Goal: Complete application form

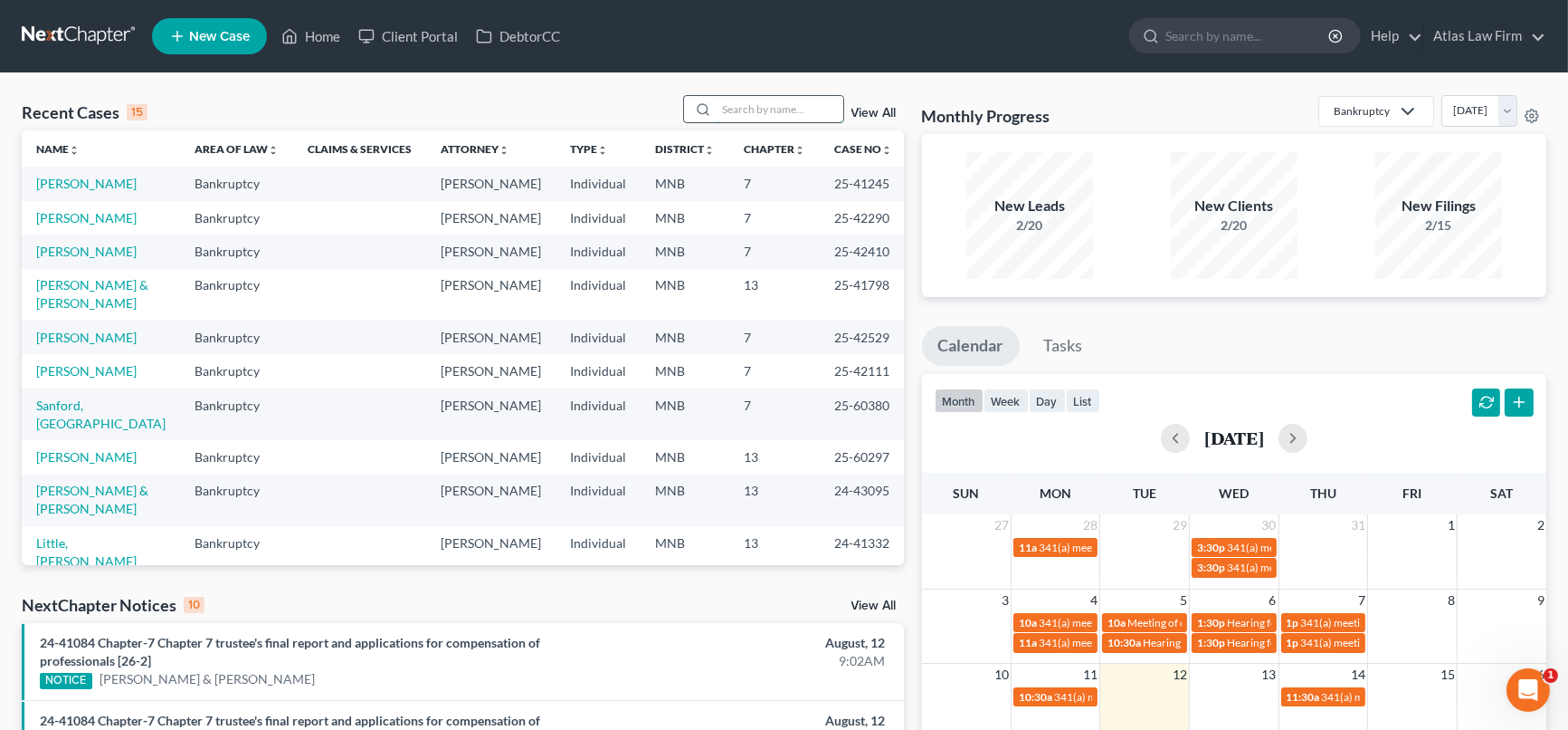
click at [719, 114] on input "search" at bounding box center [780, 109] width 126 height 26
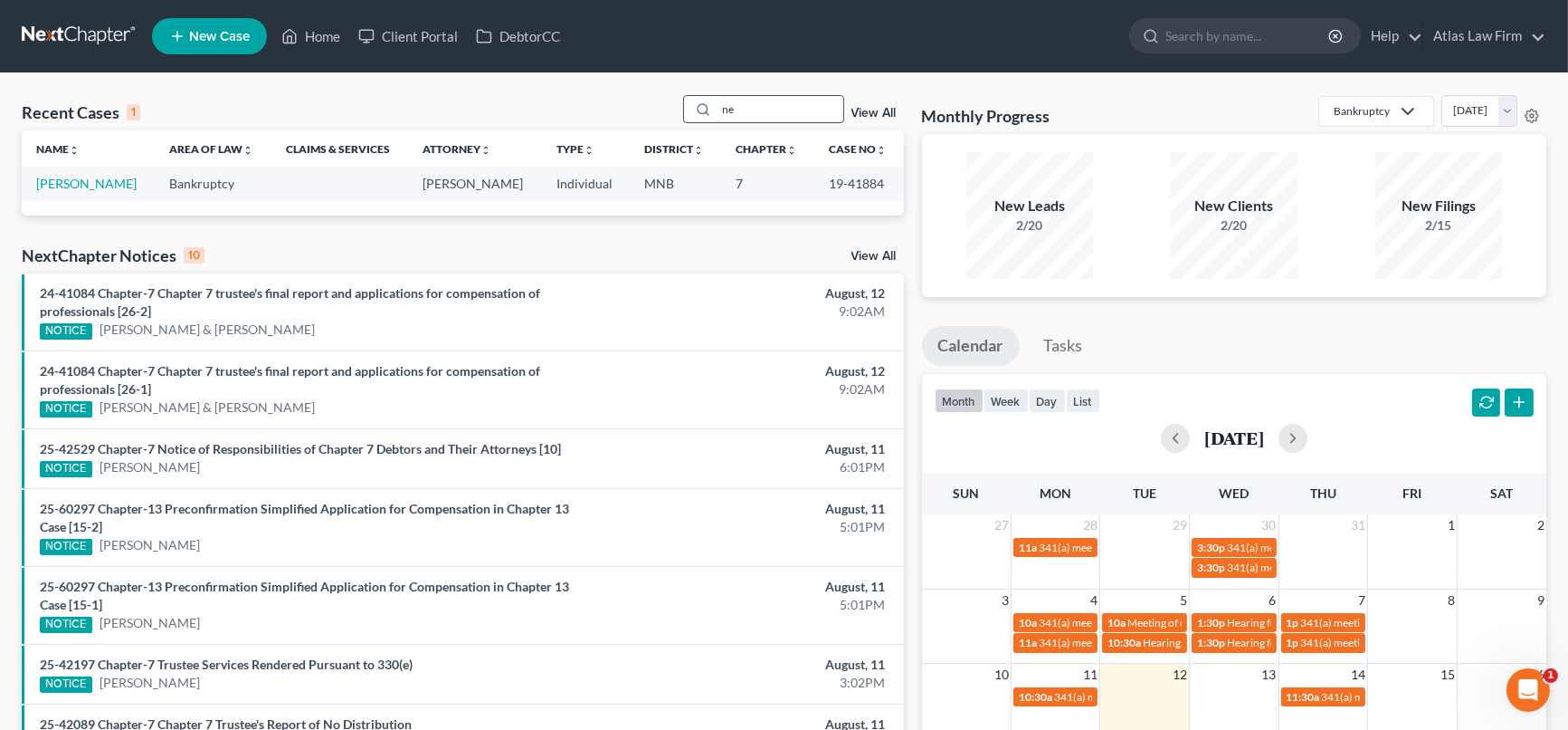
type input "n"
type input "a"
click at [810, 114] on input "[PERSON_NAME]" at bounding box center [780, 109] width 126 height 26
type input "[PERSON_NAME]"
click at [787, 110] on input "[PERSON_NAME]" at bounding box center [780, 109] width 126 height 26
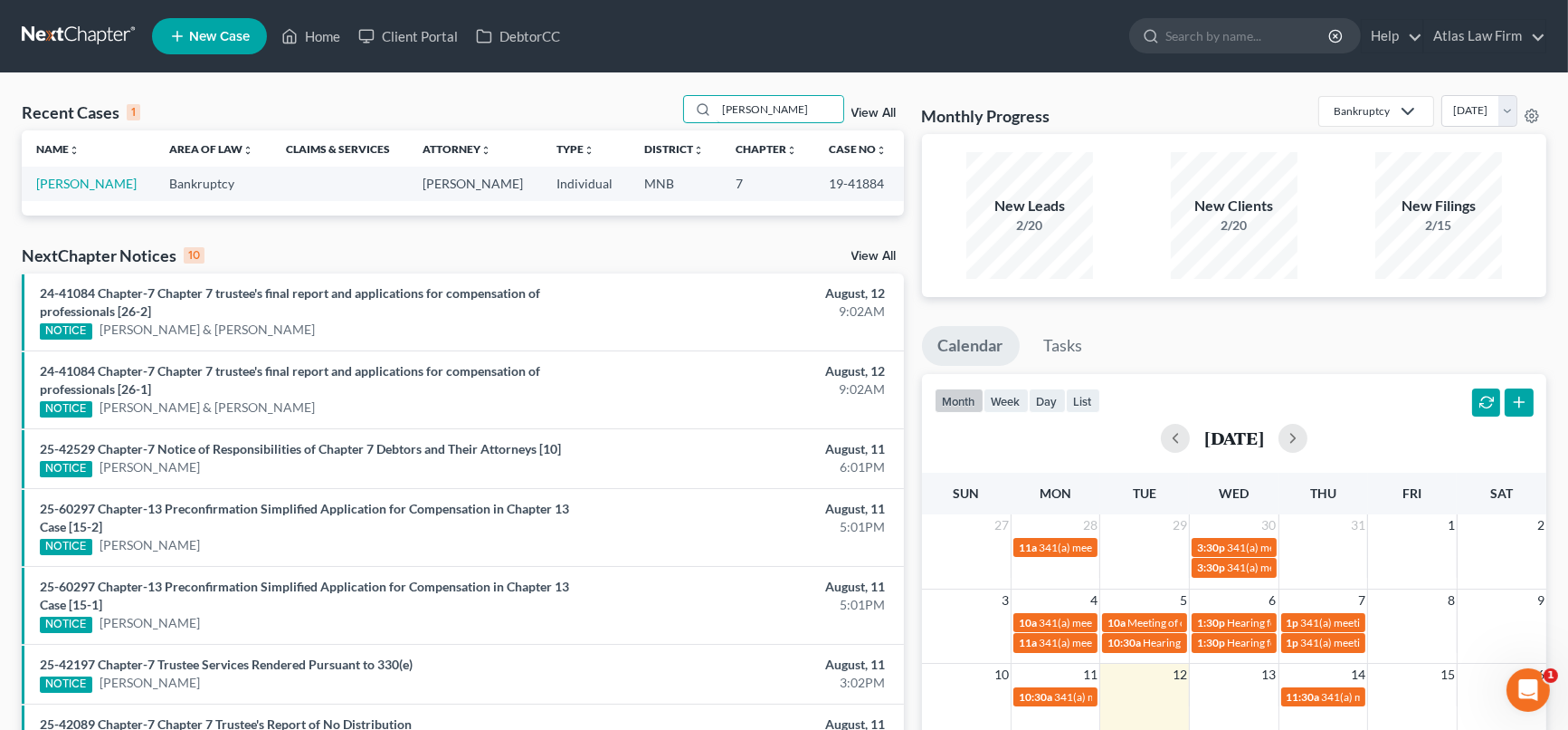
drag, startPoint x: 787, startPoint y: 110, endPoint x: 642, endPoint y: 117, distance: 145.2
click at [642, 117] on div "Recent Cases 1 newman View All" at bounding box center [462, 113] width 882 height 35
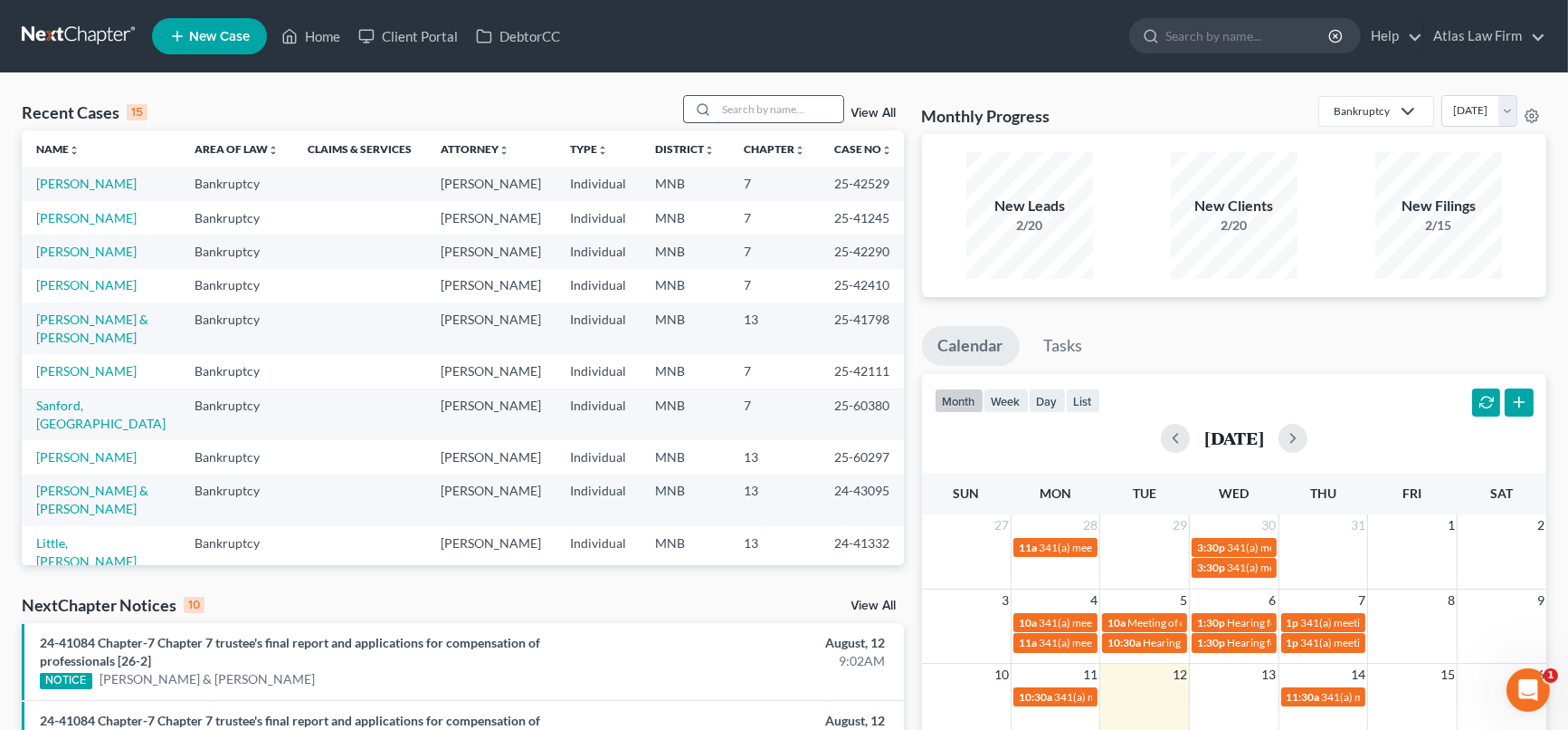
click at [797, 112] on input "search" at bounding box center [780, 109] width 126 height 26
click at [81, 185] on link "[PERSON_NAME]" at bounding box center [86, 183] width 100 height 16
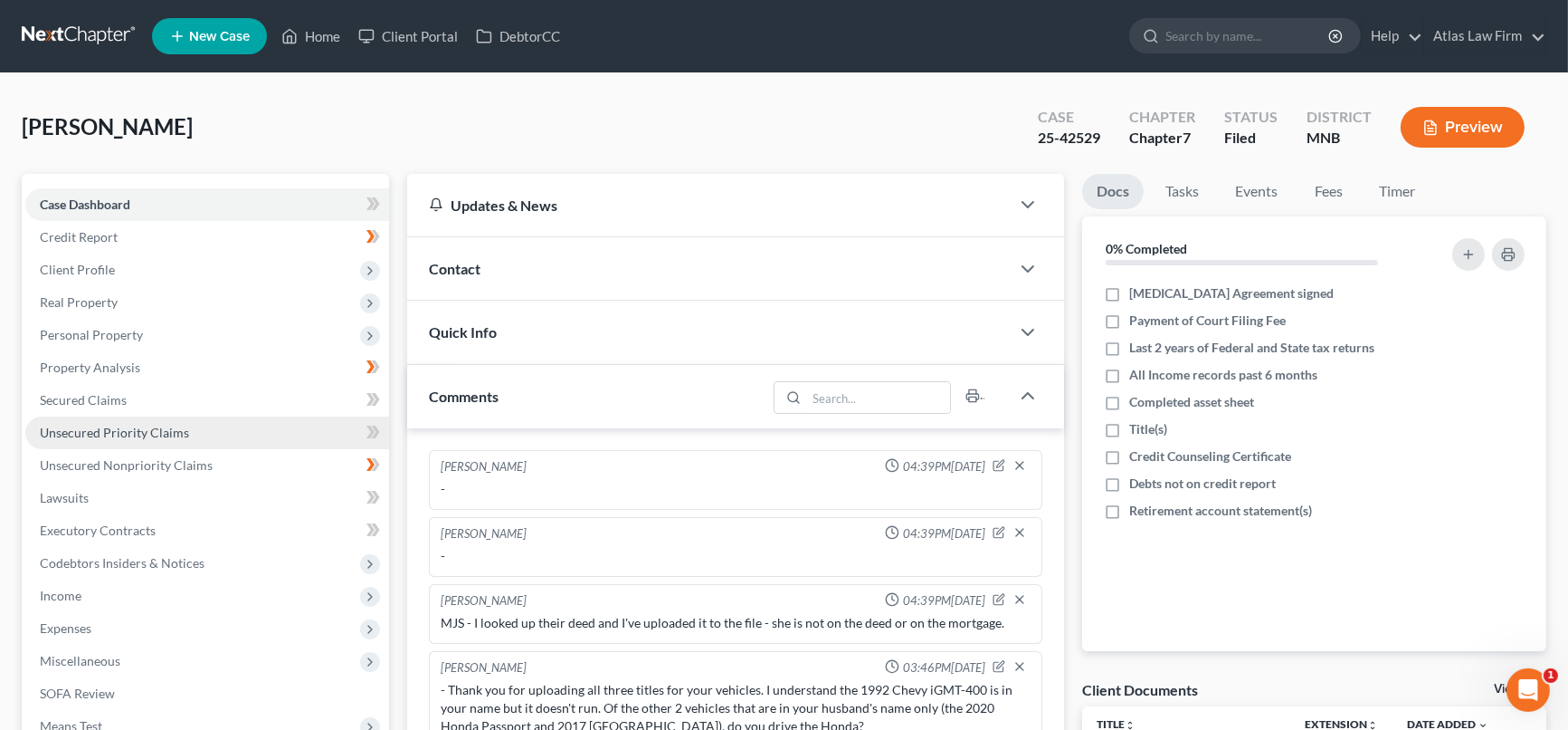
scroll to position [260, 0]
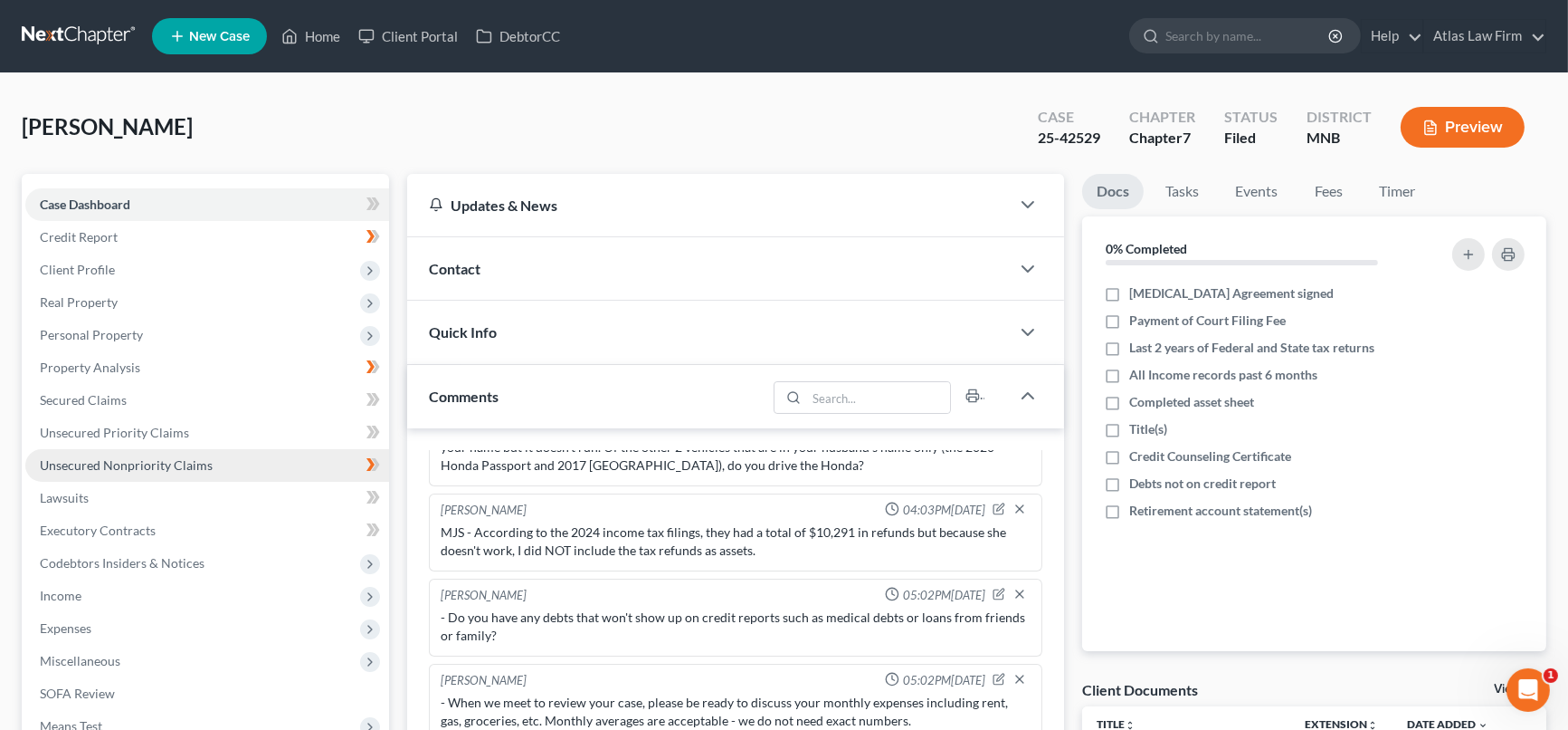
drag, startPoint x: 136, startPoint y: 463, endPoint x: 130, endPoint y: 437, distance: 26.7
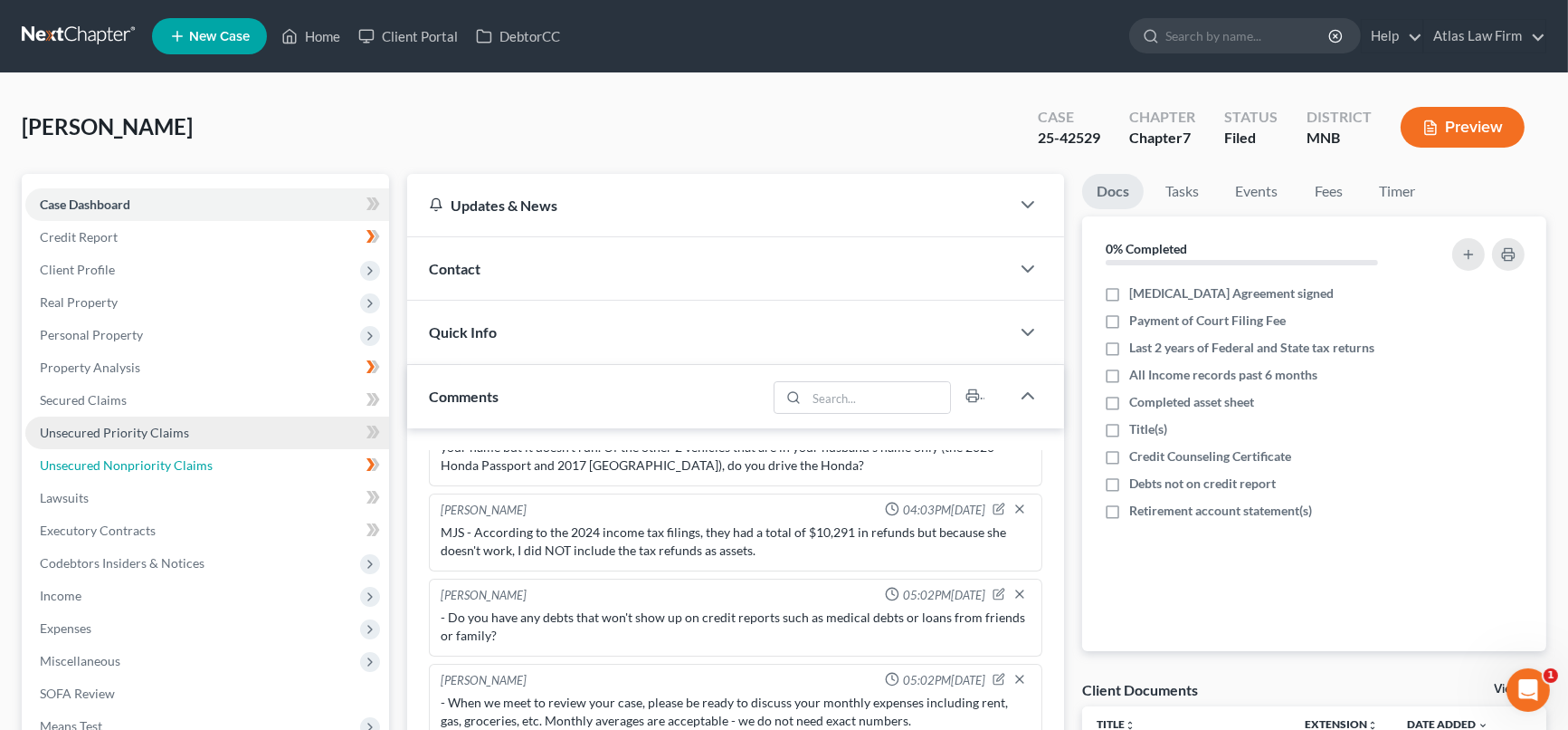
click at [135, 462] on span "Unsecured Nonpriority Claims" at bounding box center [126, 465] width 173 height 16
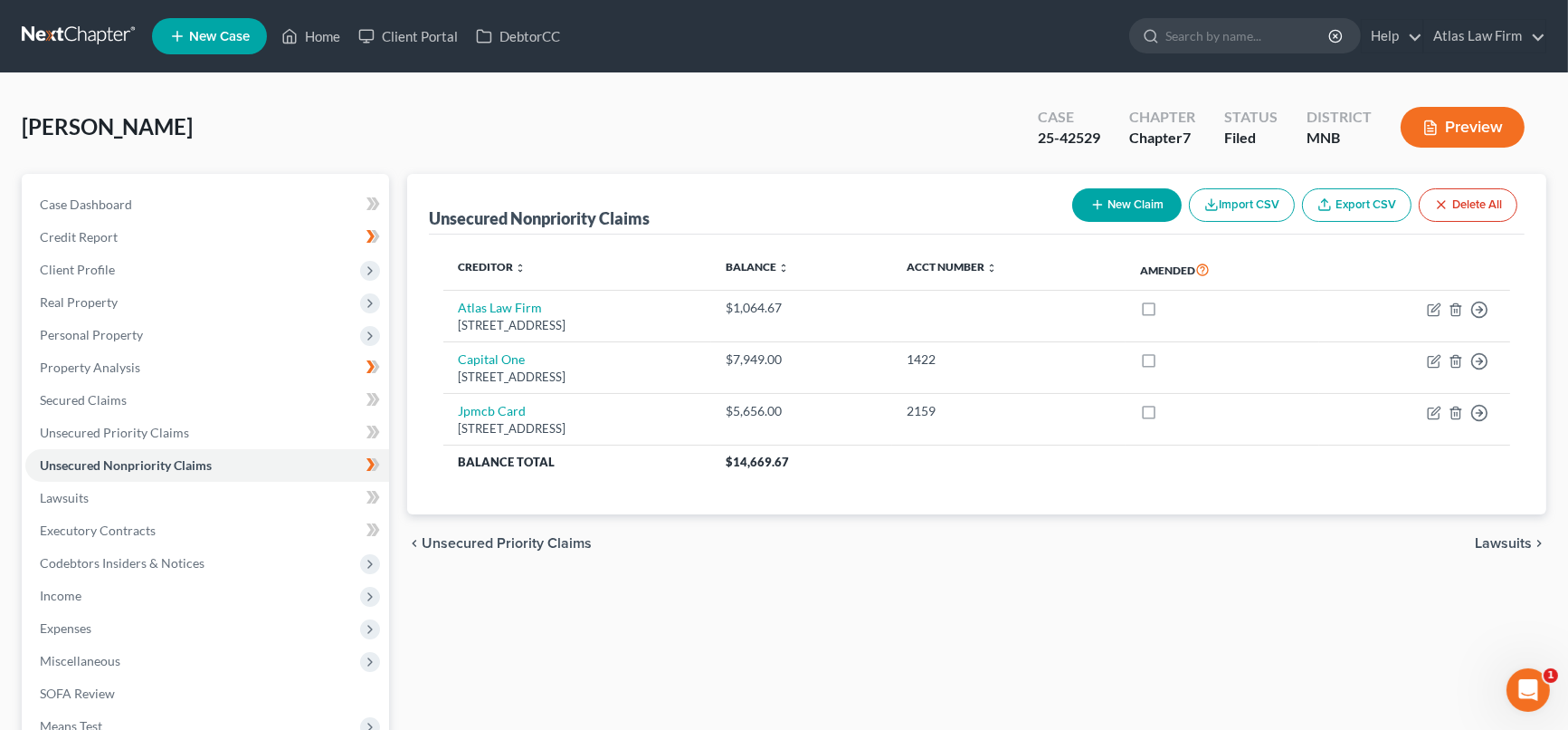
click at [1142, 209] on button "New Claim" at bounding box center [1127, 205] width 110 height 33
select select "0"
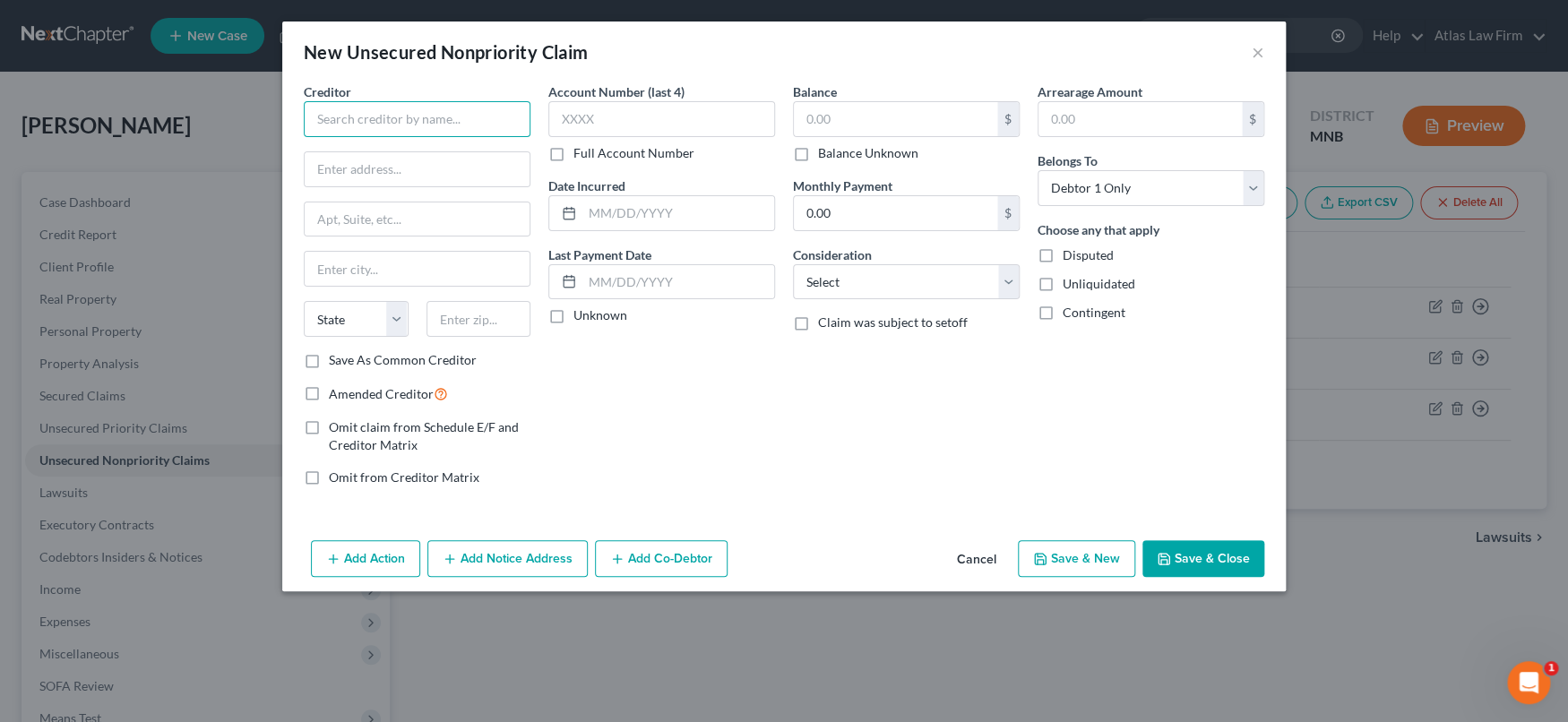
click at [505, 120] on input "text" at bounding box center [417, 119] width 226 height 36
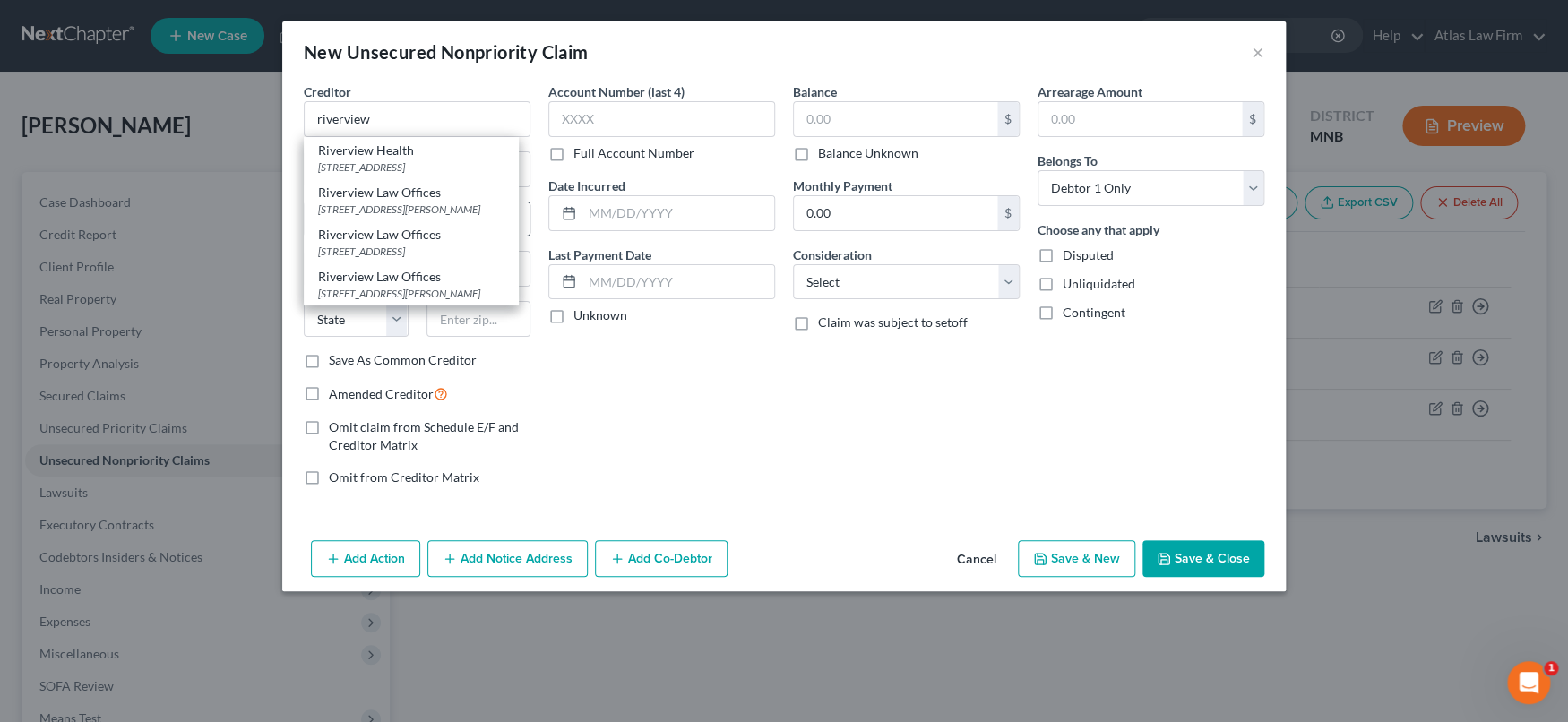
drag, startPoint x: 383, startPoint y: 231, endPoint x: 313, endPoint y: 203, distance: 75.4
click at [313, 203] on div "Riverview Law Offices 225 N Benton Dr Suite 209, Sauk Rapids, MN 56379" at bounding box center [411, 201] width 215 height 42
type input "Riverview Law Offices"
type input "225 N Benton Dr"
type input "Suite 209"
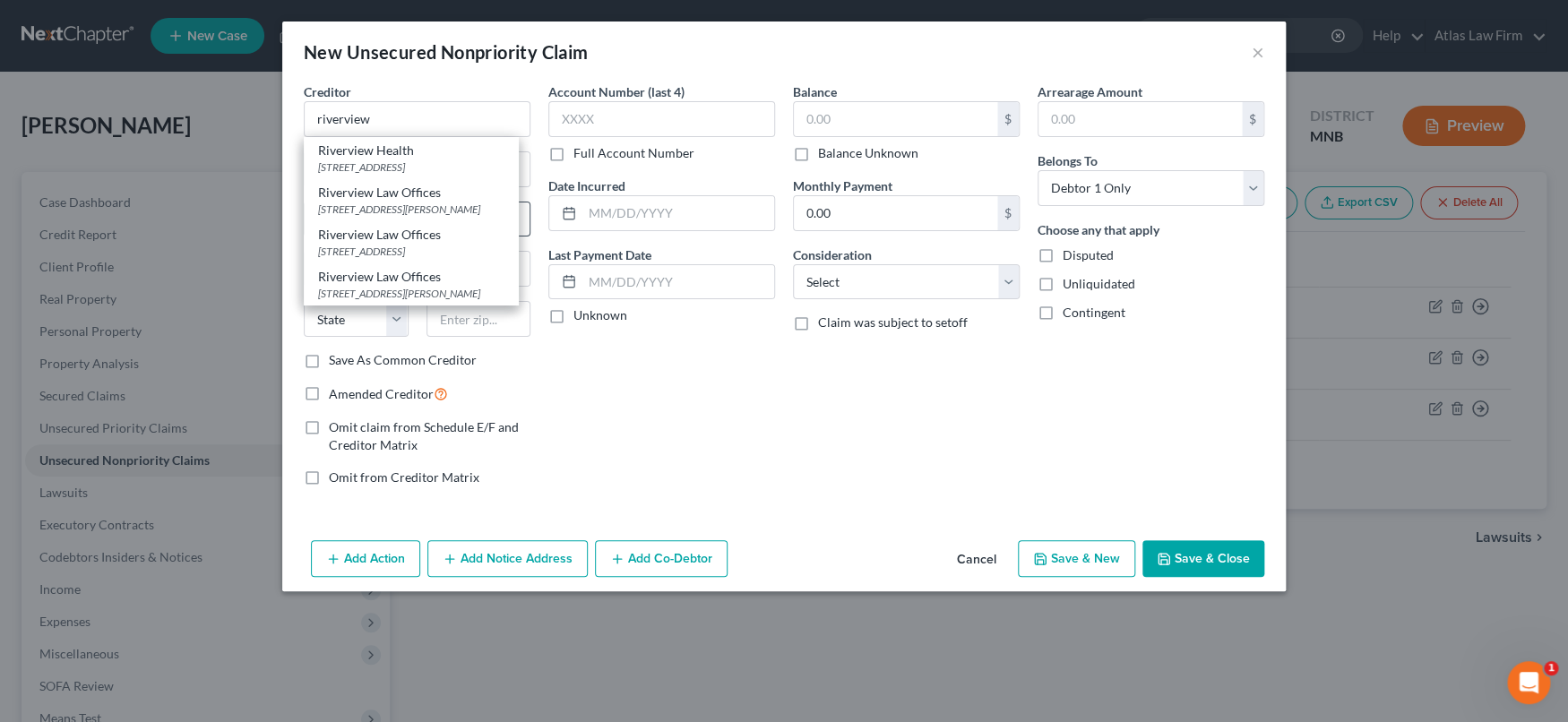
type input "Sauk Rapids"
select select "24"
type input "56379"
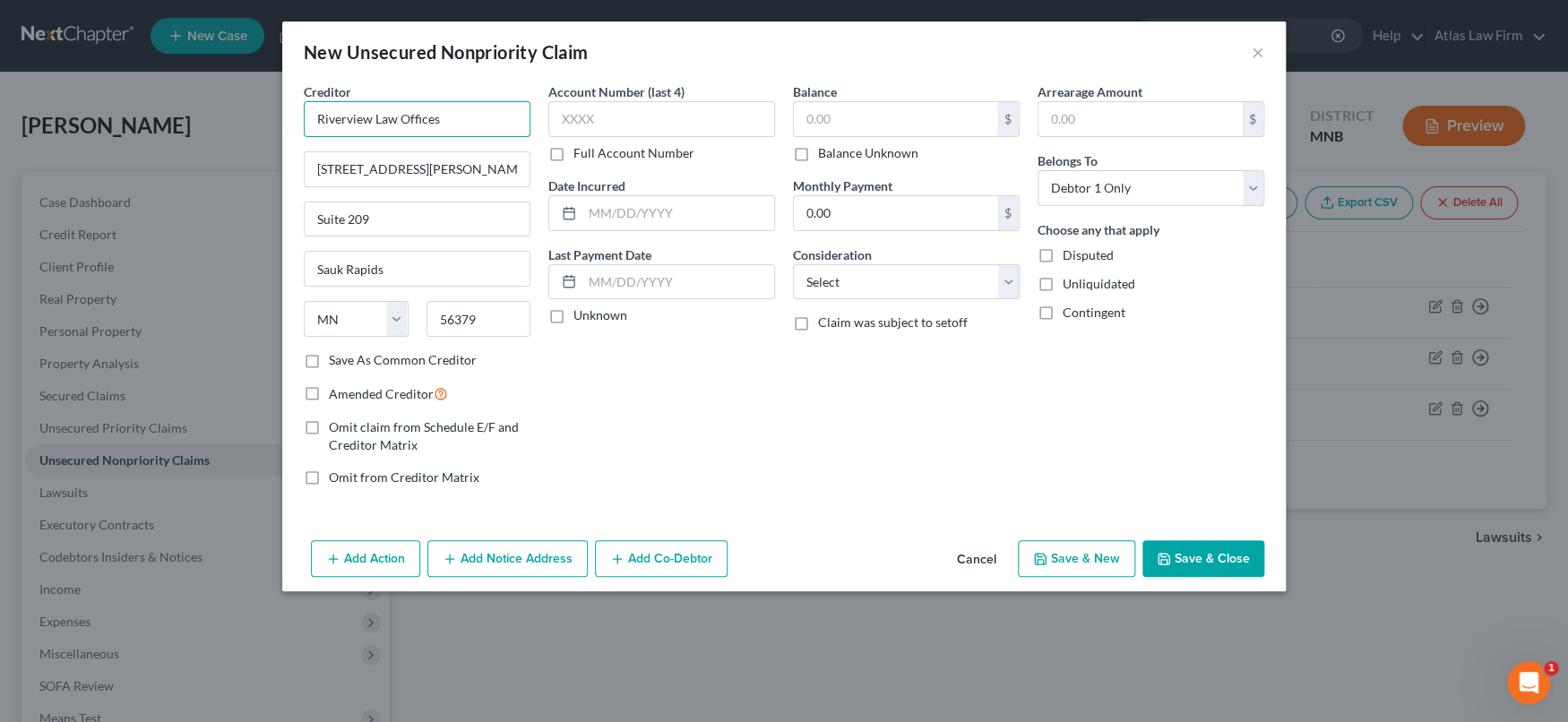
click at [447, 120] on input "Riverview Law Offices" at bounding box center [417, 119] width 226 height 36
drag, startPoint x: 374, startPoint y: 113, endPoint x: 576, endPoint y: 118, distance: 202.1
click at [576, 118] on div "Creditor * Riverview Law Offices 225 N Benton Dr Suite 209 Sauk Rapids State AL…" at bounding box center [783, 292] width 978 height 418
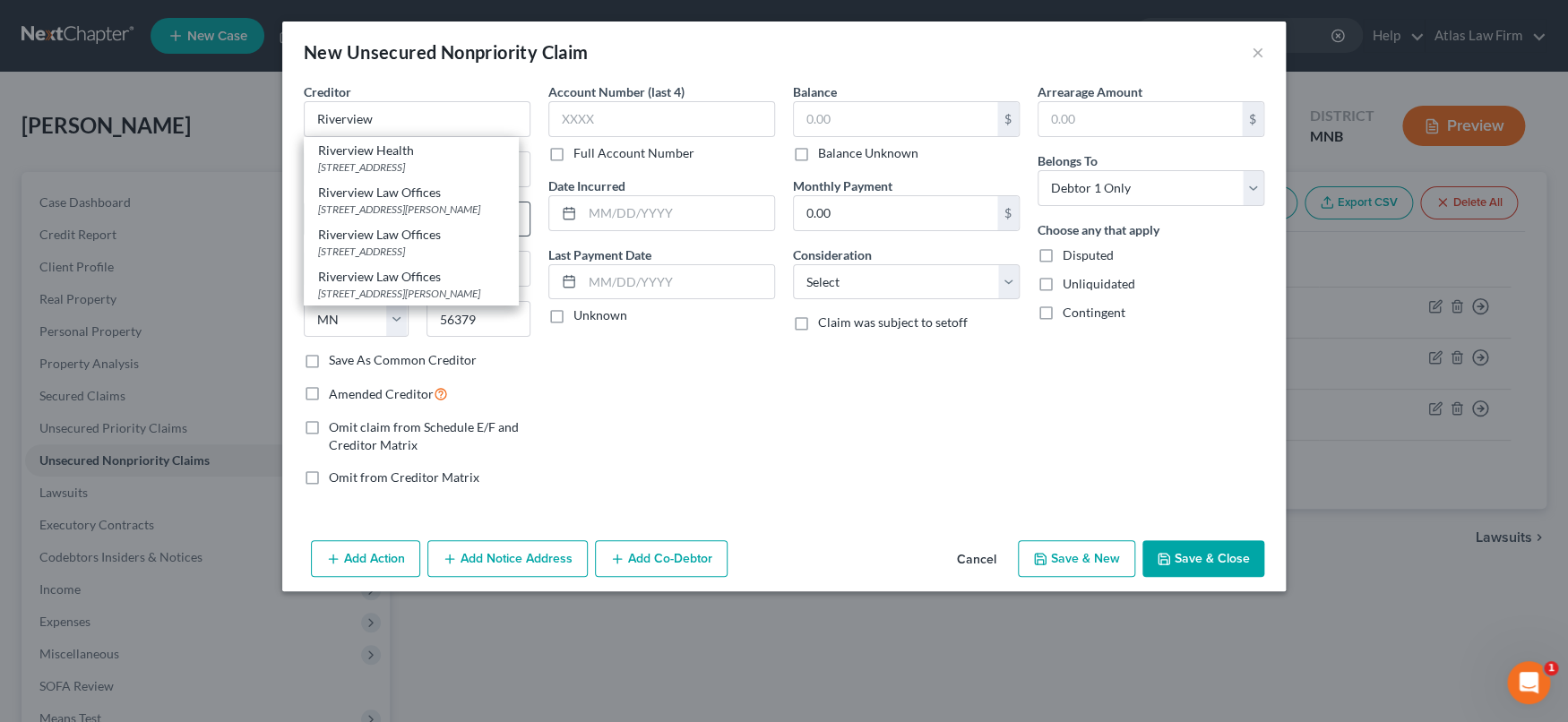
type input "Riverview"
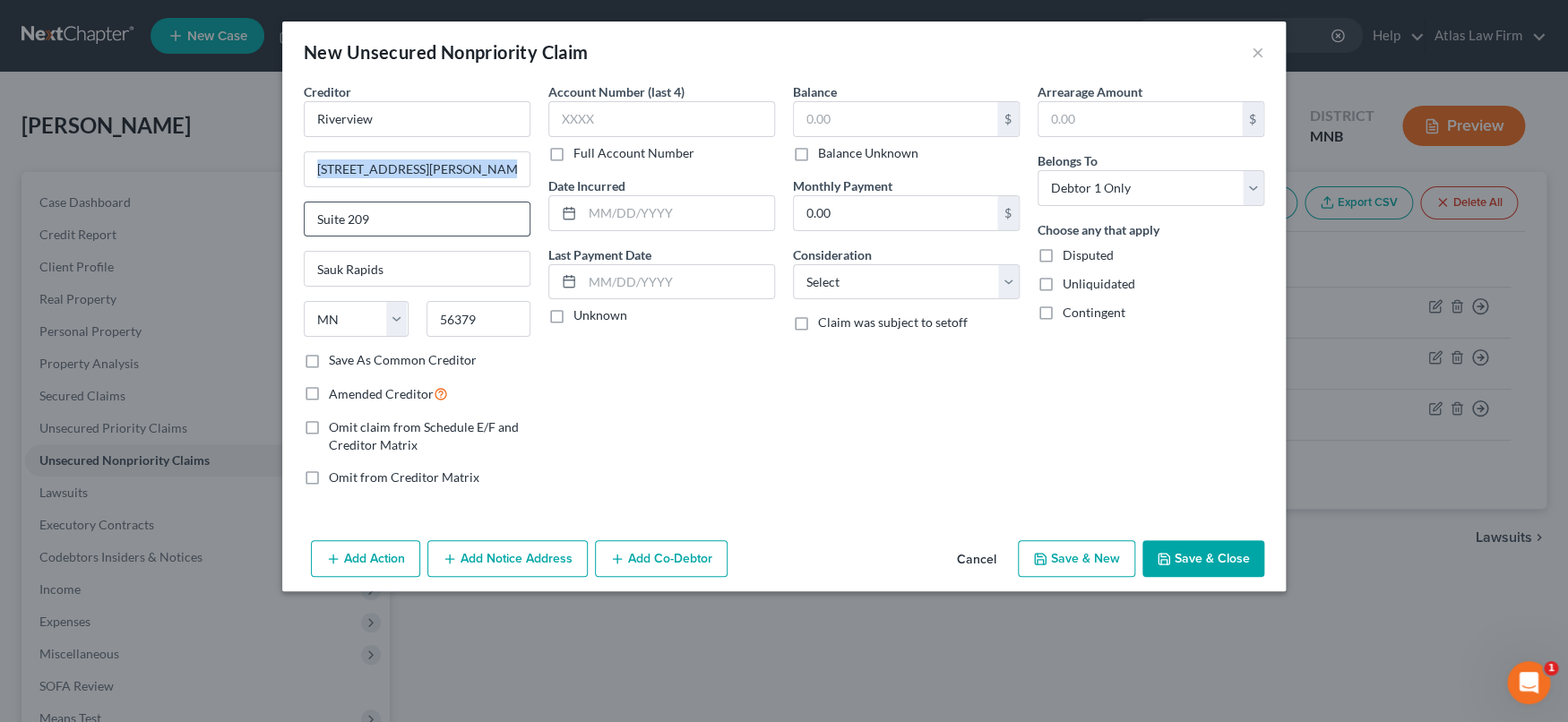
drag, startPoint x: 374, startPoint y: 230, endPoint x: 347, endPoint y: 217, distance: 30.0
drag, startPoint x: 403, startPoint y: 274, endPoint x: 295, endPoint y: 140, distance: 172.1
click at [306, 132] on div "Creditor * Riverview 225 N Benton Dr Suite 209 Sauk Rapids State AL AK AR AZ CA…" at bounding box center [417, 217] width 226 height 269
drag, startPoint x: 316, startPoint y: 112, endPoint x: 414, endPoint y: 258, distance: 175.8
click at [414, 258] on div "Creditor * Riverview 225 N Benton Dr Suite 209 Sauk Rapids State AL AK AR AZ CA…" at bounding box center [417, 217] width 226 height 269
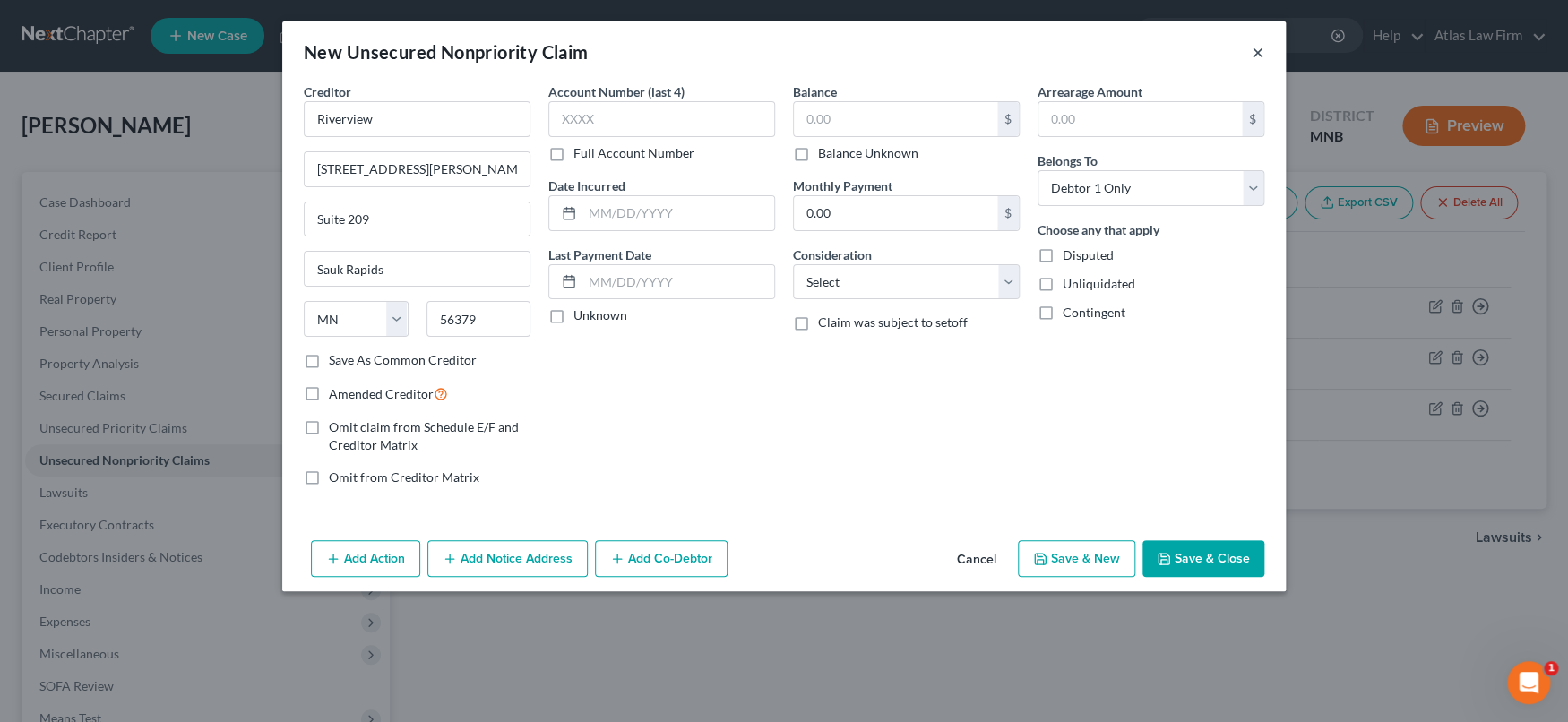
click at [1256, 51] on button "×" at bounding box center [1258, 52] width 13 height 21
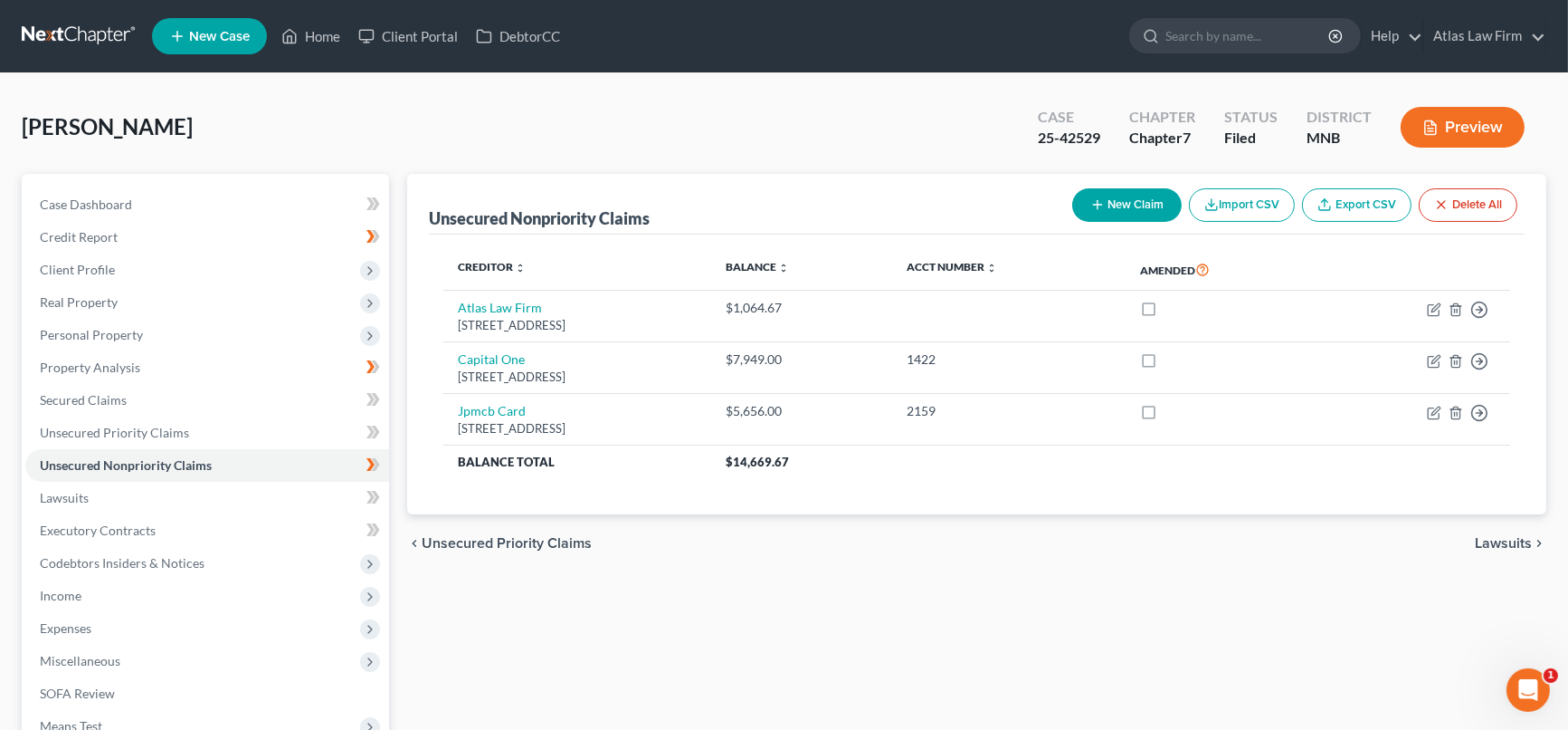
click at [1106, 209] on button "New Claim" at bounding box center [1127, 205] width 110 height 33
select select "0"
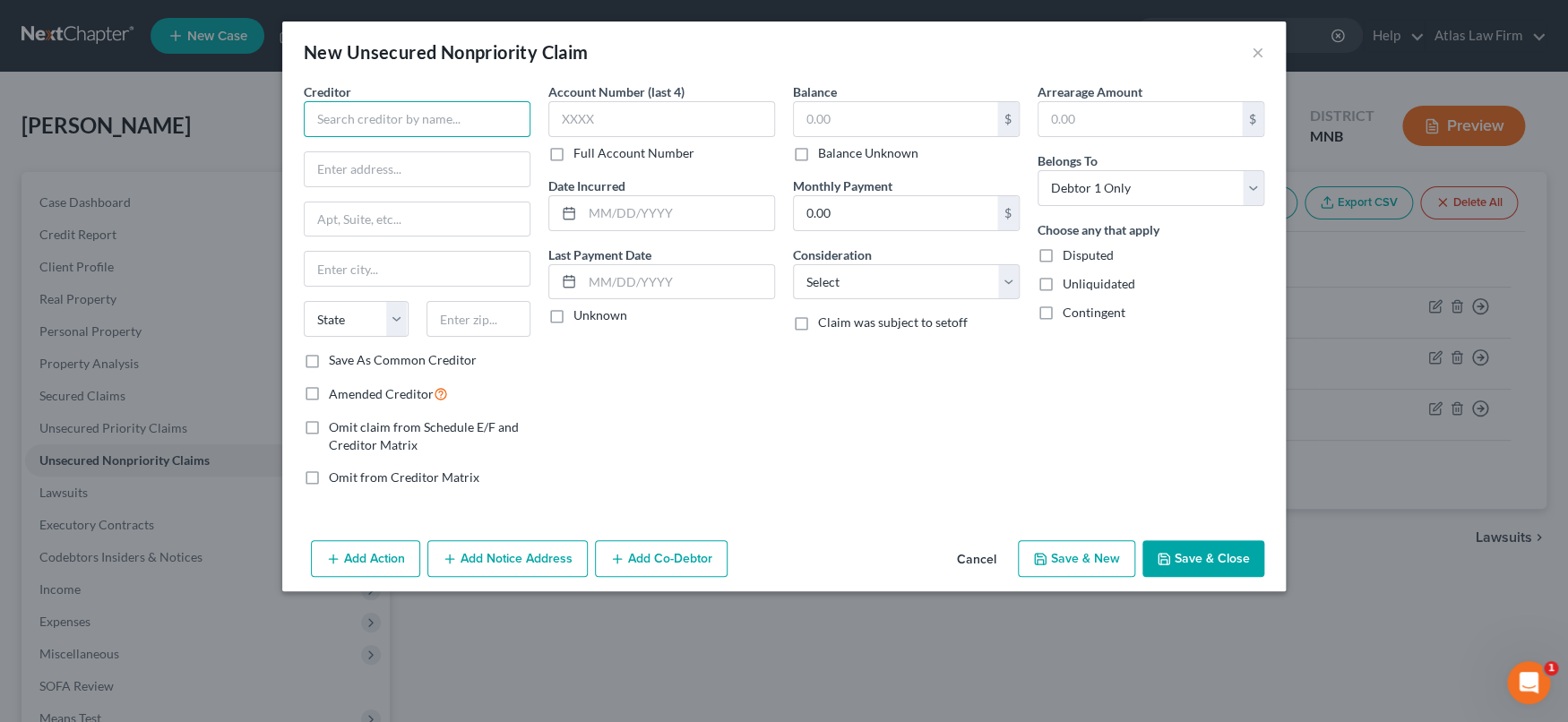
click at [431, 123] on input "text" at bounding box center [417, 119] width 226 height 36
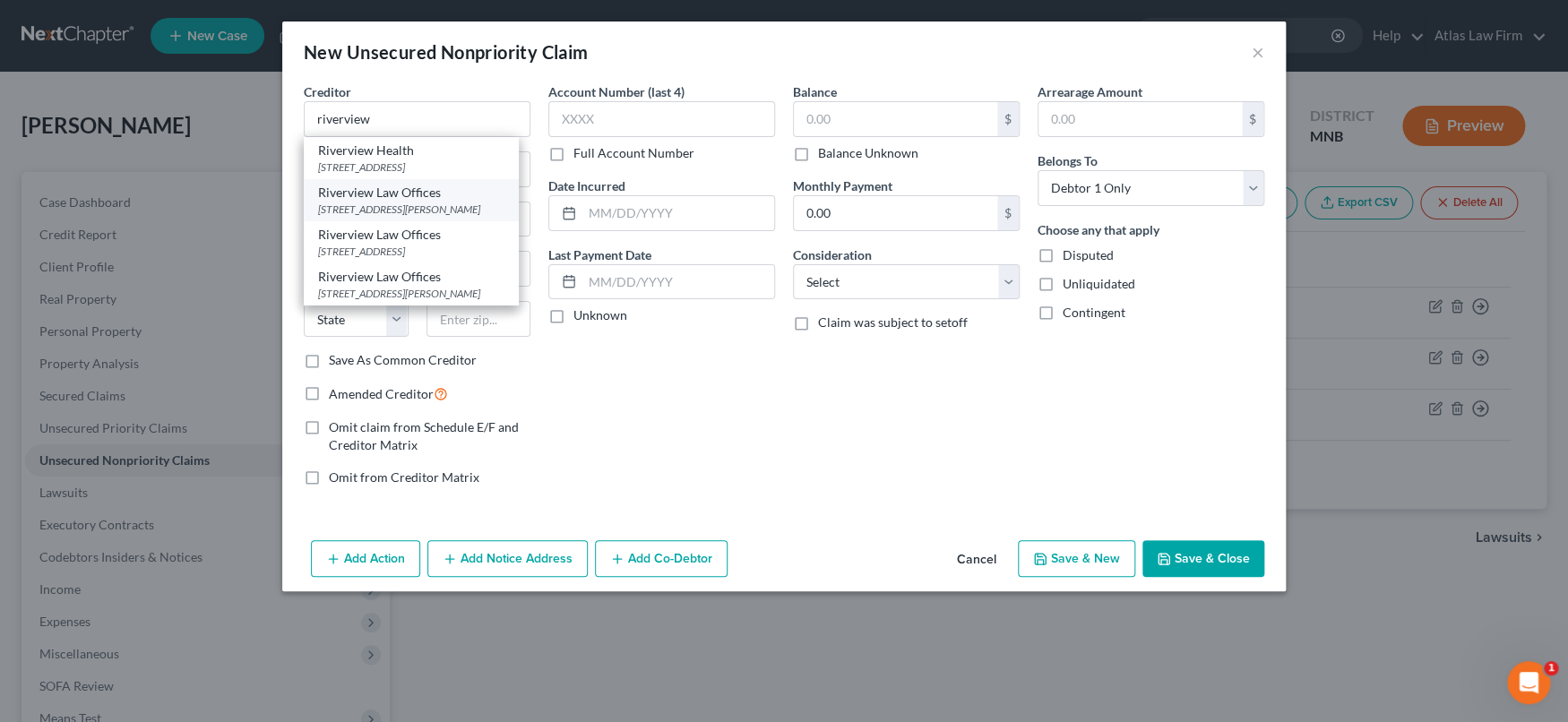
drag, startPoint x: 319, startPoint y: 195, endPoint x: 375, endPoint y: 230, distance: 66.0
click at [375, 221] on div "Riverview Law Offices 225 N Benton Dr Suite 209, Sauk Rapids, MN 56379" at bounding box center [411, 201] width 215 height 42
type input "Riverview Law Offices"
type input "225 N Benton Dr"
type input "Suite 209"
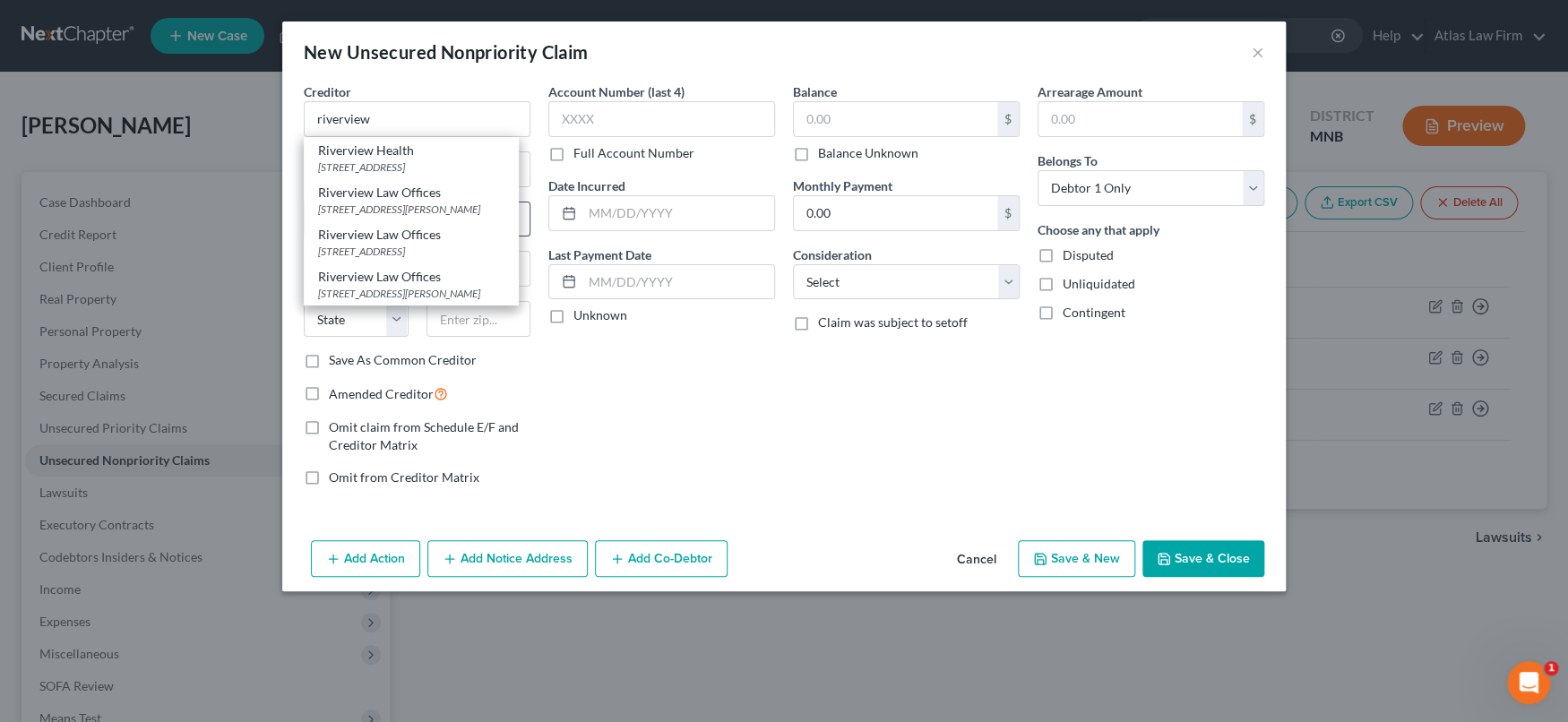
type input "Sauk Rapids"
select select "24"
type input "56379"
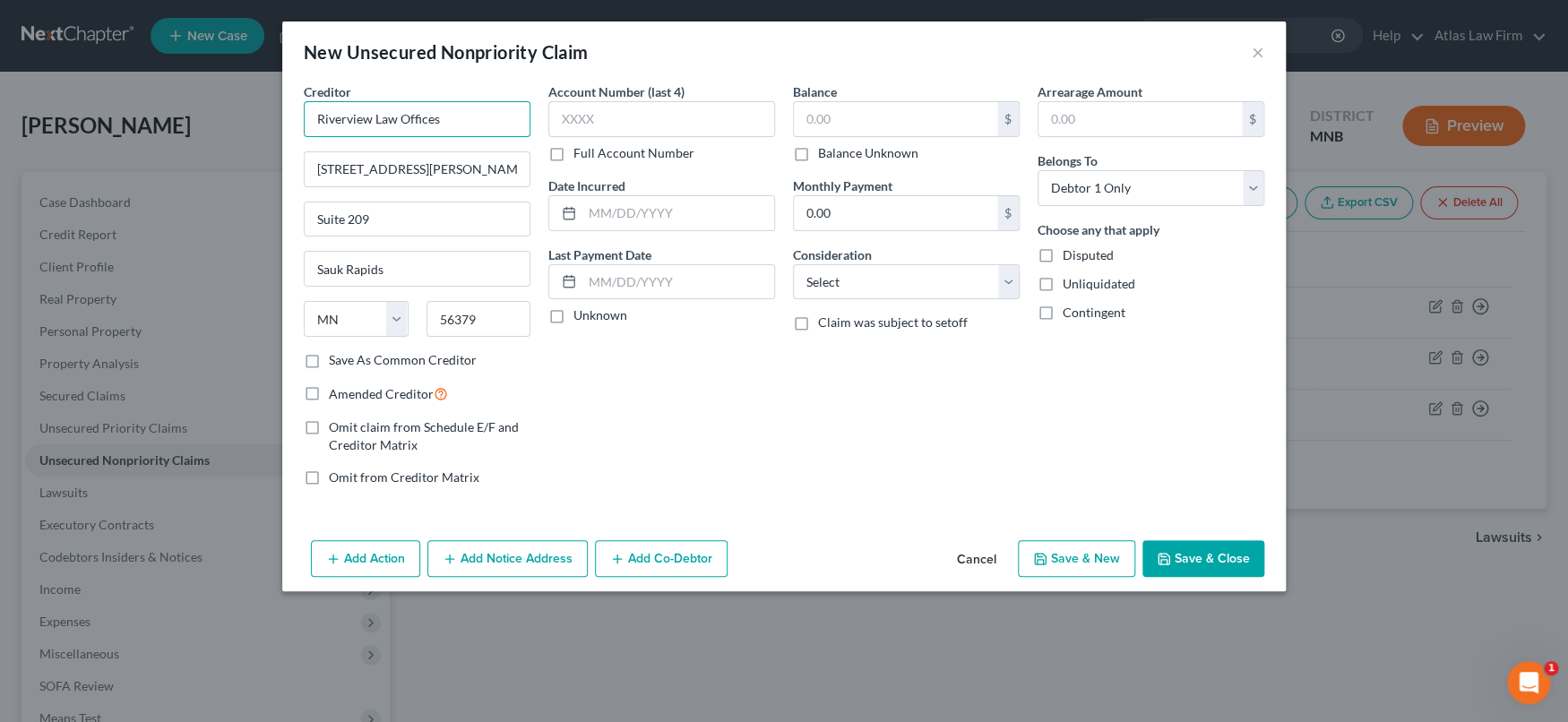
drag, startPoint x: 460, startPoint y: 121, endPoint x: 240, endPoint y: 99, distance: 221.1
click at [240, 99] on div "New Unsecured Nonpriority Claim × Creditor * Riverview Law Offices 225 N Benton…" at bounding box center [784, 361] width 1568 height 722
drag, startPoint x: 466, startPoint y: 170, endPoint x: 266, endPoint y: 166, distance: 200.0
click at [266, 166] on div "New Unsecured Nonpriority Claim × Creditor * Riverview Law Offices 225 N Benton…" at bounding box center [784, 361] width 1568 height 722
click at [995, 557] on button "Cancel" at bounding box center [976, 559] width 68 height 36
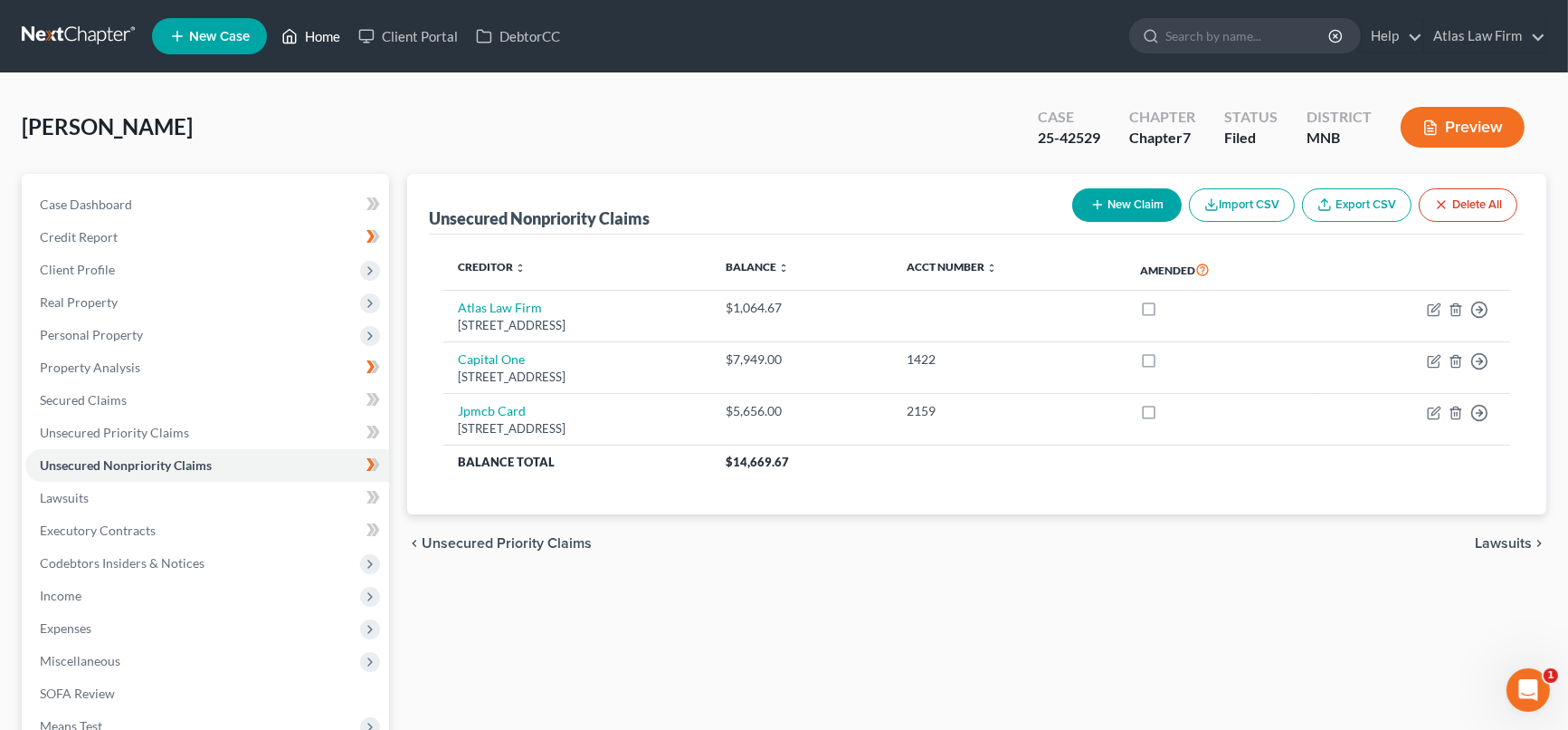
click at [319, 32] on link "Home" at bounding box center [310, 35] width 77 height 33
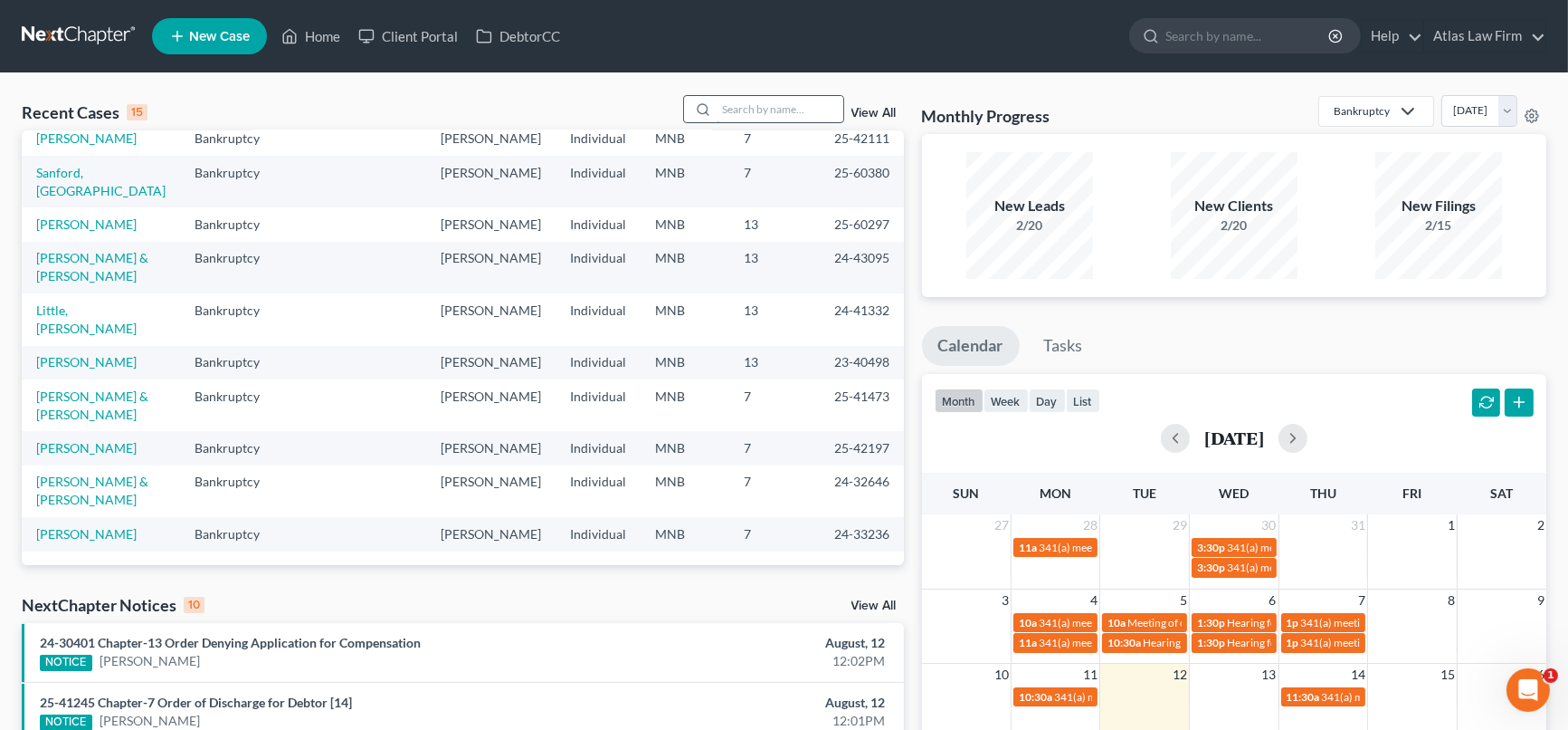
click at [781, 101] on input "search" at bounding box center [780, 109] width 126 height 26
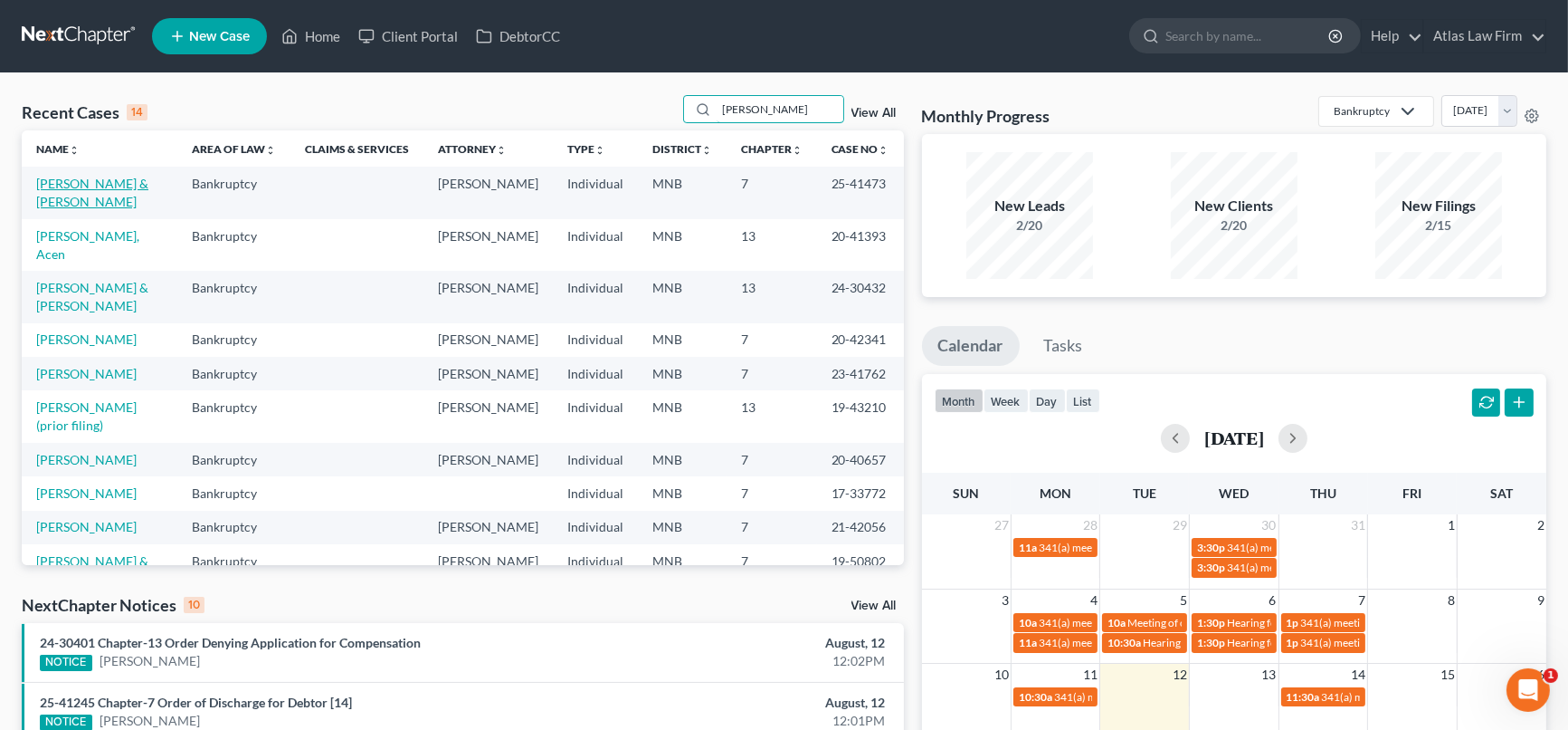
type input "daniels"
click at [92, 181] on link "[PERSON_NAME] & [PERSON_NAME]" at bounding box center [92, 192] width 112 height 33
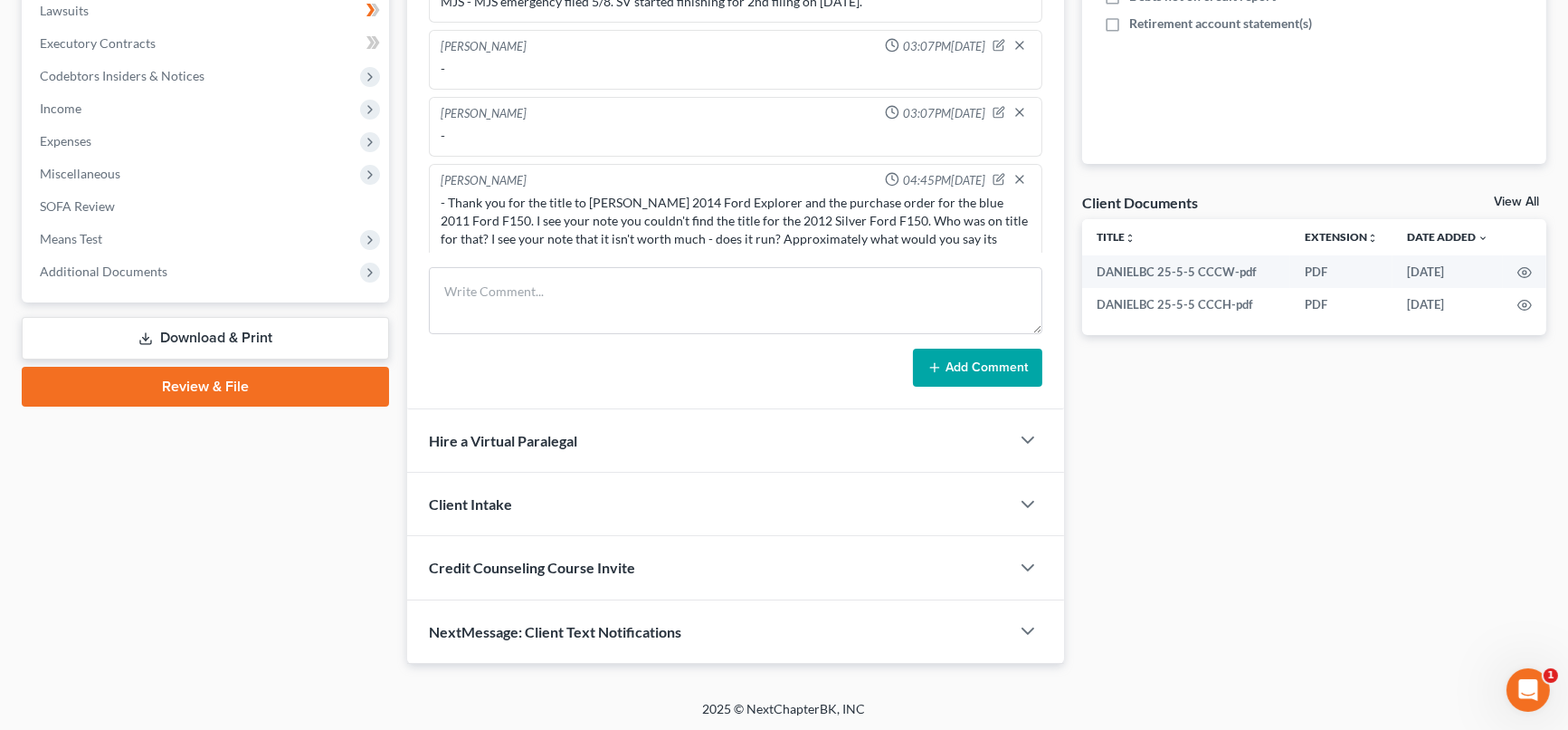
scroll to position [290, 0]
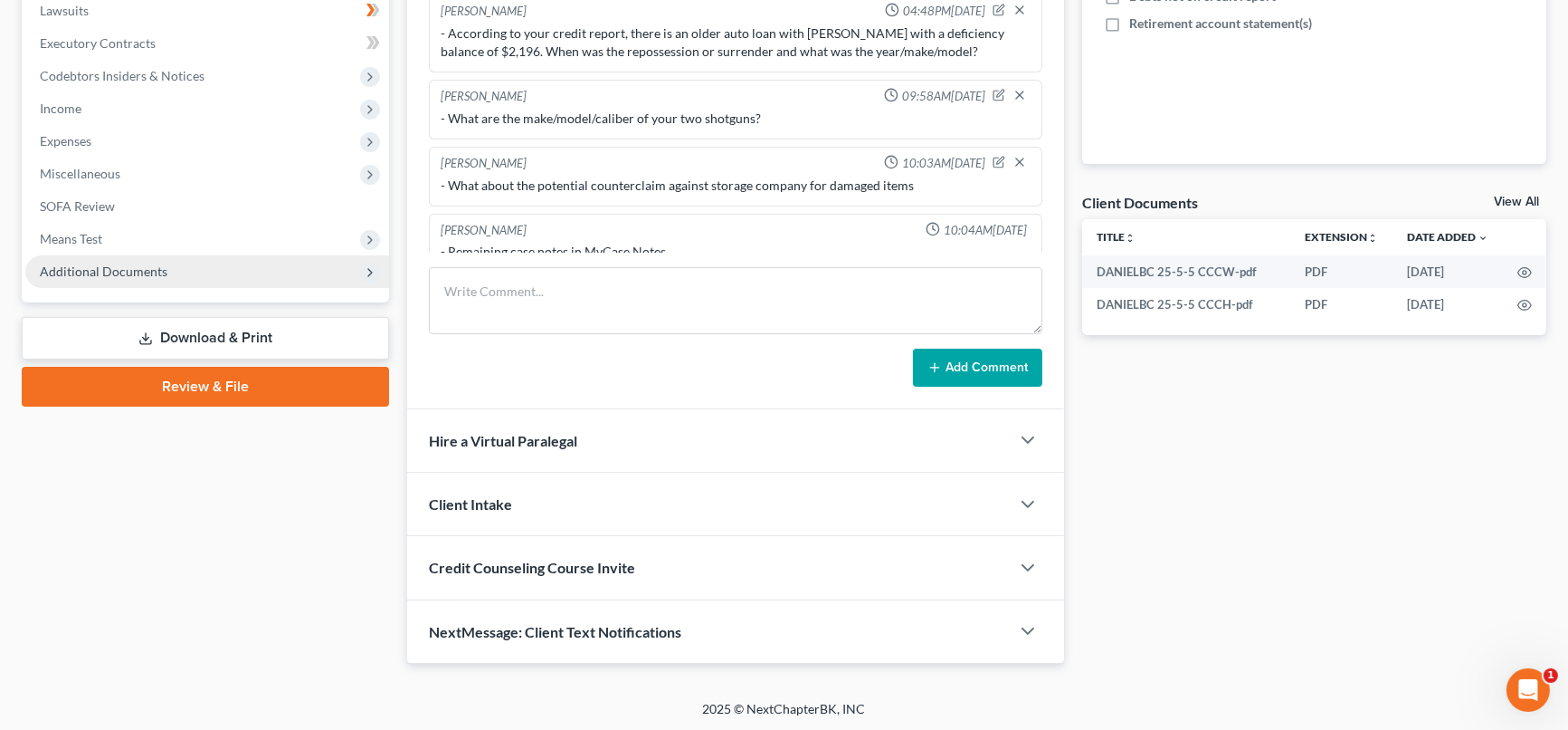
click at [100, 270] on span "Additional Documents" at bounding box center [103, 271] width 127 height 16
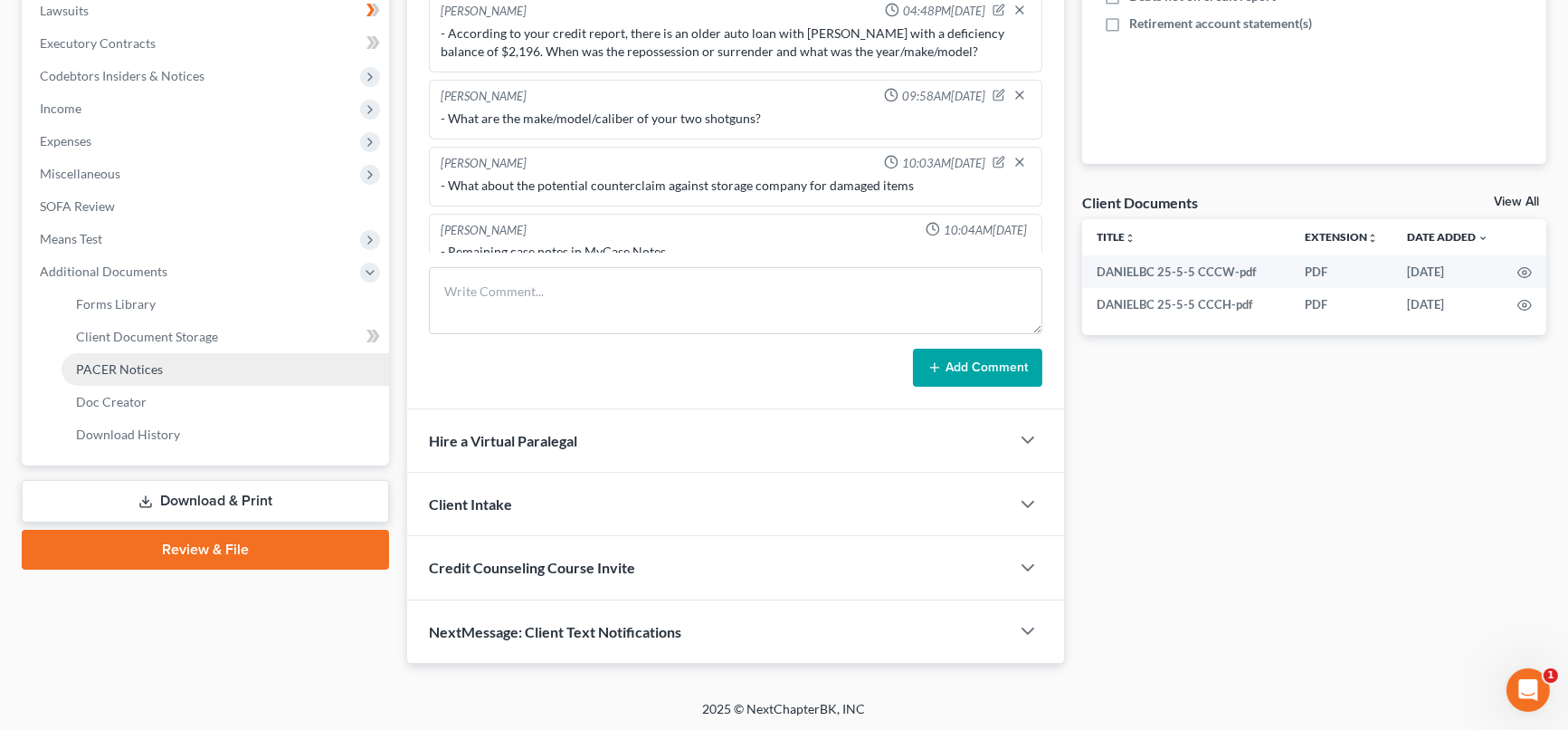
click at [119, 370] on span "PACER Notices" at bounding box center [119, 368] width 86 height 16
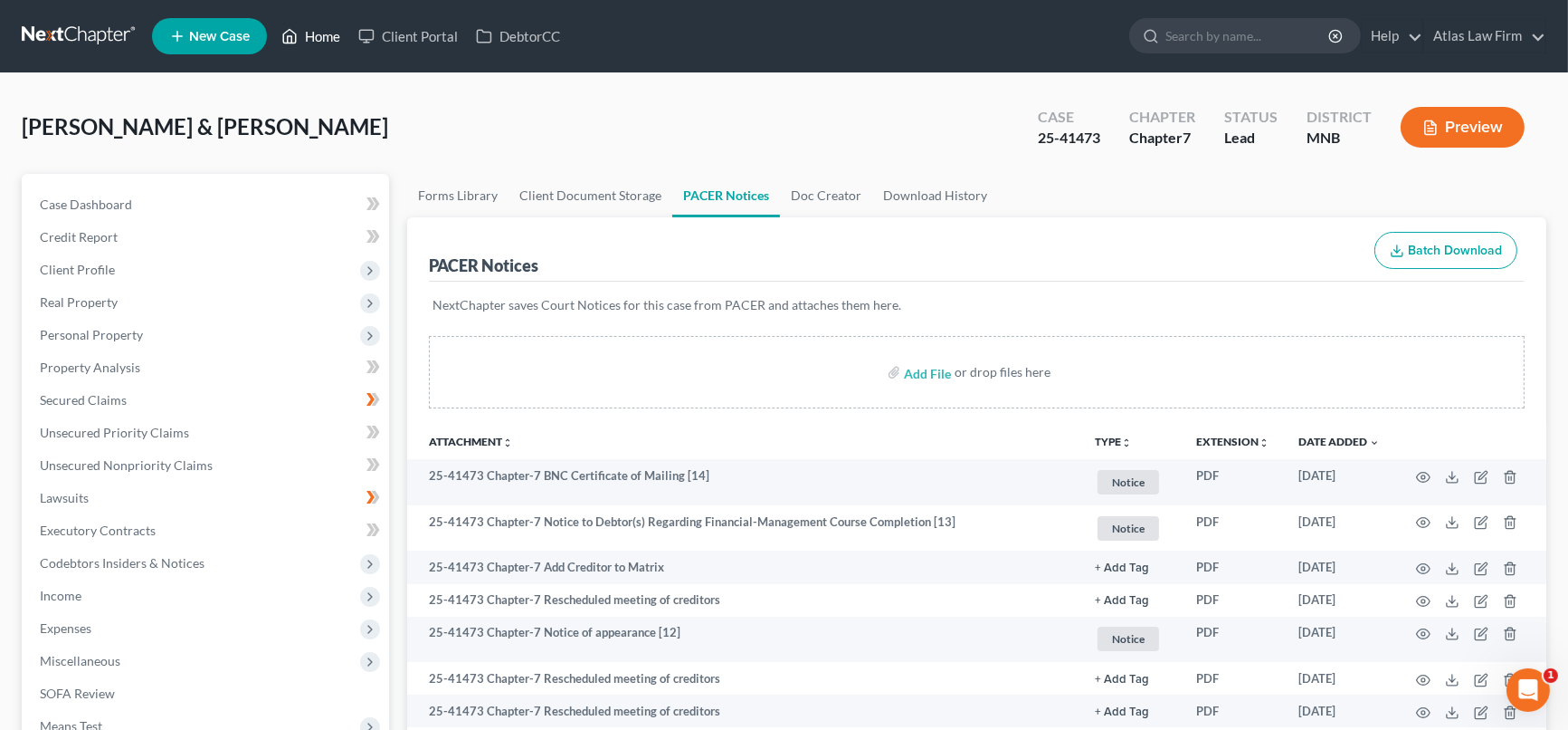
click at [329, 34] on link "Home" at bounding box center [310, 35] width 77 height 33
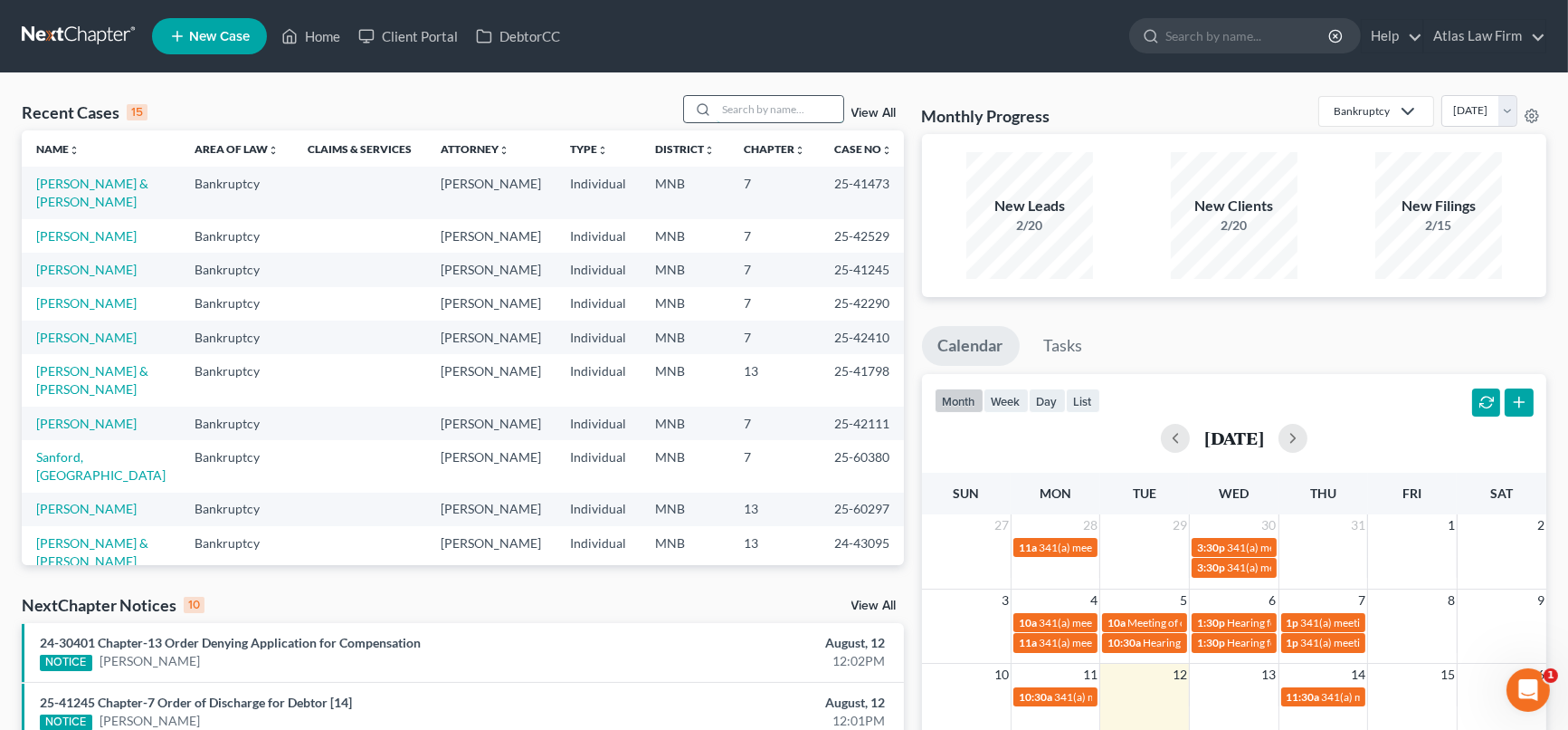
click at [800, 108] on input "search" at bounding box center [780, 109] width 126 height 26
click at [739, 110] on input "search" at bounding box center [780, 109] width 126 height 26
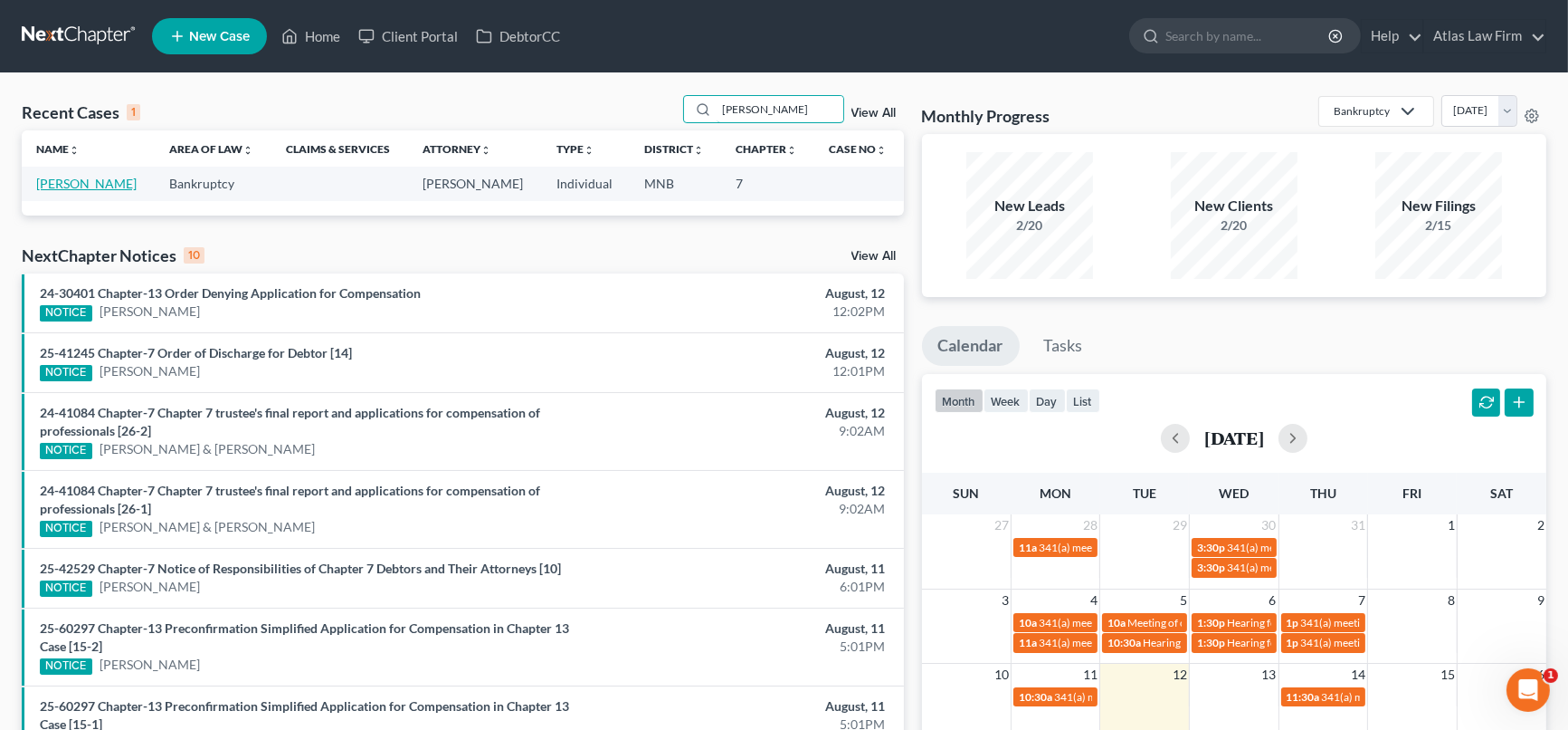
type input "walterman"
click at [128, 187] on link "[PERSON_NAME]" at bounding box center [86, 183] width 100 height 16
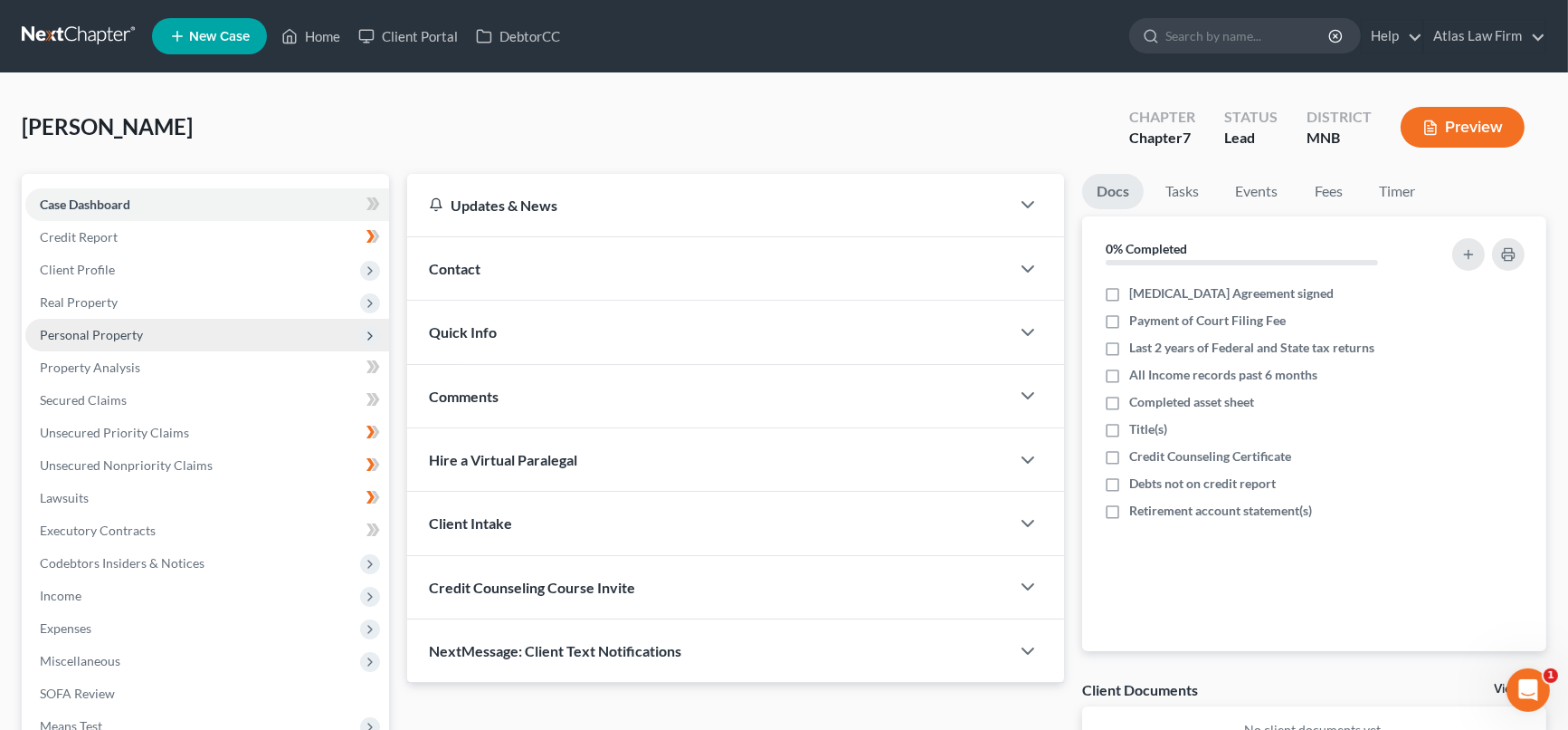
click at [225, 324] on span "Personal Property" at bounding box center [206, 335] width 363 height 33
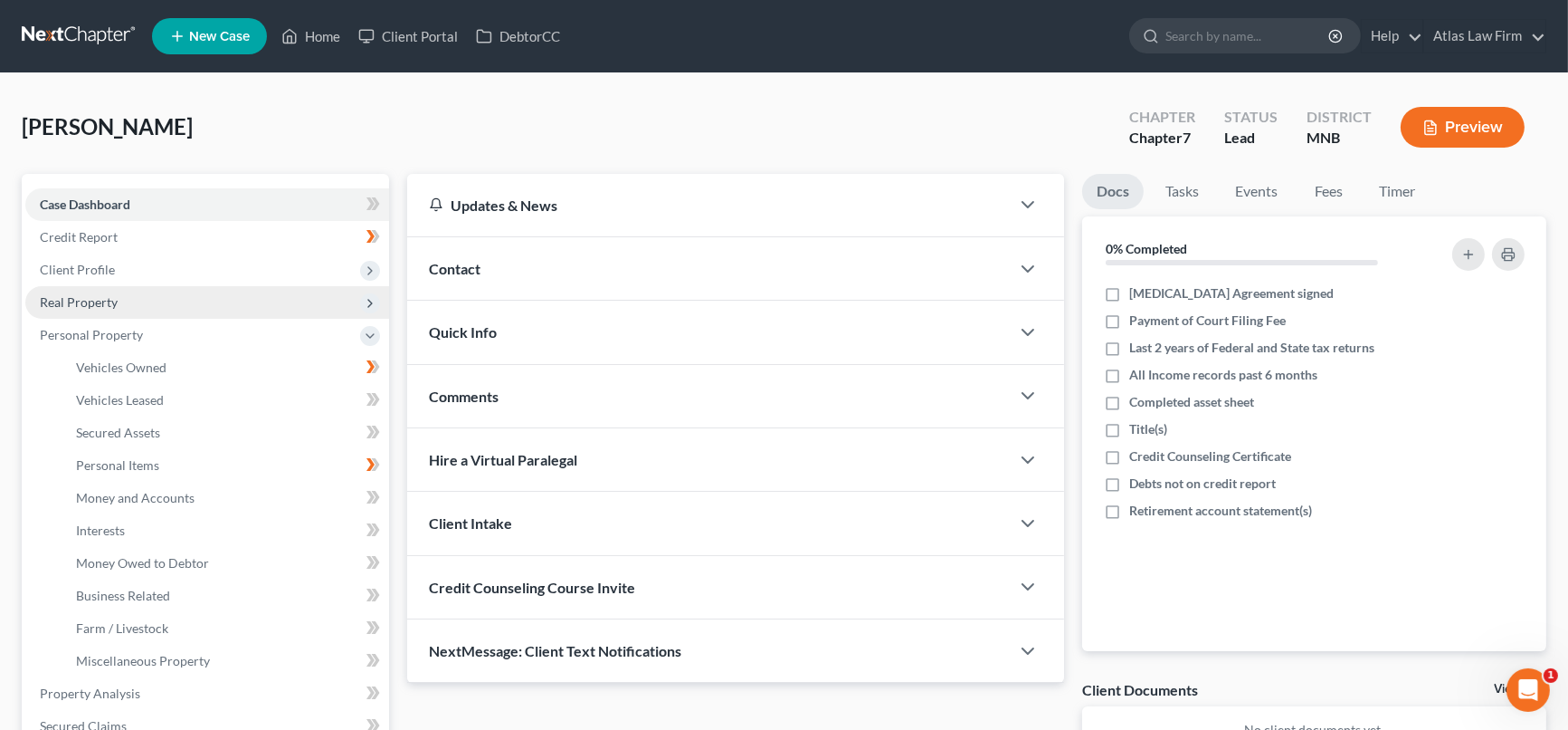
click at [211, 294] on span "Real Property" at bounding box center [206, 302] width 363 height 33
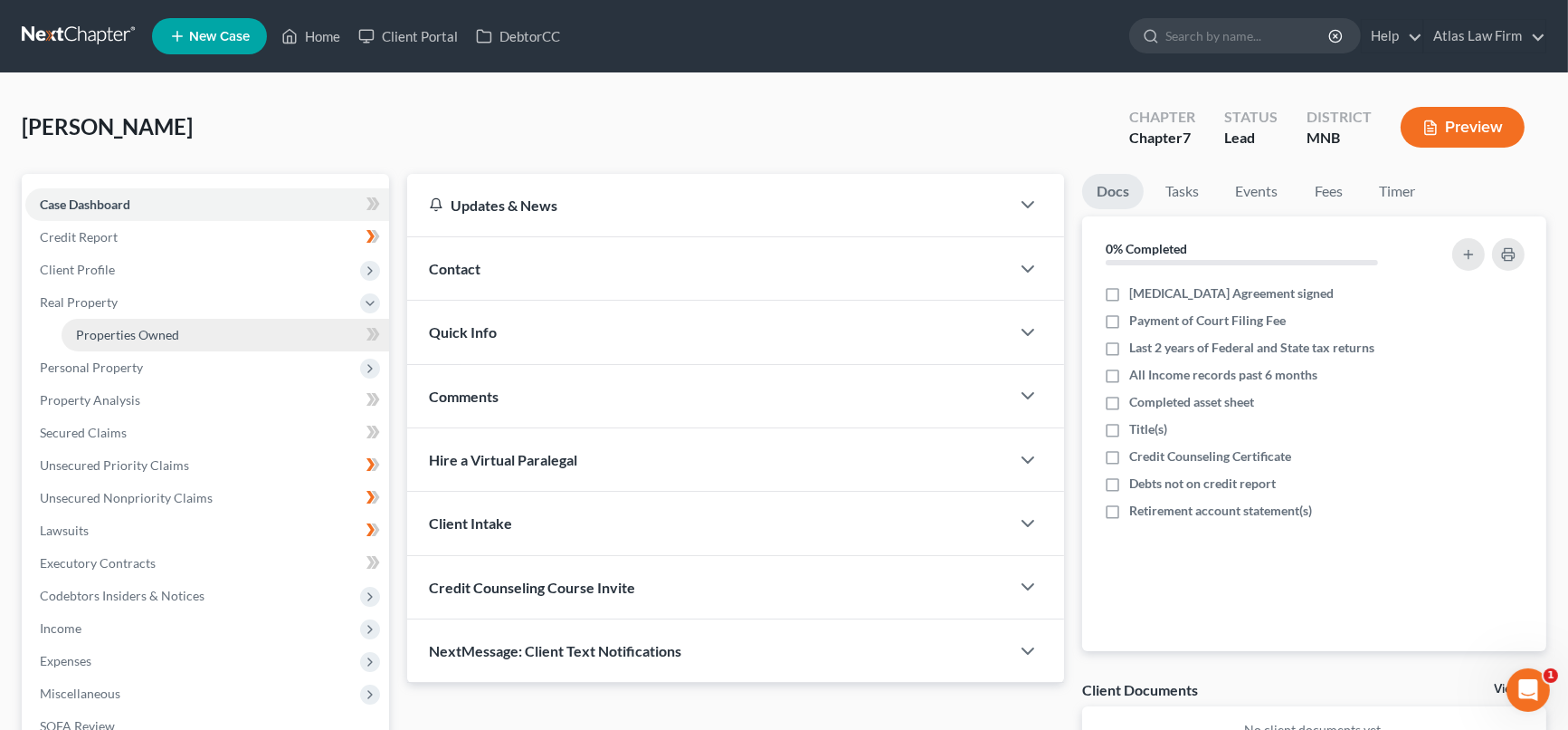
click at [214, 321] on link "Properties Owned" at bounding box center [225, 335] width 327 height 33
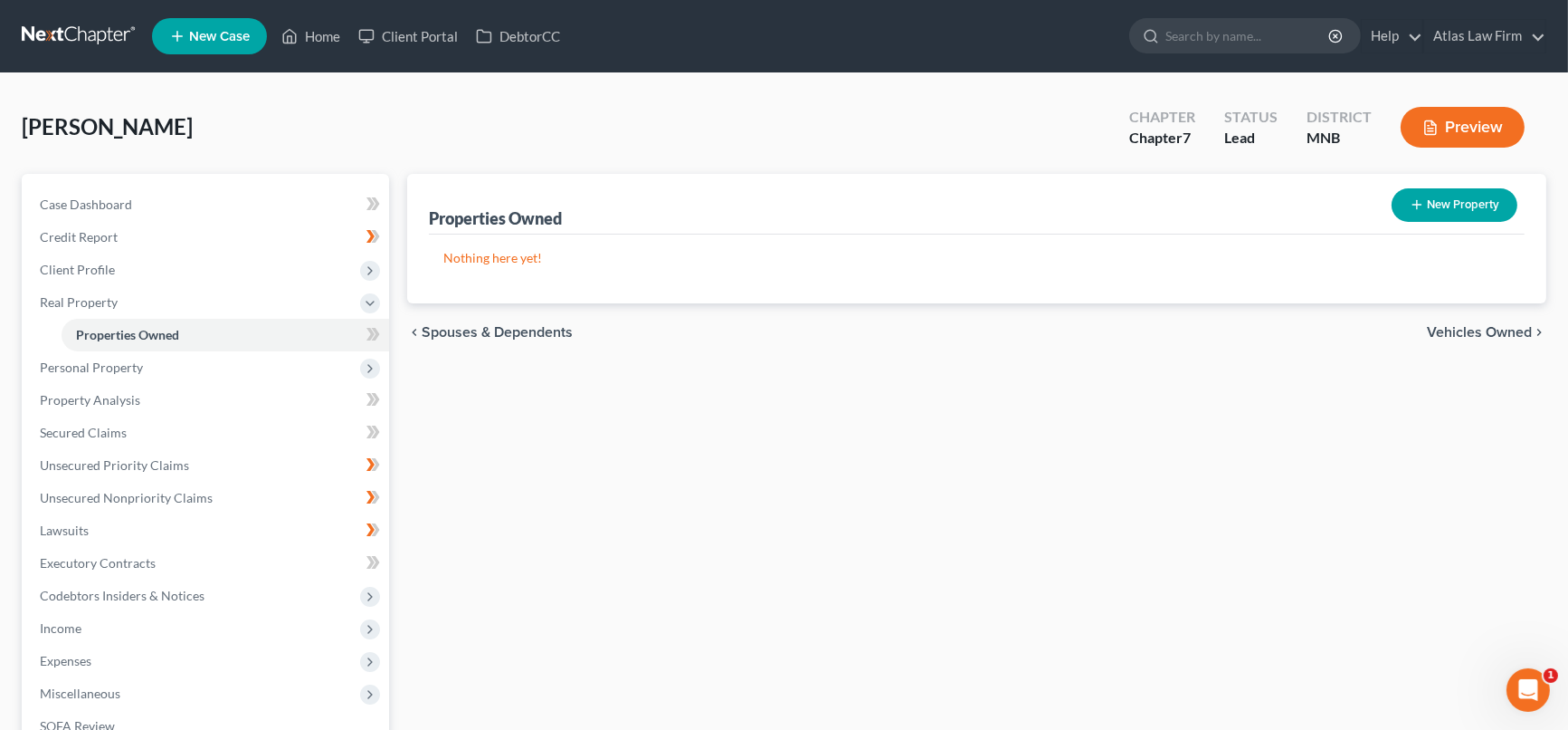
click at [370, 327] on div "New" at bounding box center [362, 320] width 36 height 30
click at [229, 362] on span "Personal Property" at bounding box center [206, 367] width 363 height 33
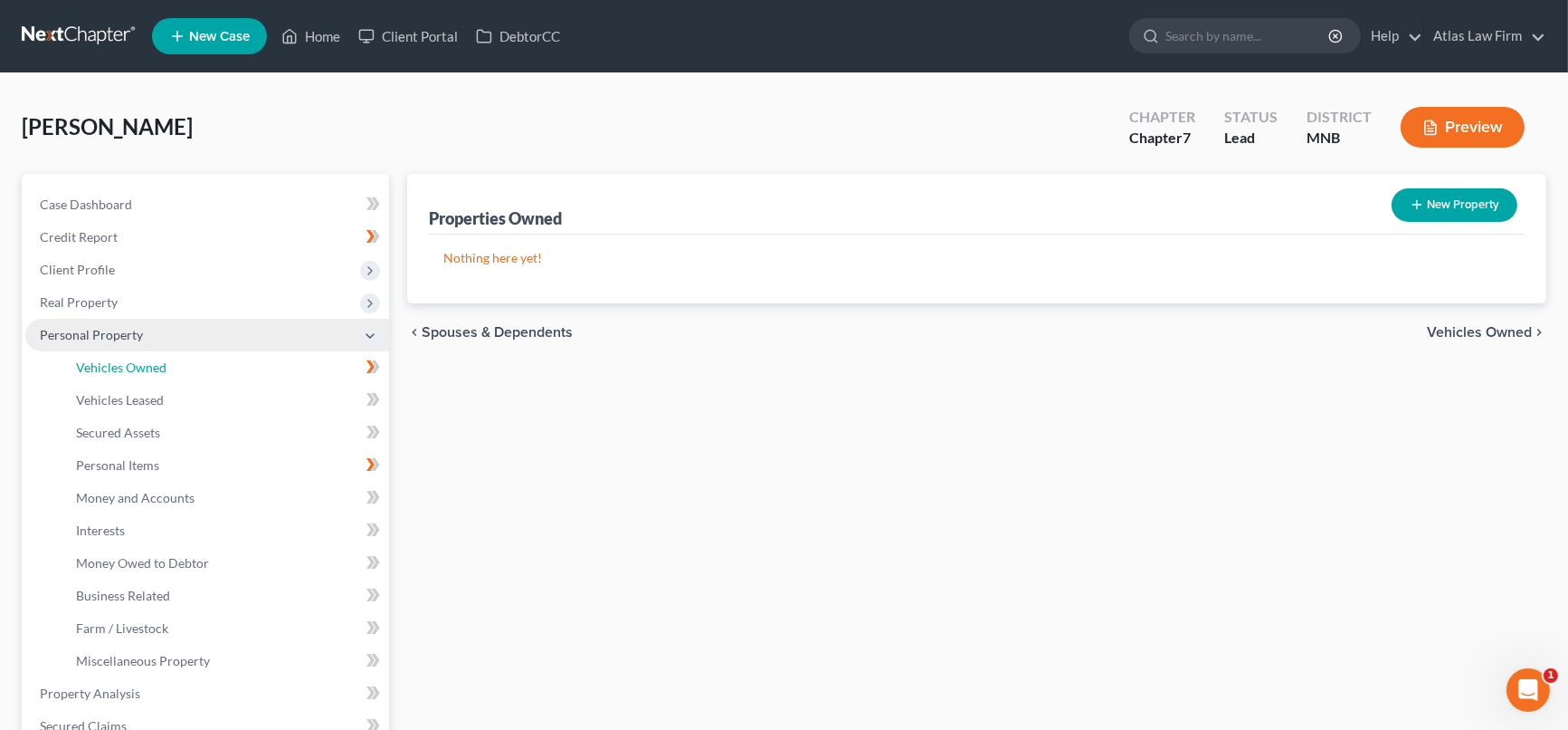
click at [229, 362] on link "Vehicles Owned" at bounding box center [225, 367] width 327 height 33
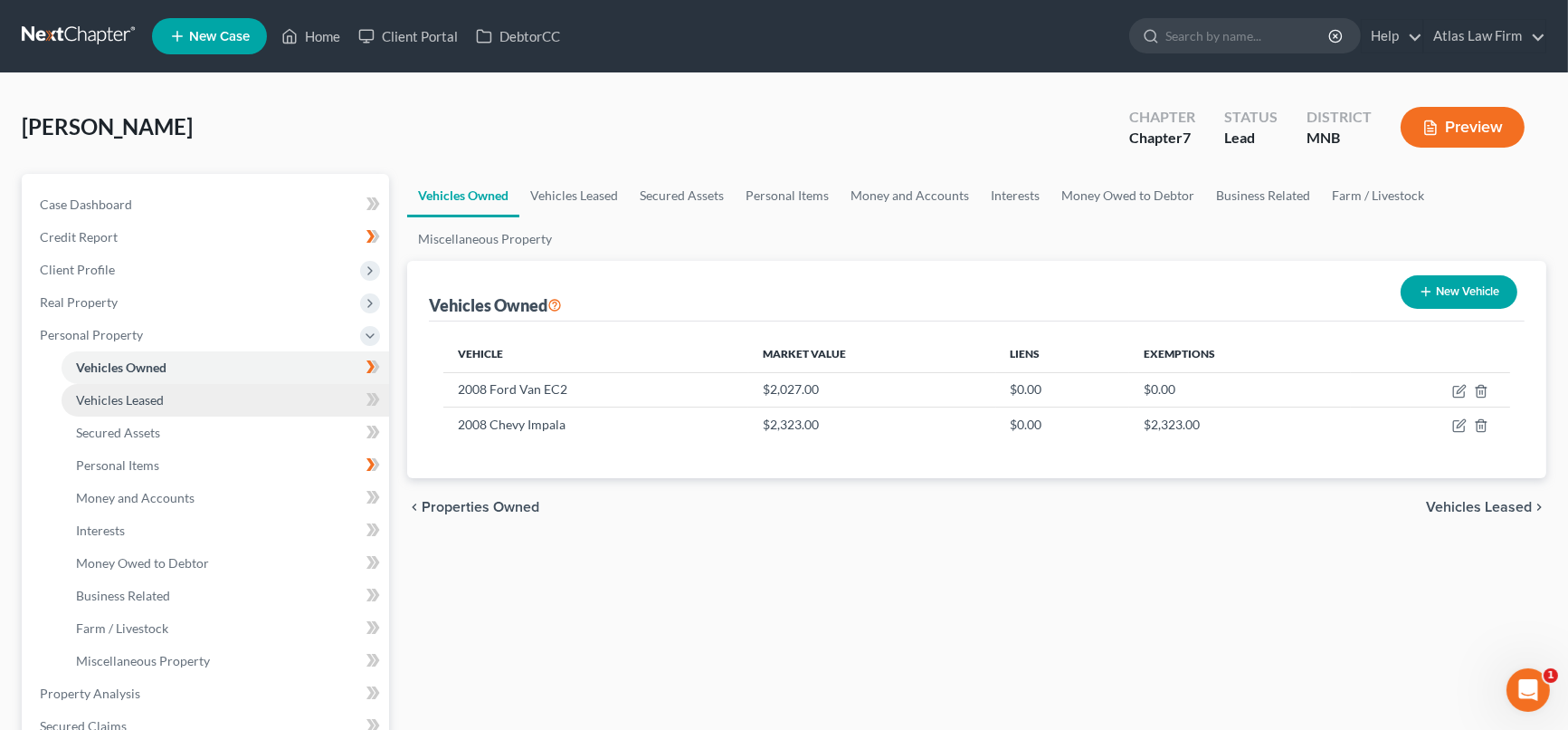
click at [220, 394] on link "Vehicles Leased" at bounding box center [225, 400] width 327 height 33
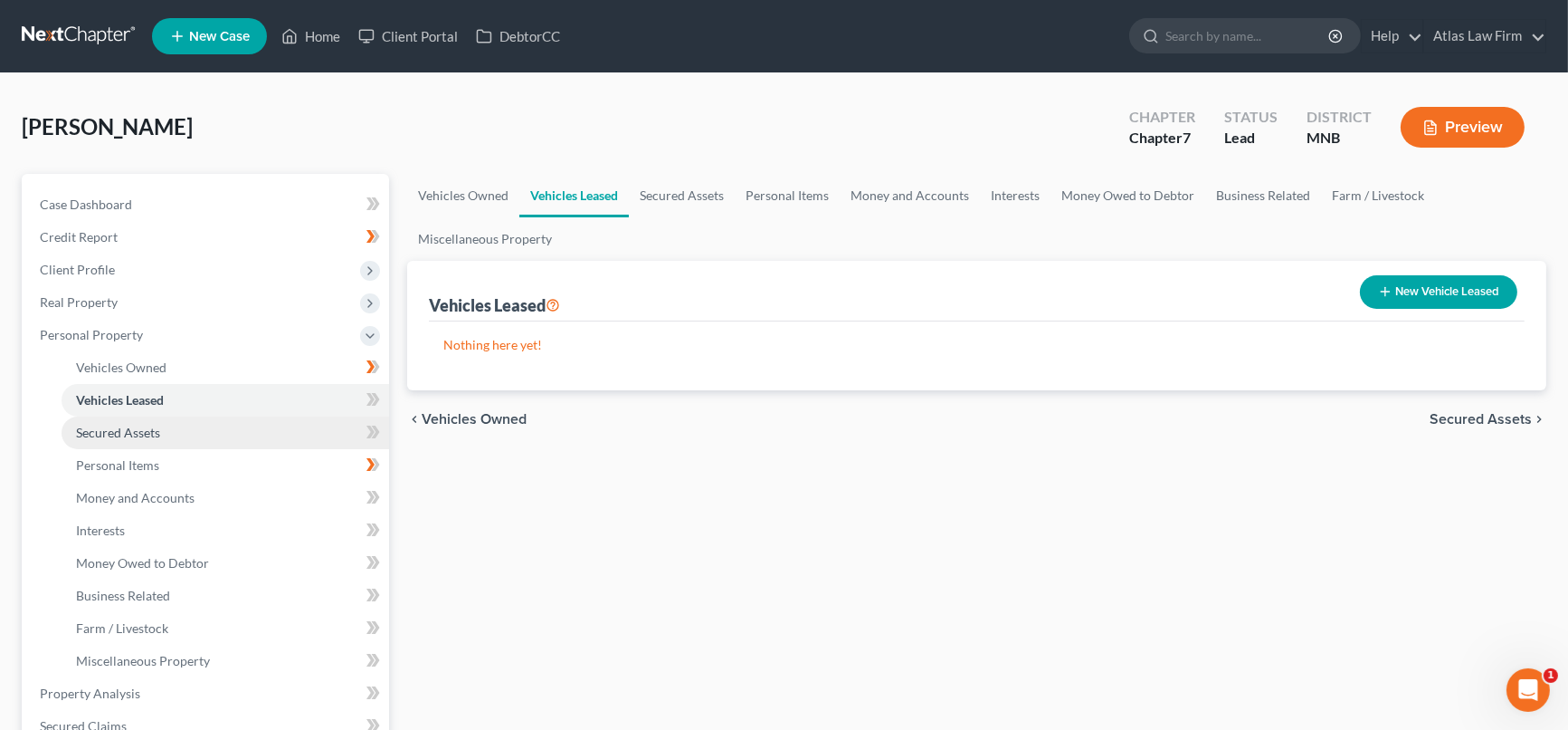
click at [282, 438] on link "Secured Assets" at bounding box center [225, 432] width 327 height 33
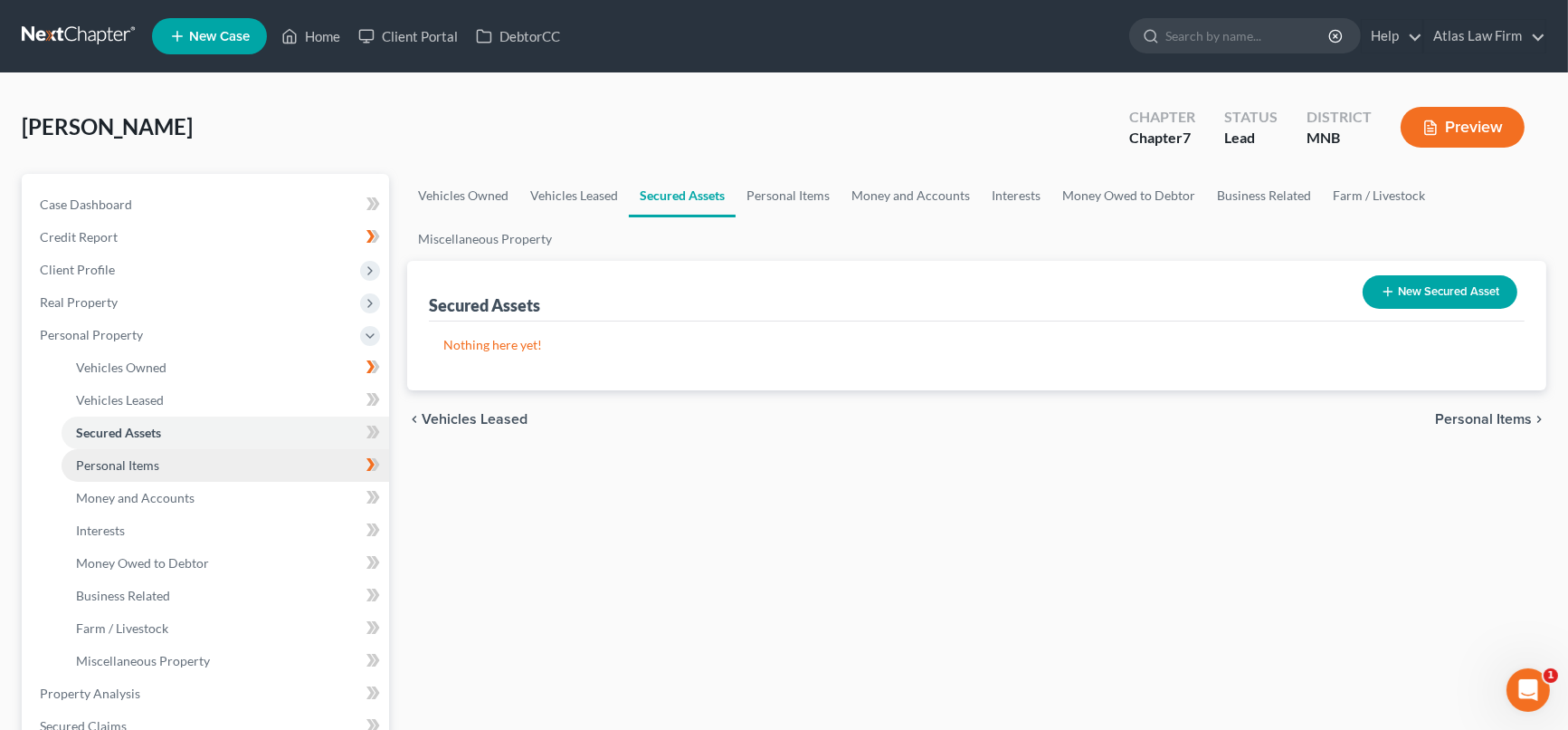
click at [277, 456] on link "Personal Items" at bounding box center [225, 465] width 327 height 33
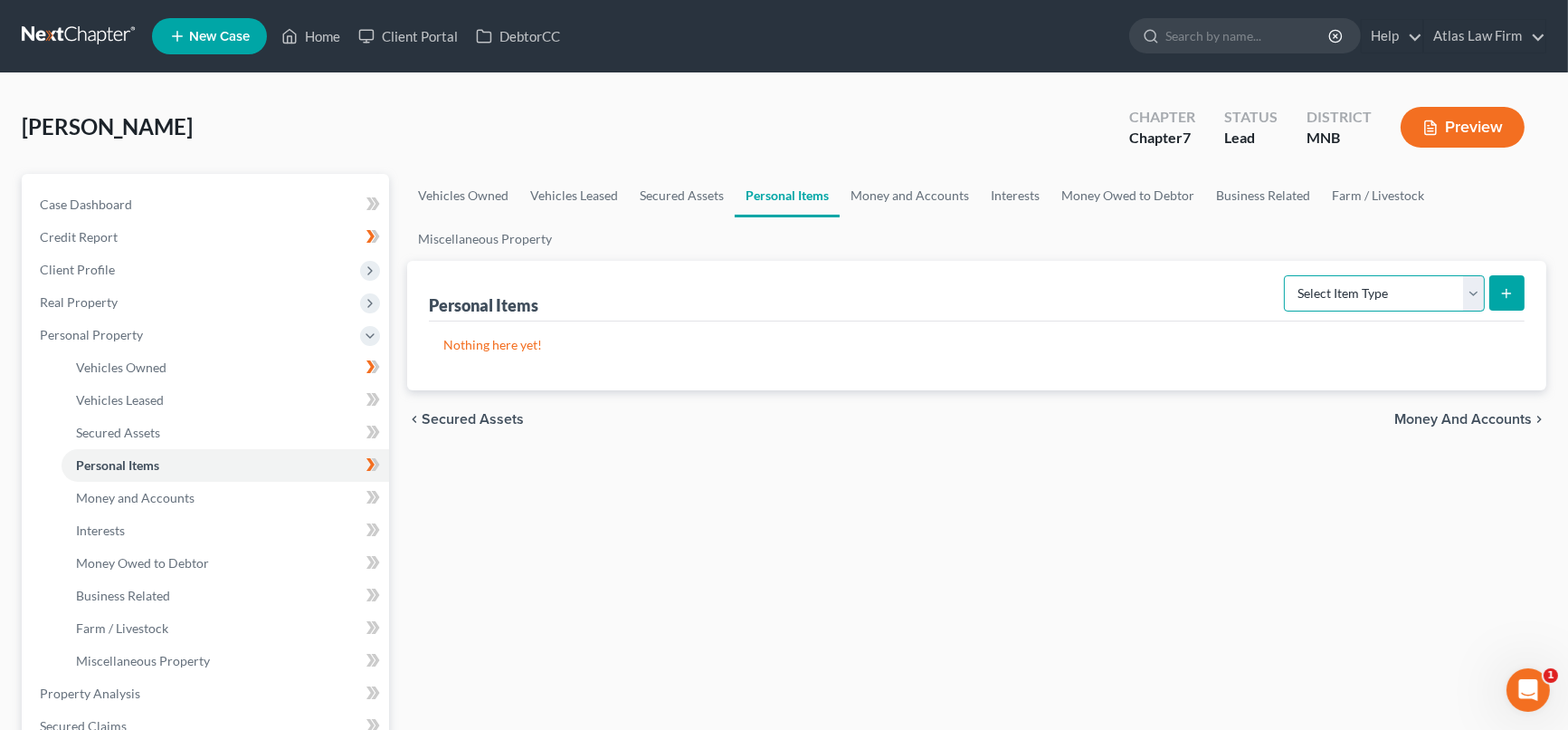
click at [1469, 292] on select "Select Item Type Clothing Collectibles Of Value Electronics Firearms Household …" at bounding box center [1384, 293] width 201 height 36
select select "household_goods"
click at [1286, 275] on select "Select Item Type Clothing Collectibles Of Value Electronics Firearms Household …" at bounding box center [1384, 293] width 201 height 36
click at [1507, 289] on line "submit" at bounding box center [1507, 293] width 0 height 8
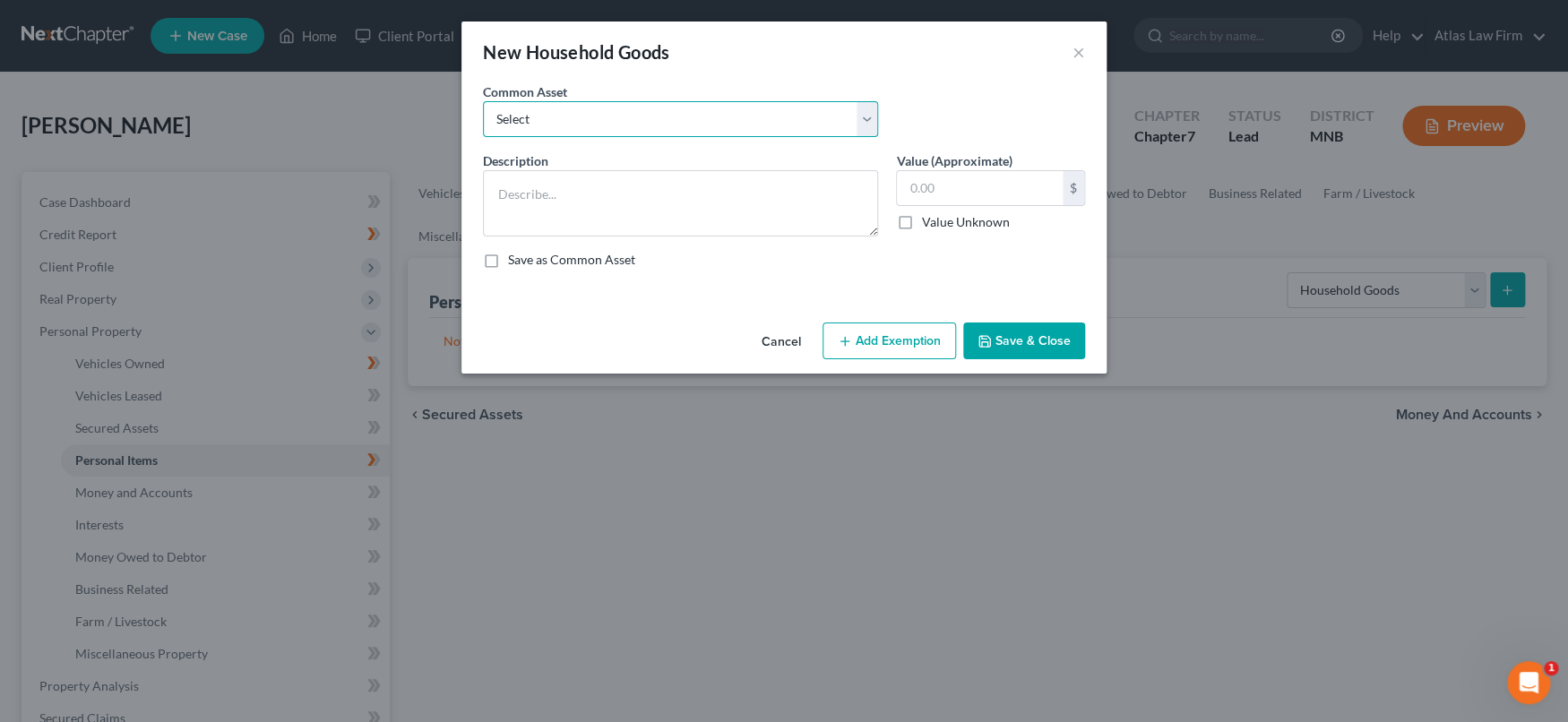
click at [576, 116] on select "Select Furniture Tools Lawnmower Snowblower Appliances" at bounding box center [680, 119] width 395 height 36
select select "0"
click at [483, 101] on select "Select Furniture Tools Lawnmower Snowblower Appliances" at bounding box center [680, 119] width 395 height 36
type textarea "Furniture"
click at [951, 185] on input "text" at bounding box center [979, 188] width 166 height 34
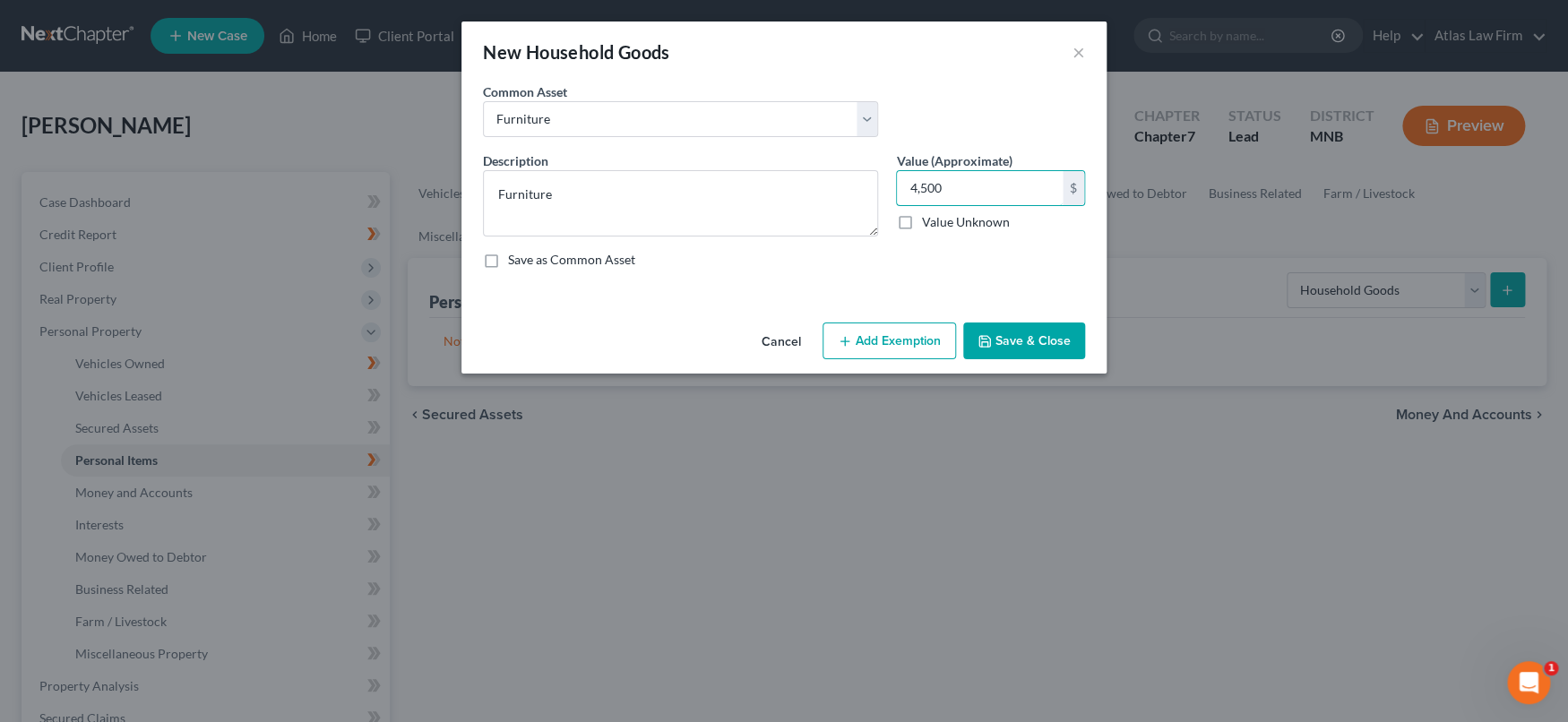
type input "4,500"
click at [930, 348] on button "Add Exemption" at bounding box center [889, 340] width 133 height 38
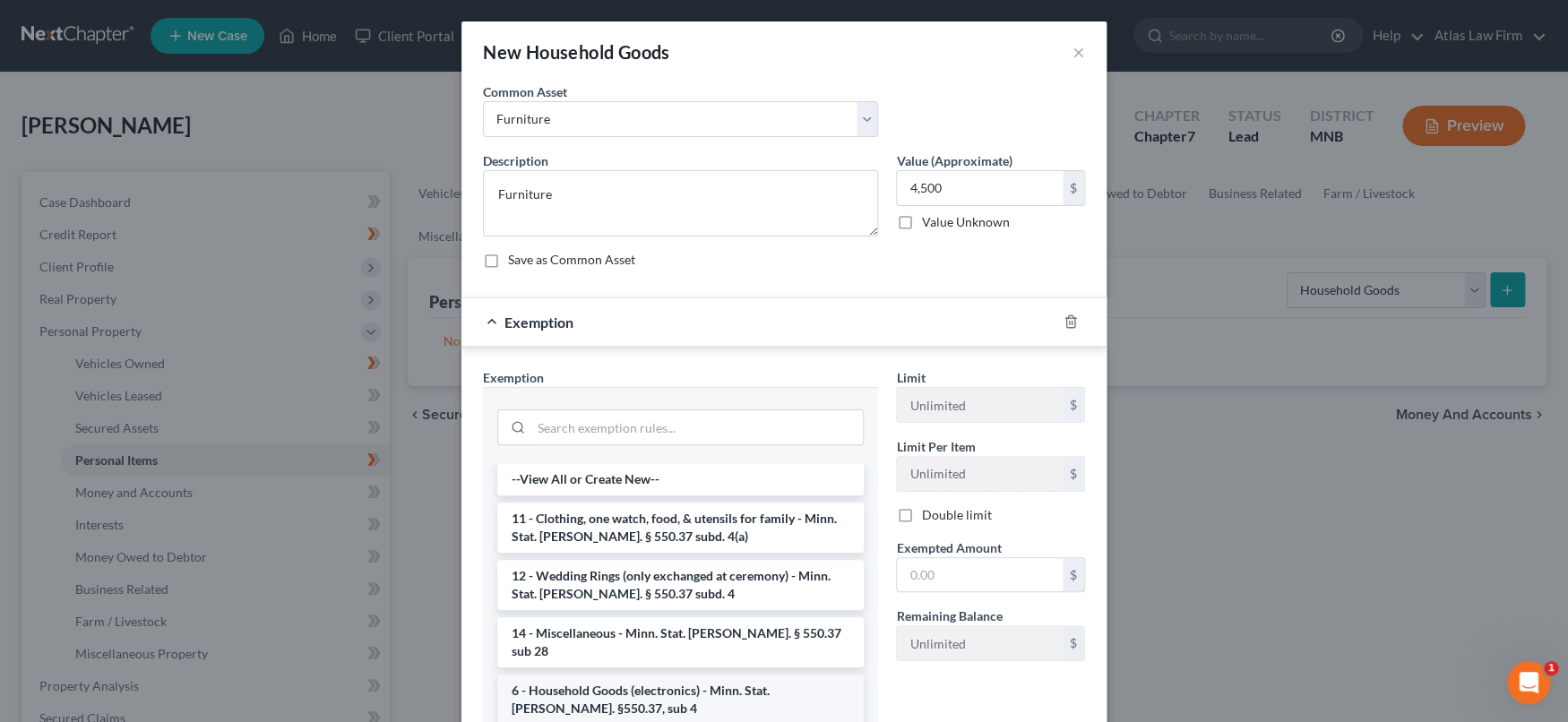
click at [739, 674] on li "6 - Household Goods (electronics) - Minn. Stat. Ann. §550.37, sub 4" at bounding box center [680, 699] width 366 height 51
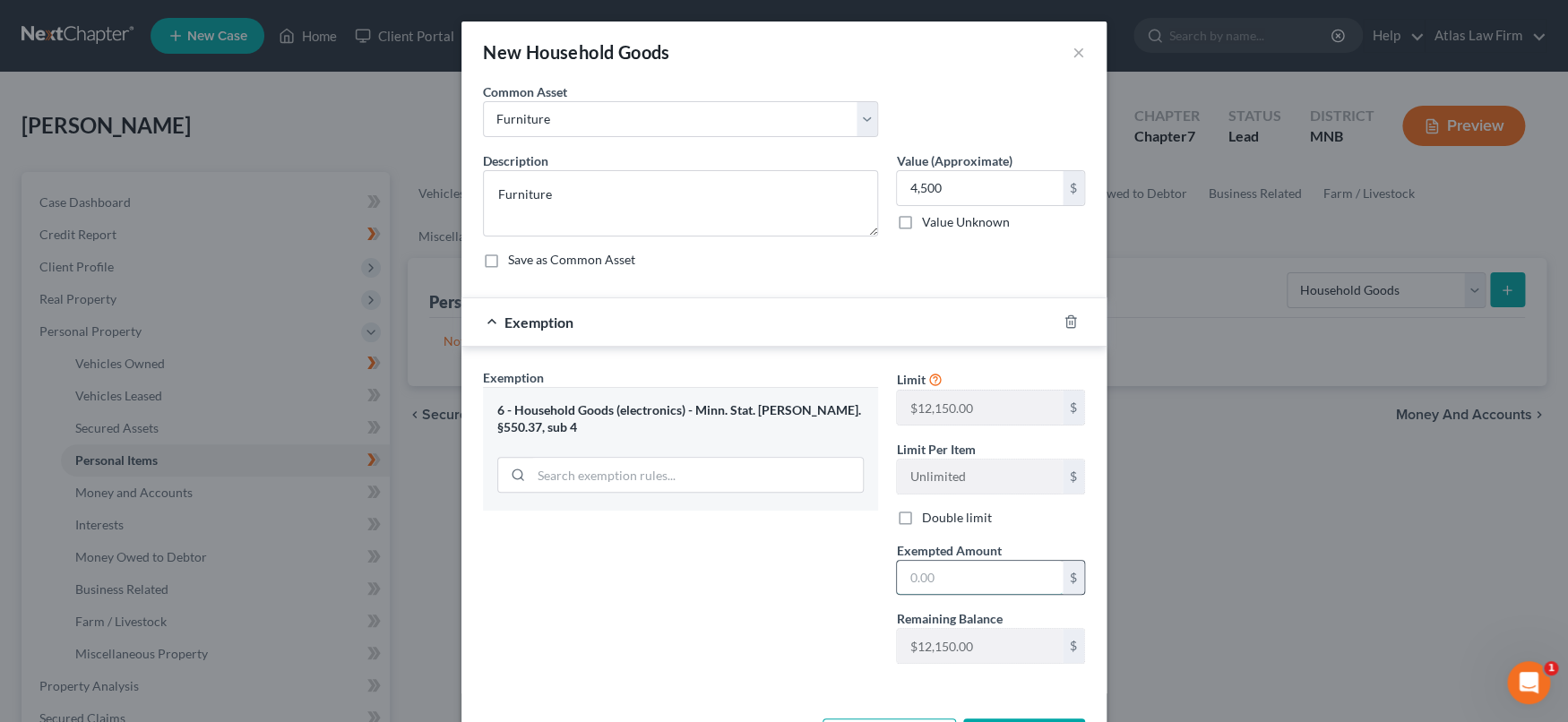
click at [953, 579] on input "text" at bounding box center [979, 577] width 166 height 34
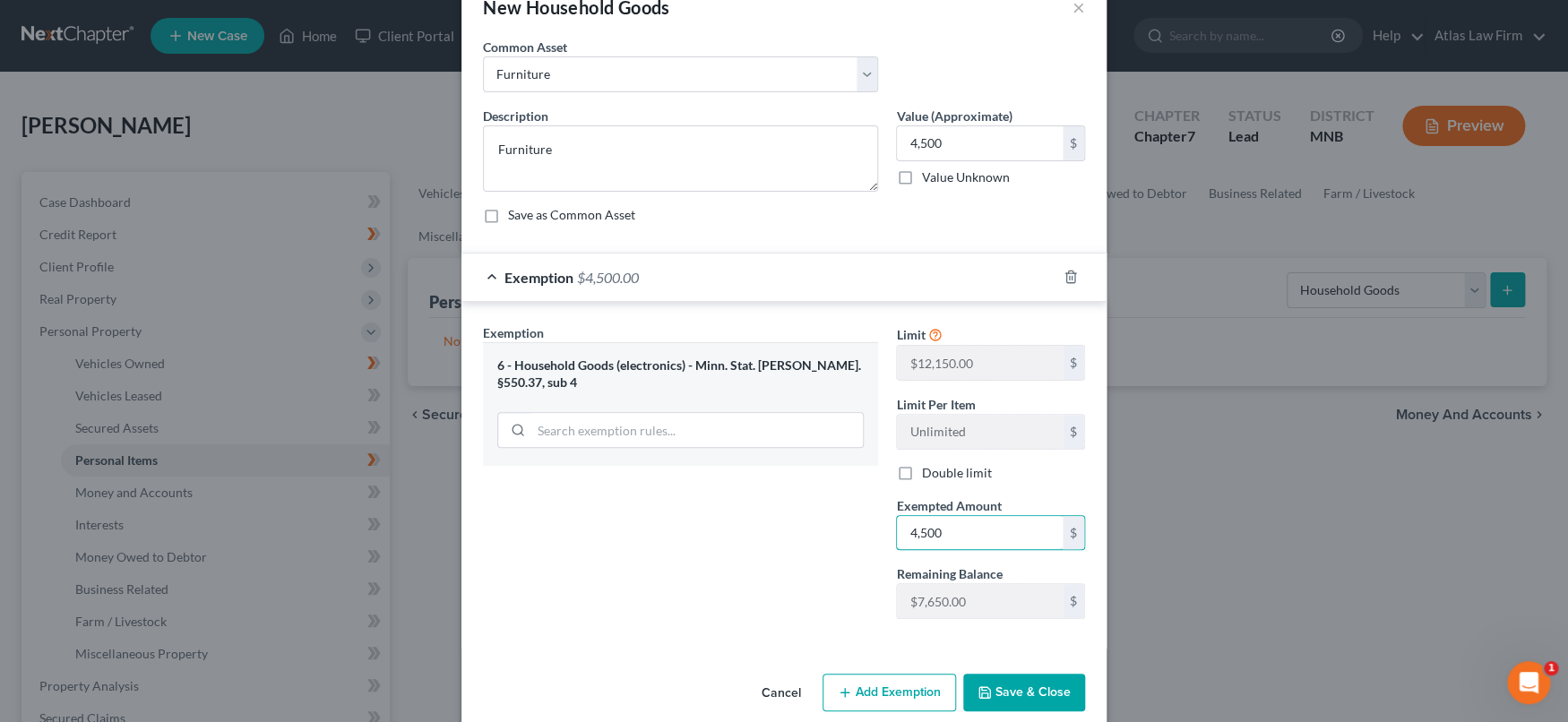
scroll to position [68, 0]
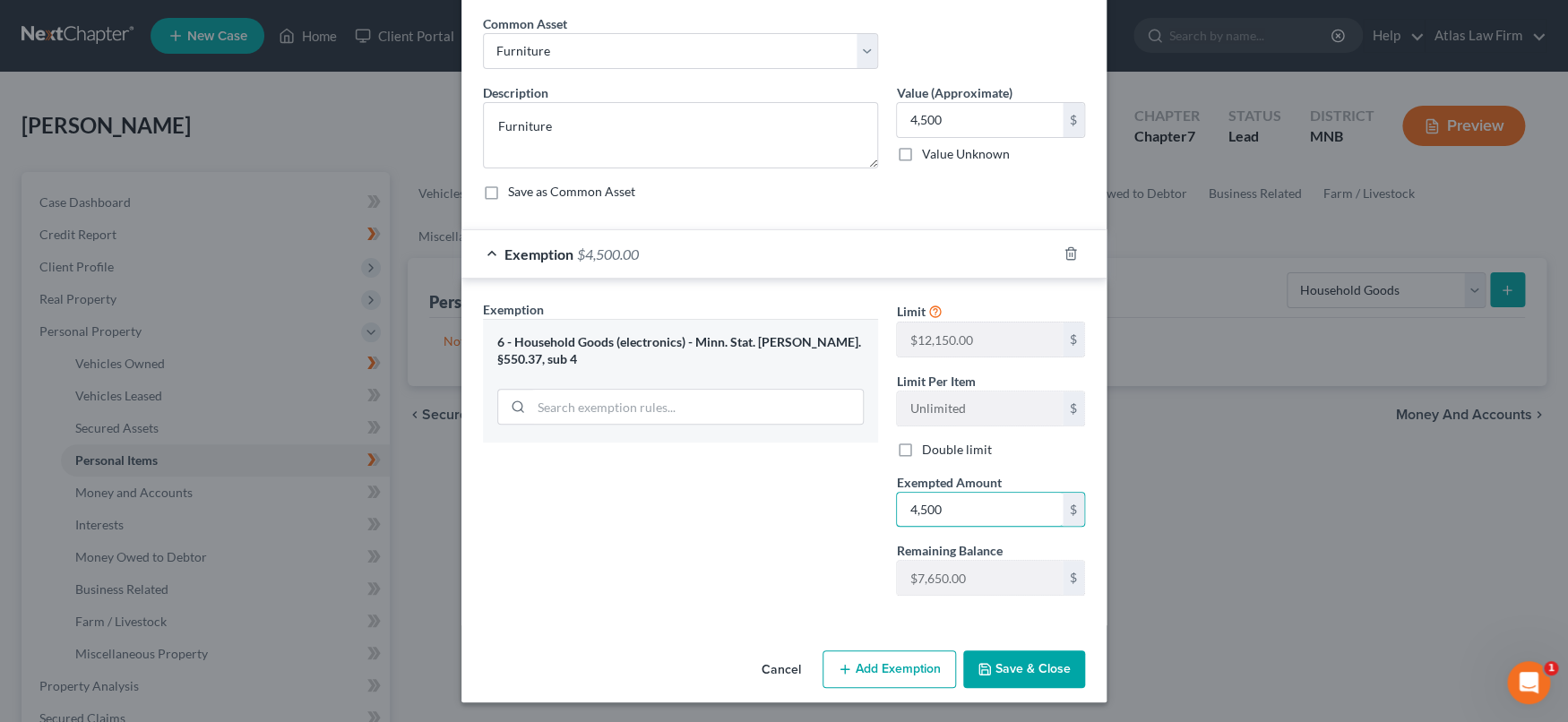
type input "4,500"
click at [982, 668] on icon "button" at bounding box center [985, 669] width 15 height 15
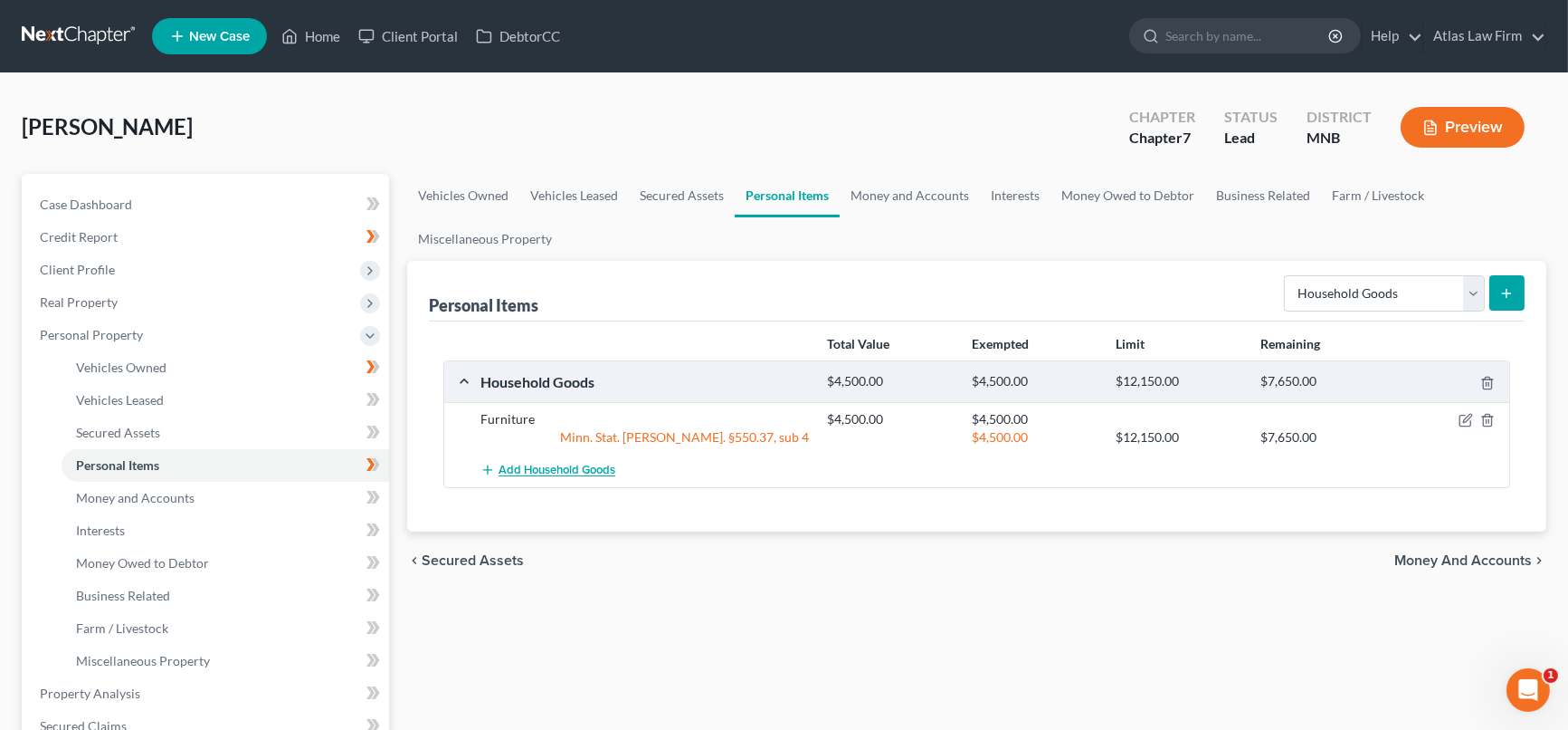
click at [594, 465] on span "Add Household Goods" at bounding box center [557, 471] width 117 height 15
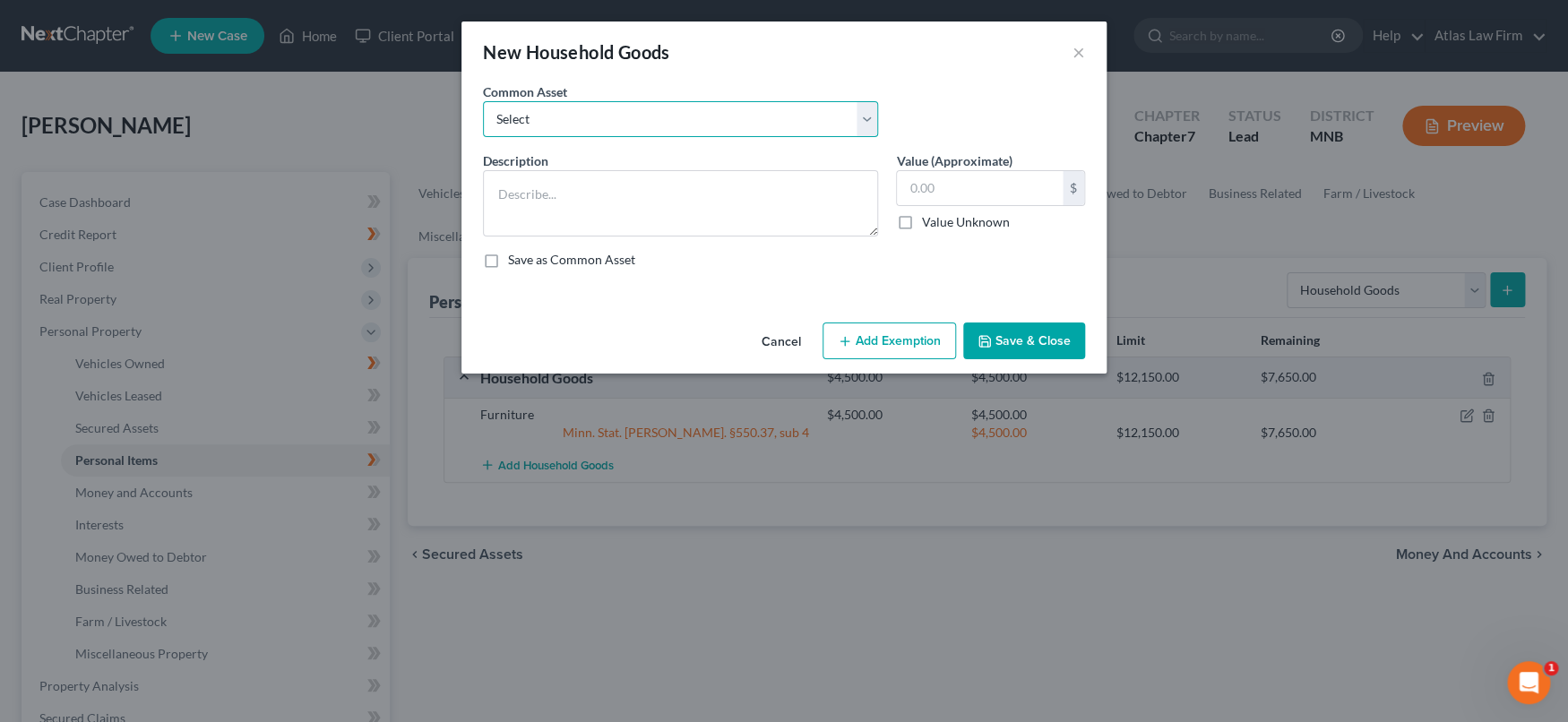
click at [876, 118] on select "Select Furniture Tools Lawnmower Snowblower Appliances" at bounding box center [680, 119] width 395 height 36
select select "4"
click at [483, 101] on select "Select Furniture Tools Lawnmower Snowblower Appliances" at bounding box center [680, 119] width 395 height 36
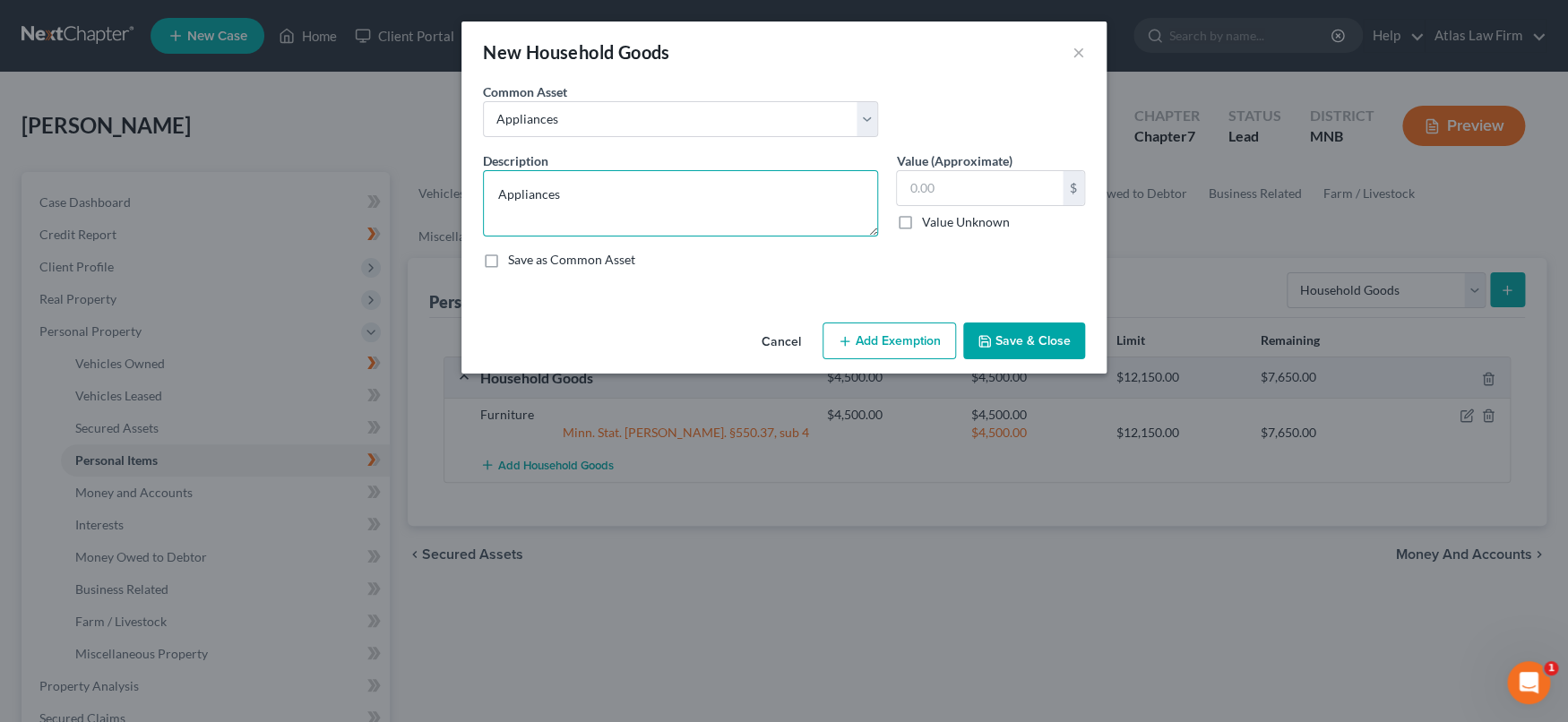
click at [696, 190] on textarea "Appliances" at bounding box center [680, 203] width 395 height 66
click at [774, 200] on textarea "Appliances" at bounding box center [680, 203] width 395 height 66
click at [774, 201] on textarea "Appliances" at bounding box center [680, 203] width 395 height 66
click at [659, 182] on textarea "Appliances" at bounding box center [680, 203] width 395 height 66
type textarea "Appliances and Kitchenware"
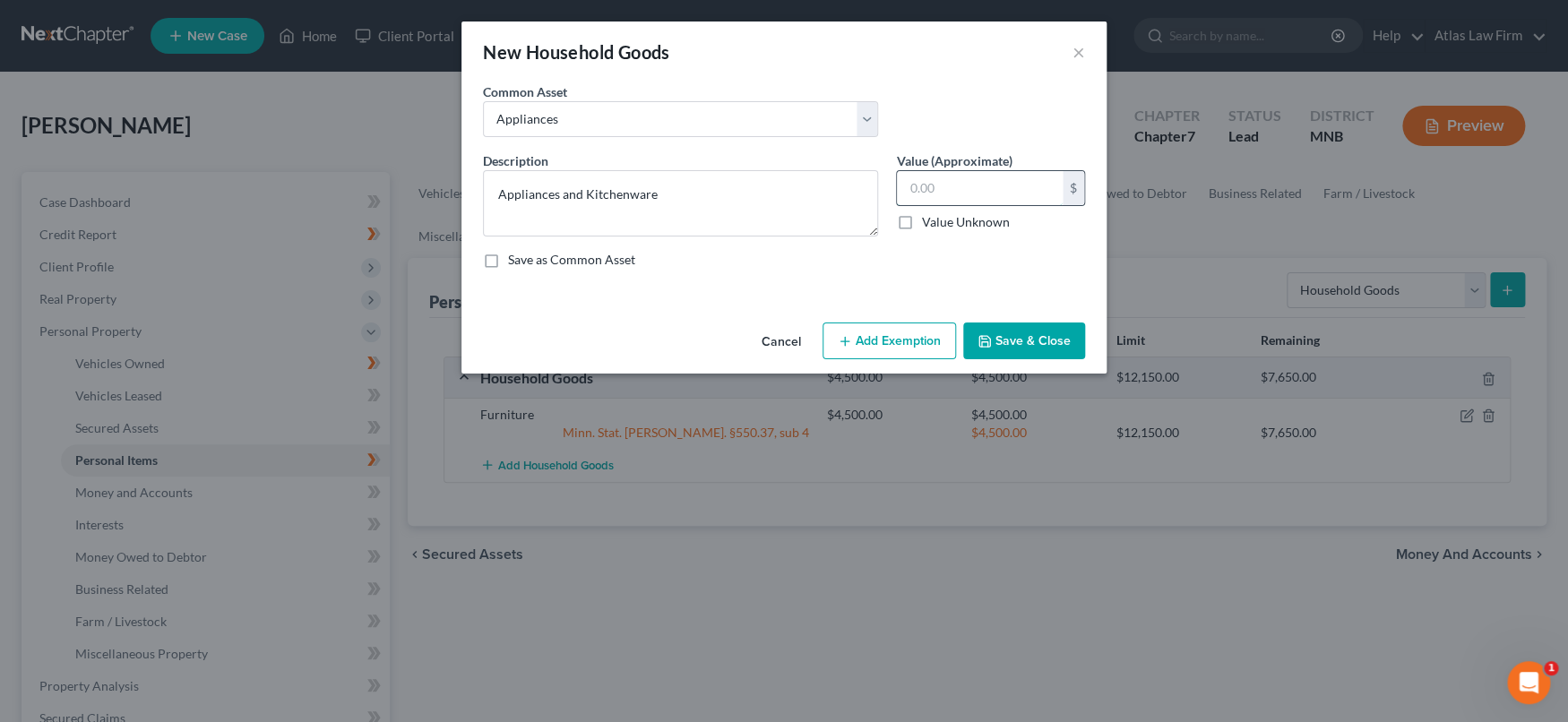
click at [1038, 188] on input "text" at bounding box center [979, 188] width 166 height 34
click at [986, 181] on input "text" at bounding box center [979, 188] width 166 height 34
click at [998, 191] on input "2,000" at bounding box center [979, 188] width 166 height 34
type input "2,000"
click at [917, 338] on button "Add Exemption" at bounding box center [889, 340] width 133 height 38
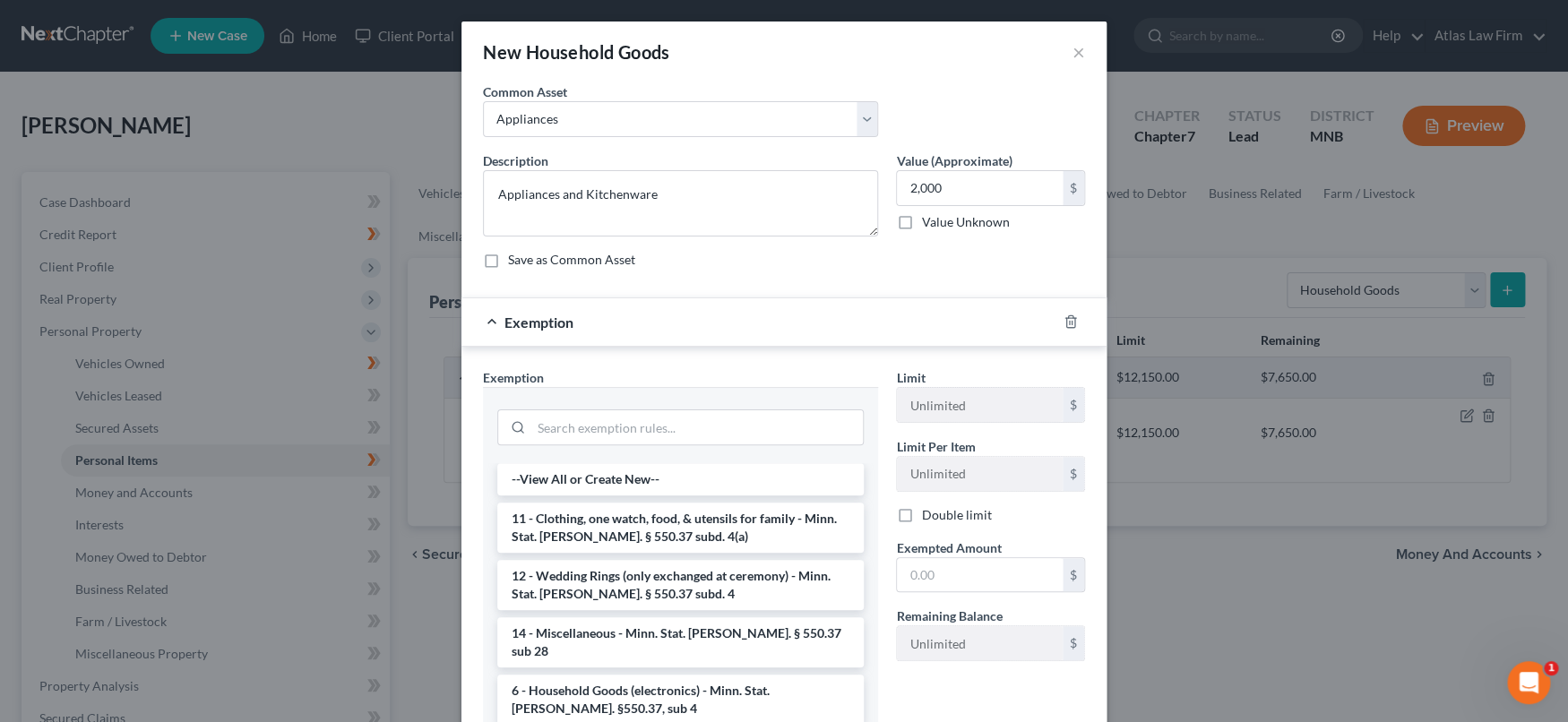
drag, startPoint x: 740, startPoint y: 676, endPoint x: 797, endPoint y: 644, distance: 65.4
click at [741, 674] on li "6 - Household Goods (electronics) - Minn. Stat. Ann. §550.37, sub 4" at bounding box center [680, 699] width 366 height 51
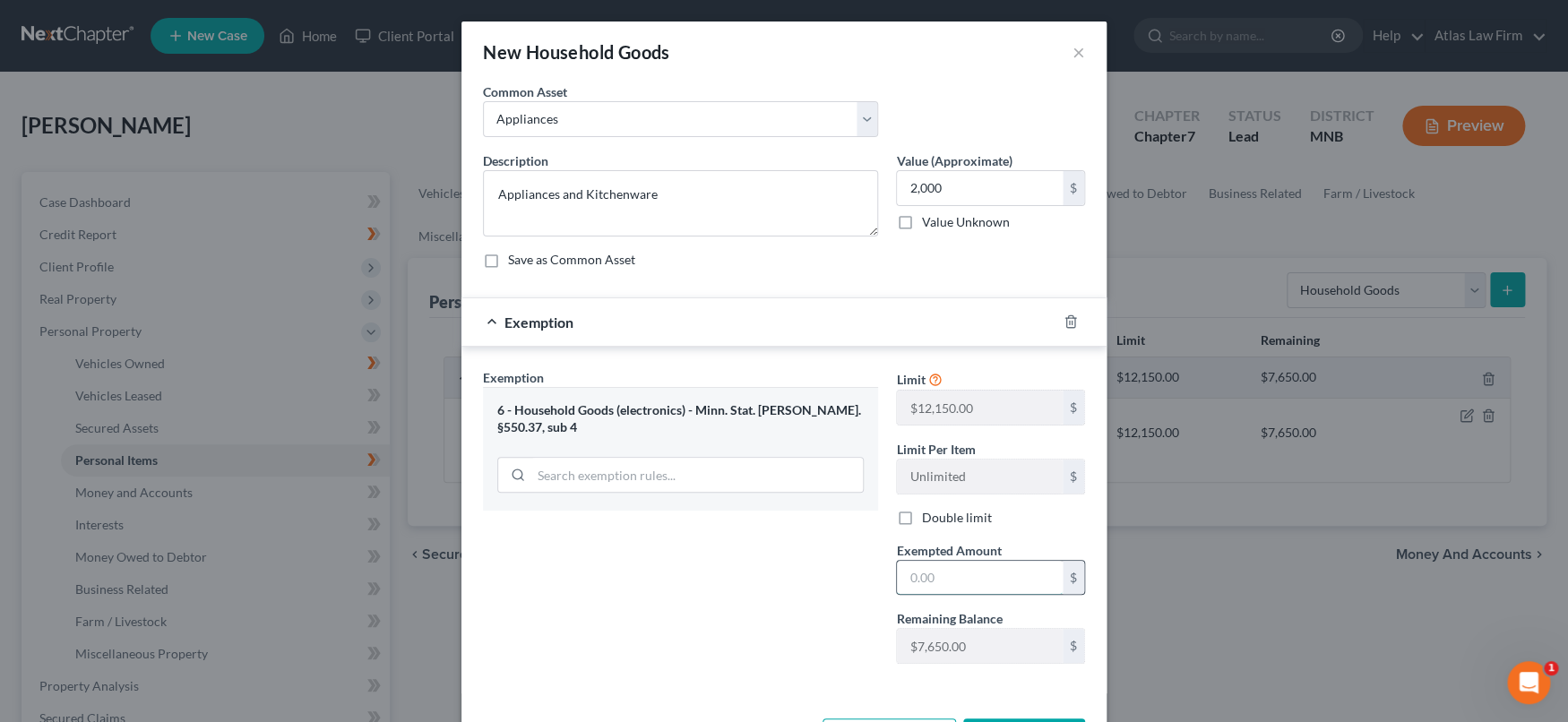
click at [943, 573] on input "text" at bounding box center [979, 577] width 166 height 34
type input "2,000"
click at [831, 601] on div "Exemption Set must be selected for CA. Exemption * 6 - Household Goods (electro…" at bounding box center [680, 522] width 413 height 310
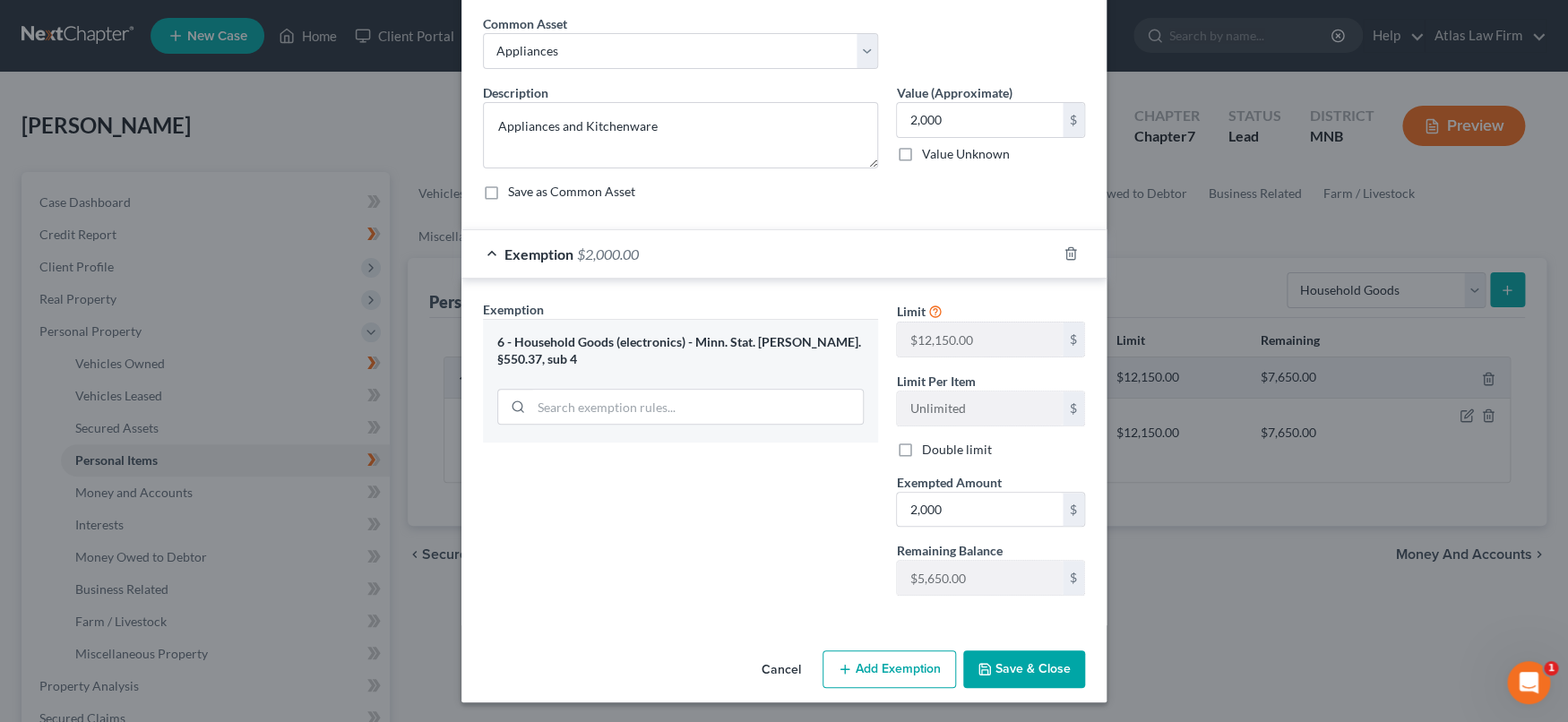
click at [988, 664] on button "Save & Close" at bounding box center [1023, 669] width 121 height 38
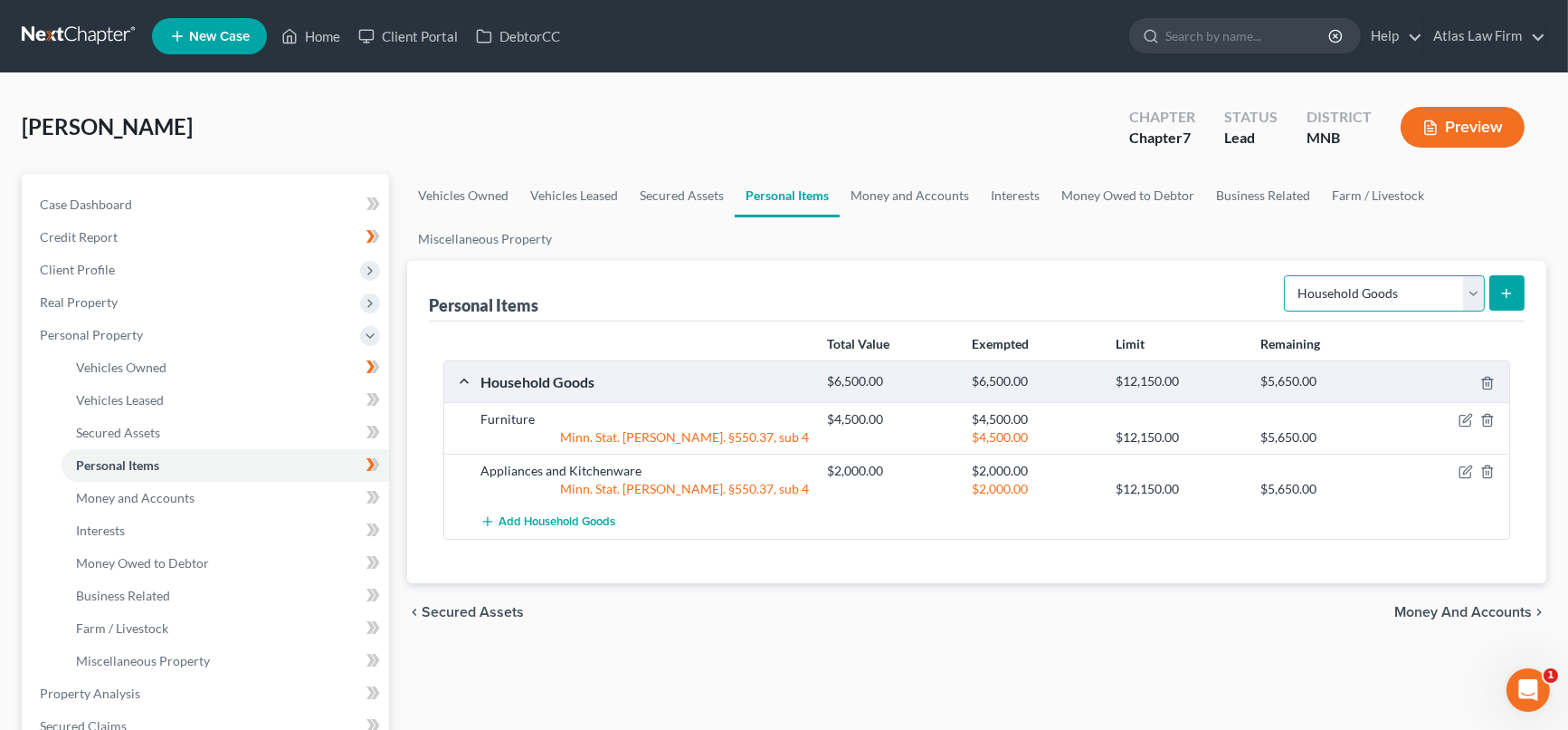
click at [1479, 298] on select "Select Item Type Clothing Collectibles Of Value Electronics Firearms Household …" at bounding box center [1384, 293] width 201 height 36
click at [531, 518] on span "Add Household Goods" at bounding box center [557, 523] width 117 height 15
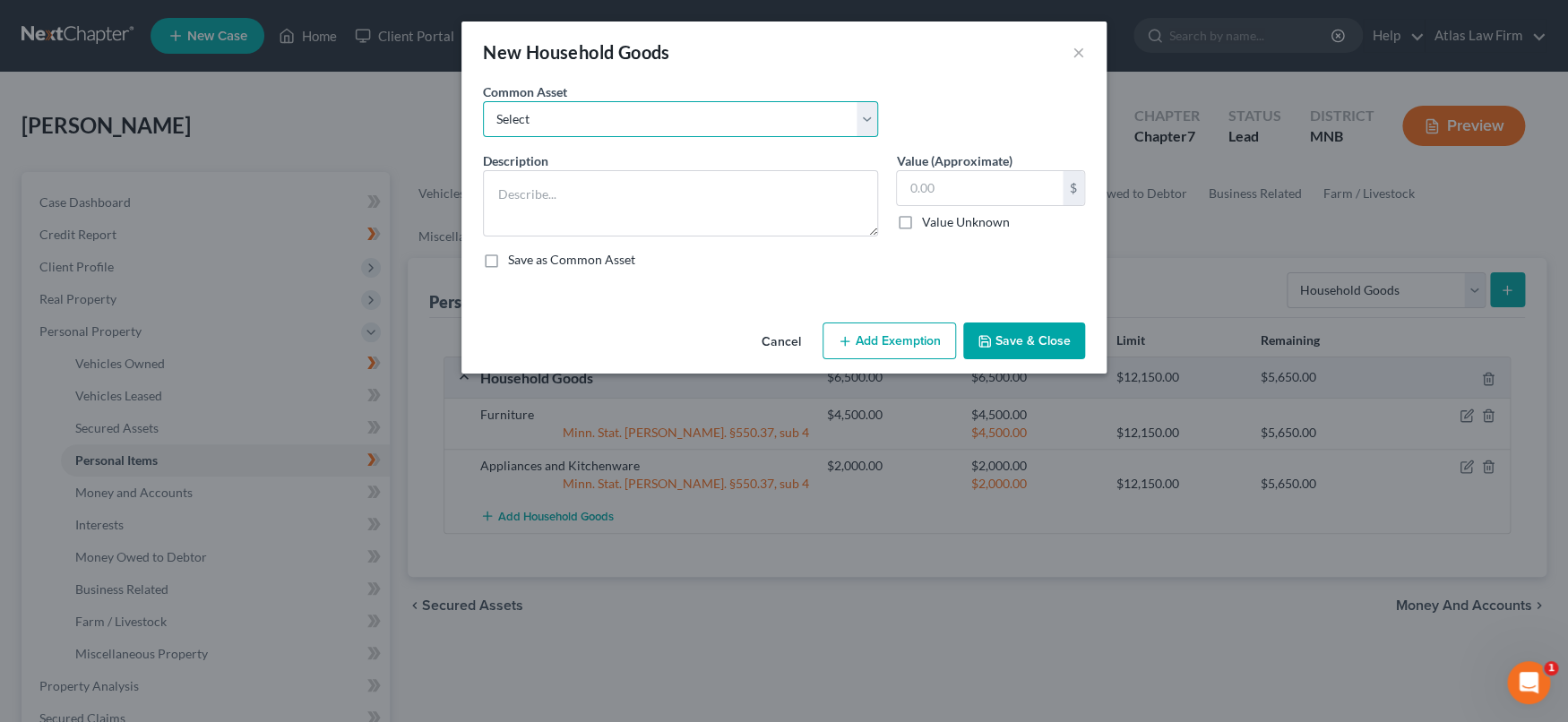
click at [875, 117] on select "Select Furniture Tools Lawnmower Snowblower Appliances" at bounding box center [680, 119] width 395 height 36
select select "2"
click at [483, 101] on select "Select Furniture Tools Lawnmower Snowblower Appliances" at bounding box center [680, 119] width 395 height 36
type textarea "Lawnmower"
click at [972, 182] on input "text" at bounding box center [979, 188] width 166 height 34
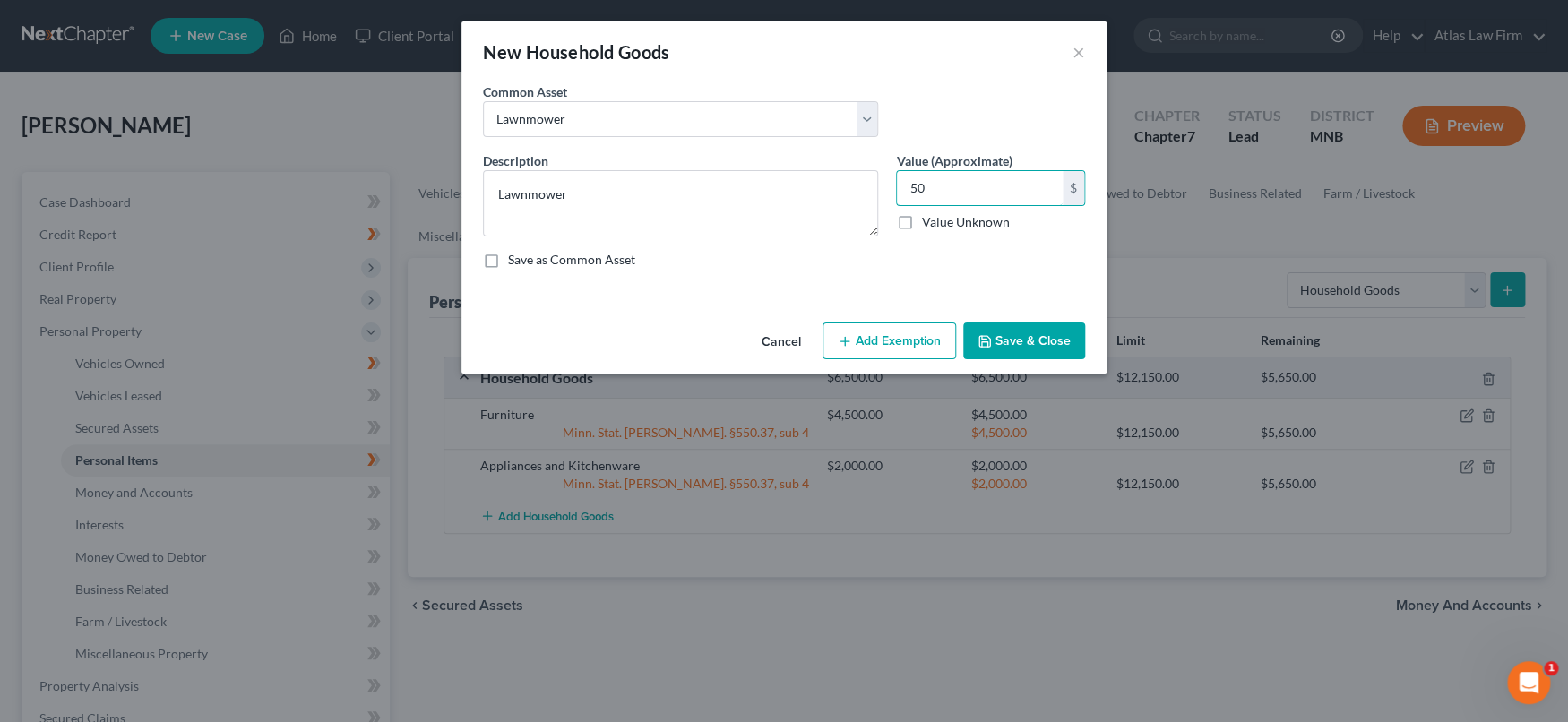
type input "50"
click at [936, 333] on button "Add Exemption" at bounding box center [889, 340] width 133 height 38
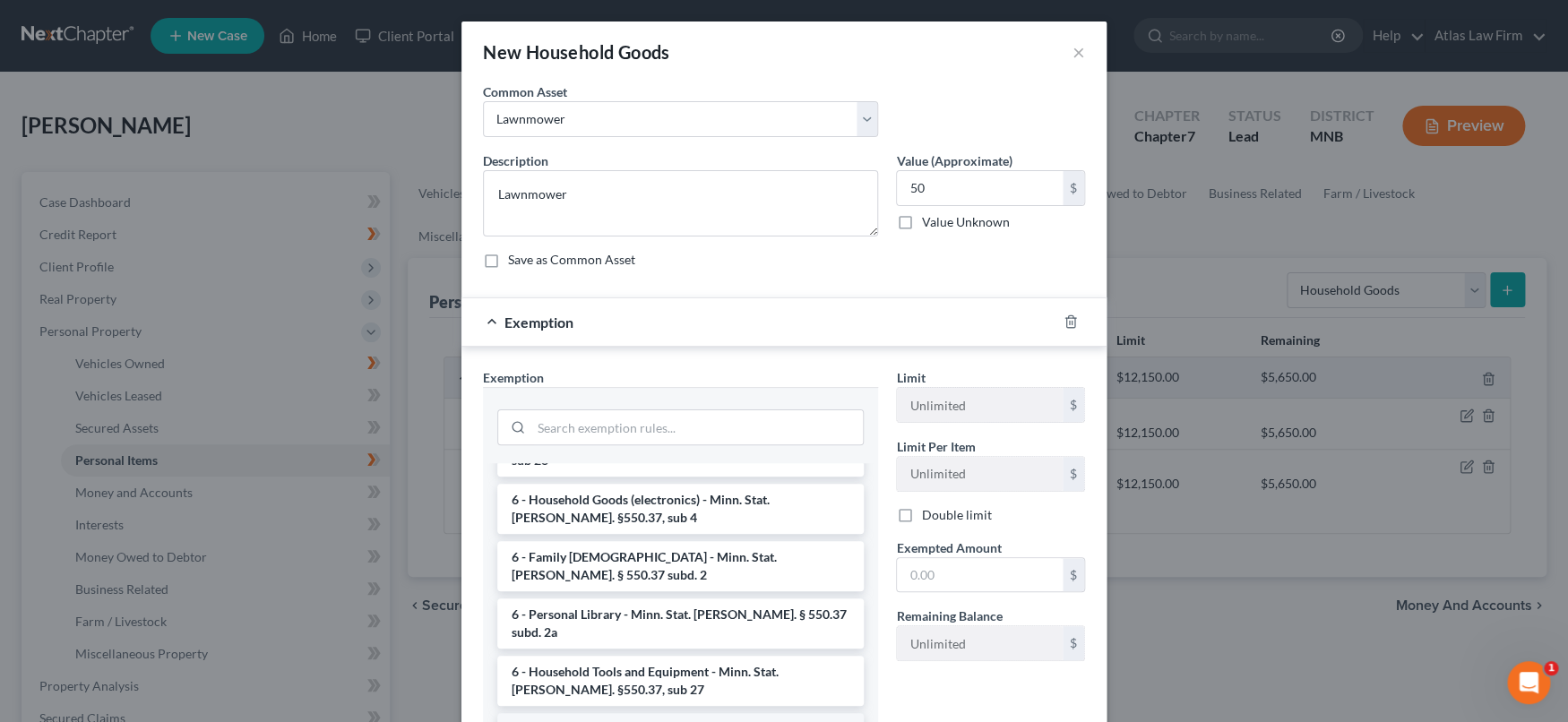
scroll to position [199, 0]
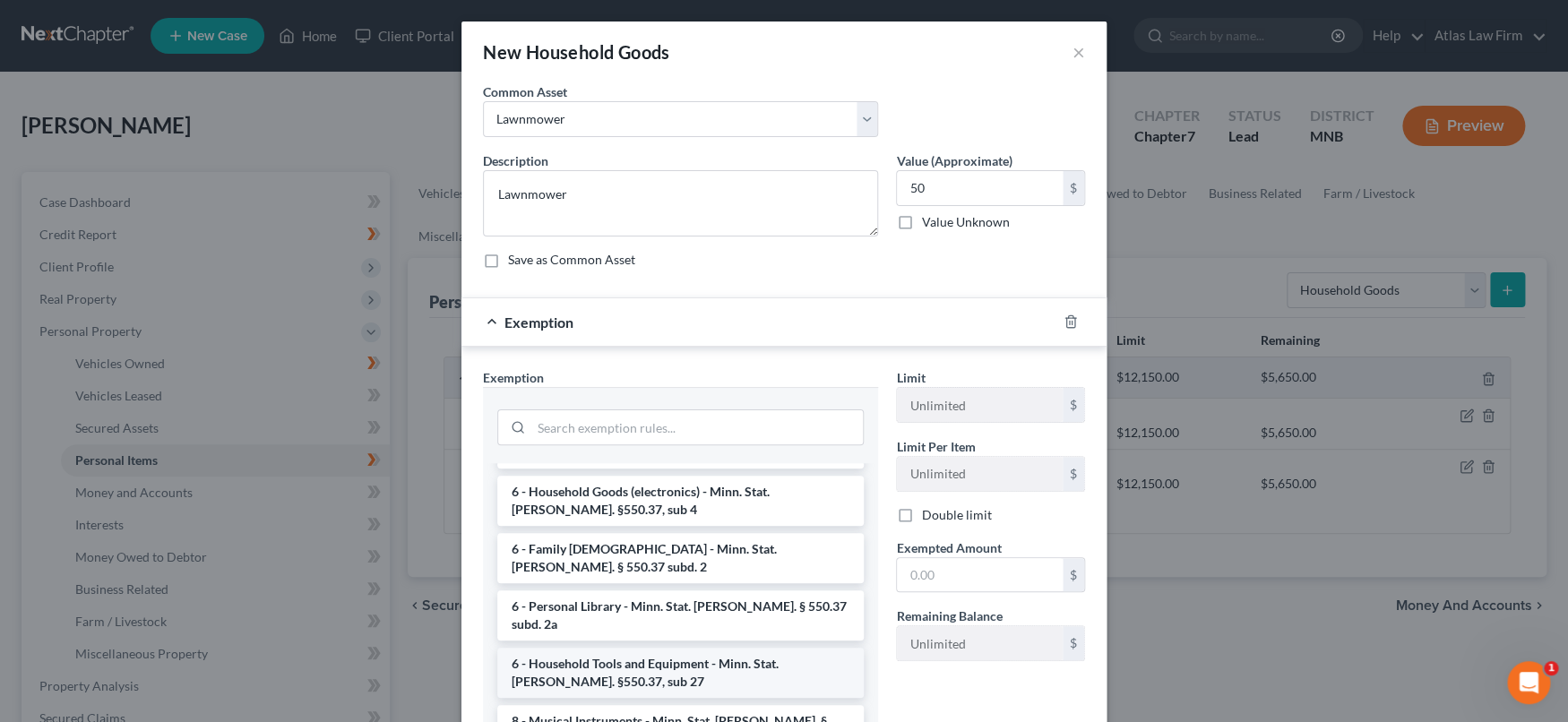
click at [778, 648] on li "6 - Household Tools and Equipment - Minn. Stat. Ann. §550.37, sub 27" at bounding box center [680, 672] width 366 height 51
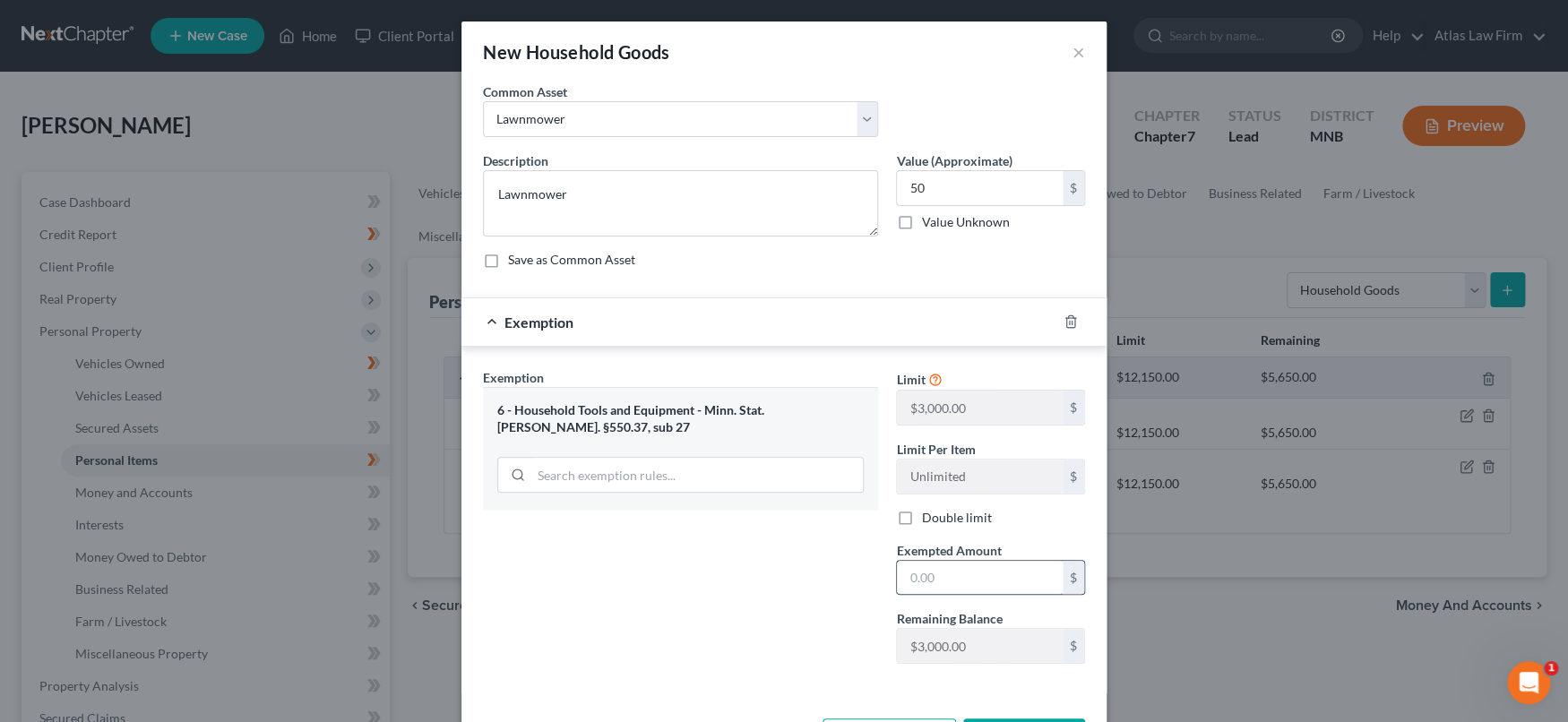
click at [960, 575] on input "text" at bounding box center [979, 577] width 166 height 34
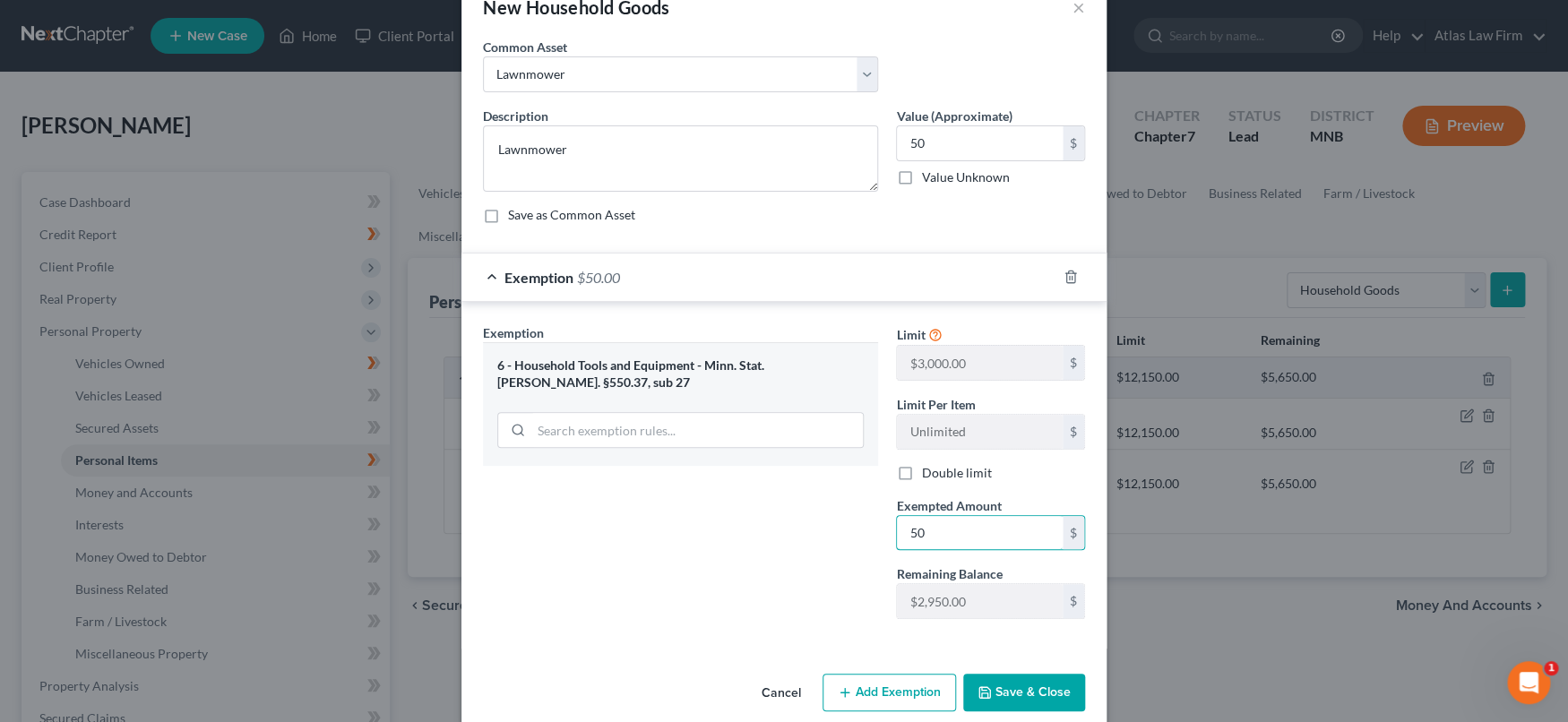
scroll to position [68, 0]
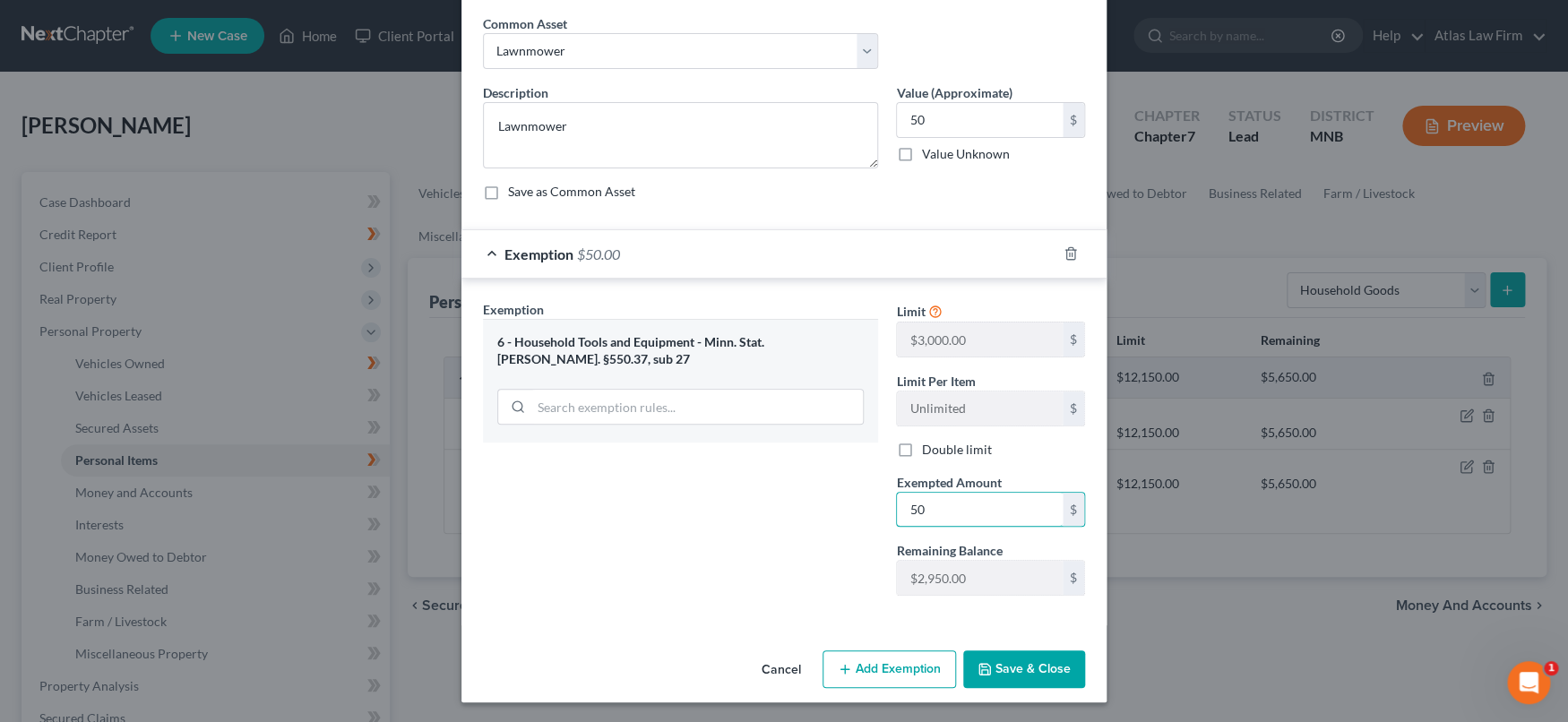
type input "50"
click at [1004, 661] on button "Save & Close" at bounding box center [1023, 669] width 121 height 38
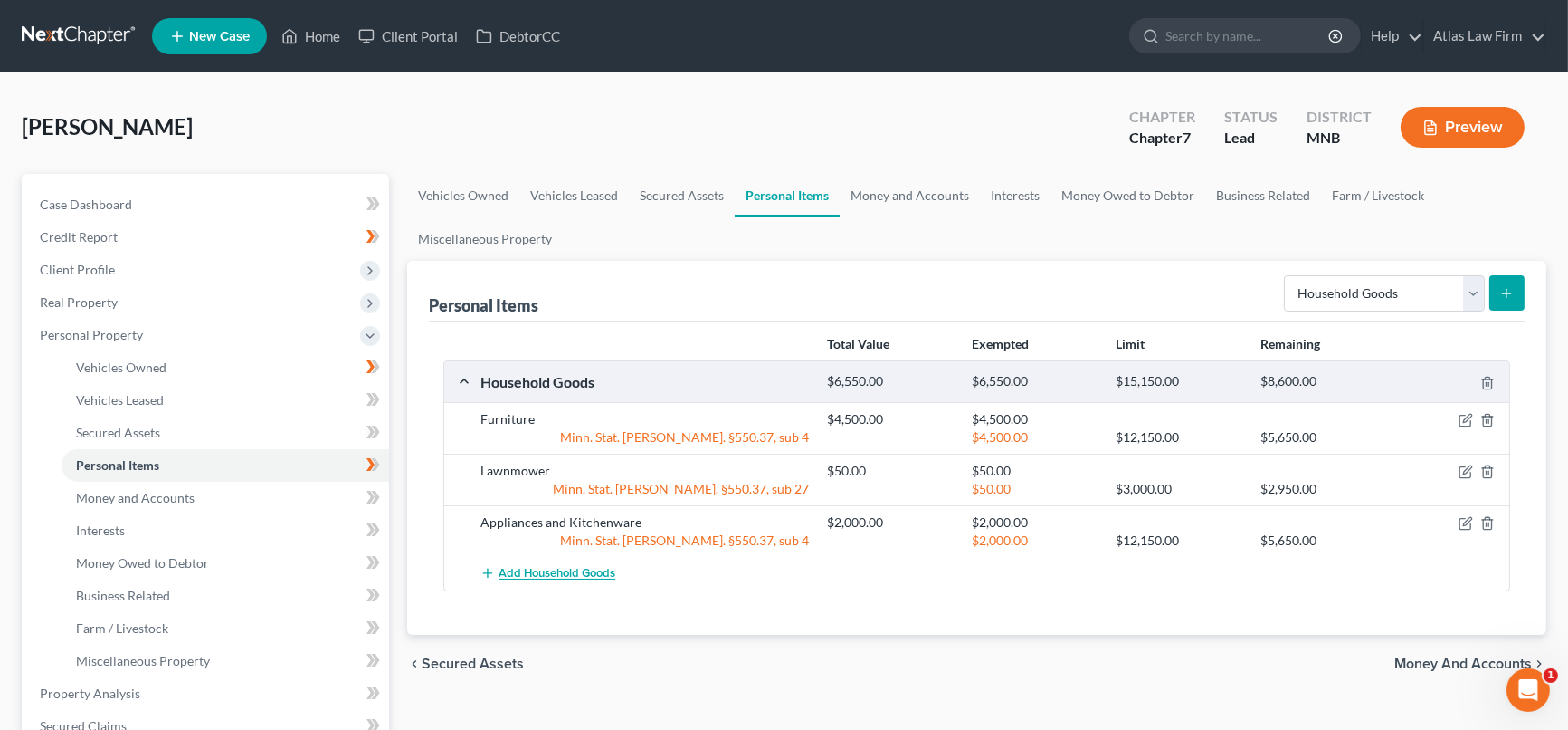
click at [607, 570] on span "Add Household Goods" at bounding box center [557, 574] width 117 height 15
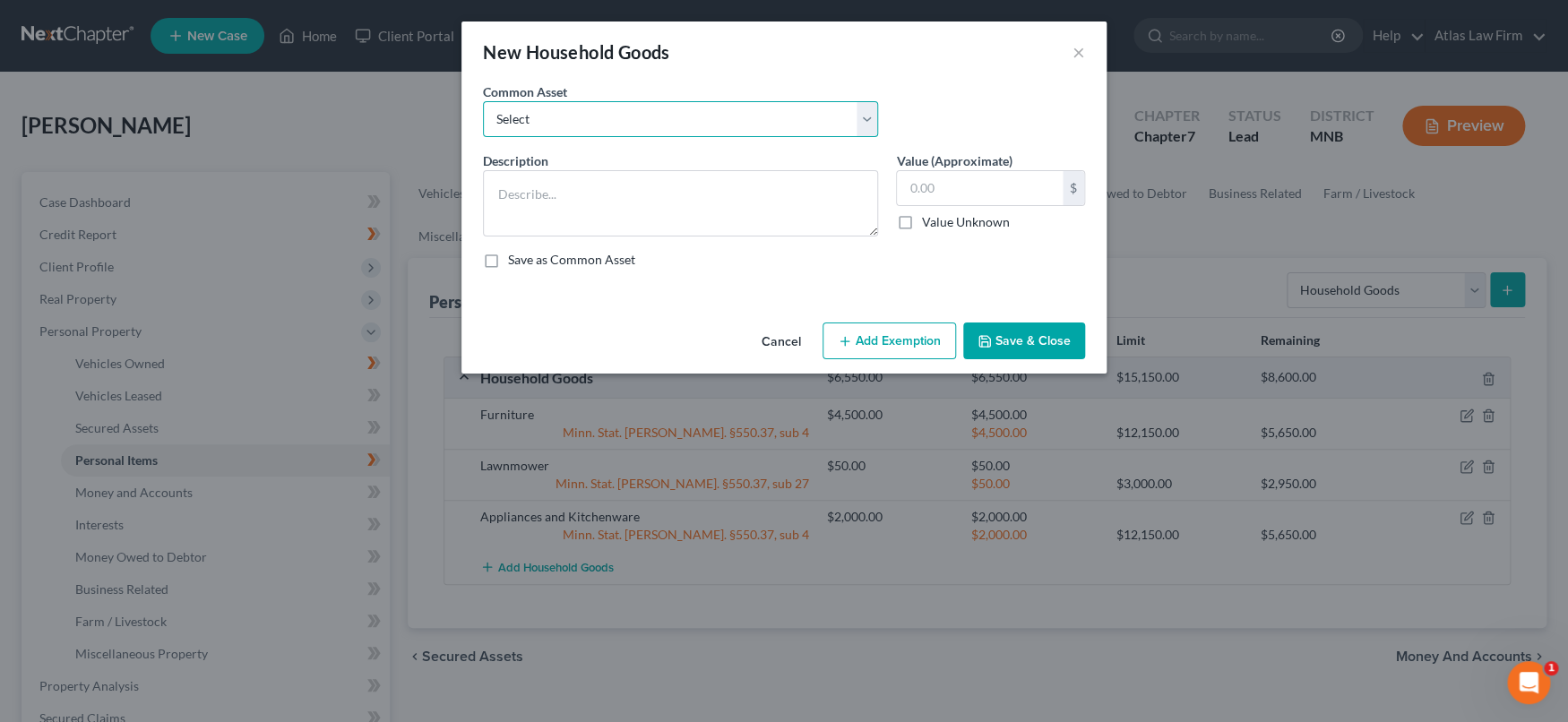
click at [656, 131] on select "Select Furniture Tools Lawnmower Snowblower Appliances" at bounding box center [680, 119] width 395 height 36
select select "1"
click at [483, 101] on select "Select Furniture Tools Lawnmower Snowblower Appliances" at bounding box center [680, 119] width 395 height 36
type textarea "Tools"
click at [978, 193] on input "text" at bounding box center [979, 188] width 166 height 34
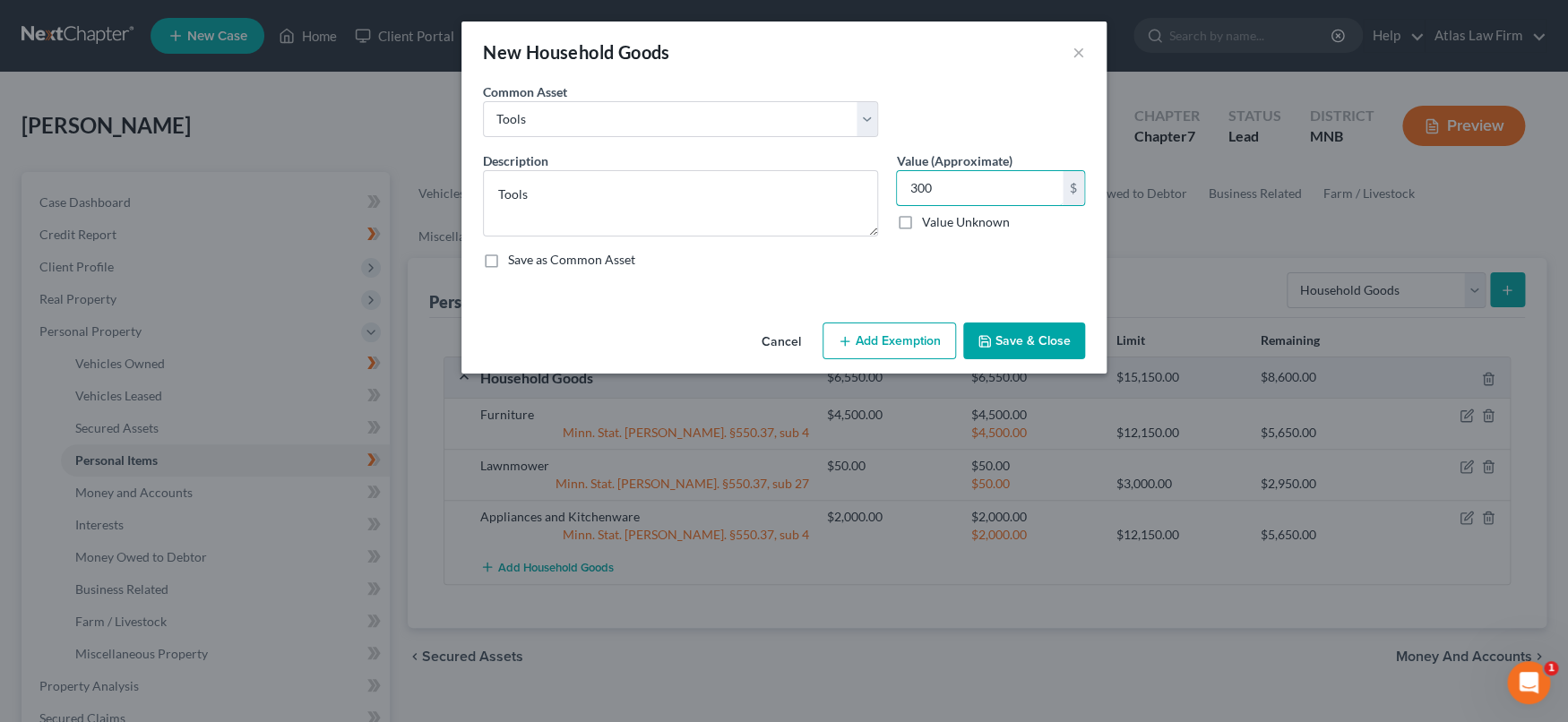
type input "300"
click at [932, 343] on button "Add Exemption" at bounding box center [889, 340] width 133 height 38
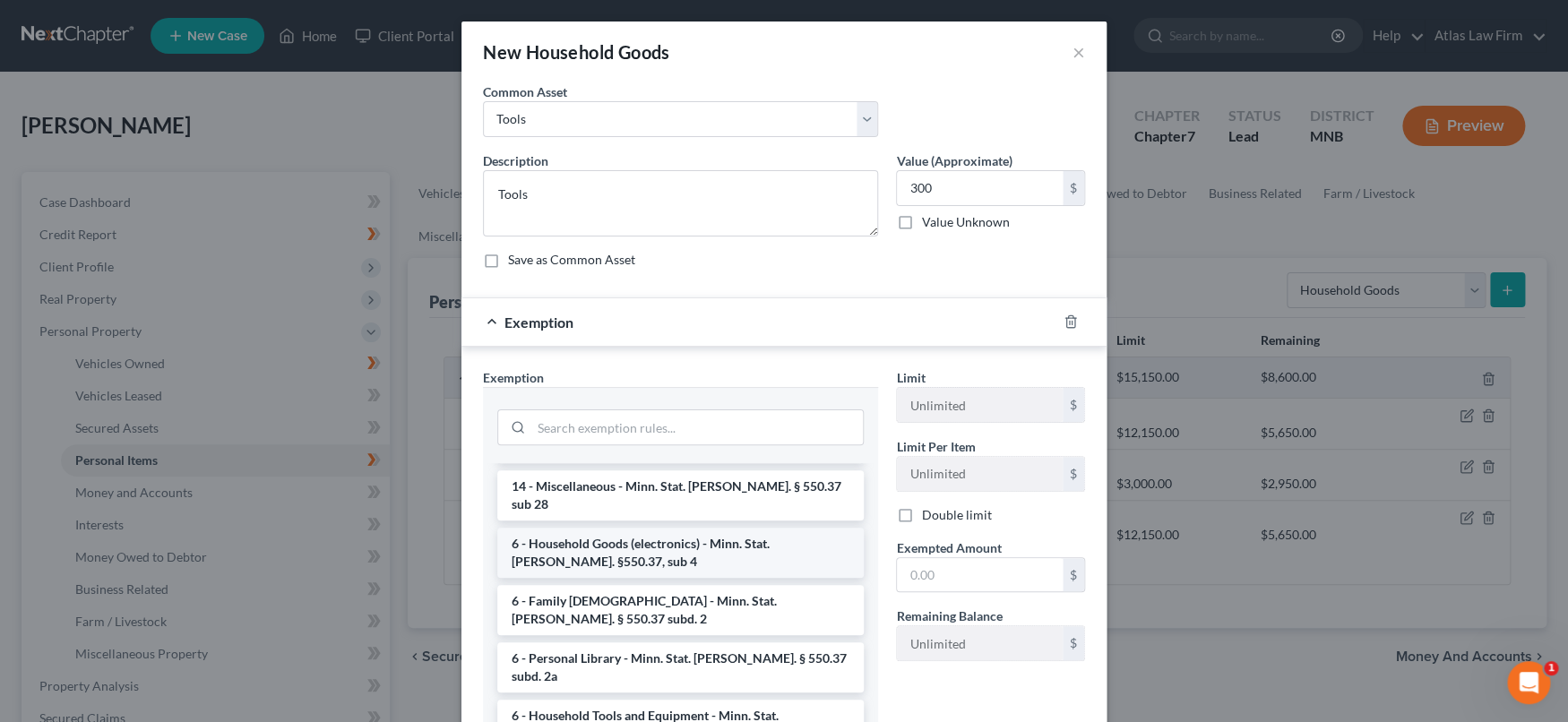
scroll to position [199, 0]
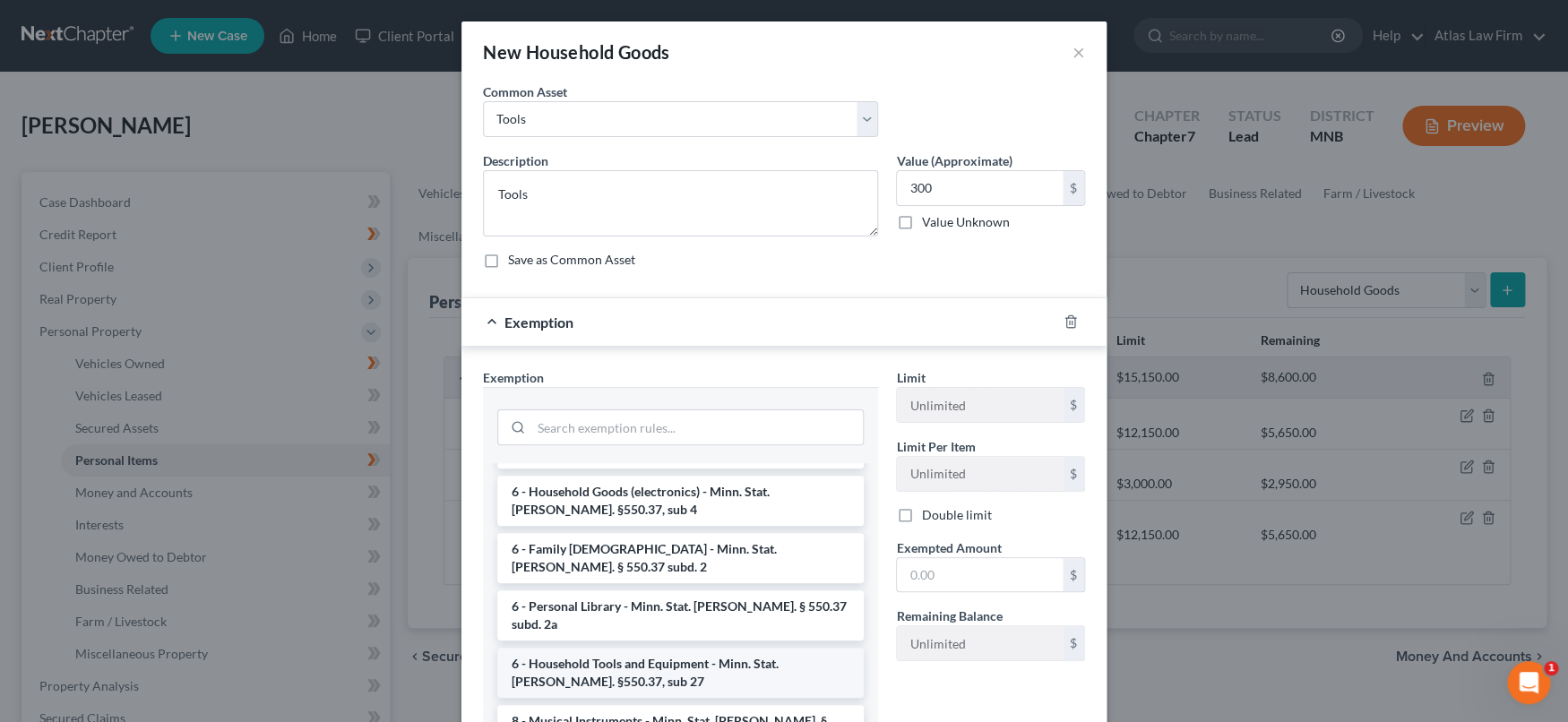
click at [755, 648] on li "6 - Household Tools and Equipment - Minn. Stat. Ann. §550.37, sub 27" at bounding box center [680, 672] width 366 height 51
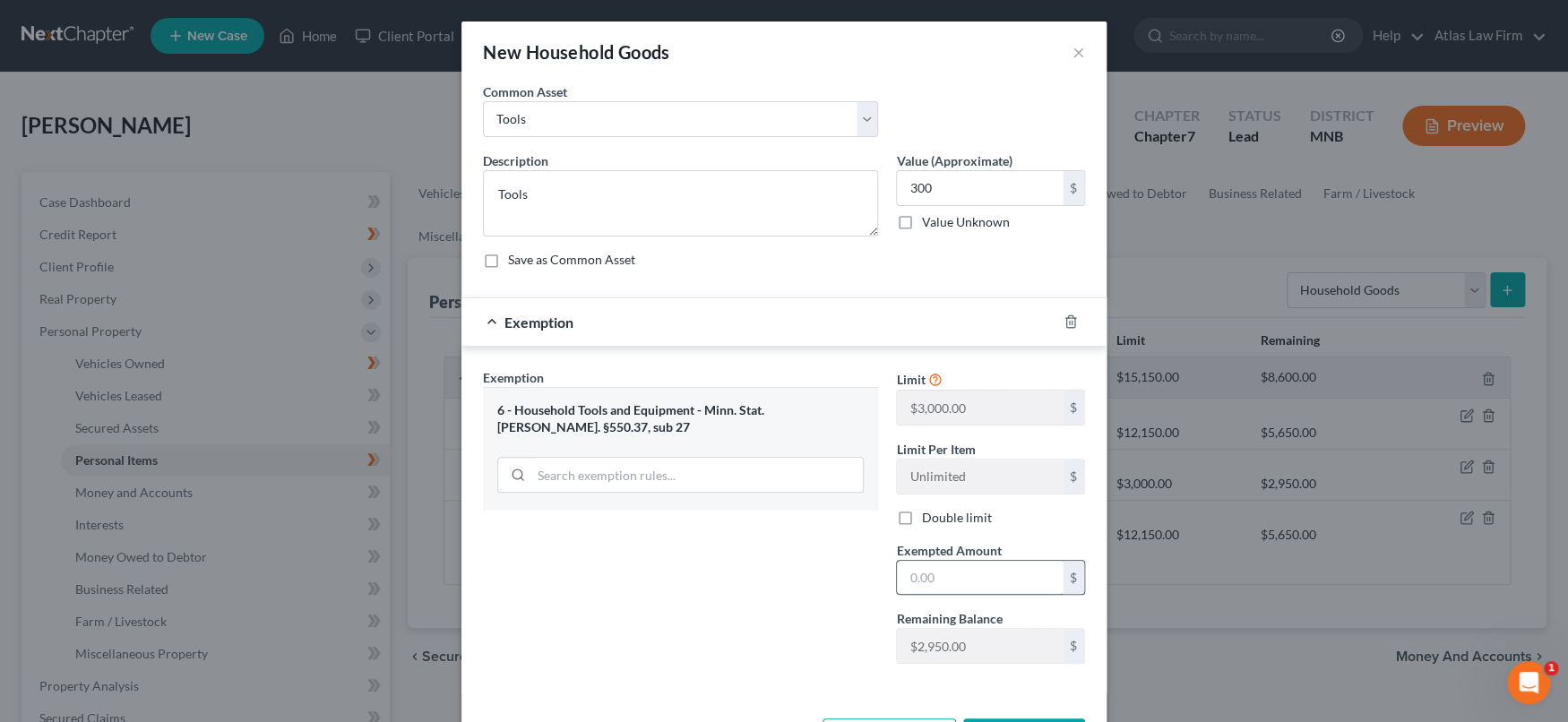
click at [945, 570] on input "text" at bounding box center [979, 577] width 166 height 34
type input "300"
click at [585, 190] on textarea "Tools" at bounding box center [680, 203] width 395 height 66
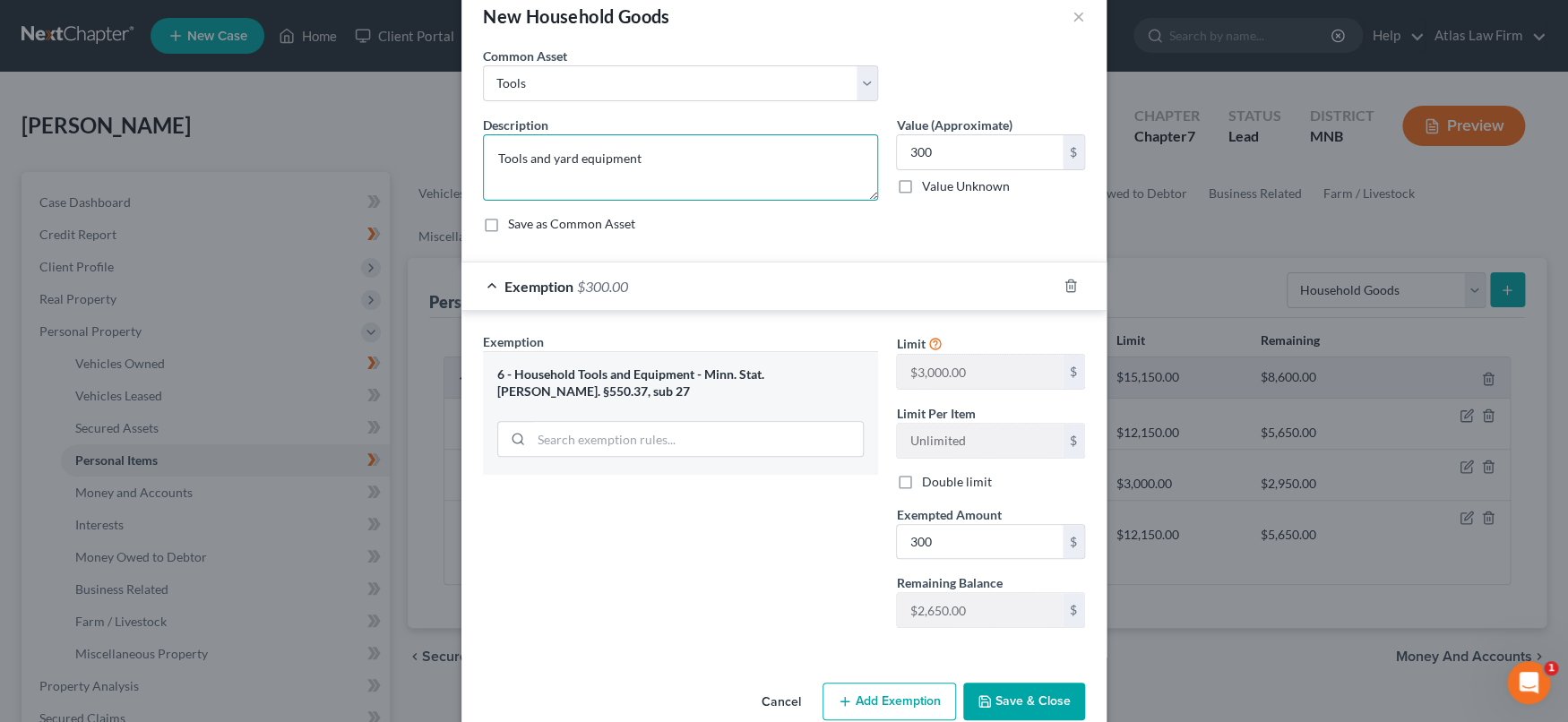
scroll to position [68, 0]
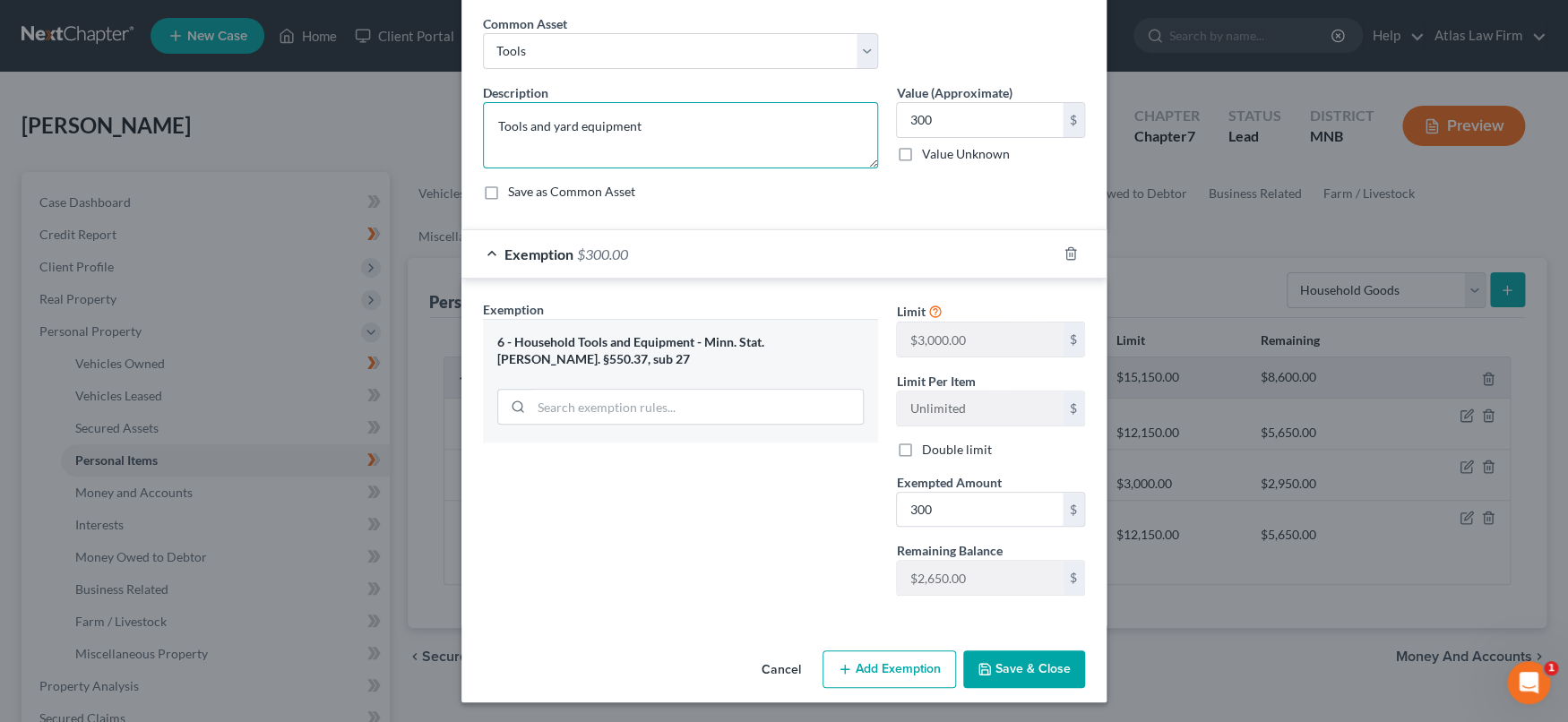
type textarea "Tools and yard equipment"
click at [1032, 658] on button "Save & Close" at bounding box center [1023, 669] width 121 height 38
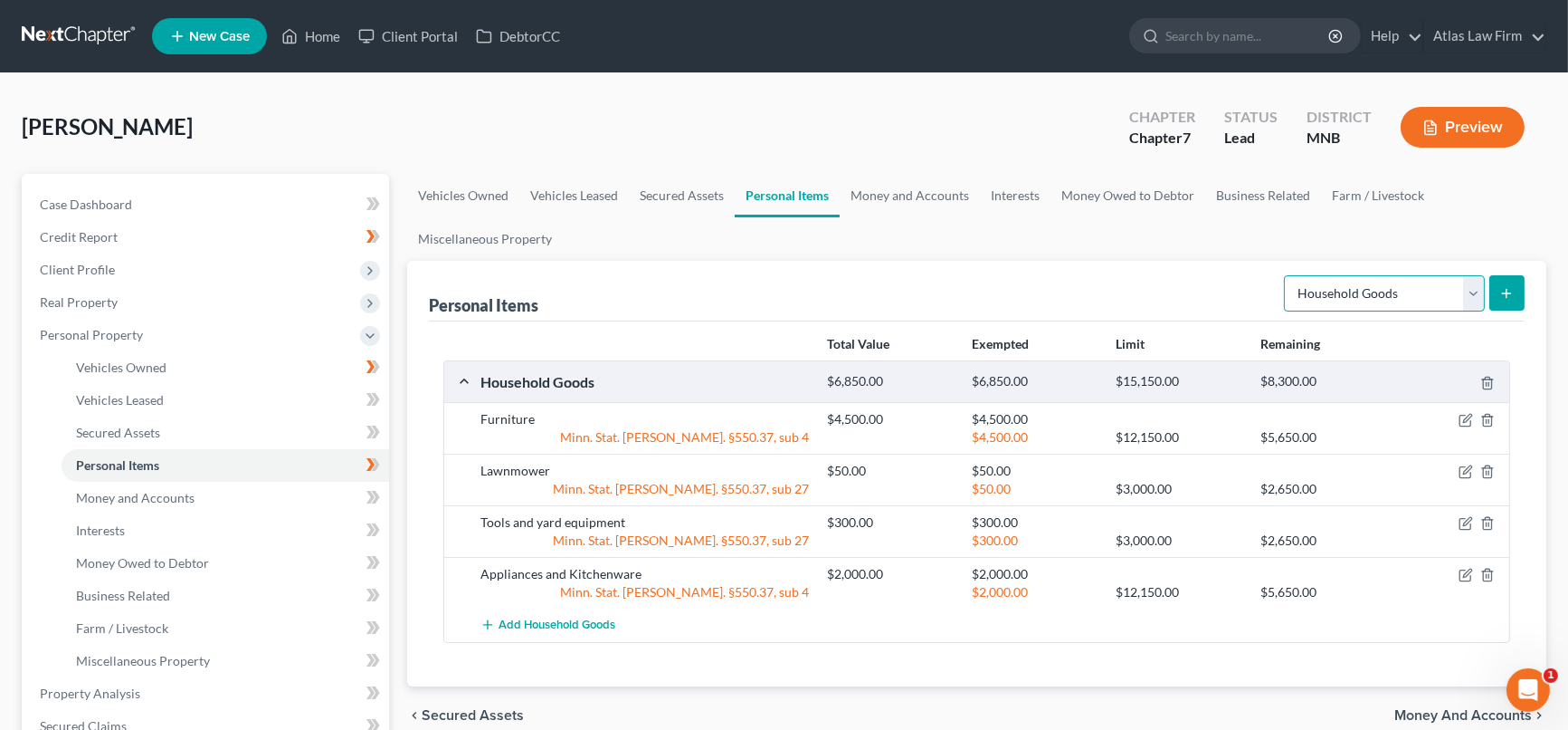
click at [1475, 291] on select "Select Item Type Clothing Collectibles Of Value Electronics Firearms Household …" at bounding box center [1384, 293] width 201 height 36
select select "electronics"
click at [1286, 275] on select "Select Item Type Clothing Collectibles Of Value Electronics Firearms Household …" at bounding box center [1384, 293] width 201 height 36
click at [1507, 292] on line "submit" at bounding box center [1507, 293] width 0 height 8
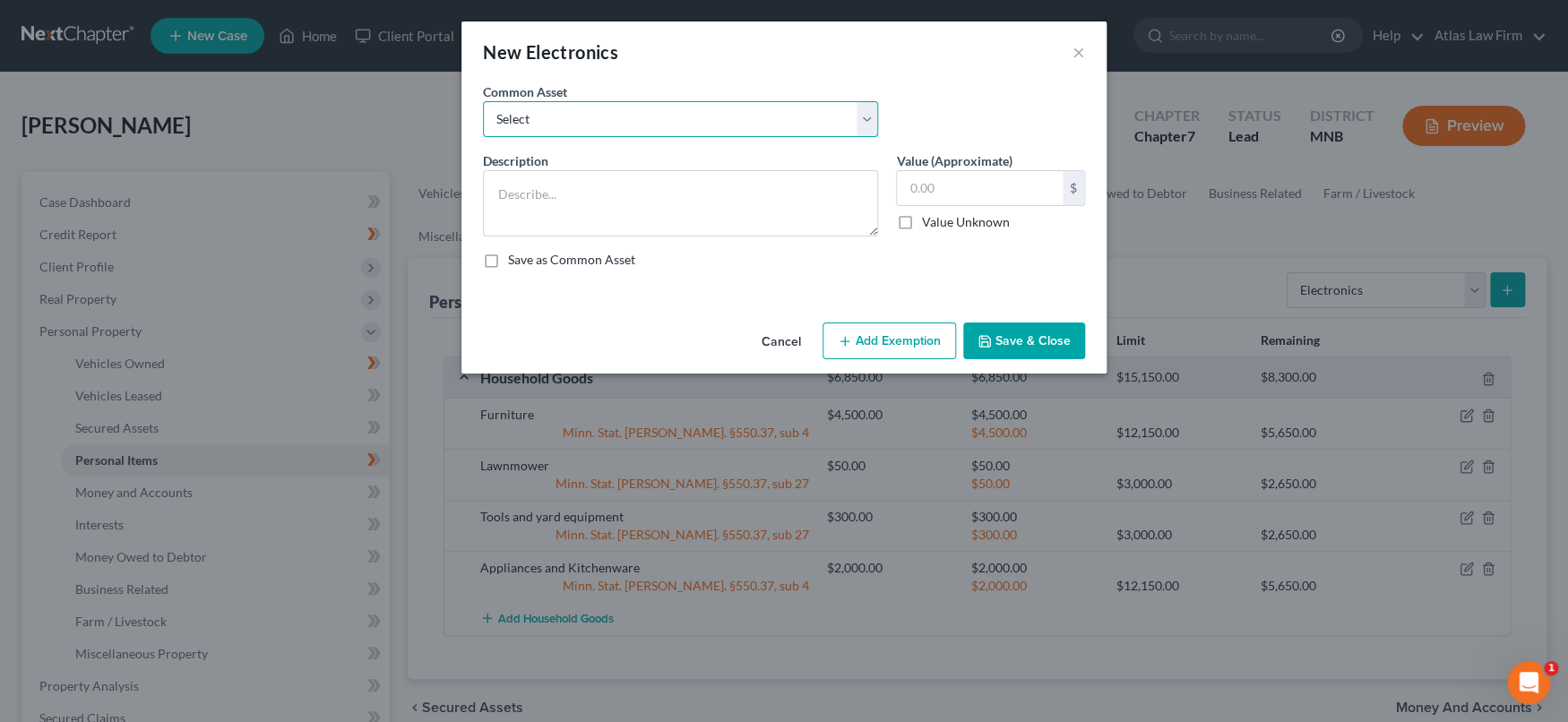
click at [860, 118] on select "Select DVD player Smartphone Television Video game console & games Computer Cam…" at bounding box center [680, 119] width 395 height 36
select select "2"
click at [483, 101] on select "Select DVD player Smartphone Television Video game console & games Computer Cam…" at bounding box center [680, 119] width 395 height 36
type textarea "Television"
click at [957, 187] on input "text" at bounding box center [979, 188] width 166 height 34
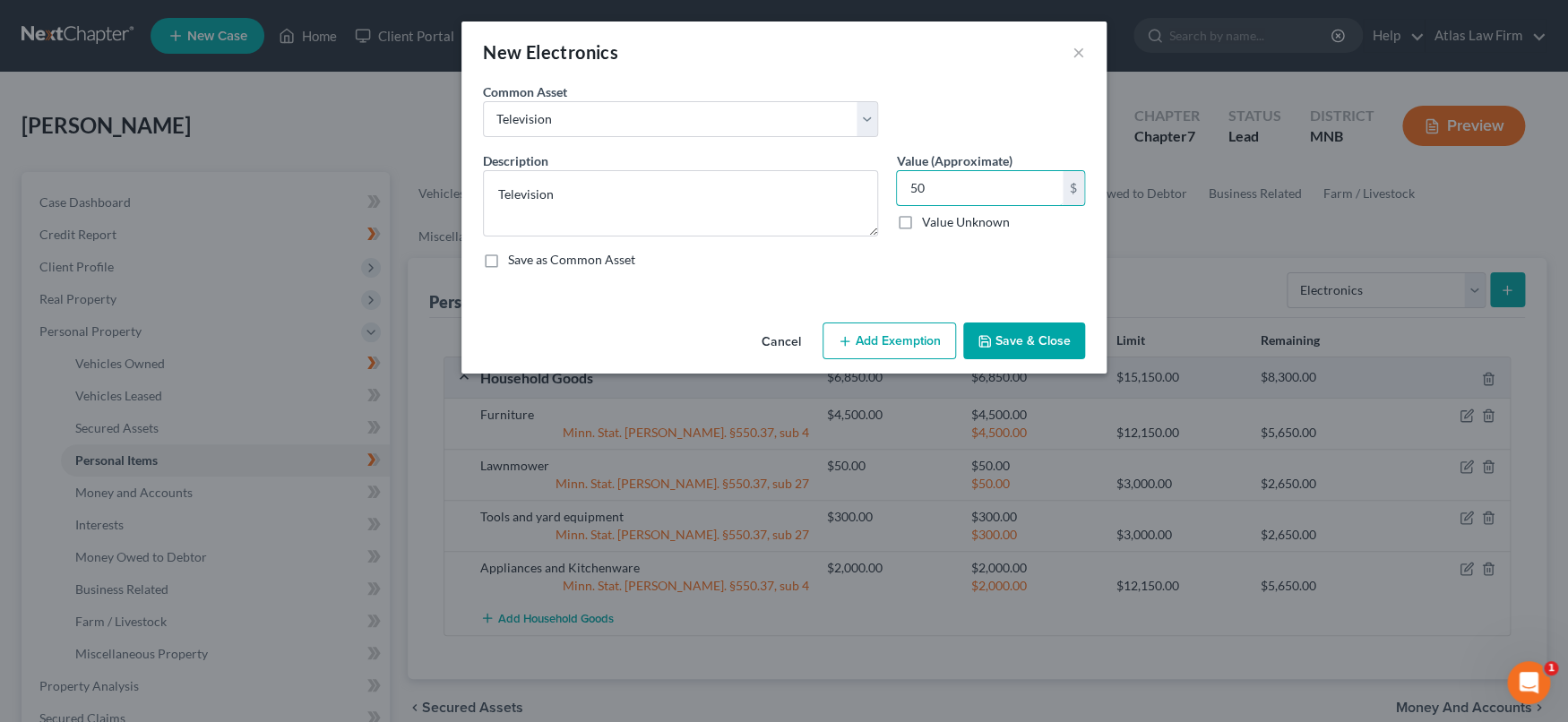
type input "50"
click at [928, 331] on button "Add Exemption" at bounding box center [889, 340] width 133 height 38
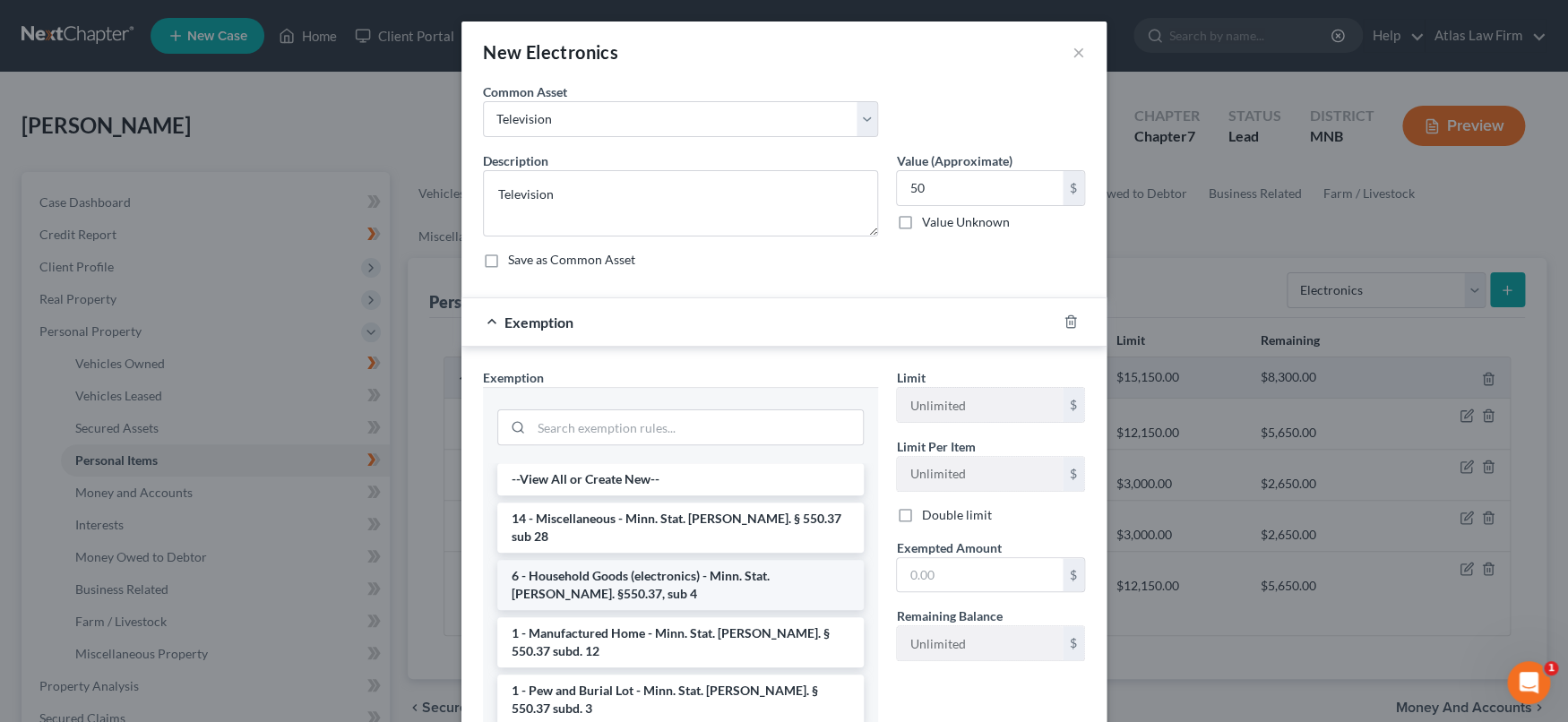
click at [708, 571] on li "6 - Household Goods (electronics) - Minn. Stat. Ann. §550.37, sub 4" at bounding box center [680, 584] width 366 height 51
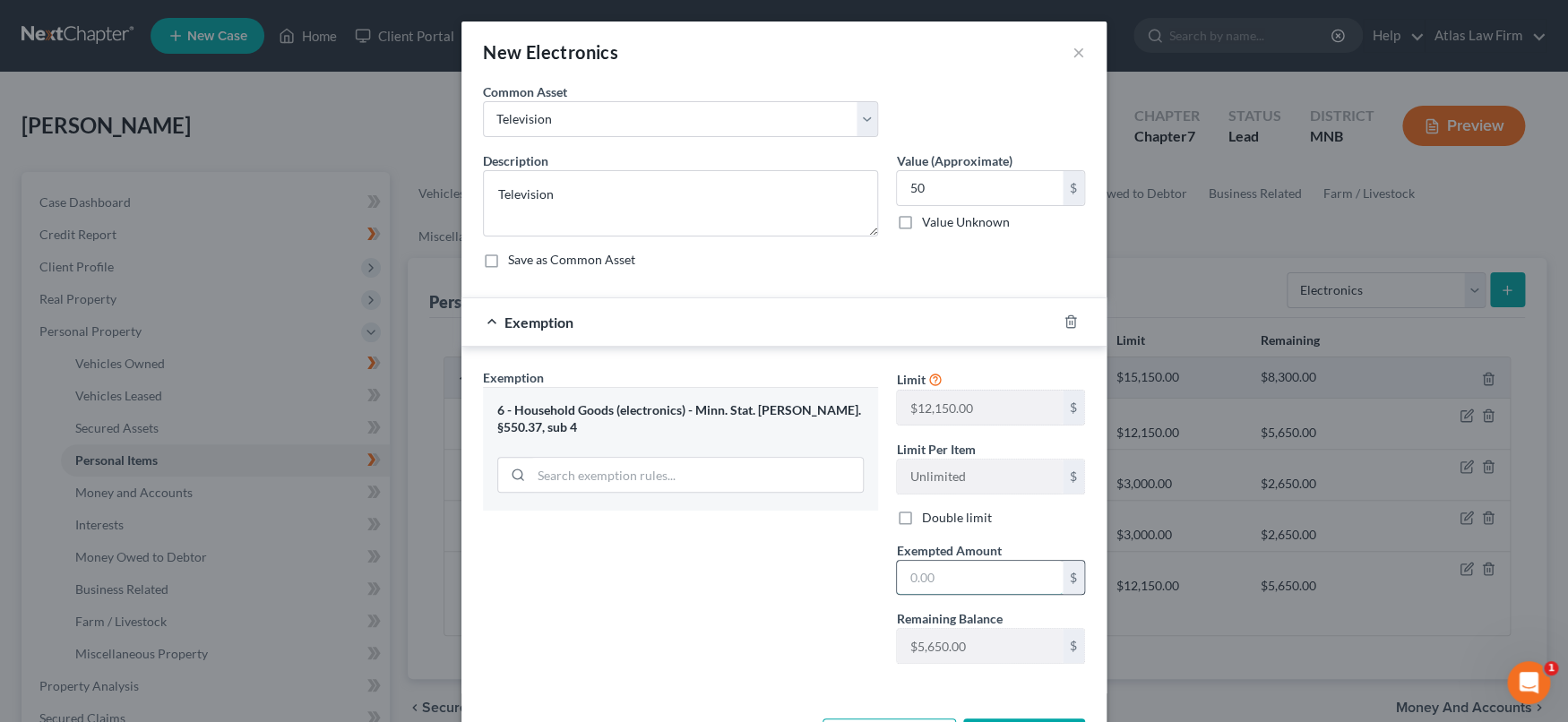
click at [932, 576] on input "text" at bounding box center [979, 577] width 166 height 34
type input "50"
drag, startPoint x: 693, startPoint y: 608, endPoint x: 739, endPoint y: 603, distance: 46.3
click at [696, 610] on div "Exemption Set must be selected for CA. Exemption * 6 - Household Goods (electro…" at bounding box center [680, 522] width 413 height 310
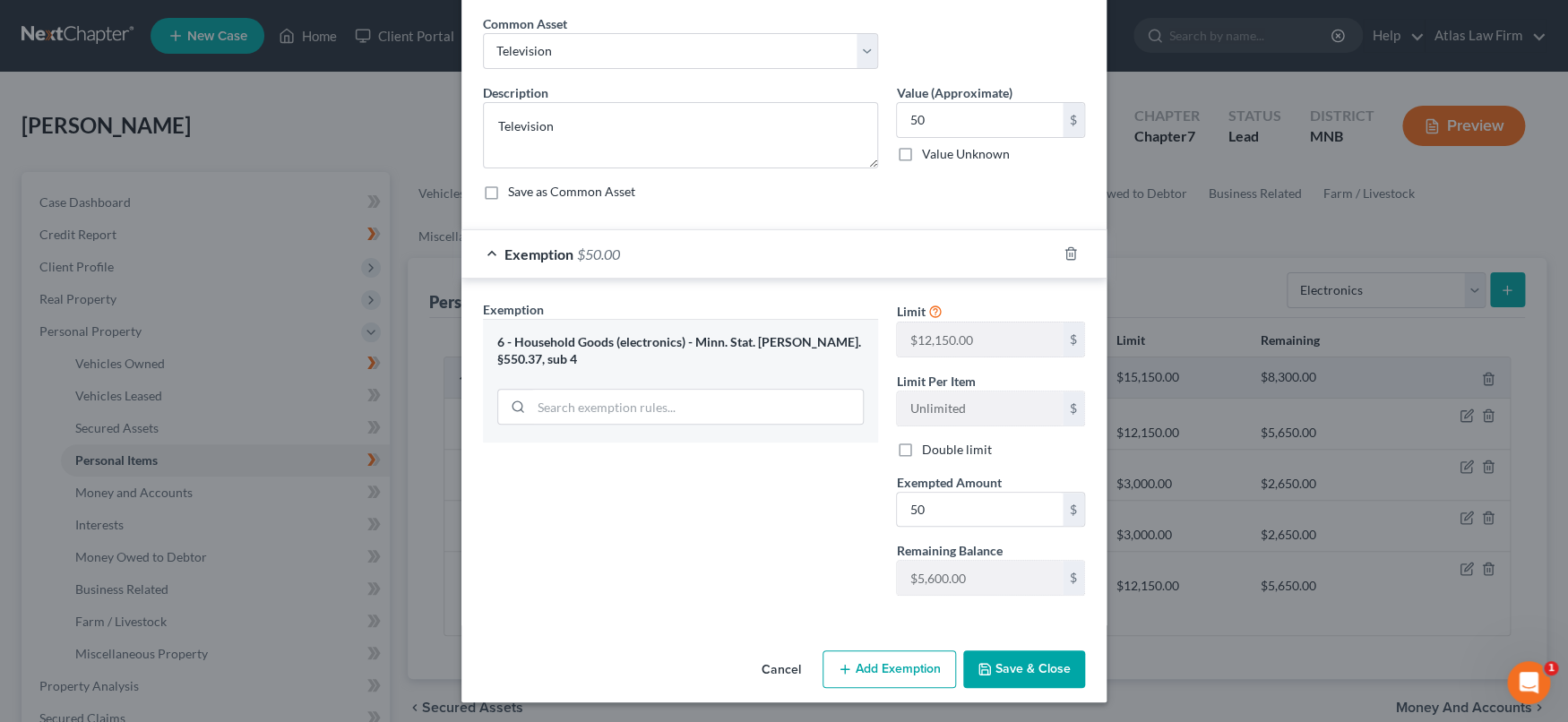
click at [1058, 665] on button "Save & Close" at bounding box center [1023, 669] width 121 height 38
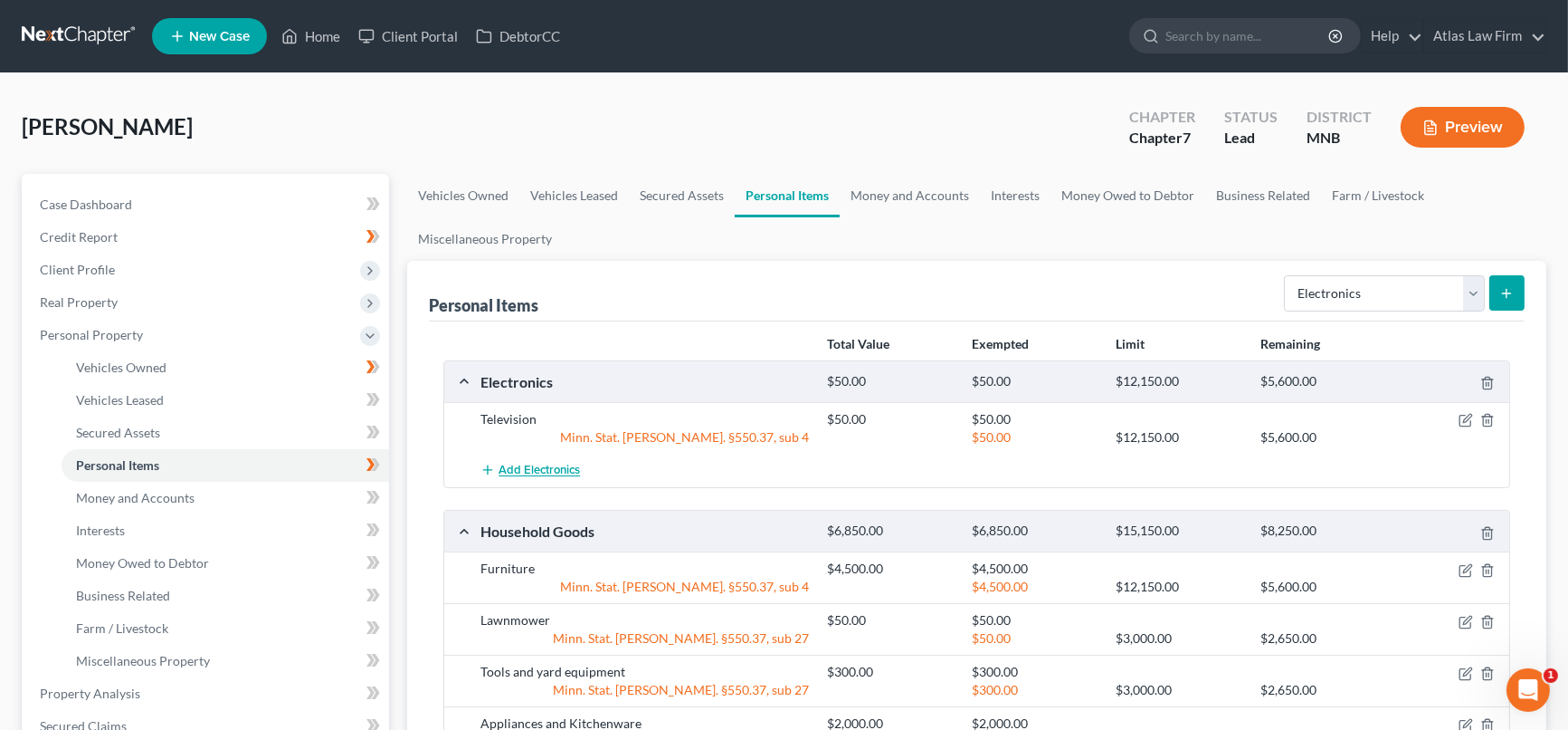
click at [537, 471] on span "Add Electronics" at bounding box center [539, 471] width 82 height 15
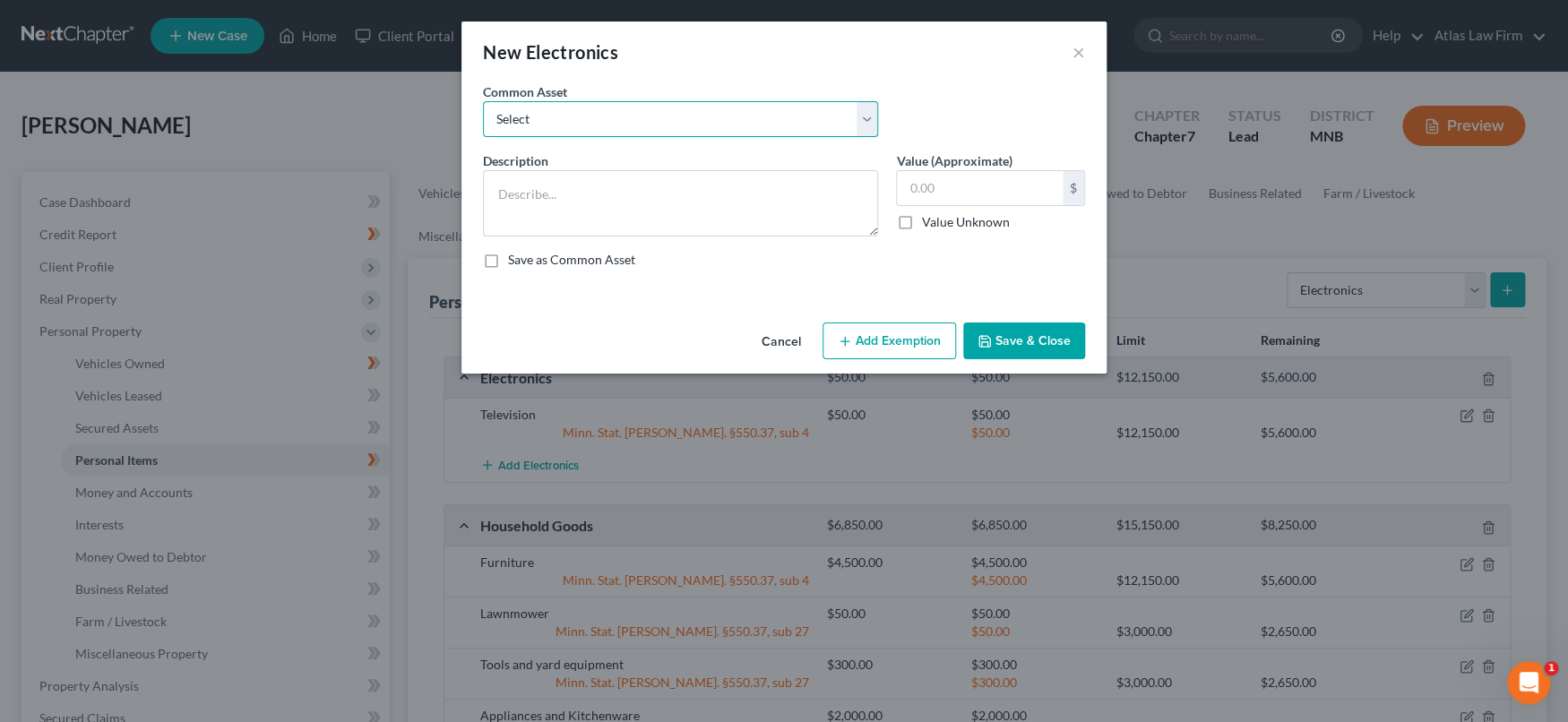
click at [857, 118] on select "Select DVD player Smartphone Television Video game console & games Computer Cam…" at bounding box center [680, 119] width 395 height 36
select select "1"
click at [483, 101] on select "Select DVD player Smartphone Television Video game console & games Computer Cam…" at bounding box center [680, 119] width 395 height 36
type textarea "Smartphone"
click at [969, 192] on input "text" at bounding box center [979, 188] width 166 height 34
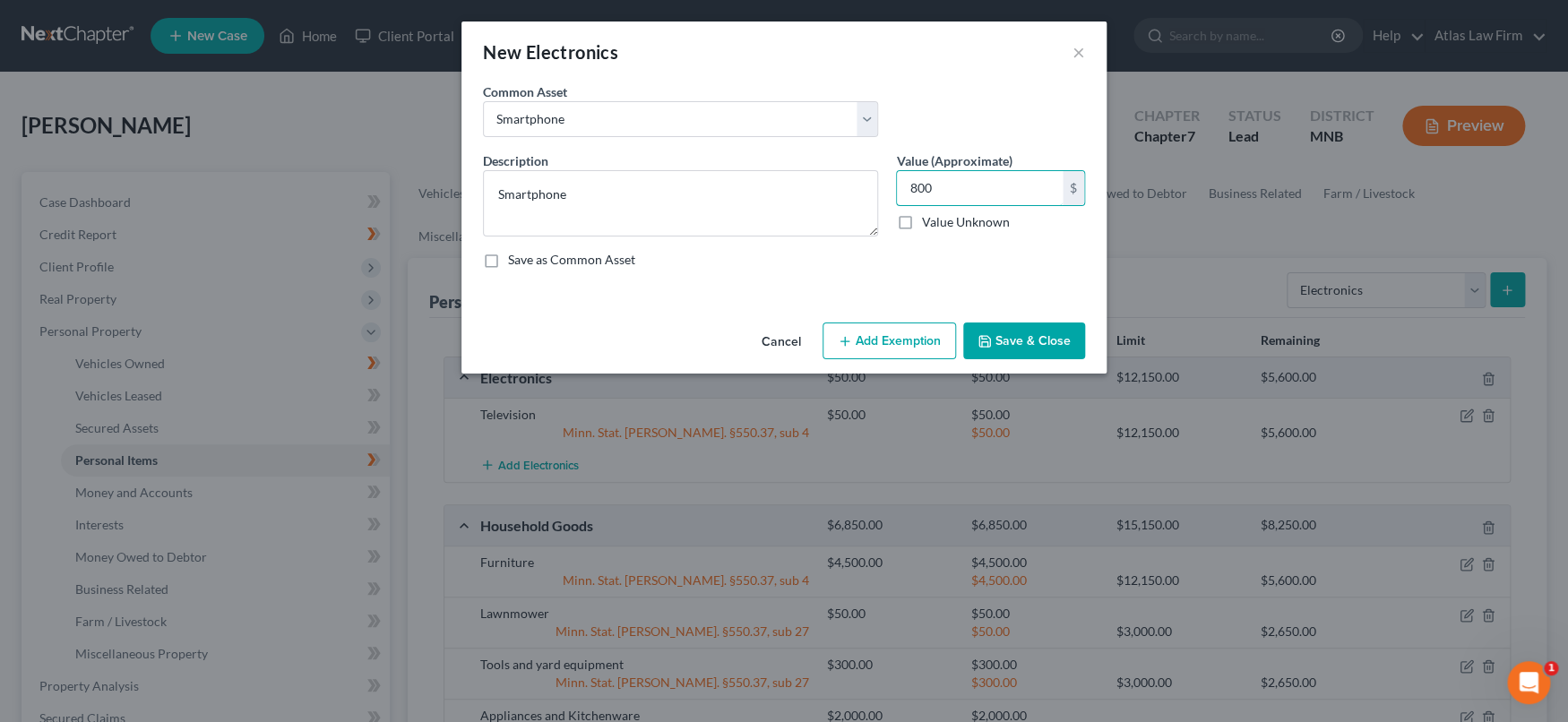
type input "800"
click at [925, 338] on button "Add Exemption" at bounding box center [889, 340] width 133 height 38
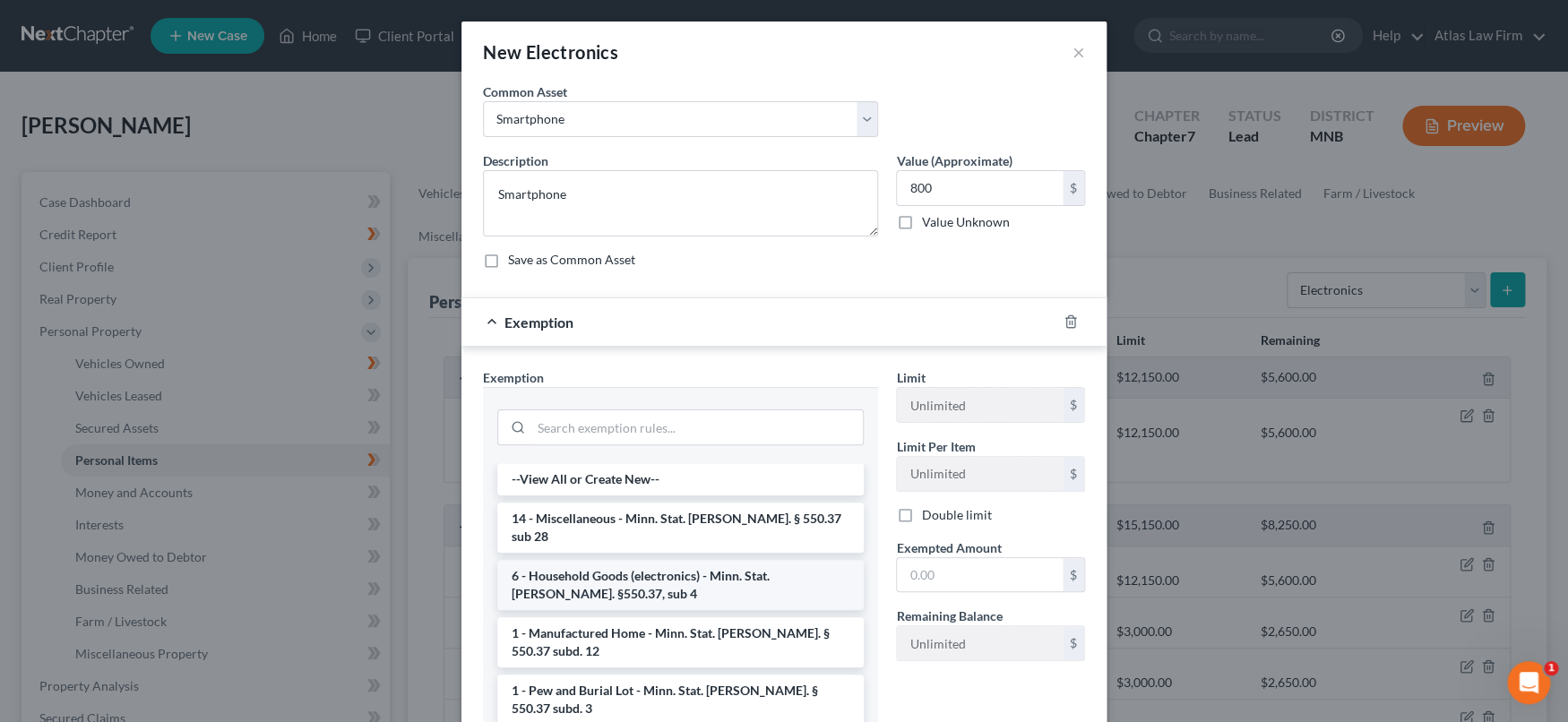
click at [755, 567] on li "6 - Household Goods (electronics) - Minn. Stat. Ann. §550.37, sub 4" at bounding box center [680, 584] width 366 height 51
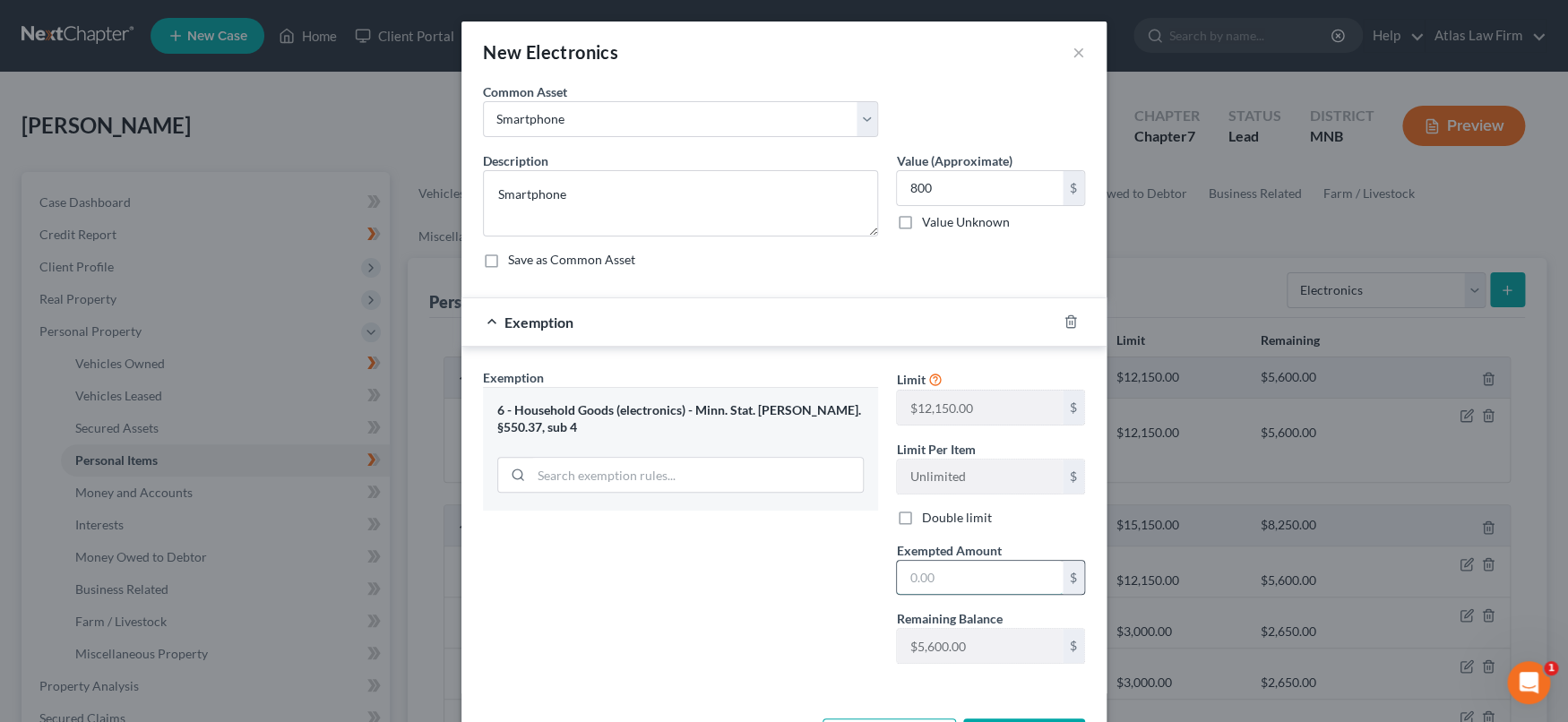
click at [931, 579] on input "text" at bounding box center [979, 577] width 166 height 34
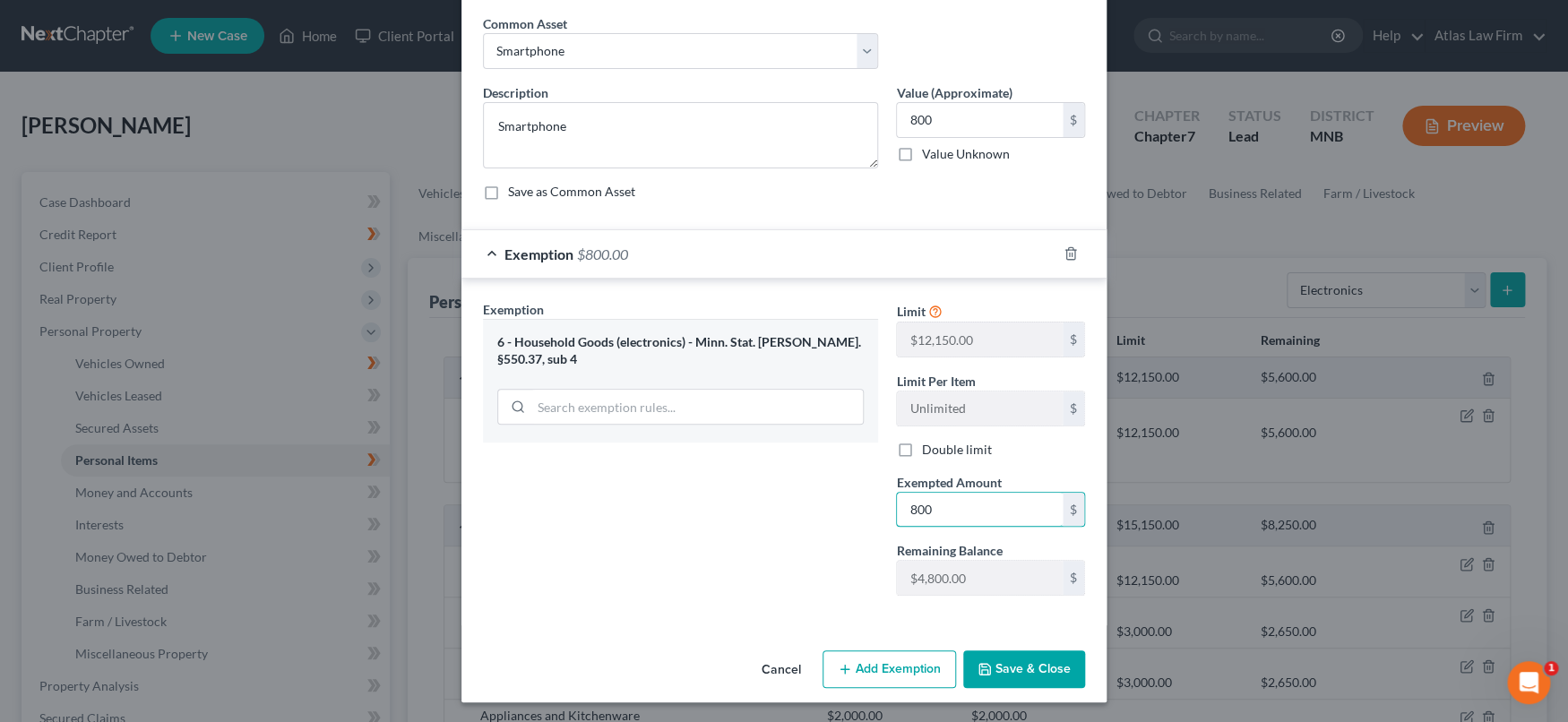
type input "800"
click at [983, 670] on icon "button" at bounding box center [985, 669] width 15 height 15
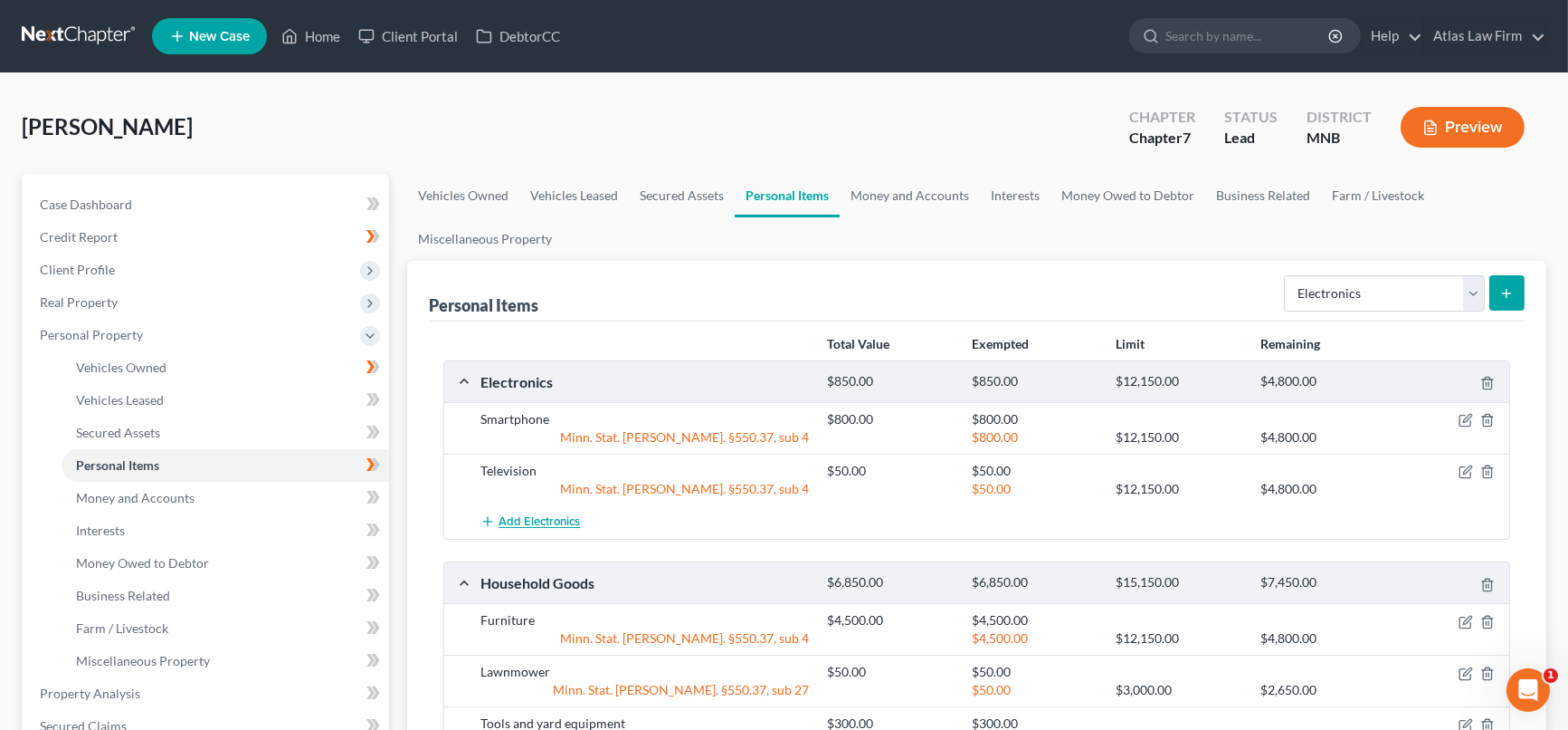
click at [565, 521] on span "Add Electronics" at bounding box center [539, 523] width 82 height 15
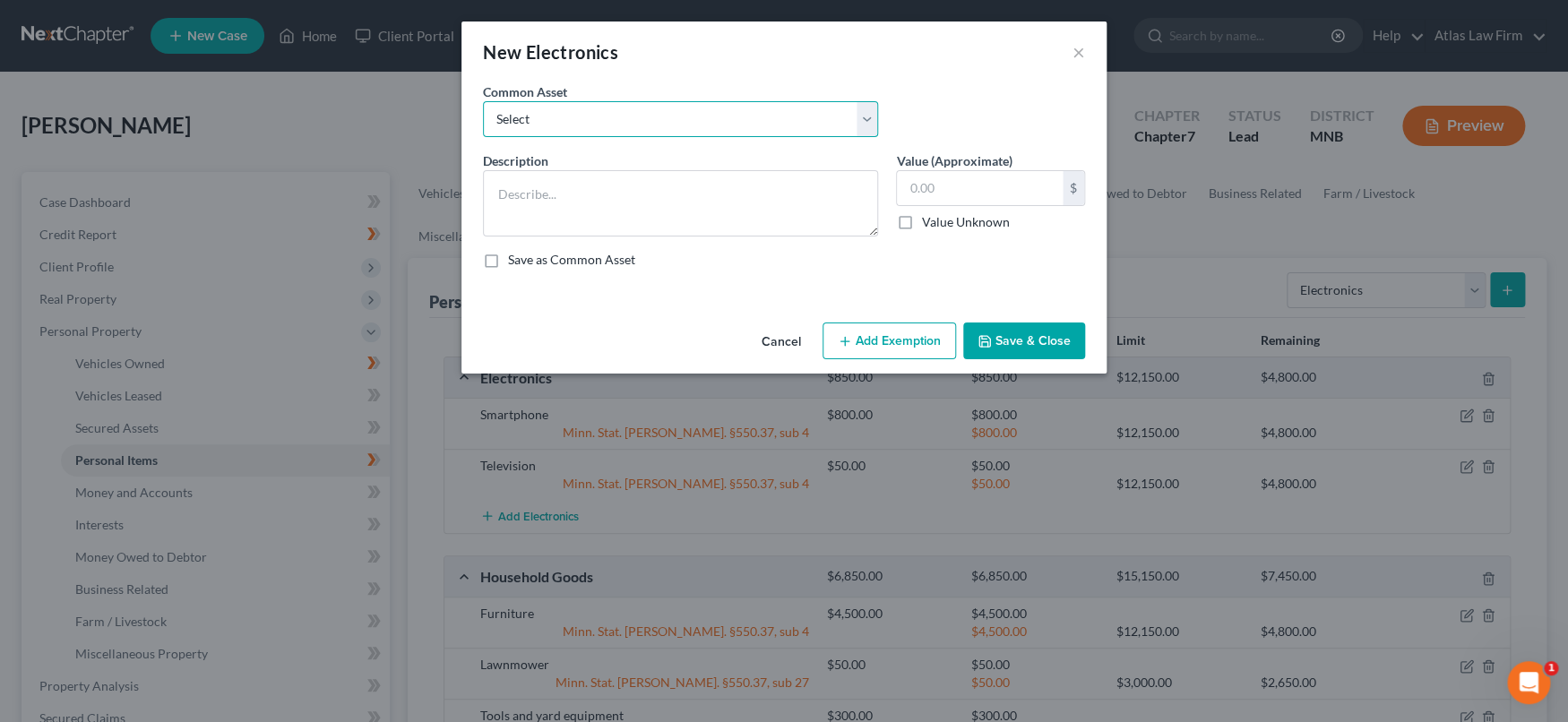
click at [864, 110] on select "Select DVD player Smartphone Television Video game console & games Computer Cam…" at bounding box center [680, 119] width 395 height 36
select select "4"
click at [483, 101] on select "Select DVD player Smartphone Television Video game console & games Computer Cam…" at bounding box center [680, 119] width 395 height 36
type textarea "Computer"
click at [987, 189] on input "text" at bounding box center [979, 188] width 166 height 34
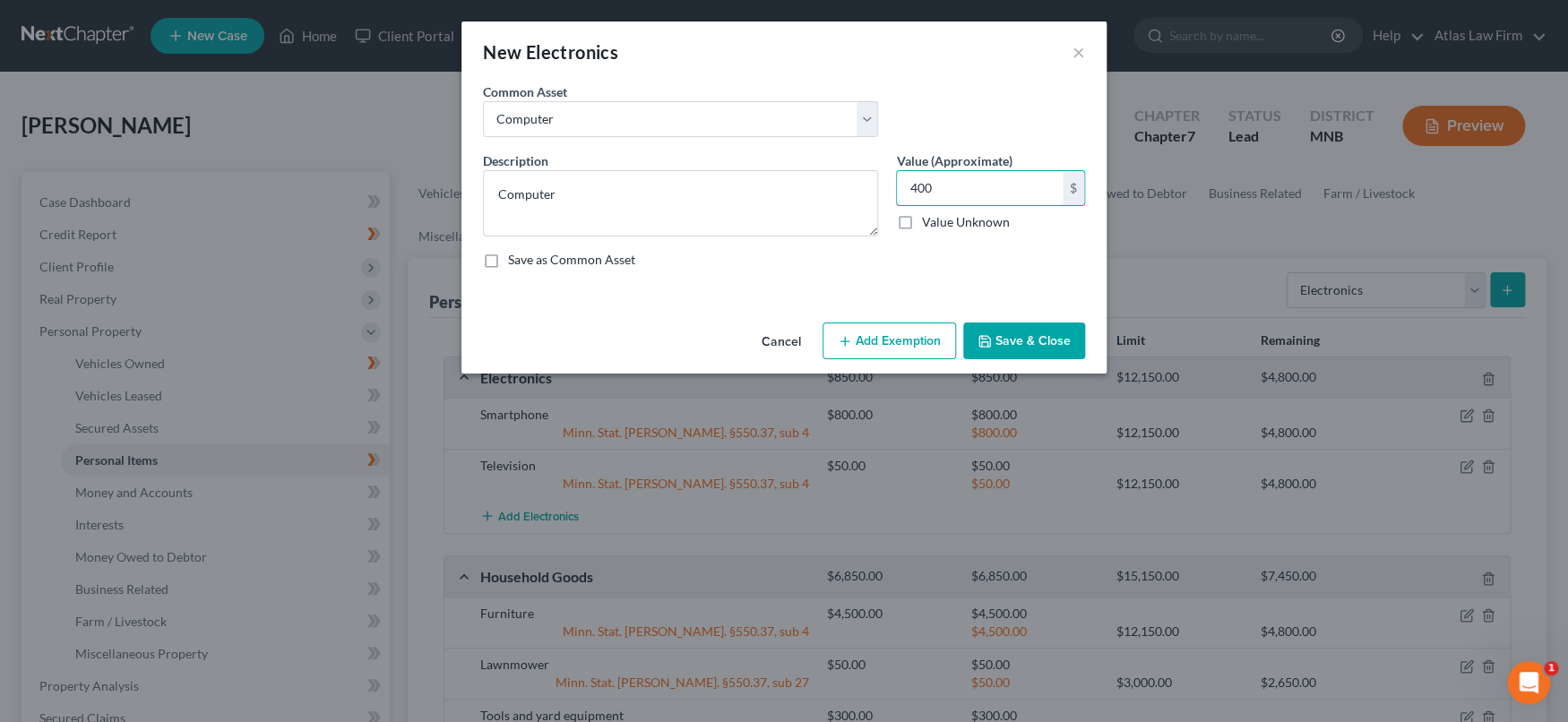
type input "400"
click at [905, 343] on button "Add Exemption" at bounding box center [889, 340] width 133 height 38
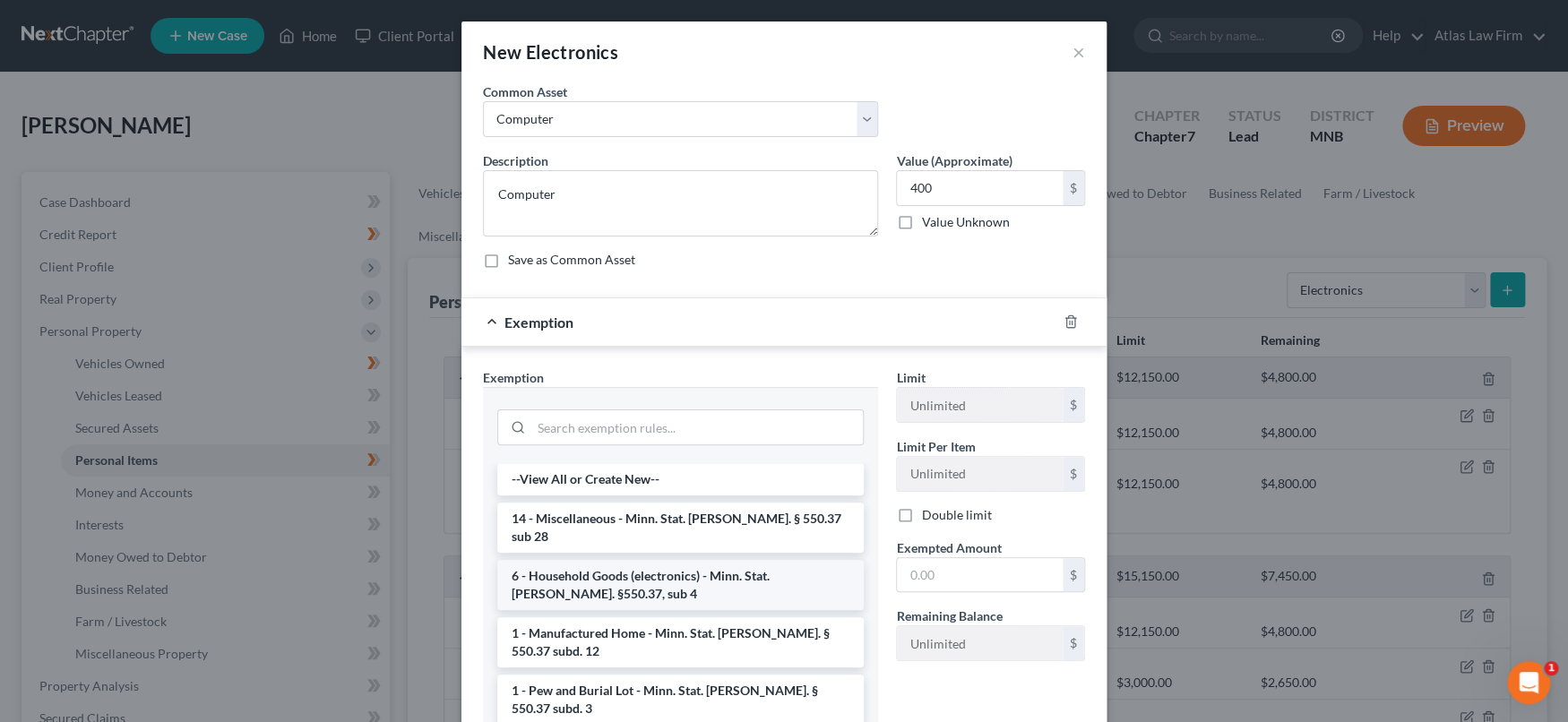
click at [711, 569] on li "6 - Household Goods (electronics) - Minn. Stat. Ann. §550.37, sub 4" at bounding box center [680, 584] width 366 height 51
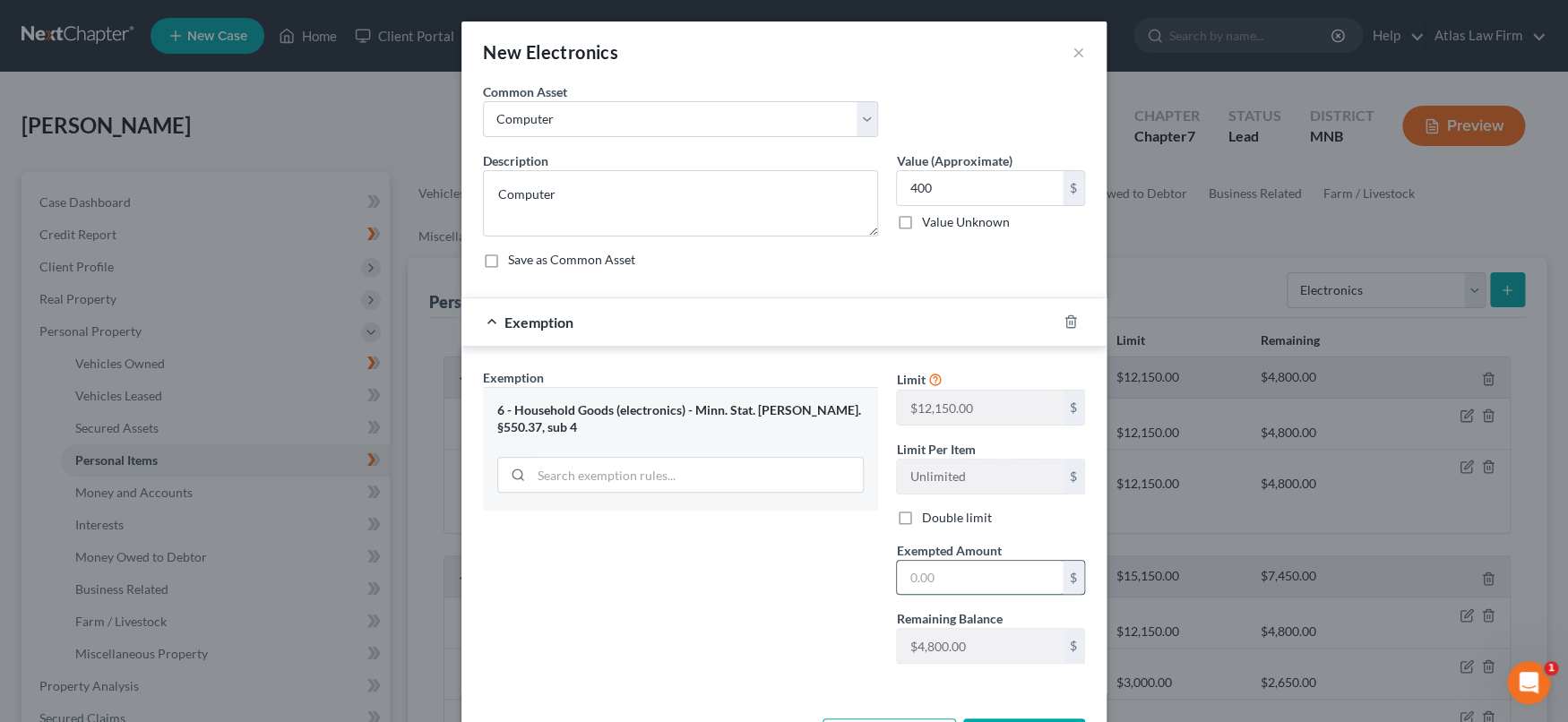
click at [923, 574] on input "text" at bounding box center [979, 577] width 166 height 34
type input "400"
click at [742, 591] on div "Exemption Set must be selected for CA. Exemption * 6 - Household Goods (electro…" at bounding box center [680, 522] width 413 height 310
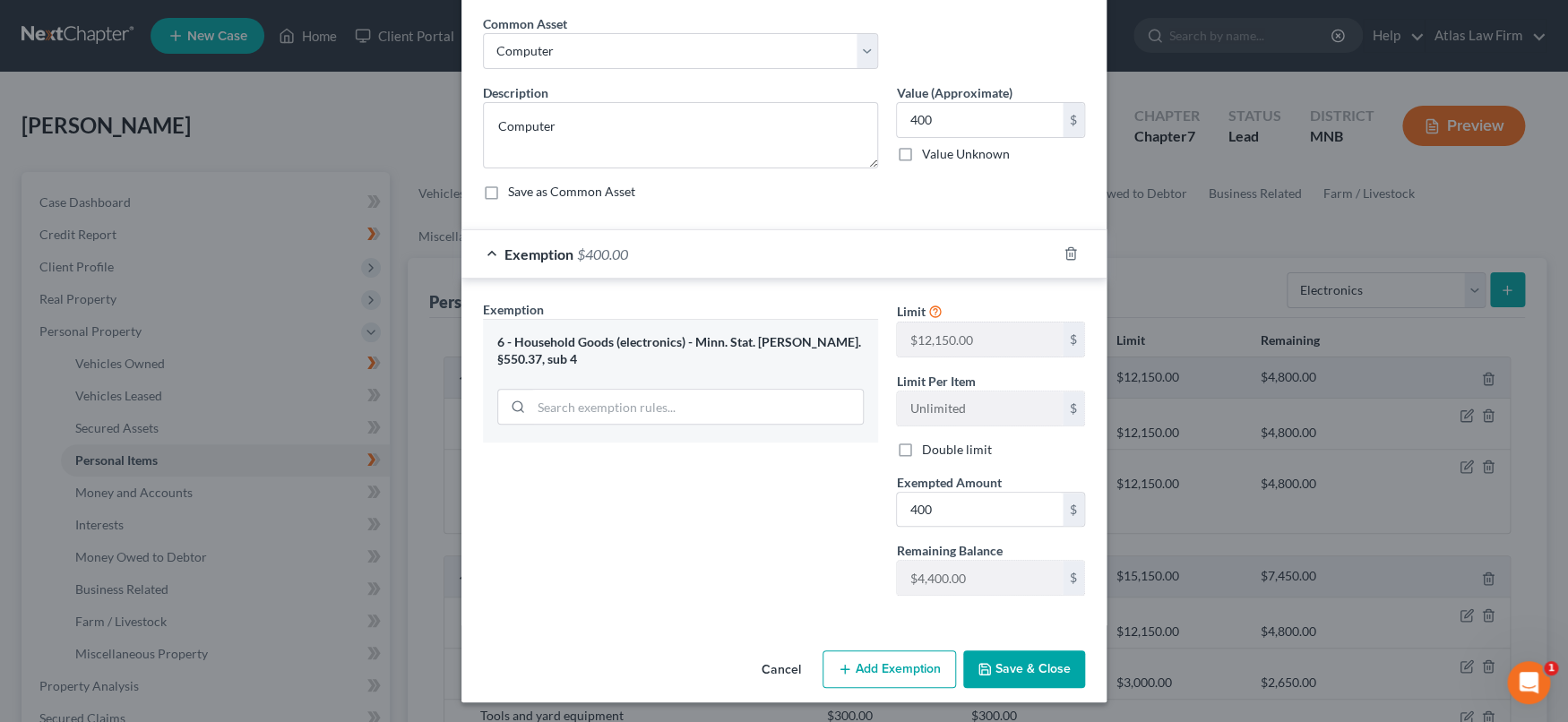
click at [996, 664] on button "Save & Close" at bounding box center [1023, 669] width 121 height 38
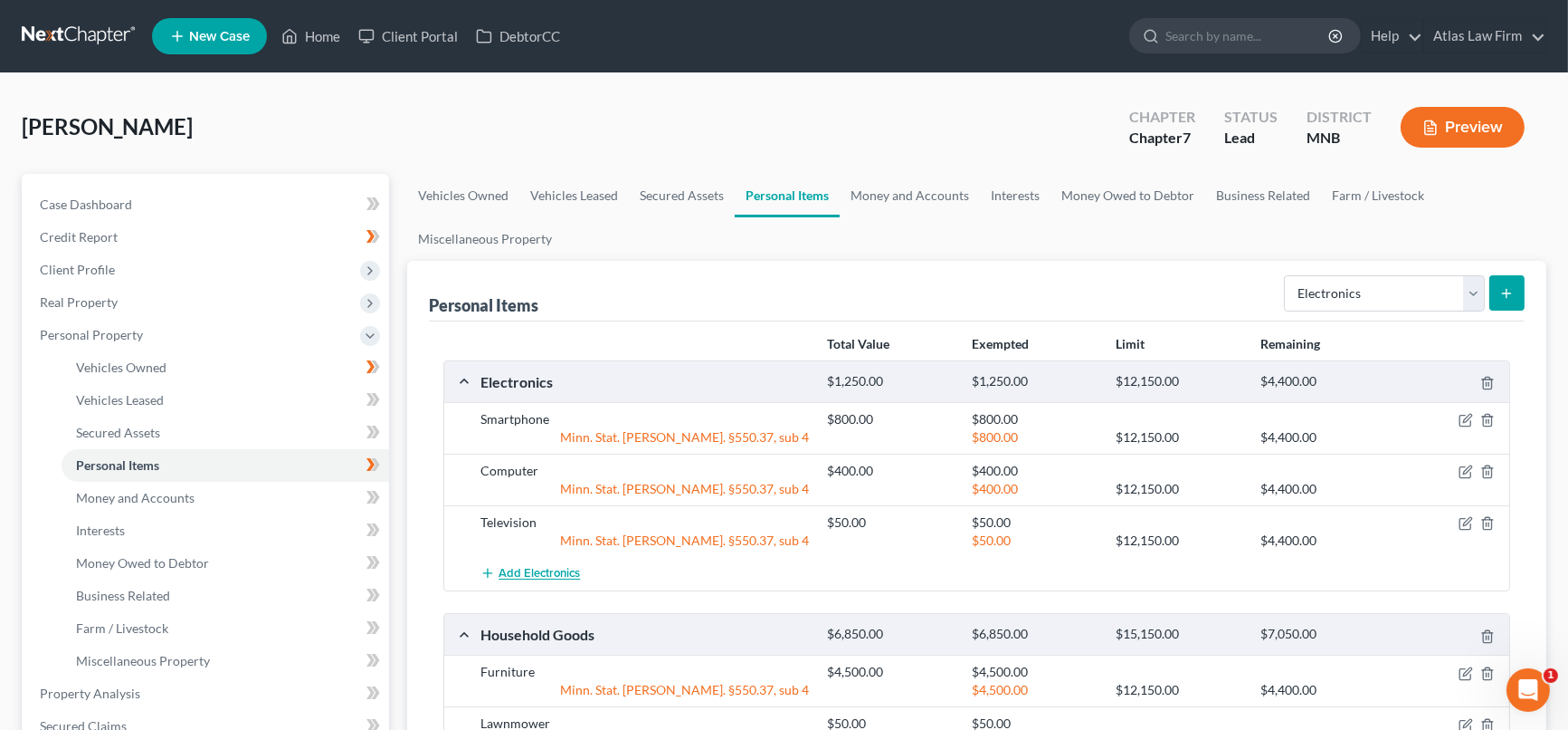
click at [534, 577] on span "Add Electronics" at bounding box center [539, 574] width 82 height 15
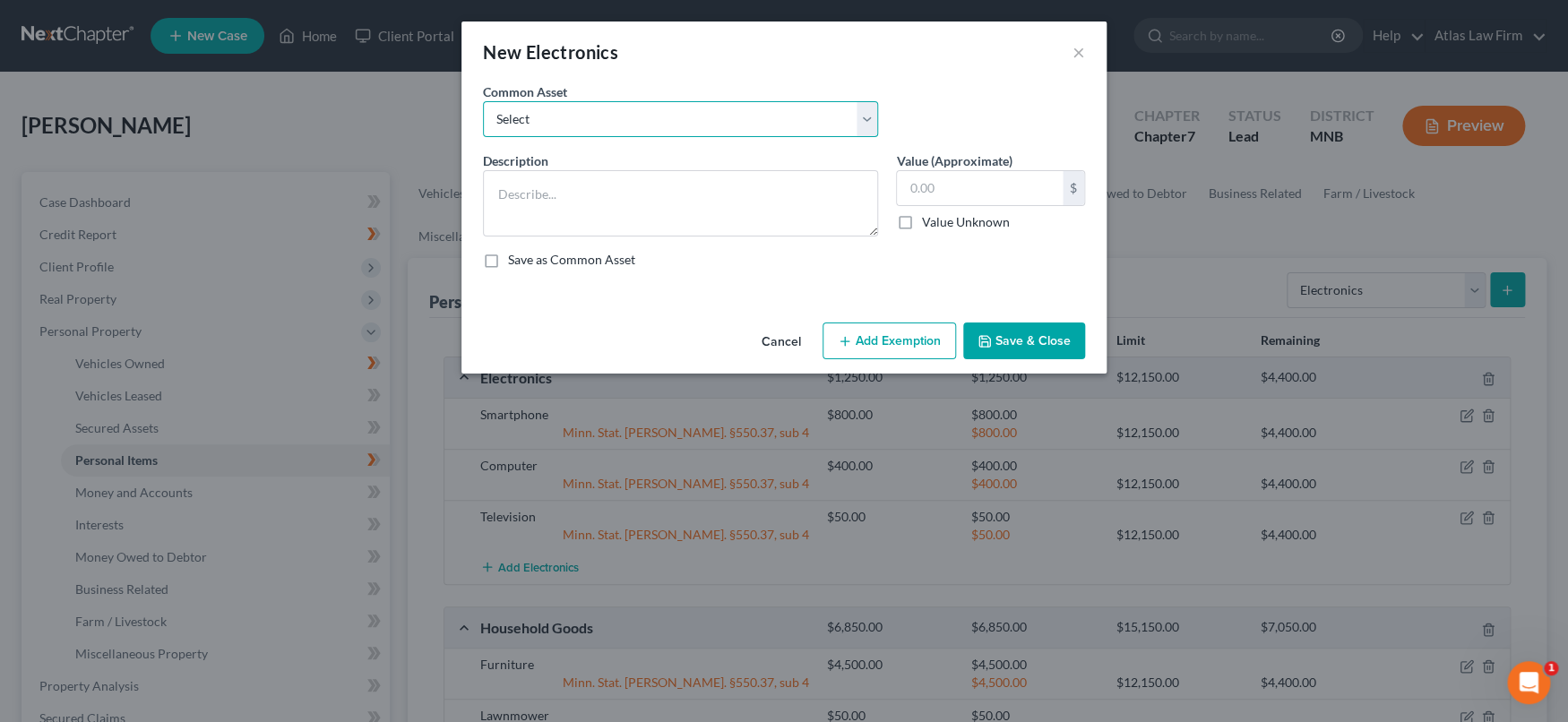
click at [870, 115] on select "Select DVD player Smartphone Television Video game console & games Computer Cam…" at bounding box center [680, 119] width 395 height 36
select select "3"
click at [483, 101] on select "Select DVD player Smartphone Television Video game console & games Computer Cam…" at bounding box center [680, 119] width 395 height 36
type textarea "Video game console & games"
click at [966, 192] on input "text" at bounding box center [979, 188] width 166 height 34
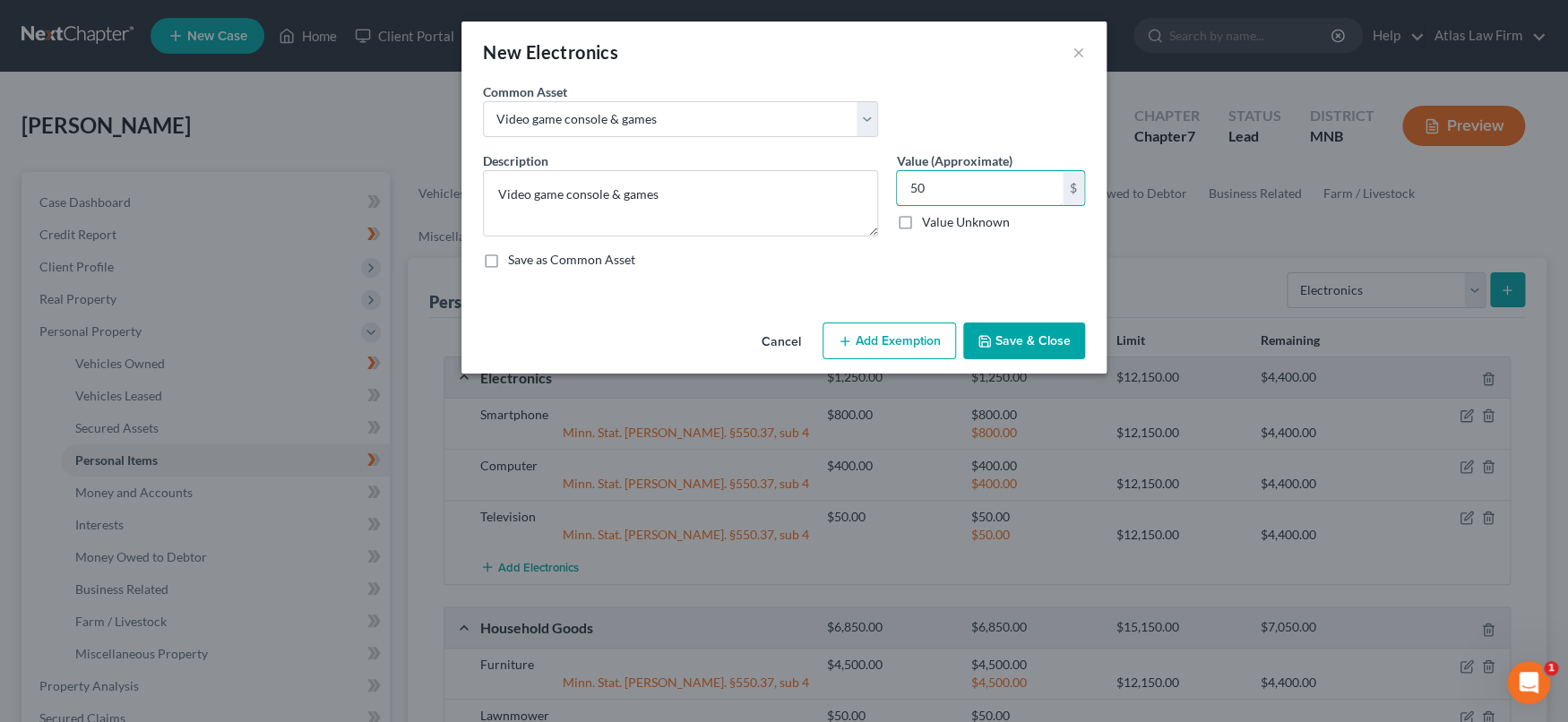
type input "50"
click at [880, 354] on button "Add Exemption" at bounding box center [889, 340] width 133 height 38
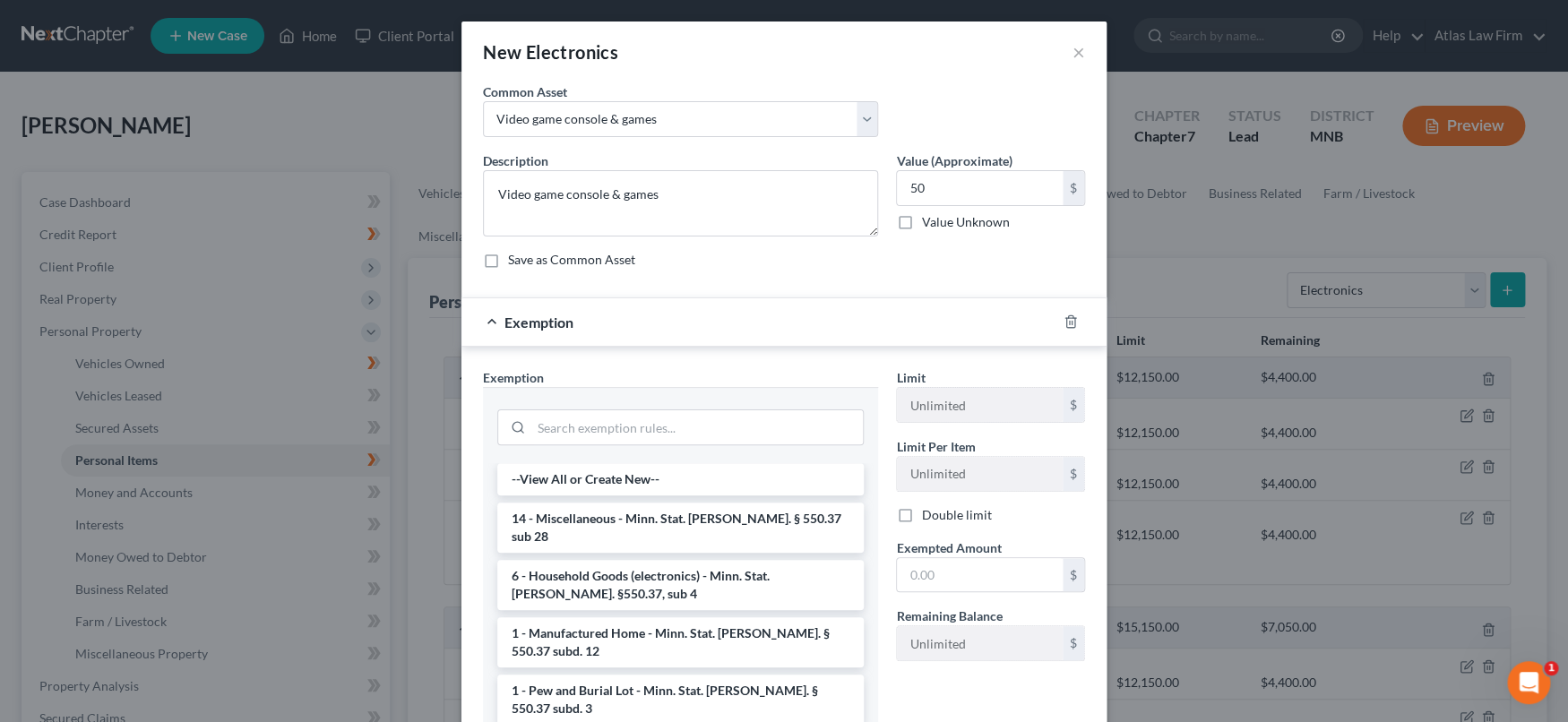
click at [1071, 316] on div at bounding box center [1081, 321] width 51 height 29
click at [1066, 316] on icon "button" at bounding box center [1070, 322] width 15 height 15
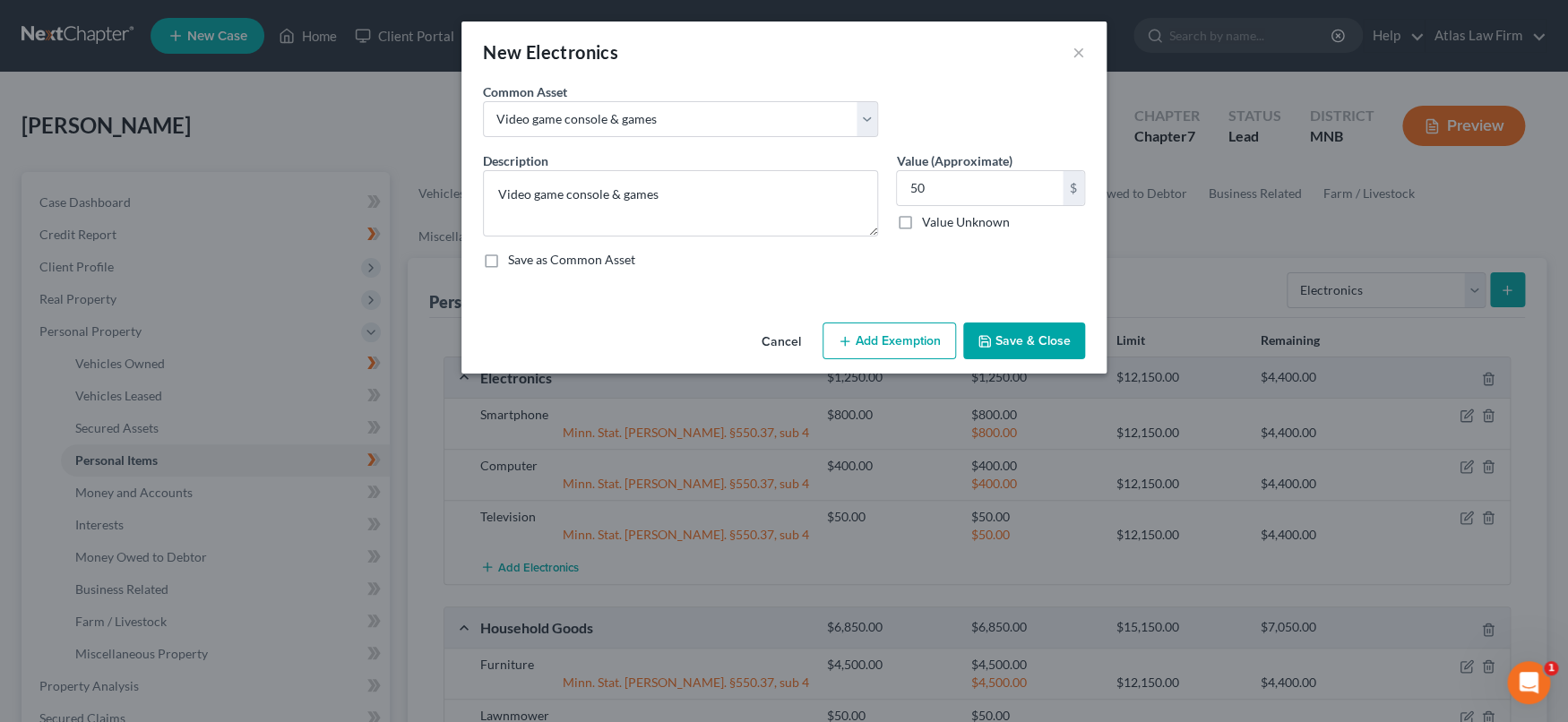
click at [1030, 350] on button "Save & Close" at bounding box center [1023, 340] width 121 height 38
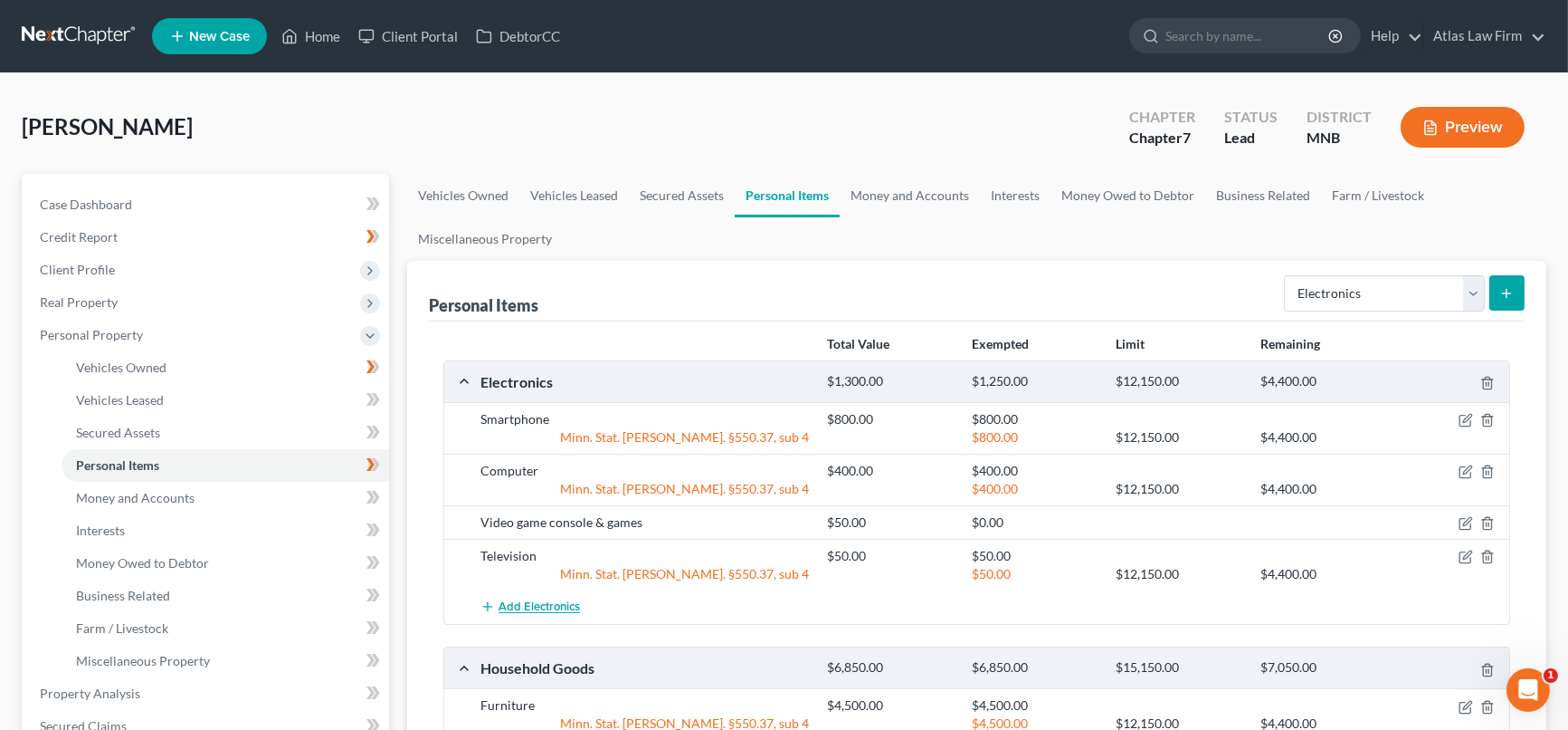
click at [565, 603] on span "Add Electronics" at bounding box center [539, 607] width 82 height 15
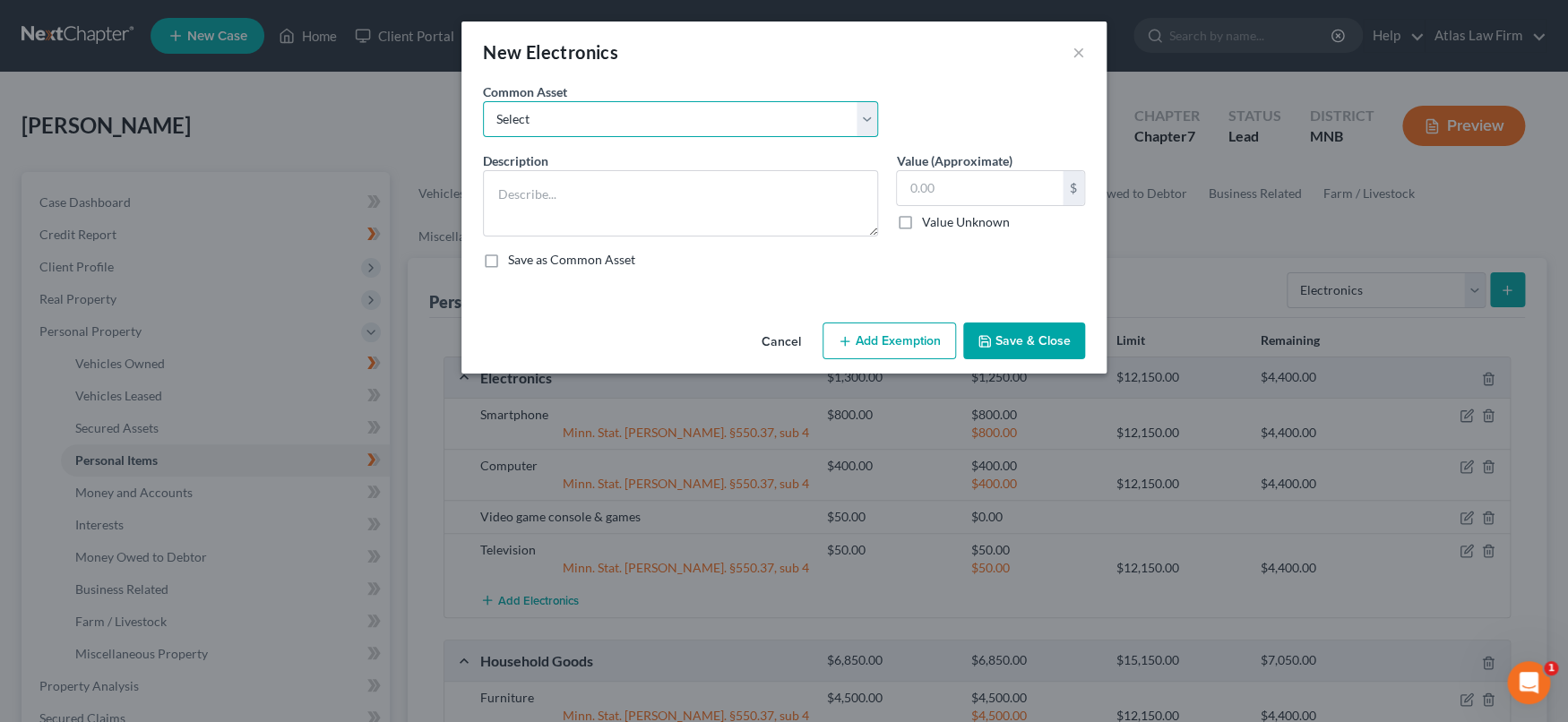
click at [630, 120] on select "Select DVD player Smartphone Television Video game console & games Computer Cam…" at bounding box center [680, 119] width 395 height 36
select select "5"
click at [483, 101] on select "Select DVD player Smartphone Television Video game console & games Computer Cam…" at bounding box center [680, 119] width 395 height 36
type textarea "Camera"
click at [943, 180] on input "text" at bounding box center [979, 188] width 166 height 34
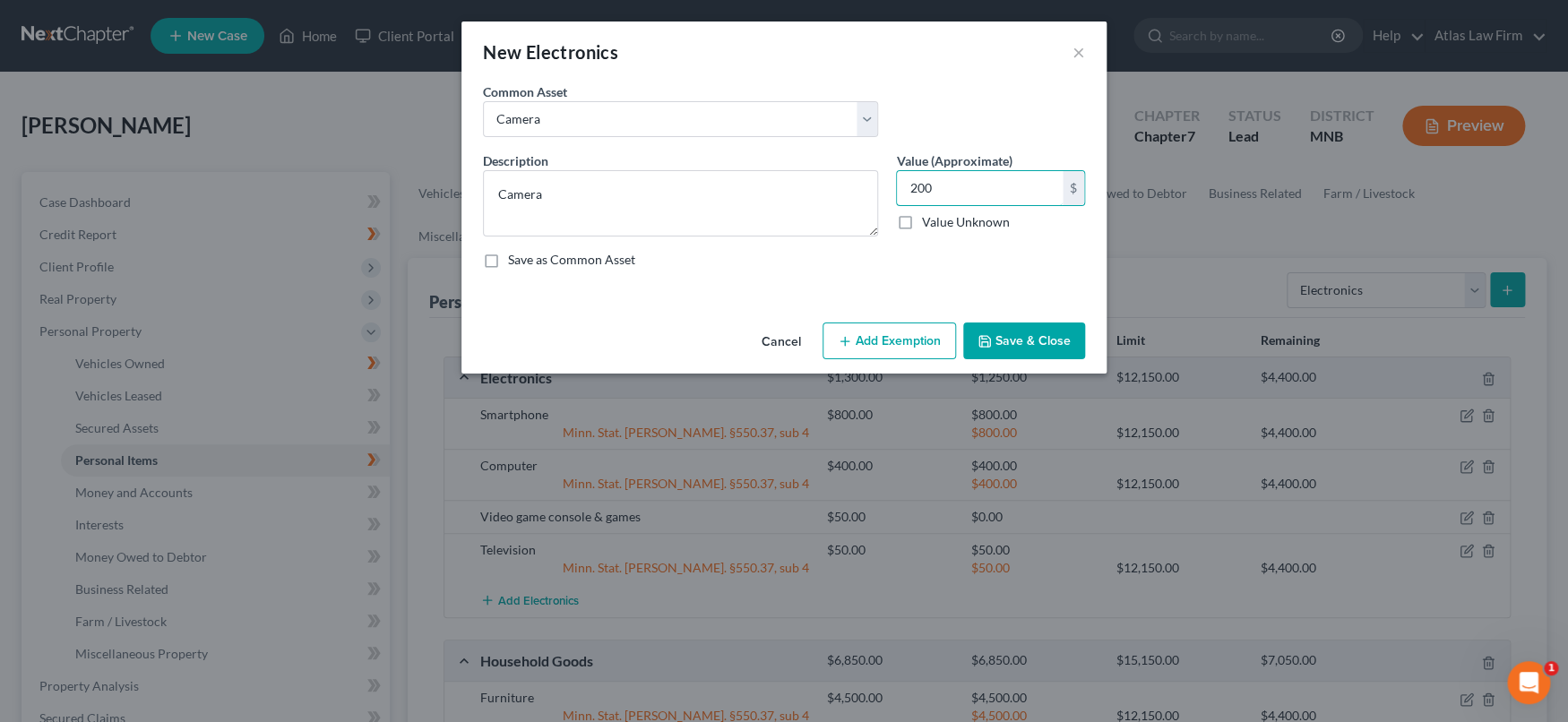
type input "200"
click at [1001, 338] on button "Save & Close" at bounding box center [1023, 340] width 121 height 38
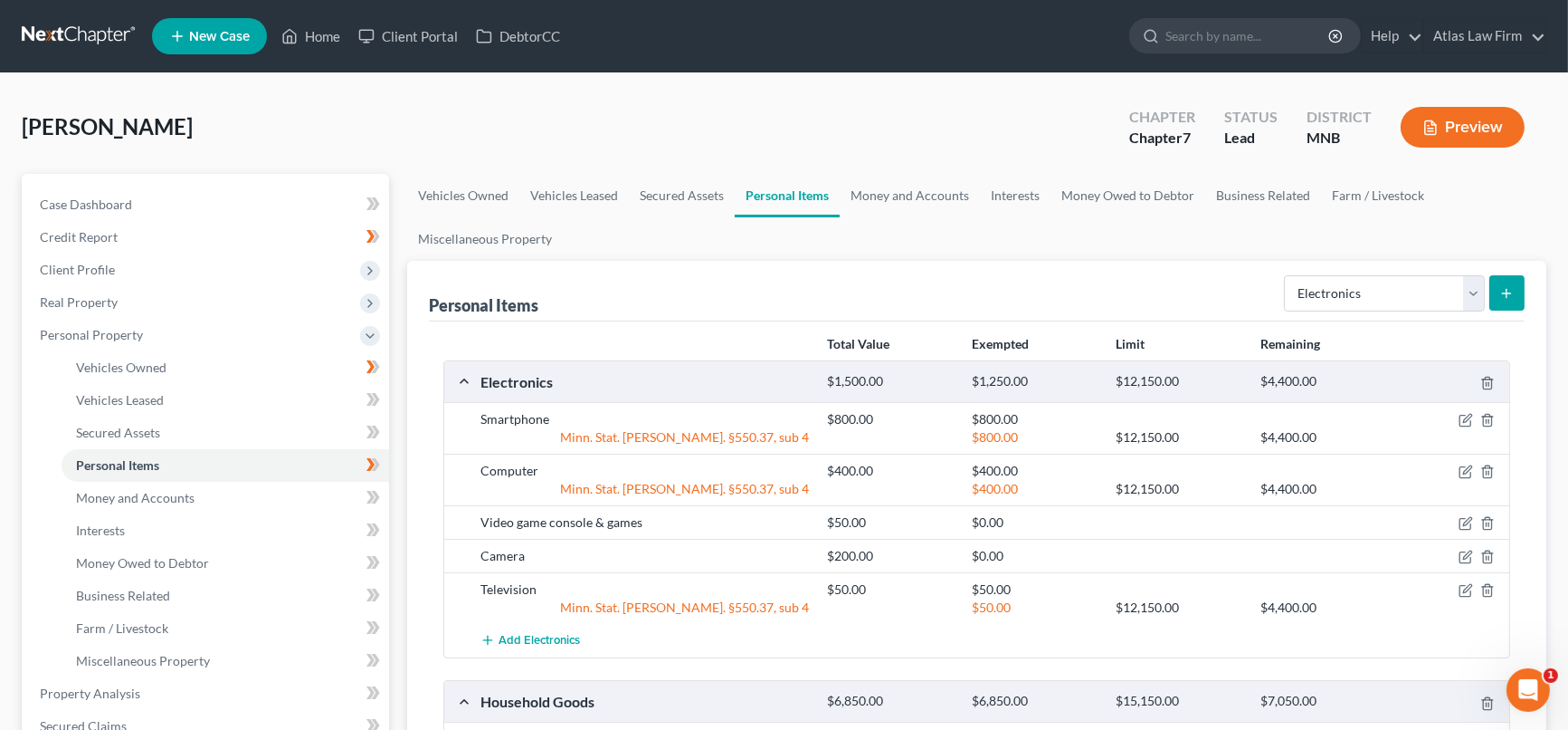
click at [1484, 296] on form "Select Item Type Clothing Collectibles Of Value Electronics Firearms Household …" at bounding box center [1403, 294] width 241 height 37
click at [1478, 290] on select "Select Item Type Clothing Collectibles Of Value Electronics Firearms Household …" at bounding box center [1384, 293] width 201 height 36
click at [1286, 275] on select "Select Item Type Clothing Collectibles Of Value Electronics Firearms Household …" at bounding box center [1384, 293] width 201 height 36
click at [1501, 290] on icon "submit" at bounding box center [1507, 294] width 15 height 15
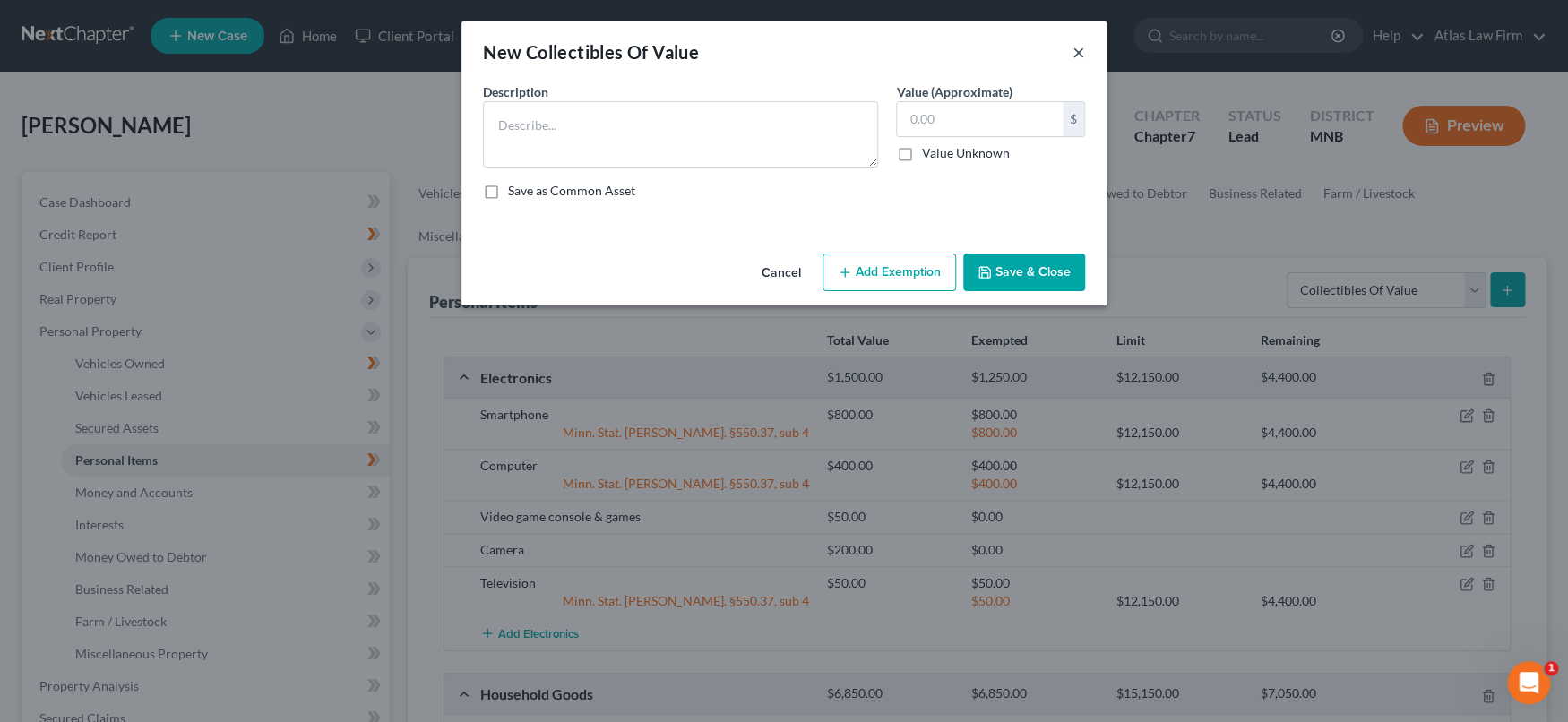
click at [1079, 49] on button "×" at bounding box center [1078, 52] width 13 height 21
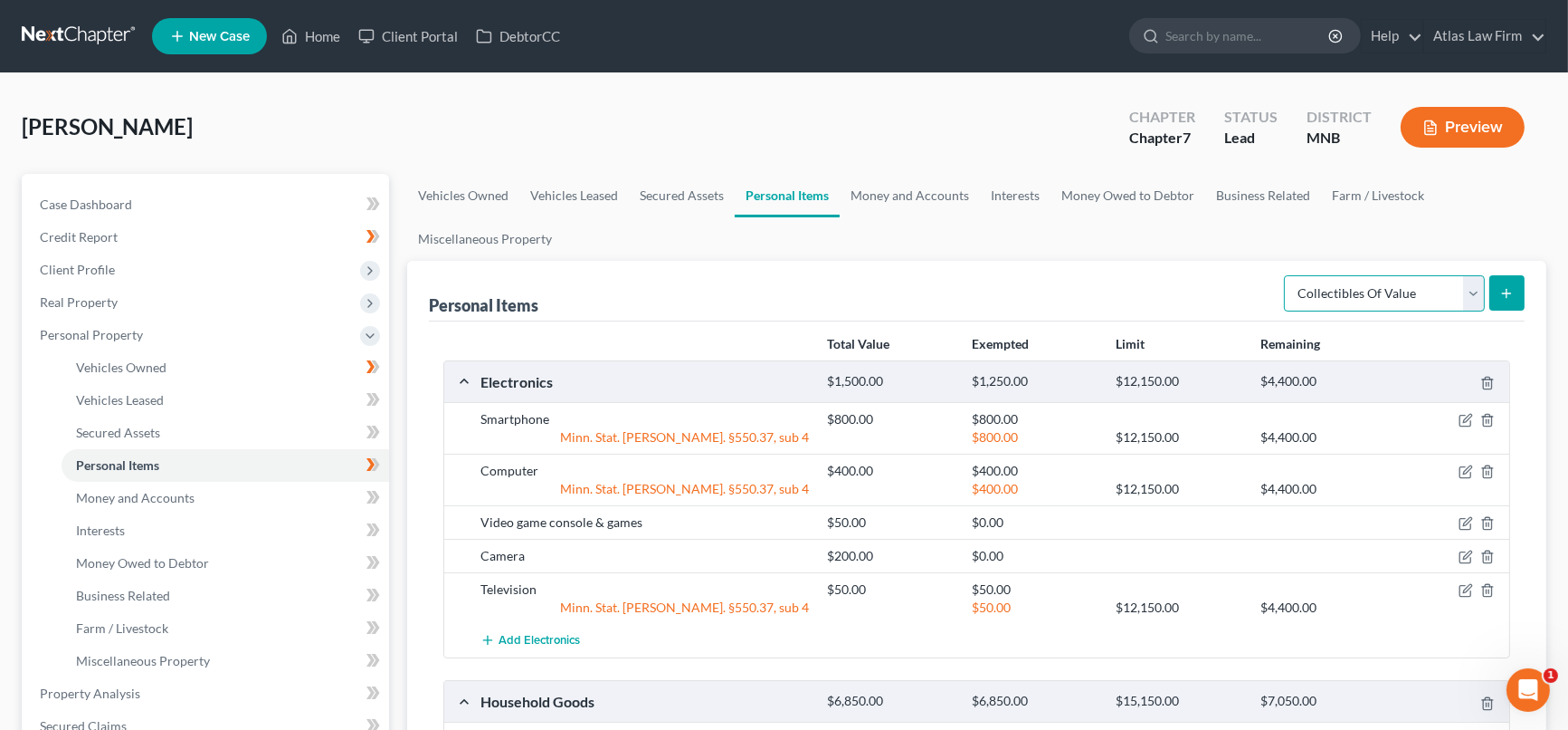
click at [1475, 290] on select "Select Item Type Clothing Collectibles Of Value Electronics Firearms Household …" at bounding box center [1384, 293] width 201 height 36
click at [1286, 275] on select "Select Item Type Clothing Collectibles Of Value Electronics Firearms Household …" at bounding box center [1384, 293] width 201 height 36
click at [1500, 281] on button "submit" at bounding box center [1507, 293] width 35 height 35
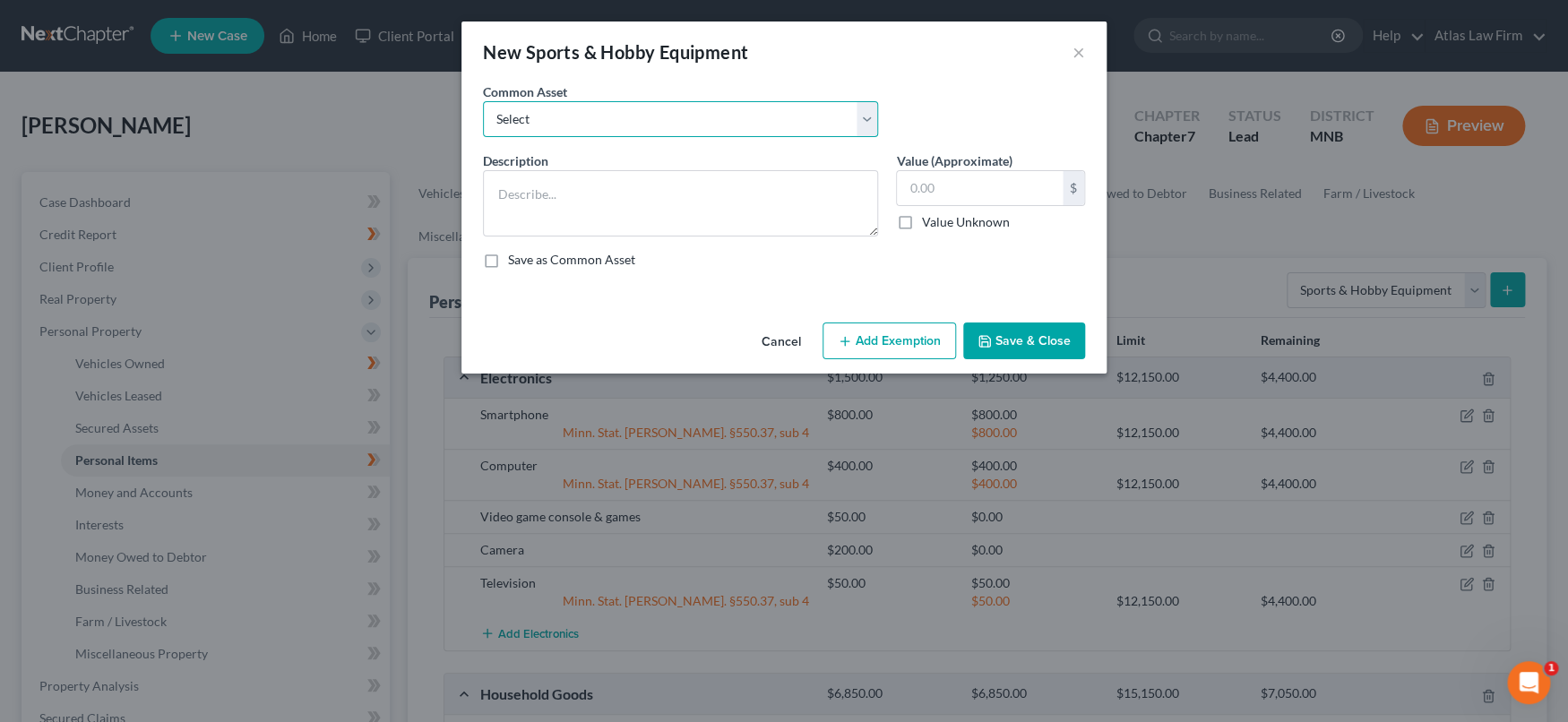
click at [874, 120] on select "Select Firearm Guitar Piano Exercise Equipment Musical Instrument" at bounding box center [680, 119] width 395 height 36
click at [1080, 48] on button "×" at bounding box center [1078, 52] width 13 height 21
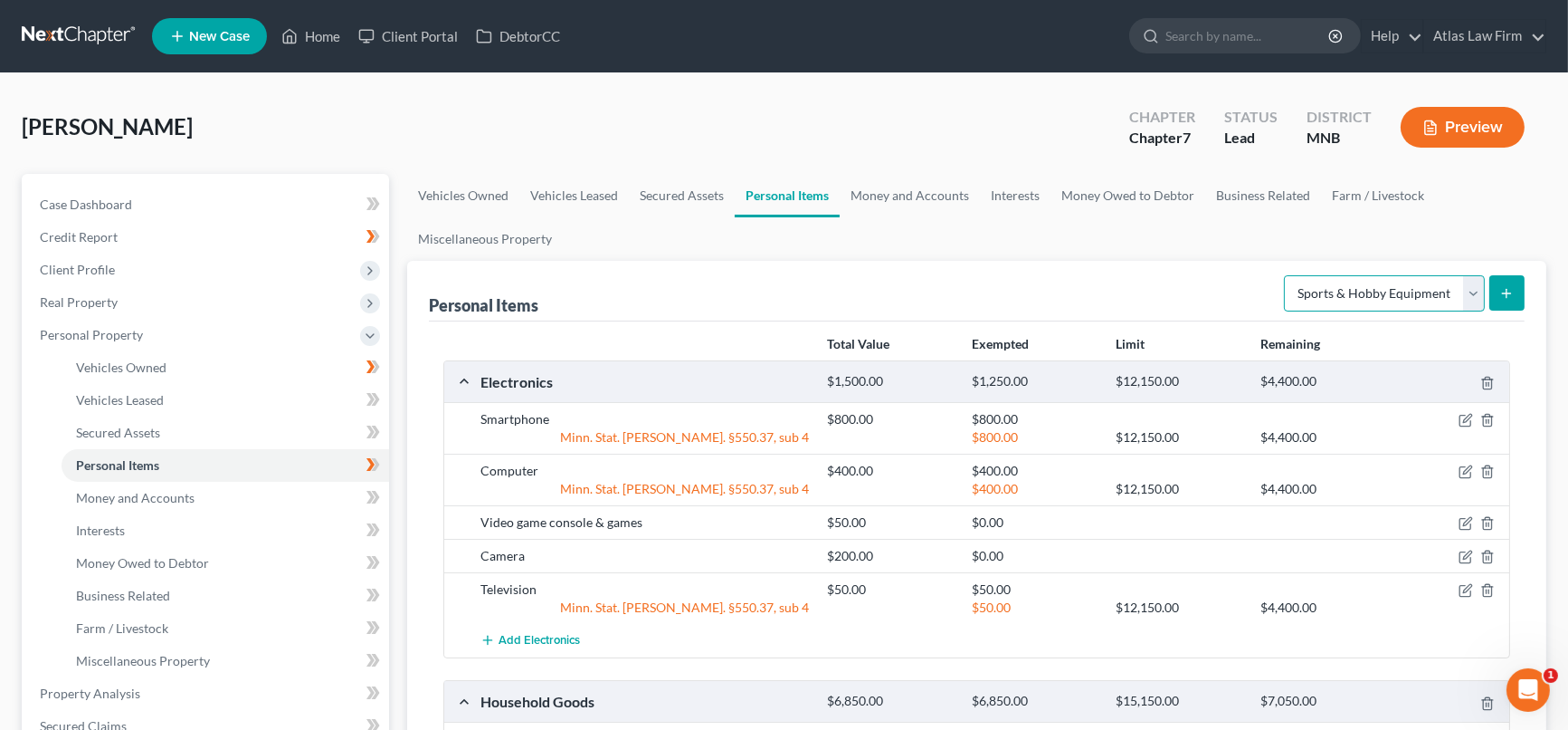
click at [1473, 285] on select "Select Item Type Clothing Collectibles Of Value Electronics Firearms Household …" at bounding box center [1384, 293] width 201 height 36
select select "collectibles_of_value"
click at [1286, 275] on select "Select Item Type Clothing Collectibles Of Value Electronics Firearms Household …" at bounding box center [1384, 293] width 201 height 36
click at [1502, 287] on icon "submit" at bounding box center [1507, 294] width 15 height 15
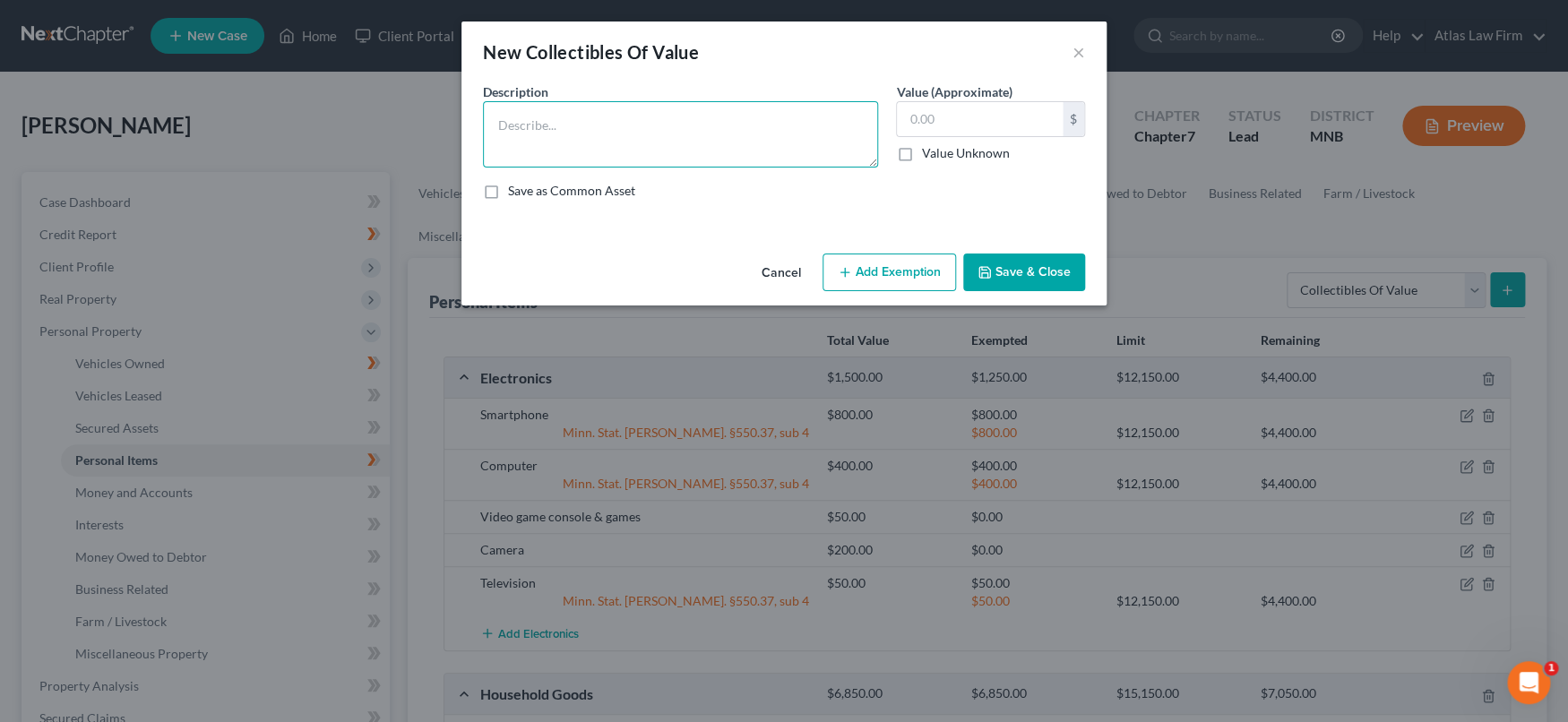
click at [773, 131] on textarea at bounding box center [680, 134] width 395 height 66
type textarea "?"
click at [918, 125] on input "text" at bounding box center [979, 119] width 166 height 34
type input "5,000"
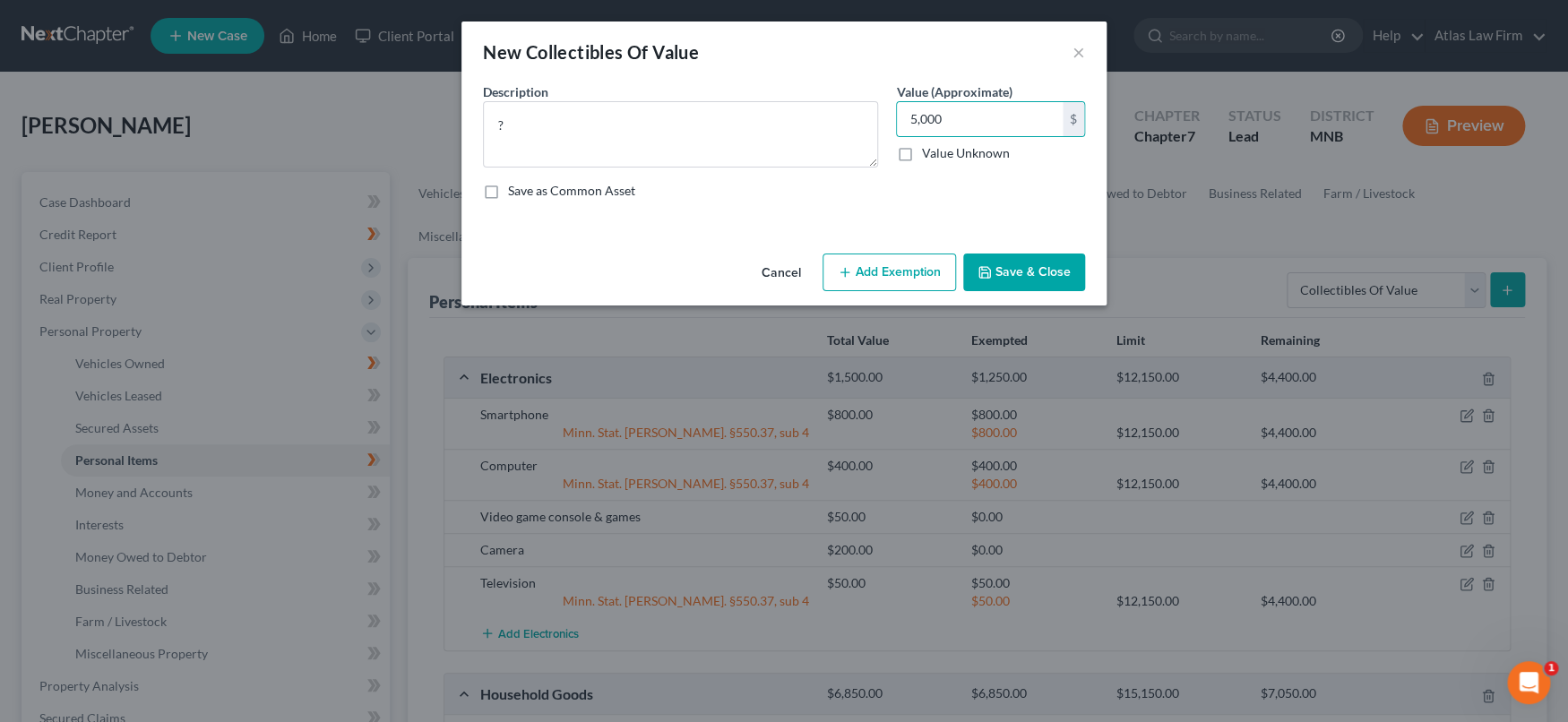
click at [1013, 283] on button "Save & Close" at bounding box center [1023, 271] width 121 height 38
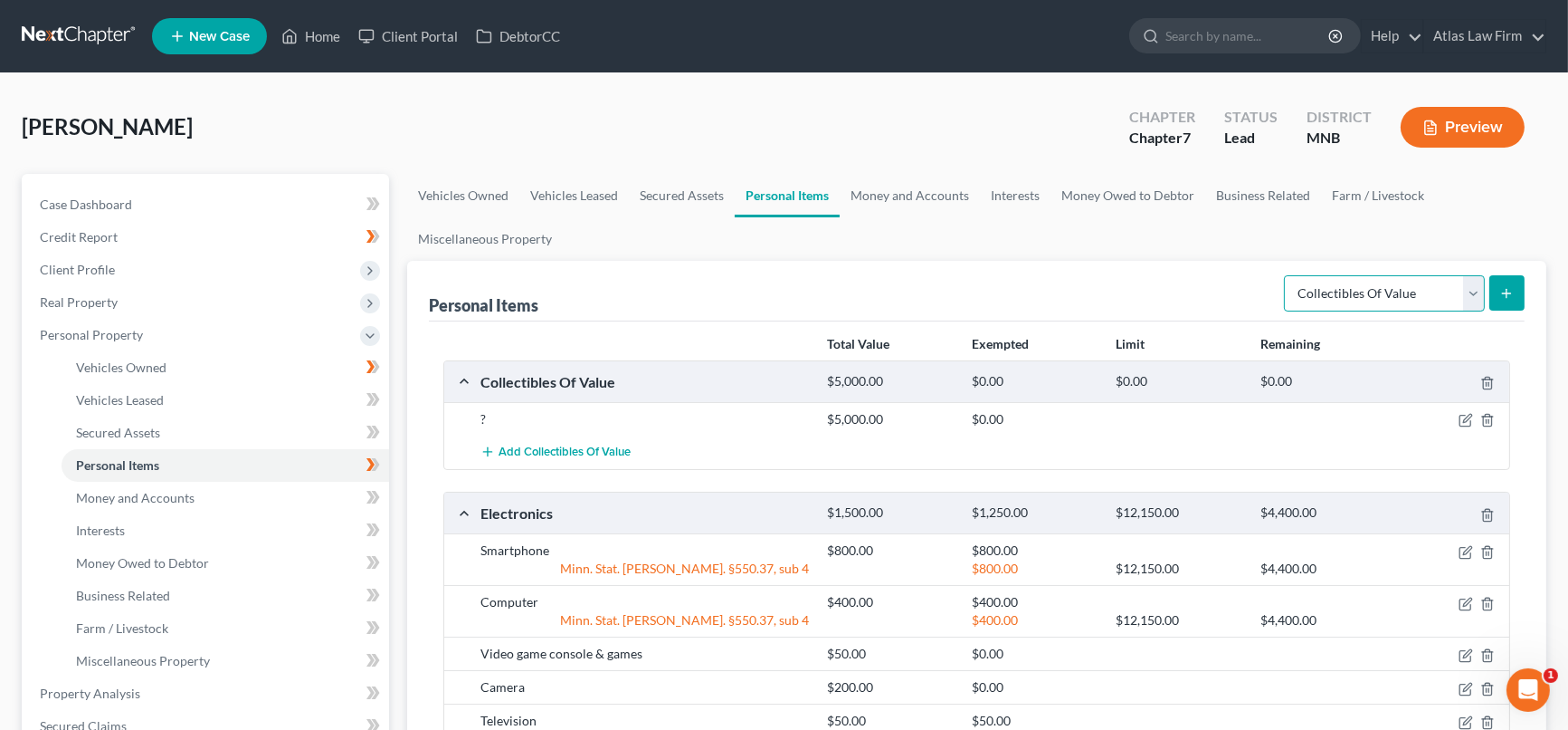
click at [1475, 297] on select "Select Item Type Clothing Collectibles Of Value Electronics Firearms Household …" at bounding box center [1384, 293] width 201 height 36
select select "sports_and_hobby_equipment"
click at [1286, 275] on select "Select Item Type Clothing Collectibles Of Value Electronics Firearms Household …" at bounding box center [1384, 293] width 201 height 36
click at [1506, 292] on icon "submit" at bounding box center [1507, 294] width 15 height 15
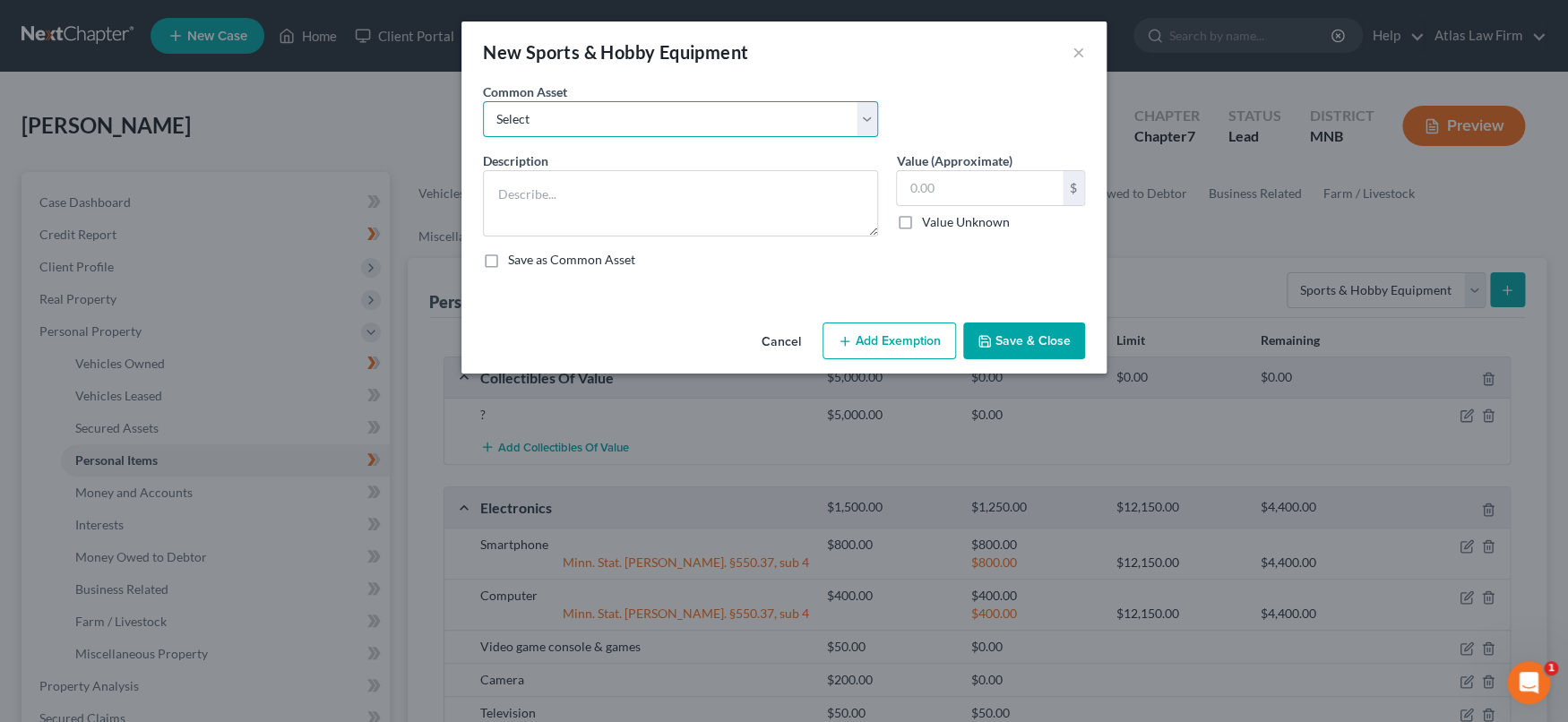
click at [652, 114] on select "Select Firearm Guitar Piano Exercise Equipment Musical Instrument" at bounding box center [680, 119] width 395 height 36
select select "4"
click at [483, 101] on select "Select Firearm Guitar Piano Exercise Equipment Musical Instrument" at bounding box center [680, 119] width 395 height 36
type textarea "Musical Instrument"
type input "150.00"
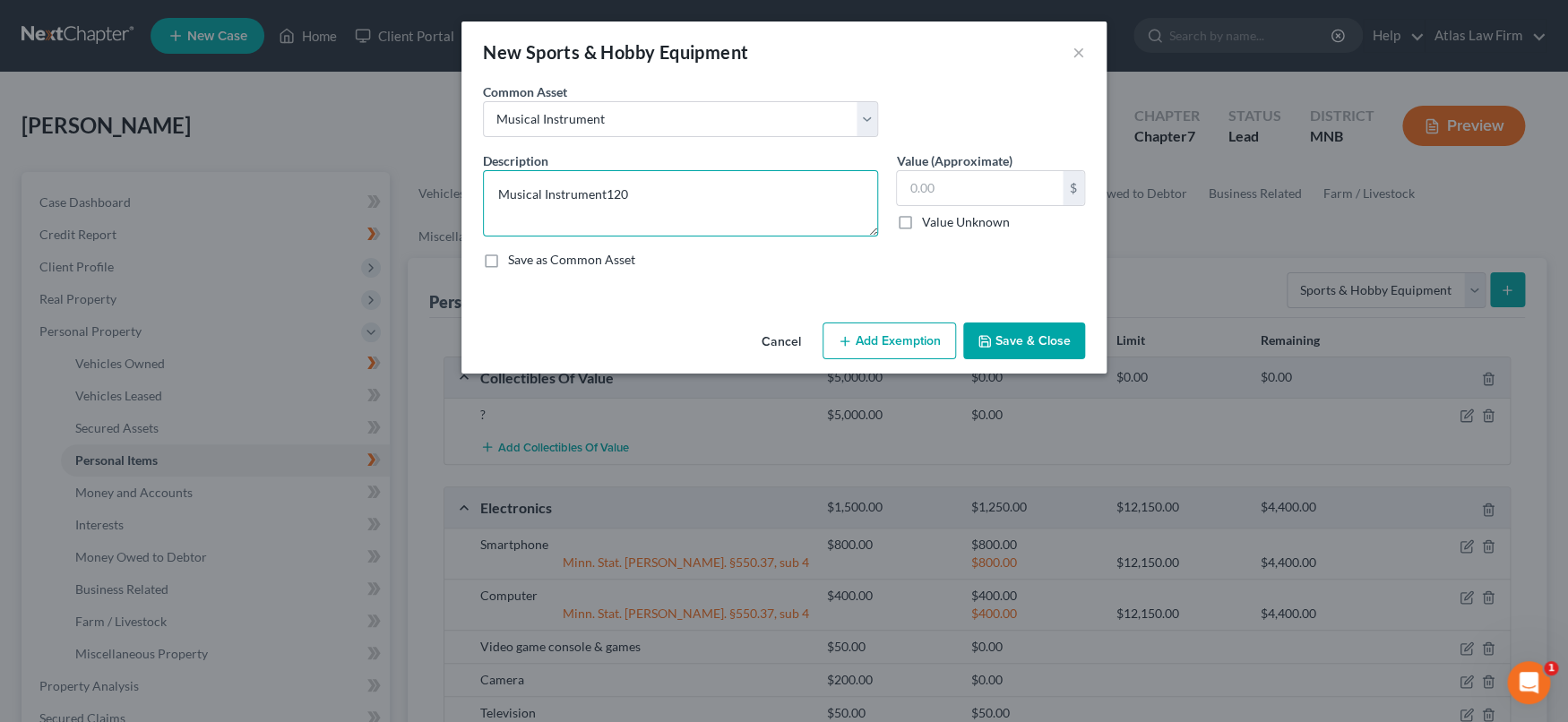
drag, startPoint x: 680, startPoint y: 189, endPoint x: 554, endPoint y: 194, distance: 126.1
click at [392, 174] on div "New Sports & Hobby Equipment × An exemption set must first be selected from the…" at bounding box center [784, 361] width 1568 height 722
type textarea "Violin"
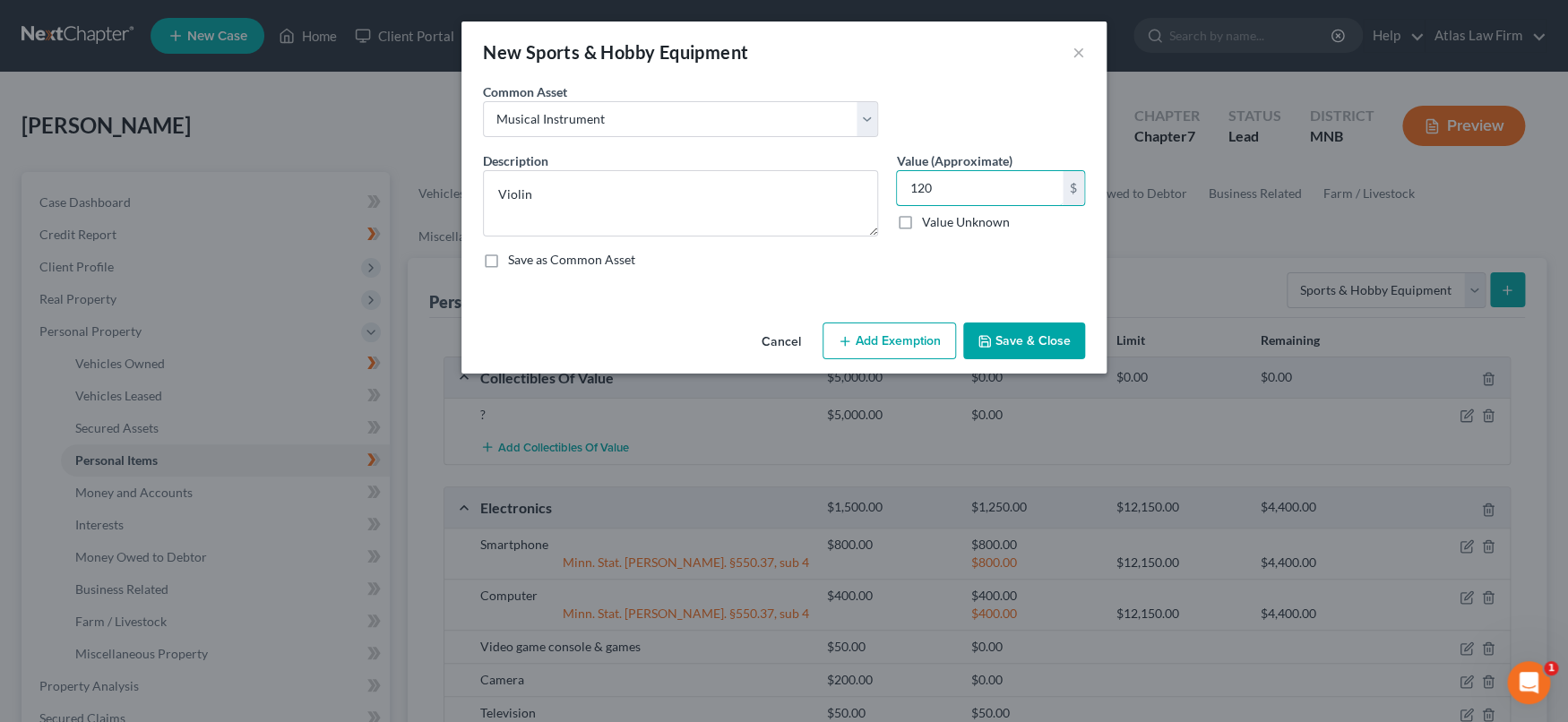
type input "120"
click at [1009, 341] on button "Save & Close" at bounding box center [1023, 340] width 121 height 38
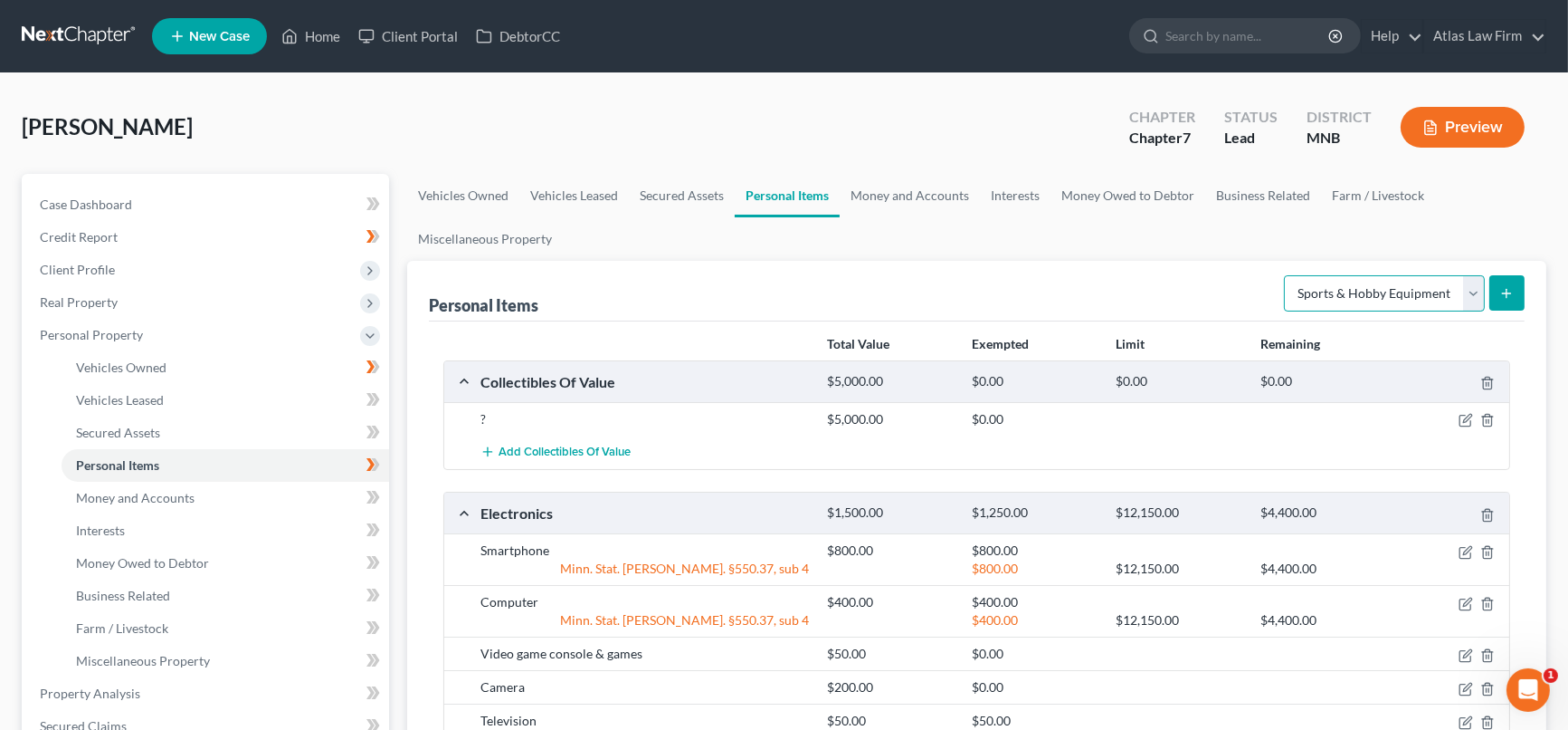
click at [1478, 290] on select "Select Item Type Clothing Collectibles Of Value Electronics Firearms Household …" at bounding box center [1384, 293] width 201 height 36
select select "clothing"
click at [1286, 275] on select "Select Item Type Clothing Collectibles Of Value Electronics Firearms Household …" at bounding box center [1384, 293] width 201 height 36
click at [1516, 294] on button "submit" at bounding box center [1507, 293] width 35 height 35
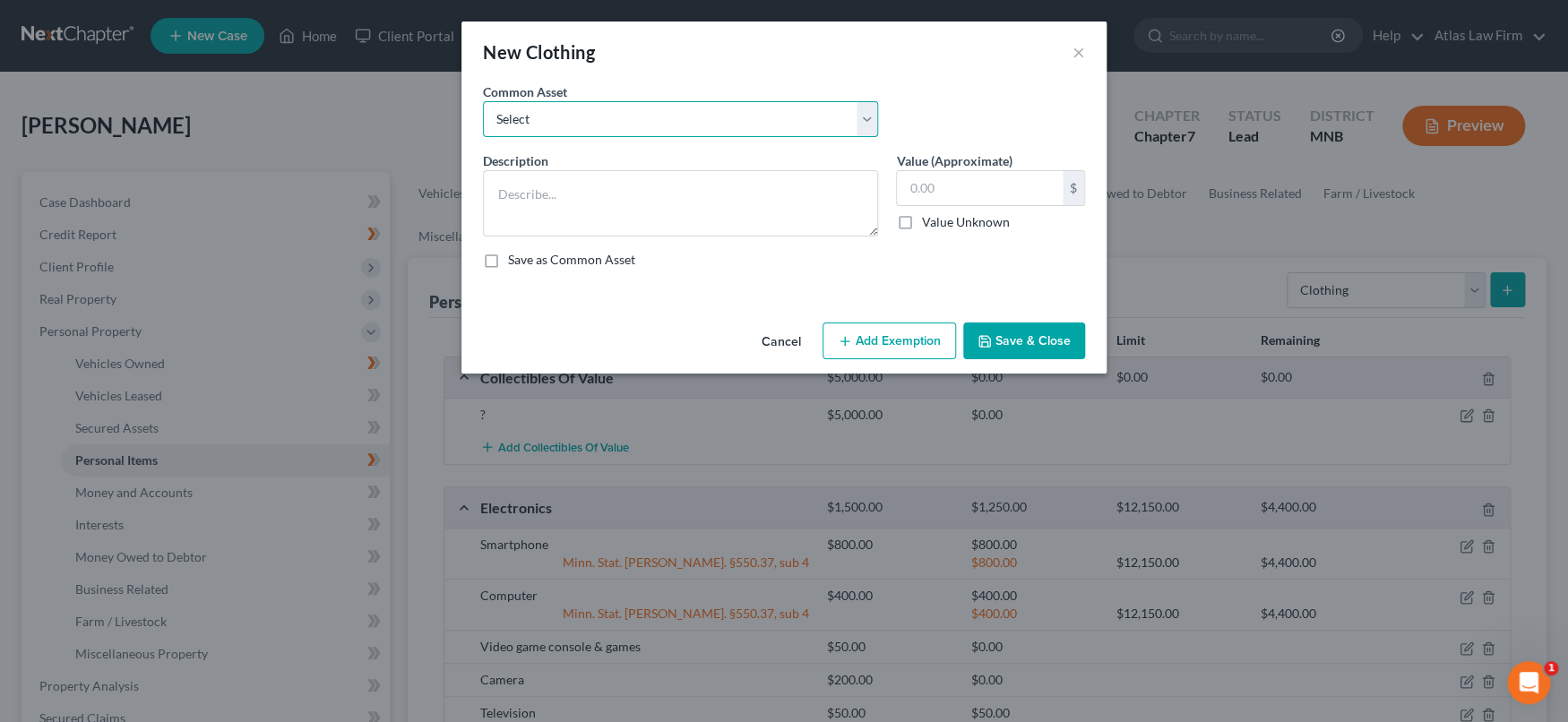
click at [605, 109] on select "Select Clothing" at bounding box center [680, 119] width 395 height 36
select select "0"
click at [483, 101] on select "Select Clothing" at bounding box center [680, 119] width 395 height 36
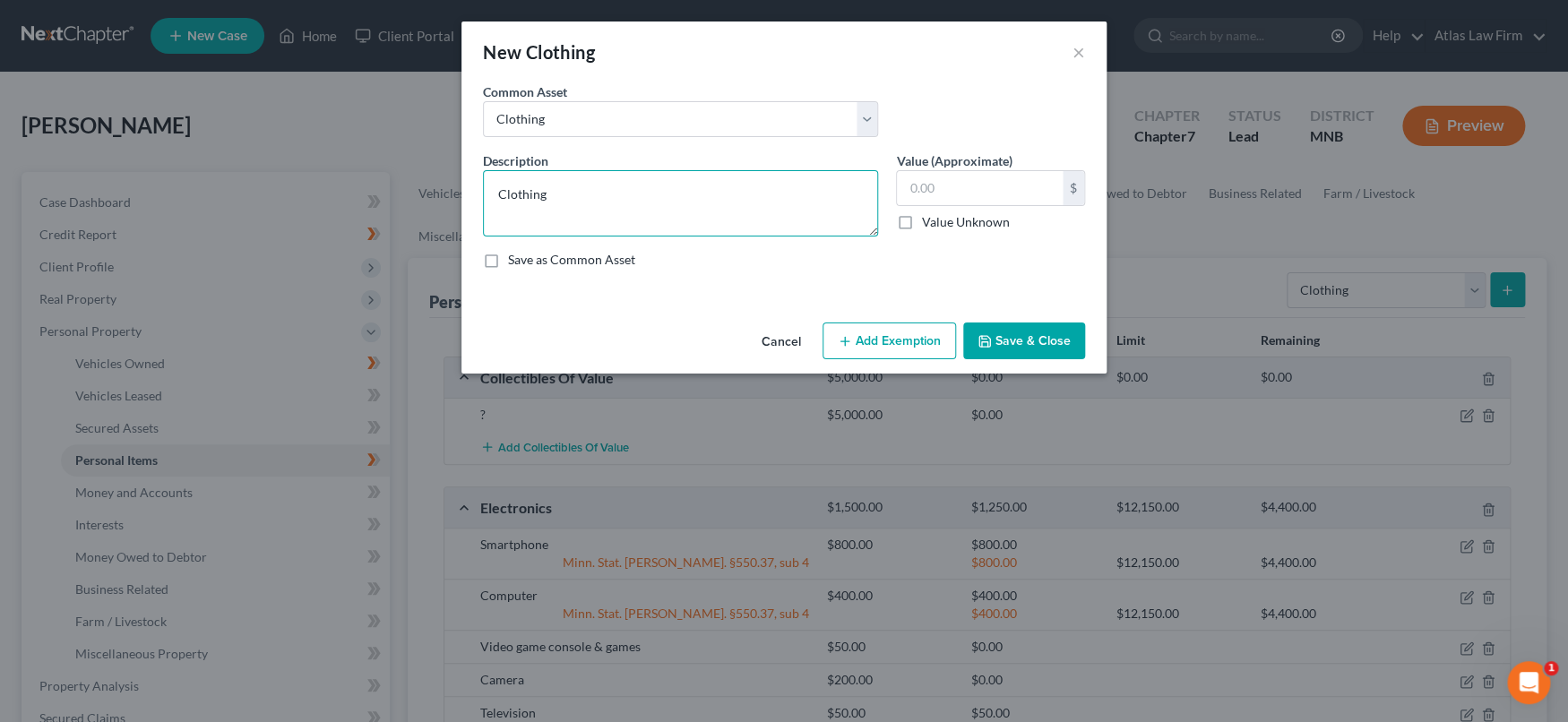
click at [629, 190] on textarea "Clothing" at bounding box center [680, 203] width 395 height 66
type textarea "Clothing and Shoes"
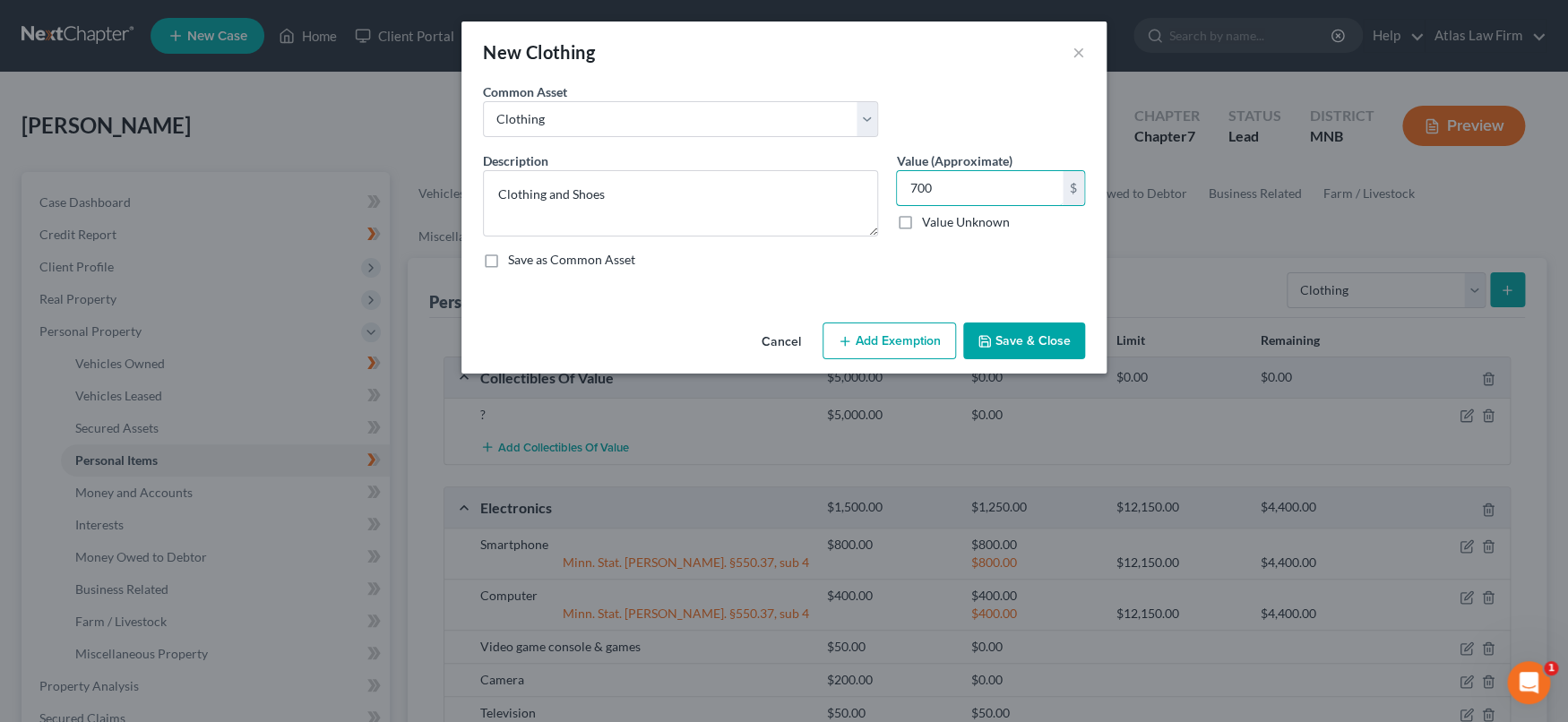
type input "700"
click at [833, 341] on button "Add Exemption" at bounding box center [889, 340] width 133 height 38
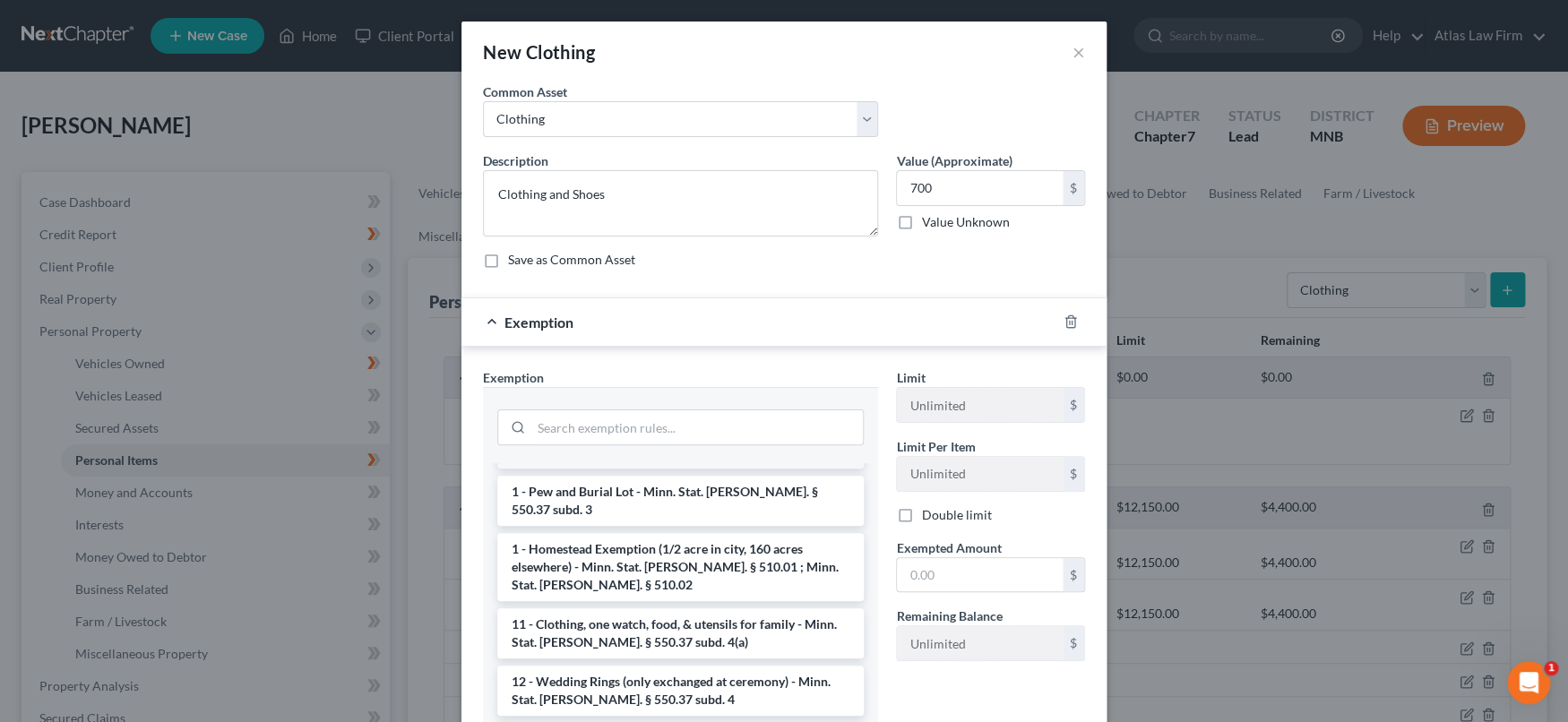
scroll to position [0, 0]
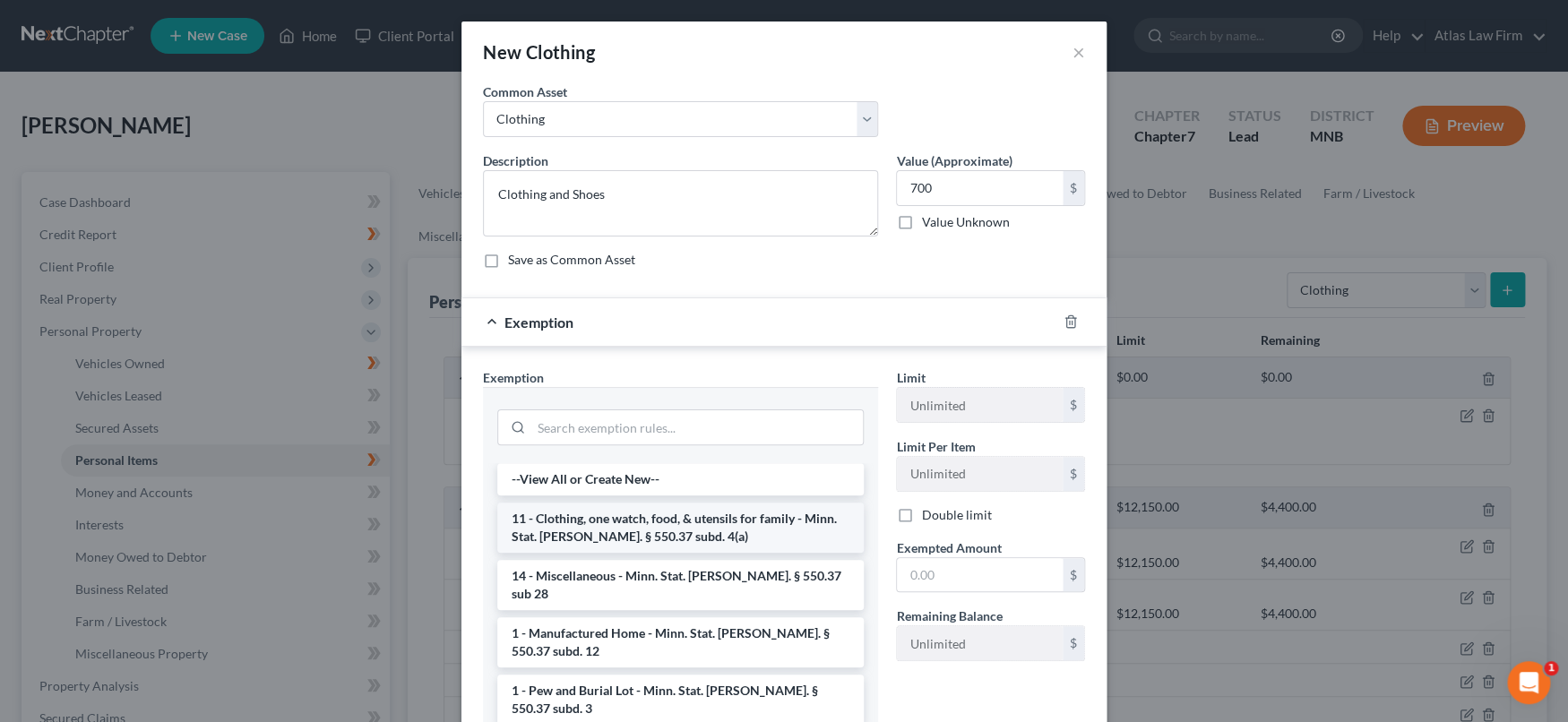
click at [770, 534] on li "11 - Clothing, one watch, food, & utensils for family - Minn. Stat. Ann. § 550.…" at bounding box center [680, 527] width 366 height 51
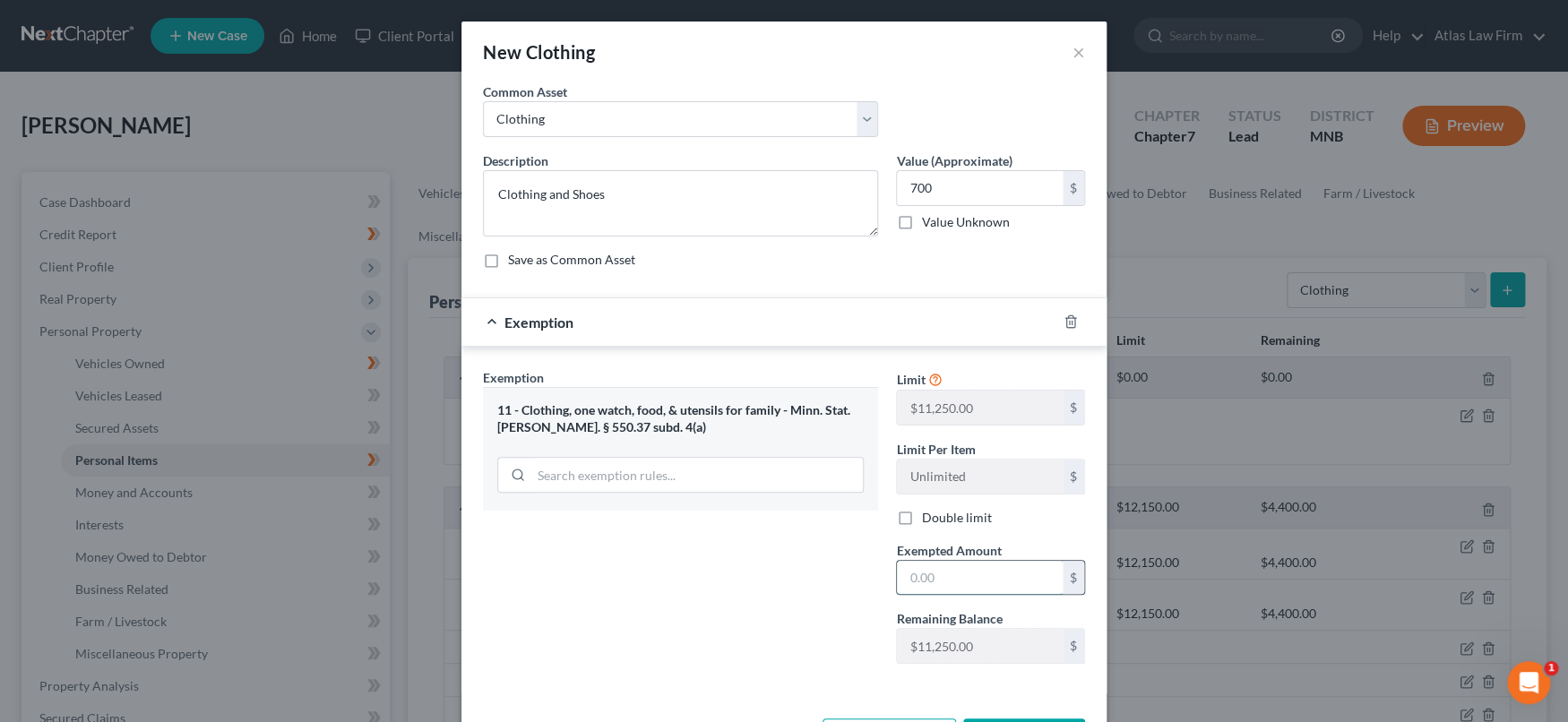
click at [940, 576] on input "text" at bounding box center [979, 577] width 166 height 34
type input "700"
click at [795, 602] on div "Exemption Set must be selected for CA. Exemption * 11 - Clothing, one watch, fo…" at bounding box center [680, 522] width 413 height 310
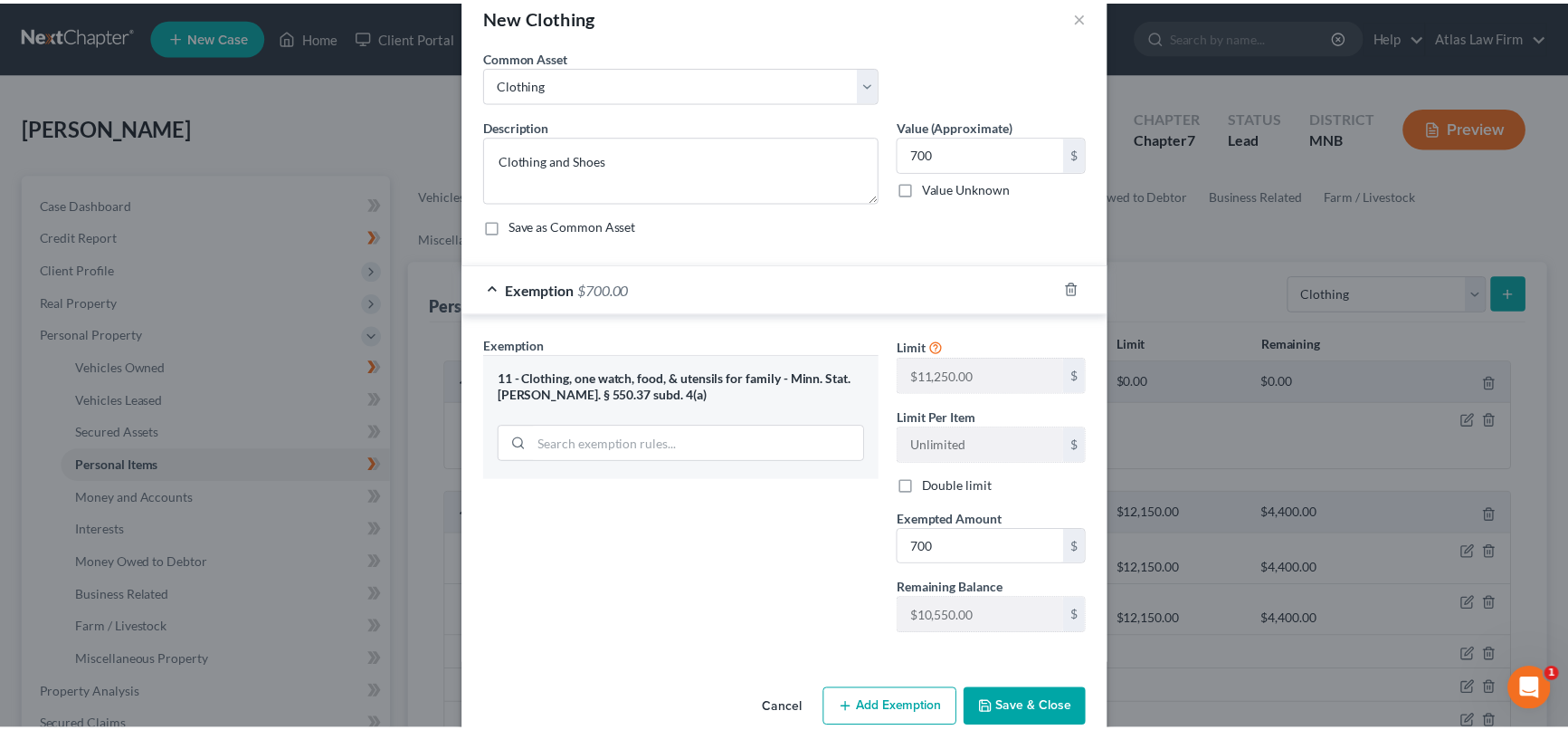
scroll to position [69, 0]
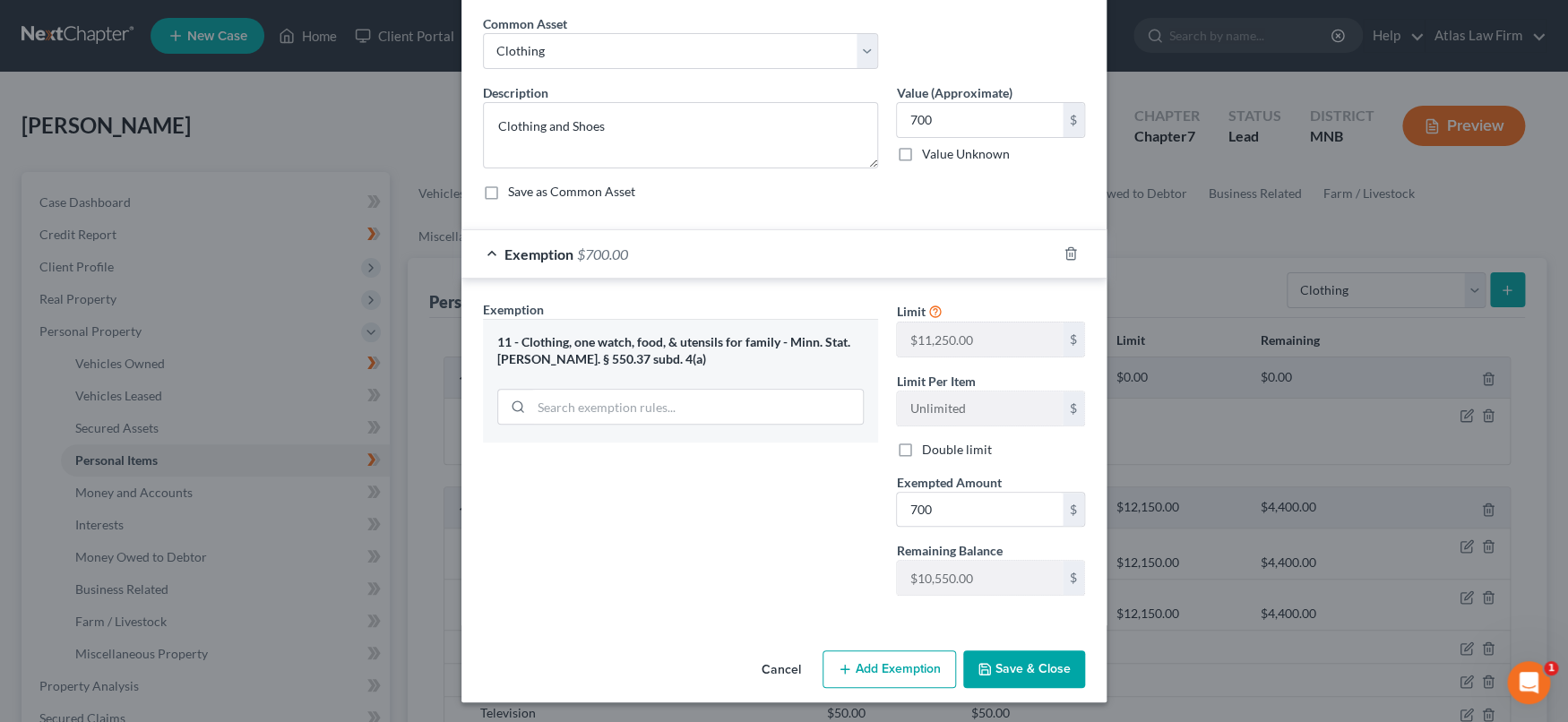
click at [1043, 672] on button "Save & Close" at bounding box center [1023, 669] width 121 height 38
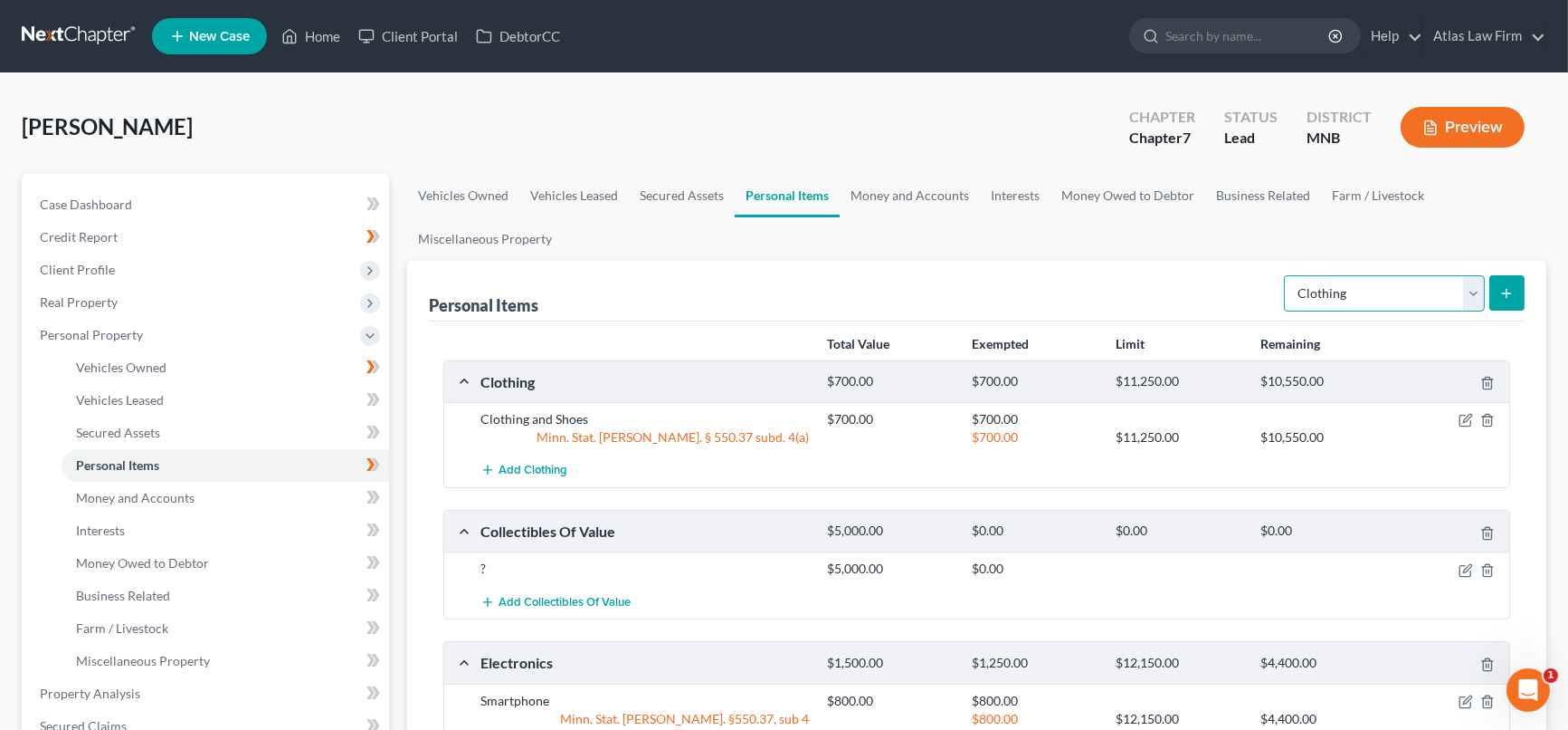
click at [1469, 287] on select "Select Item Type Clothing Collectibles Of Value Electronics Firearms Household …" at bounding box center [1384, 293] width 201 height 36
select select "jewelry"
click at [1286, 275] on select "Select Item Type Clothing Collectibles Of Value Electronics Firearms Household …" at bounding box center [1384, 293] width 201 height 36
click at [1508, 286] on icon "submit" at bounding box center [1507, 294] width 15 height 15
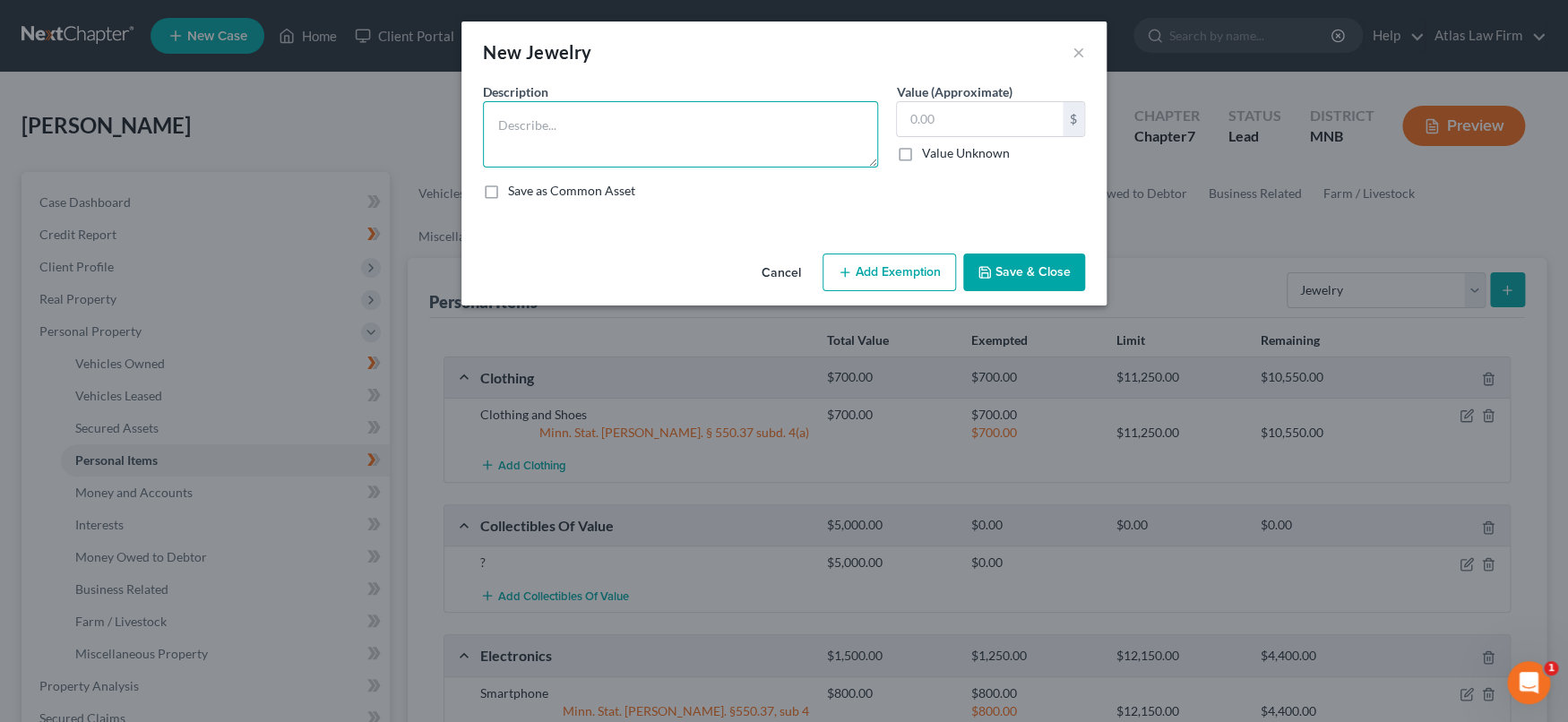
click at [698, 121] on textarea at bounding box center [680, 134] width 395 height 66
type textarea "J"
type textarea "Miscellaneous rings and necklaces"
type input "100"
drag, startPoint x: 577, startPoint y: 119, endPoint x: 444, endPoint y: 133, distance: 133.7
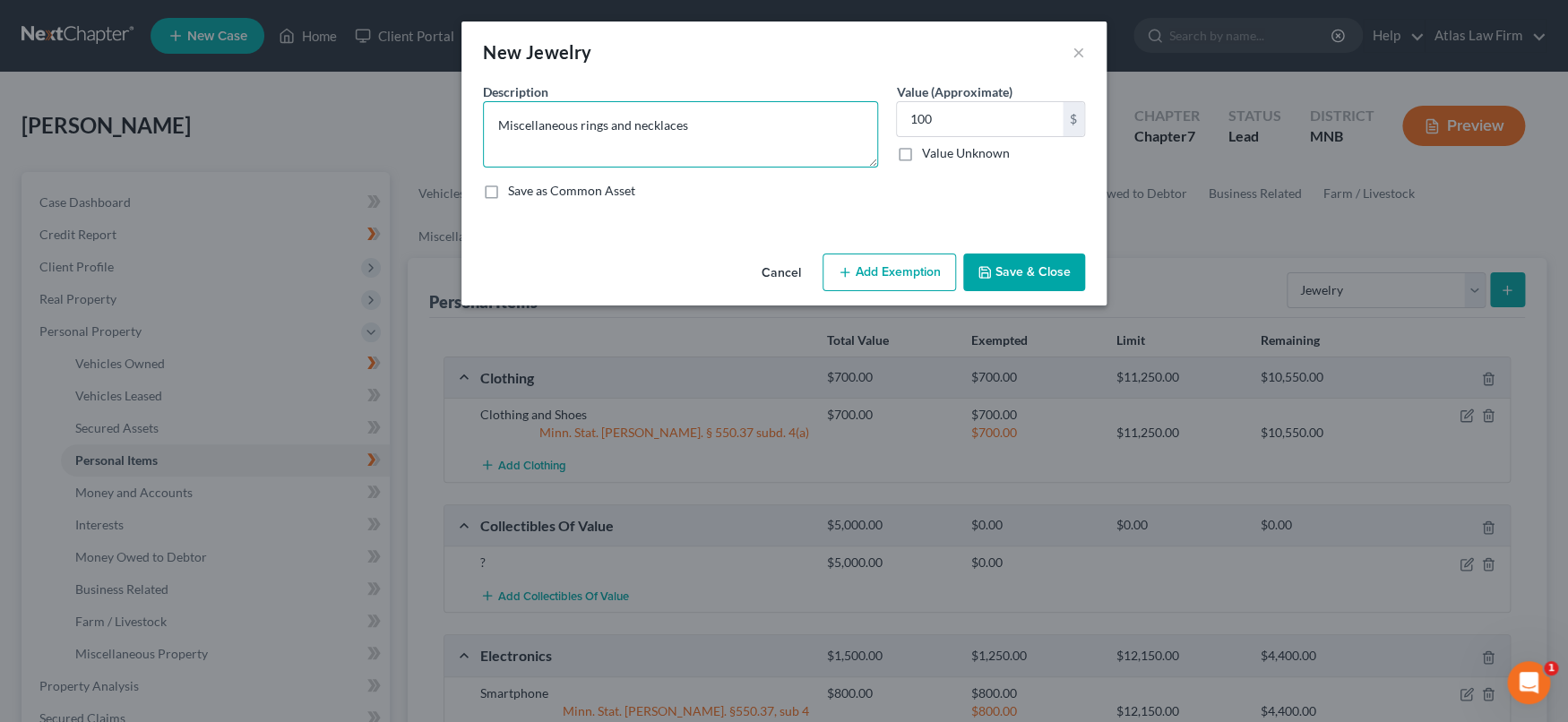
click at [444, 132] on div "New Jewelry × An exemption set must first be selected from the Filing Informati…" at bounding box center [784, 361] width 1568 height 722
type textarea "Costume jewelry: misc rings and necklaces"
click at [932, 264] on button "Add Exemption" at bounding box center [889, 271] width 133 height 38
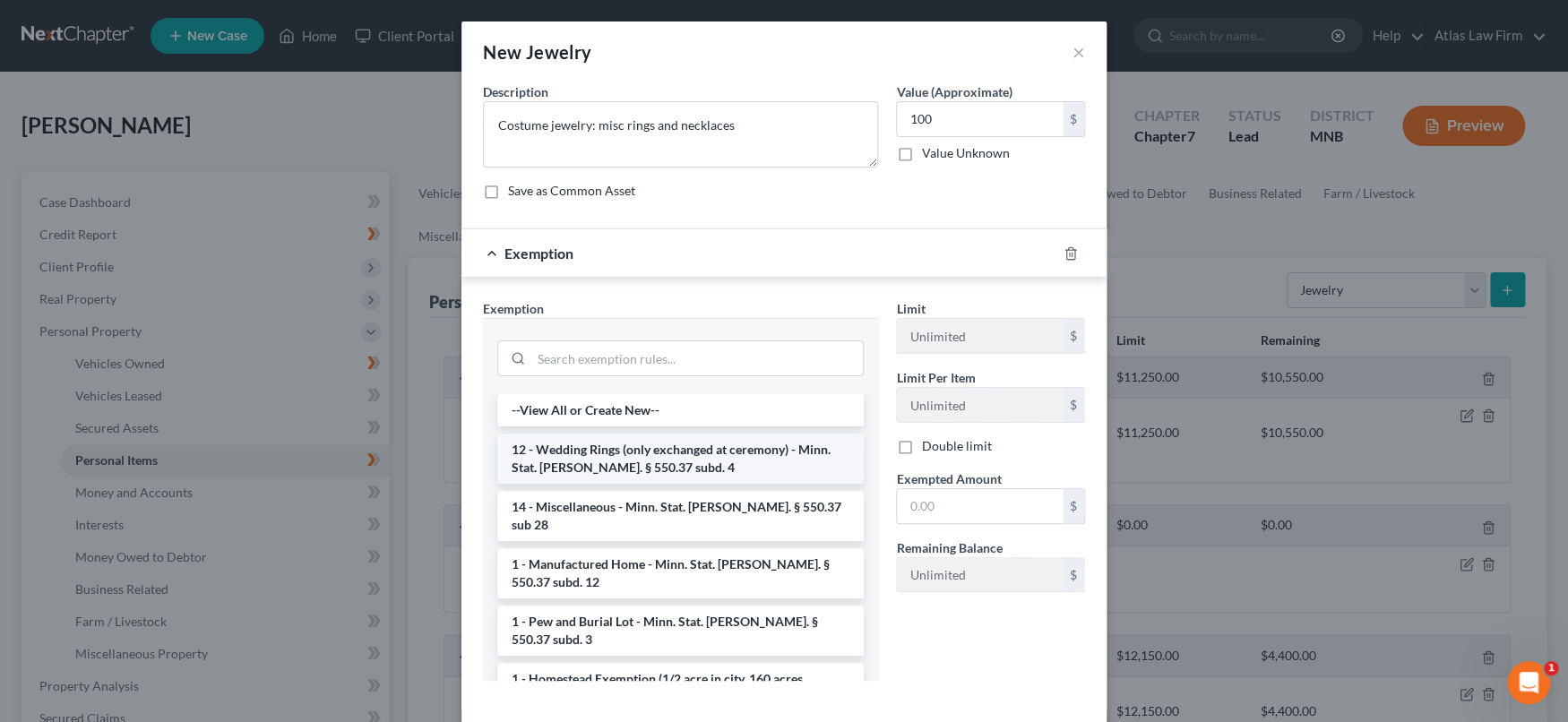
click at [774, 469] on li "12 - Wedding Rings (only exchanged at ceremony) - Minn. Stat. Ann. § 550.37 sub…" at bounding box center [680, 458] width 366 height 51
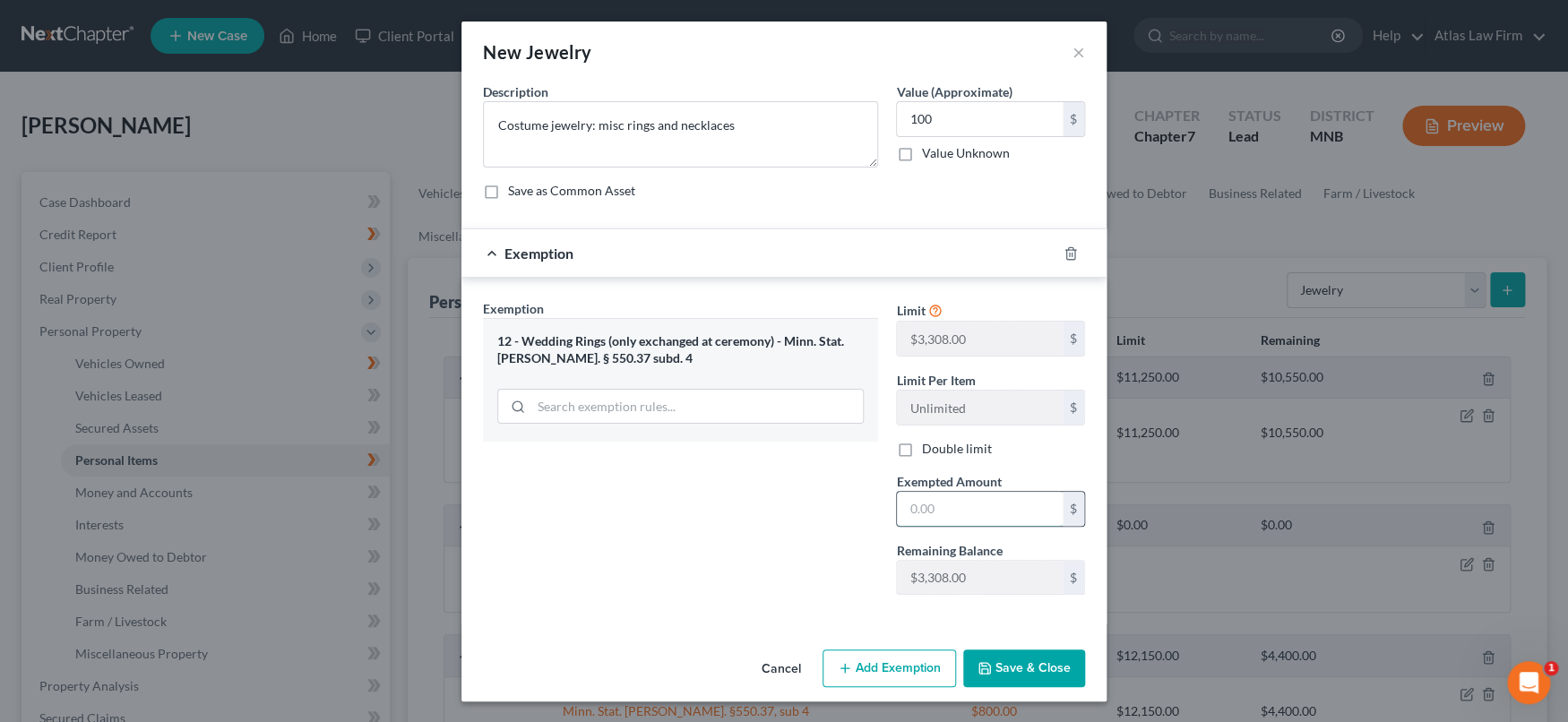
click at [928, 496] on input "text" at bounding box center [979, 508] width 166 height 34
type input "100"
drag, startPoint x: 1009, startPoint y: 659, endPoint x: 997, endPoint y: 668, distance: 15.0
click at [1009, 659] on button "Save & Close" at bounding box center [1023, 668] width 121 height 38
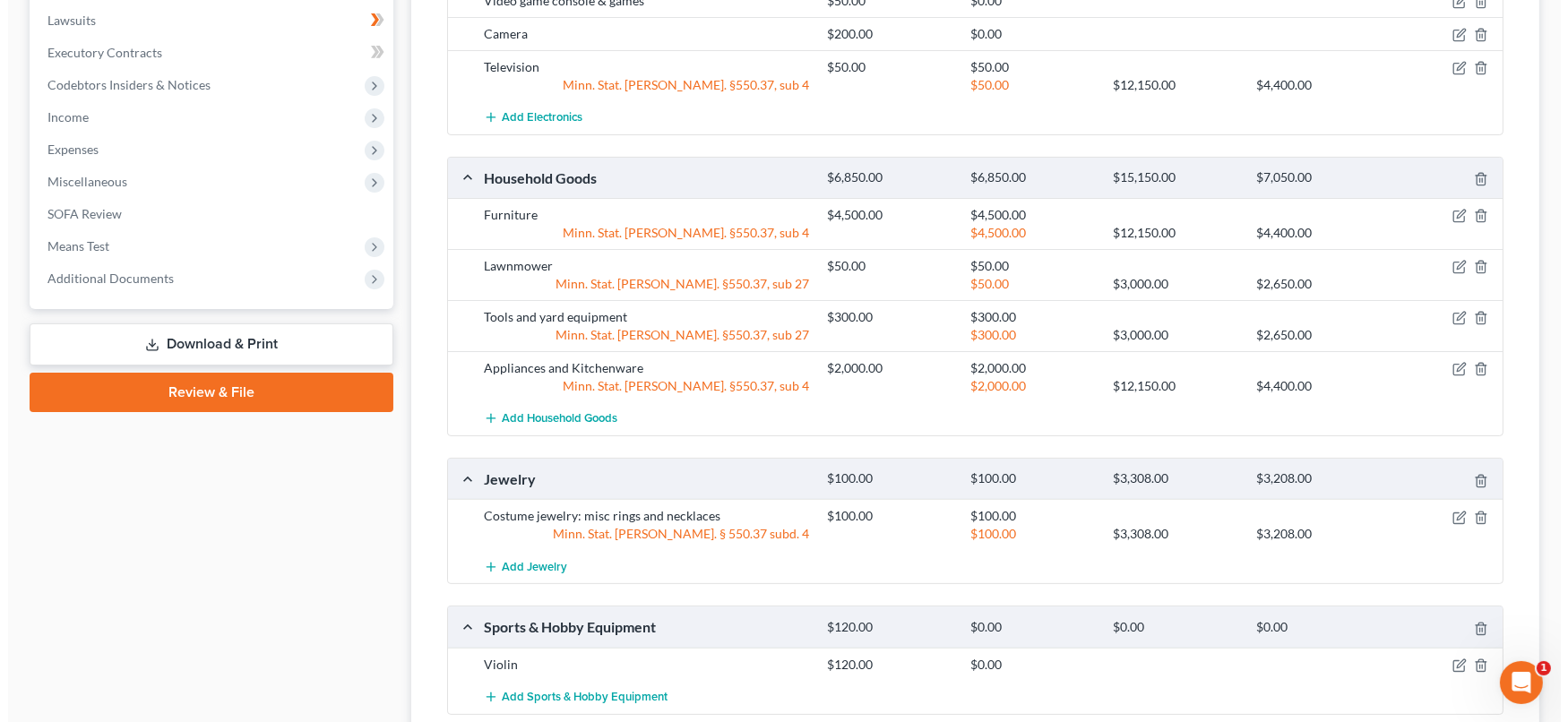
scroll to position [795, 0]
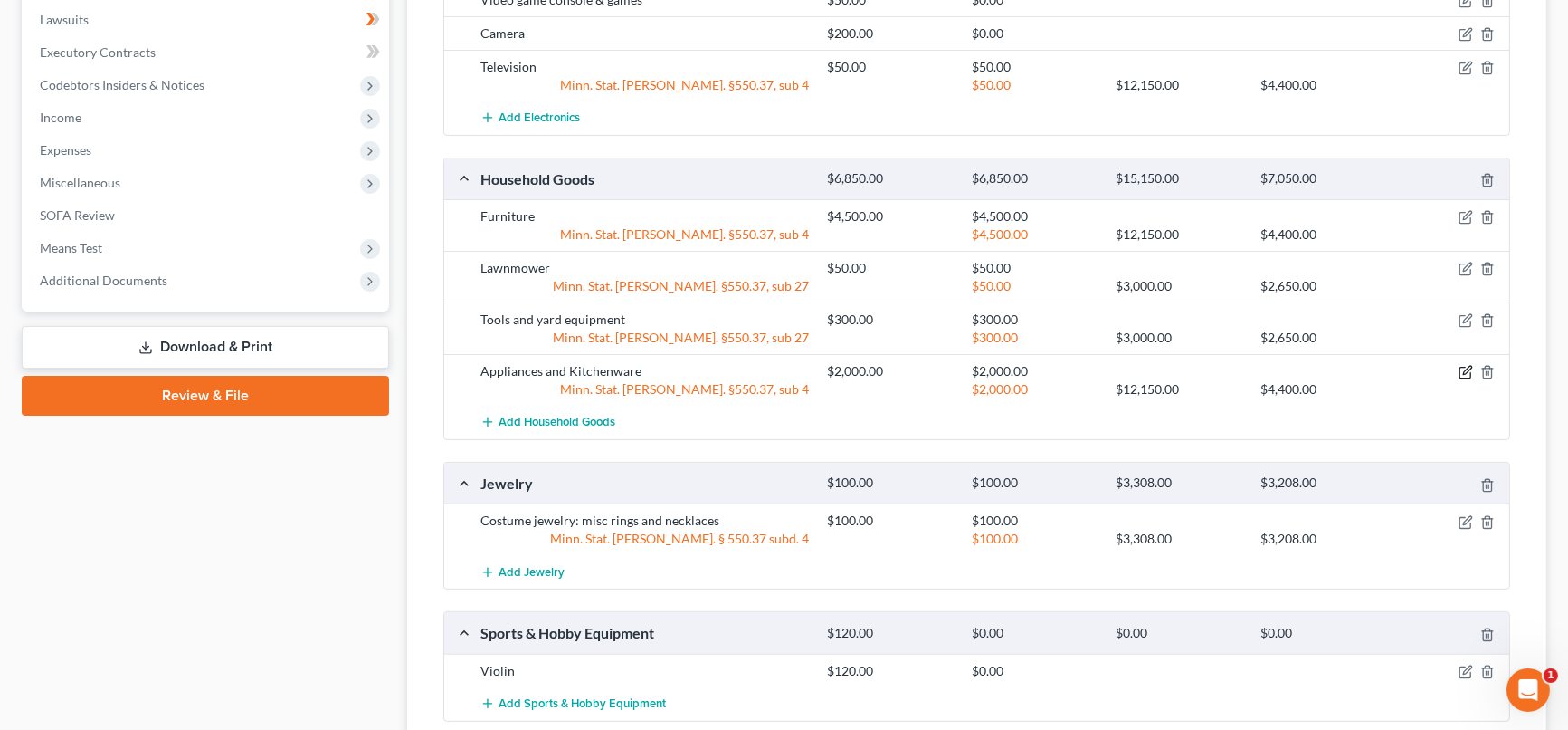
click at [1461, 372] on icon "button" at bounding box center [1466, 372] width 15 height 15
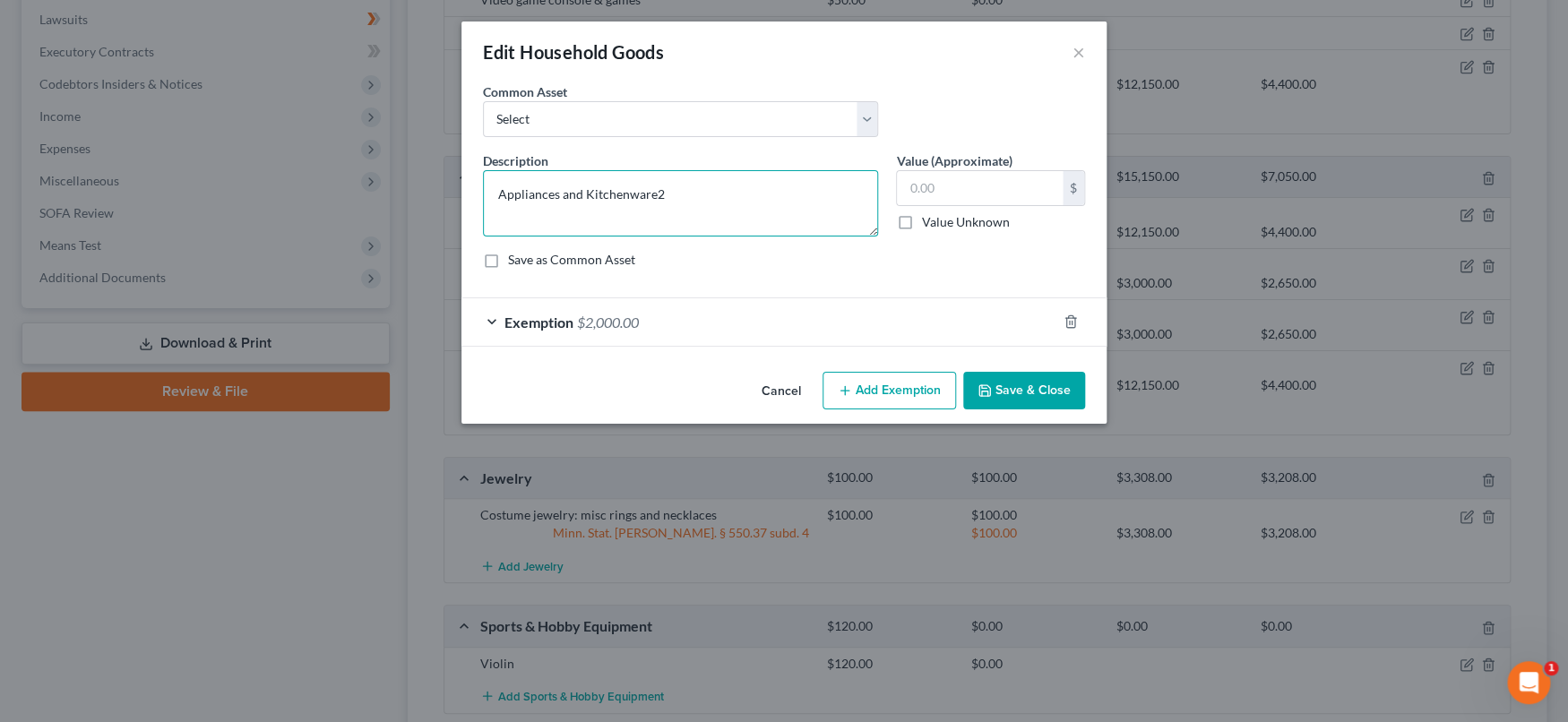
type textarea "Appliances and Kitchenware"
click at [981, 196] on input "text" at bounding box center [979, 188] width 166 height 34
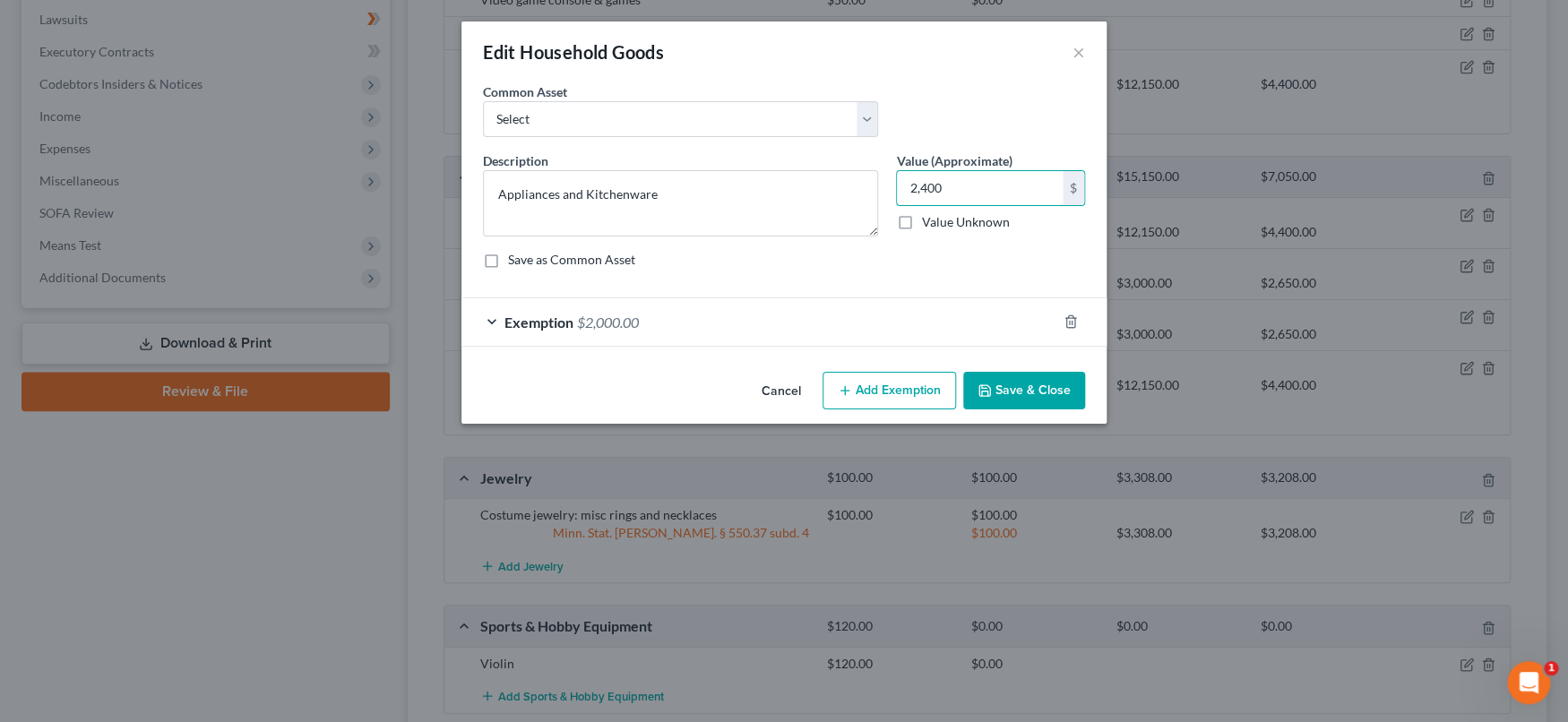
type input "2,400"
drag, startPoint x: 863, startPoint y: 316, endPoint x: 951, endPoint y: 359, distance: 97.9
click at [863, 317] on div "Exemption $2,000.00" at bounding box center [758, 322] width 594 height 48
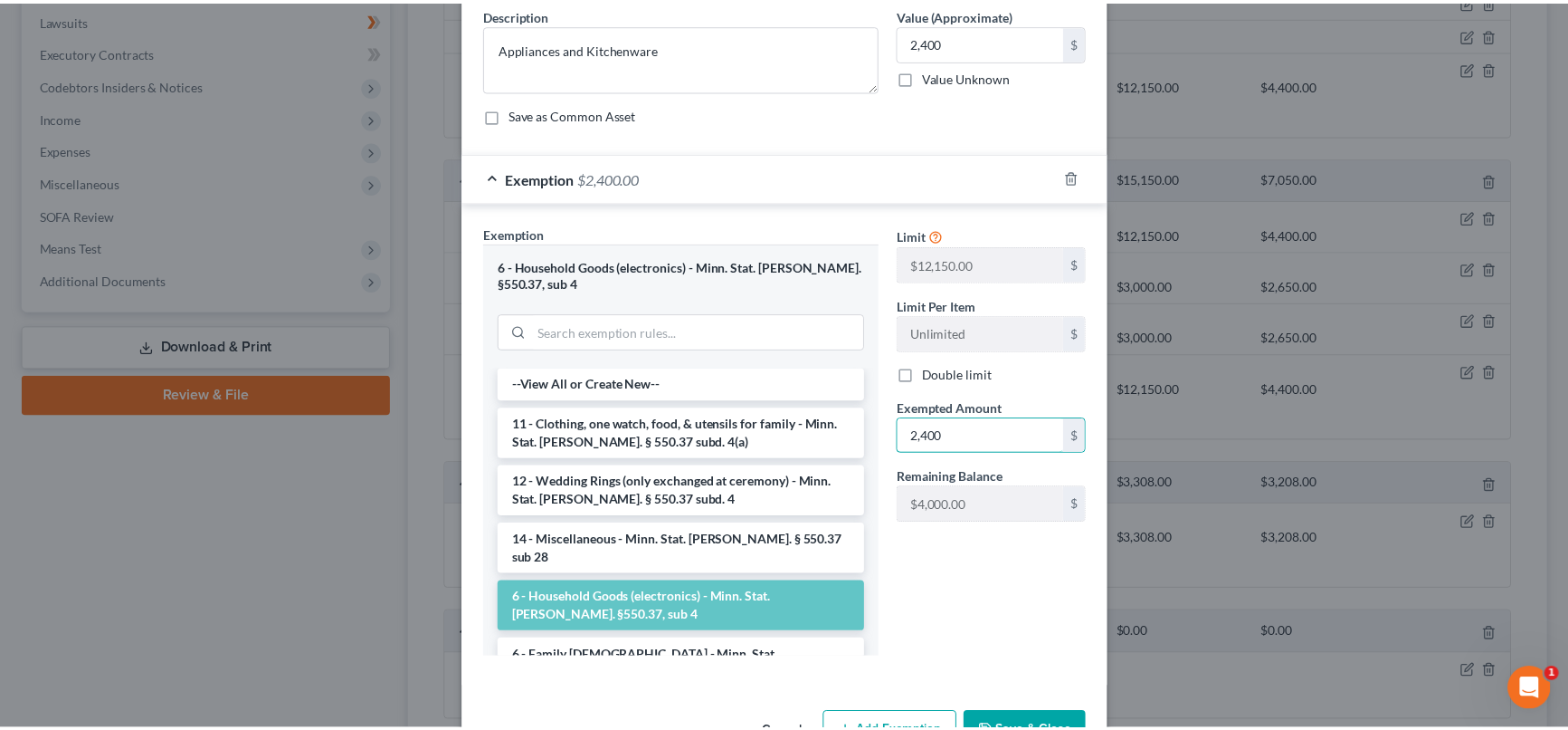
scroll to position [204, 0]
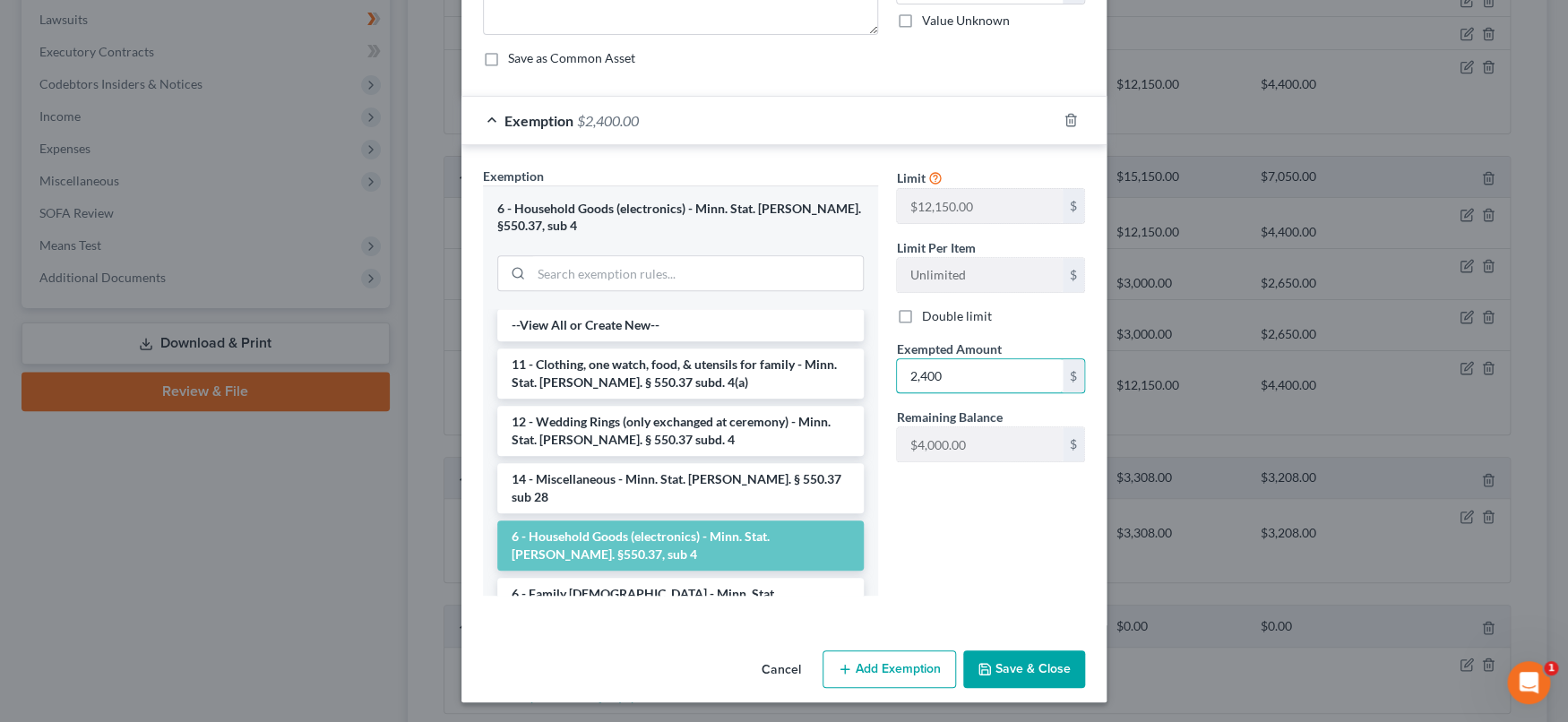
type input "2,400"
click at [979, 665] on icon "button" at bounding box center [985, 669] width 15 height 15
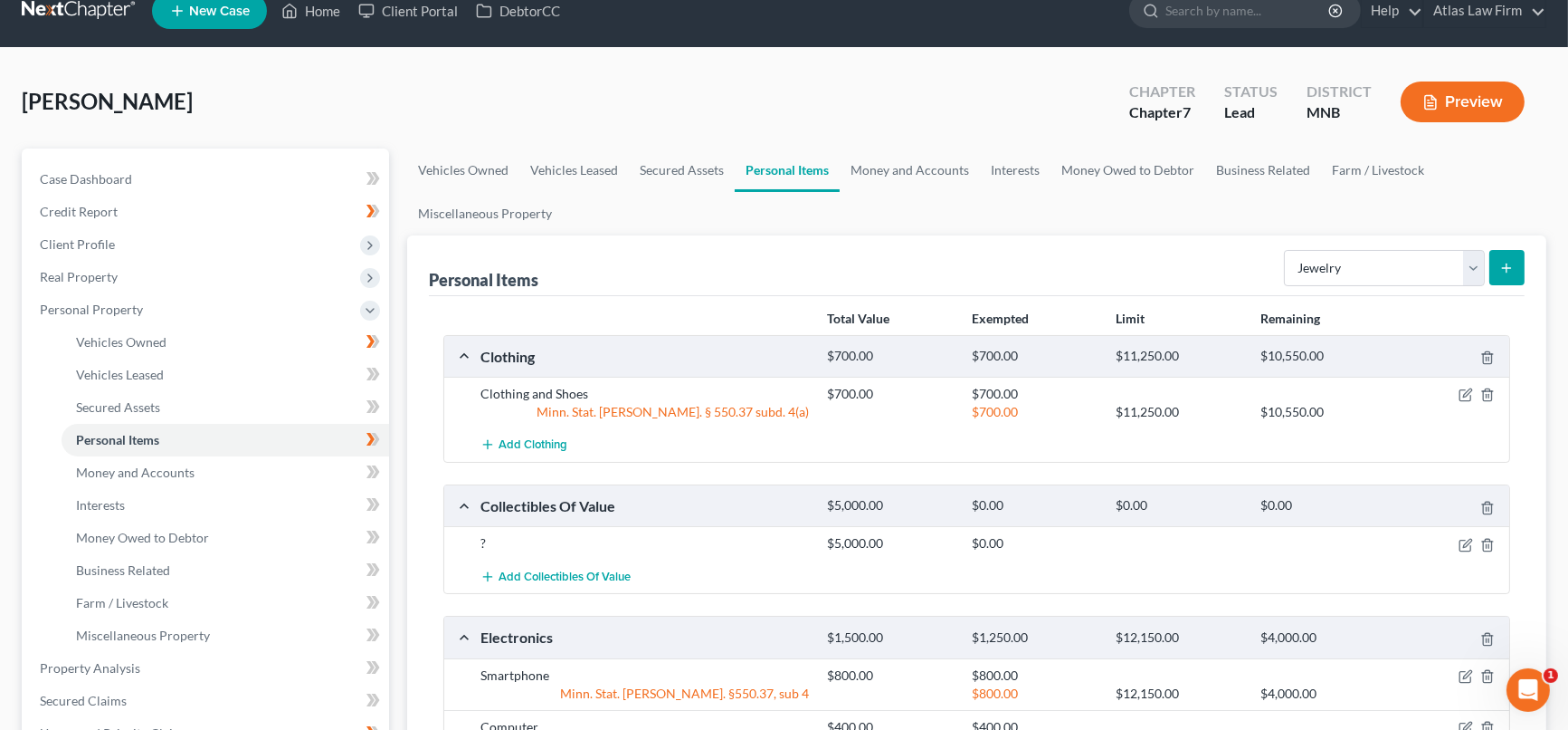
scroll to position [0, 0]
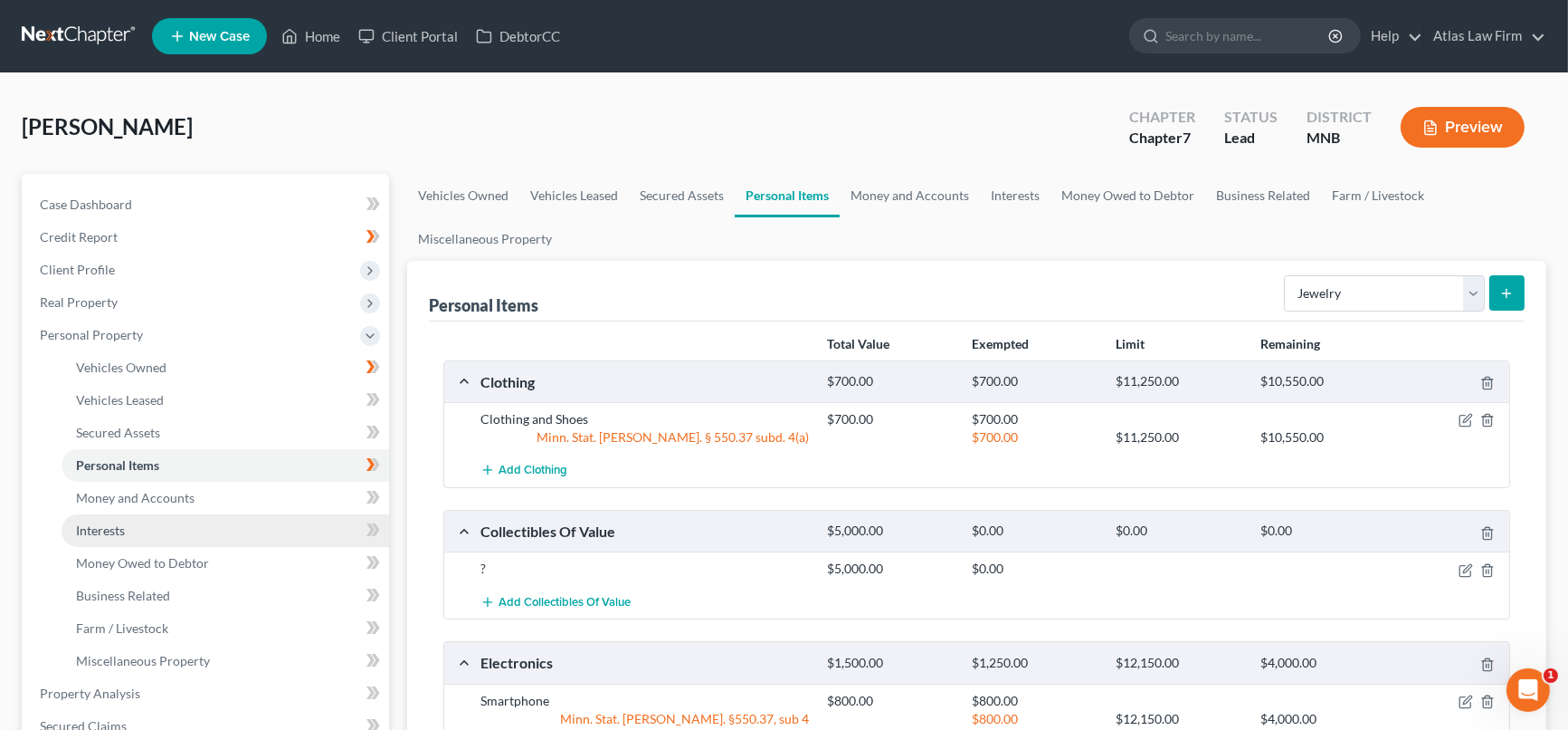
click at [144, 521] on link "Interests" at bounding box center [225, 530] width 327 height 33
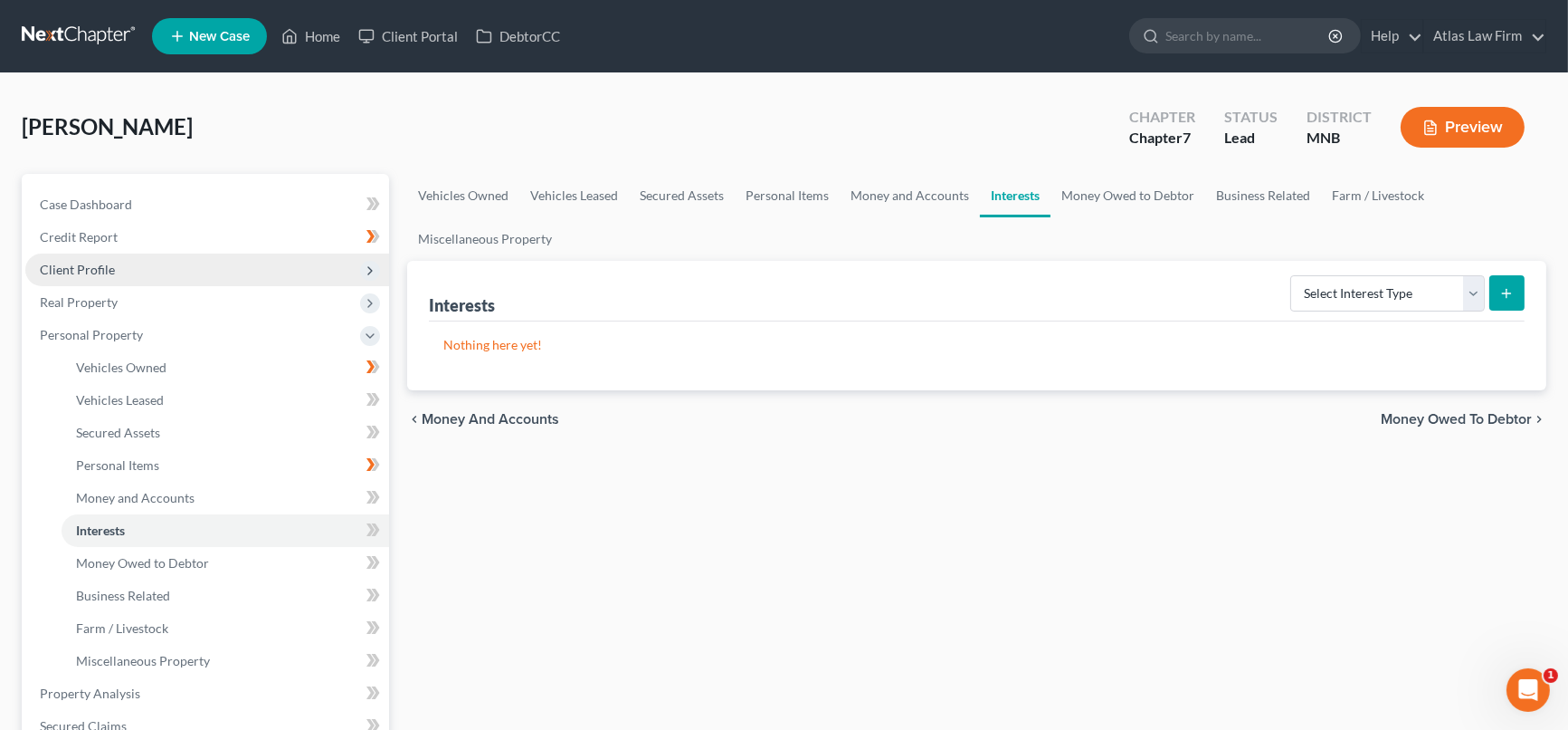
click at [97, 261] on span "Client Profile" at bounding box center [77, 269] width 75 height 16
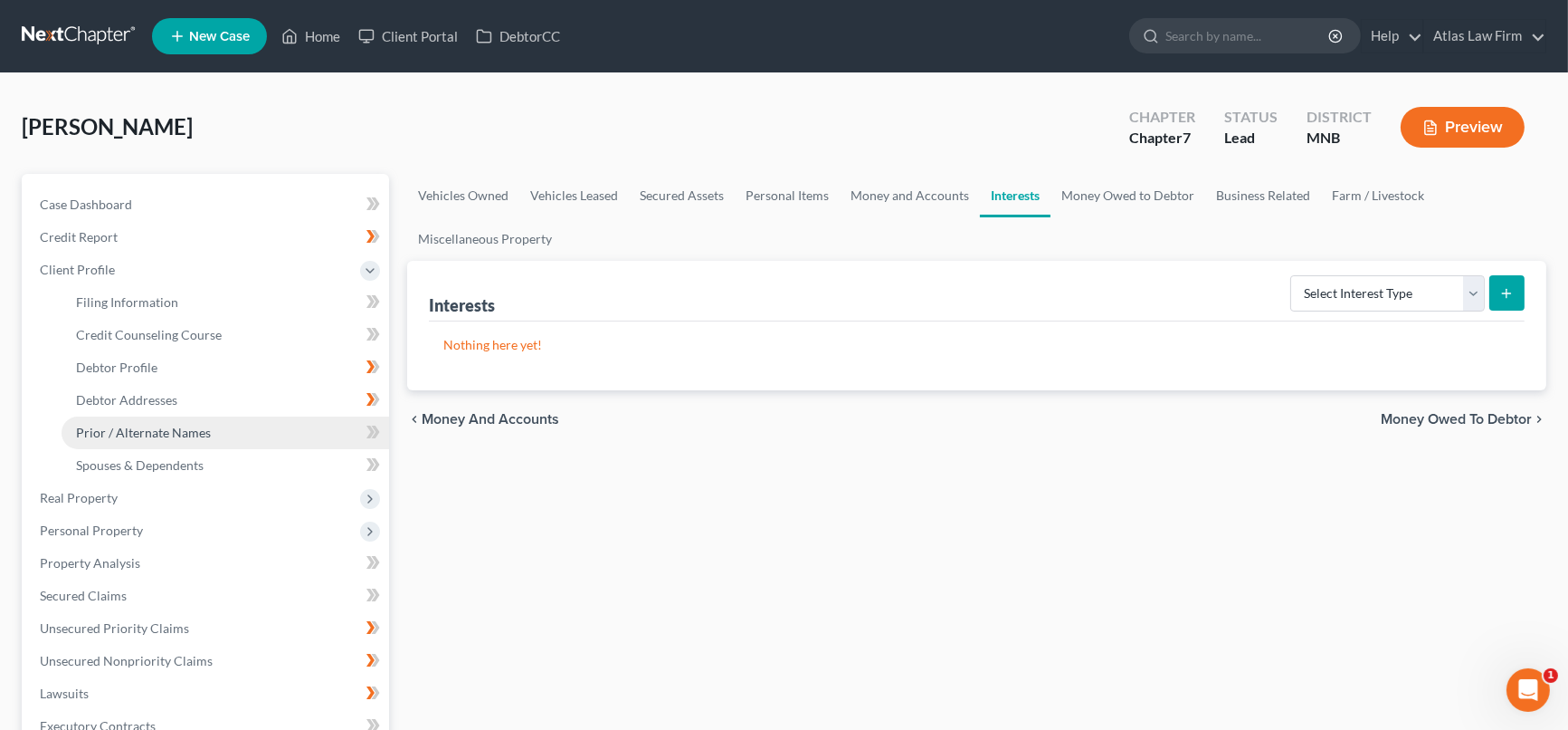
click at [156, 440] on link "Prior / Alternate Names" at bounding box center [225, 432] width 327 height 33
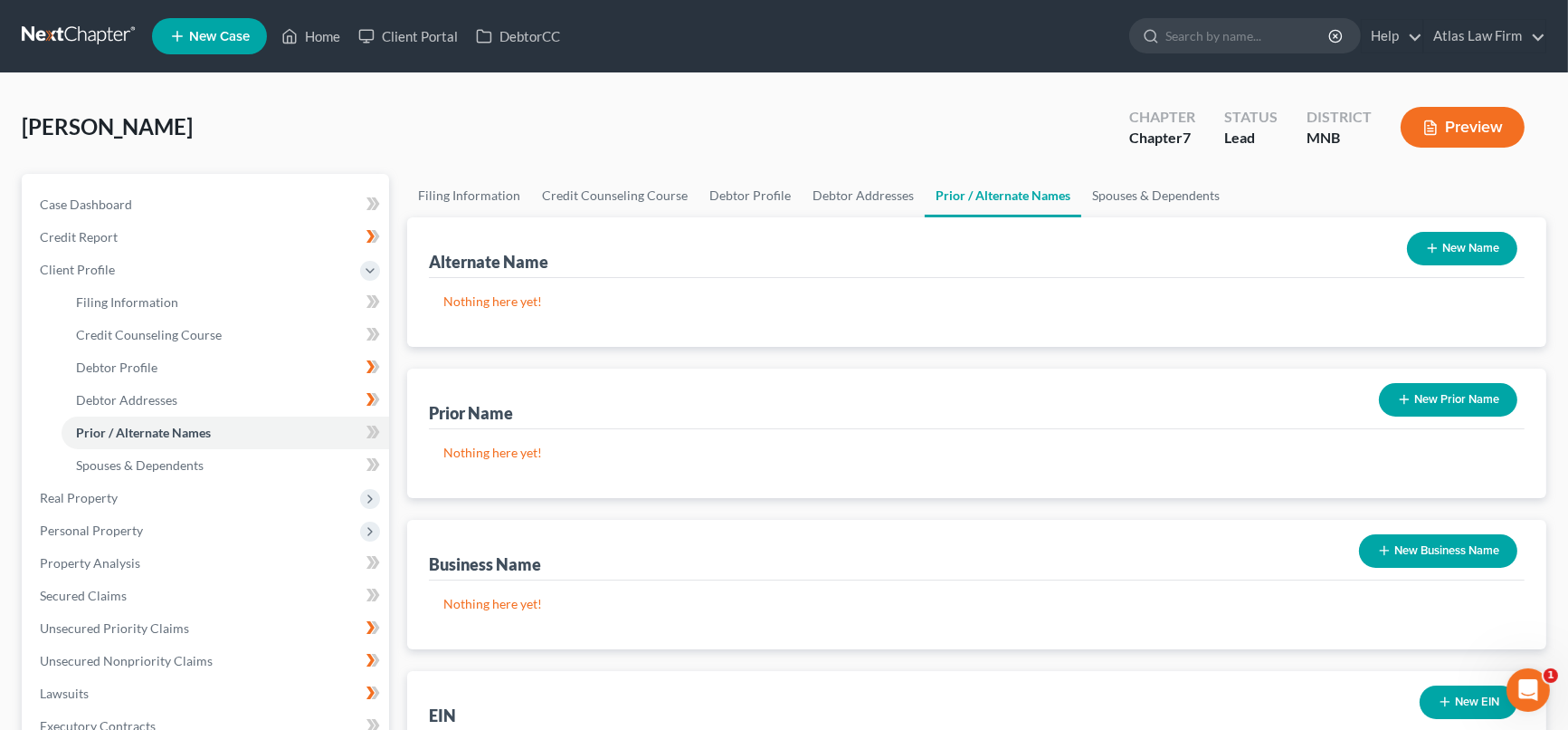
click at [1469, 551] on button "New Business Name" at bounding box center [1438, 551] width 158 height 33
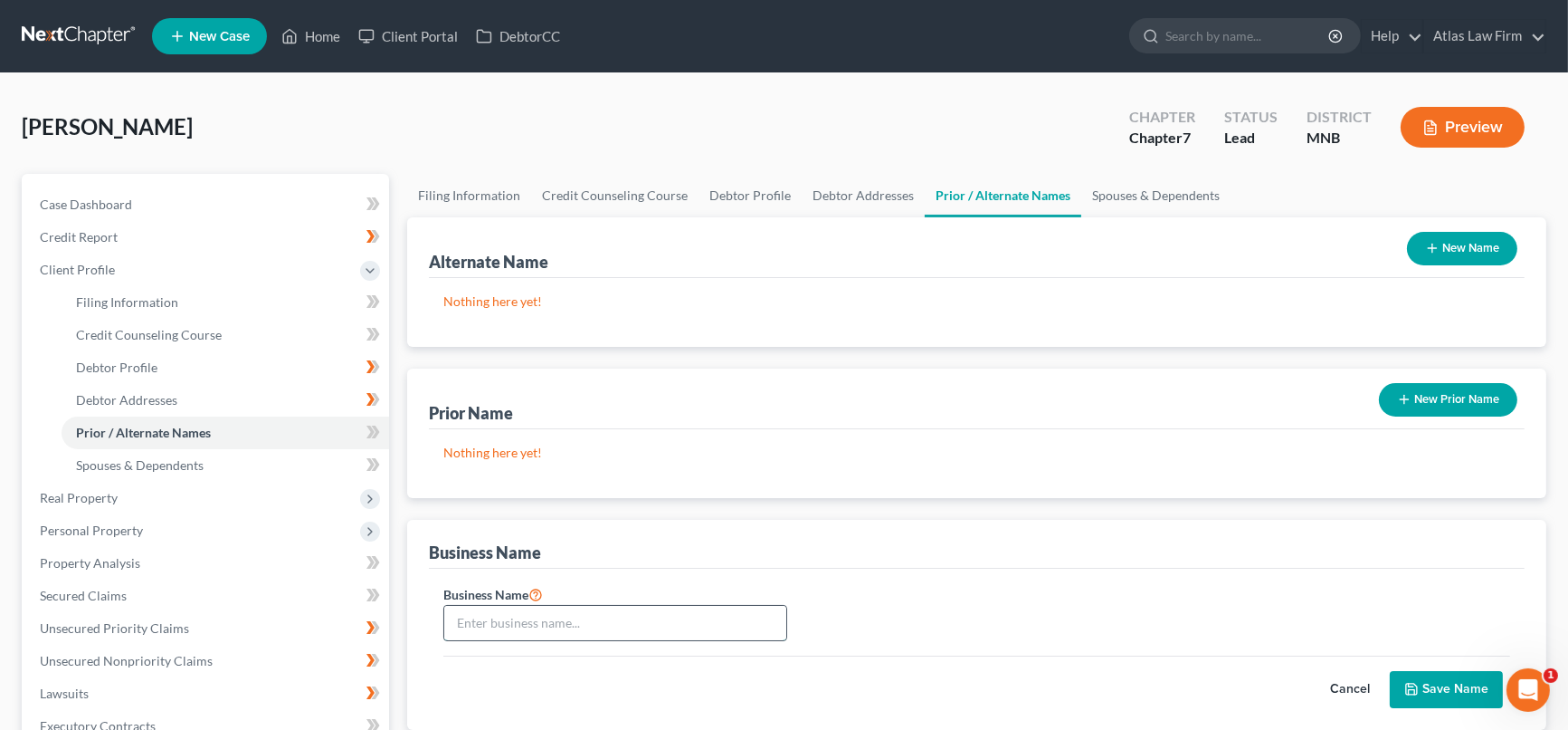
click at [578, 614] on input "text" at bounding box center [615, 622] width 342 height 34
drag, startPoint x: 718, startPoint y: 616, endPoint x: 358, endPoint y: 613, distance: 360.0
click at [358, 613] on div "Petition Navigation Case Dashboard Payments Invoices Payments Payments Credit R…" at bounding box center [784, 631] width 1543 height 915
type input "Fast and Friendly Remodeling, LLC"
click at [1464, 689] on button "Save Name" at bounding box center [1446, 689] width 113 height 38
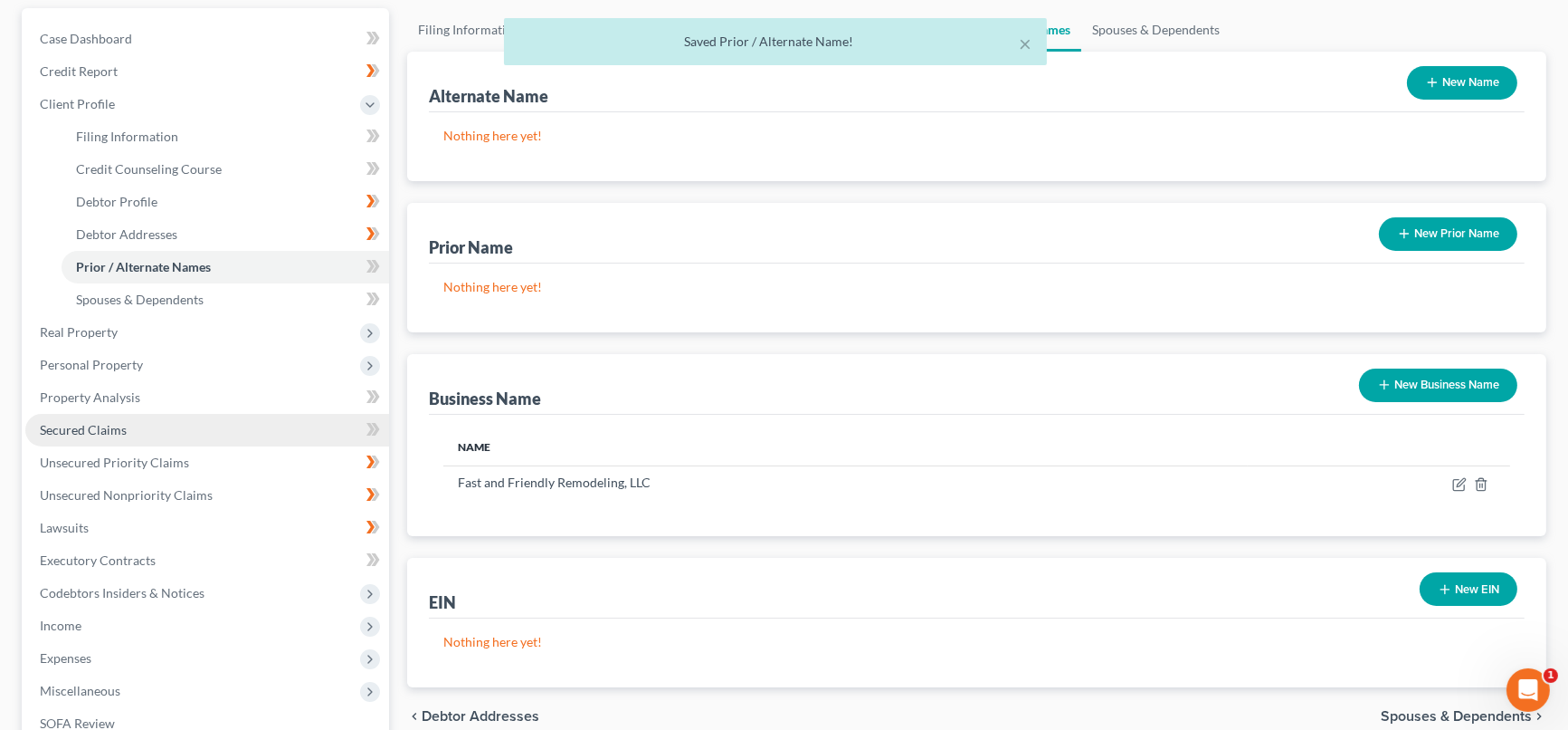
scroll to position [201, 0]
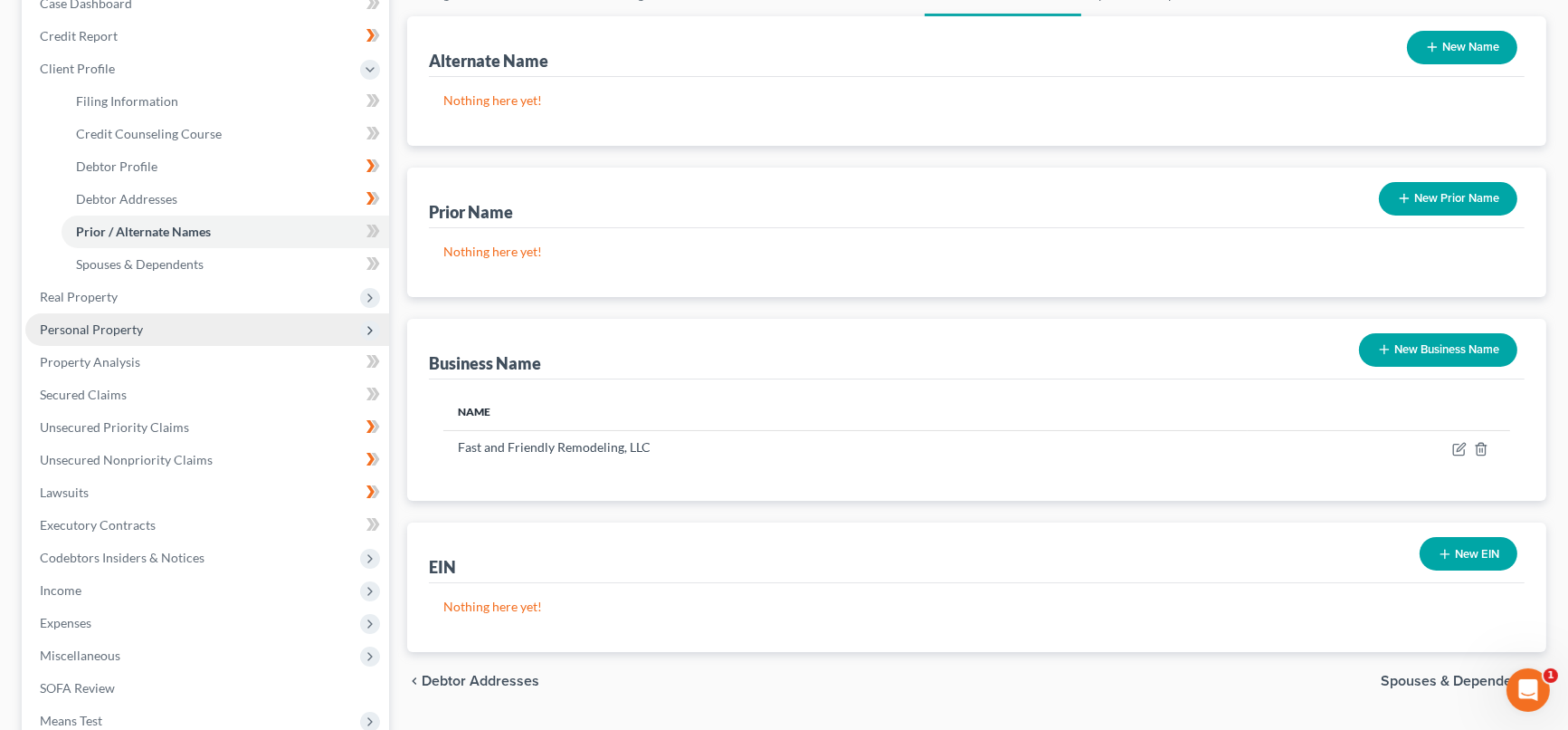
click at [116, 329] on span "Personal Property" at bounding box center [91, 329] width 103 height 16
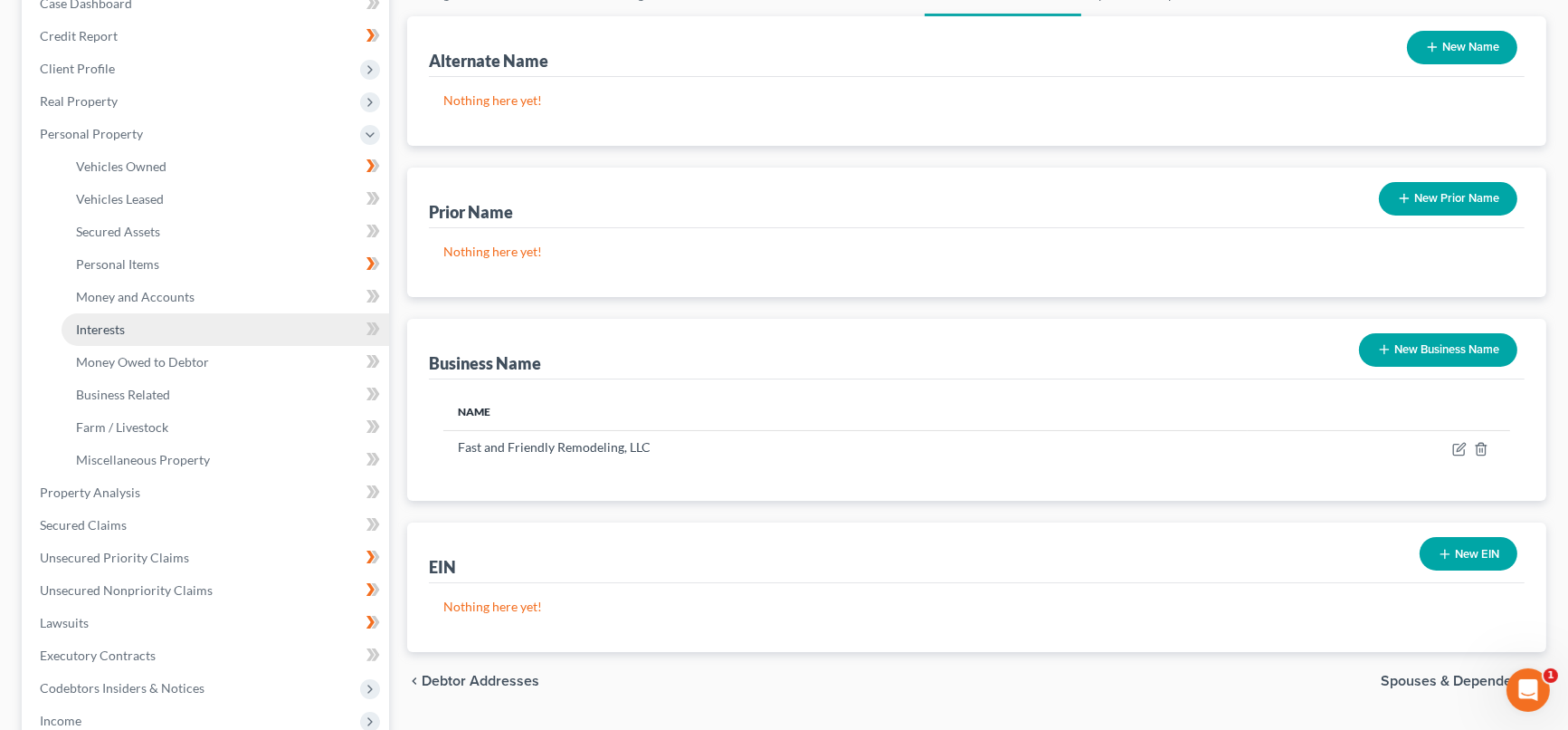
click at [145, 326] on link "Interests" at bounding box center [225, 329] width 327 height 33
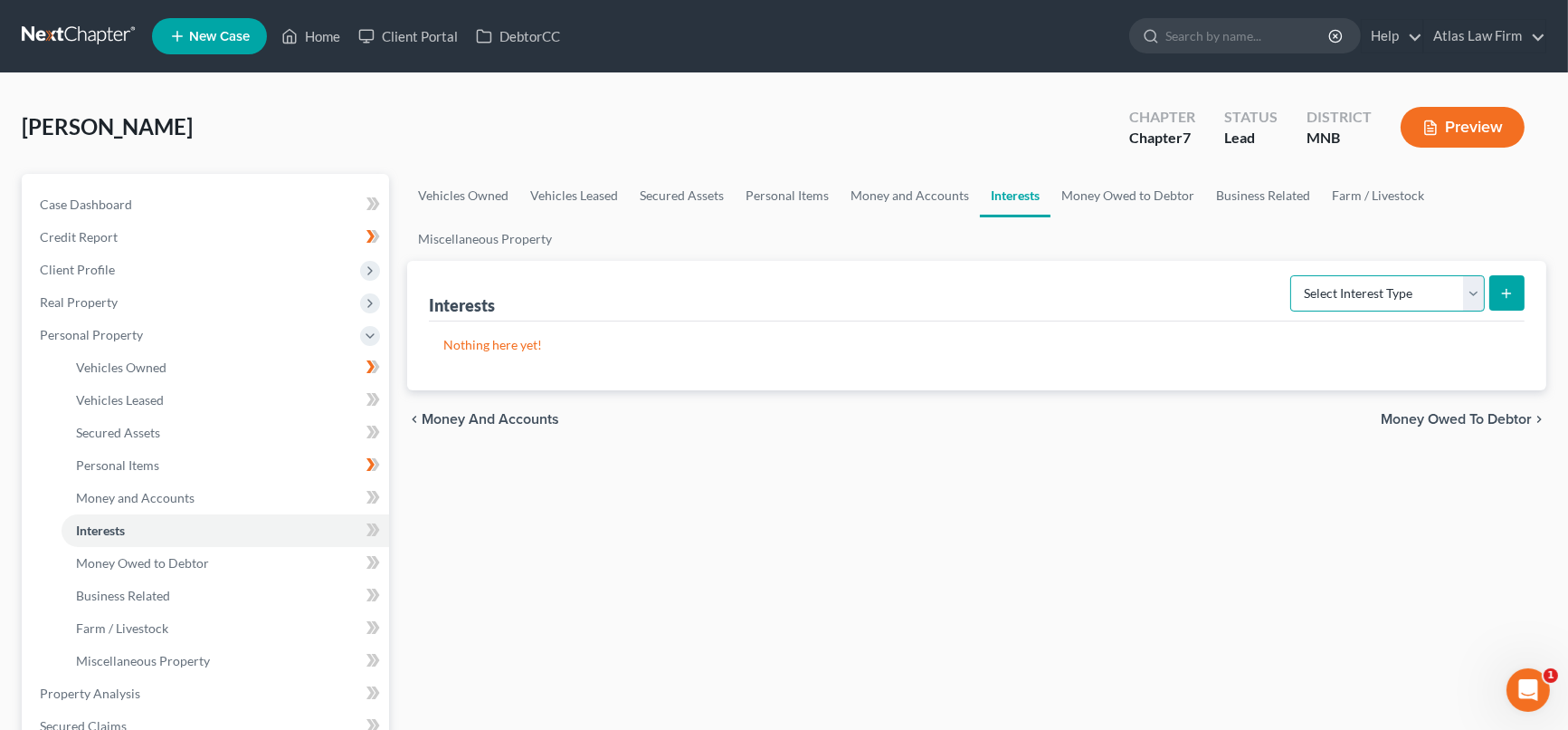
click at [1471, 293] on select "Select Interest Type 401K Annuity Bond Education IRA Government Bond Government…" at bounding box center [1387, 293] width 194 height 36
select select "incorporated_business"
click at [1292, 275] on select "Select Interest Type 401K Annuity Bond Education IRA Government Bond Government…" at bounding box center [1387, 293] width 194 height 36
click at [1508, 302] on button "submit" at bounding box center [1507, 293] width 35 height 35
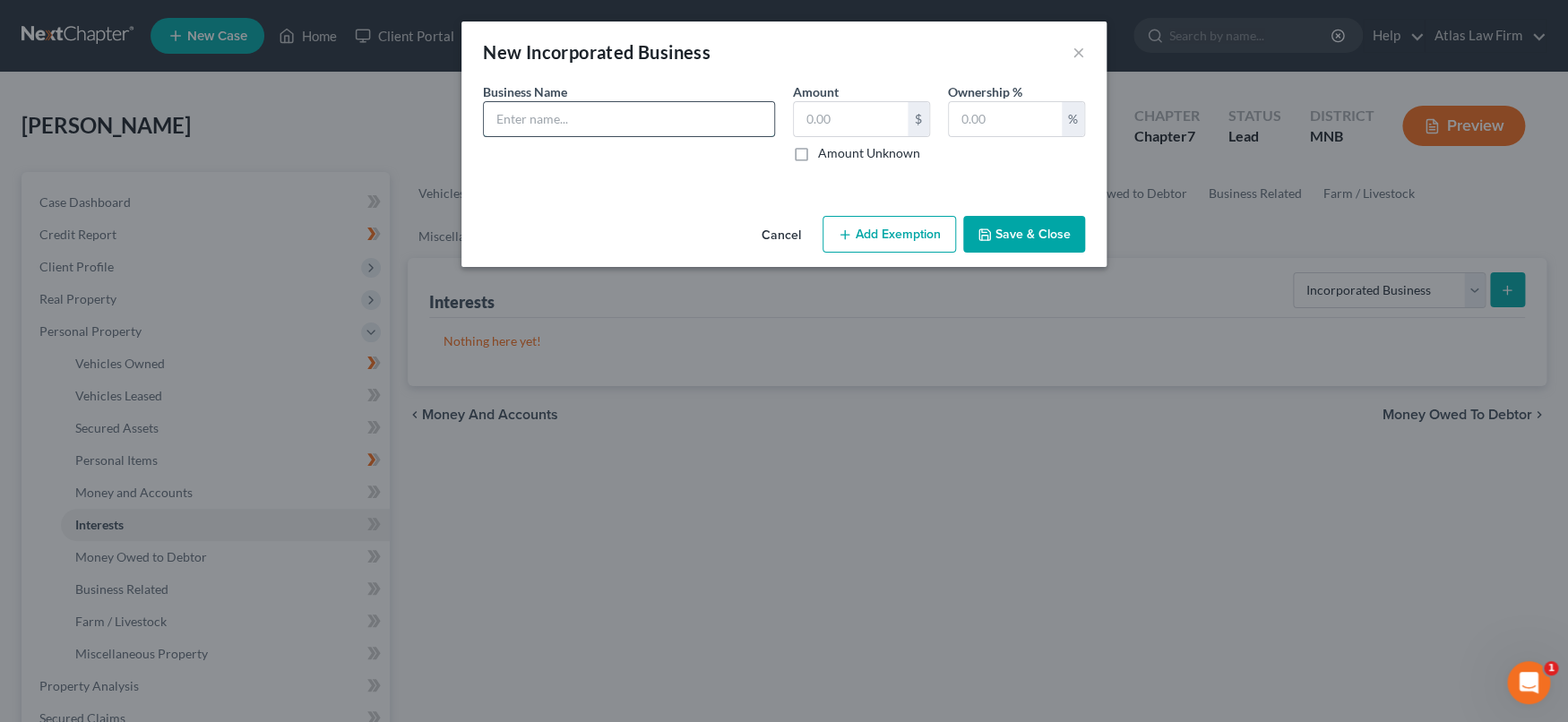
click at [550, 118] on input "text" at bounding box center [628, 119] width 290 height 34
paste input "Fast and Friendly Remodeling, LLC"
click at [489, 109] on input "Fast and Friendly Remodeling, LLC" at bounding box center [628, 119] width 290 height 34
click at [513, 109] on input "100% Interest in Fast and Friendly Remodeling, LLC" at bounding box center [628, 119] width 290 height 34
type input "50% Interest in Fast and Friendly Remodeling, LLC"
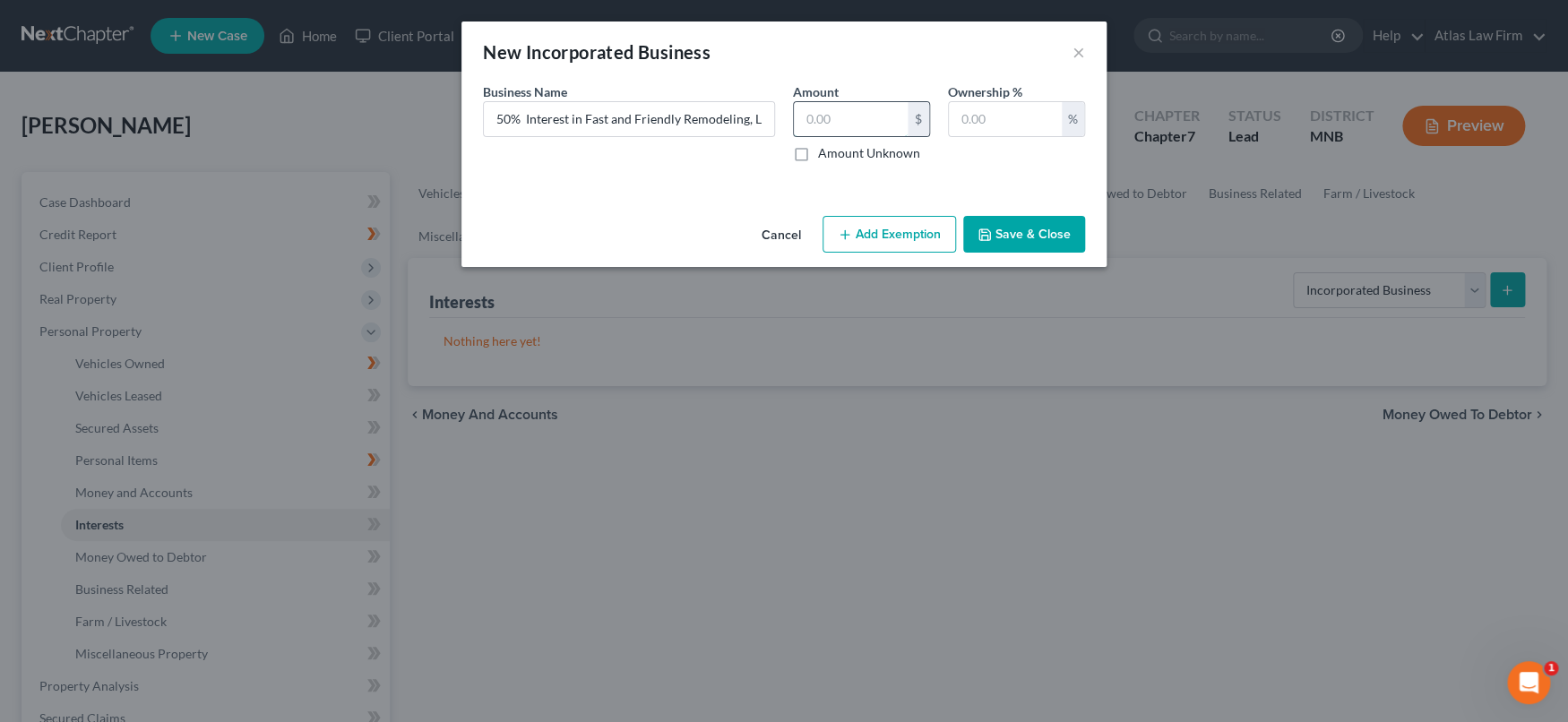
click at [818, 113] on input "text" at bounding box center [850, 119] width 114 height 34
type input "1.00"
click at [940, 240] on button "Add Exemption" at bounding box center [889, 235] width 133 height 38
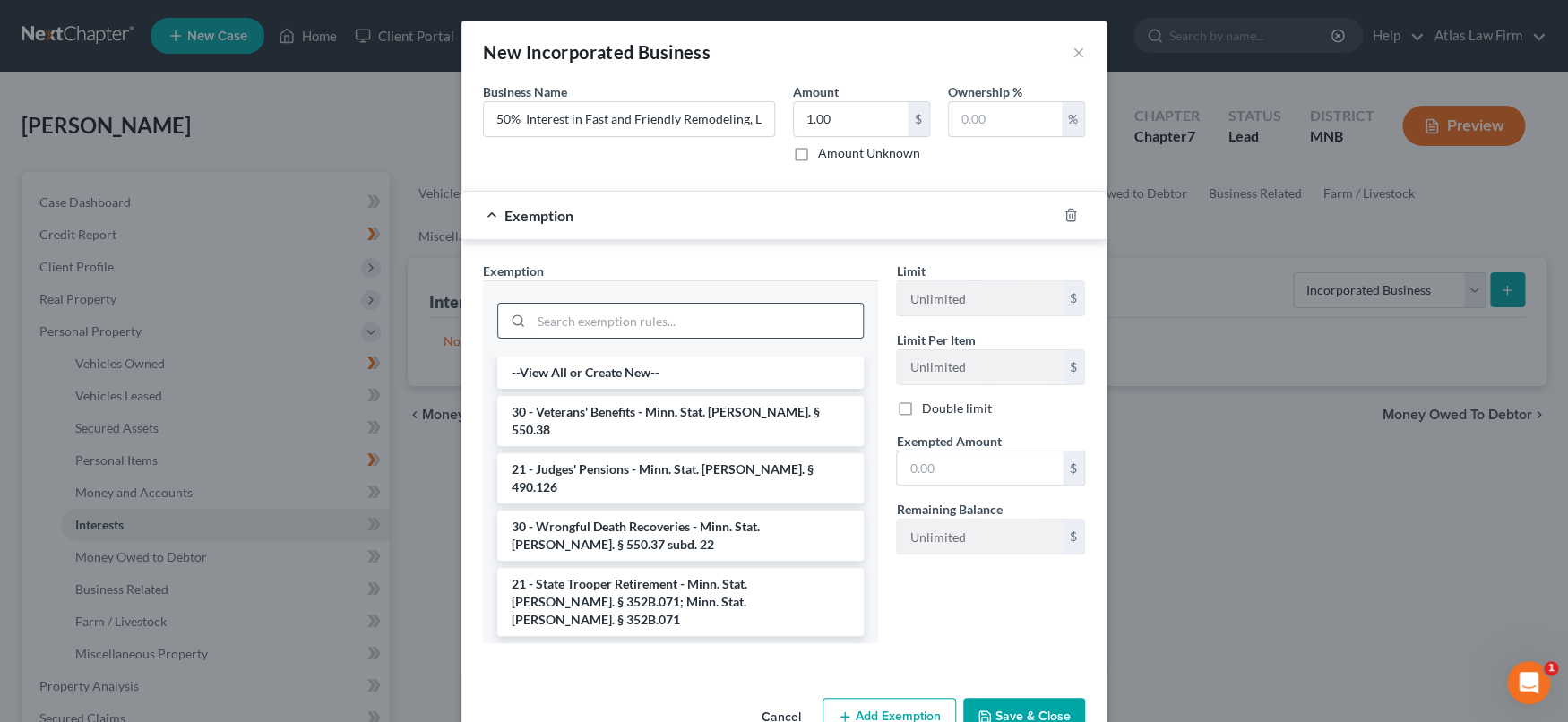
click at [789, 318] on input "search" at bounding box center [697, 320] width 331 height 34
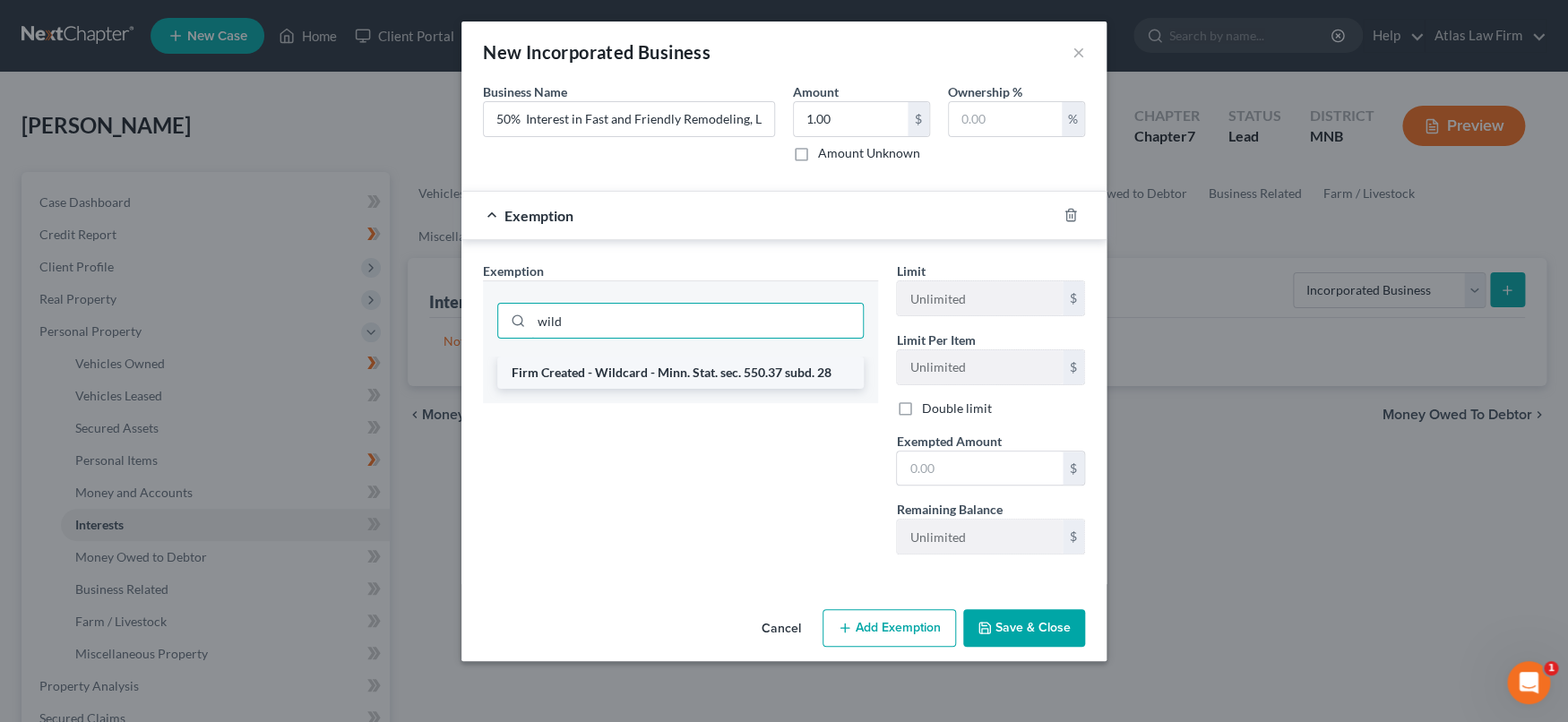
type input "wild"
click at [765, 361] on li "Firm Created - Wildcard - Minn. Stat. sec. 550.37 subd. 28" at bounding box center [680, 372] width 366 height 32
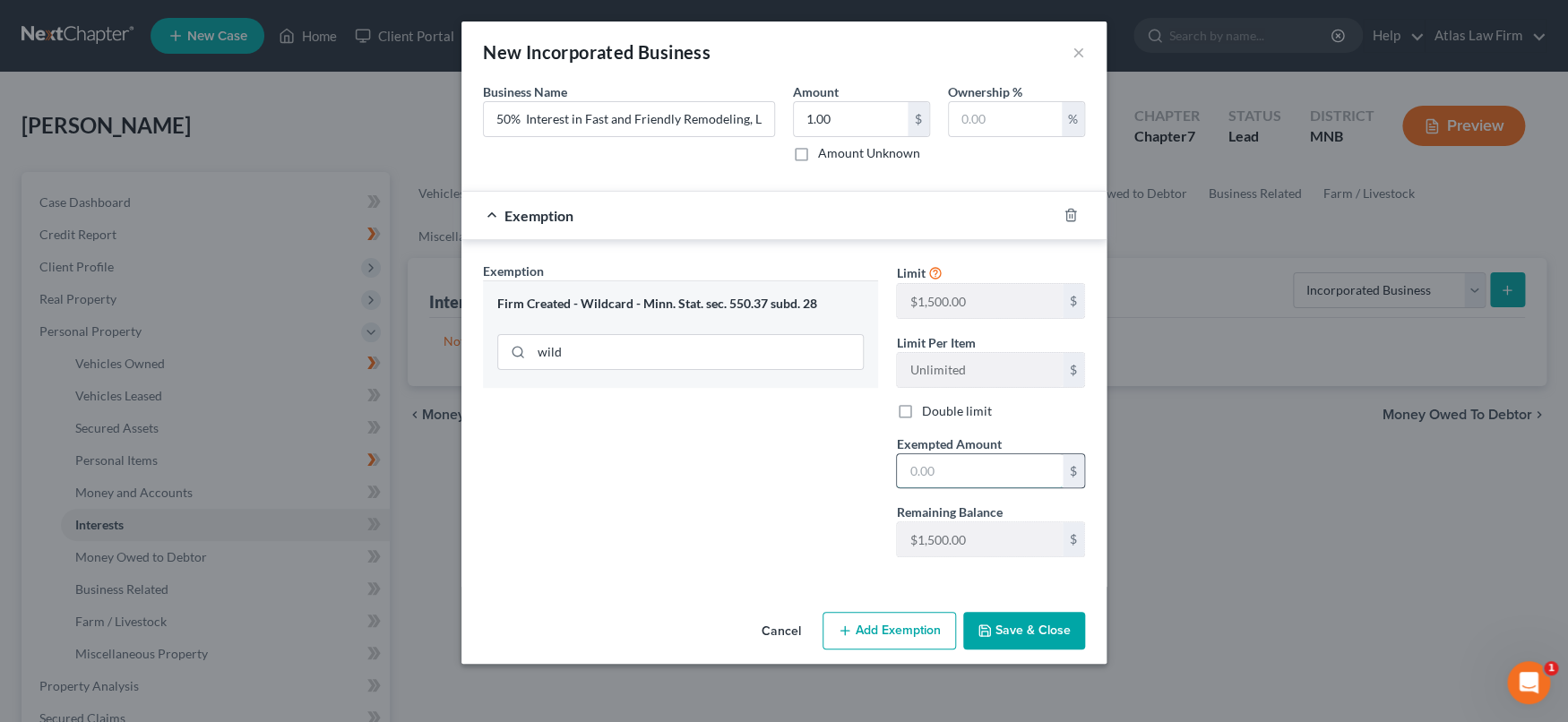
click at [997, 480] on input "text" at bounding box center [979, 471] width 166 height 34
type input "1.00"
click at [1005, 633] on button "Save & Close" at bounding box center [1023, 630] width 121 height 38
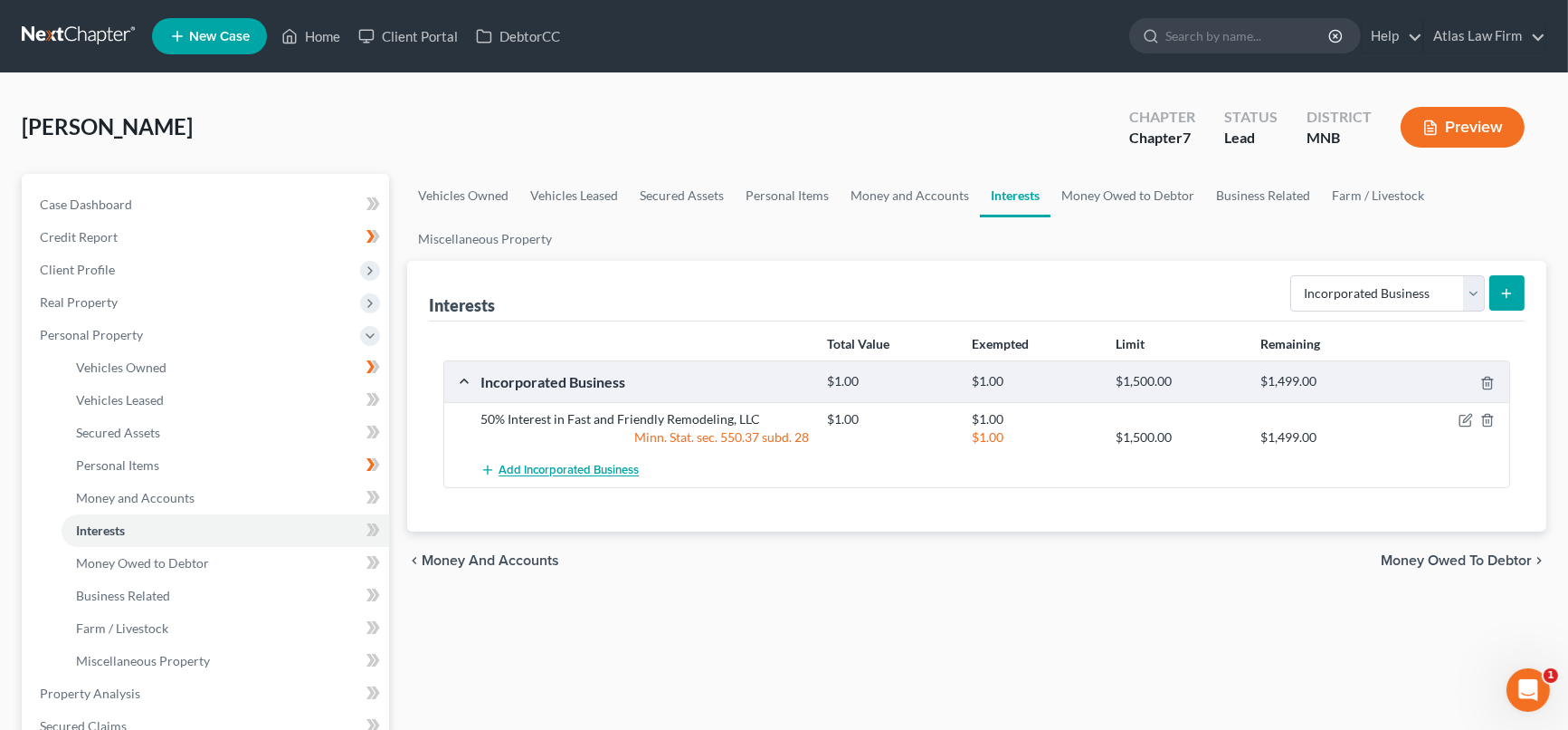
click at [612, 464] on span "Add Incorporated Business" at bounding box center [568, 471] width 140 height 15
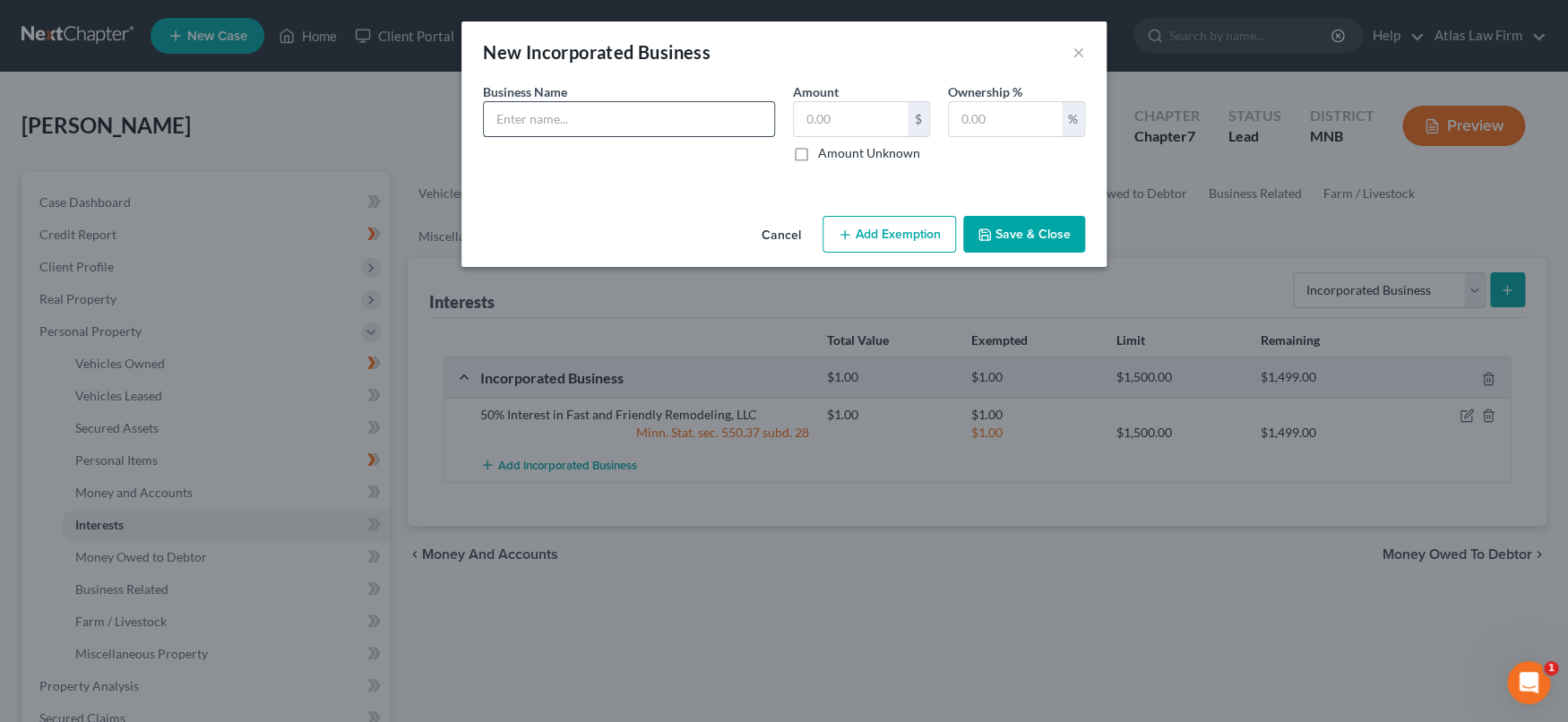
click at [599, 121] on input "text" at bounding box center [628, 119] width 290 height 34
type input "S"
type input "ASSETS: Equipment and Inventory"
click at [845, 119] on input "text" at bounding box center [850, 119] width 114 height 34
click at [550, 114] on input "ASSETS: Equipment and Inventory" at bounding box center [628, 119] width 290 height 34
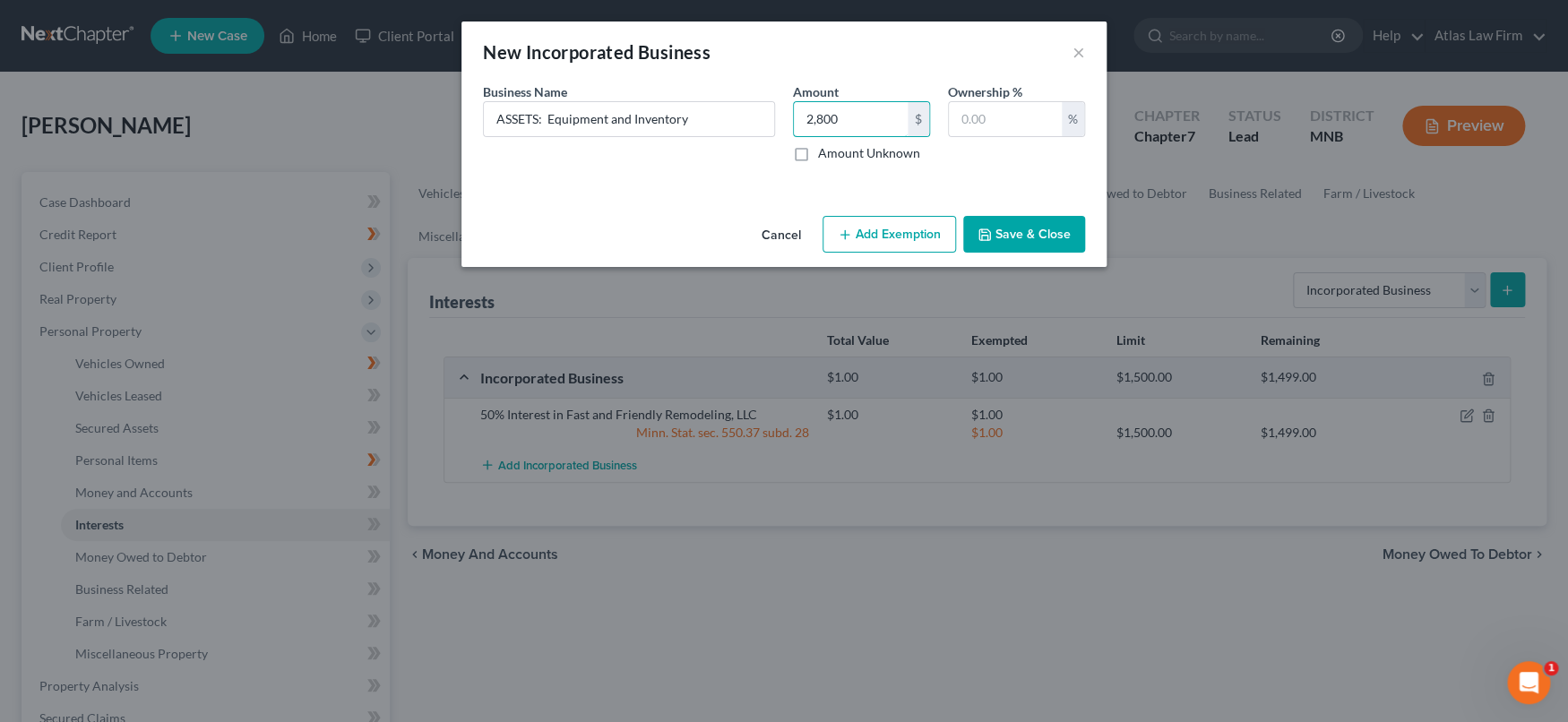
type input "2,800"
click at [1035, 235] on button "Save & Close" at bounding box center [1023, 235] width 121 height 38
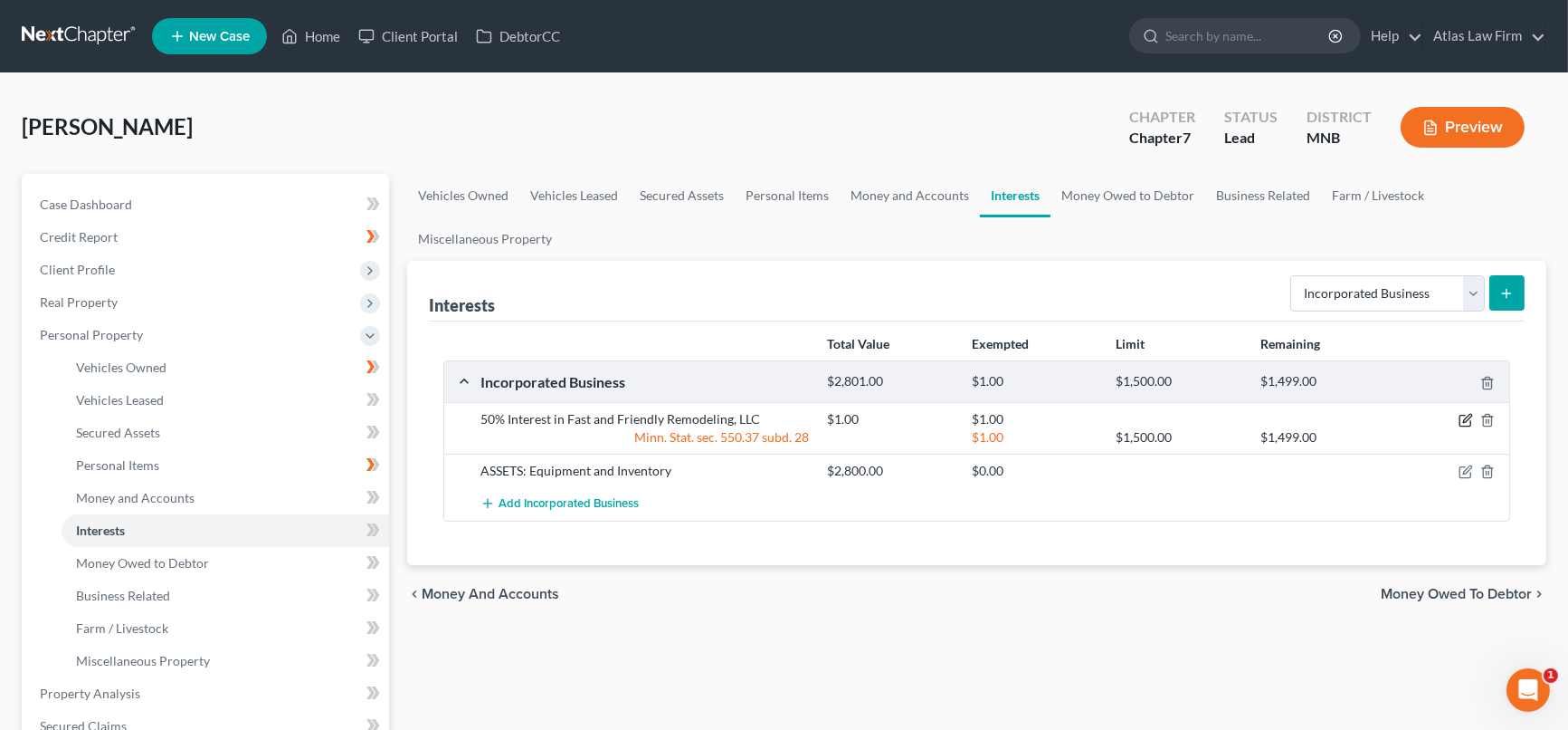
click at [1463, 420] on icon "button" at bounding box center [1467, 418] width 8 height 8
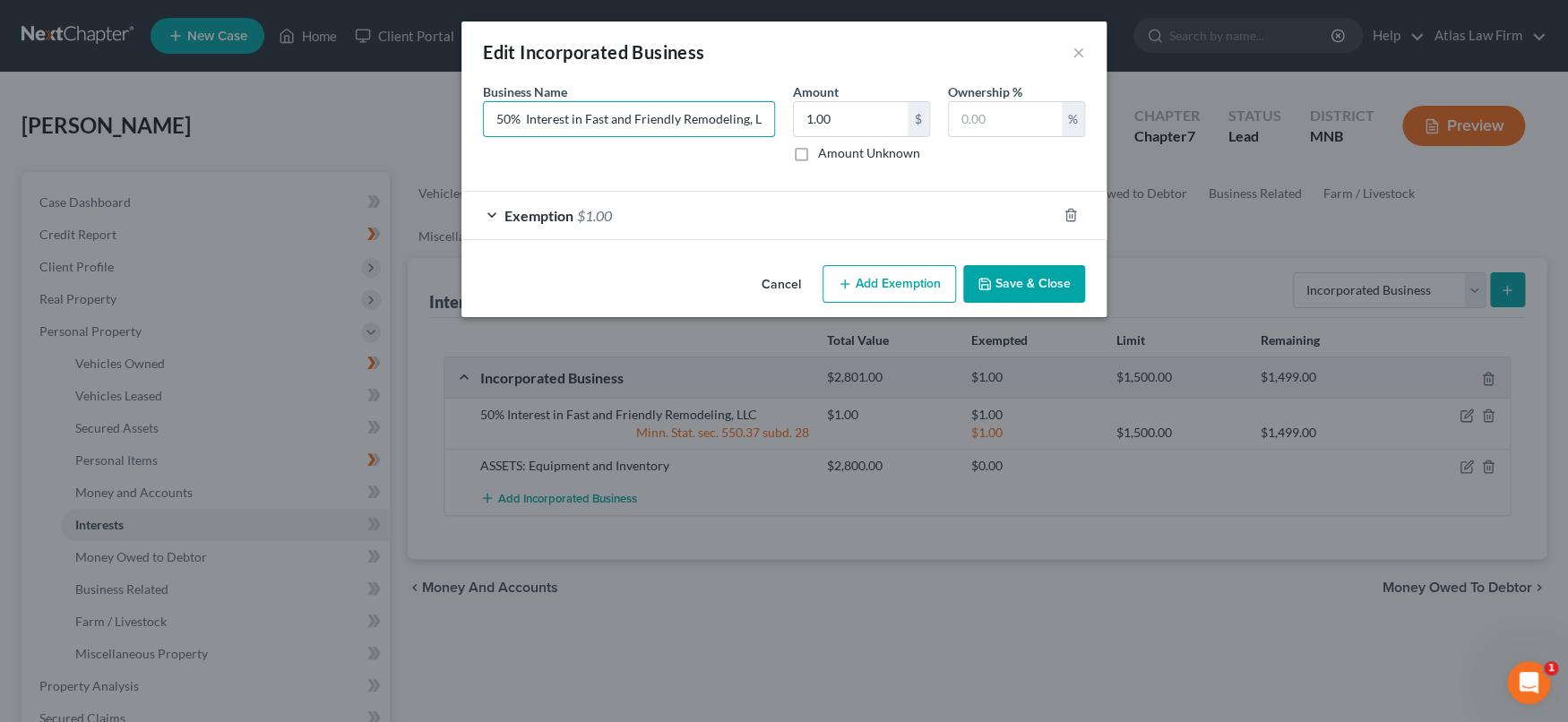
drag, startPoint x: 509, startPoint y: 113, endPoint x: 467, endPoint y: 109, distance: 42.2
click at [467, 107] on div "An exemption set must first be selected from the Filing Information section. Bu…" at bounding box center [783, 170] width 645 height 176
type input "100% Interest in Fast and Friendly Remodeling, LLC"
click at [1006, 287] on button "Save & Close" at bounding box center [1023, 283] width 121 height 38
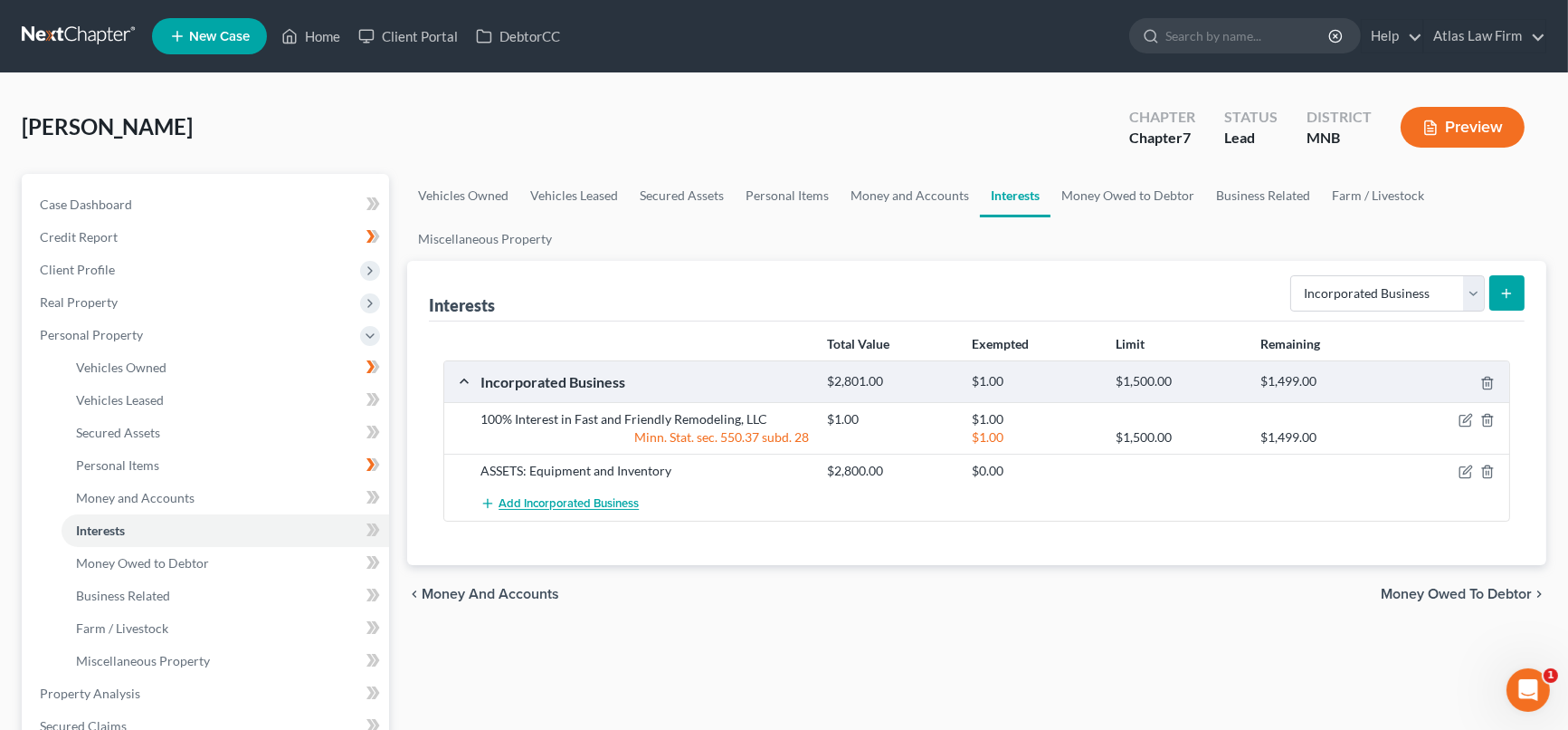
click at [606, 503] on span "Add Incorporated Business" at bounding box center [568, 504] width 140 height 15
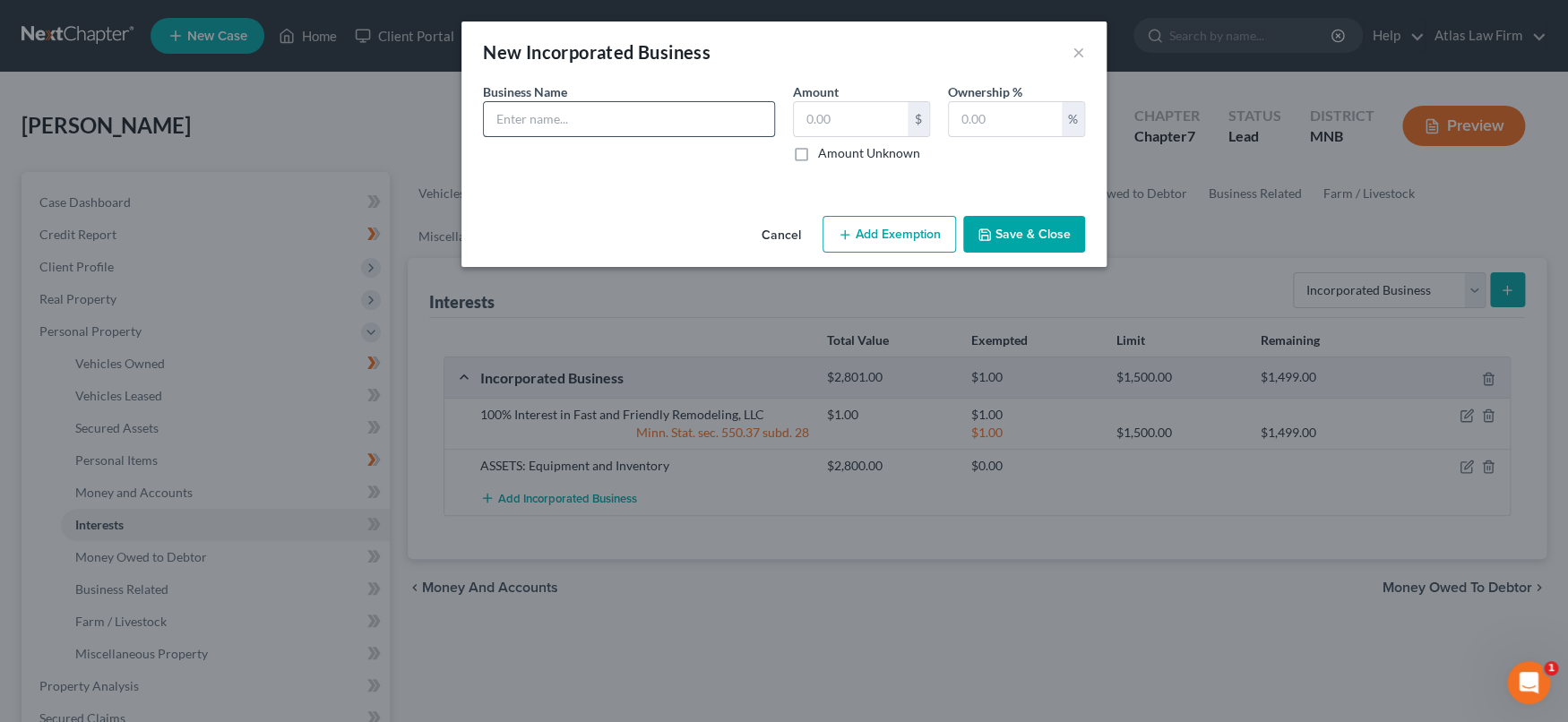
click at [711, 113] on input "text" at bounding box center [628, 119] width 290 height 34
click at [729, 121] on input "ASSETS:" at bounding box center [628, 119] width 290 height 34
type input "ASSETS: Accounts Receivable"
type input "1,000"
click at [1032, 245] on button "Save & Close" at bounding box center [1023, 235] width 121 height 38
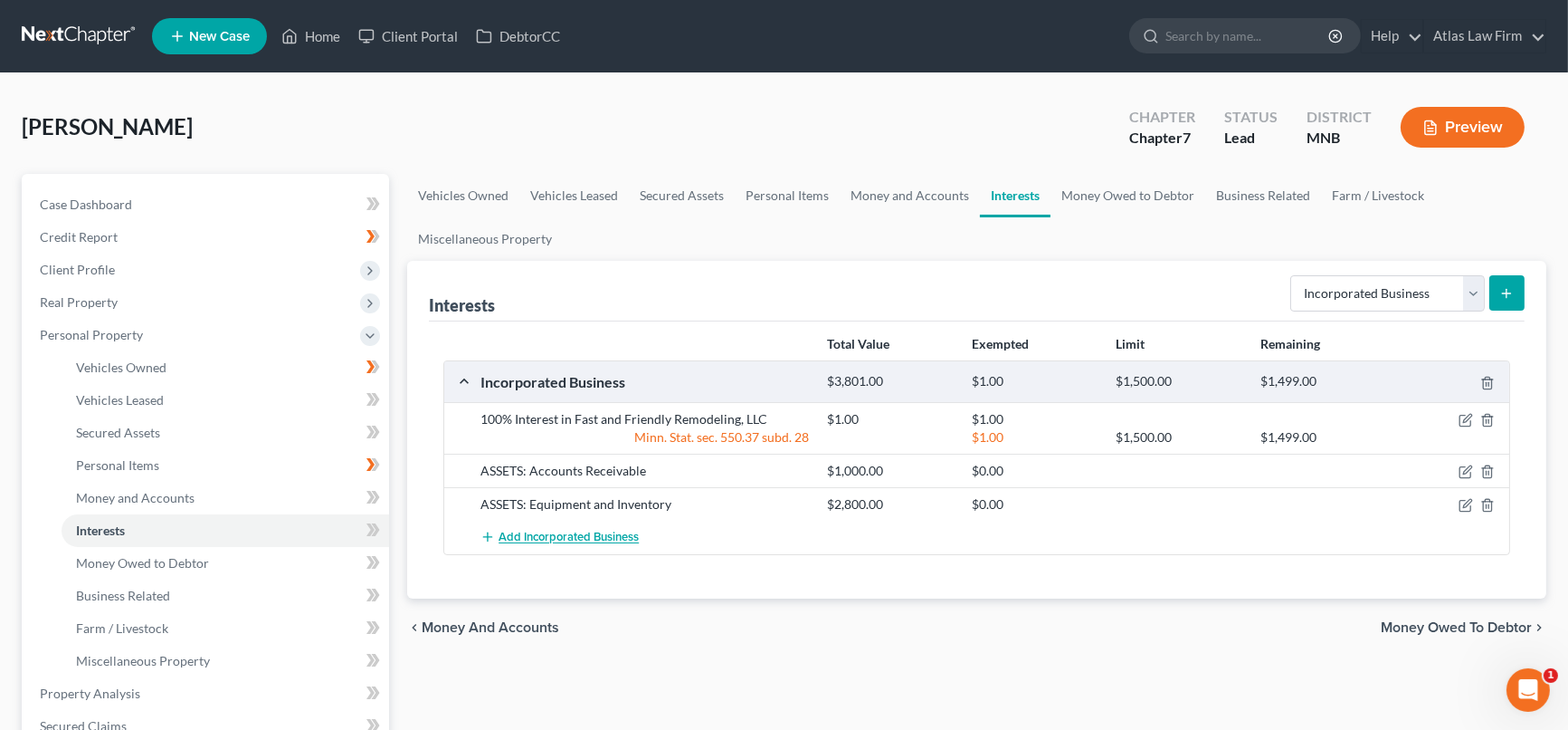
click at [593, 537] on span "Add Incorporated Business" at bounding box center [568, 538] width 140 height 15
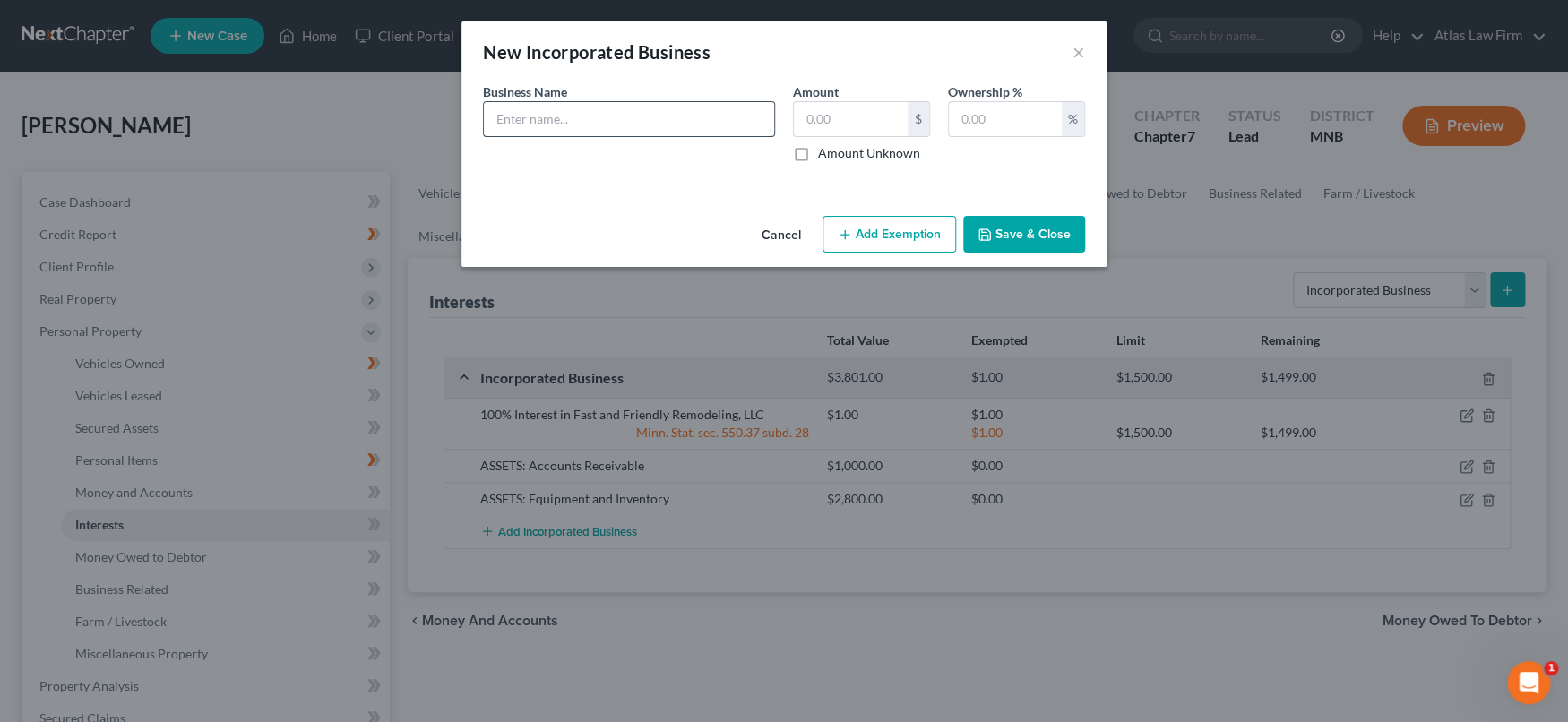
click at [628, 121] on input "text" at bounding box center [628, 119] width 290 height 34
type input "DEBTS:"
click at [997, 227] on button "Save & Close" at bounding box center [1023, 235] width 121 height 38
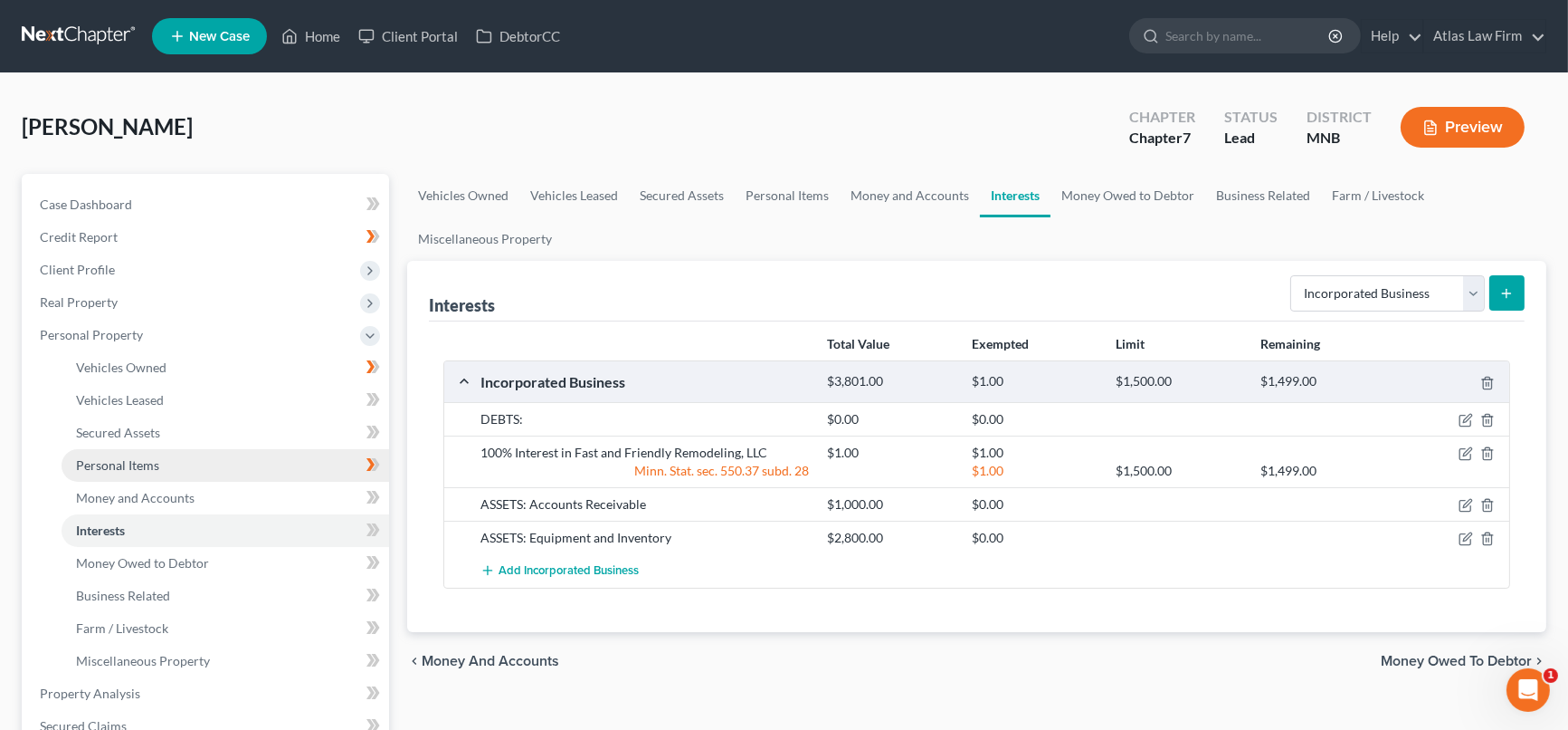
click at [203, 455] on link "Personal Items" at bounding box center [225, 465] width 327 height 33
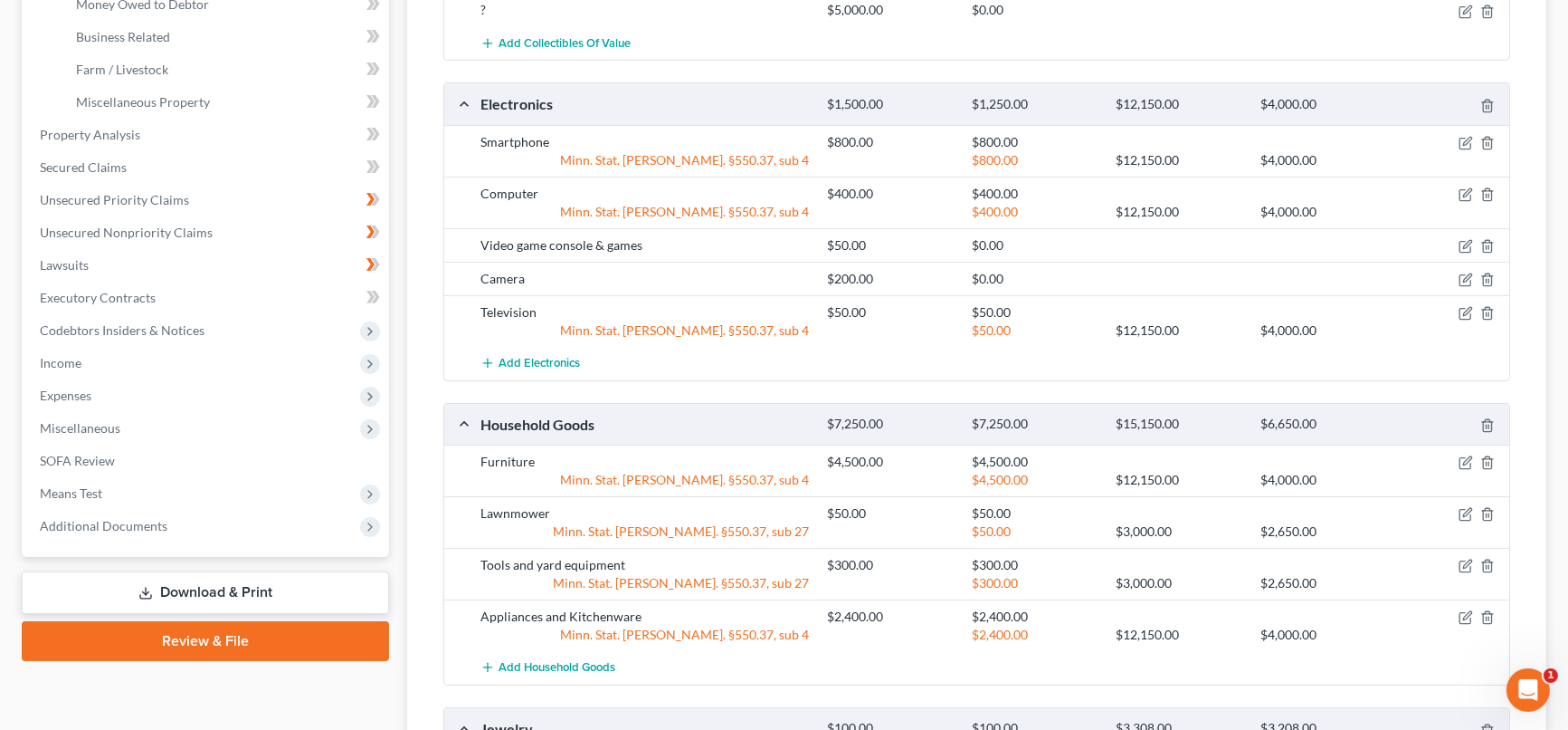
scroll to position [156, 0]
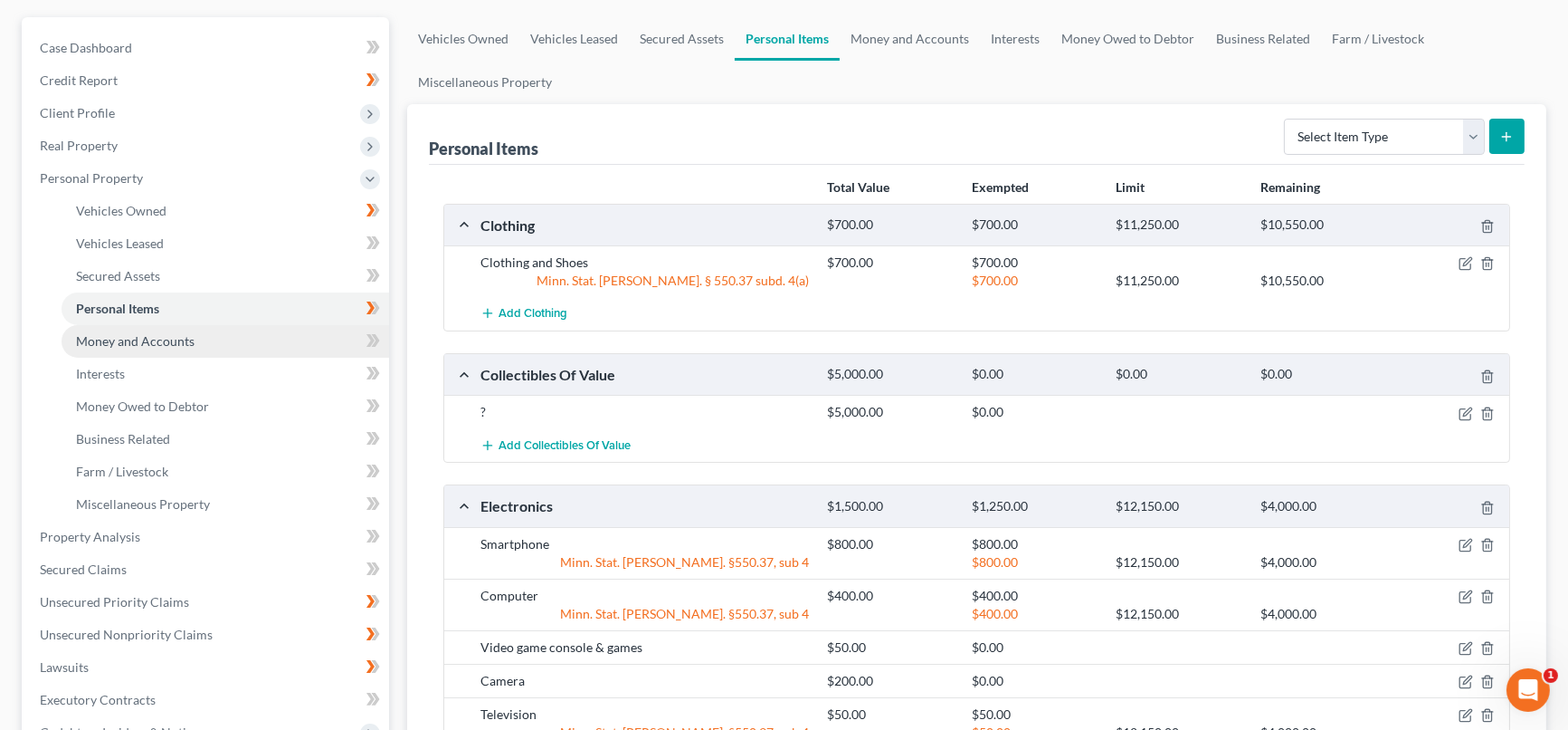
click at [253, 337] on link "Money and Accounts" at bounding box center [225, 340] width 327 height 33
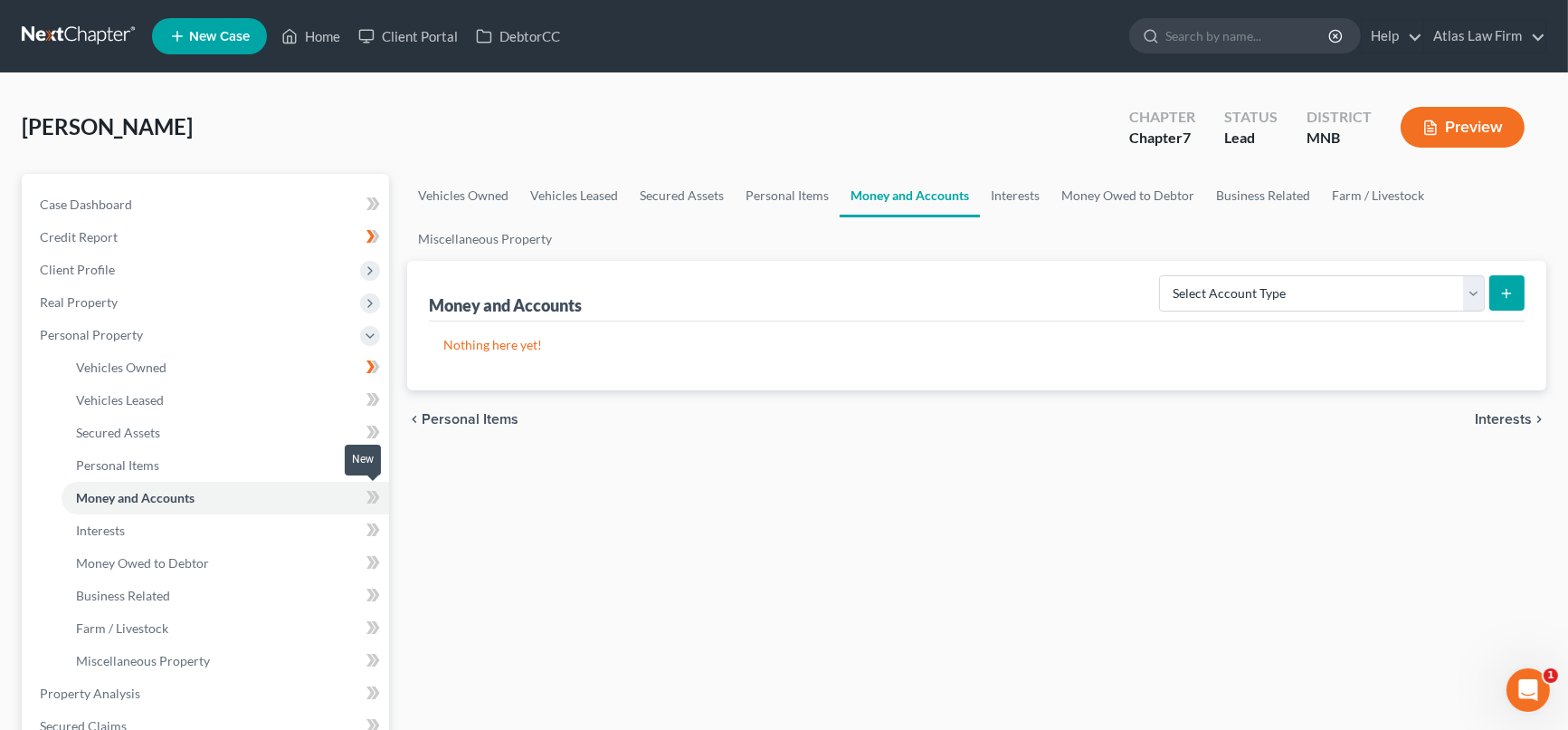
click at [369, 496] on icon at bounding box center [373, 498] width 14 height 22
drag, startPoint x: 1461, startPoint y: 294, endPoint x: 1450, endPoint y: 307, distance: 17.0
click at [1461, 294] on select "Select Account Type Brokerage Cash on Hand Certificates of Deposit Checking Acc…" at bounding box center [1322, 293] width 325 height 36
select select "cash_on_hand"
click at [1163, 275] on select "Select Account Type Brokerage Cash on Hand Certificates of Deposit Checking Acc…" at bounding box center [1322, 293] width 325 height 36
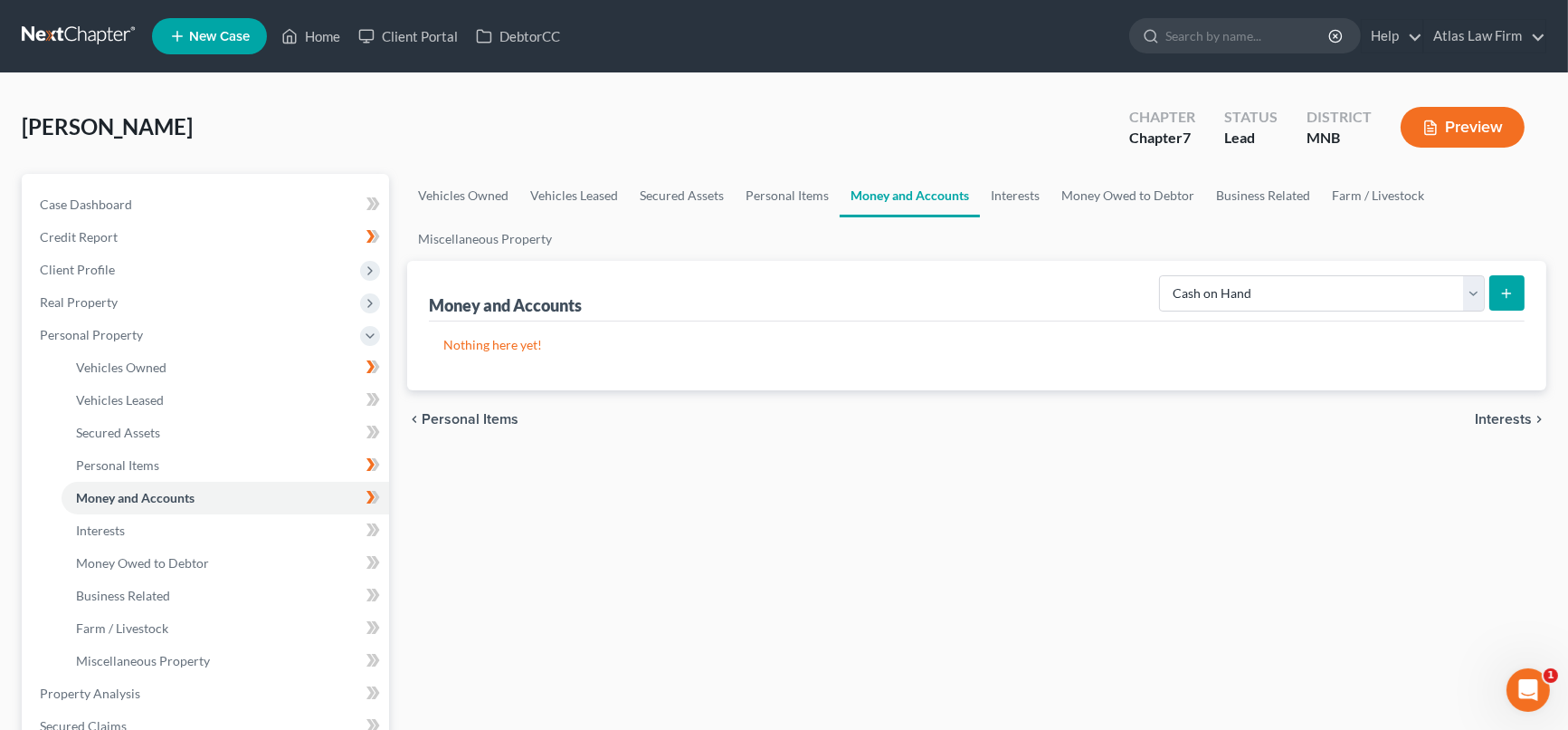
click at [1513, 299] on button "submit" at bounding box center [1507, 293] width 35 height 35
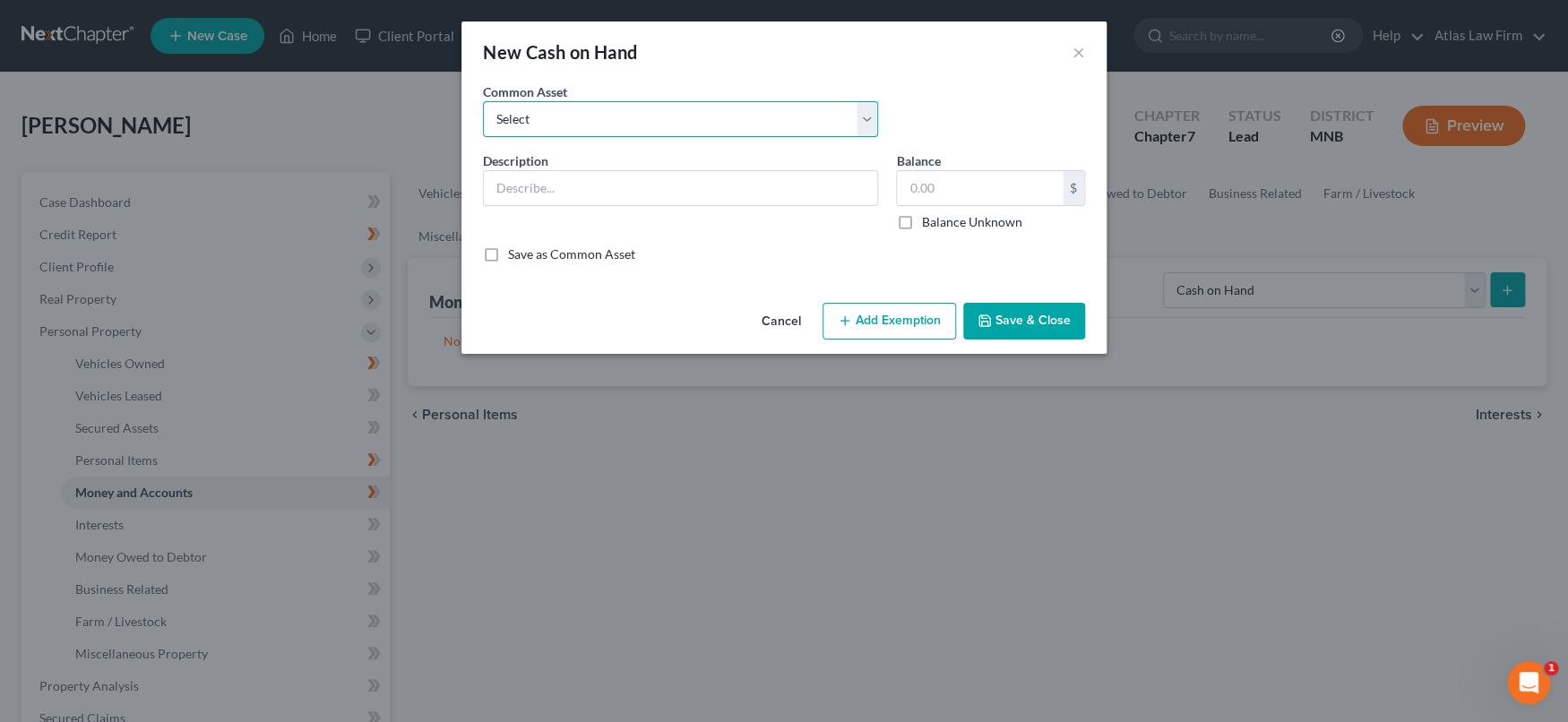
click at [863, 113] on select "Select Cash" at bounding box center [680, 119] width 395 height 36
select select "0"
click at [483, 101] on select "Select Cash" at bounding box center [680, 119] width 395 height 36
type input "Cash"
click at [937, 186] on input "text" at bounding box center [979, 188] width 166 height 34
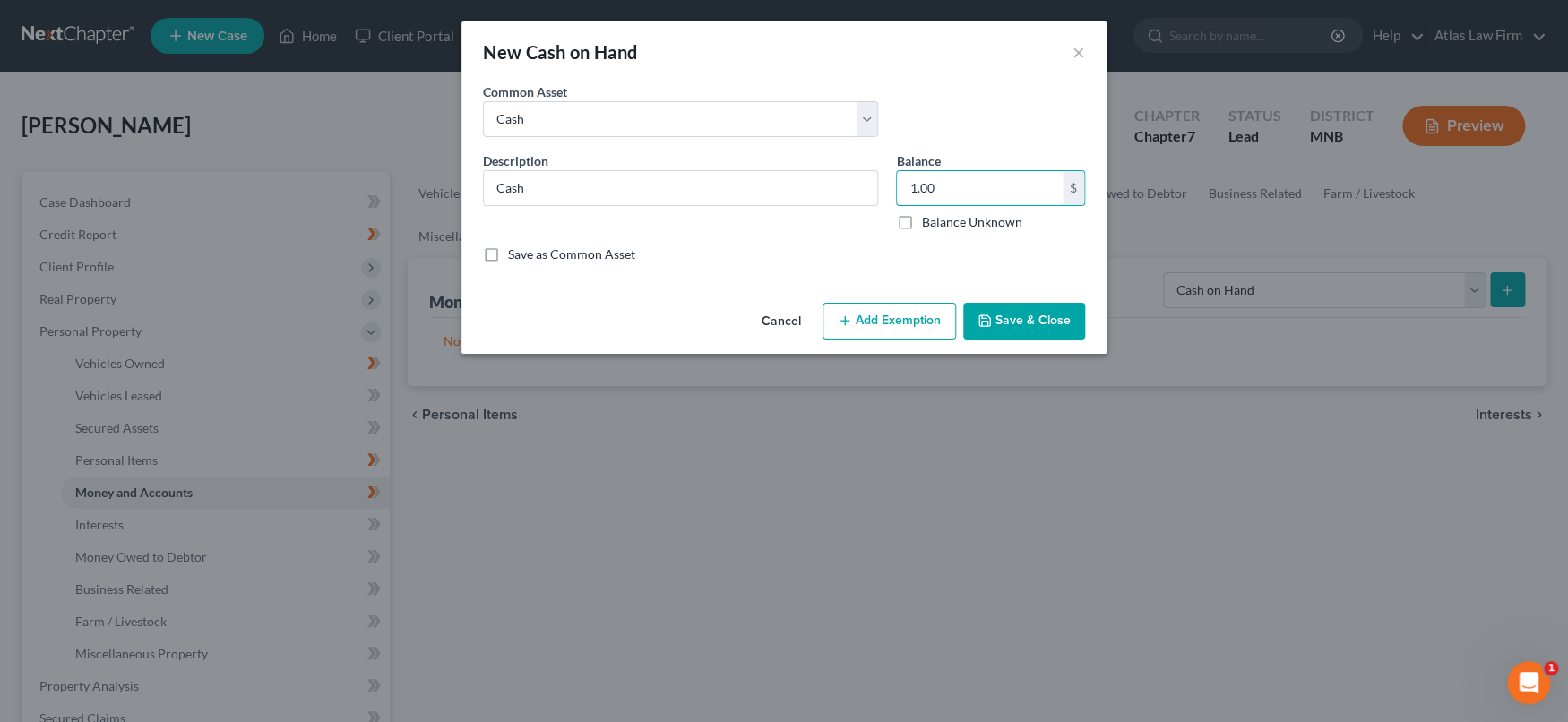
type input "1.00"
click at [1005, 323] on button "Save & Close" at bounding box center [1023, 321] width 121 height 38
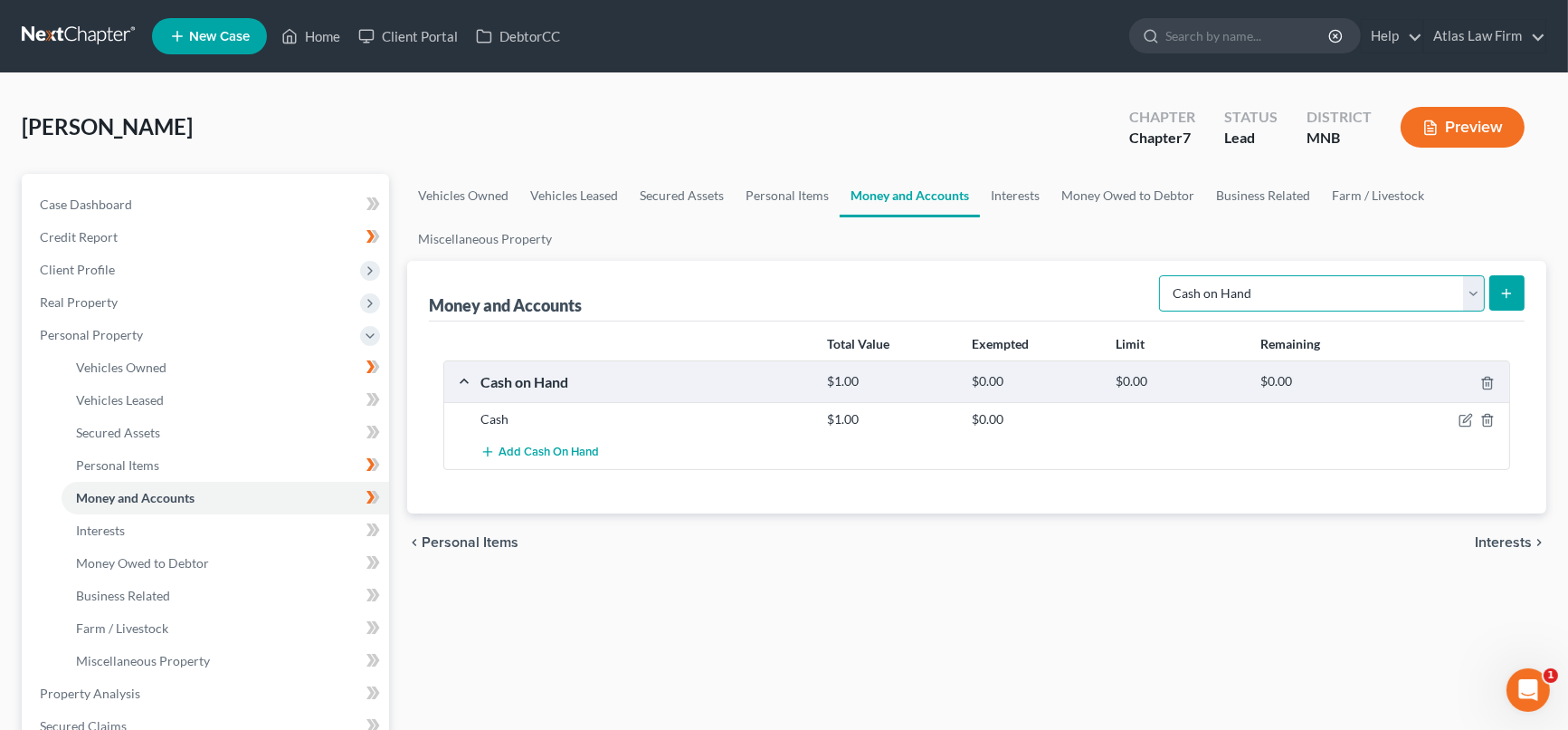
click at [1467, 293] on select "Select Account Type Brokerage Cash on Hand Certificates of Deposit Checking Acc…" at bounding box center [1322, 293] width 325 height 36
select select "checking"
click at [1163, 275] on select "Select Account Type Brokerage Cash on Hand Certificates of Deposit Checking Acc…" at bounding box center [1322, 293] width 325 height 36
click at [1519, 290] on button "submit" at bounding box center [1507, 293] width 35 height 35
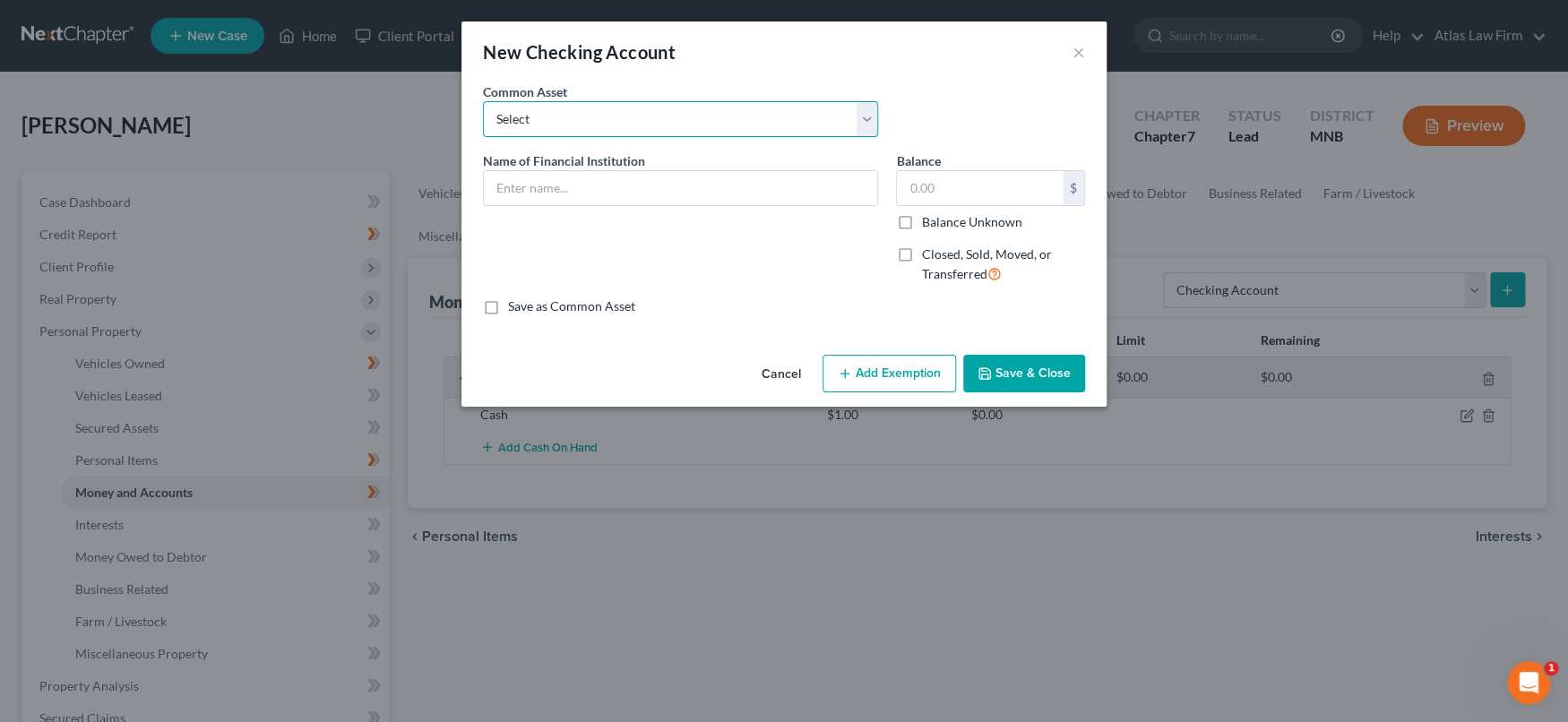
click at [871, 115] on select "Select XXXX bank account XXXX CU account" at bounding box center [680, 119] width 395 height 36
click at [794, 177] on input "text" at bounding box center [680, 188] width 393 height 34
click at [618, 195] on input "text" at bounding box center [680, 188] width 393 height 34
type input "Wells Fargo"
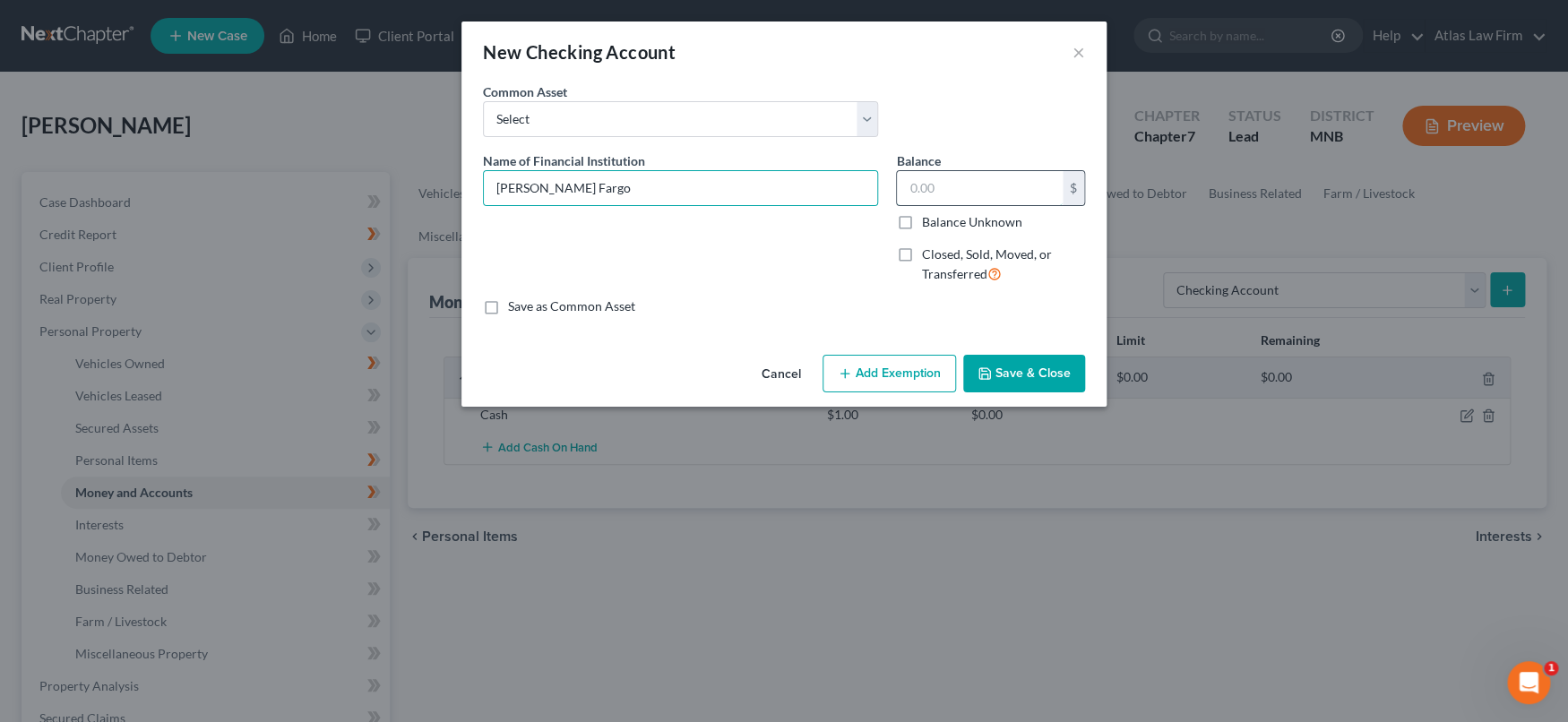
click at [949, 189] on input "text" at bounding box center [979, 188] width 166 height 34
type input "1.00"
click at [1023, 378] on button "Save & Close" at bounding box center [1023, 372] width 121 height 38
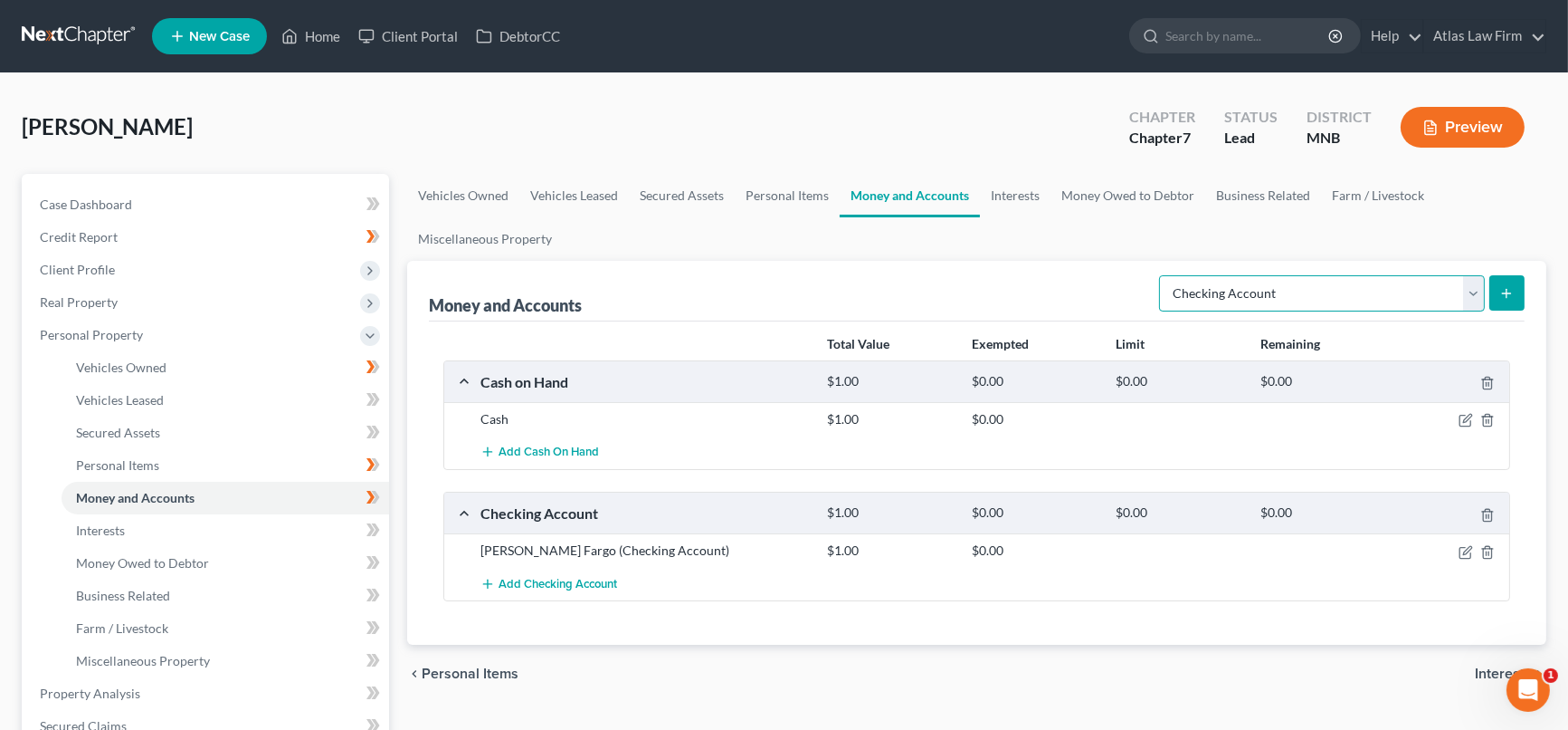
click at [1480, 300] on select "Select Account Type Brokerage Cash on Hand Certificates of Deposit Checking Acc…" at bounding box center [1322, 293] width 325 height 36
select select "savings"
click at [1163, 275] on select "Select Account Type Brokerage Cash on Hand Certificates of Deposit Checking Acc…" at bounding box center [1322, 293] width 325 height 36
click at [1513, 291] on icon "submit" at bounding box center [1507, 294] width 15 height 15
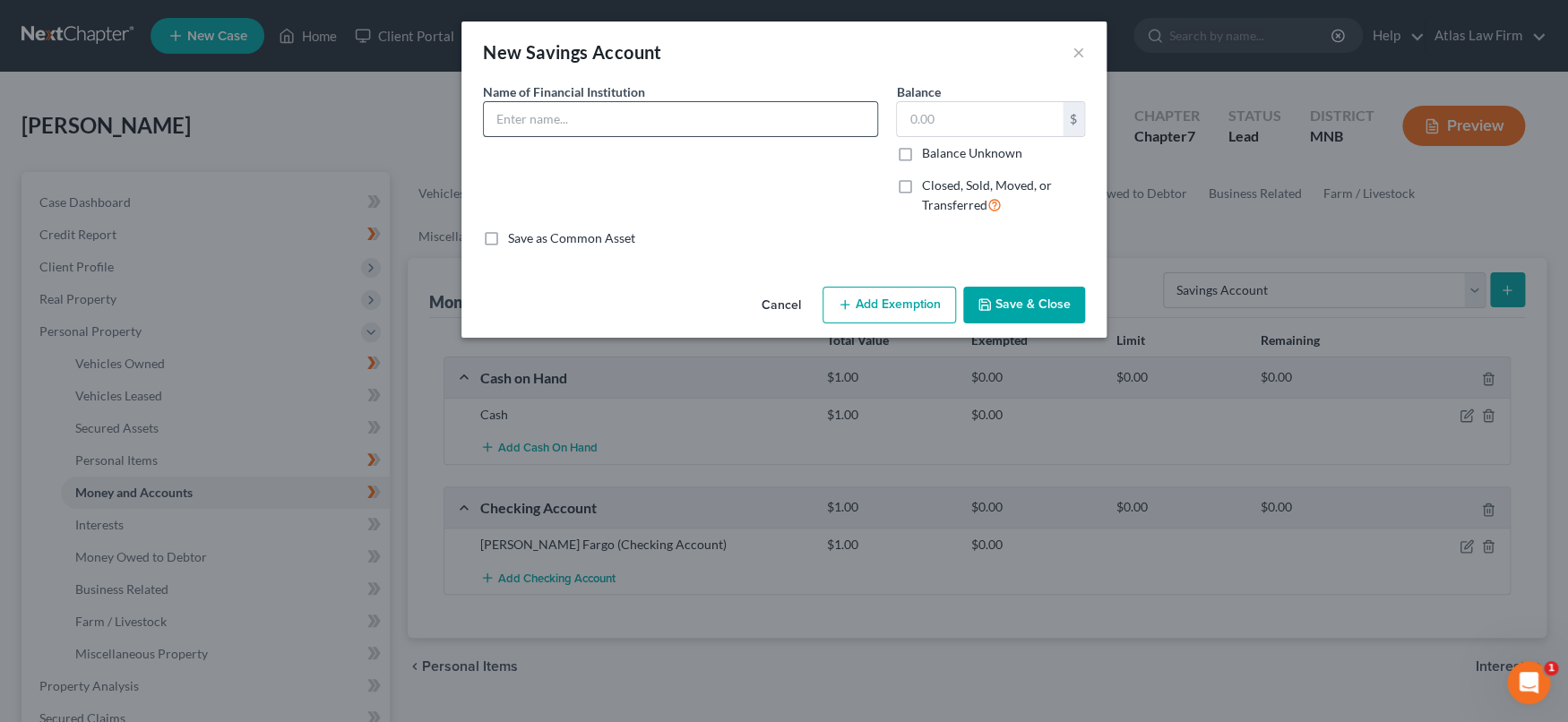
click at [823, 114] on input "text" at bounding box center [680, 119] width 393 height 34
type input "Wells Fargo"
click at [978, 120] on input "text" at bounding box center [979, 119] width 166 height 34
type input "1.00"
click at [1056, 314] on button "Save & Close" at bounding box center [1023, 305] width 121 height 38
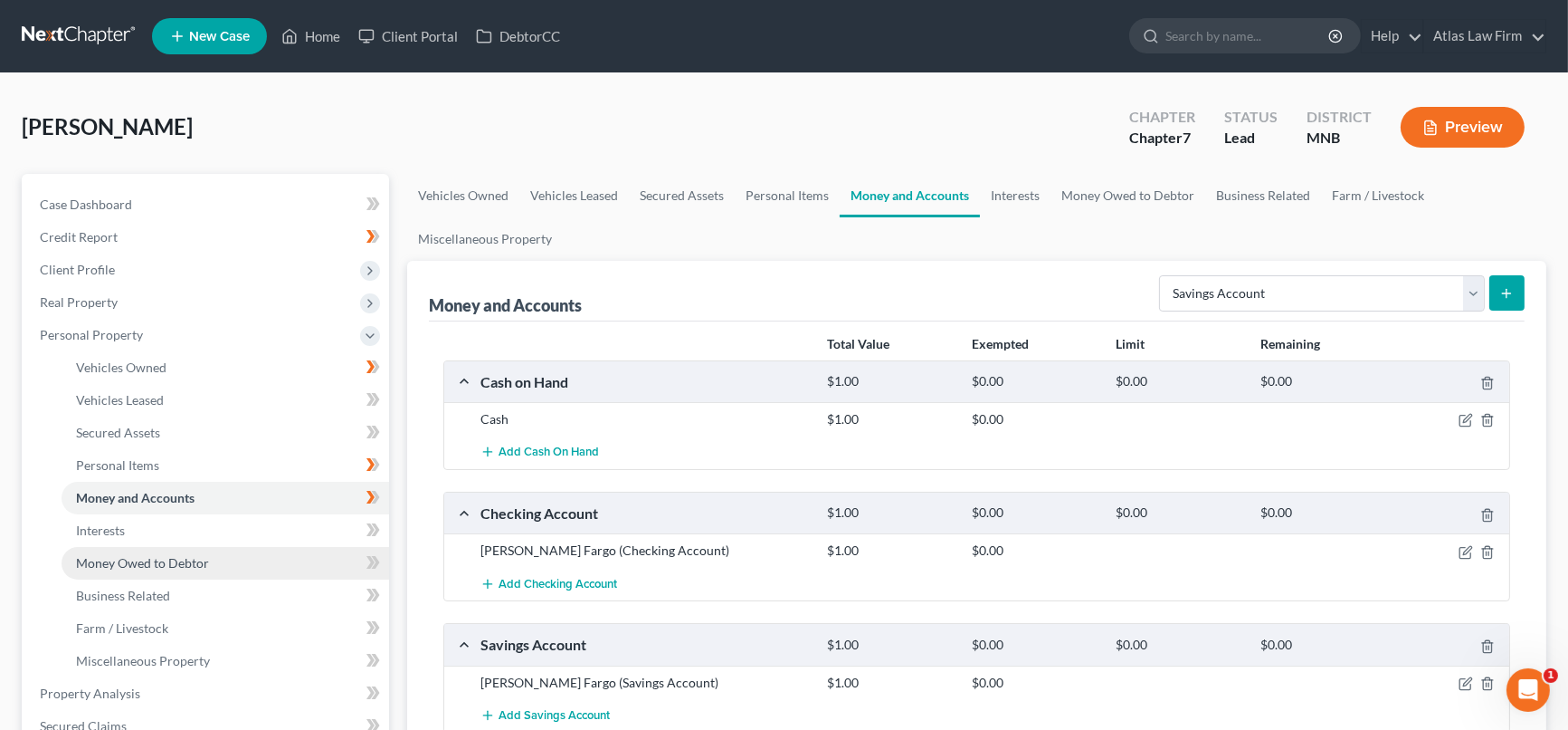
scroll to position [201, 0]
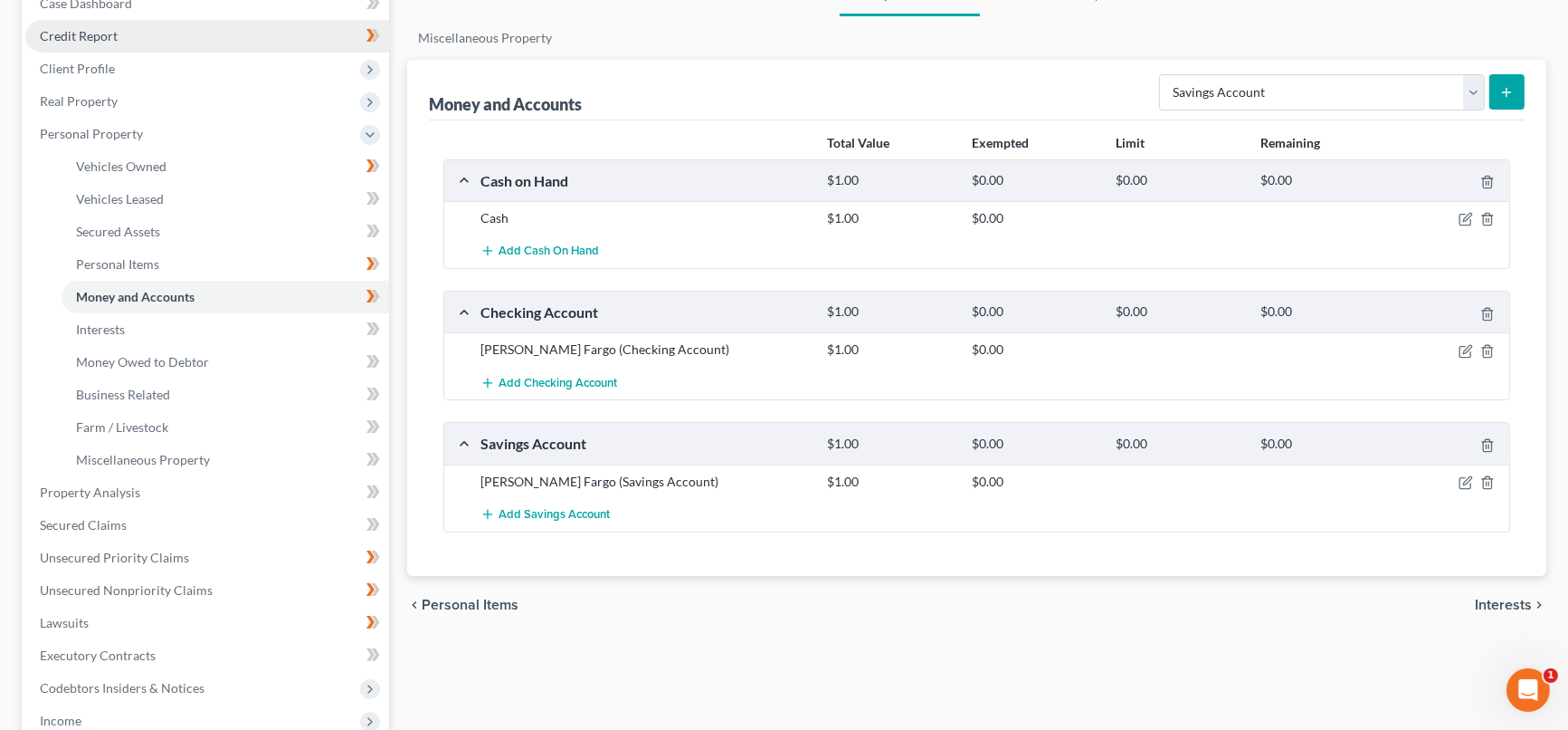
click at [82, 39] on span "Credit Report" at bounding box center [79, 35] width 78 height 16
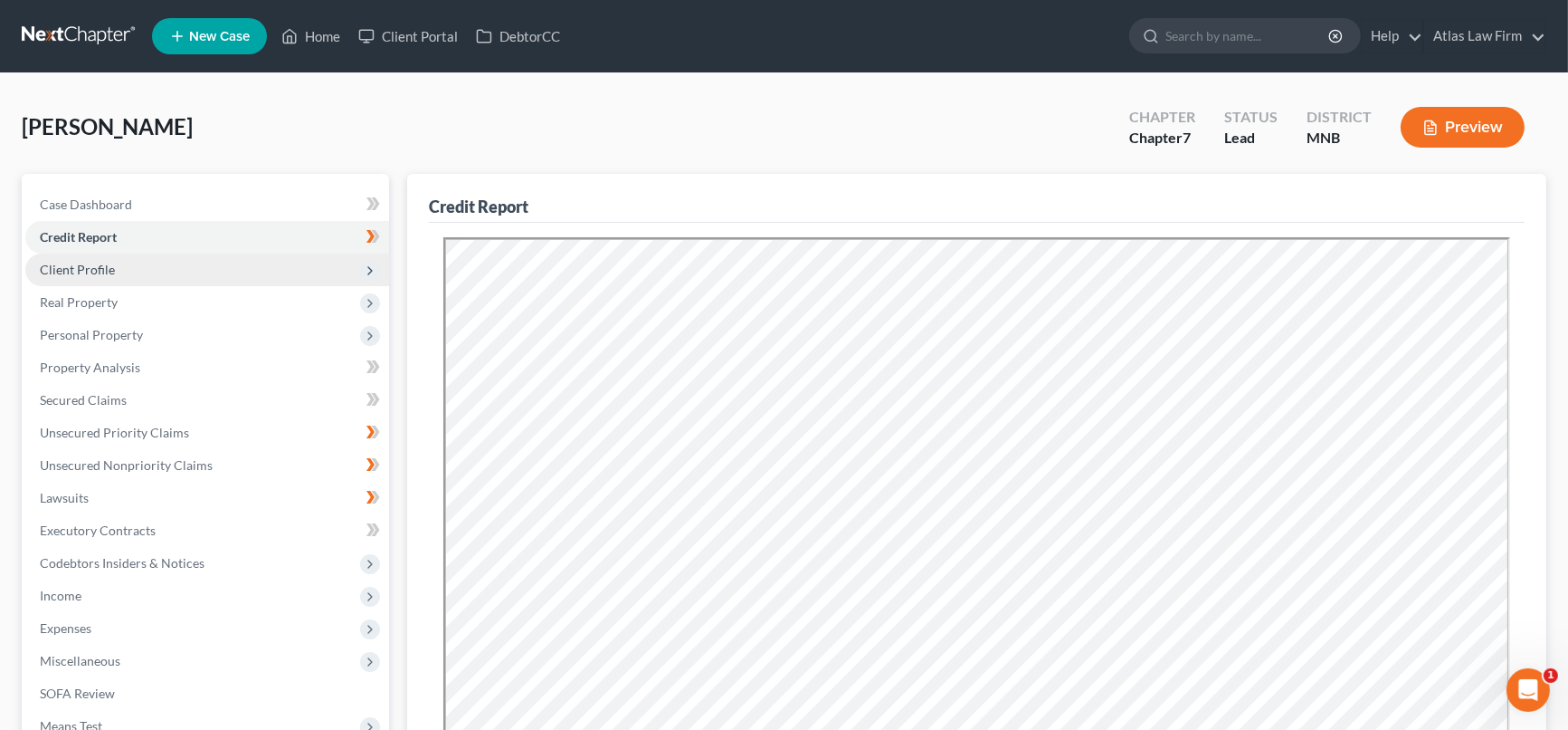
click at [125, 263] on span "Client Profile" at bounding box center [206, 270] width 363 height 33
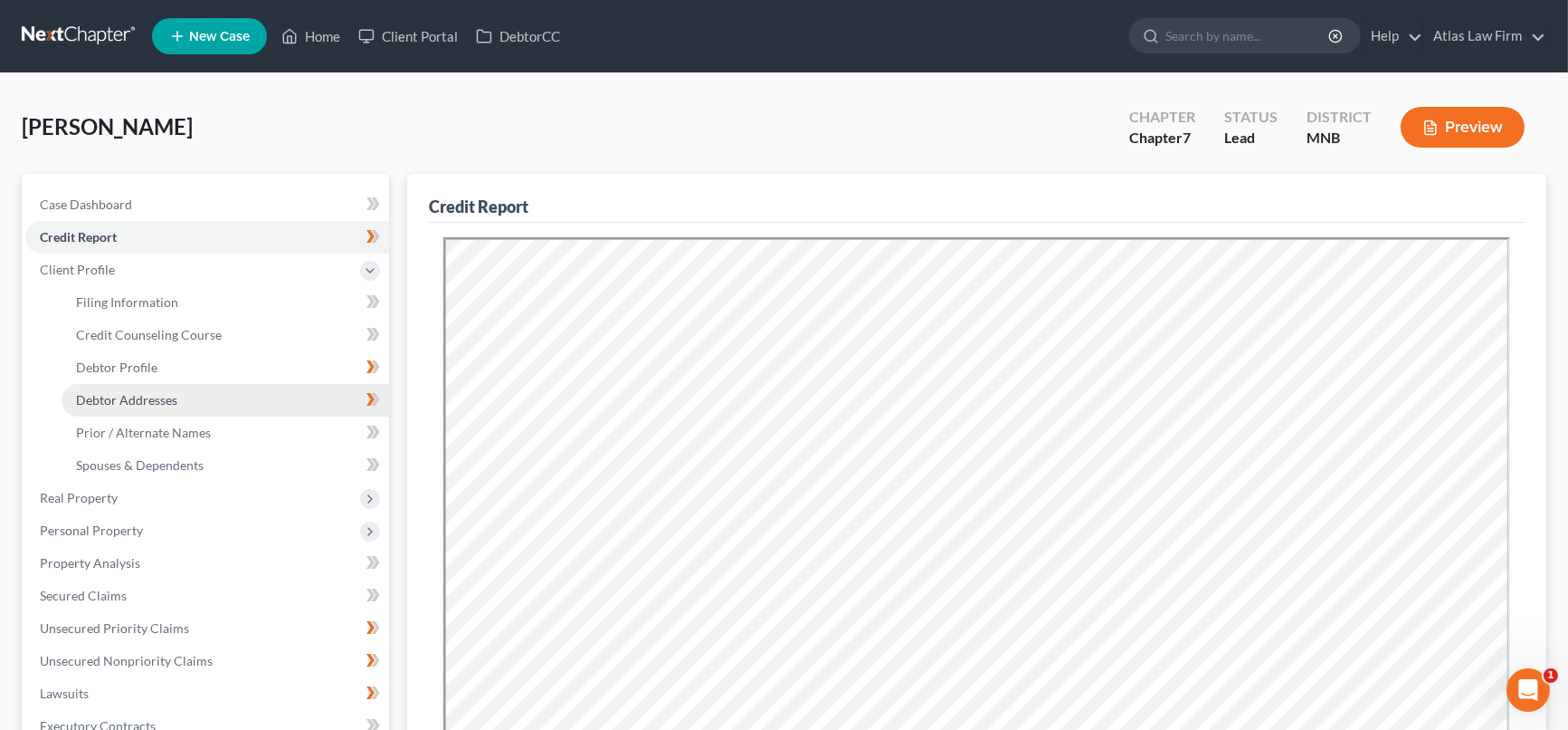
click at [203, 389] on link "Debtor Addresses" at bounding box center [225, 400] width 327 height 33
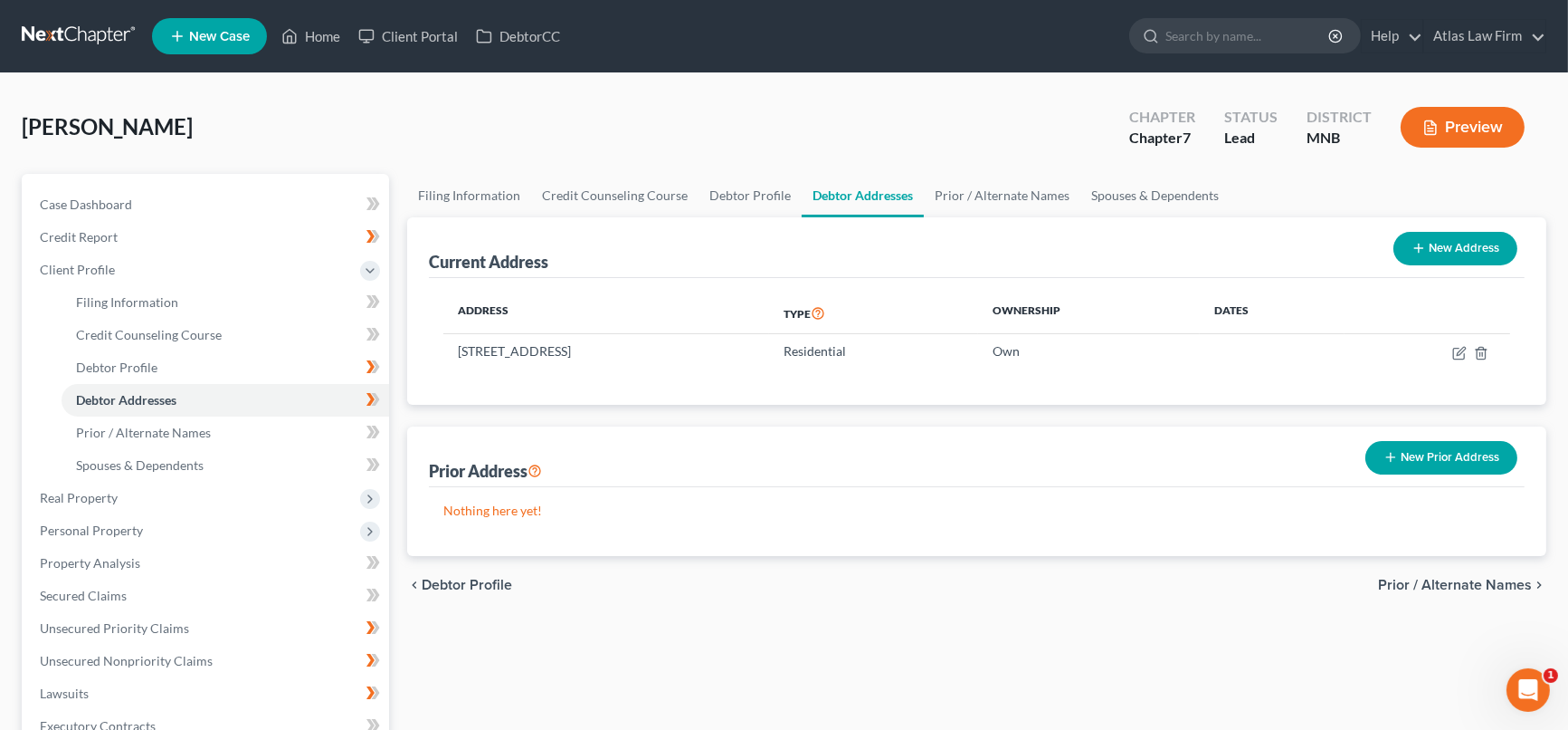
scroll to position [201, 0]
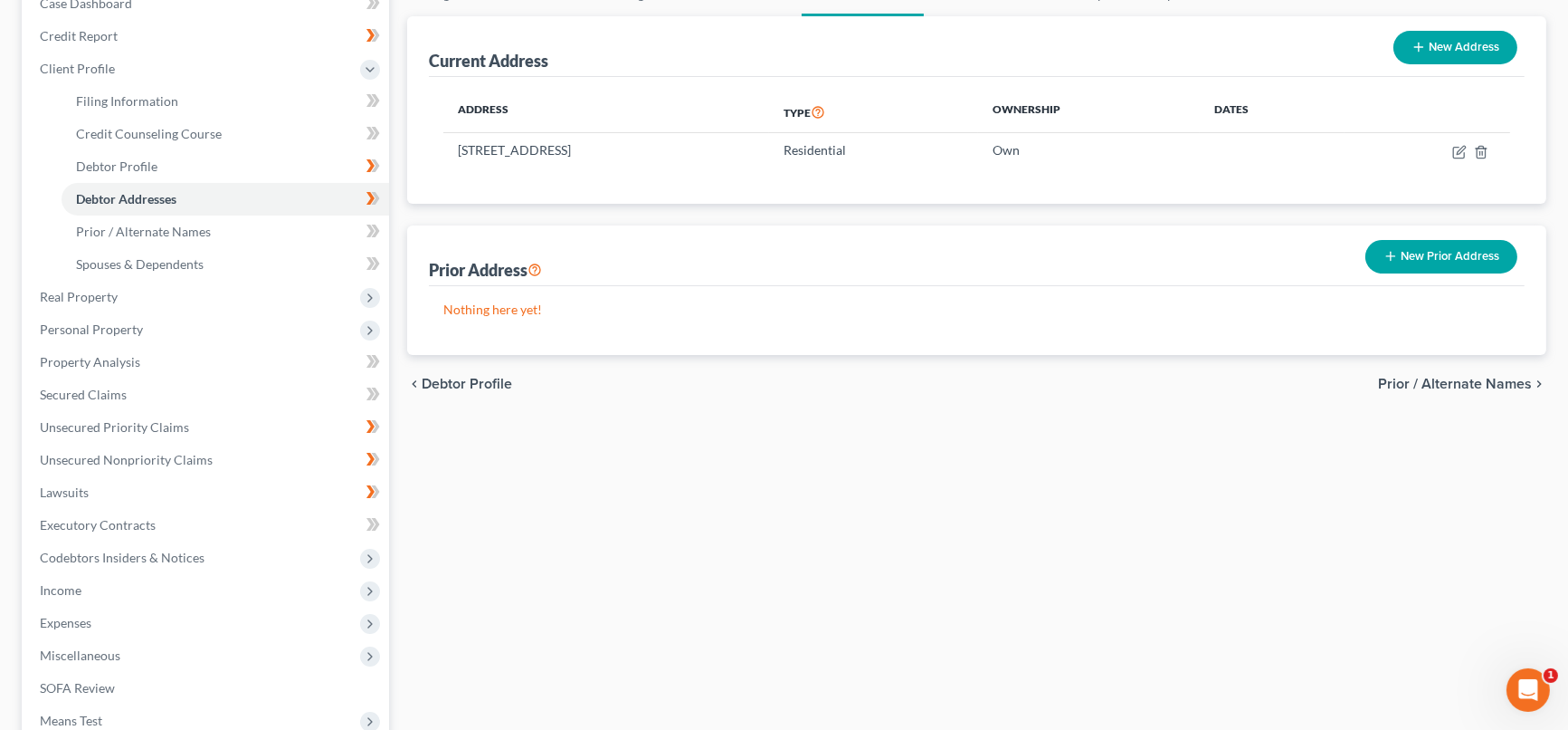
click at [1376, 259] on button "New Prior Address" at bounding box center [1442, 257] width 152 height 33
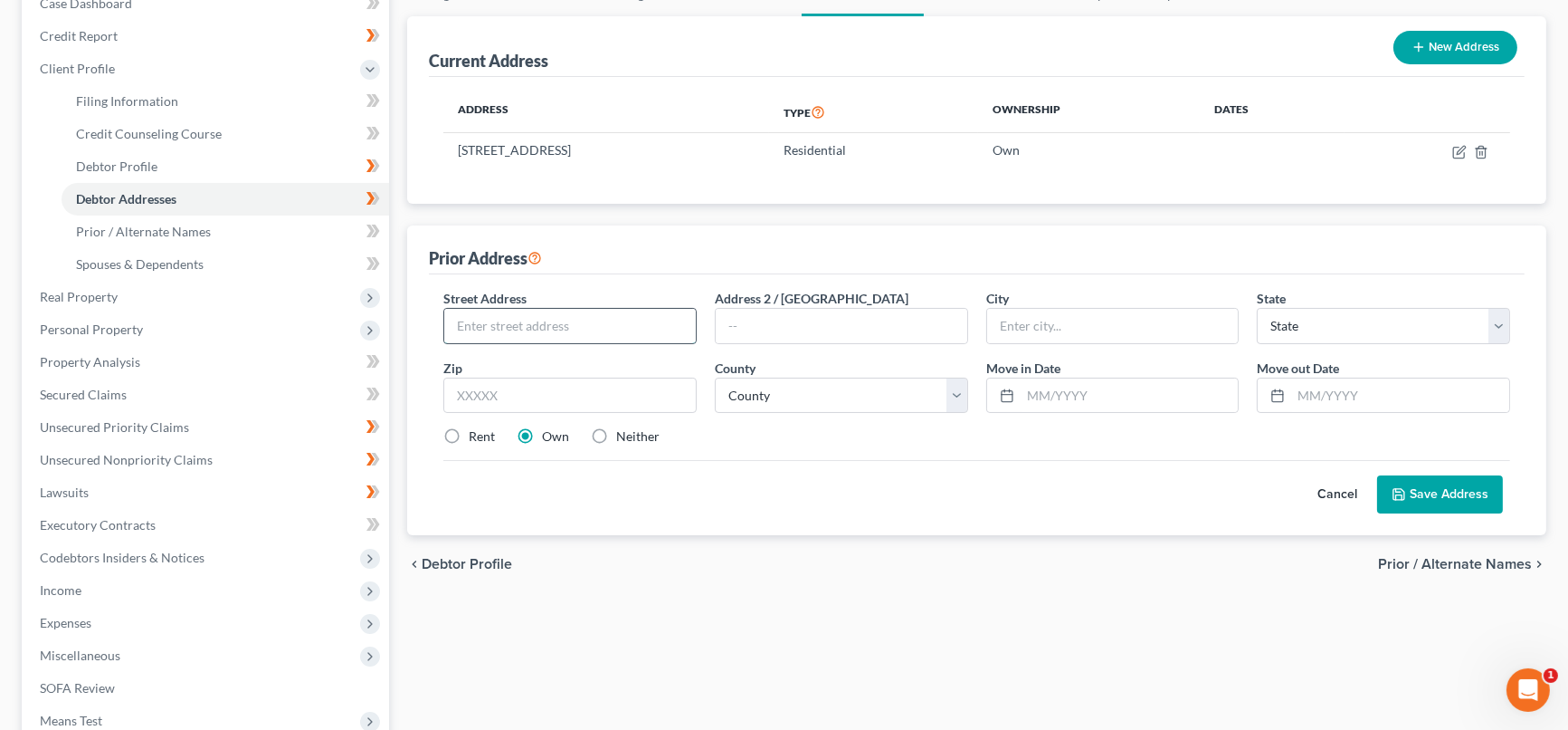
click at [579, 324] on input "text" at bounding box center [570, 325] width 252 height 34
type input "1"
click at [1346, 494] on button "Cancel" at bounding box center [1337, 494] width 80 height 36
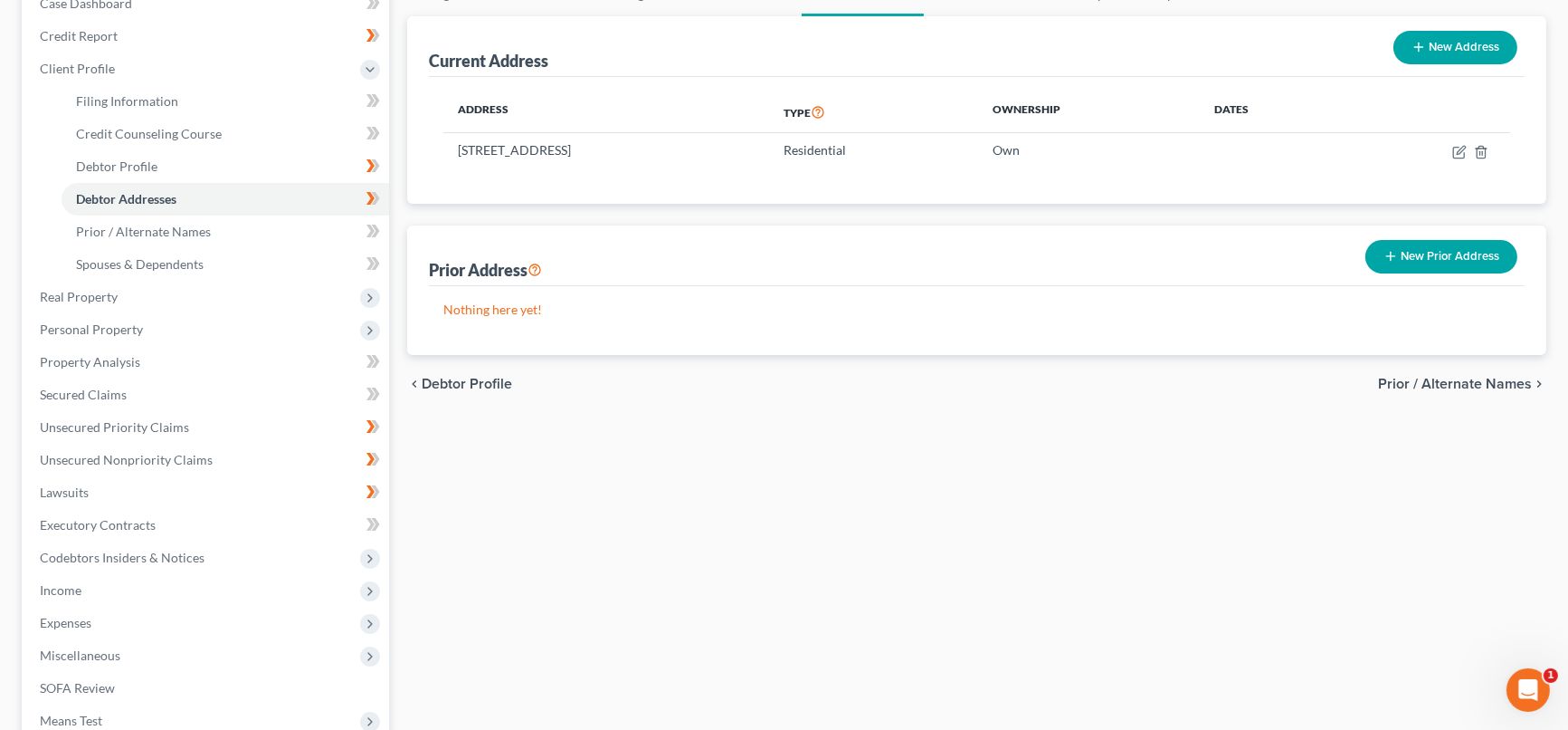
scroll to position [0, 0]
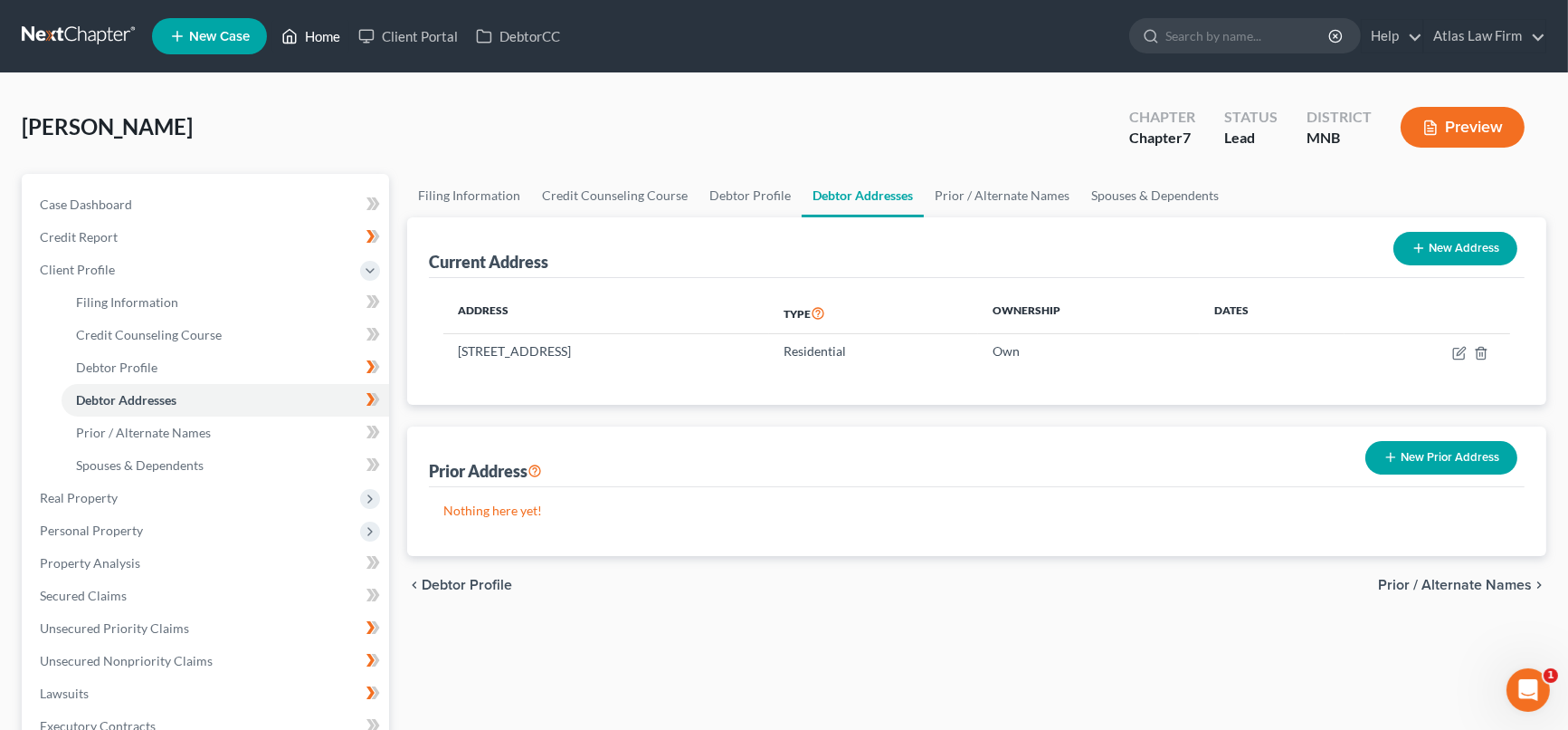
click at [310, 31] on link "Home" at bounding box center [310, 35] width 77 height 33
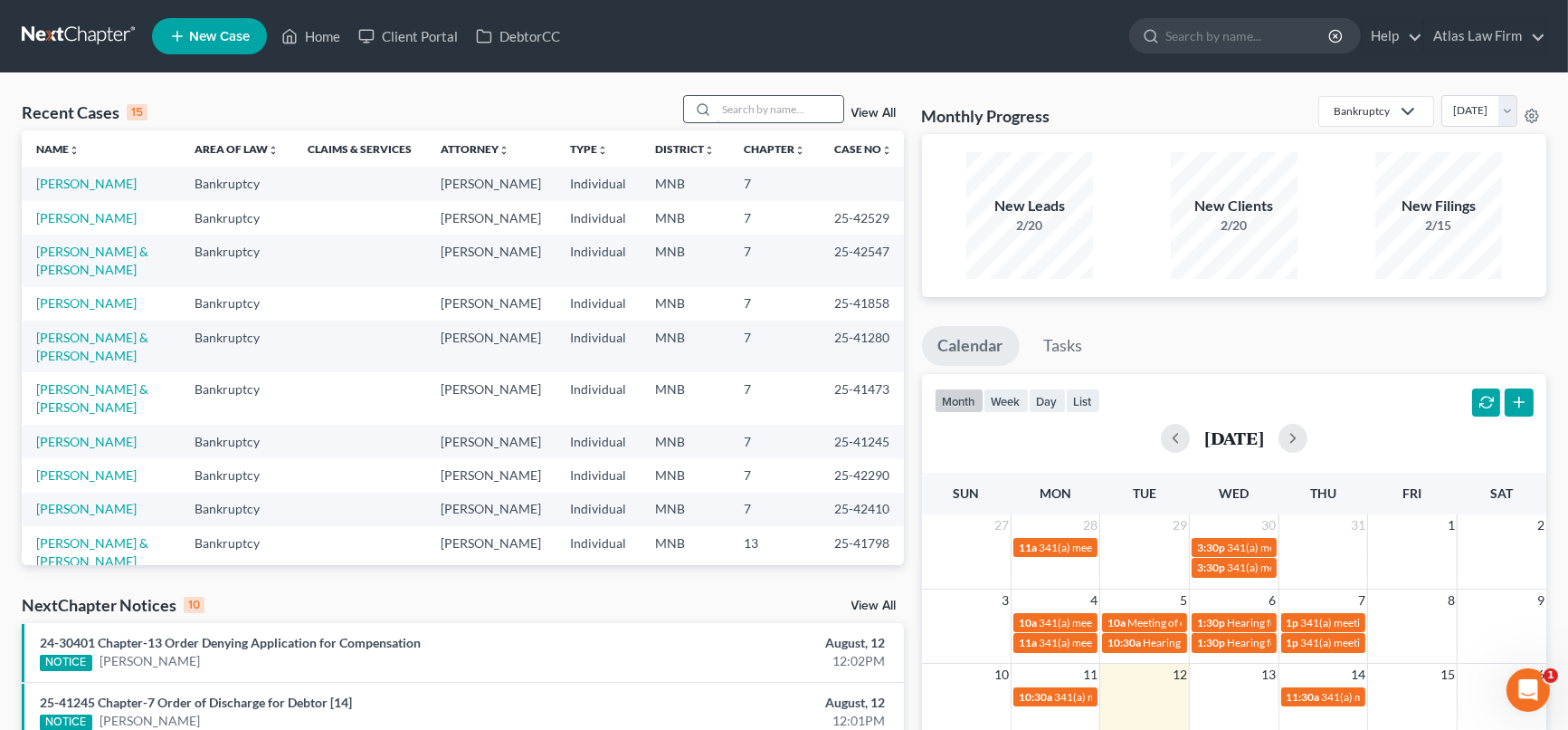
click at [766, 101] on input "search" at bounding box center [780, 109] width 126 height 26
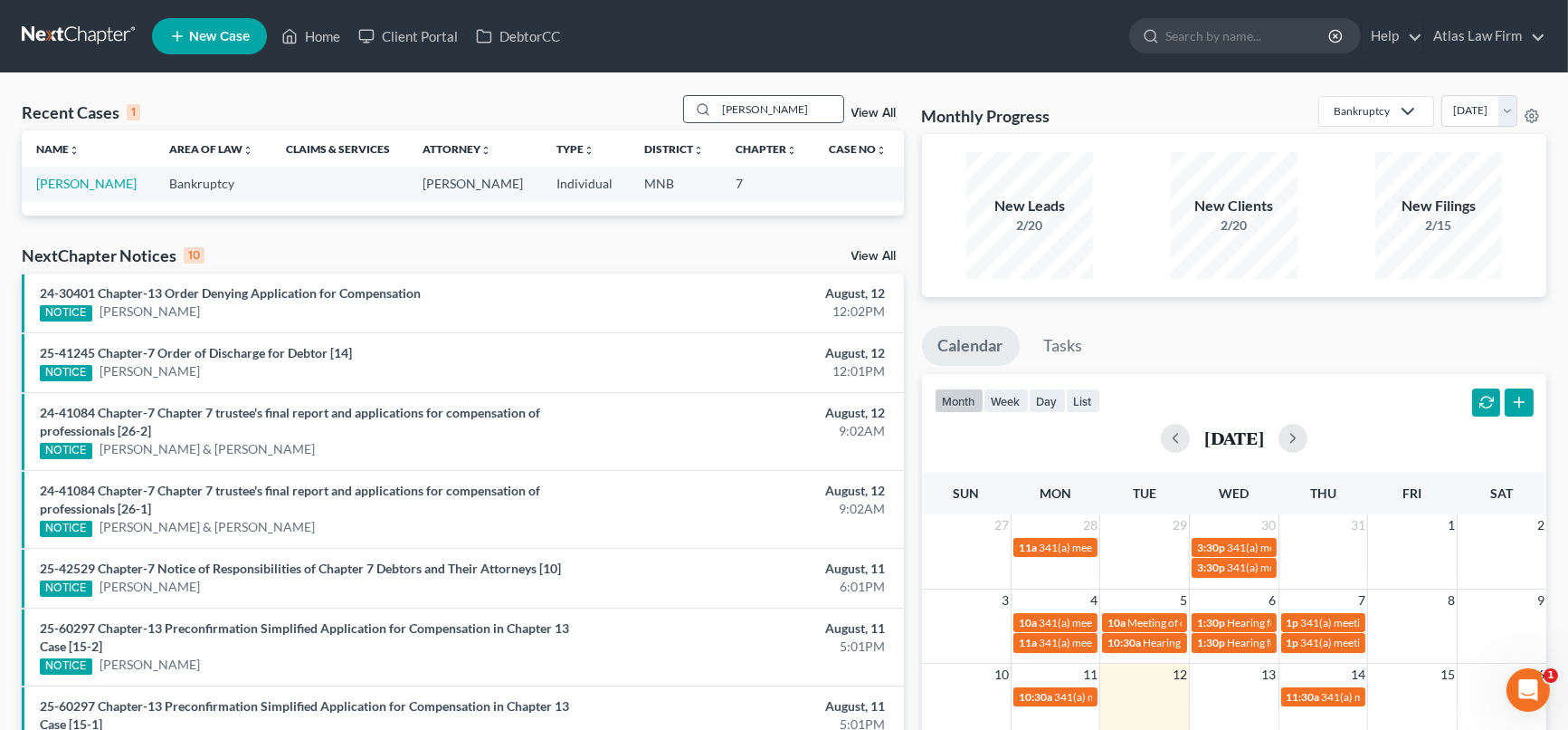
click at [817, 114] on input "truax" at bounding box center [780, 109] width 126 height 26
type input "t"
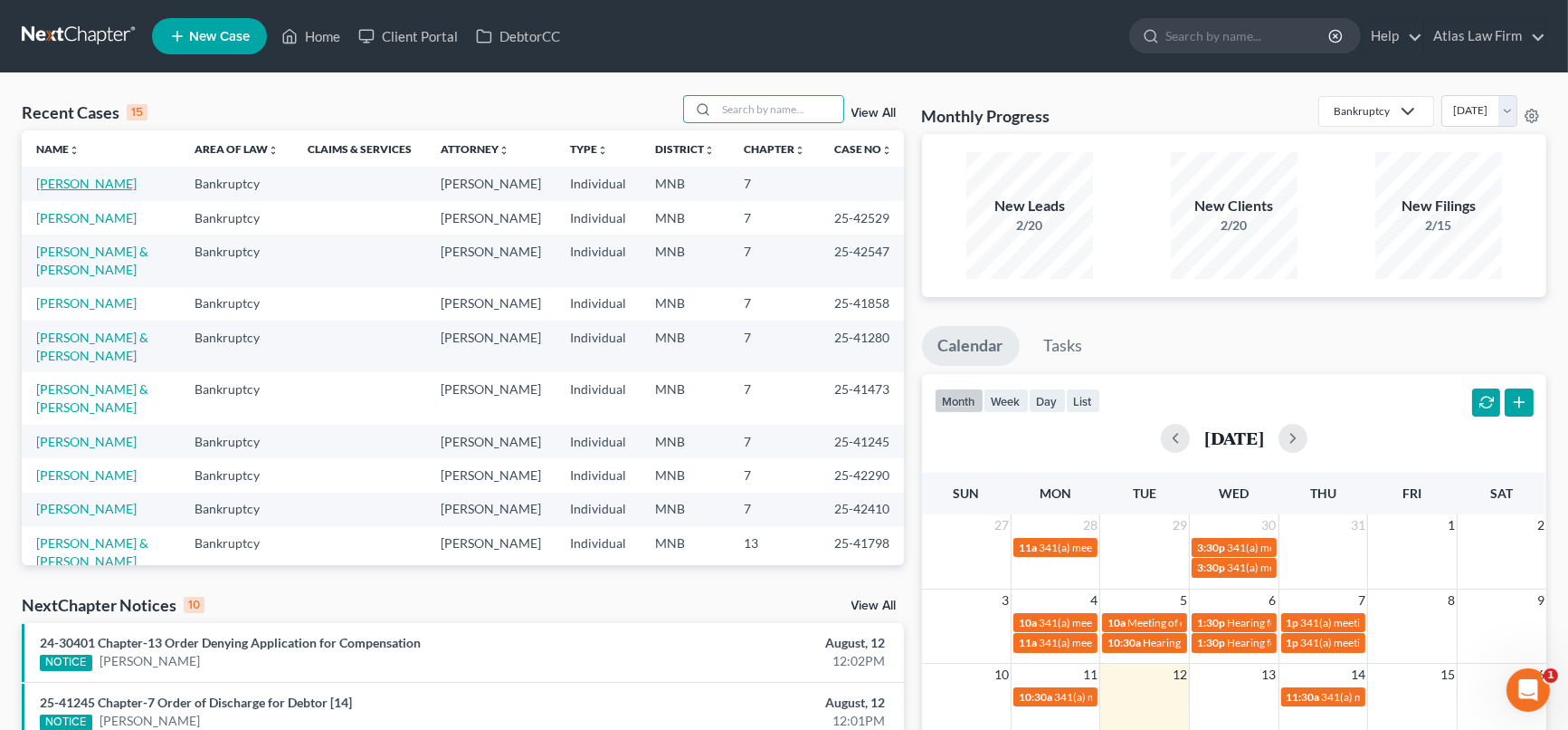
click at [104, 180] on link "[PERSON_NAME]" at bounding box center [86, 183] width 100 height 16
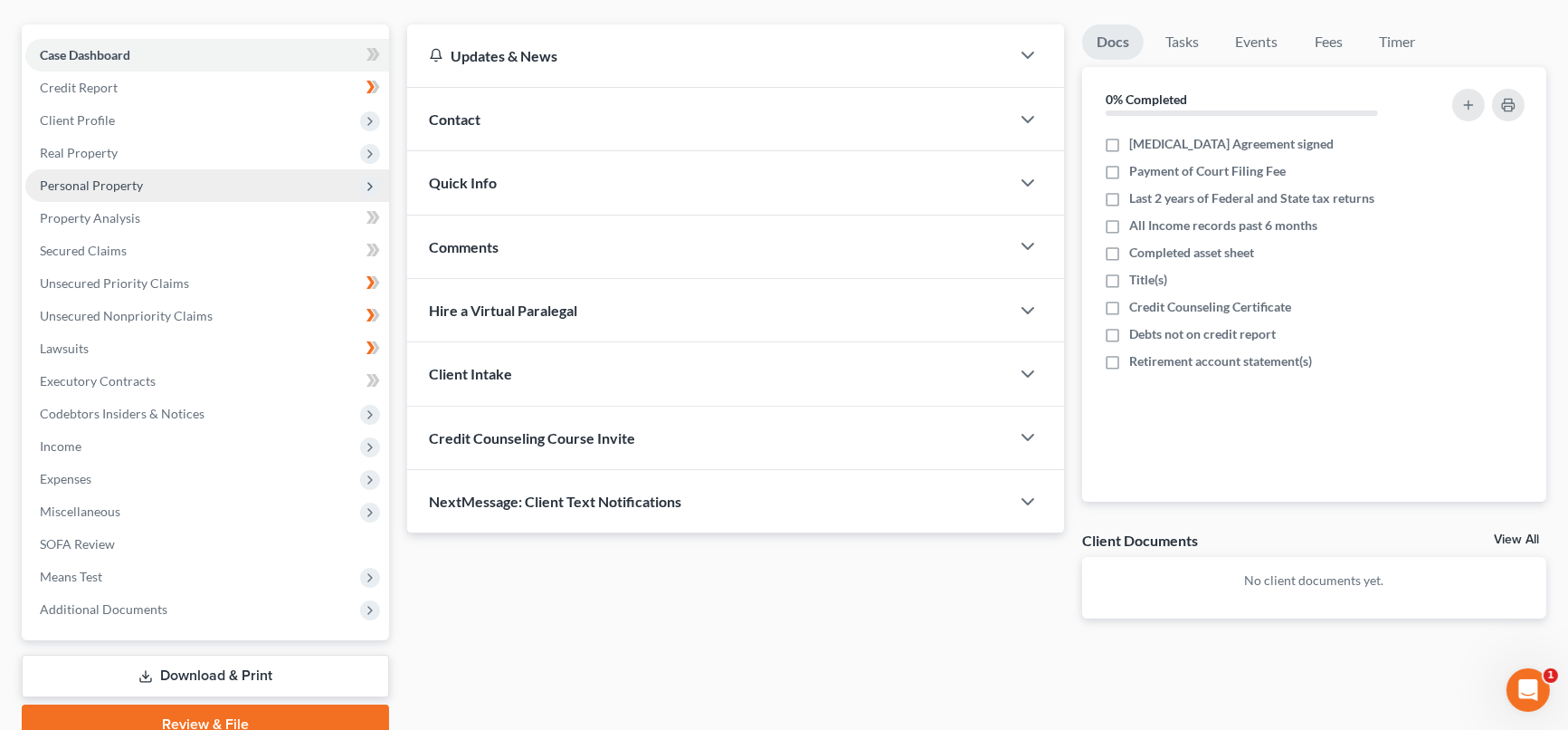
scroll to position [231, 0]
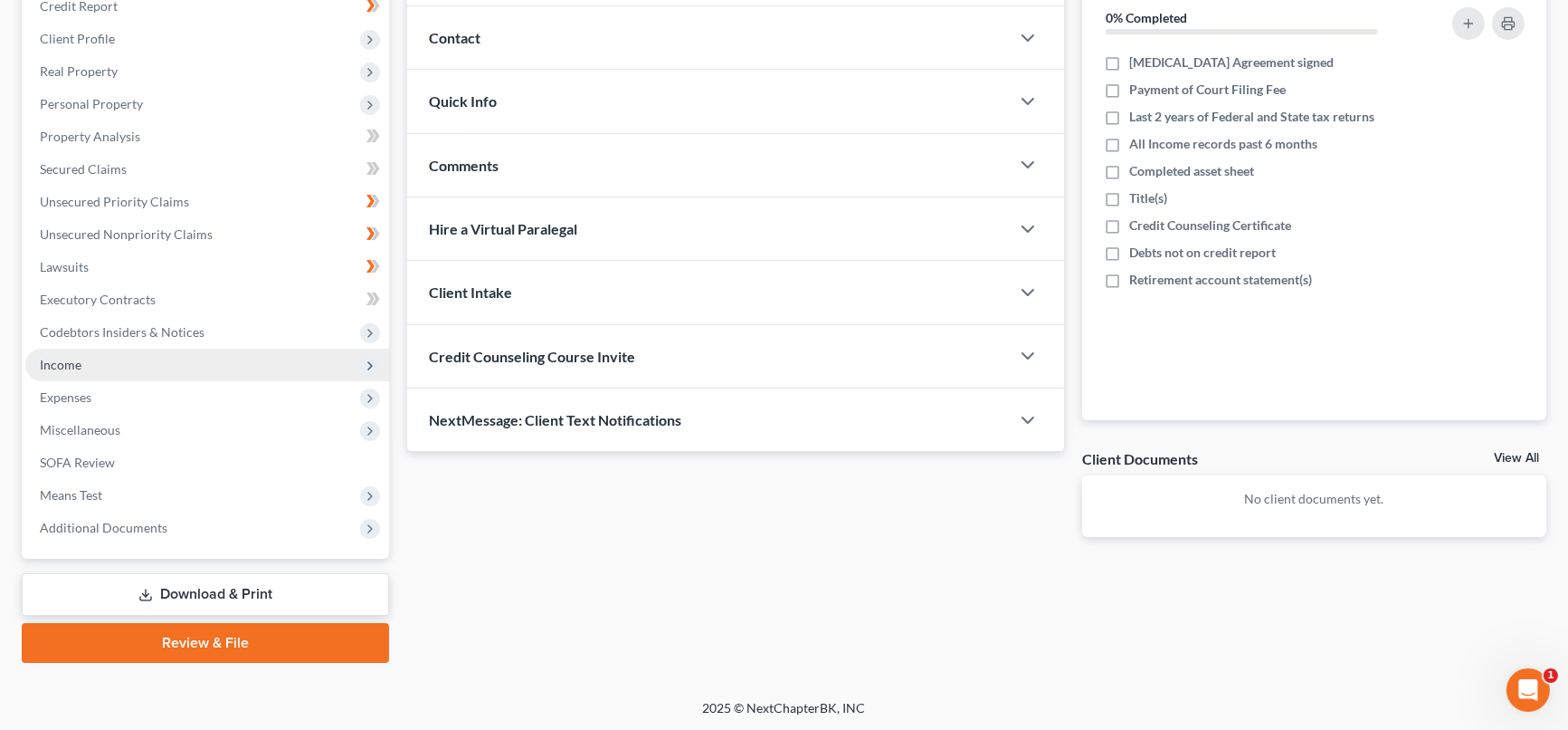
click at [100, 367] on span "Income" at bounding box center [206, 365] width 363 height 33
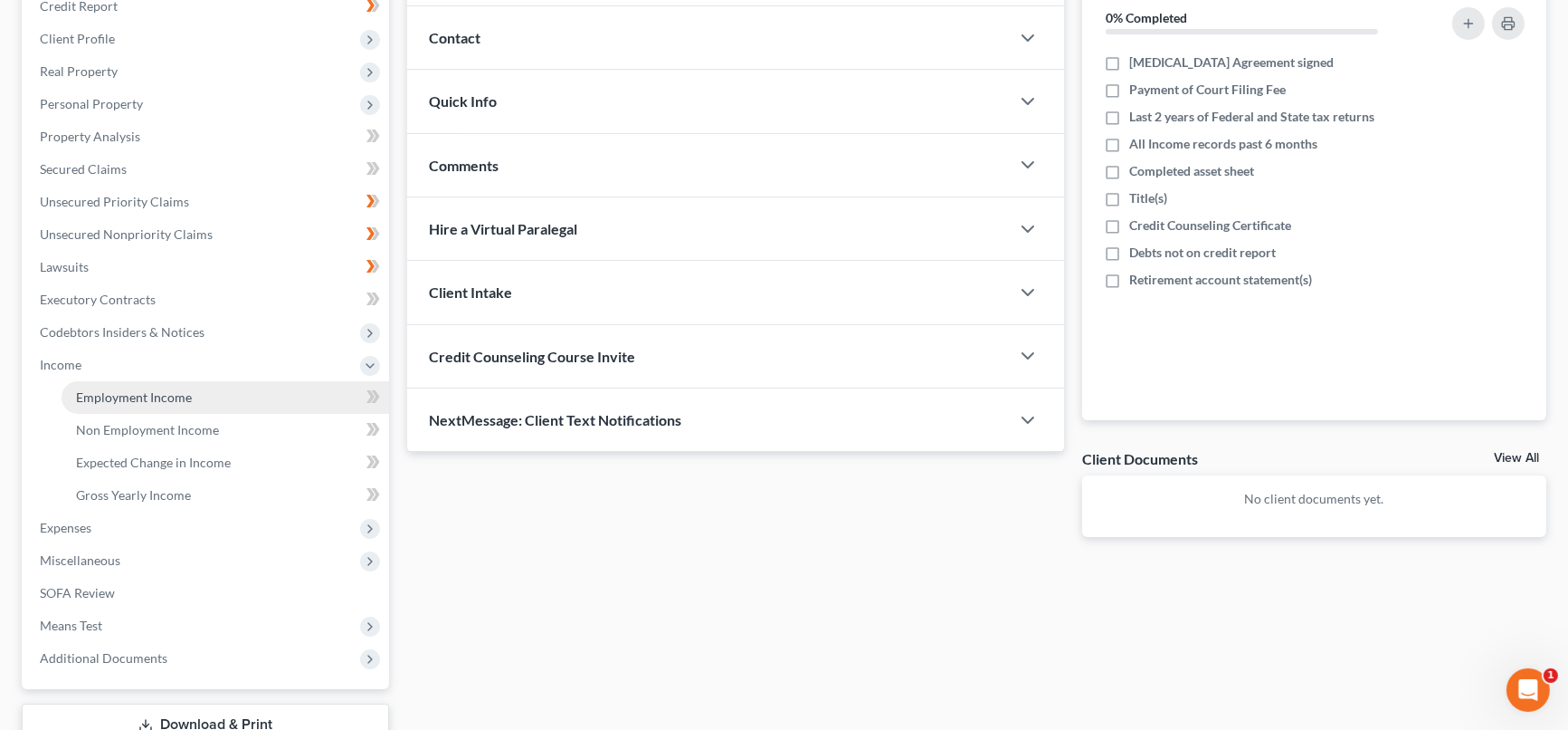
click at [158, 392] on span "Employment Income" at bounding box center [134, 397] width 116 height 16
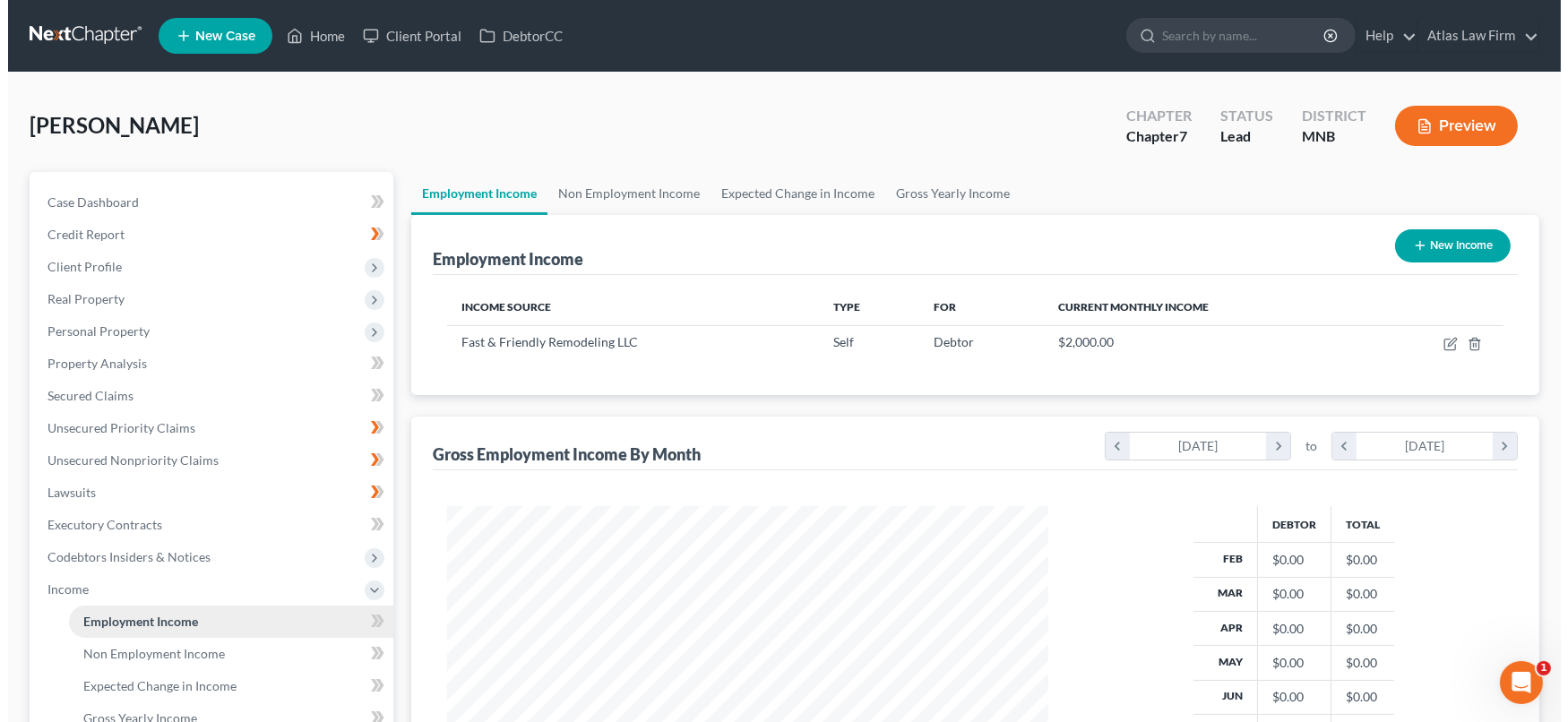
scroll to position [320, 636]
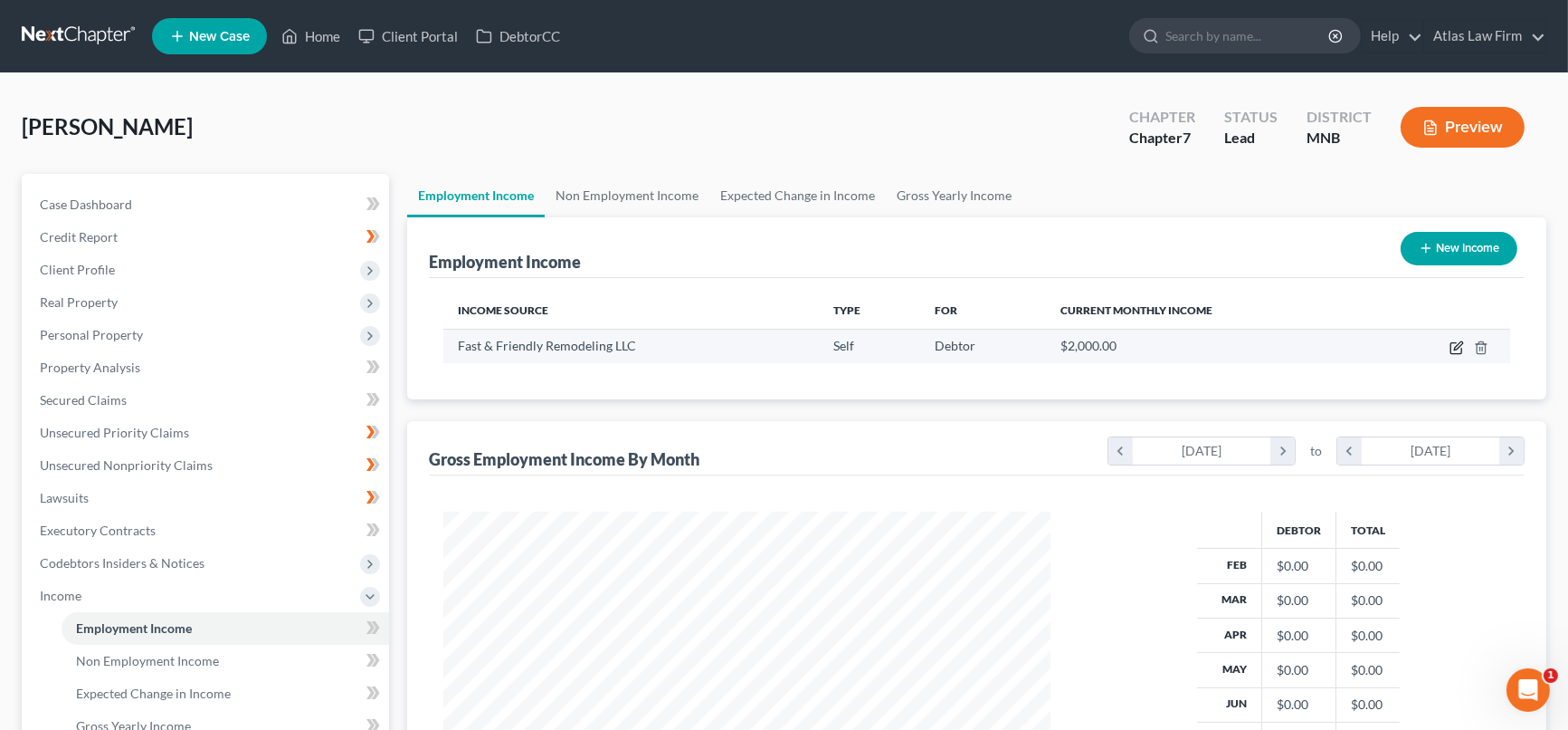
click at [1459, 342] on icon "button" at bounding box center [1456, 348] width 15 height 15
select select "1"
select select "0"
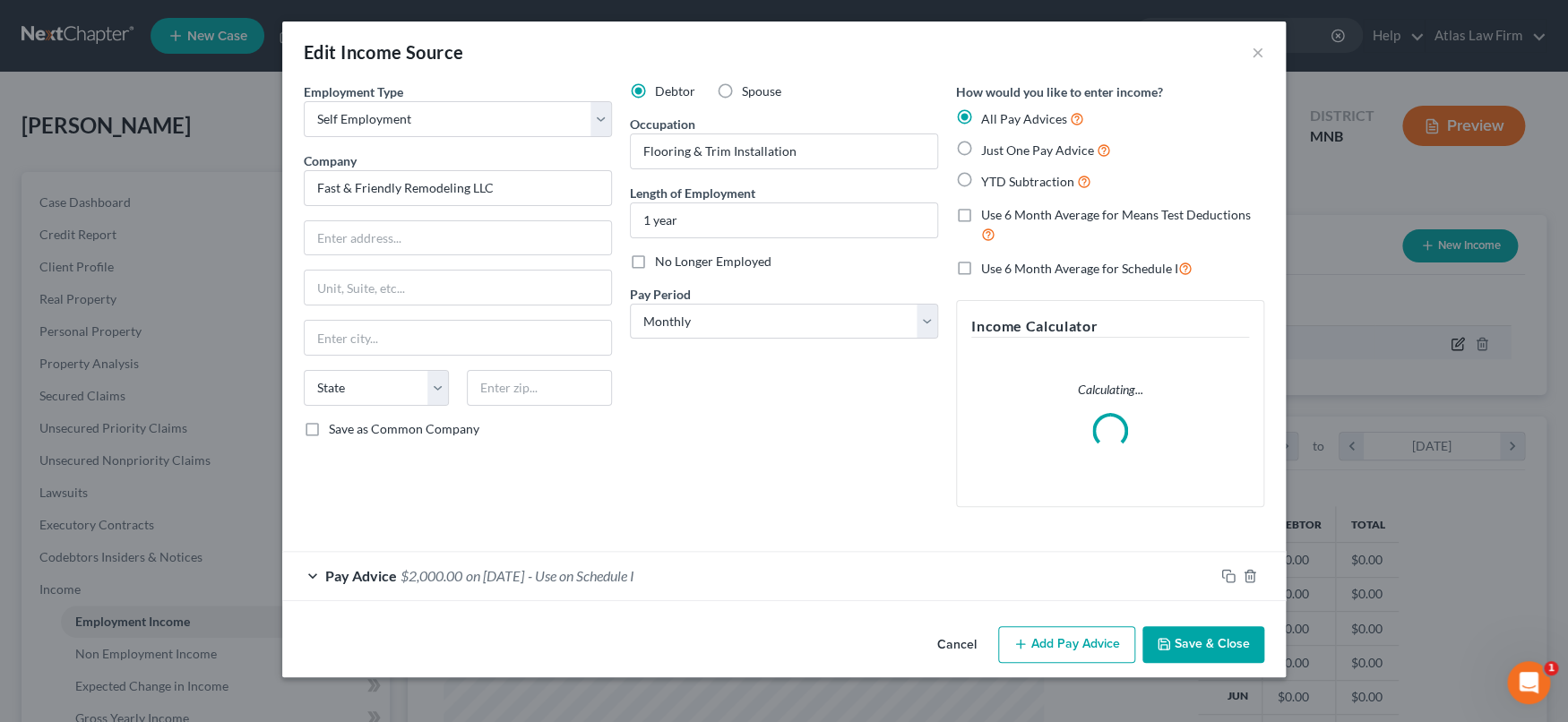
scroll to position [320, 642]
click at [712, 576] on div "Pay Advice $2,000.00 on 01/01/2021 - Use on Schedule I" at bounding box center [748, 576] width 931 height 48
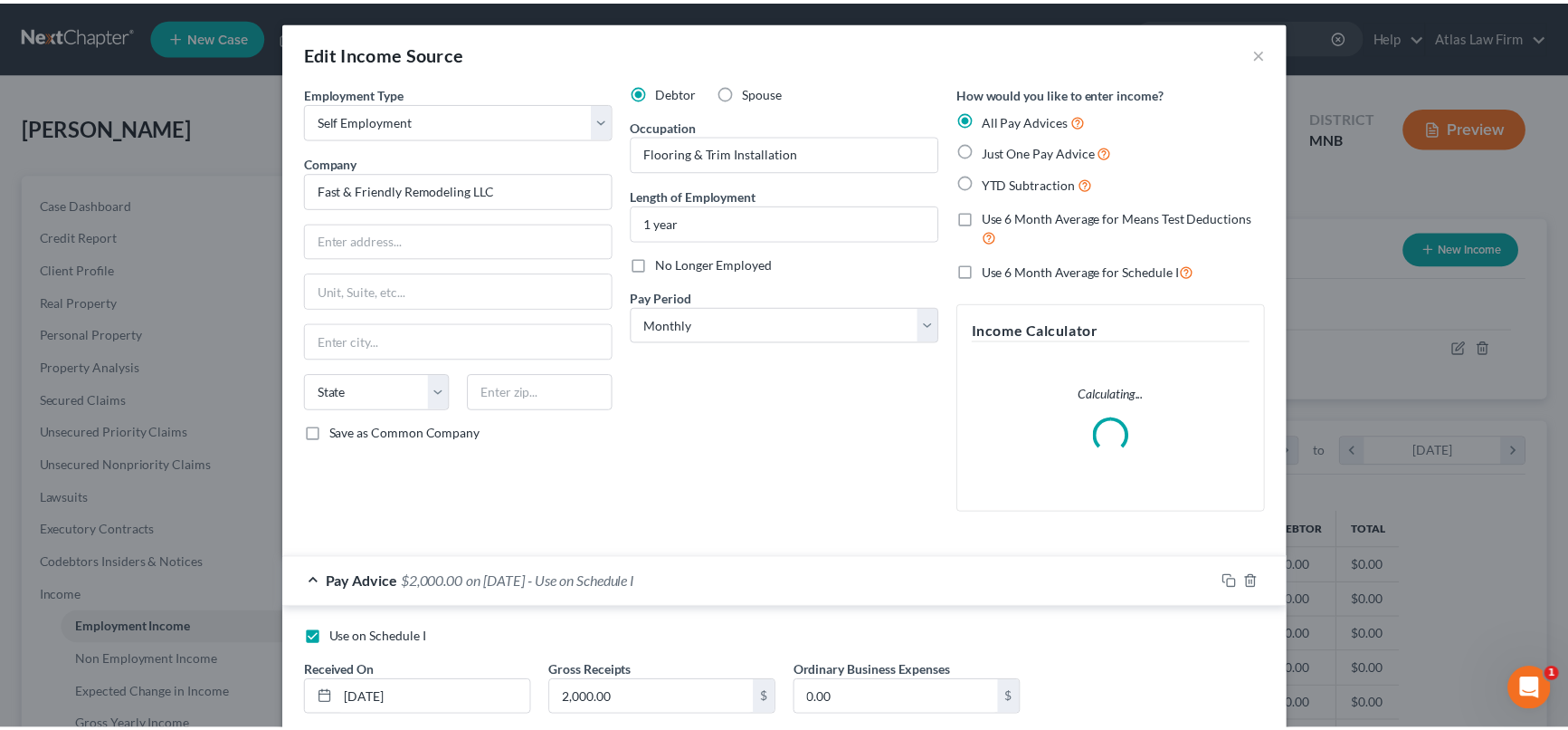
scroll to position [113, 0]
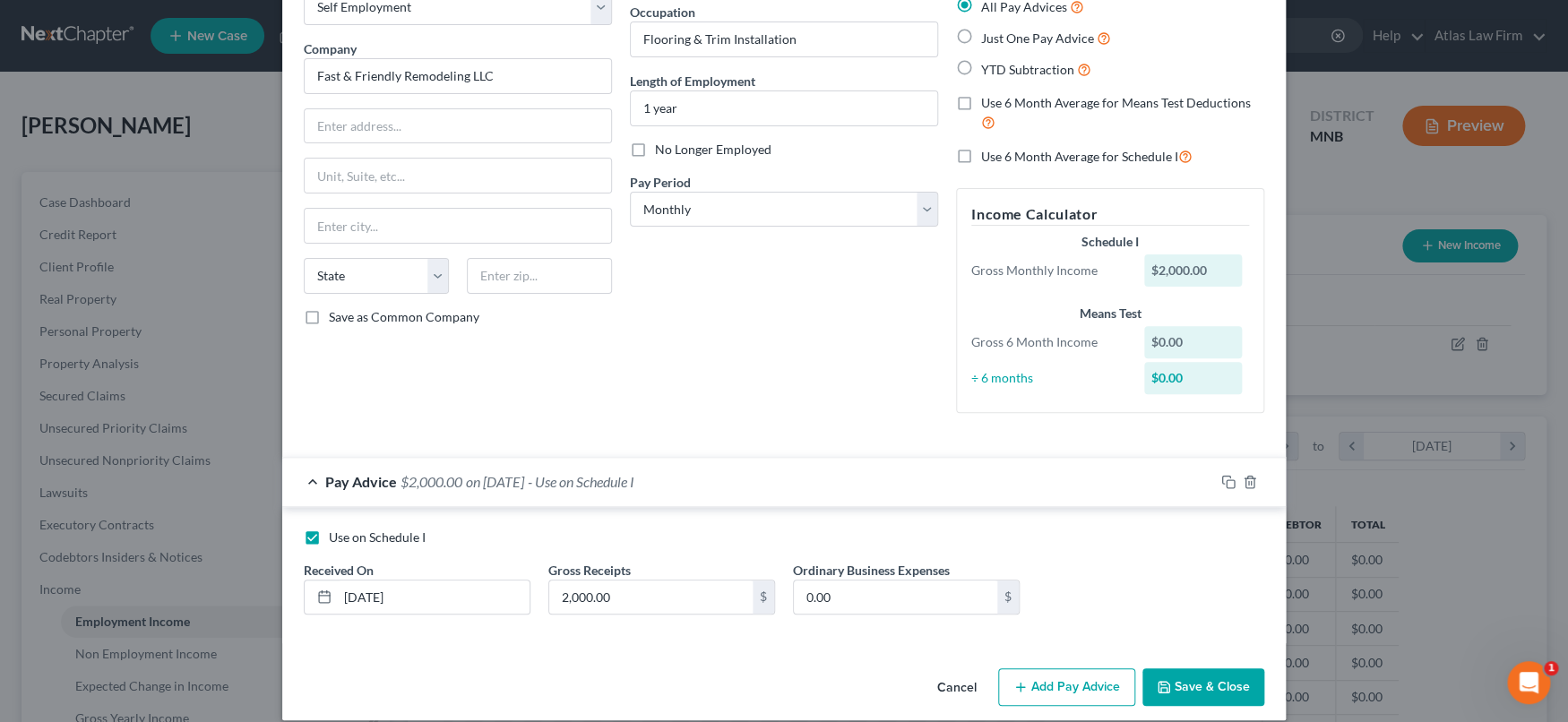
click at [941, 691] on button "Cancel" at bounding box center [957, 687] width 68 height 36
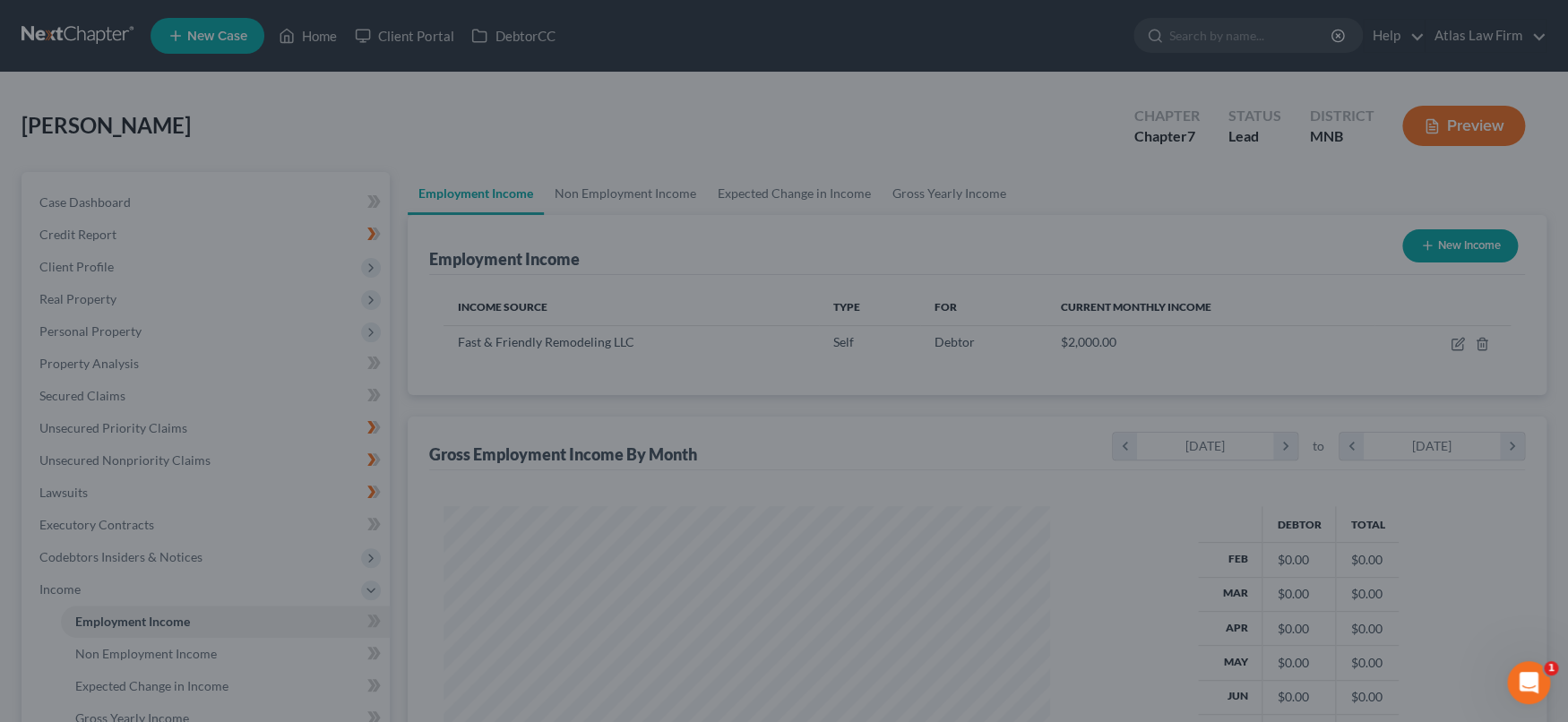
scroll to position [894999, 895114]
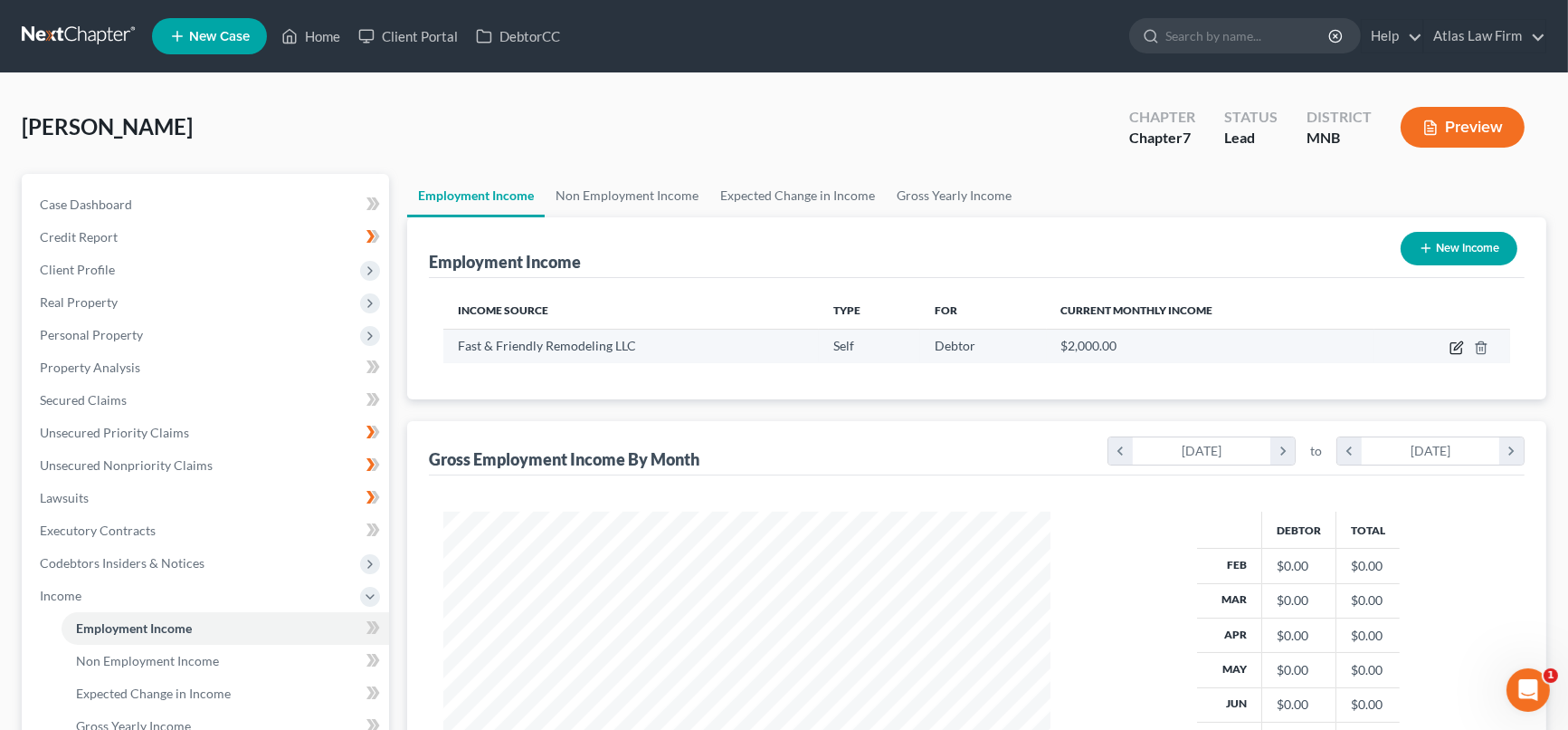
click at [1459, 348] on icon "button" at bounding box center [1456, 348] width 15 height 15
select select "1"
select select "0"
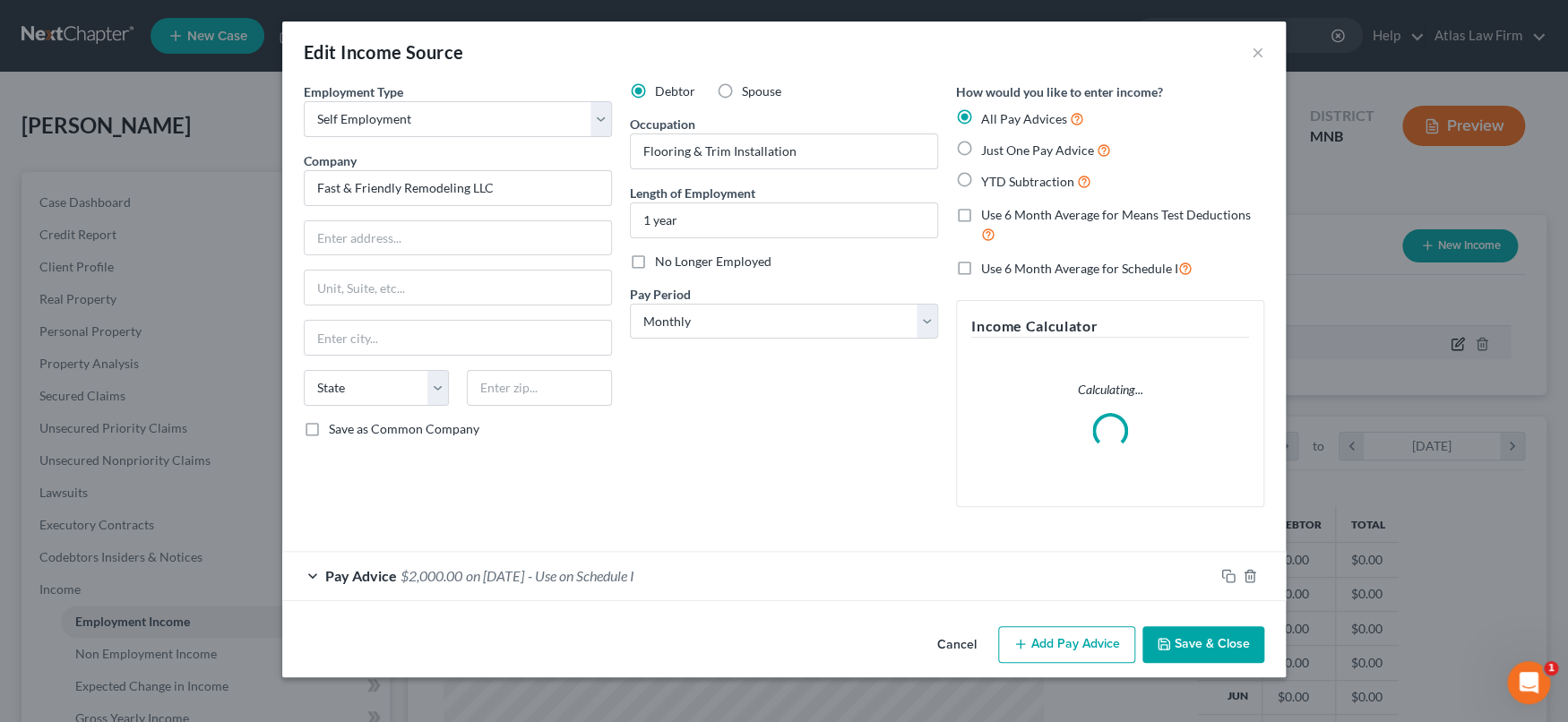
scroll to position [320, 642]
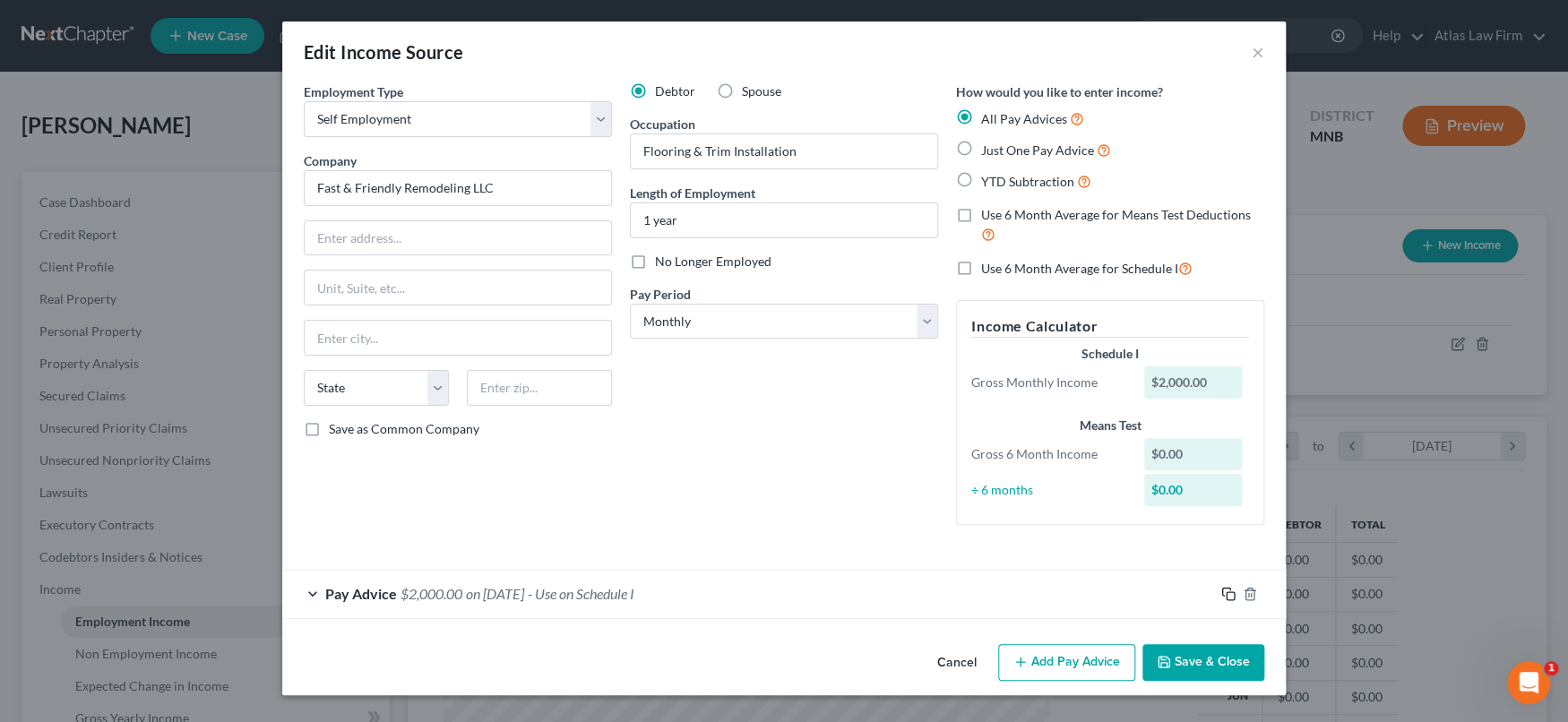
click at [1231, 596] on icon "button" at bounding box center [1228, 594] width 15 height 15
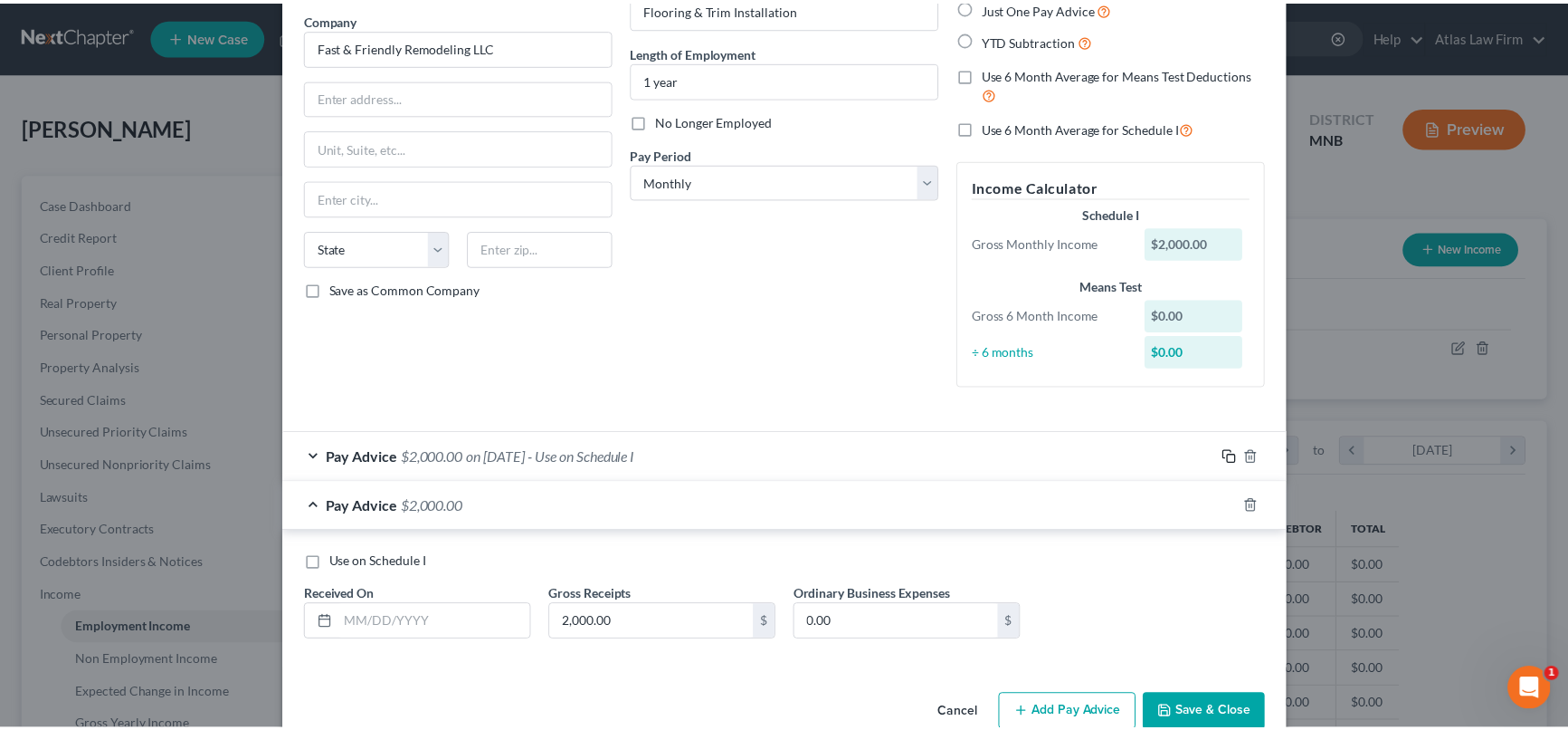
scroll to position [181, 0]
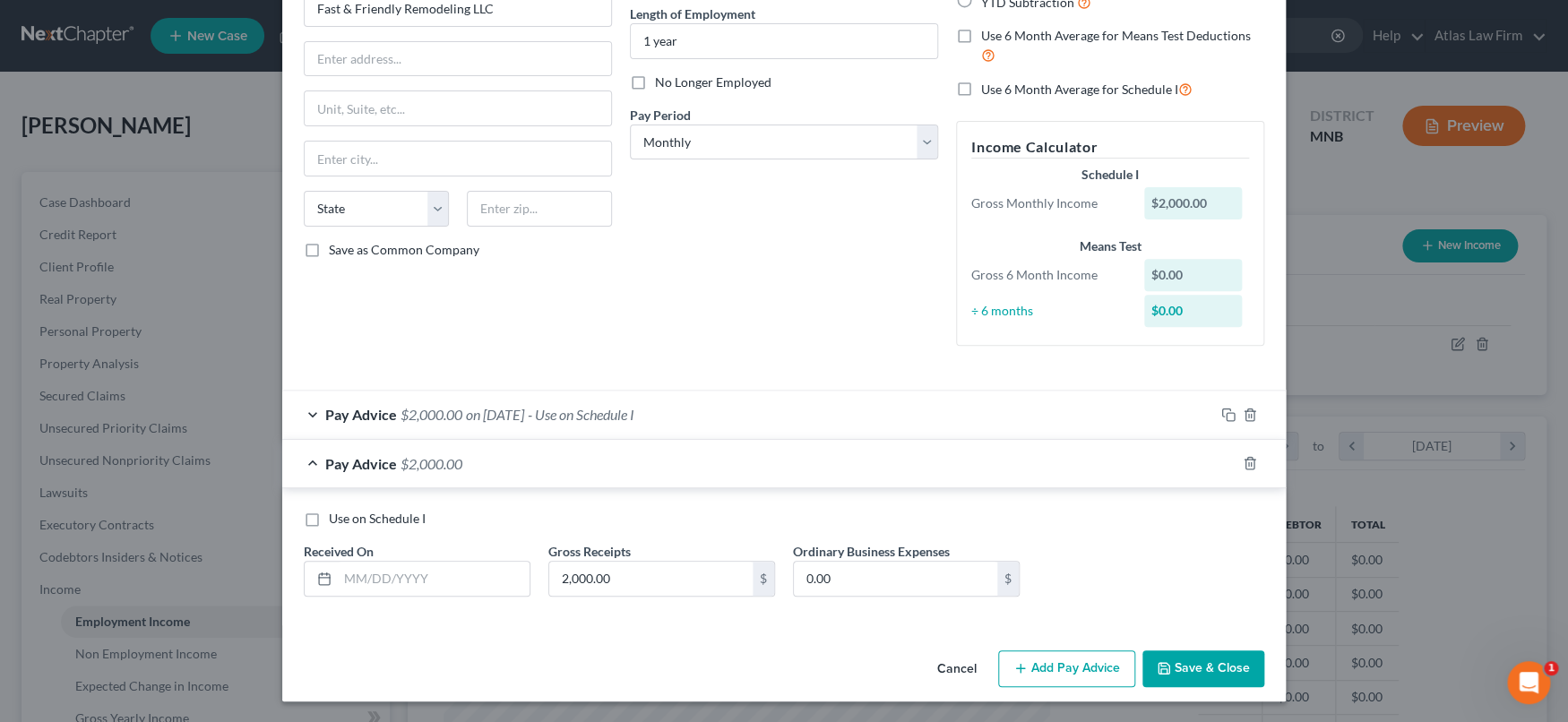
click at [329, 524] on label "Use on Schedule I" at bounding box center [376, 518] width 97 height 17
click at [336, 521] on input "Use on Schedule I" at bounding box center [341, 515] width 12 height 12
click at [329, 521] on label "Use on Schedule I" at bounding box center [376, 518] width 97 height 17
click at [336, 521] on input "Use on Schedule I" at bounding box center [341, 515] width 12 height 12
checkbox input "false"
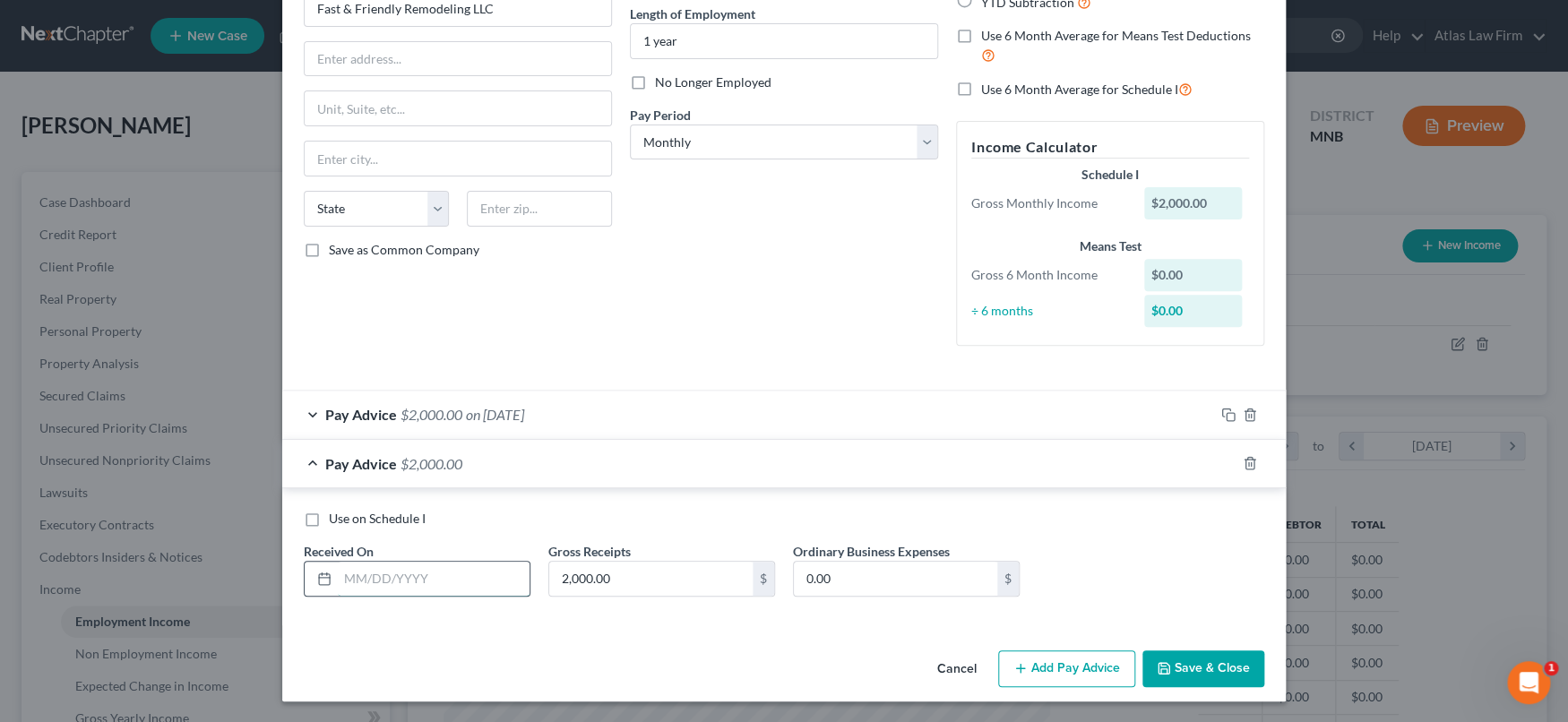
click at [443, 579] on input "text" at bounding box center [433, 578] width 191 height 34
type input "07/8/2025"
click at [712, 579] on input "2,000.00" at bounding box center [651, 578] width 203 height 34
type input "17,749"
click at [1228, 671] on button "Save & Close" at bounding box center [1203, 669] width 121 height 38
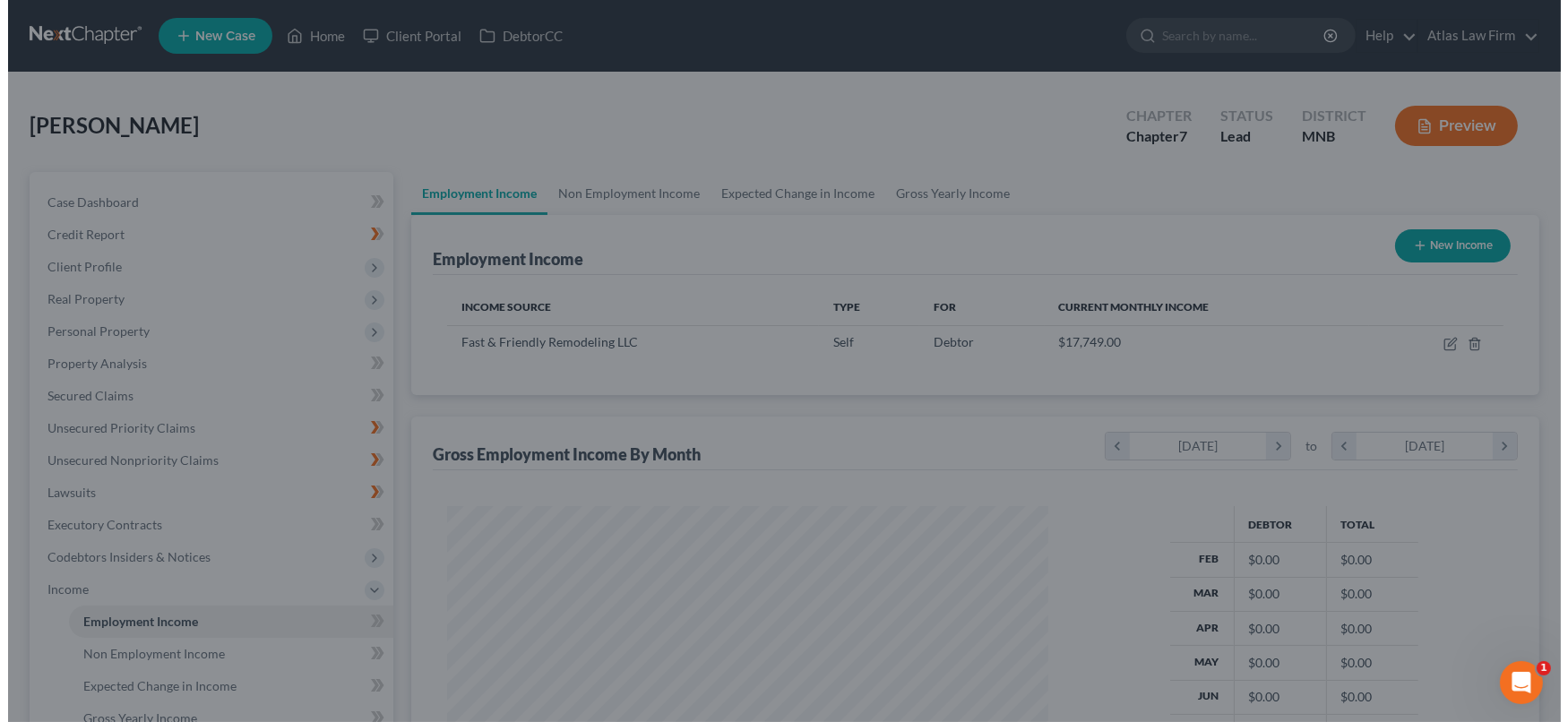
scroll to position [894999, 895114]
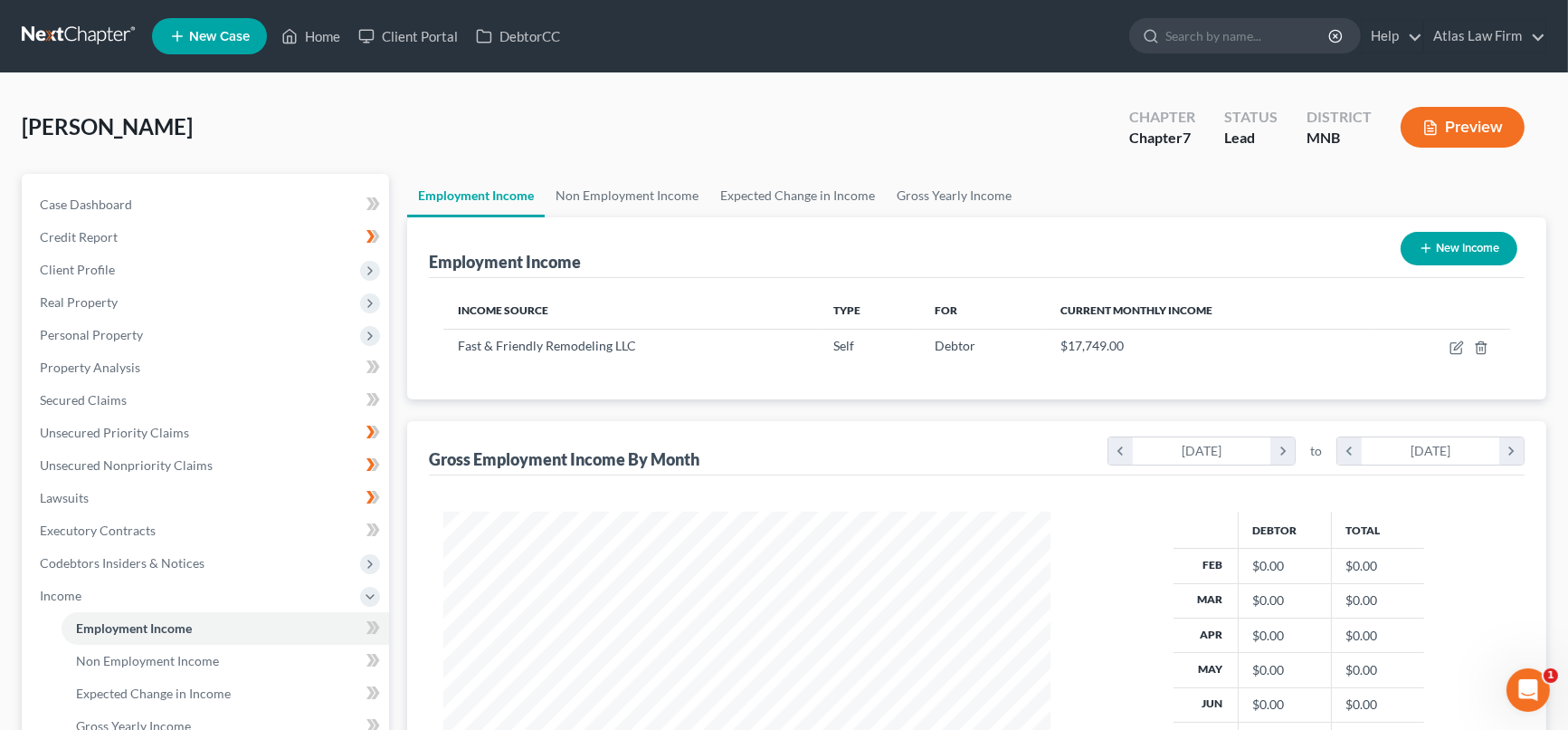
click at [1476, 256] on button "New Income" at bounding box center [1459, 248] width 117 height 33
select select "0"
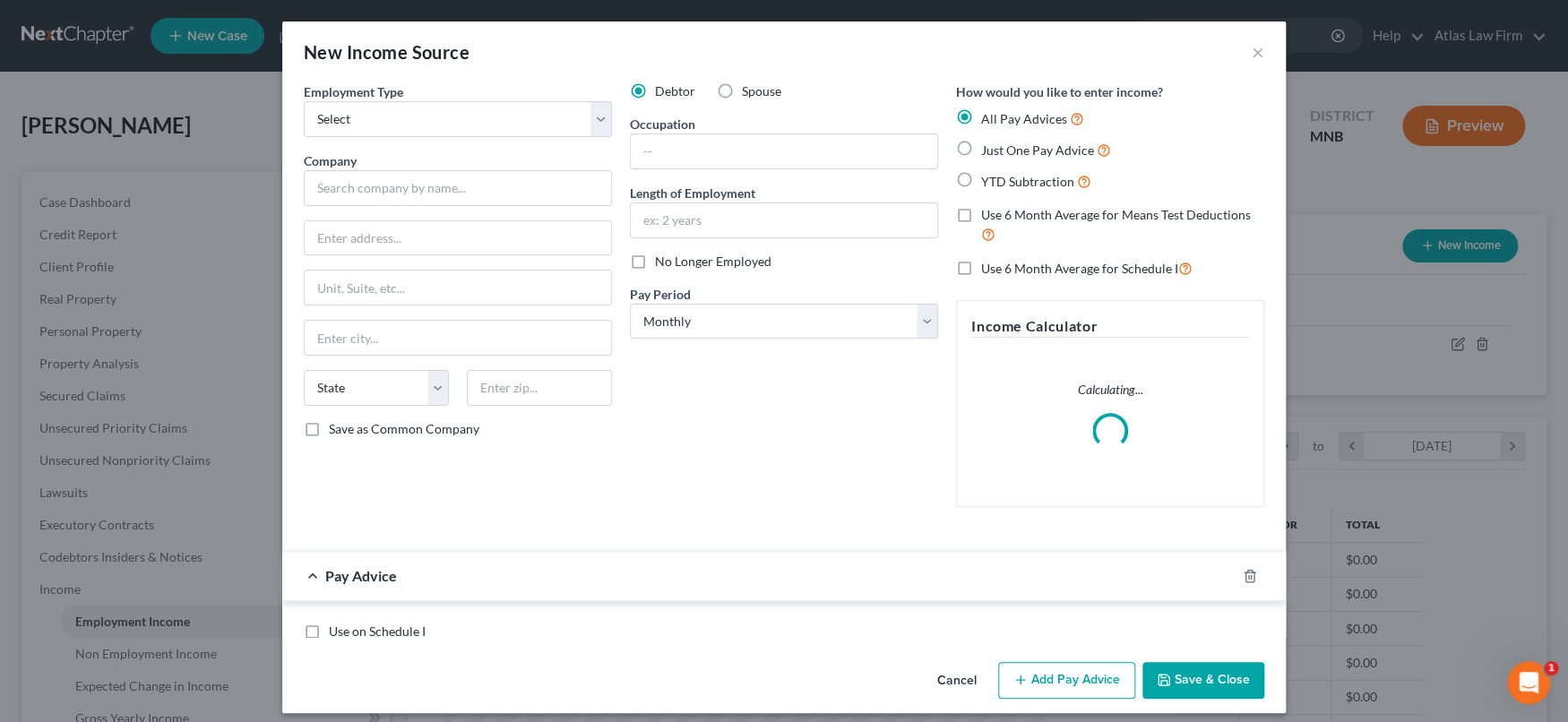
scroll to position [320, 642]
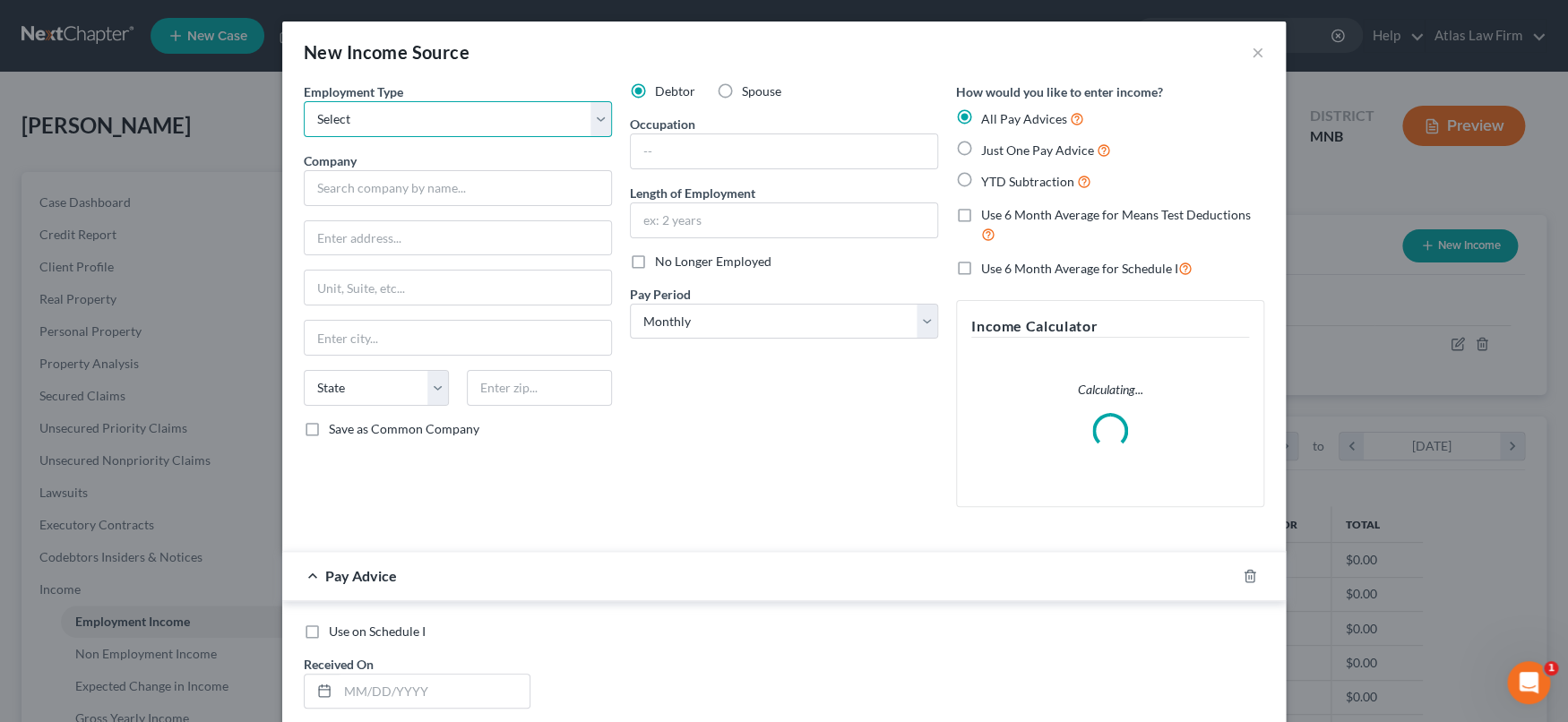
click at [590, 114] on select "Select Full or Part Time Employment Self Employment" at bounding box center [457, 119] width 308 height 36
select select "1"
click at [304, 101] on select "Select Full or Part Time Employment Self Employment" at bounding box center [457, 119] width 308 height 36
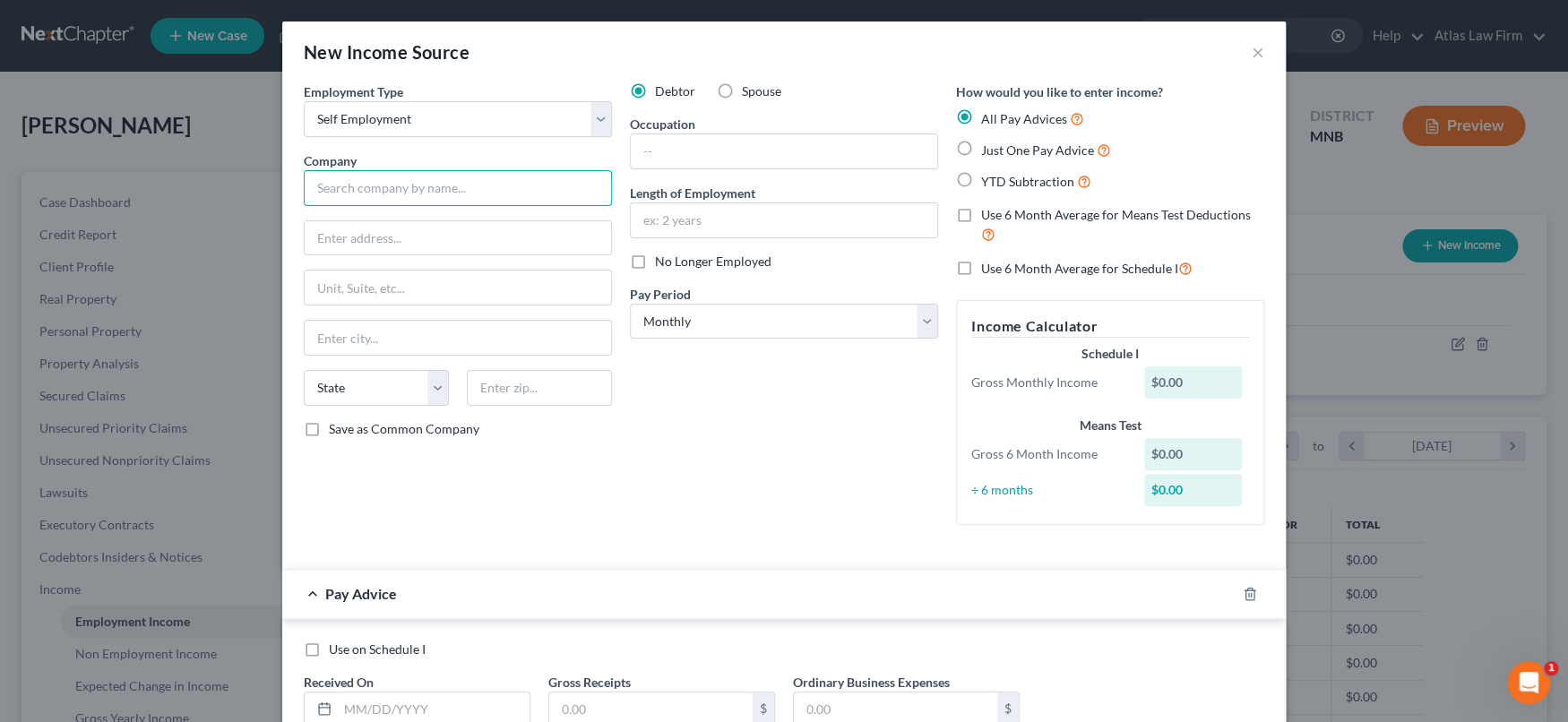
click at [561, 186] on input "text" at bounding box center [457, 188] width 308 height 36
type input "Under Own Name"
click at [669, 143] on input "text" at bounding box center [783, 151] width 306 height 34
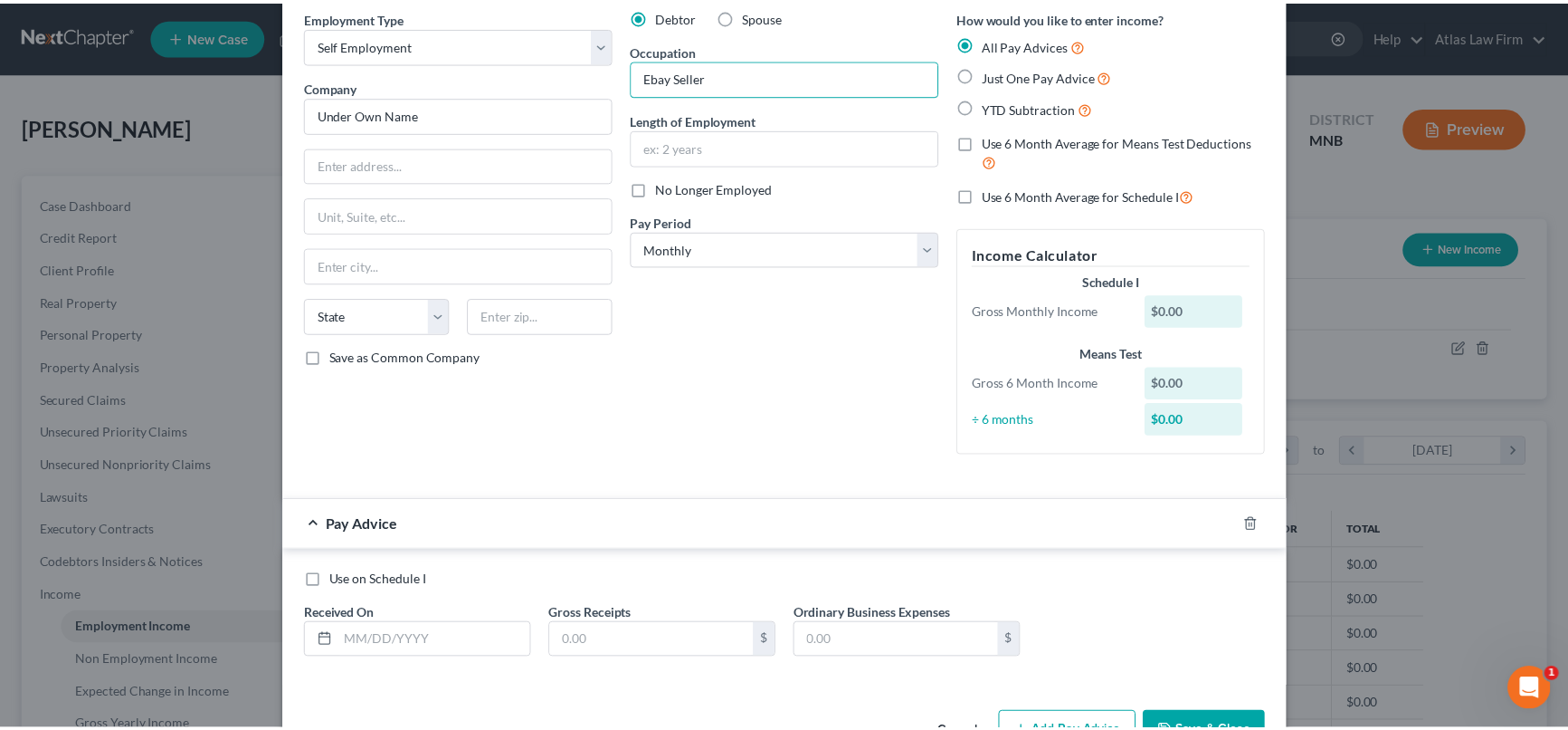
scroll to position [131, 0]
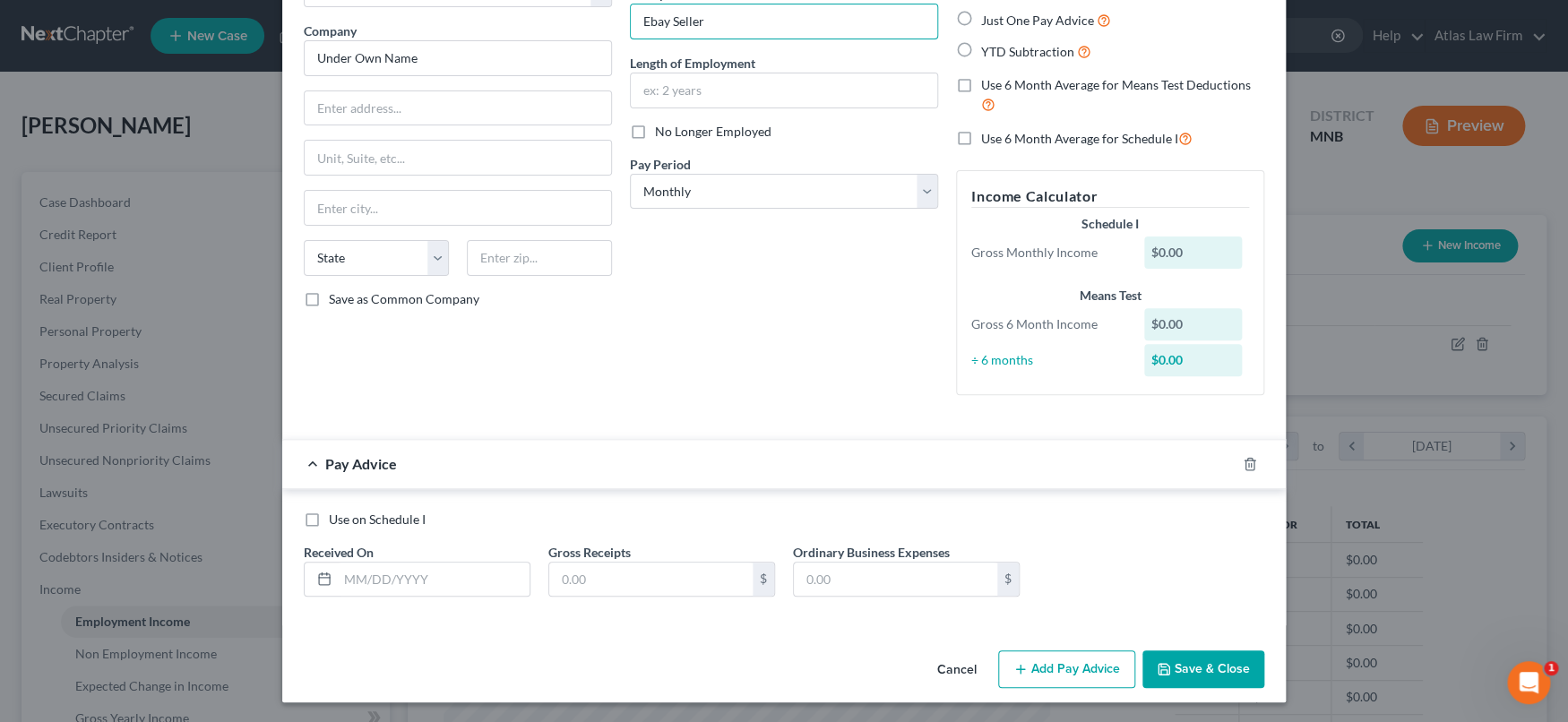
type input "Ebay Seller"
click at [329, 515] on label "Use on Schedule I" at bounding box center [376, 519] width 97 height 17
click at [336, 515] on input "Use on Schedule I" at bounding box center [341, 516] width 12 height 12
checkbox input "true"
click at [433, 581] on input "text" at bounding box center [433, 579] width 191 height 34
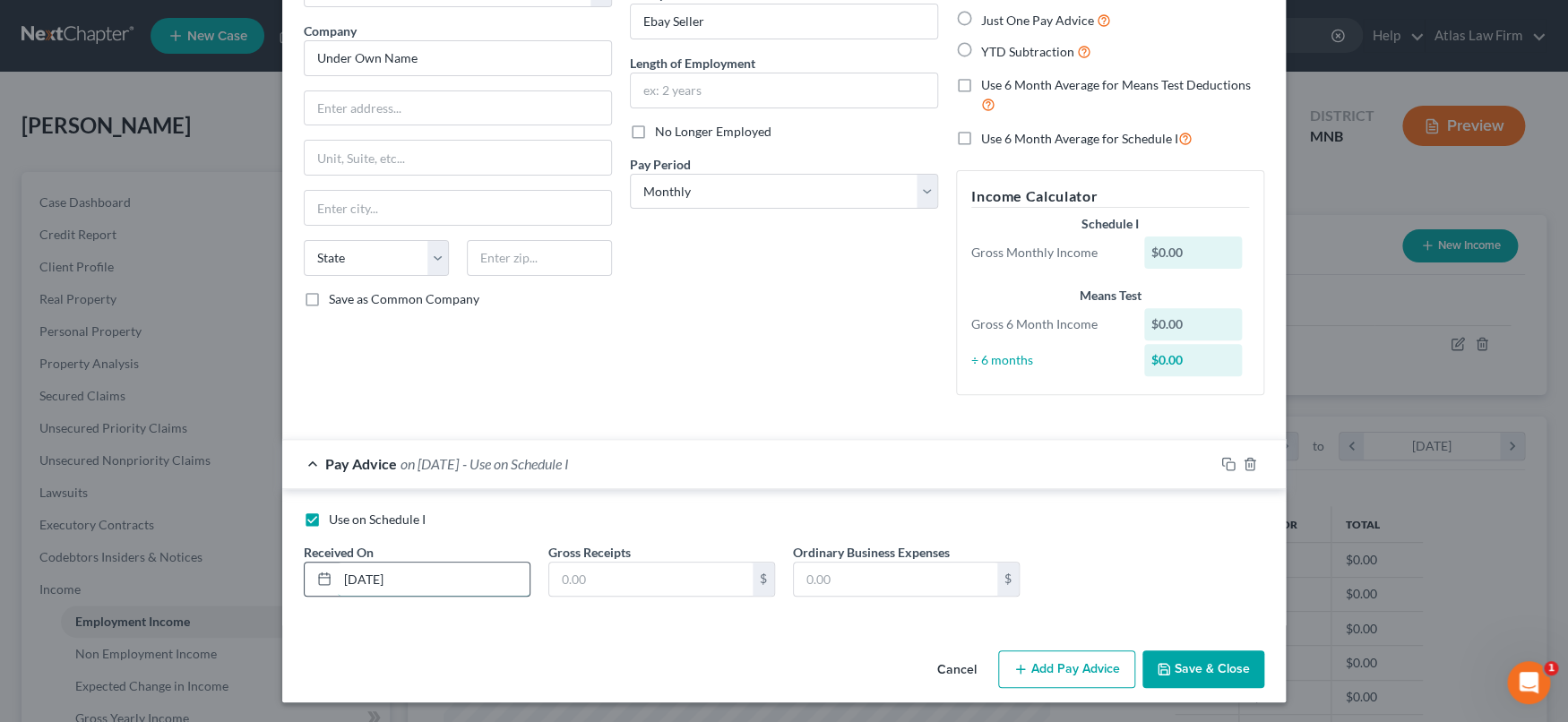
click at [448, 588] on input "12/31/2021" at bounding box center [433, 579] width 191 height 34
drag, startPoint x: 449, startPoint y: 574, endPoint x: 288, endPoint y: 517, distance: 170.8
click at [294, 573] on div "Received On * 12/31/2021" at bounding box center [417, 569] width 245 height 54
type input "01/01/2021"
click at [618, 582] on input "text" at bounding box center [651, 579] width 203 height 34
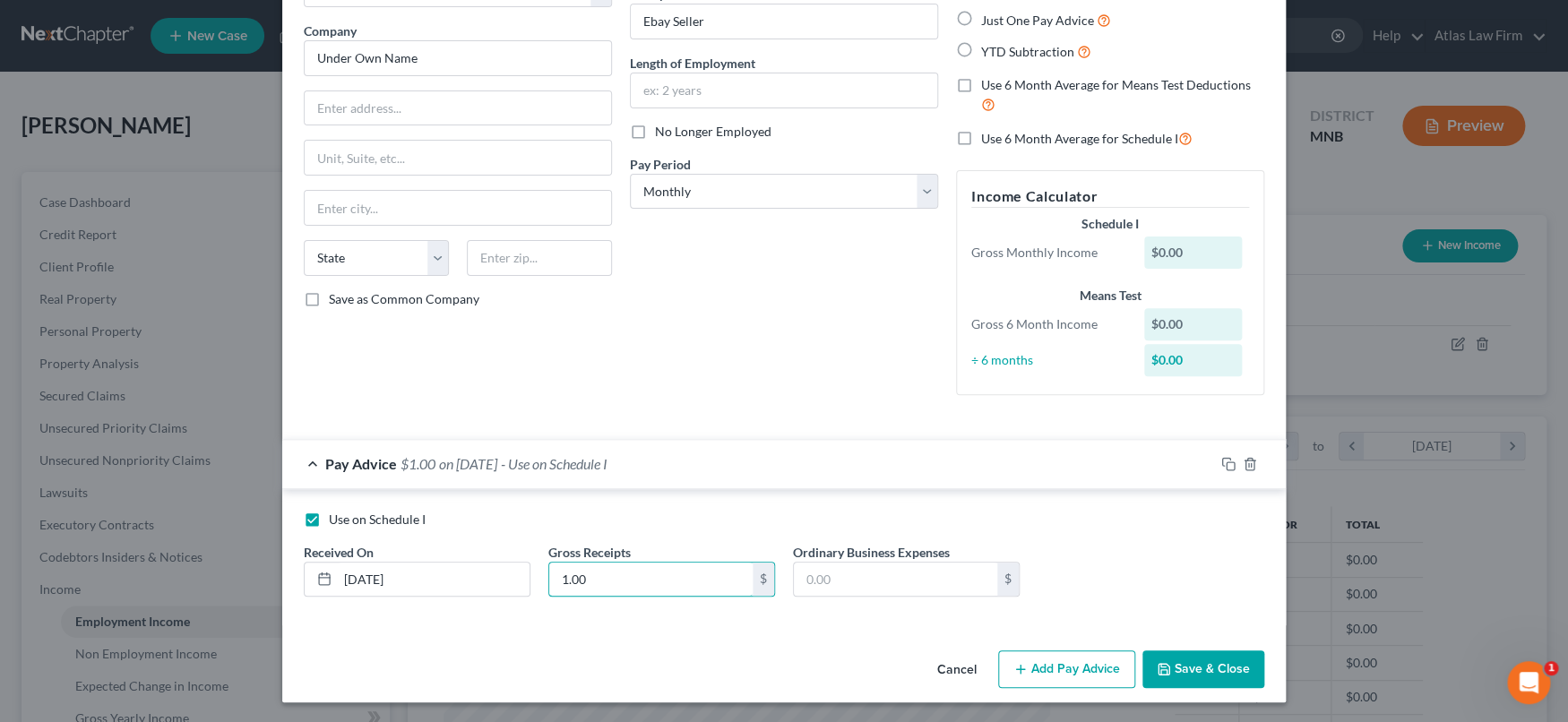
type input "1.00"
click at [1205, 676] on button "Save & Close" at bounding box center [1203, 669] width 121 height 38
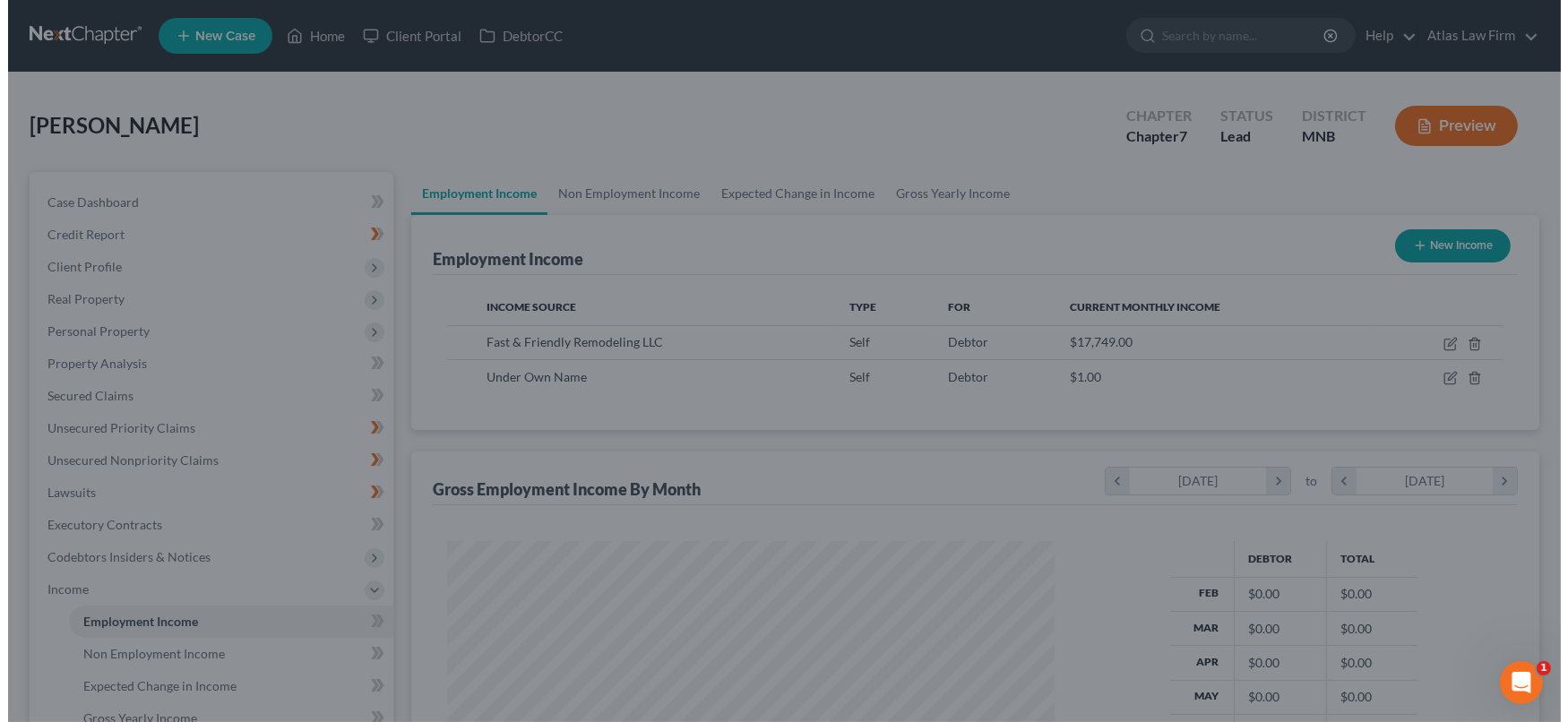
scroll to position [894999, 895114]
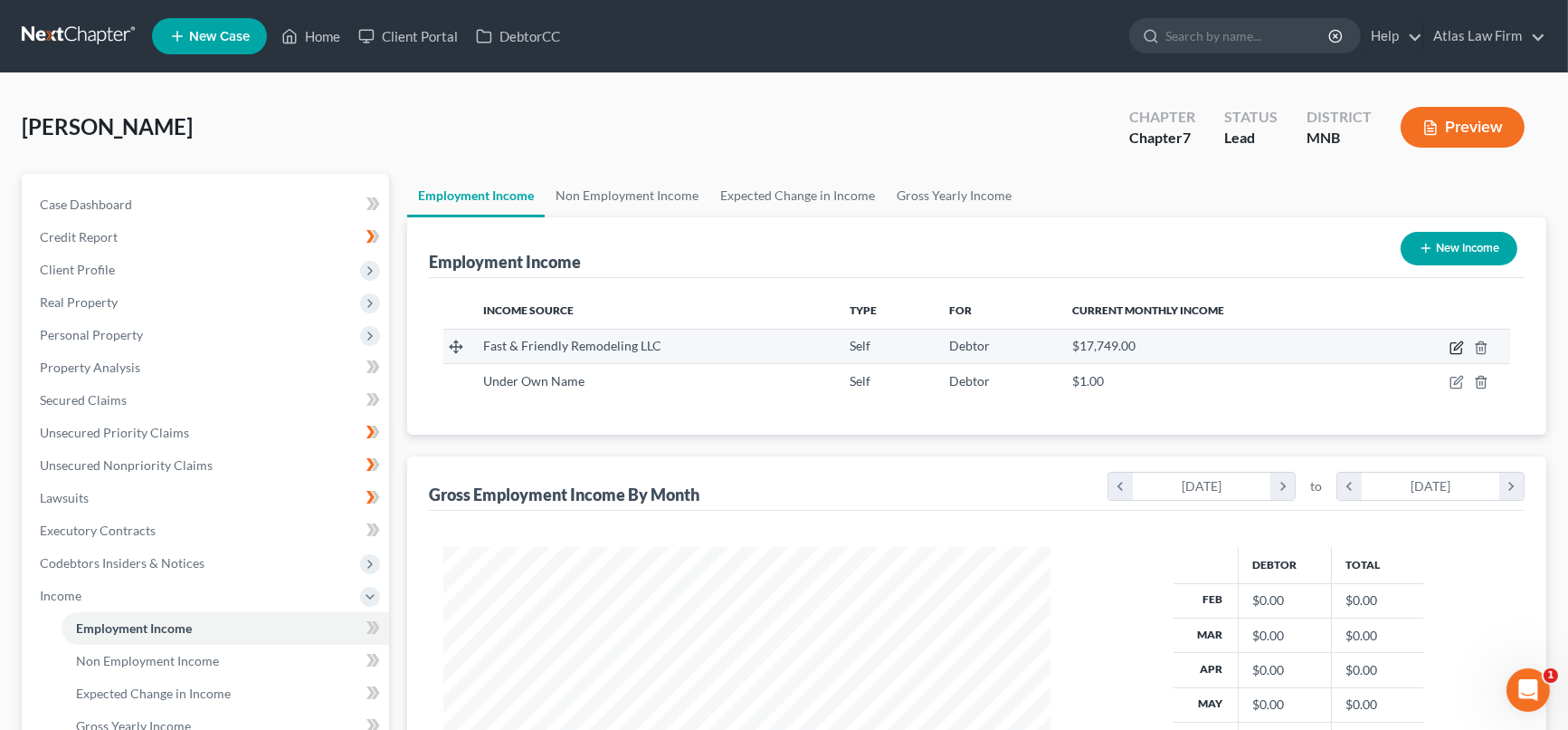
click at [1453, 345] on icon "button" at bounding box center [1456, 348] width 15 height 15
select select "1"
select select "0"
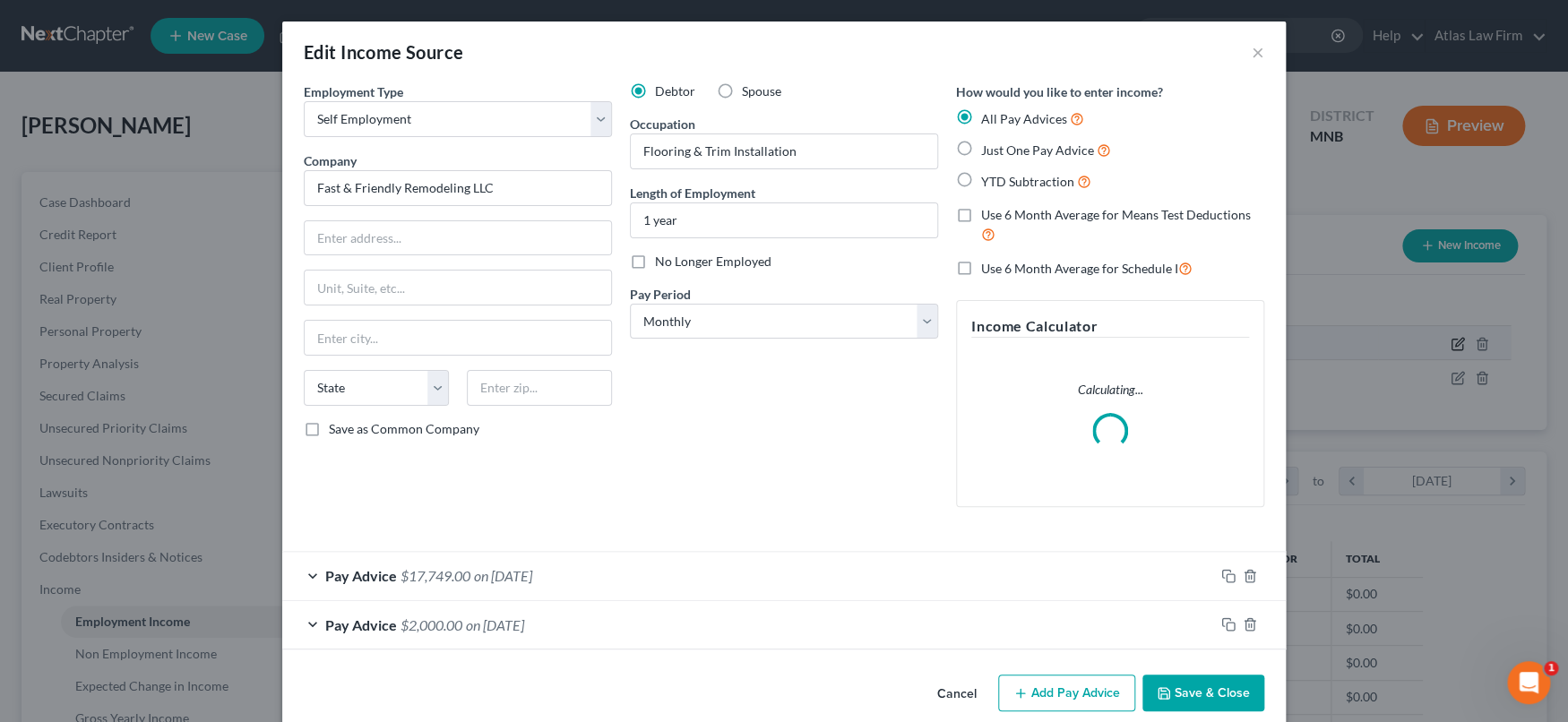
scroll to position [320, 642]
click at [881, 579] on div "Pay Advice $17,749.00 on 07/08/2025" at bounding box center [748, 576] width 931 height 48
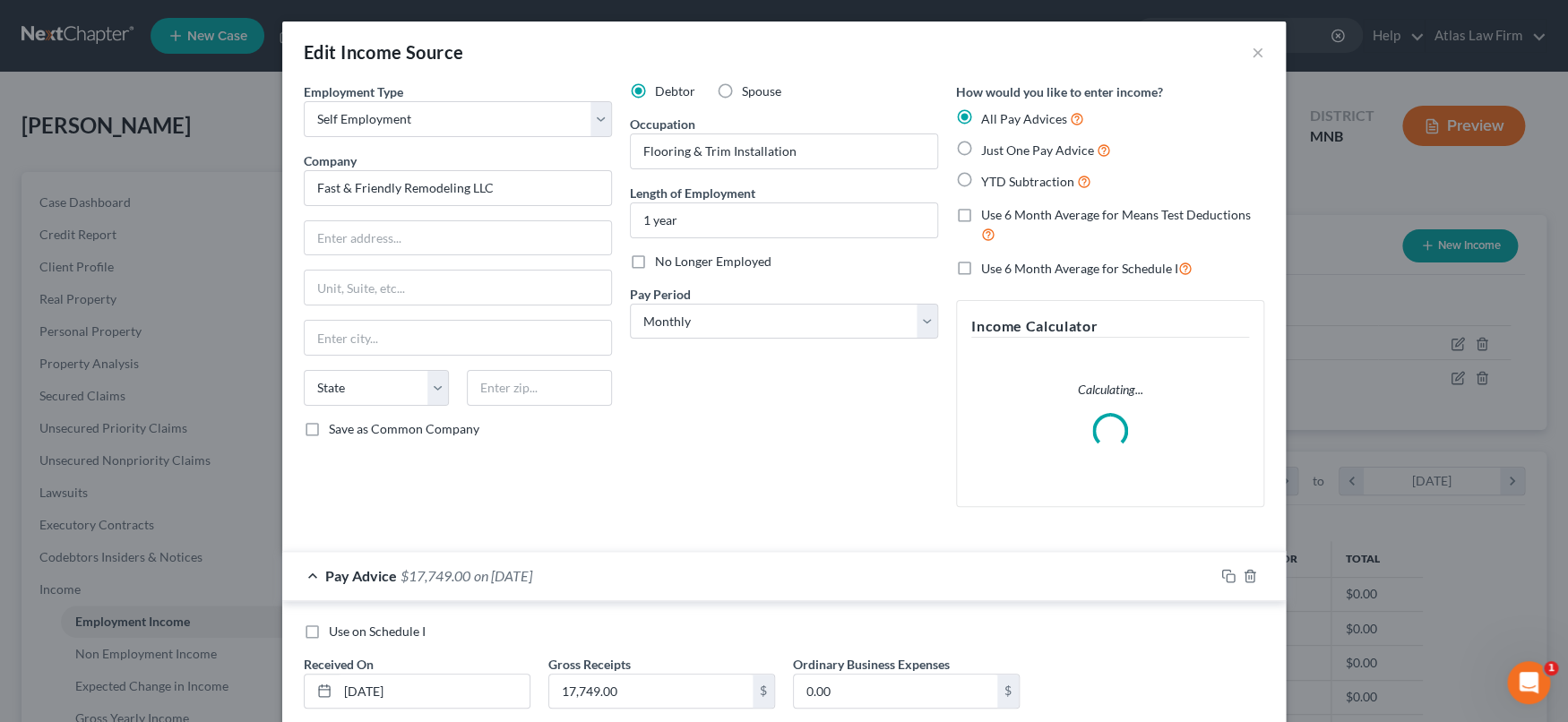
scroll to position [162, 0]
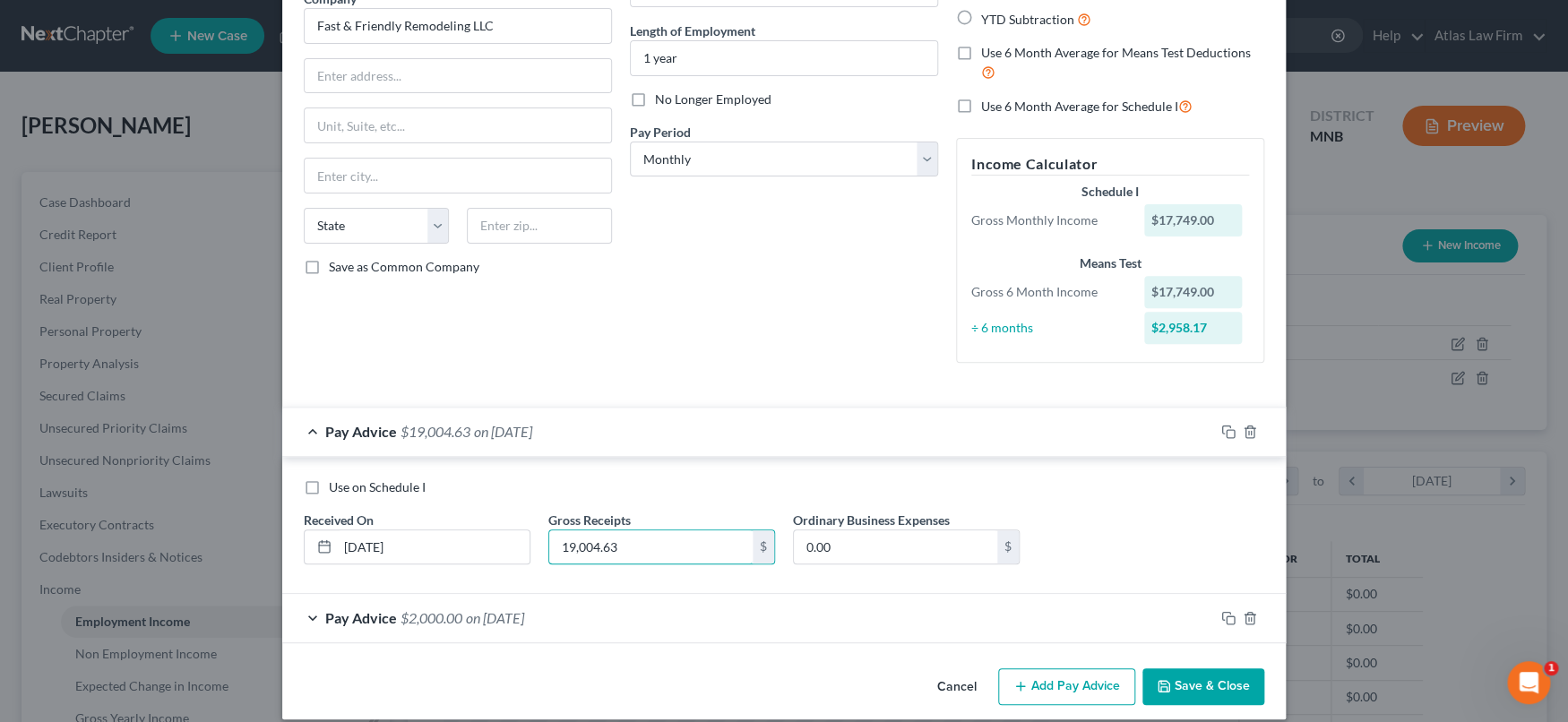
type input "19,004.63"
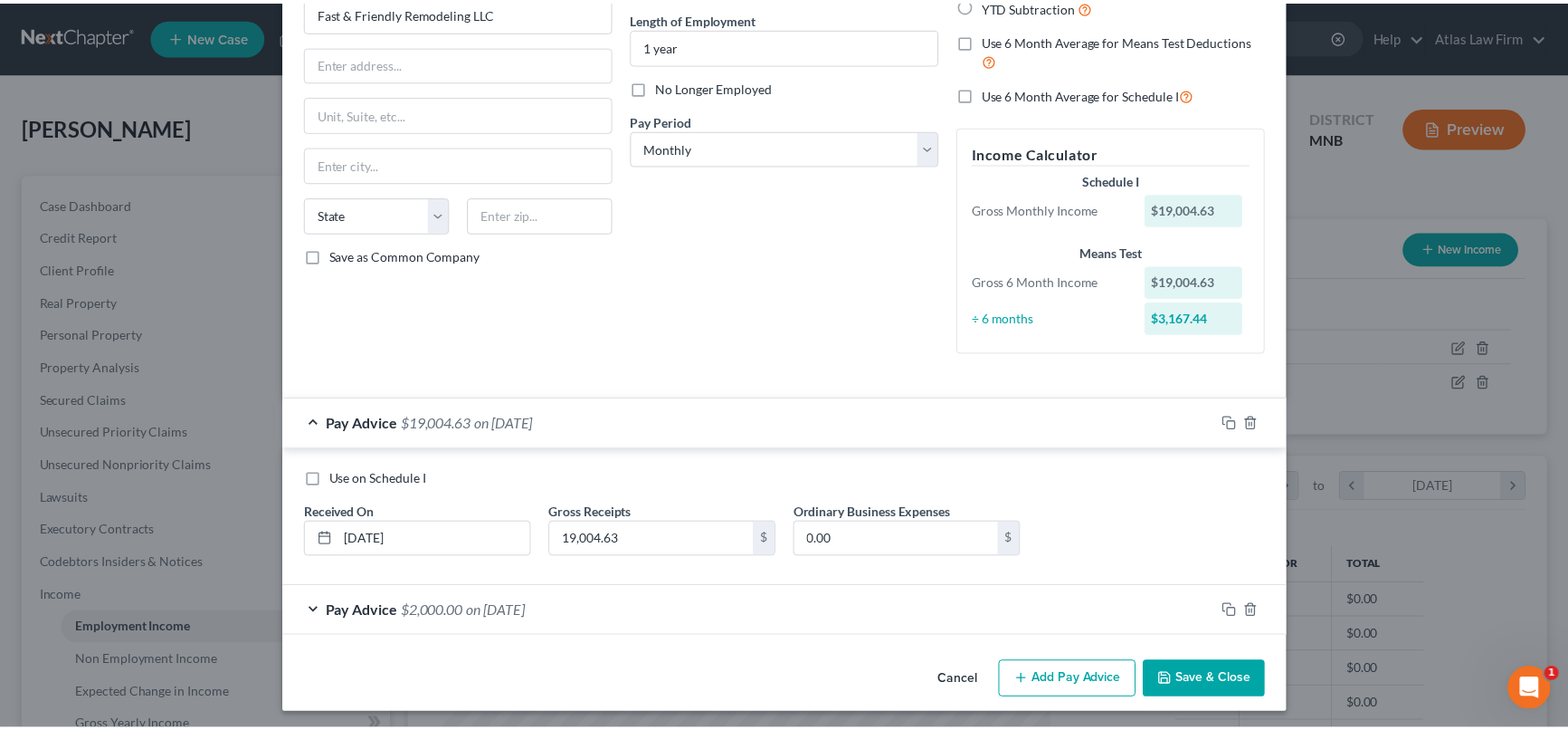
scroll to position [182, 0]
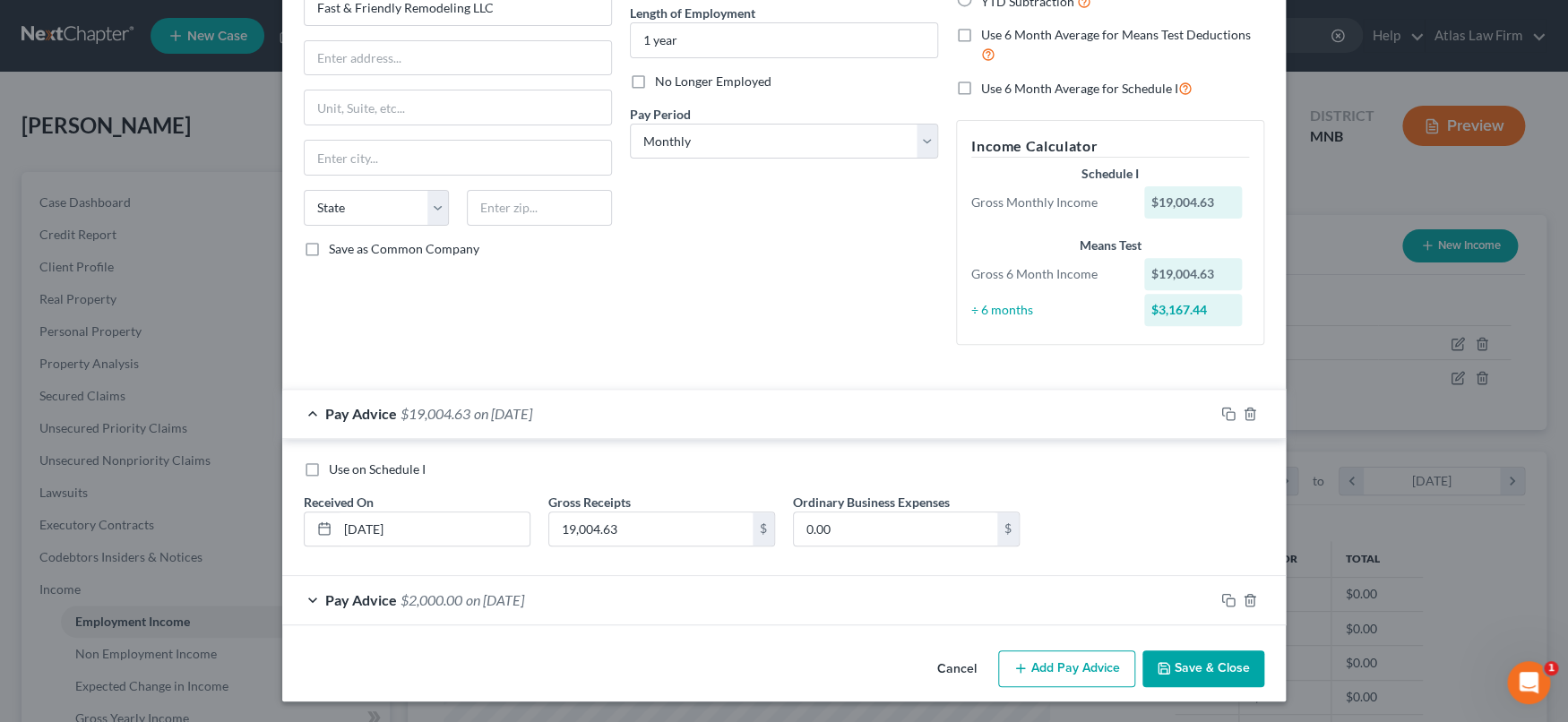
click at [1175, 668] on button "Save & Close" at bounding box center [1203, 669] width 121 height 38
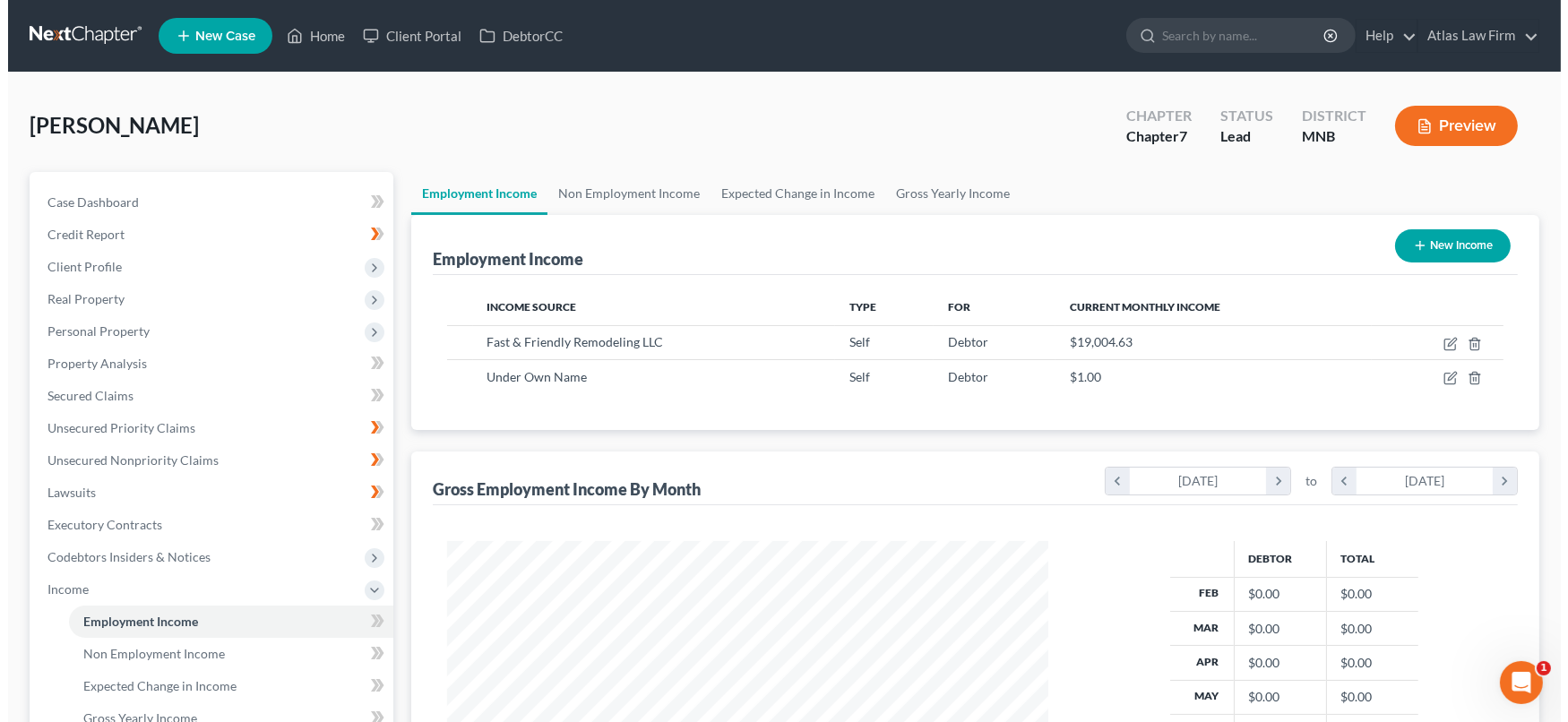
scroll to position [894999, 895114]
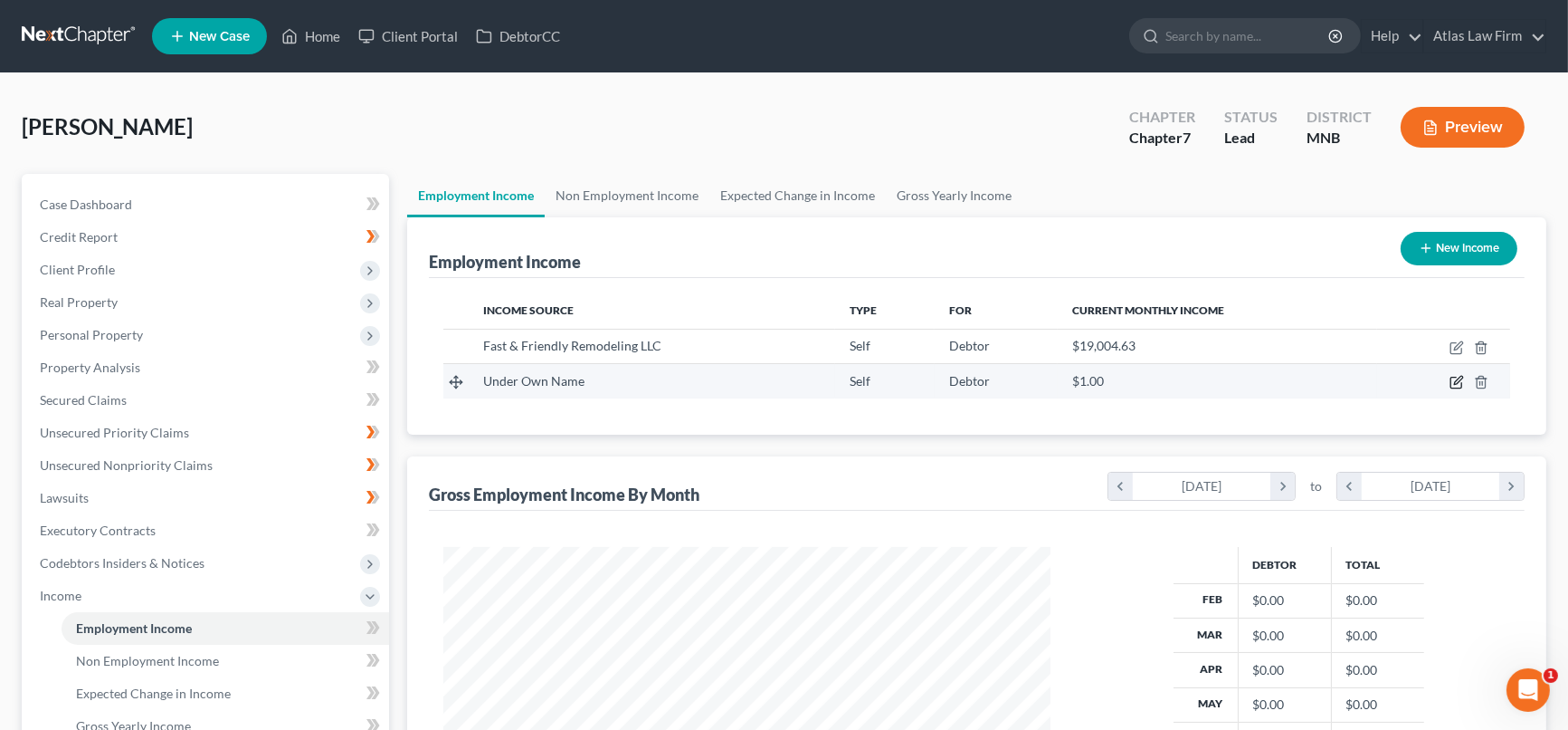
click at [1454, 380] on icon "button" at bounding box center [1456, 382] width 15 height 15
select select "1"
select select "0"
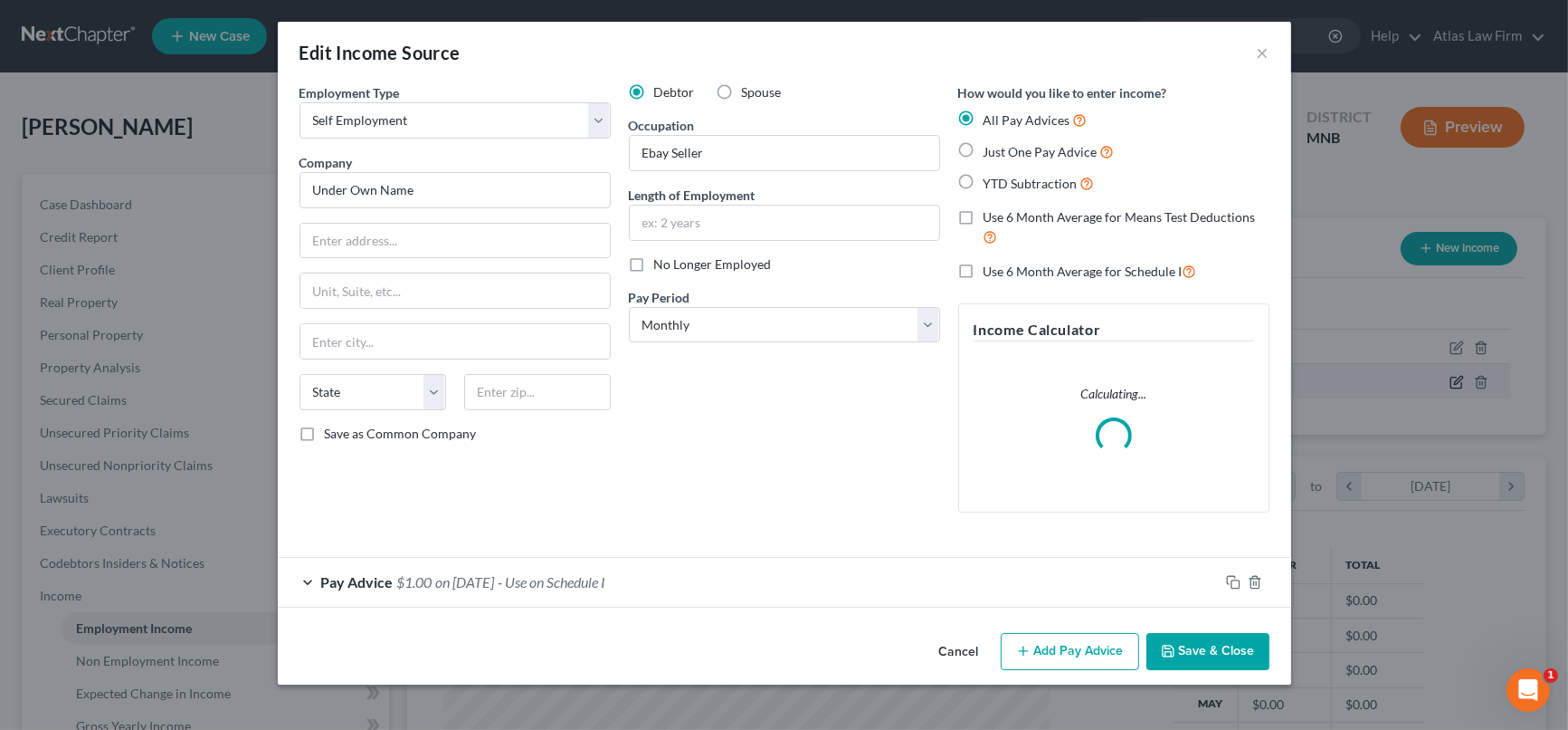
scroll to position [324, 649]
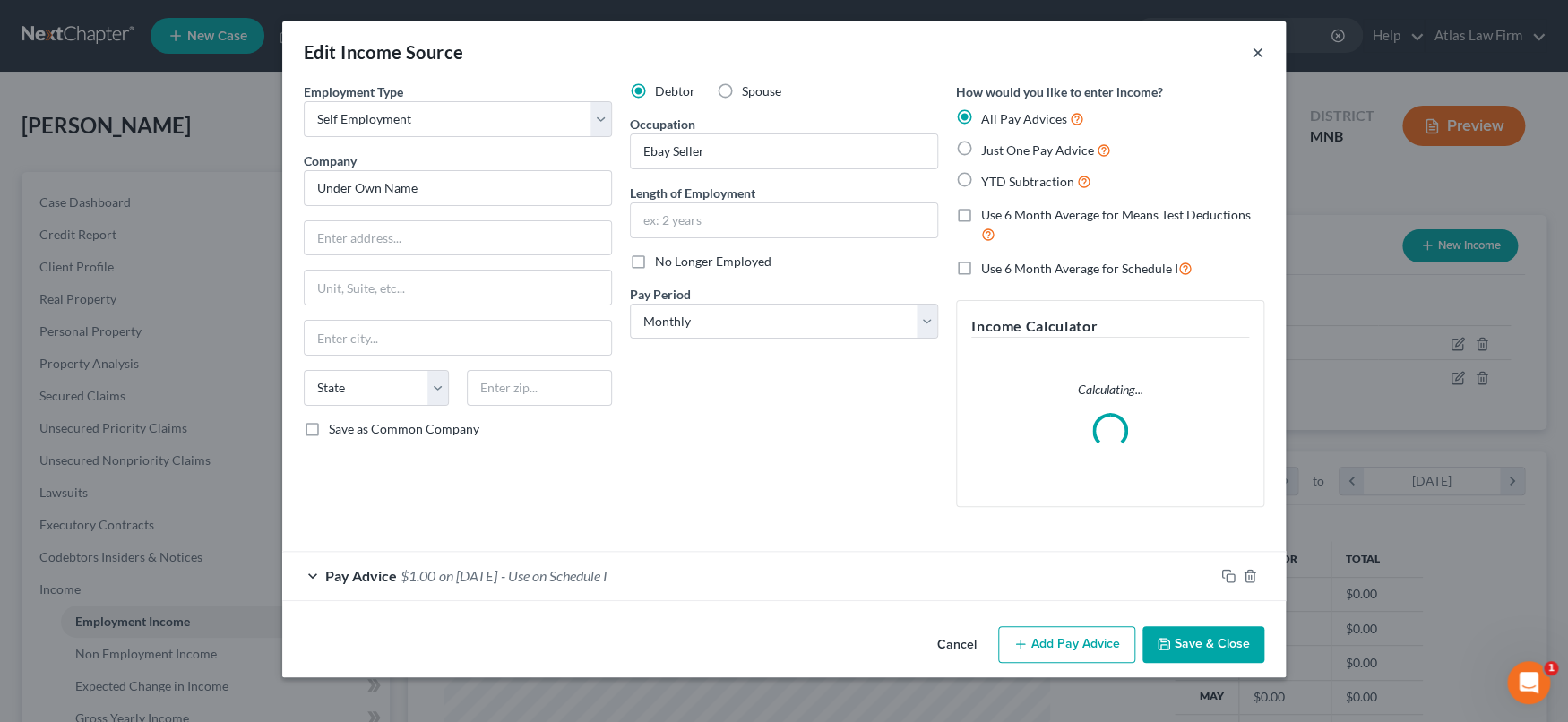
drag, startPoint x: 1258, startPoint y: 57, endPoint x: 1480, endPoint y: 334, distance: 355.0
click at [1258, 57] on button "×" at bounding box center [1258, 52] width 13 height 21
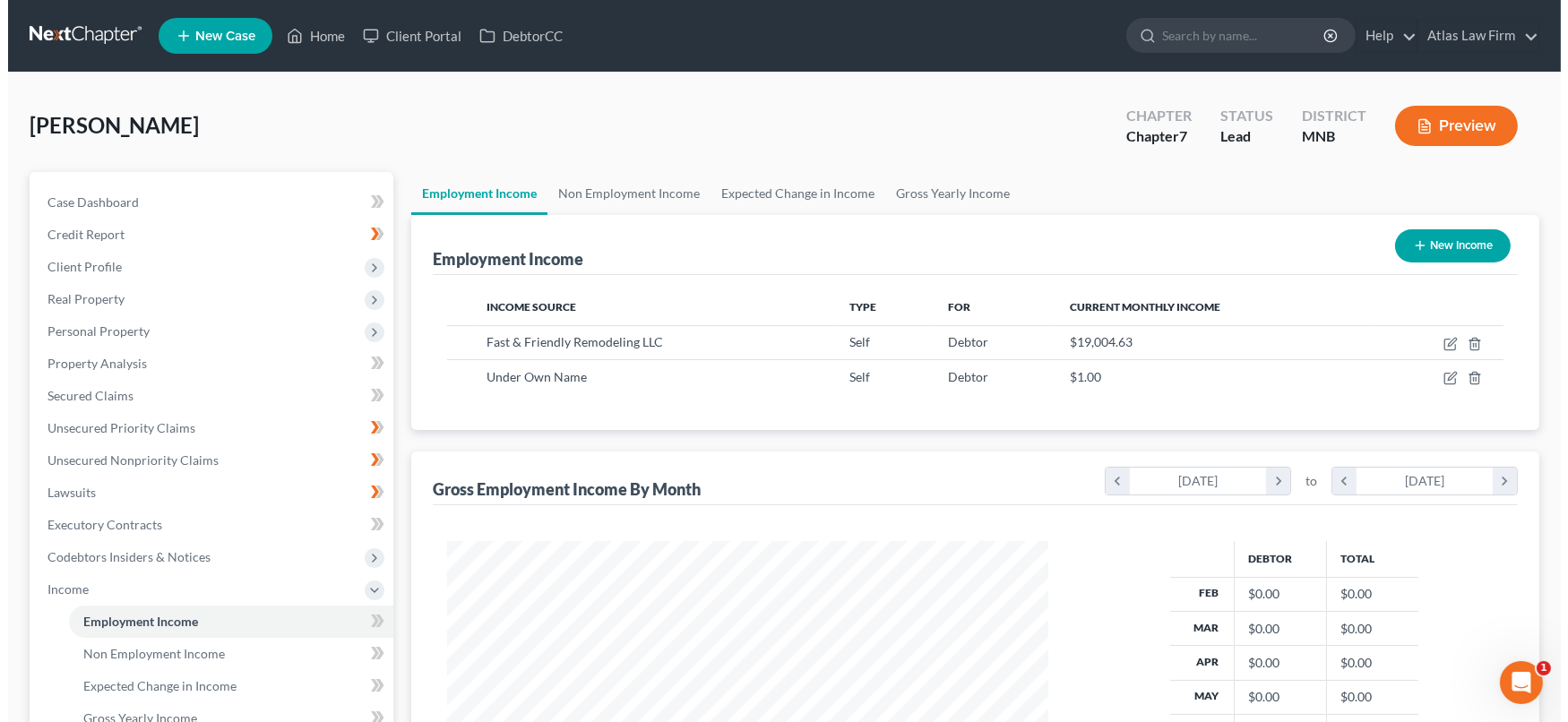
scroll to position [894999, 895114]
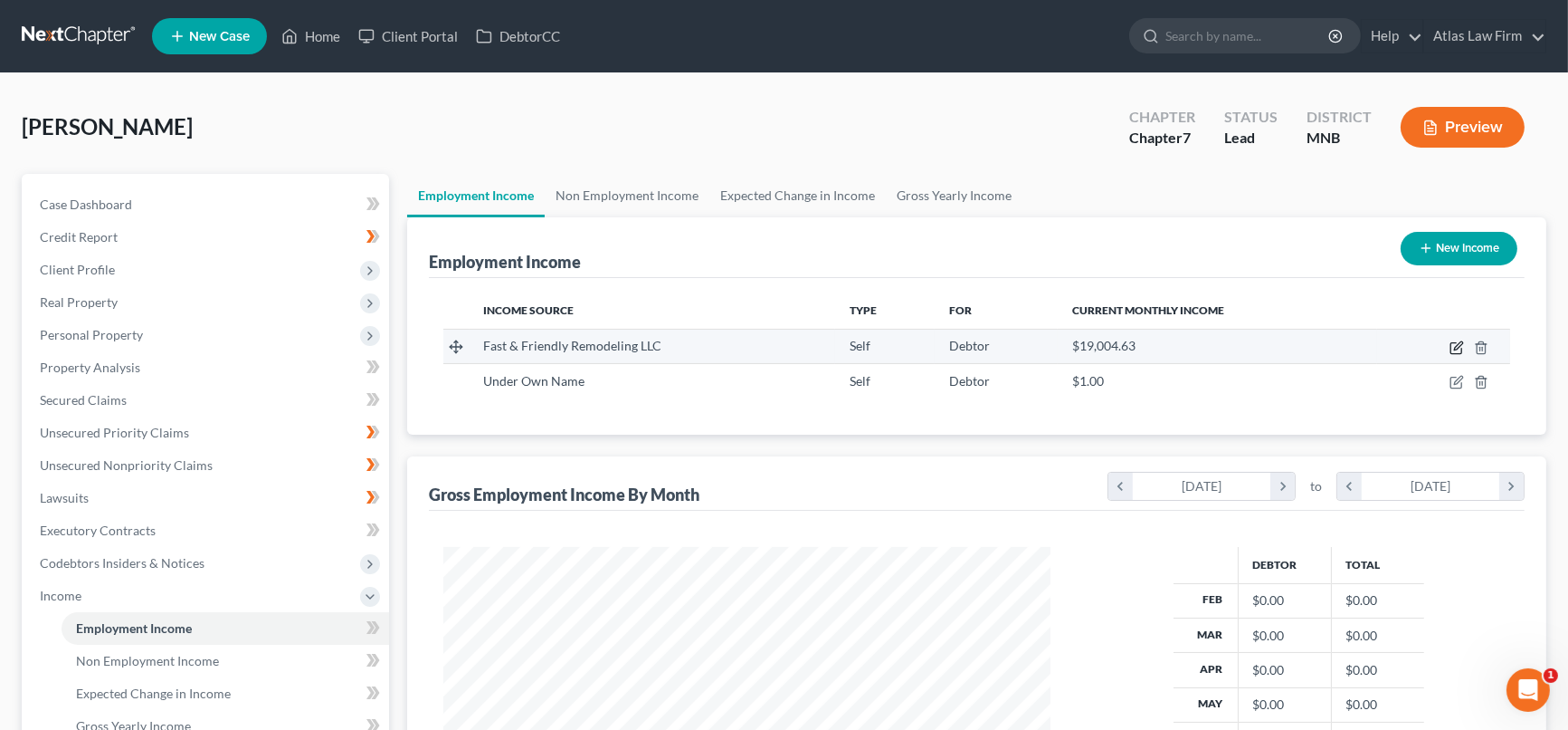
click at [1458, 347] on icon "button" at bounding box center [1456, 348] width 15 height 15
select select "1"
select select "0"
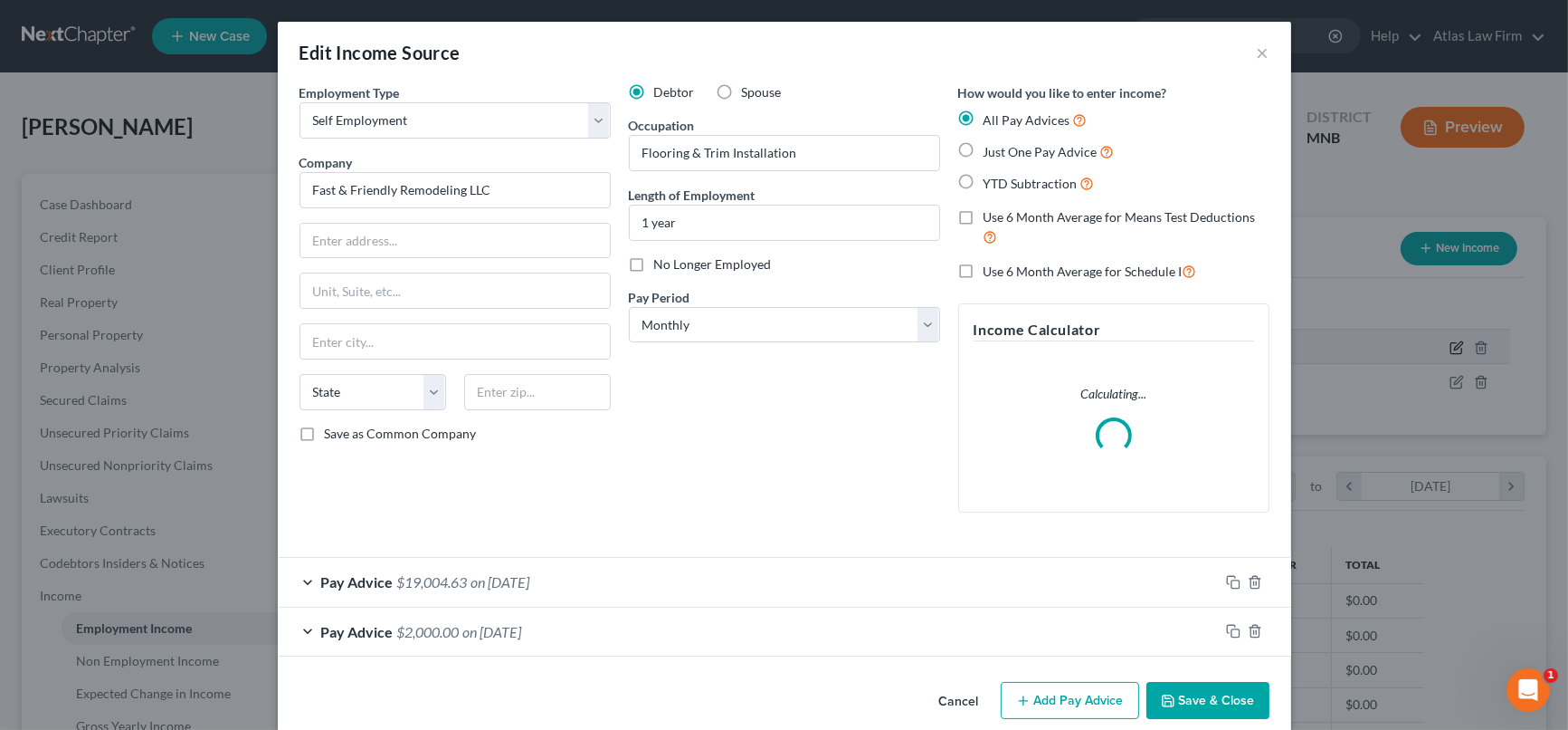
scroll to position [324, 649]
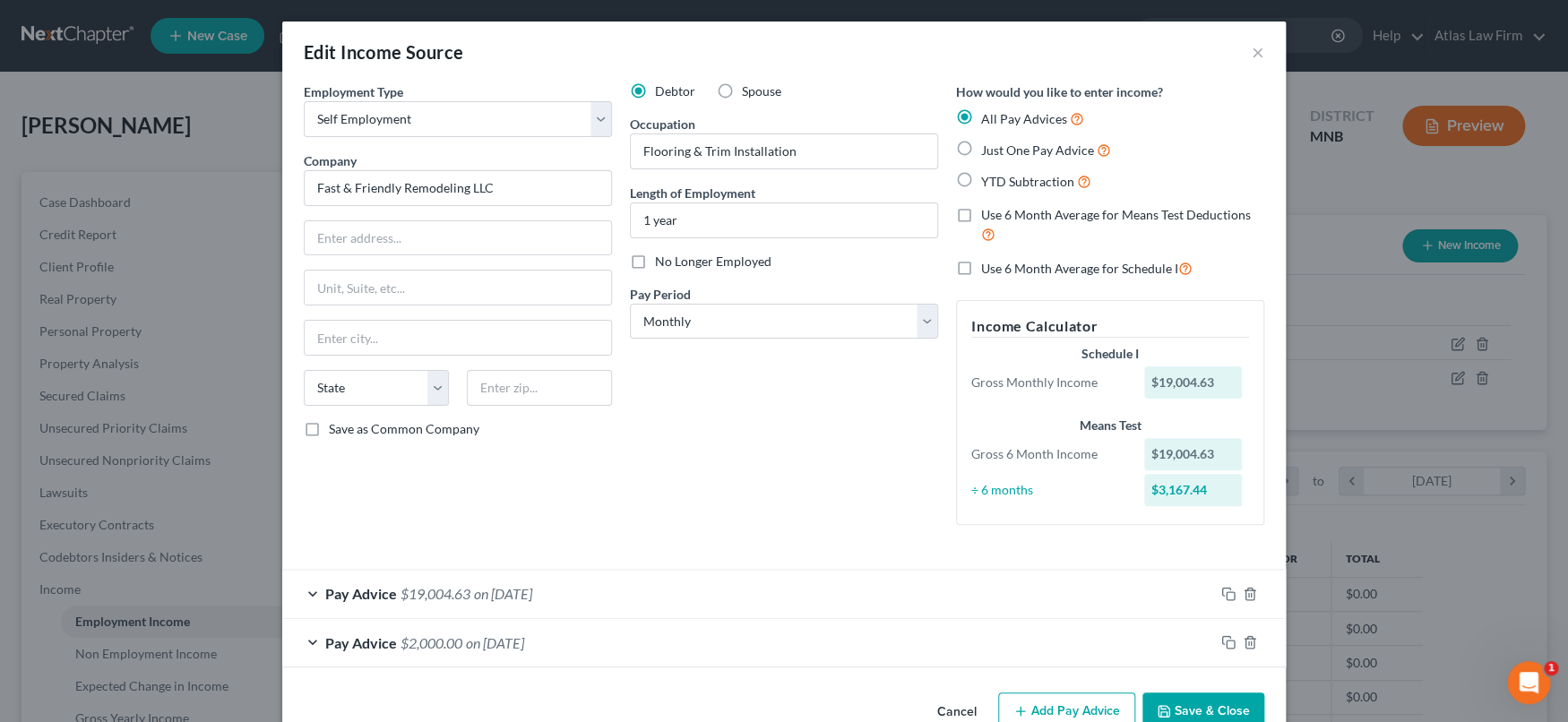
click at [1223, 705] on button "Save & Close" at bounding box center [1203, 710] width 121 height 38
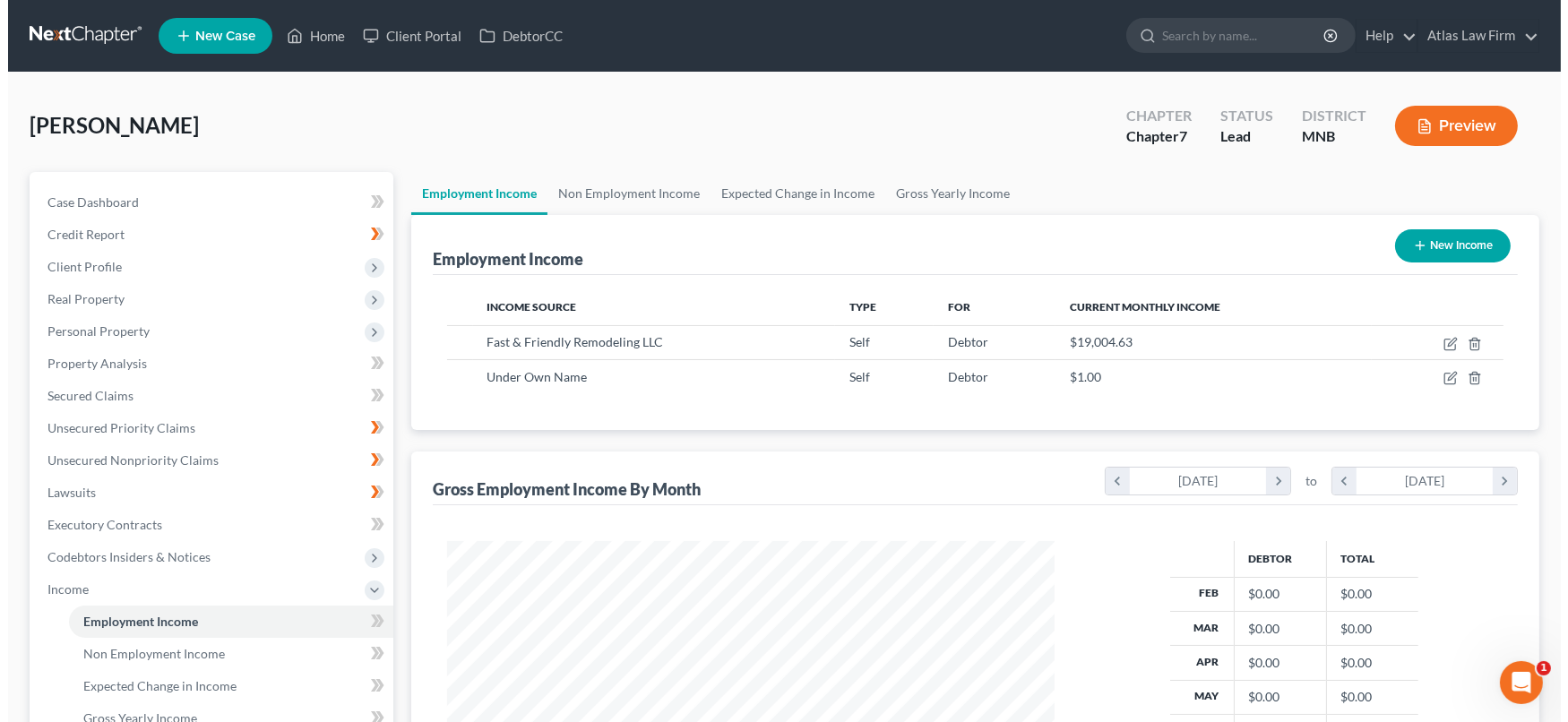
scroll to position [894999, 895114]
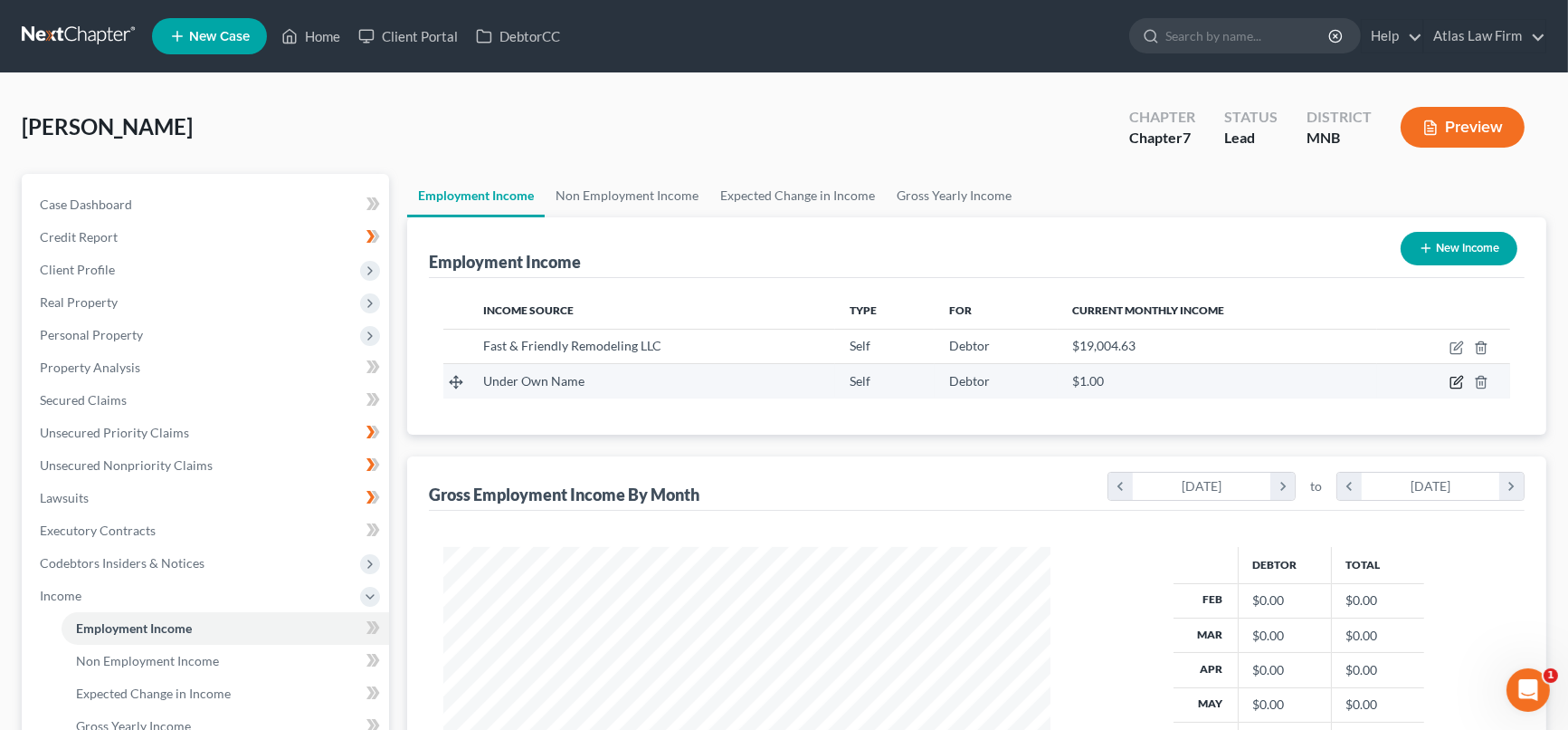
click at [1458, 381] on icon "button" at bounding box center [1457, 380] width 8 height 8
select select "1"
select select "0"
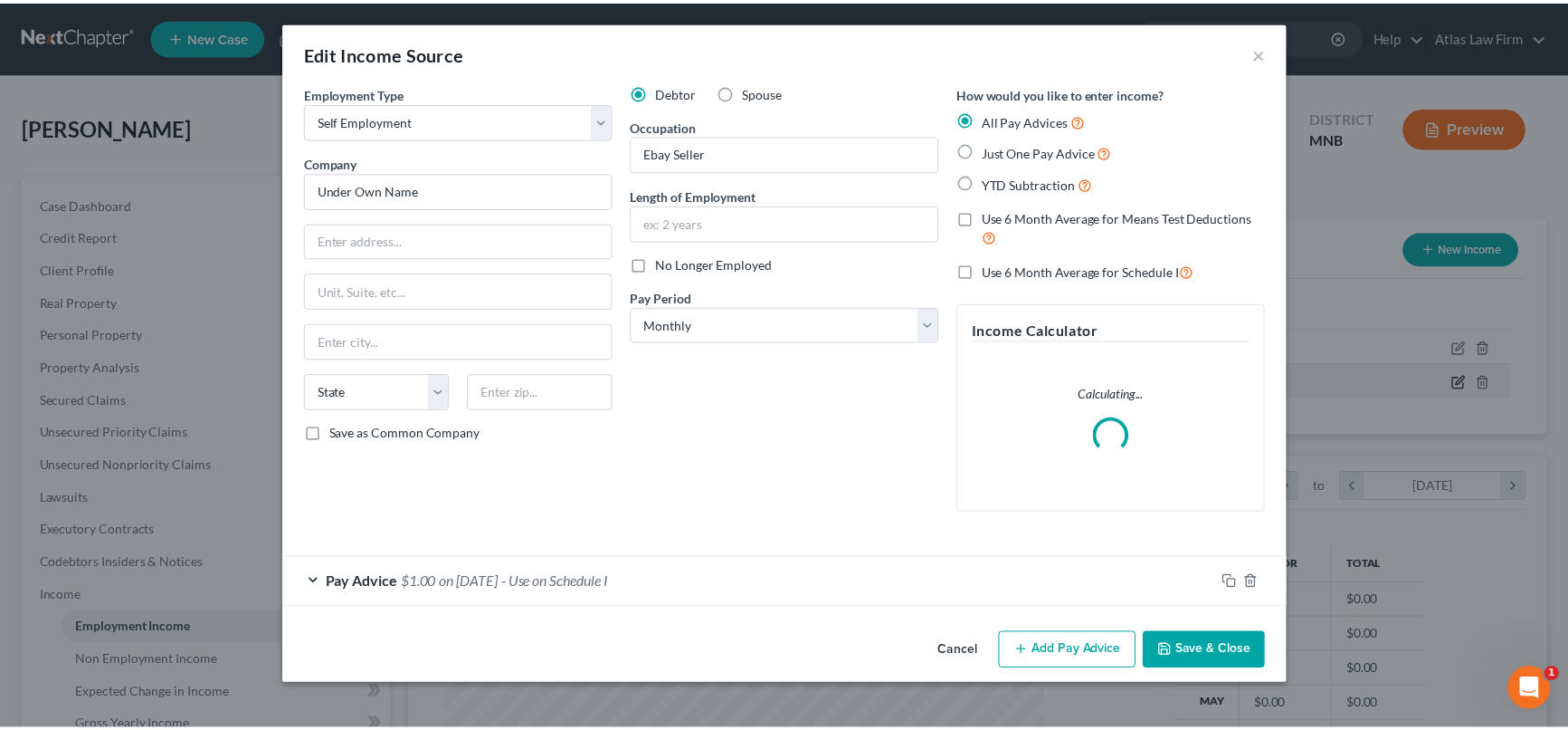
scroll to position [324, 649]
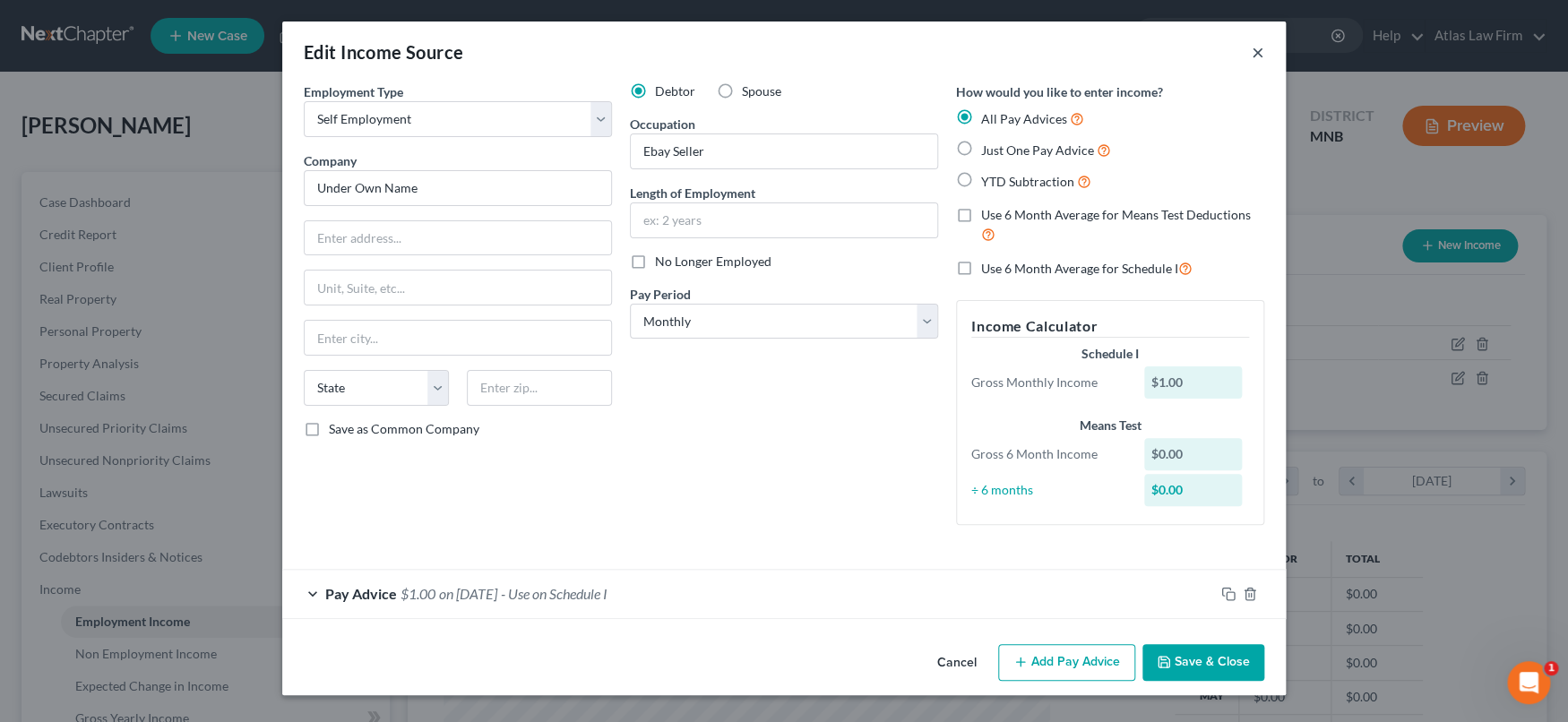
click at [1258, 52] on button "×" at bounding box center [1258, 52] width 13 height 21
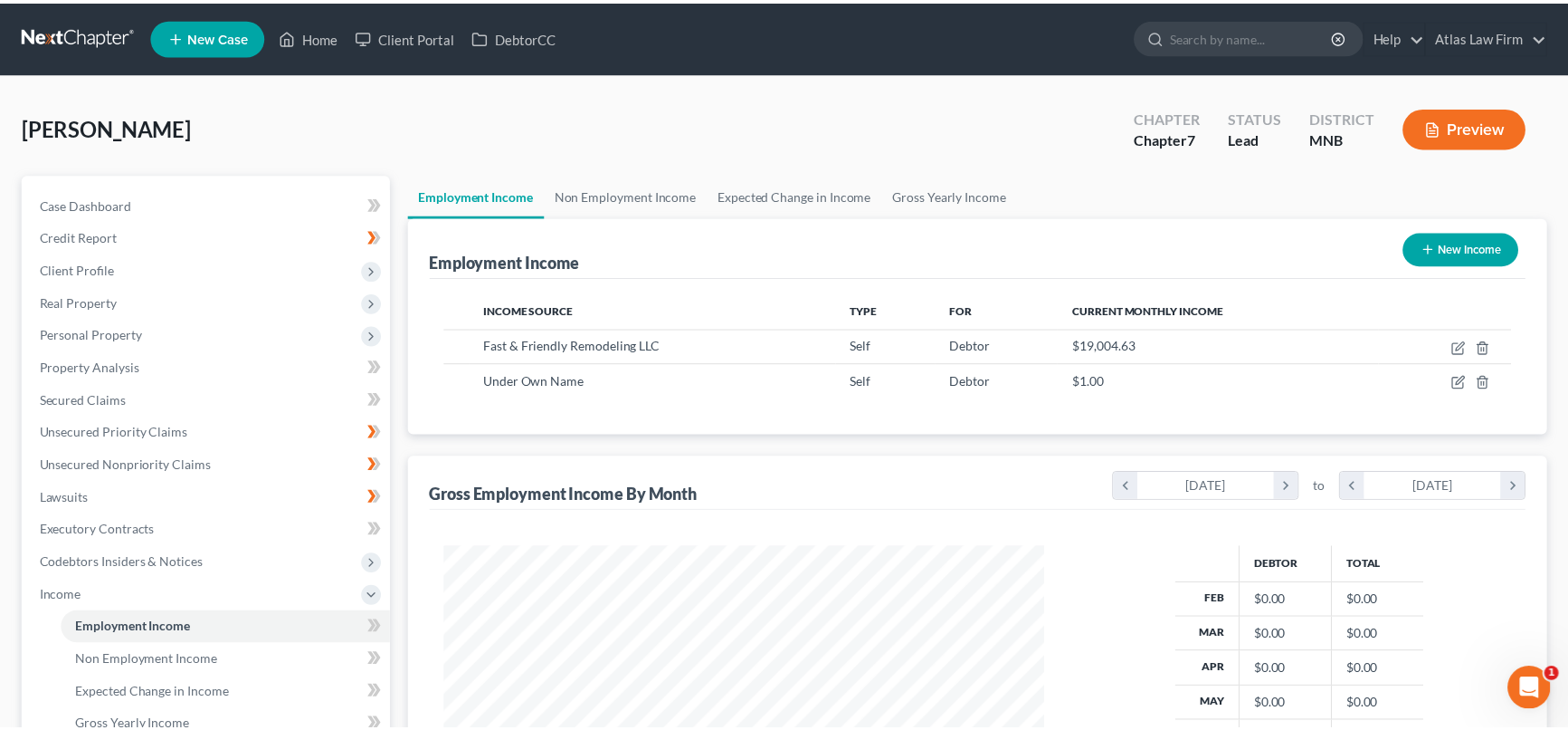
scroll to position [904916, 904134]
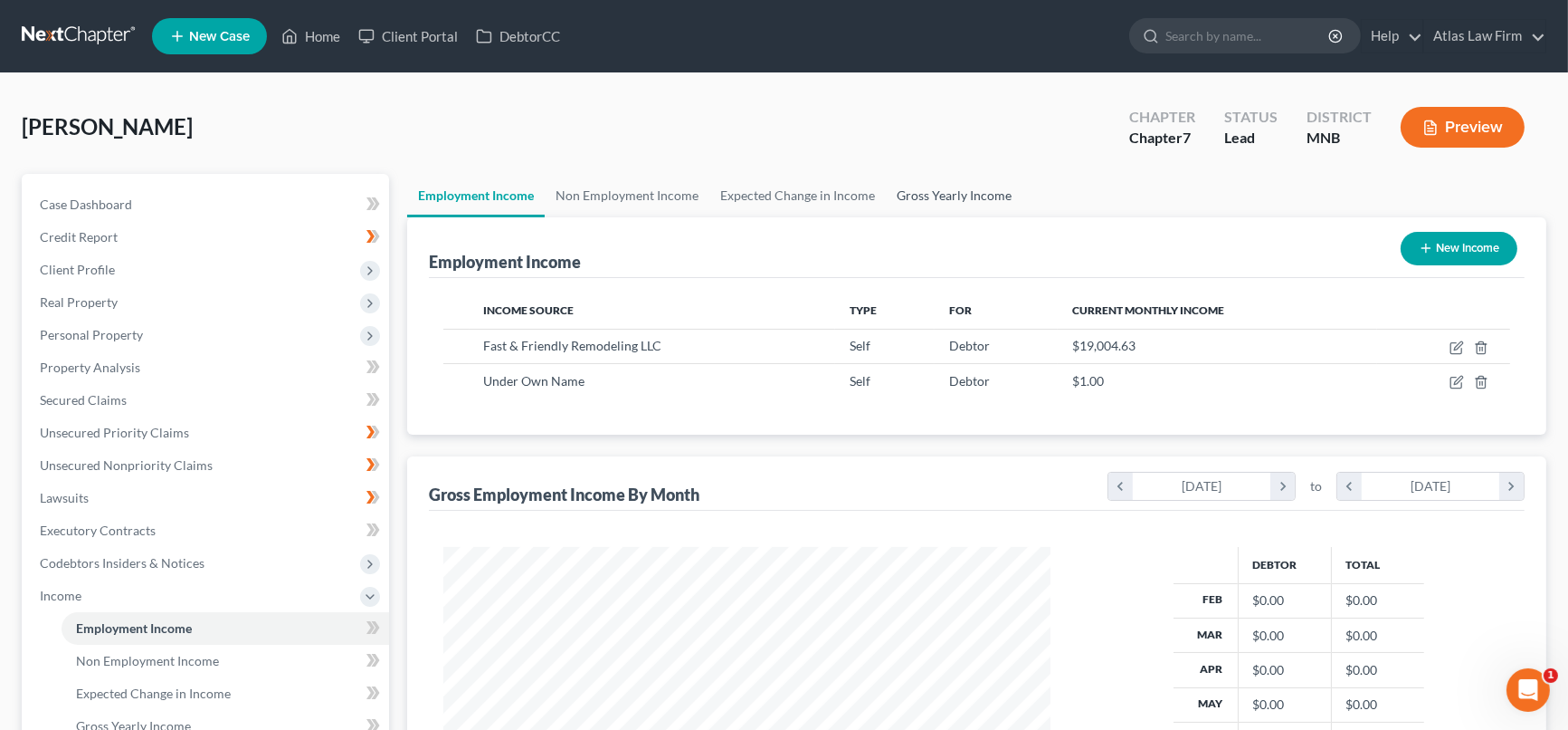
click at [988, 188] on link "Gross Yearly Income" at bounding box center [954, 195] width 137 height 44
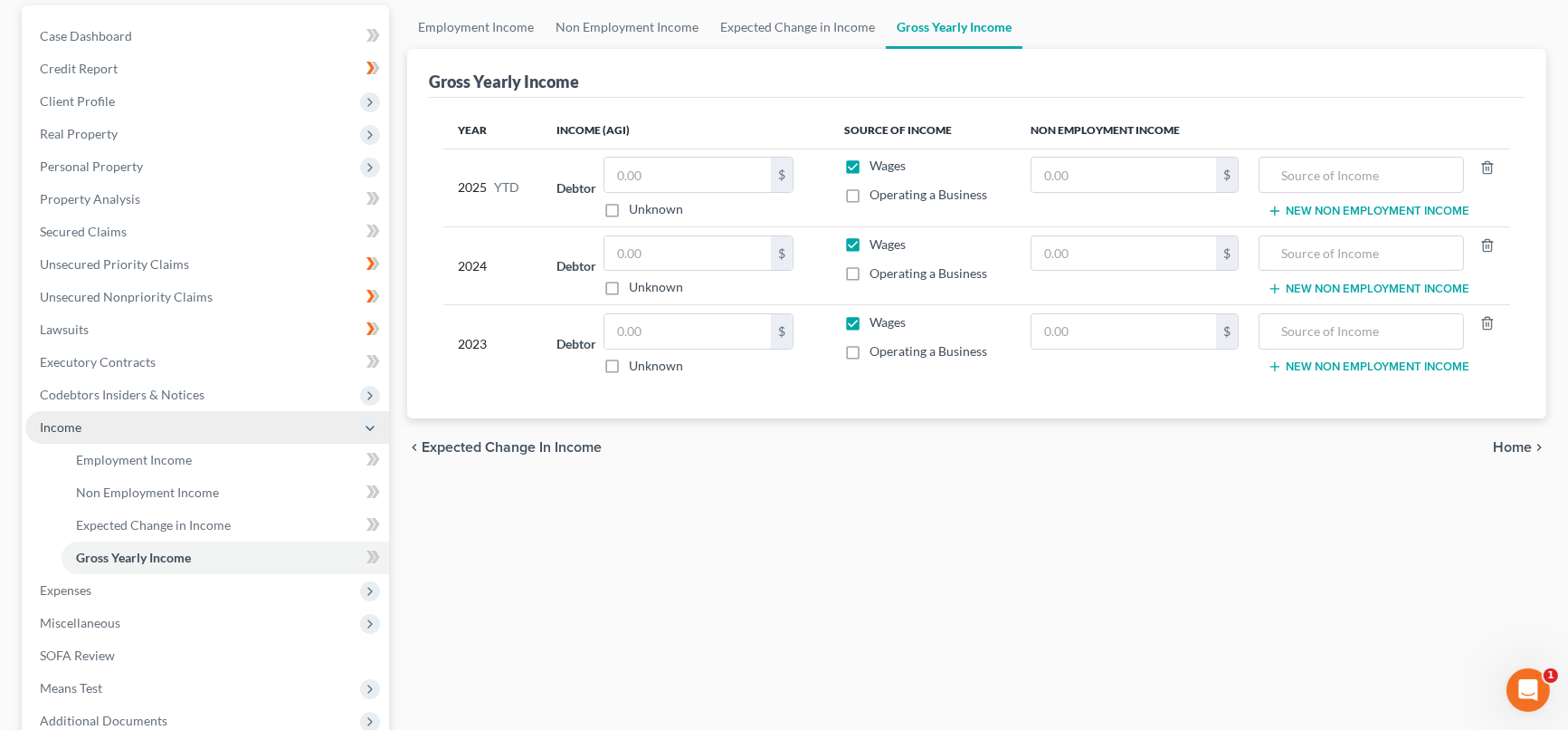
scroll to position [201, 0]
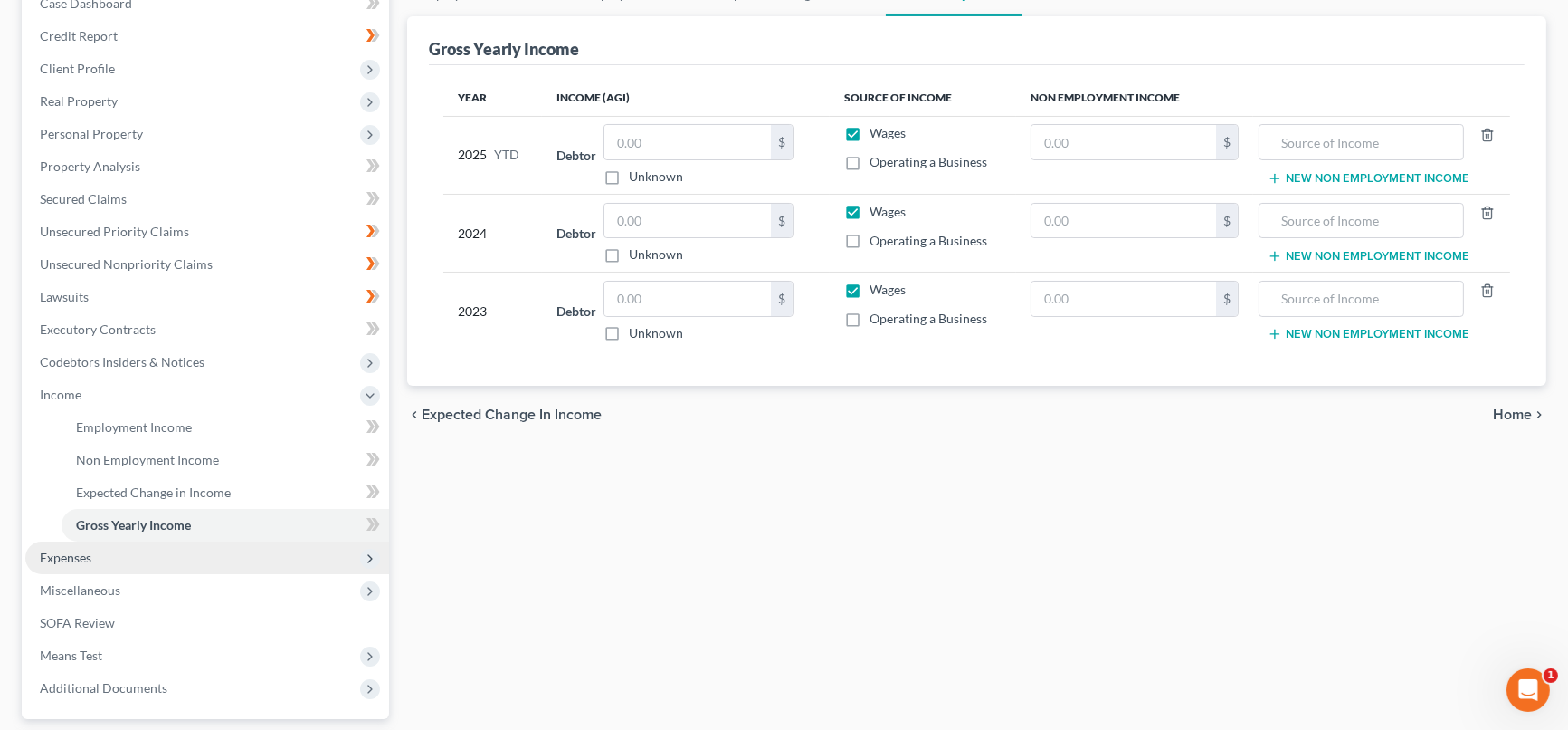
click at [83, 562] on span "Expenses" at bounding box center [65, 557] width 51 height 16
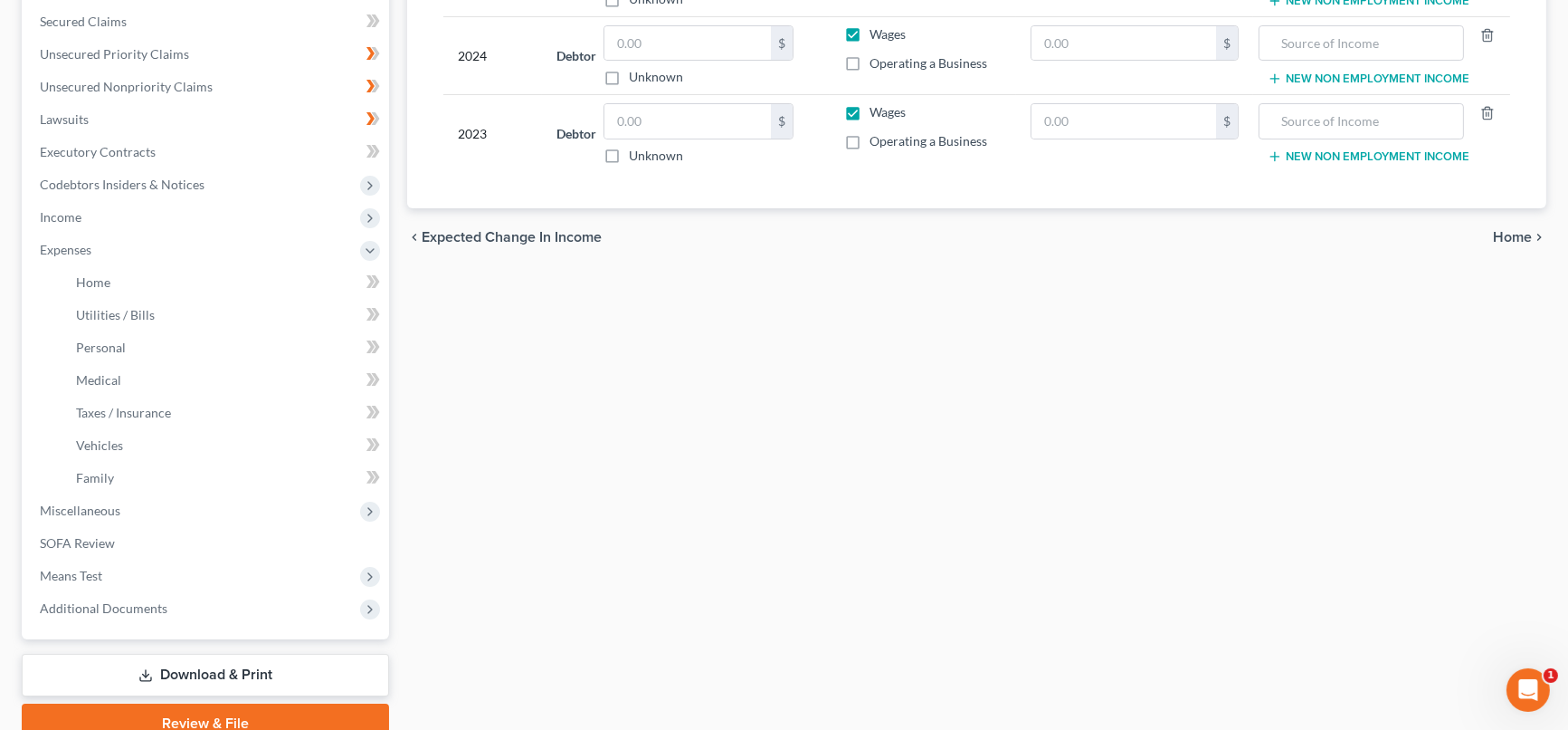
scroll to position [402, 0]
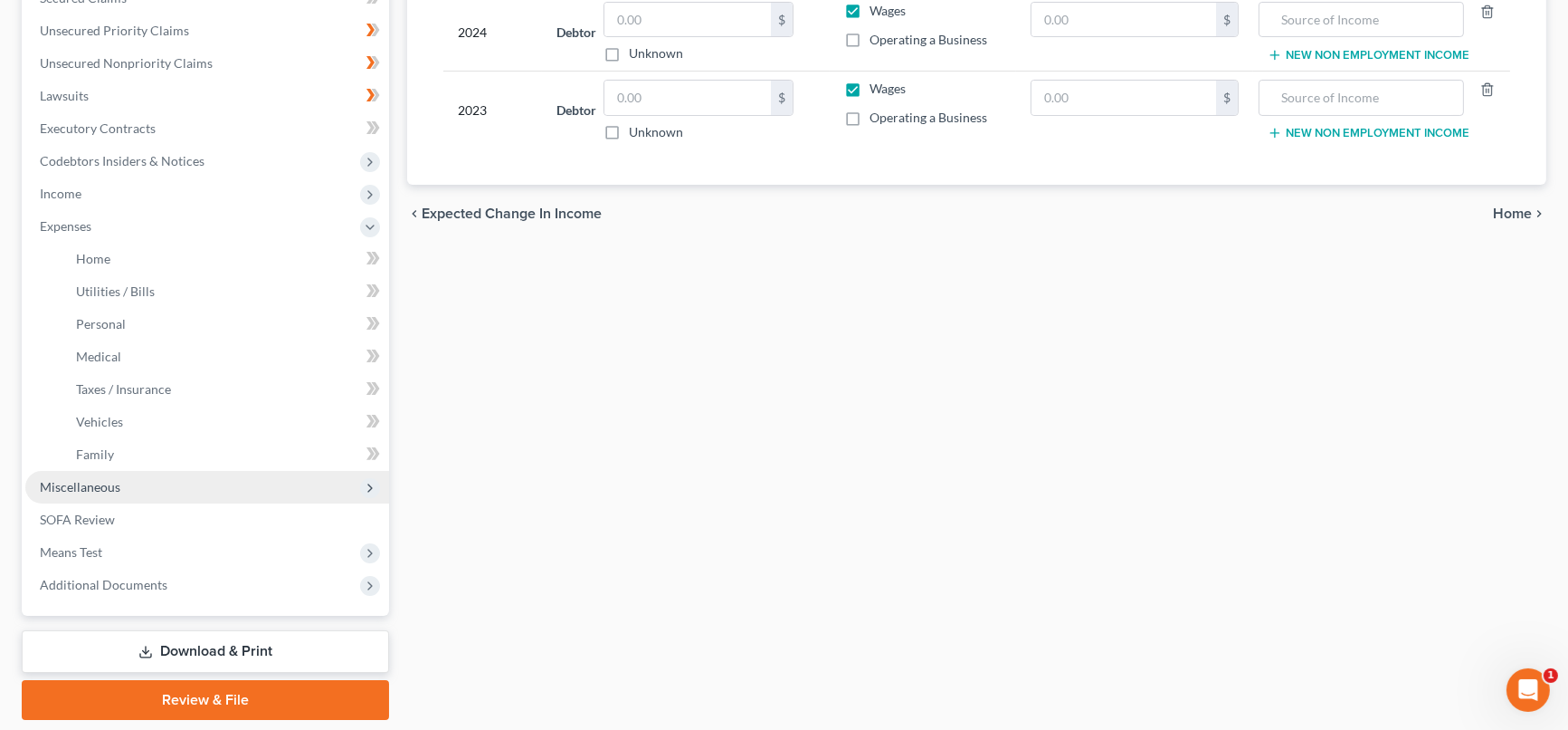
click at [58, 479] on span "Miscellaneous" at bounding box center [80, 486] width 81 height 16
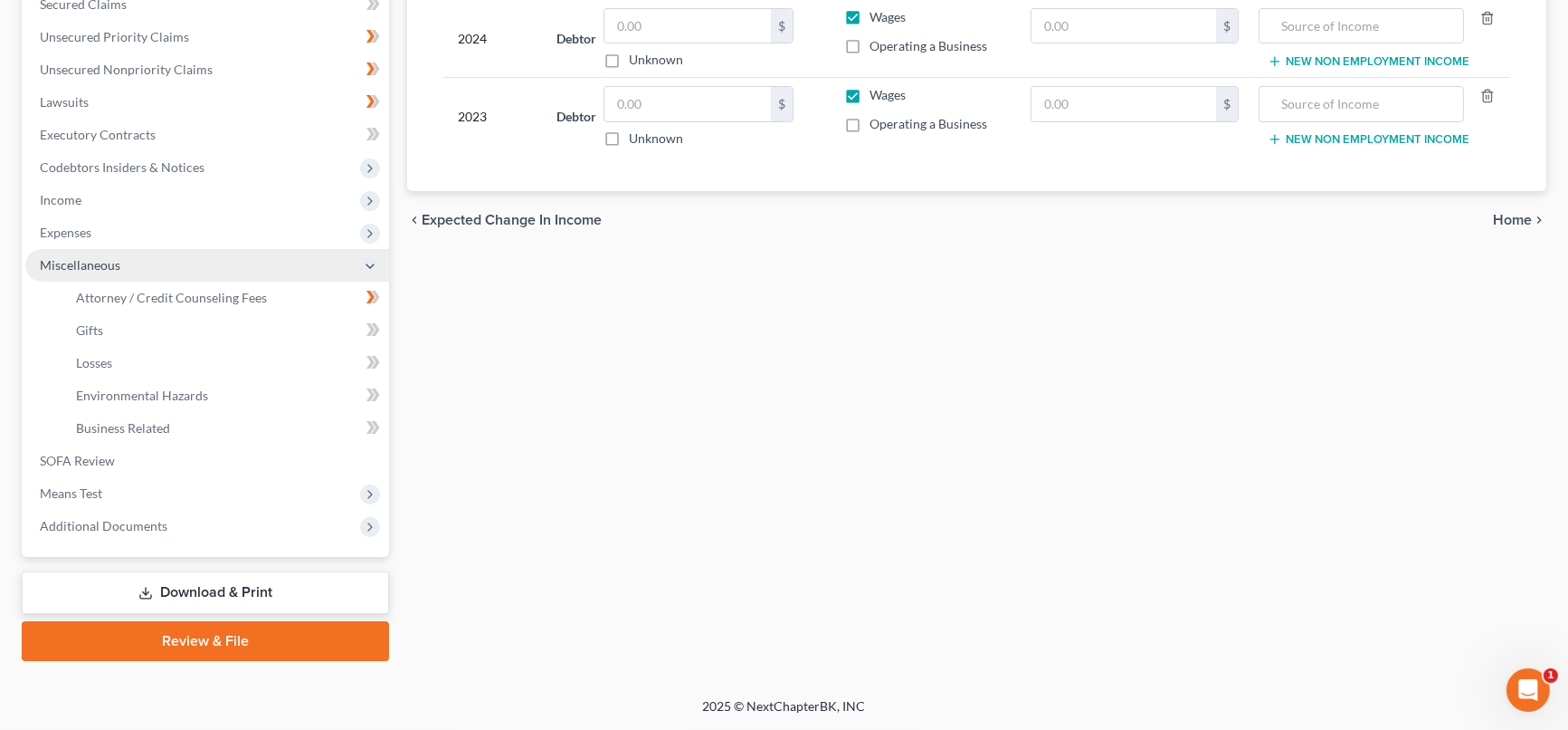
scroll to position [392, 0]
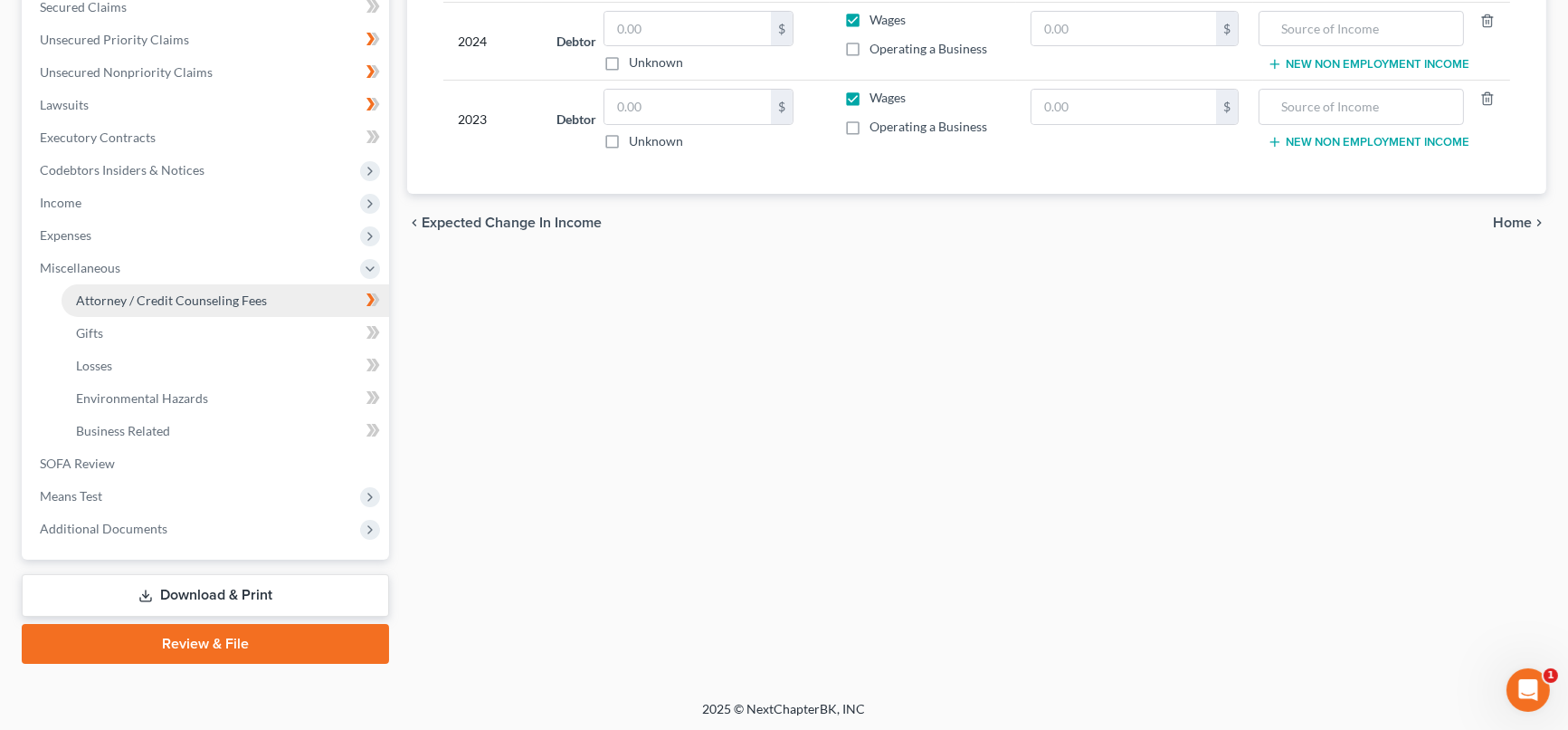
click at [213, 287] on link "Attorney / Credit Counseling Fees" at bounding box center [225, 300] width 327 height 33
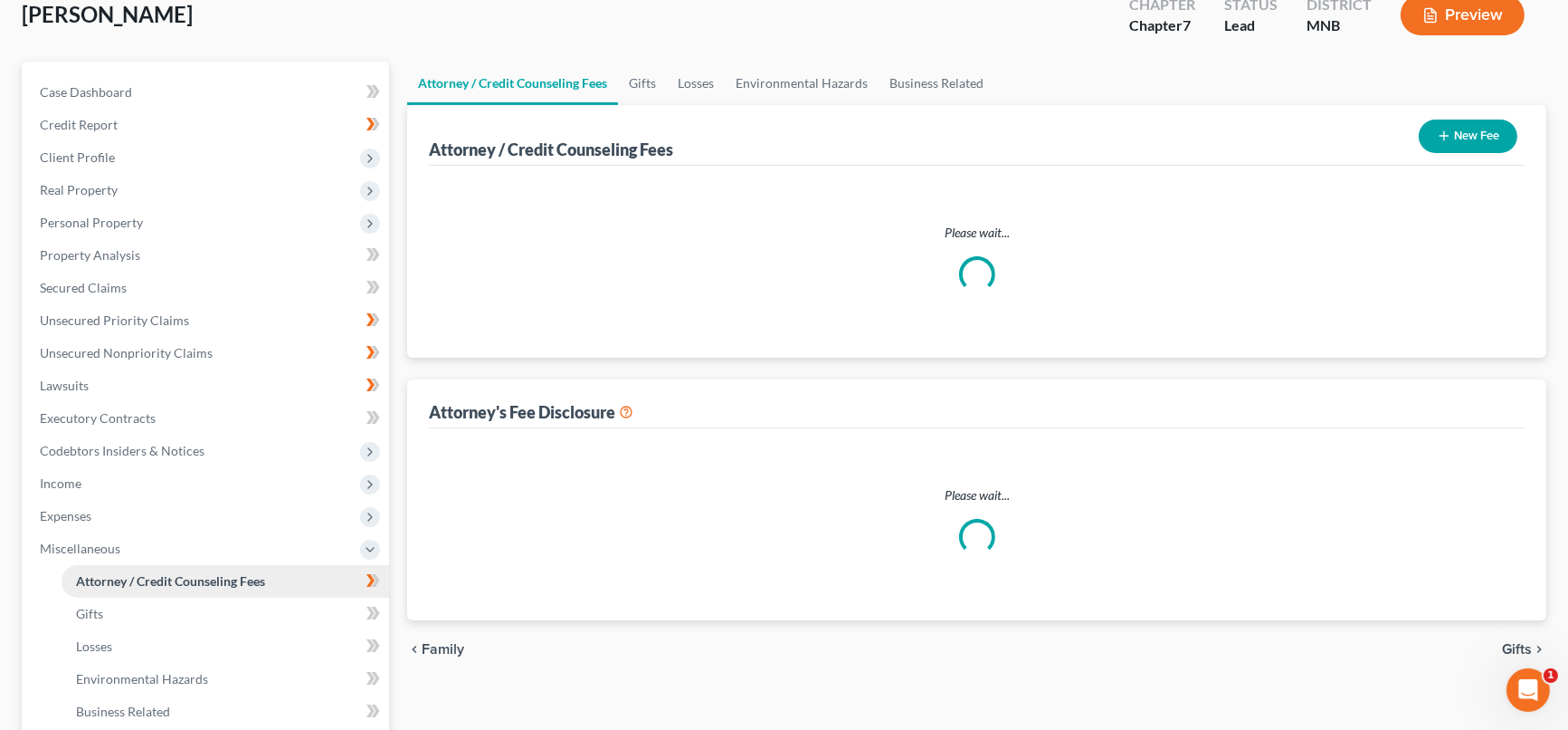
scroll to position [22, 0]
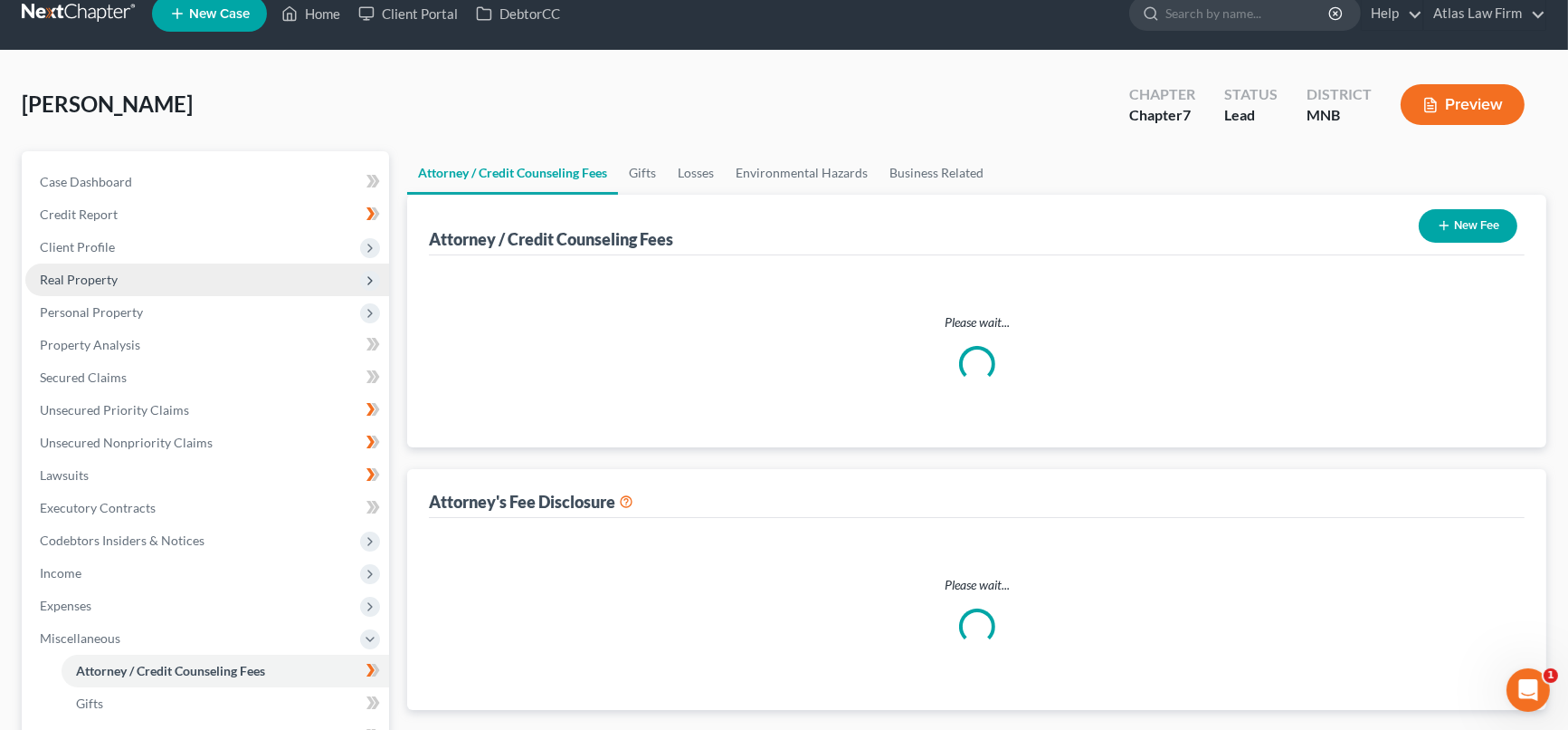
select select "0"
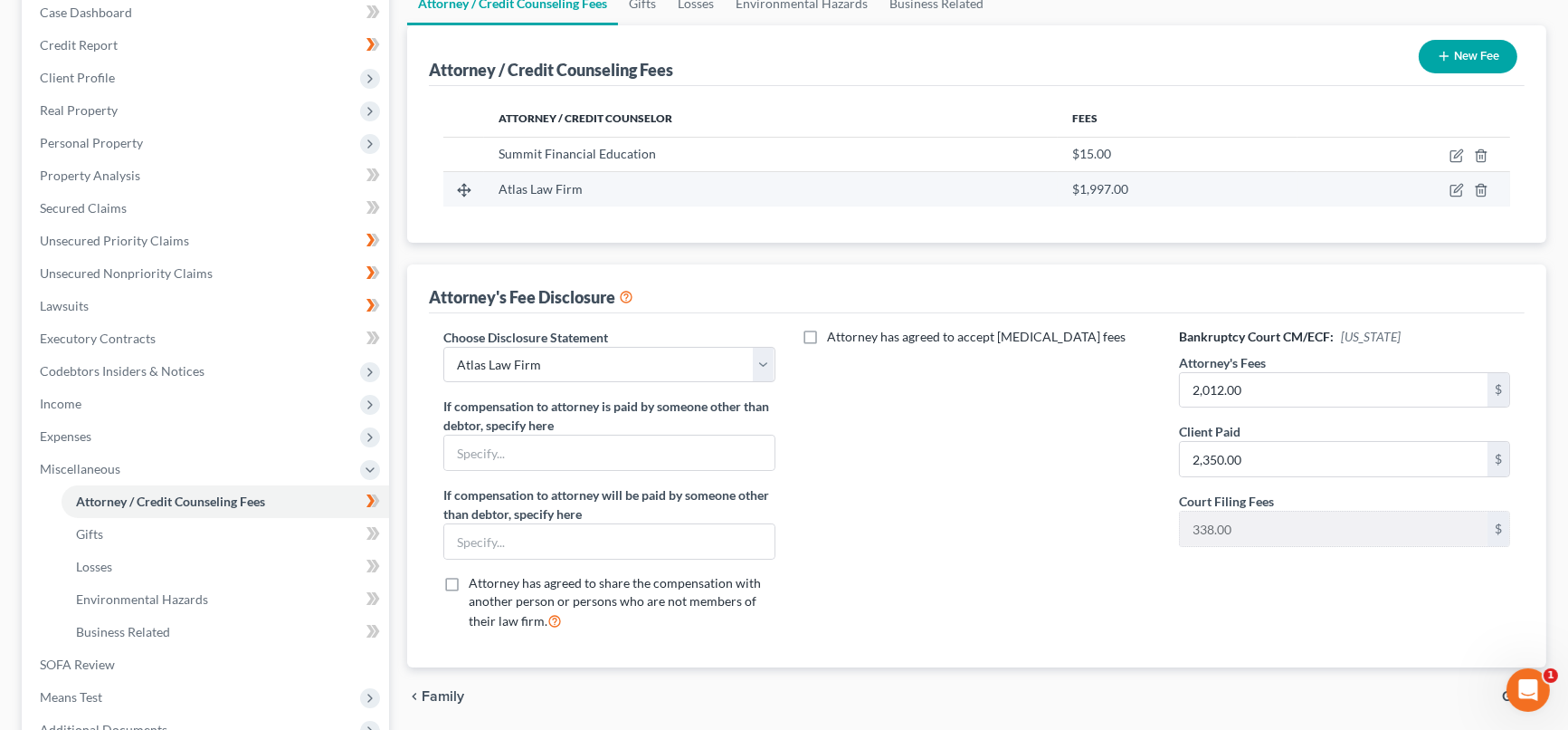
scroll to position [392, 0]
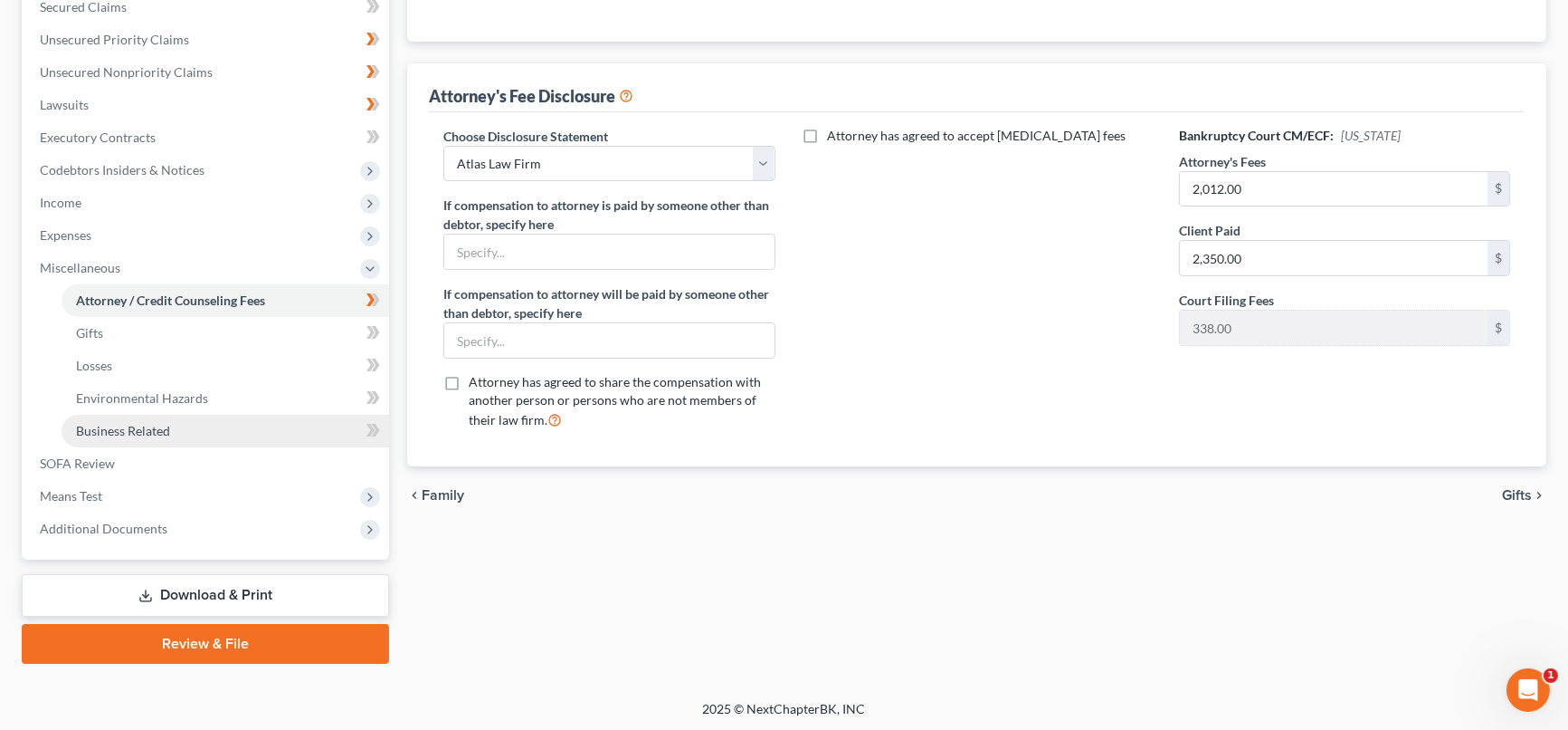
click at [158, 423] on span "Business Related" at bounding box center [123, 431] width 94 height 16
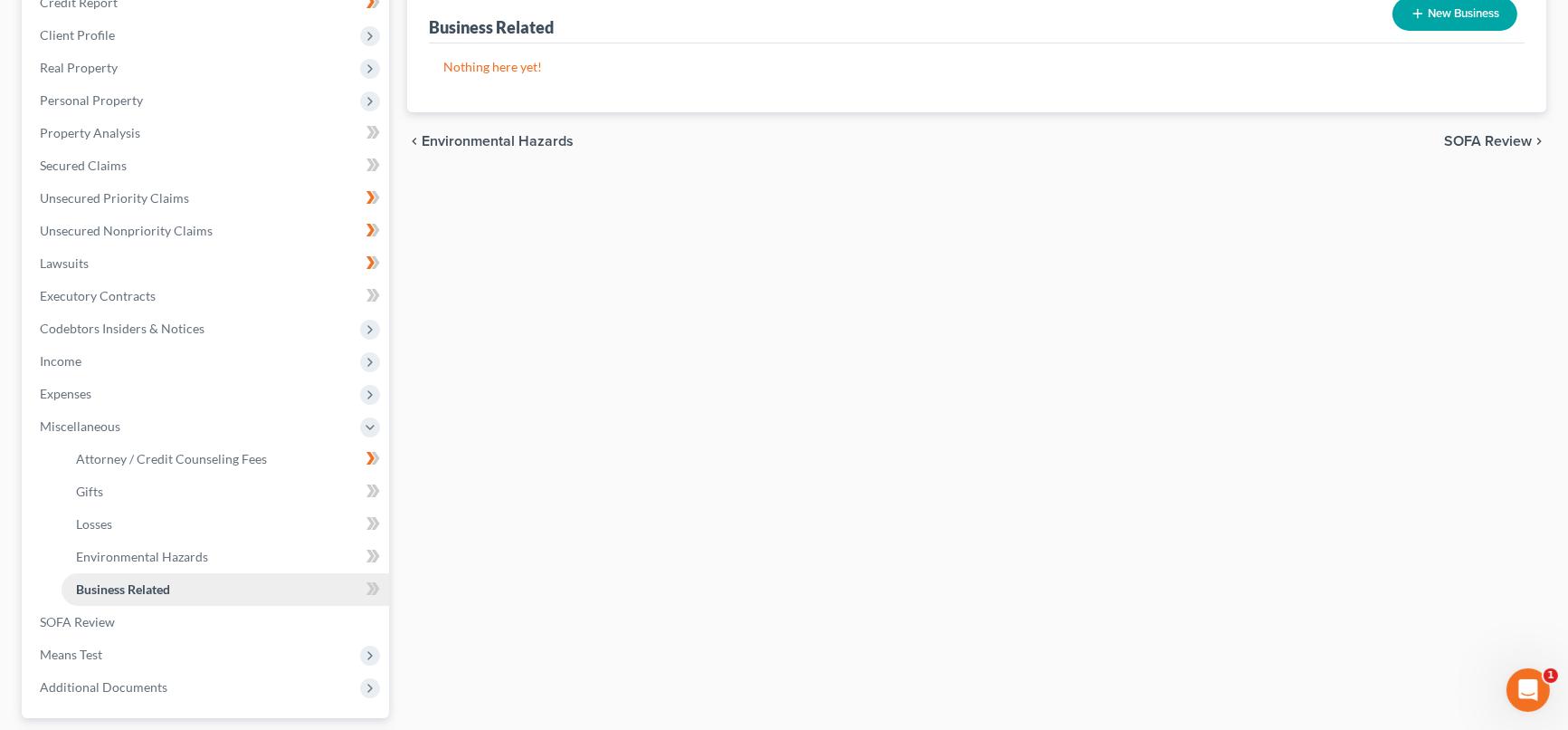
scroll to position [392, 0]
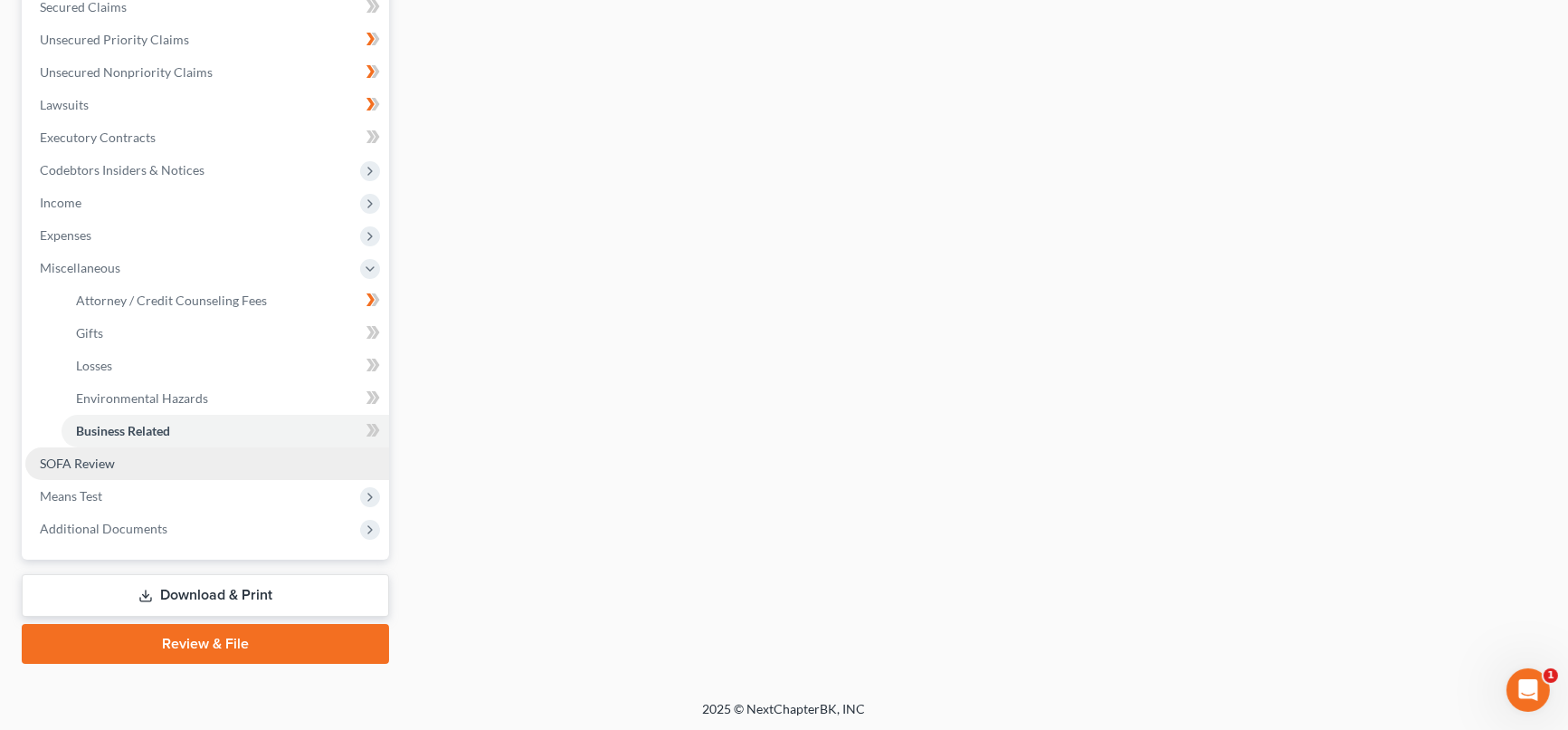
click at [142, 456] on link "SOFA Review" at bounding box center [206, 463] width 363 height 33
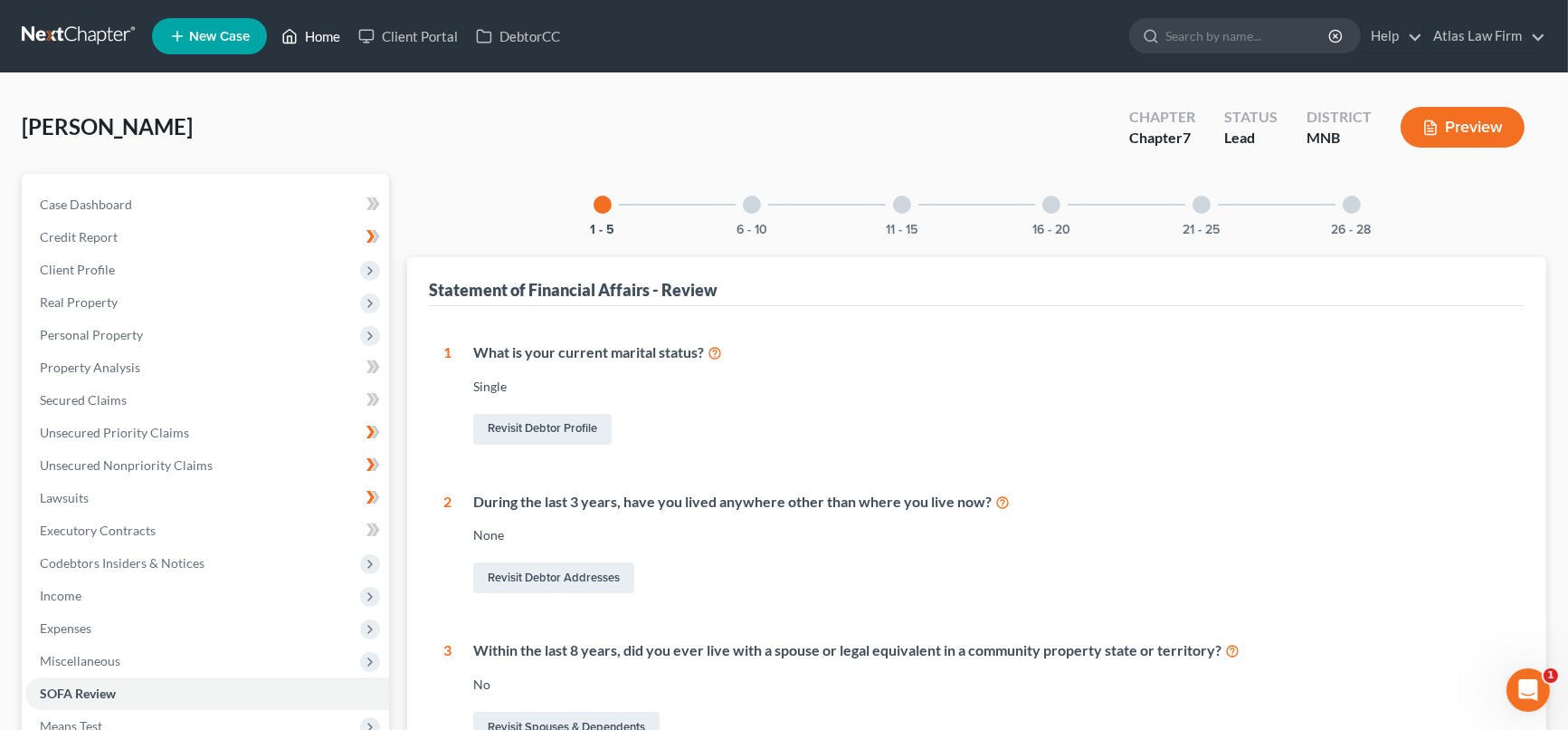
click at [296, 41] on icon at bounding box center [291, 36] width 13 height 14
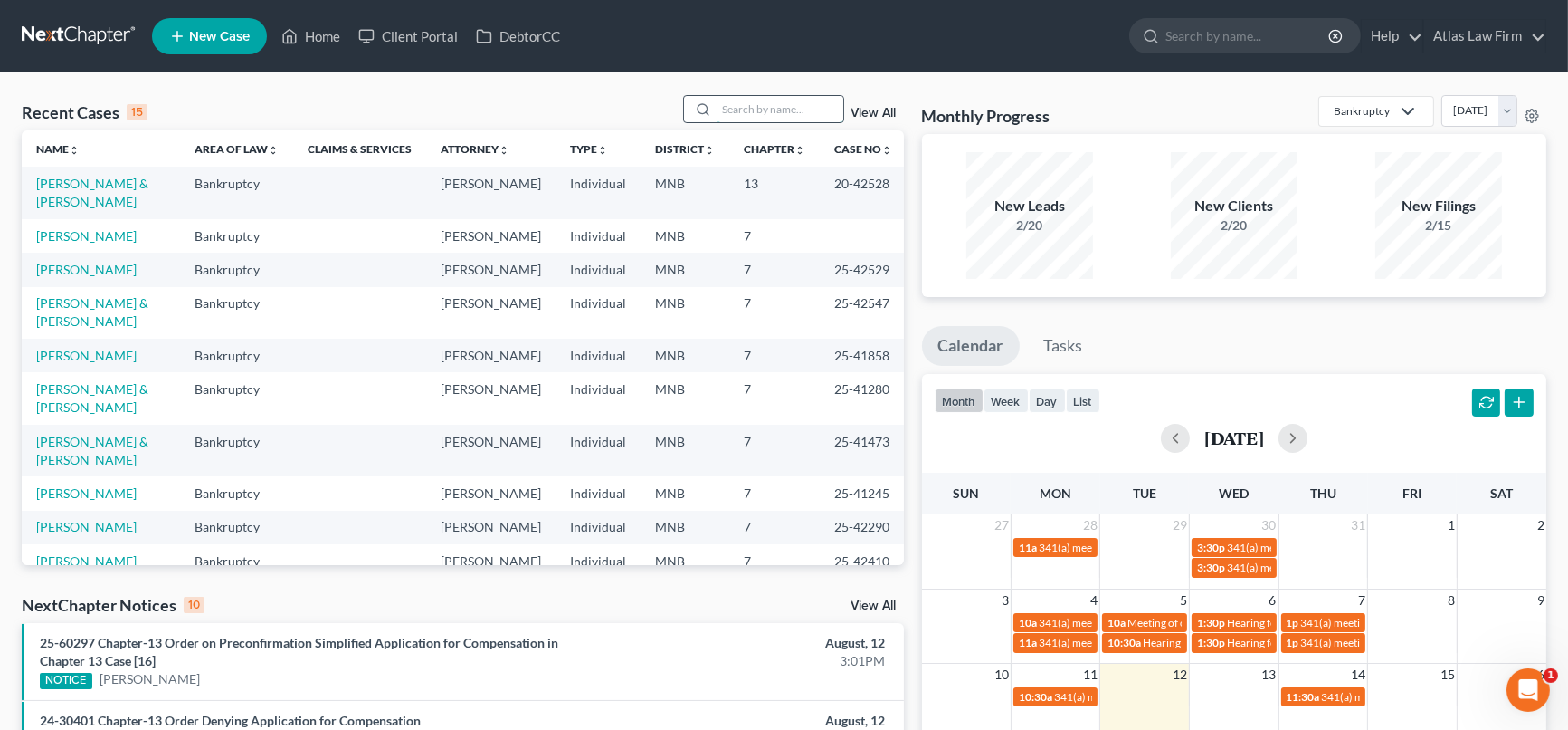
click at [732, 114] on input "search" at bounding box center [780, 109] width 126 height 26
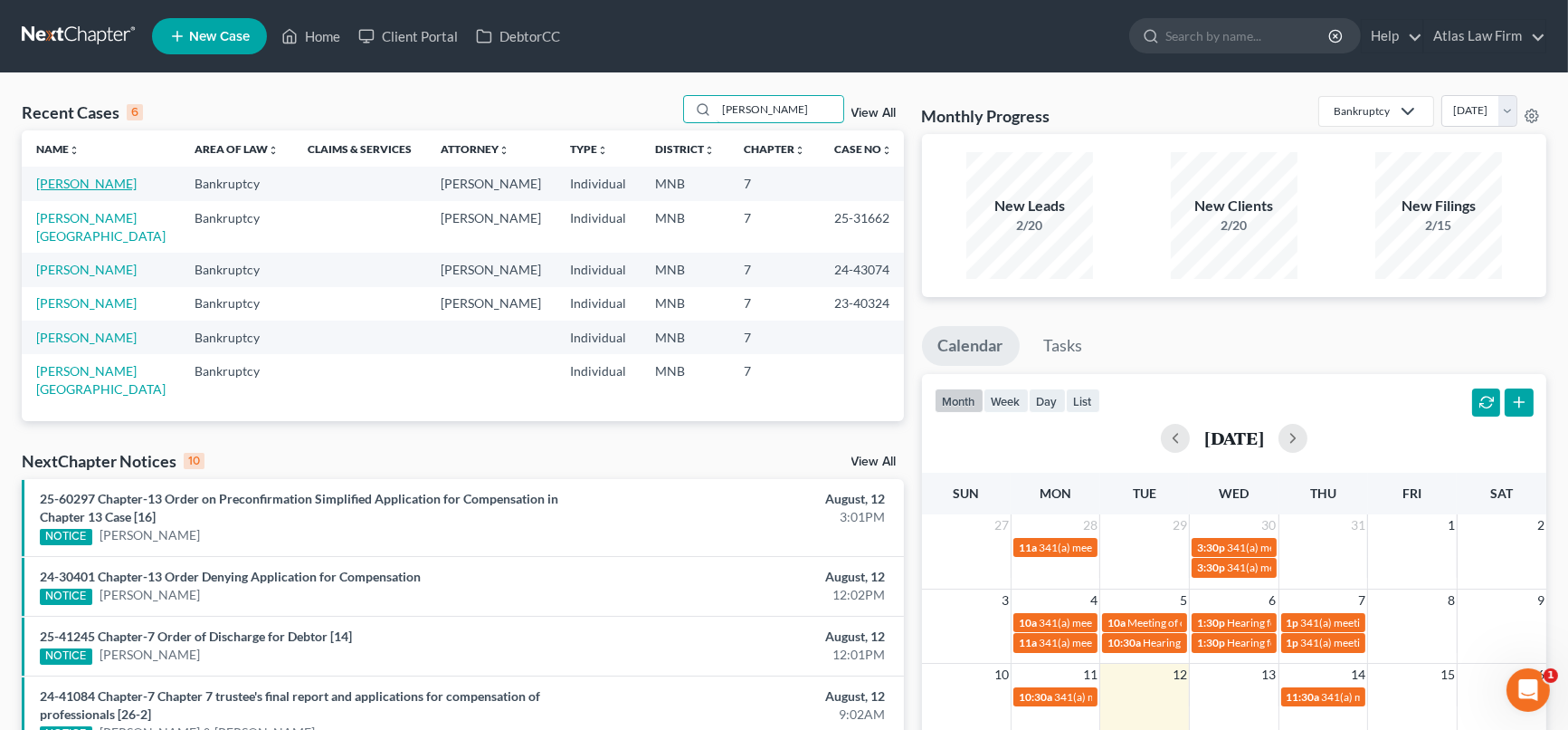
type input "ahmed"
click at [114, 188] on link "[PERSON_NAME]" at bounding box center [86, 183] width 100 height 16
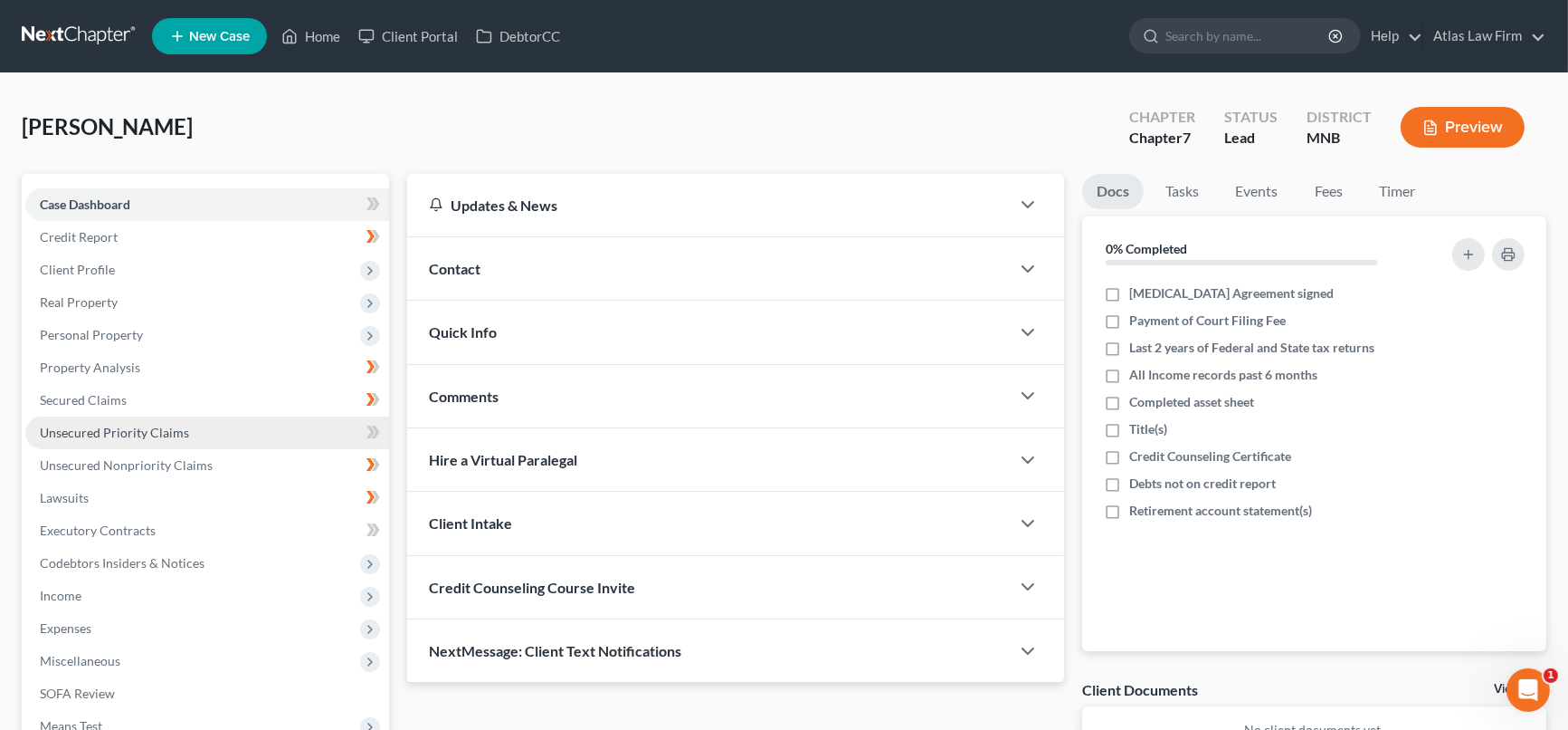
click at [179, 432] on span "Unsecured Priority Claims" at bounding box center [114, 432] width 150 height 16
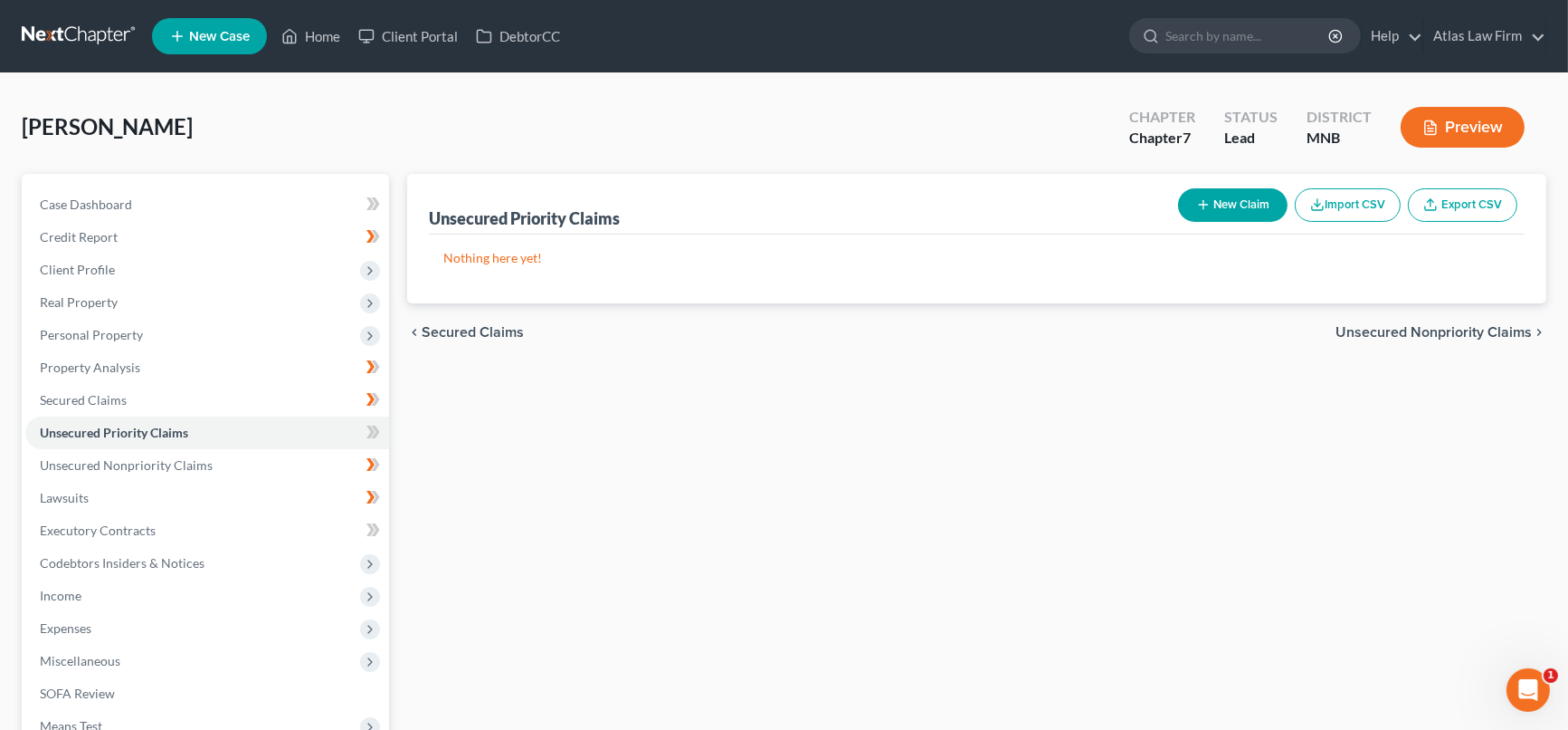
click at [1218, 194] on button "New Claim" at bounding box center [1232, 205] width 110 height 33
select select "0"
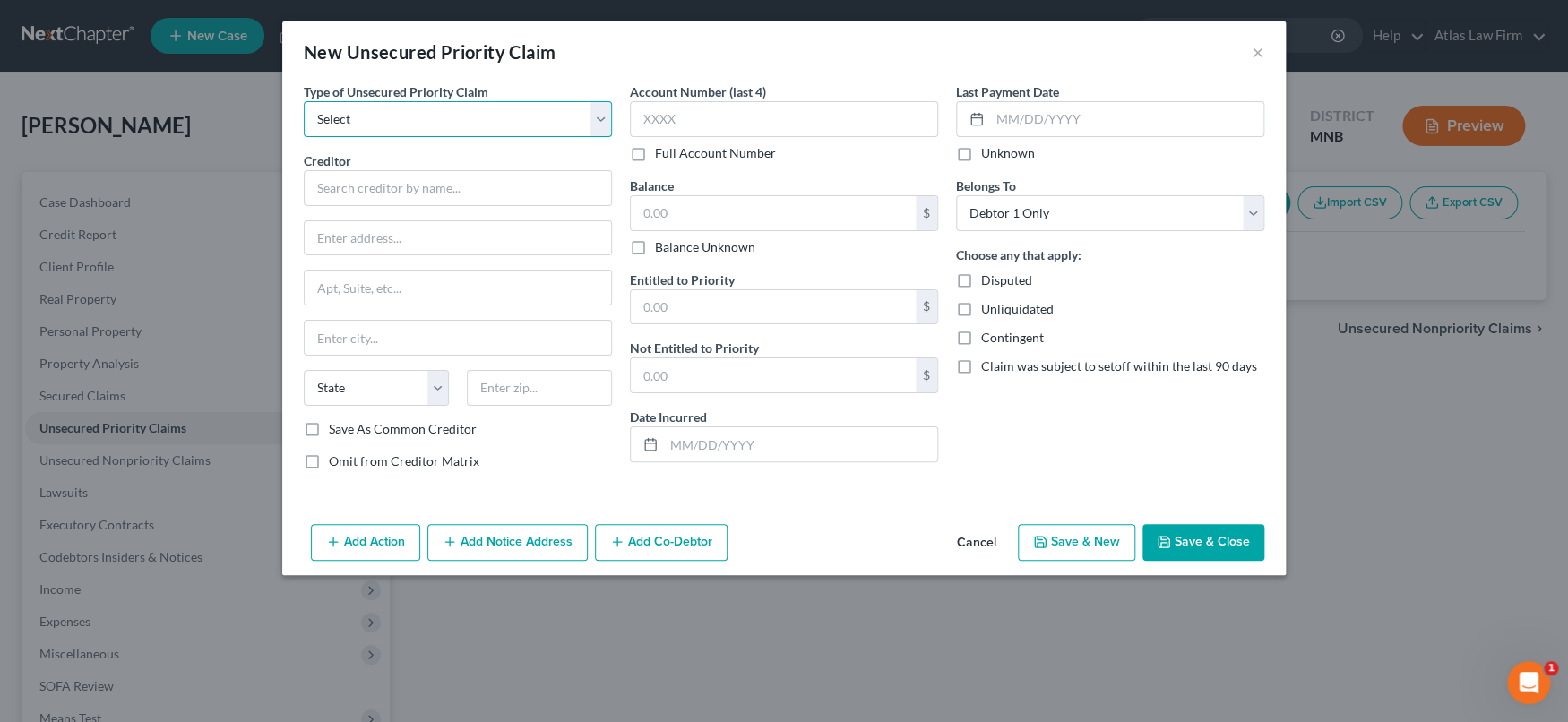
click at [605, 122] on select "Select Taxes & Other Government Units Domestic Support Obligations Extensions o…" at bounding box center [457, 119] width 308 height 36
select select "0"
click at [304, 101] on select "Select Taxes & Other Government Units Domestic Support Obligations Extensions o…" at bounding box center [457, 119] width 308 height 36
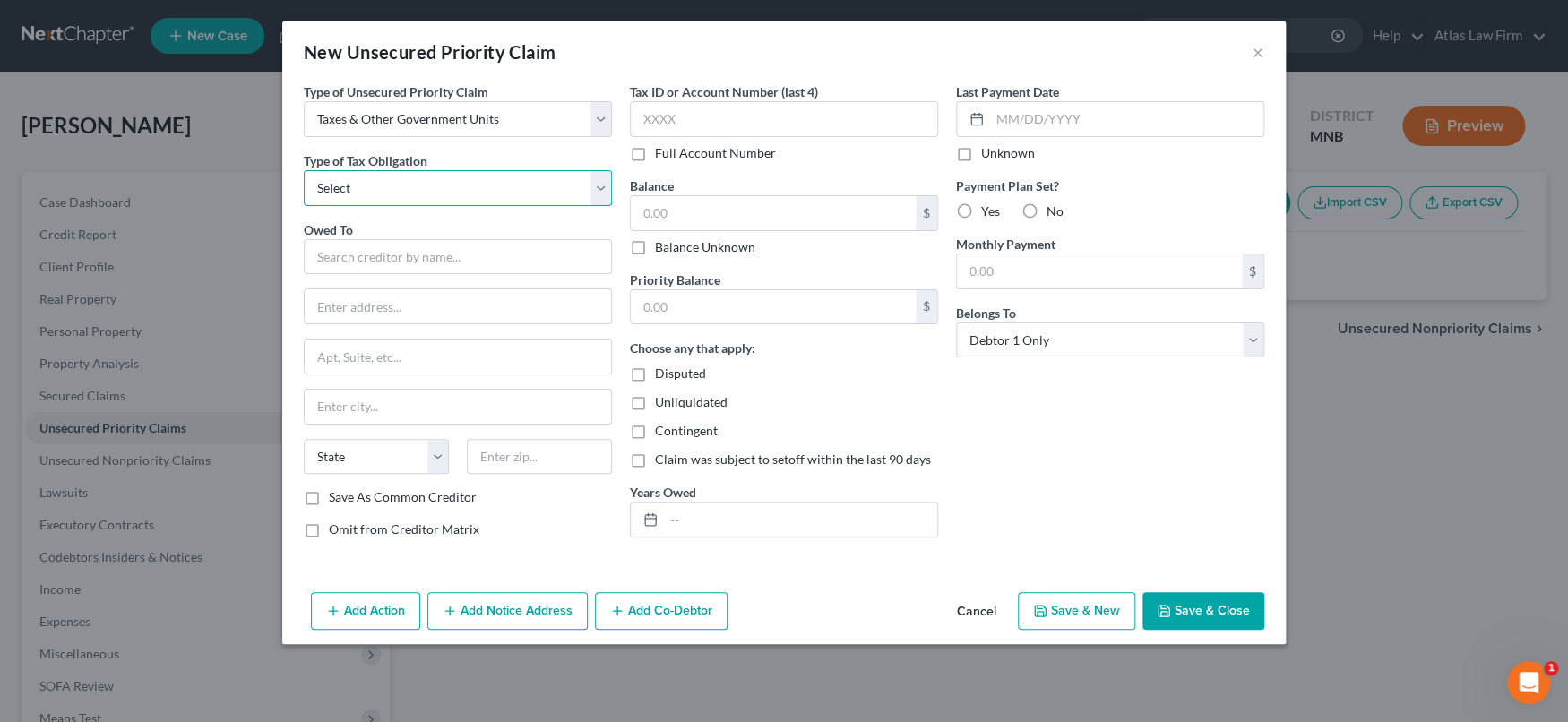
click at [484, 183] on select "Select Federal City State Franchise Tax Board Other" at bounding box center [457, 188] width 308 height 36
select select "0"
click at [304, 170] on select "Select Federal City State Franchise Tax Board Other" at bounding box center [457, 188] width 308 height 36
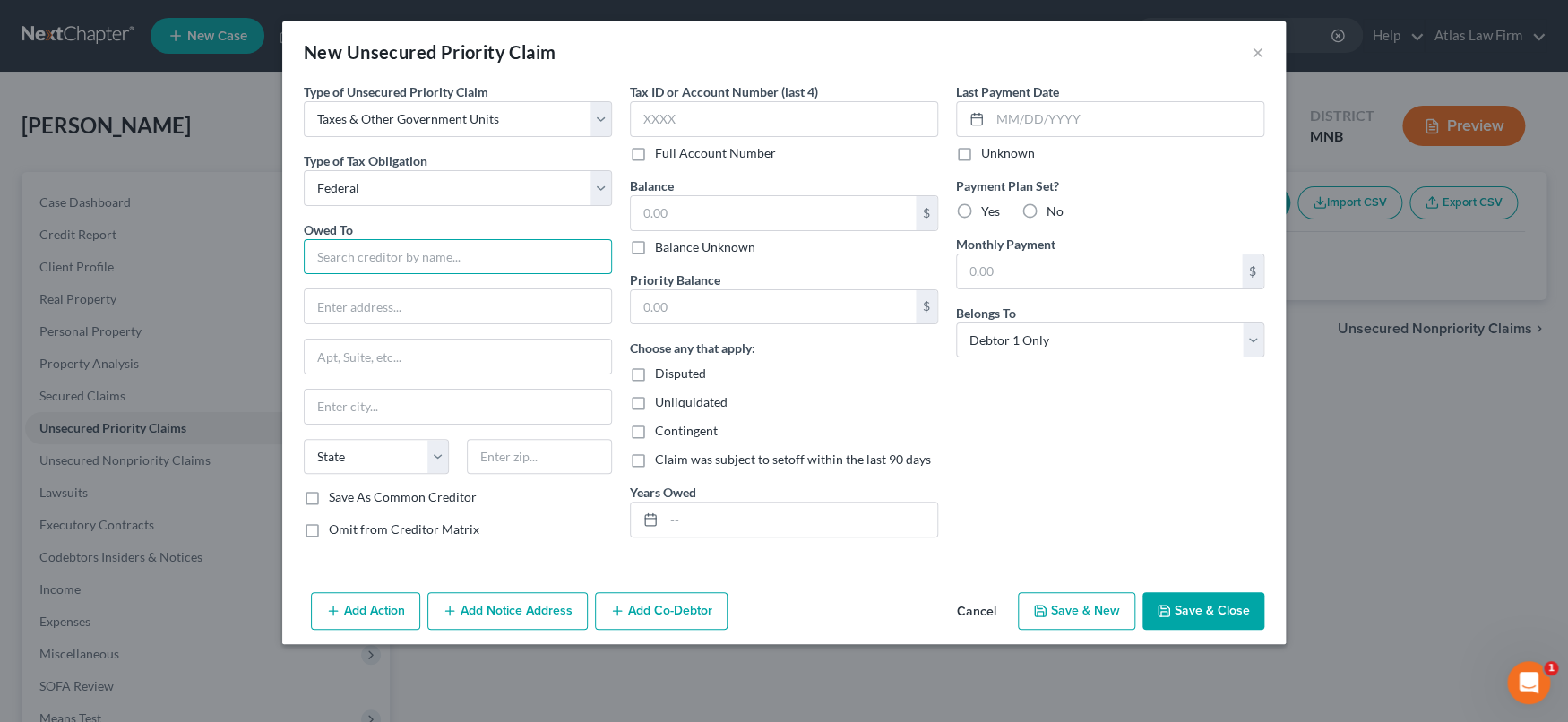
click at [438, 255] on input "text" at bounding box center [457, 257] width 308 height 36
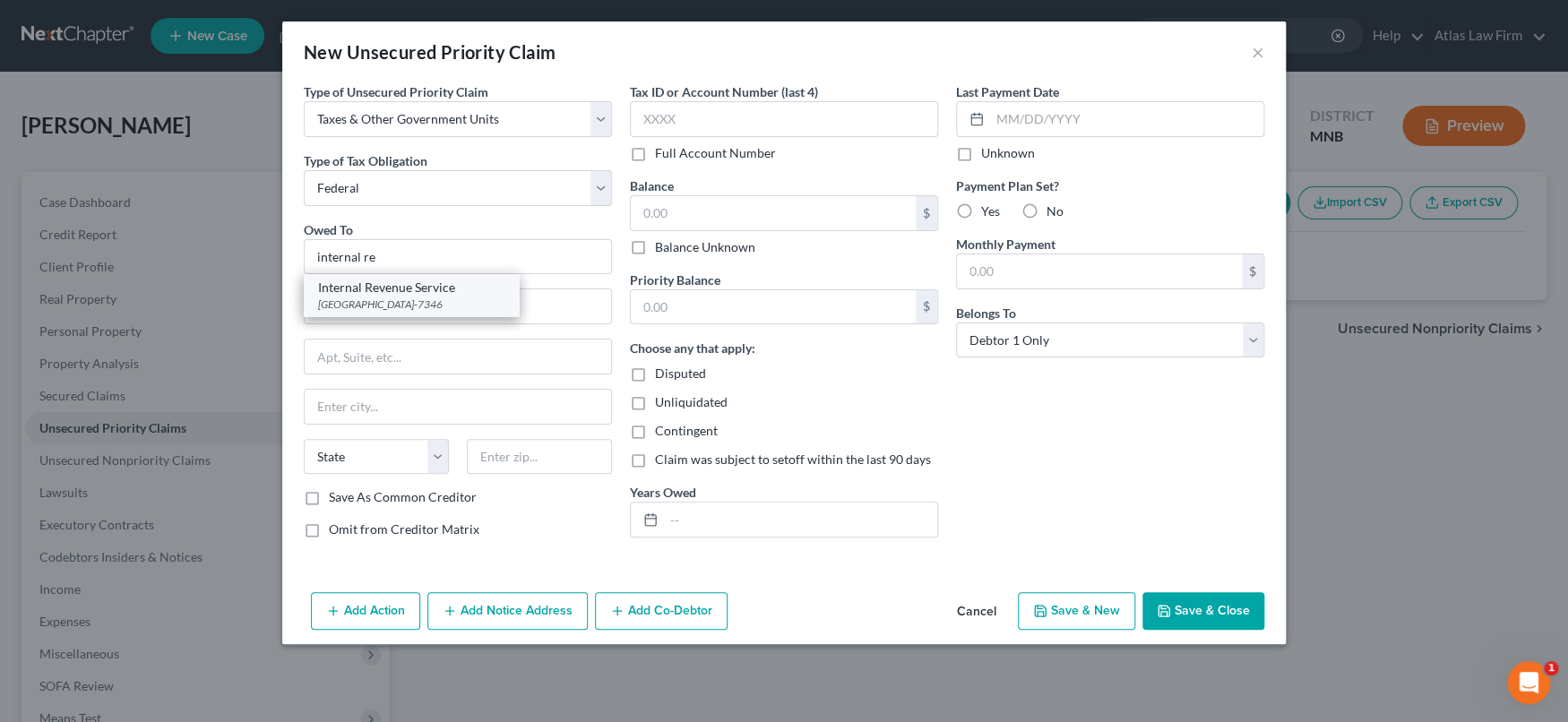
click at [426, 287] on div "Internal Revenue Service" at bounding box center [411, 287] width 186 height 17
type input "Internal Revenue Service"
type input "PO Box 7346"
type input "Philadelphia"
select select "39"
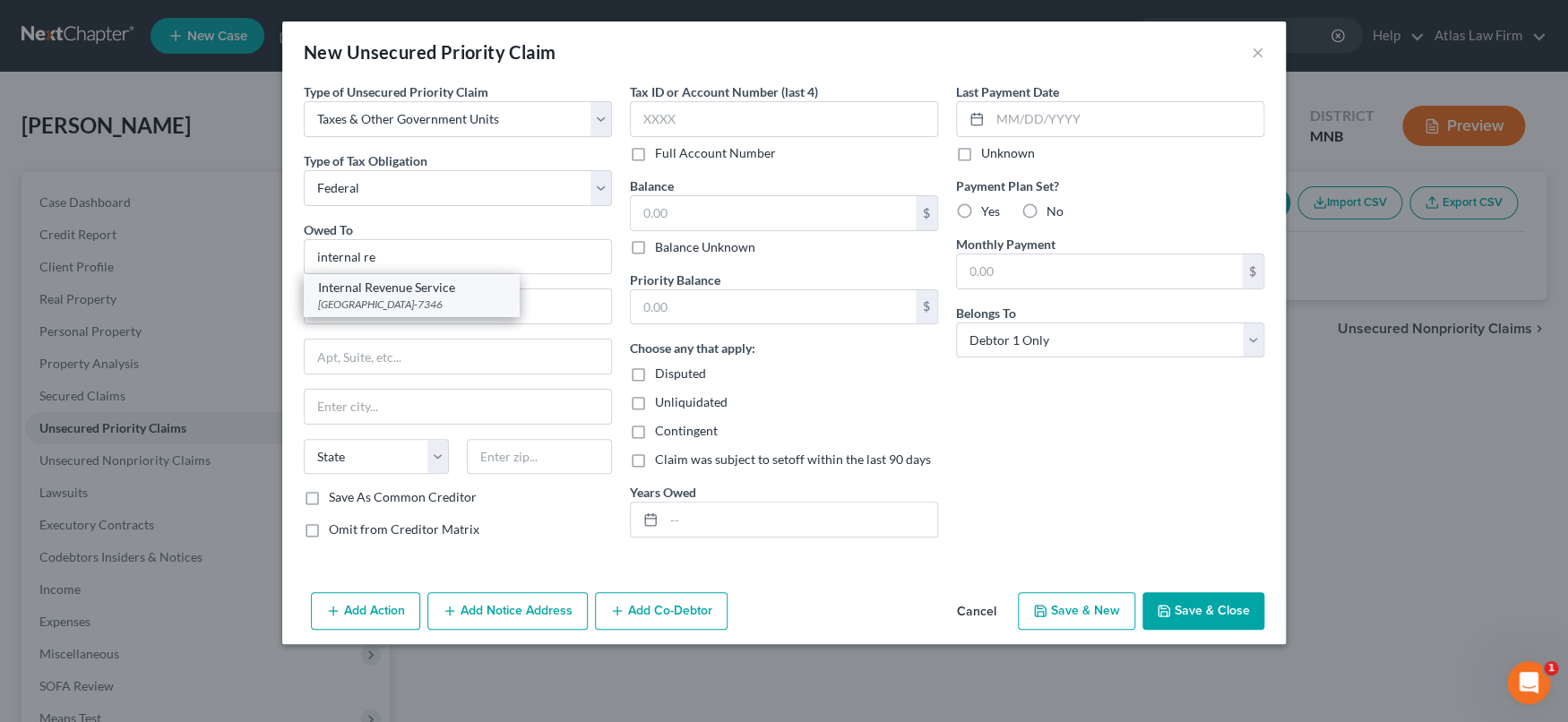
type input "19101-7346"
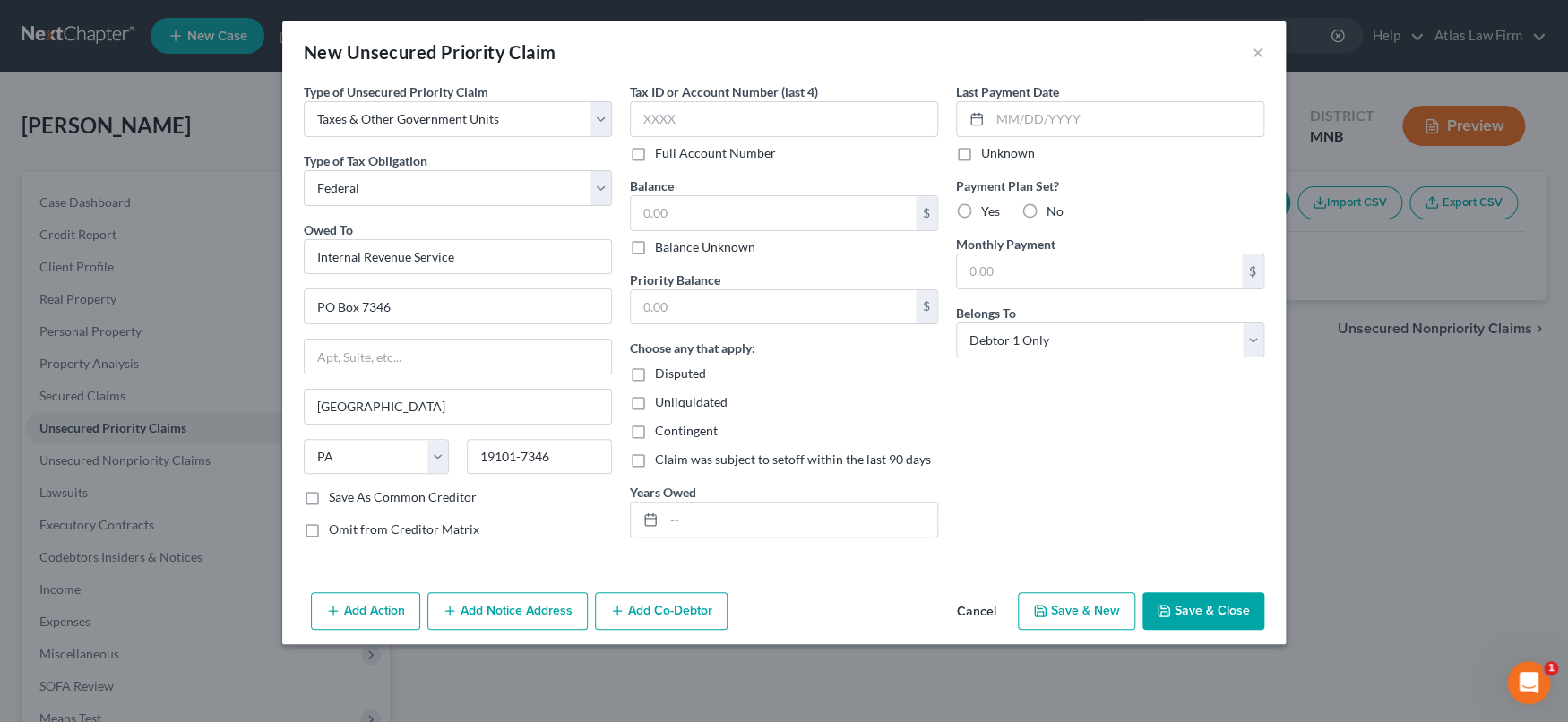
click at [655, 251] on label "Balance Unknown" at bounding box center [705, 246] width 100 height 17
click at [662, 250] on input "Balance Unknown" at bounding box center [667, 244] width 12 height 12
checkbox input "true"
type input "0.00"
click at [725, 518] on input "text" at bounding box center [800, 519] width 273 height 34
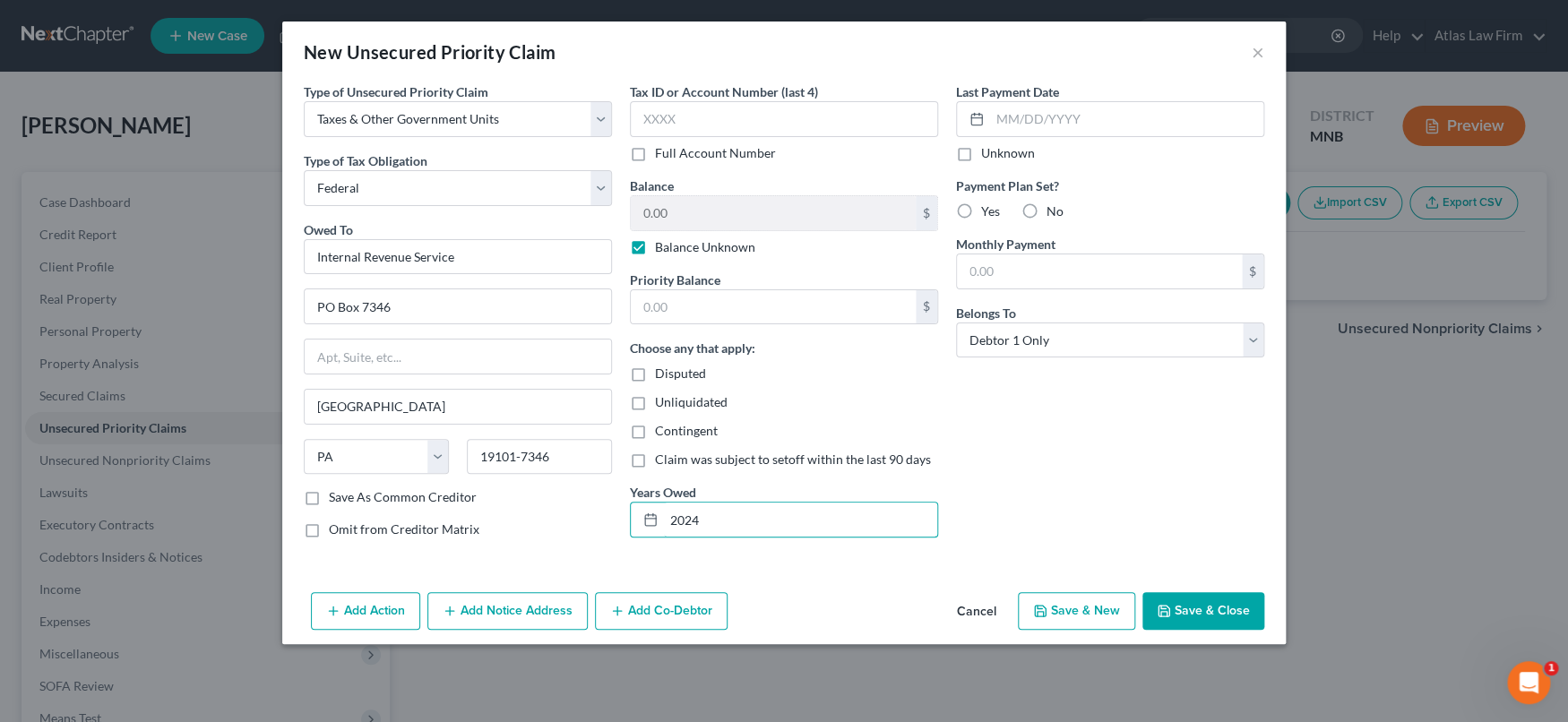
type input "2024"
click at [1178, 625] on button "Save & Close" at bounding box center [1203, 610] width 121 height 38
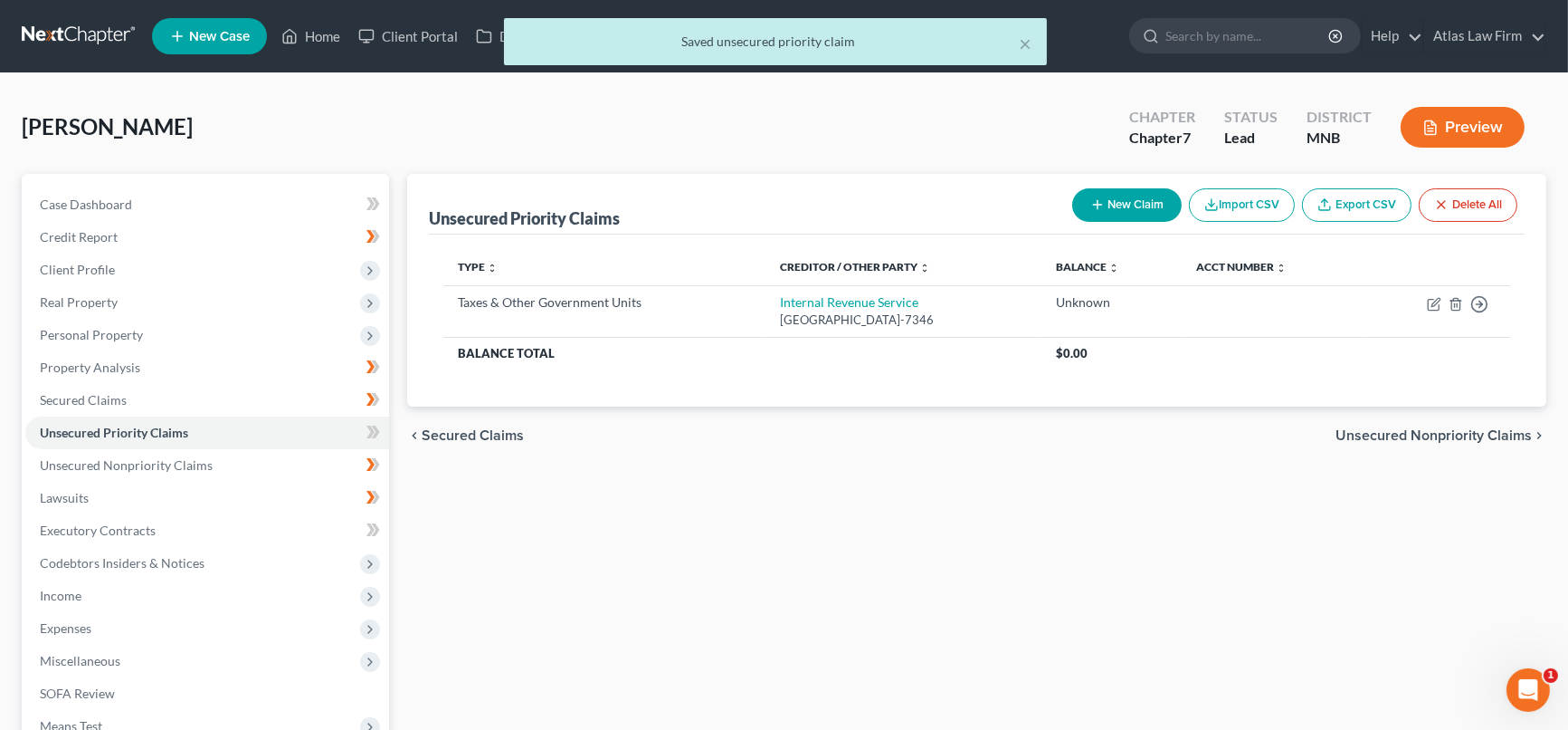
click at [1143, 214] on button "New Claim" at bounding box center [1127, 205] width 110 height 33
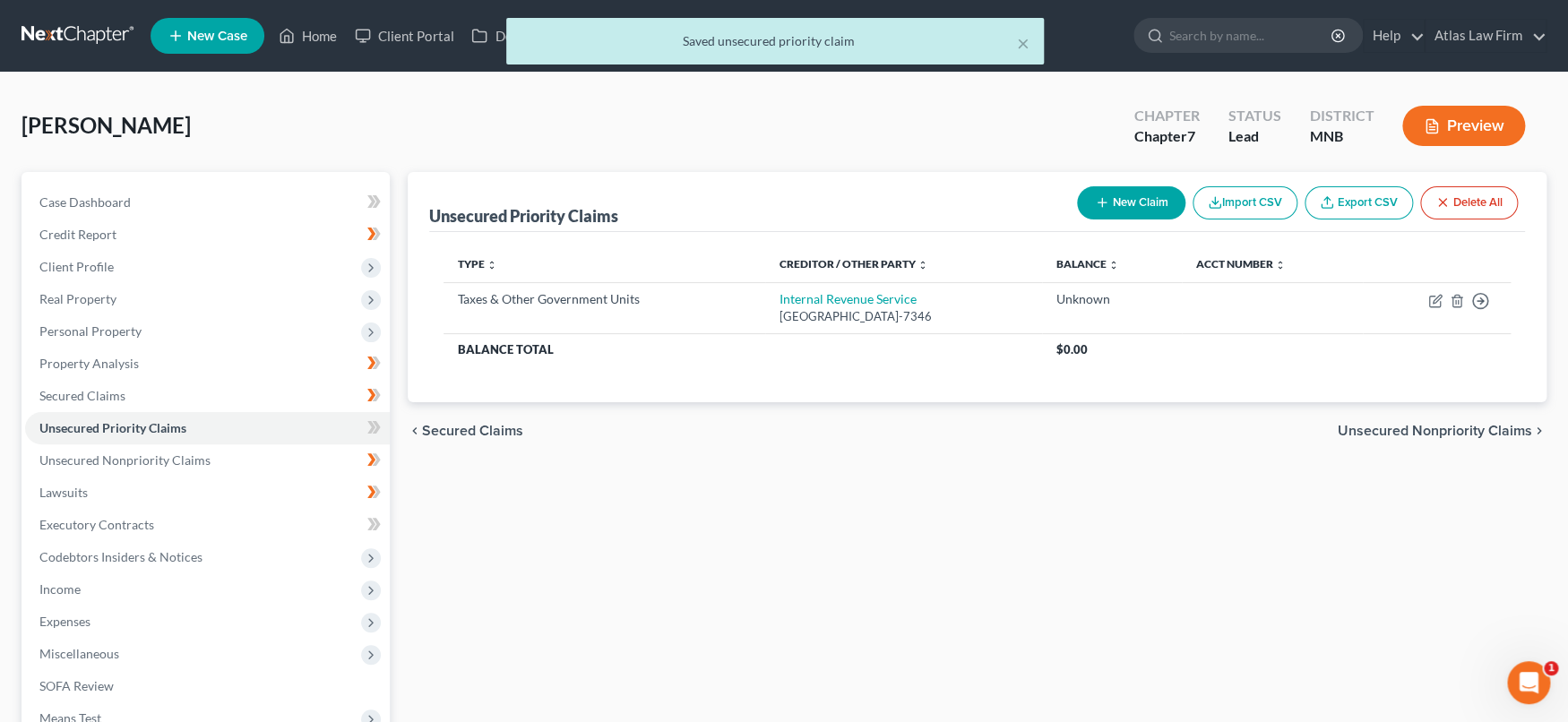
select select "0"
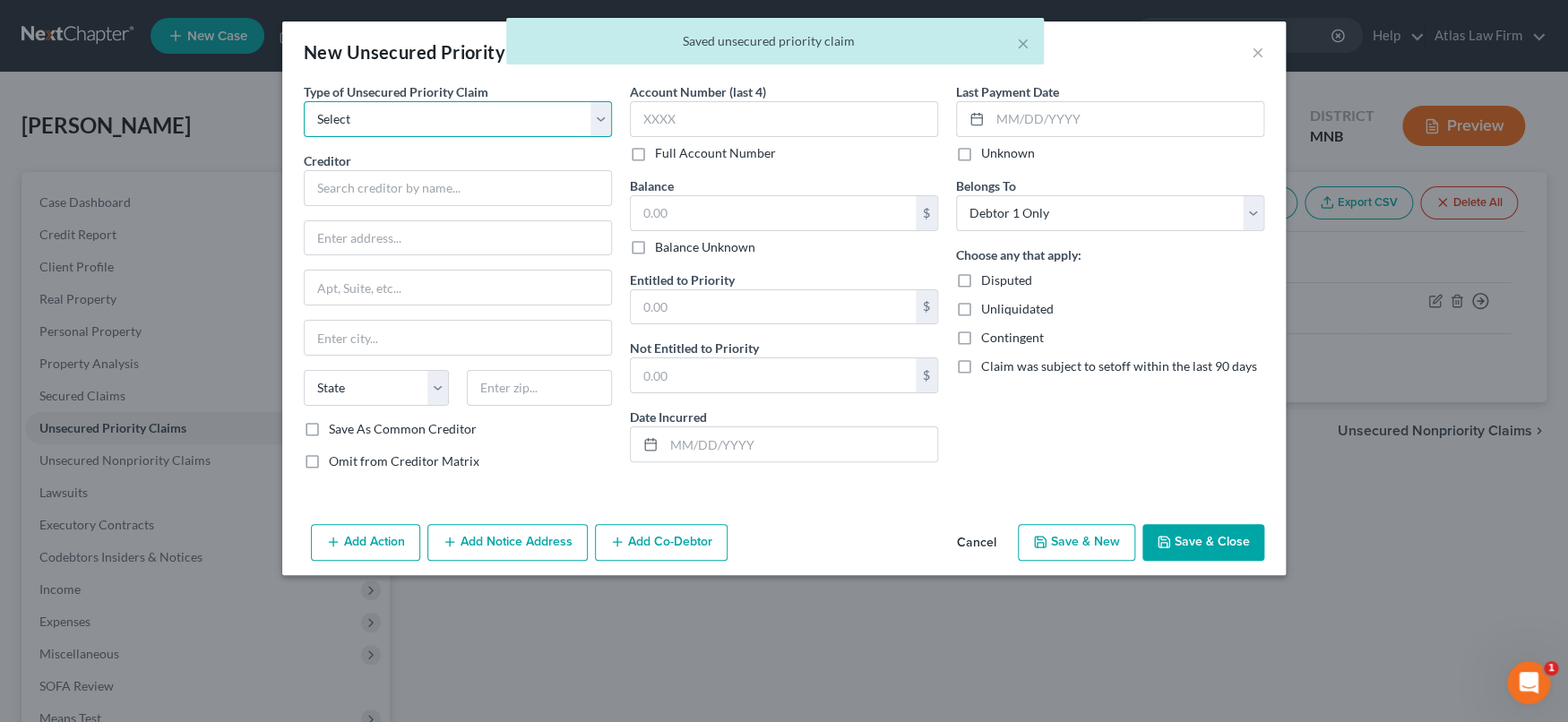
drag, startPoint x: 594, startPoint y: 120, endPoint x: 583, endPoint y: 132, distance: 16.3
click at [594, 120] on select "Select Taxes & Other Government Units Domestic Support Obligations Extensions o…" at bounding box center [457, 119] width 308 height 36
select select "0"
click at [304, 101] on select "Select Taxes & Other Government Units Domestic Support Obligations Extensions o…" at bounding box center [457, 119] width 308 height 36
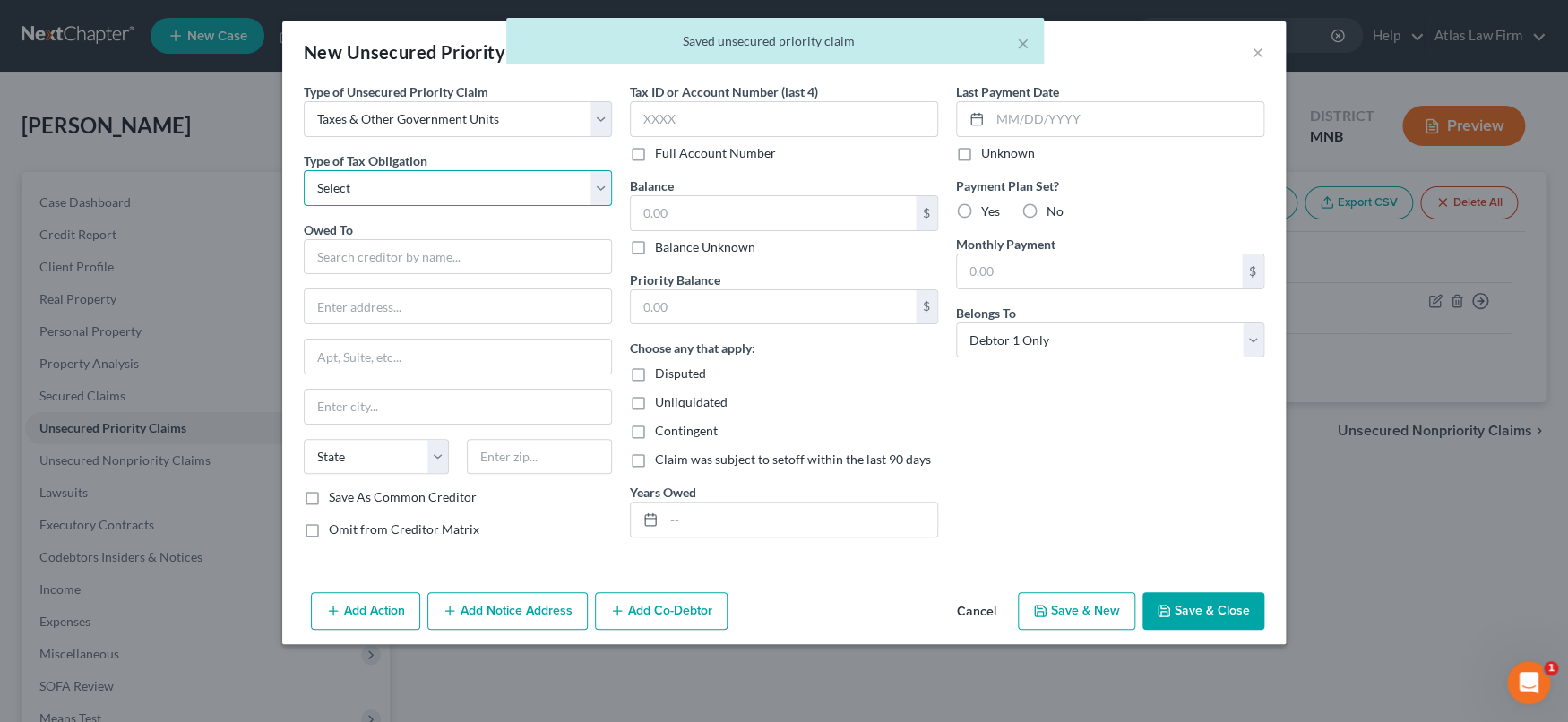
click at [605, 192] on select "Select Federal City State Franchise Tax Board Other" at bounding box center [457, 188] width 308 height 36
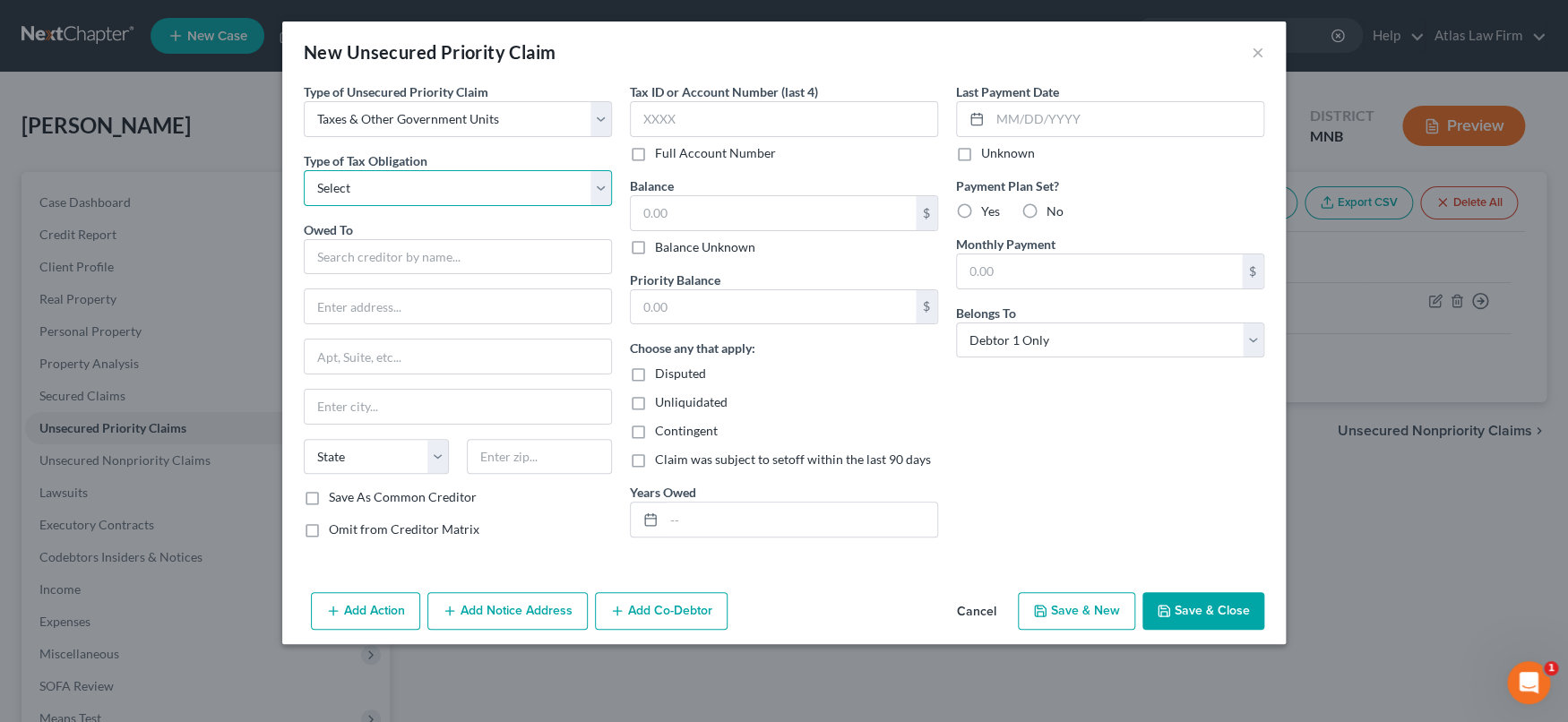
select select "2"
click at [304, 170] on select "Select Federal City State Franchise Tax Board Other" at bounding box center [457, 188] width 308 height 36
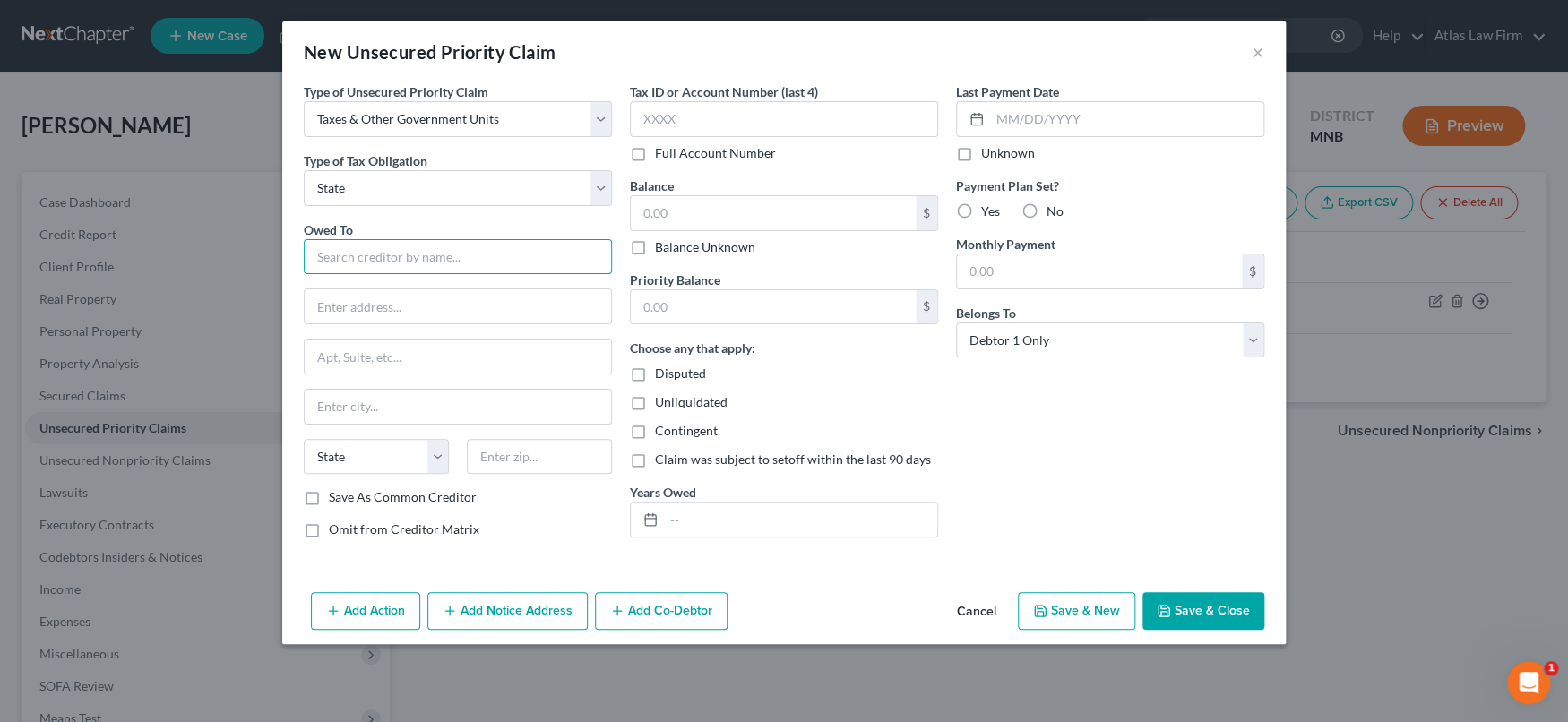
click at [530, 263] on input "text" at bounding box center [457, 257] width 308 height 36
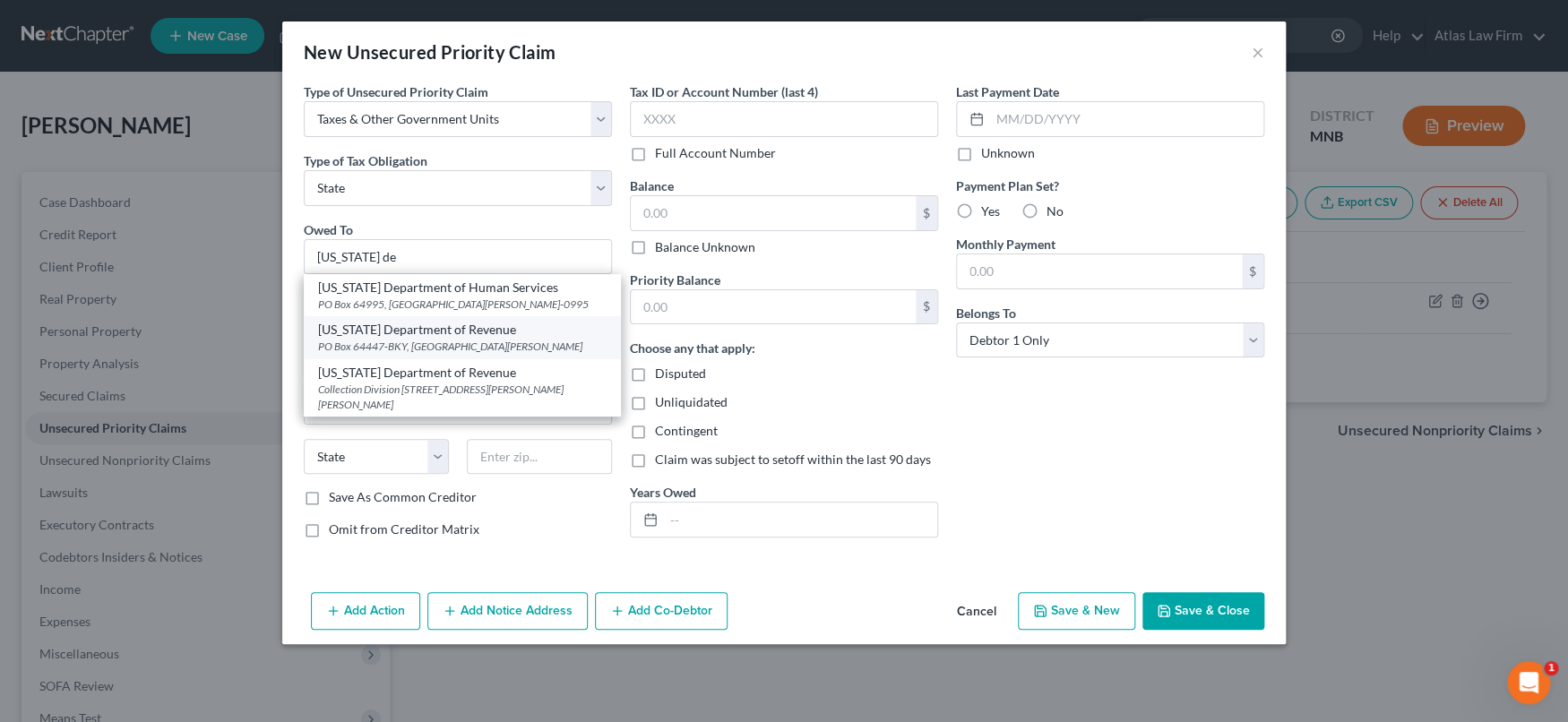
click at [514, 349] on div "PO Box 64447-BKY, Saint Paul, MN 55164" at bounding box center [462, 346] width 288 height 16
type input "[US_STATE] Department of Revenue"
type input "PO Box 64447-BKY"
type input "Saint Paul"
select select "24"
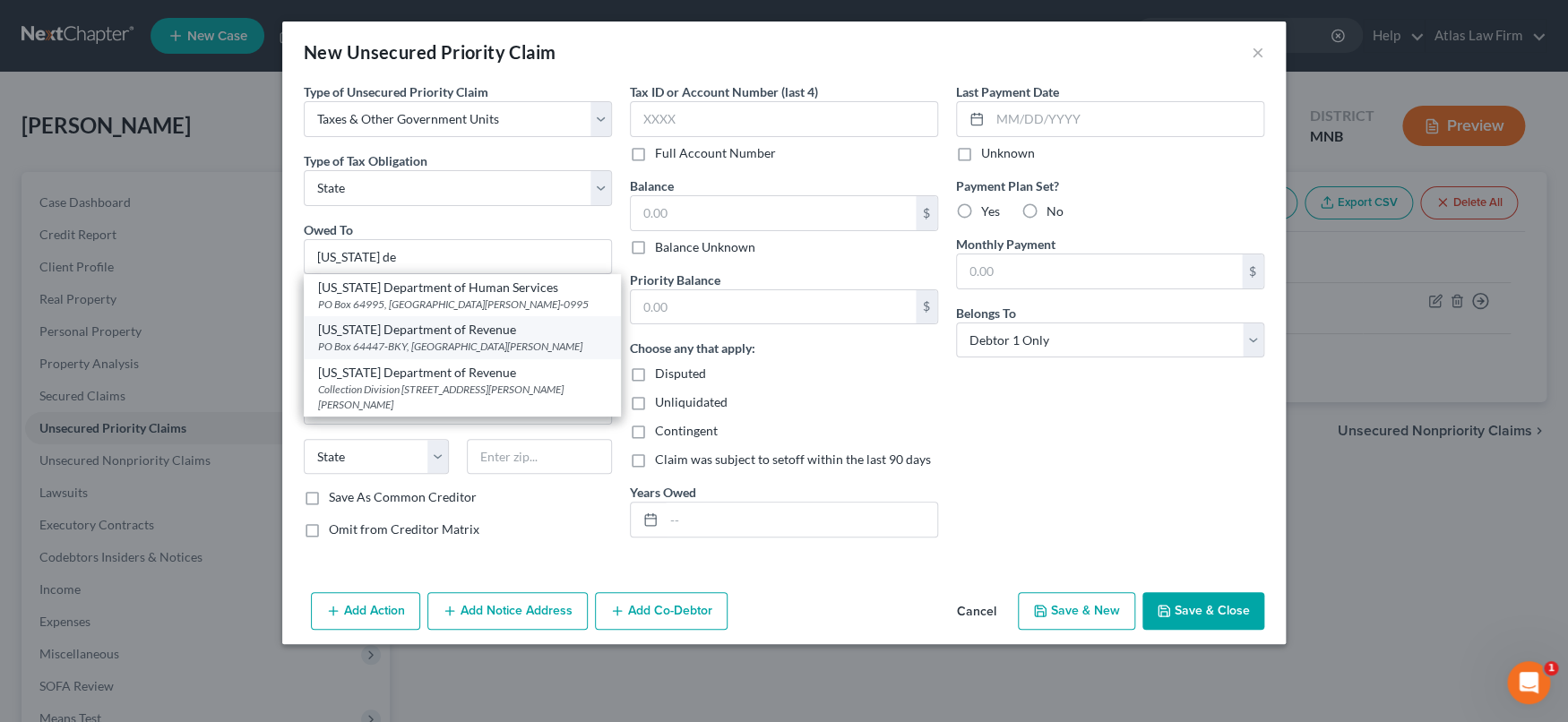
type input "55164"
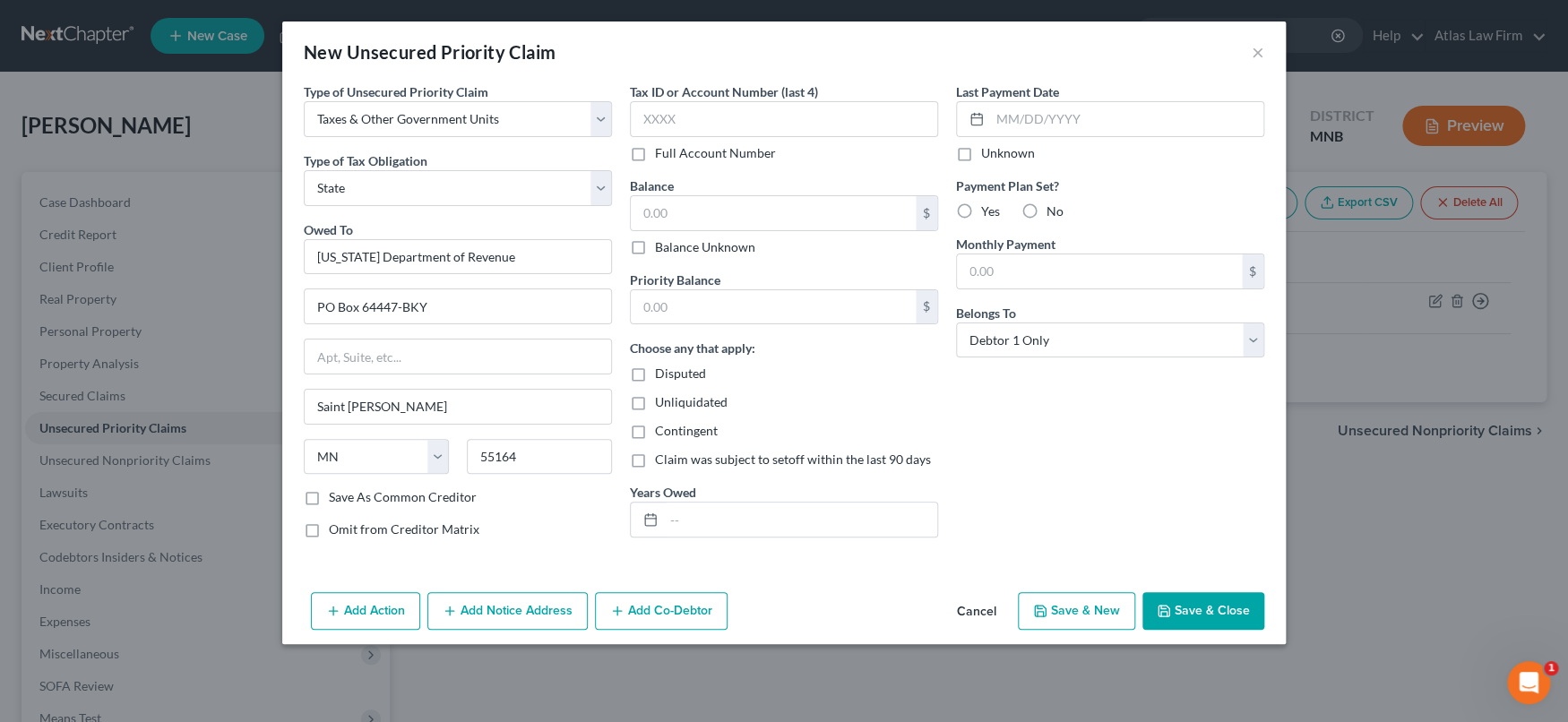
click at [655, 246] on label "Balance Unknown" at bounding box center [705, 246] width 100 height 17
click at [662, 246] on input "Balance Unknown" at bounding box center [667, 244] width 12 height 12
checkbox input "true"
type input "0.00"
click at [713, 518] on input "text" at bounding box center [800, 519] width 273 height 34
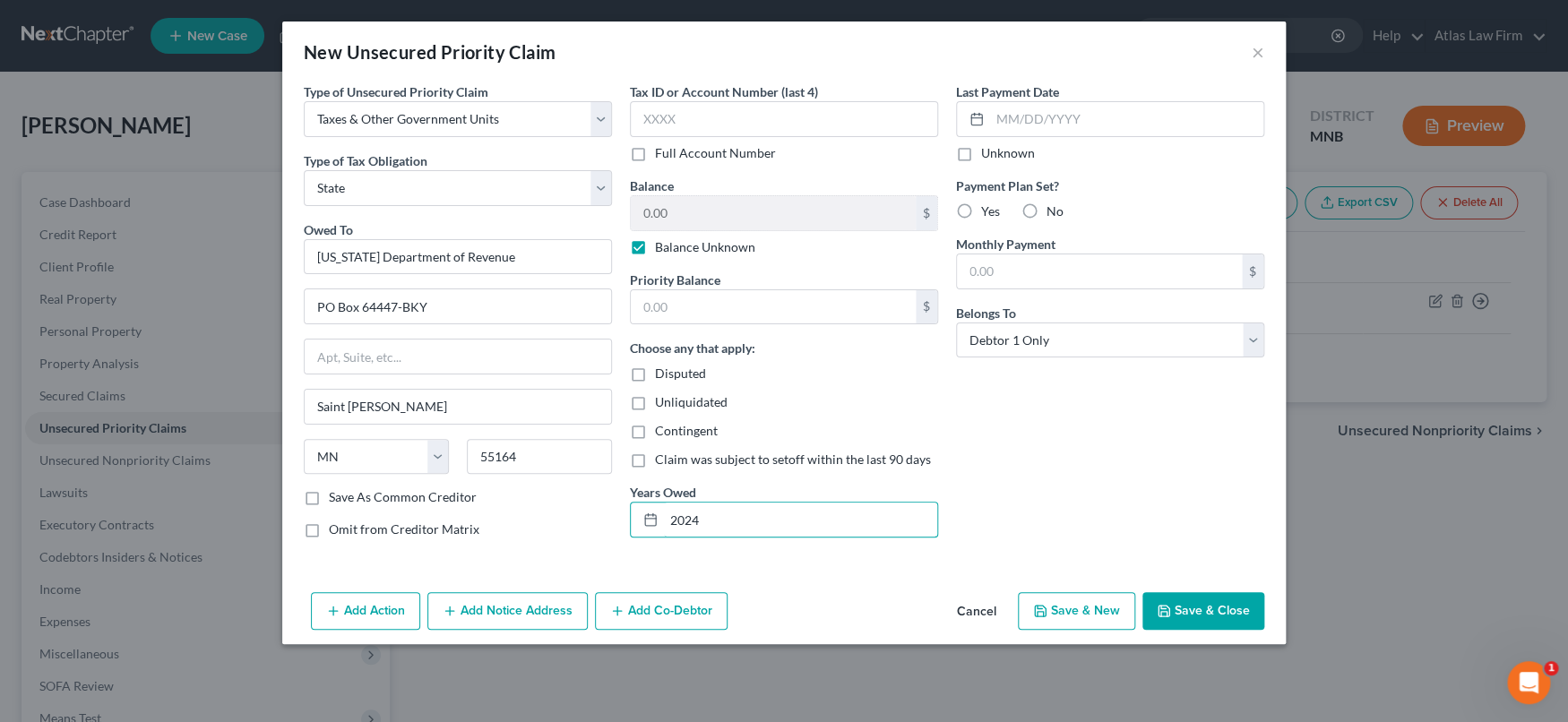
type input "2024"
click at [1191, 614] on button "Save & Close" at bounding box center [1203, 610] width 121 height 38
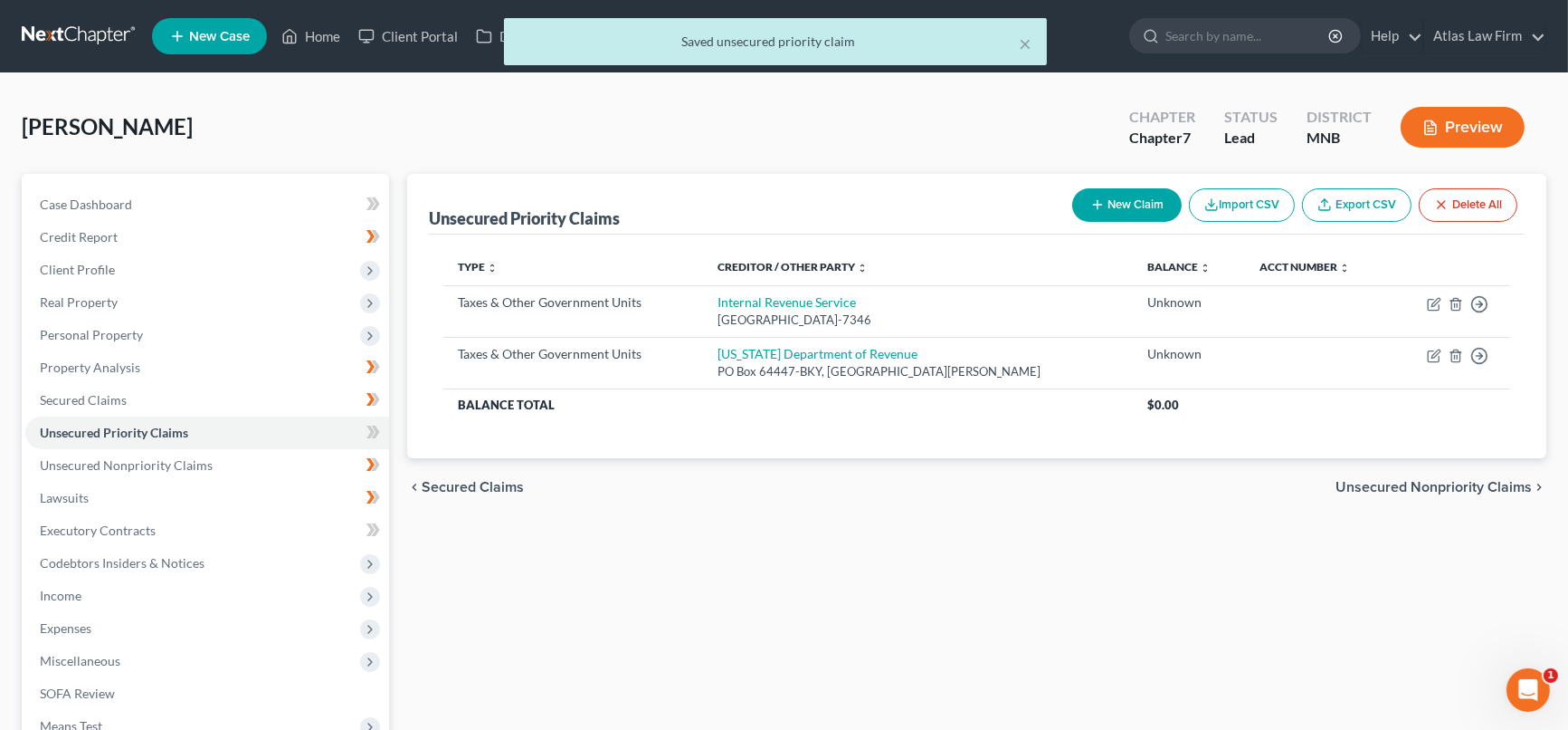
click at [332, 33] on div "× Saved unsecured priority claim" at bounding box center [774, 46] width 1568 height 56
click at [324, 40] on div "× Saved unsecured priority claim" at bounding box center [774, 46] width 1568 height 56
click at [336, 33] on div "× Saved unsecured priority claim" at bounding box center [774, 46] width 1568 height 56
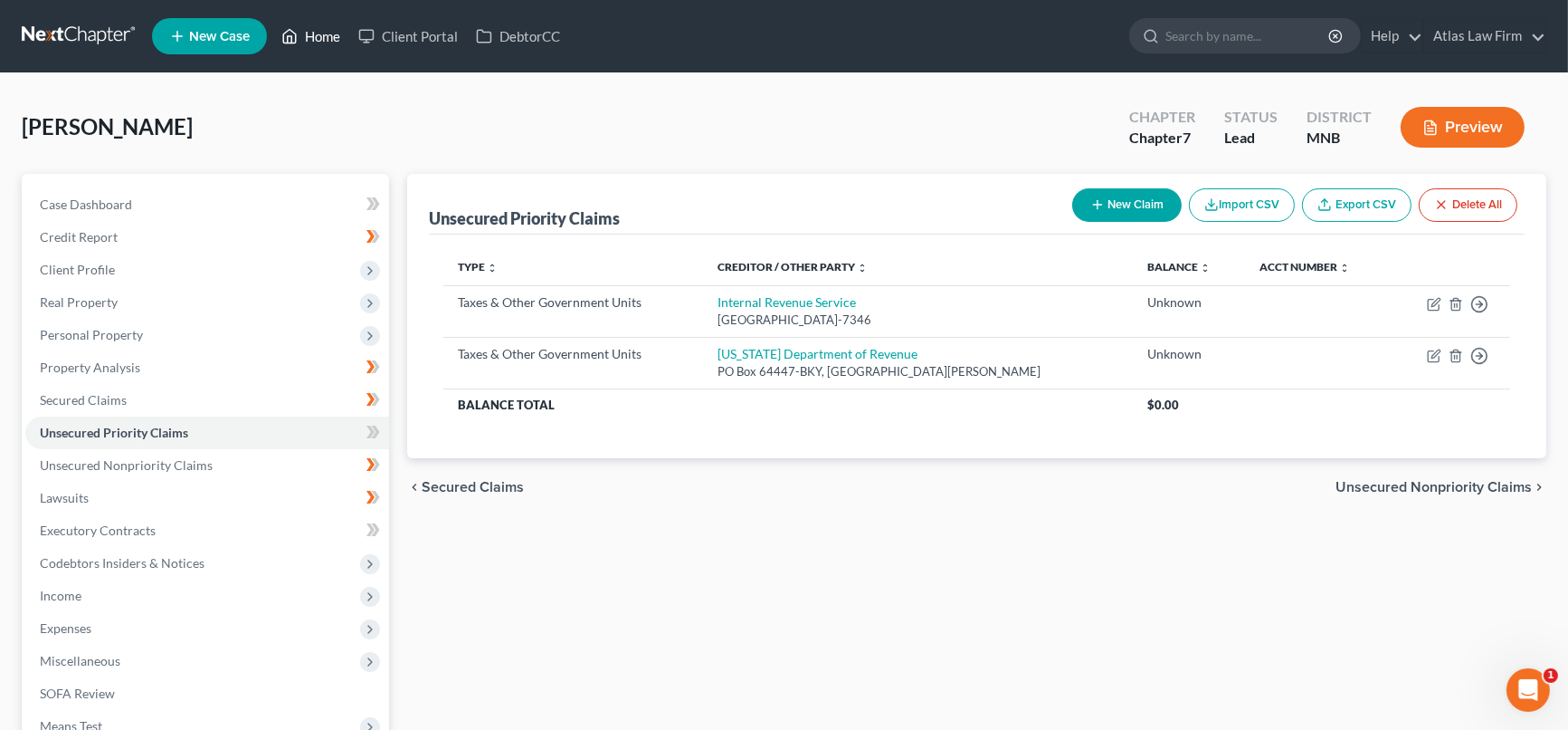
click at [323, 43] on link "Home" at bounding box center [310, 35] width 77 height 33
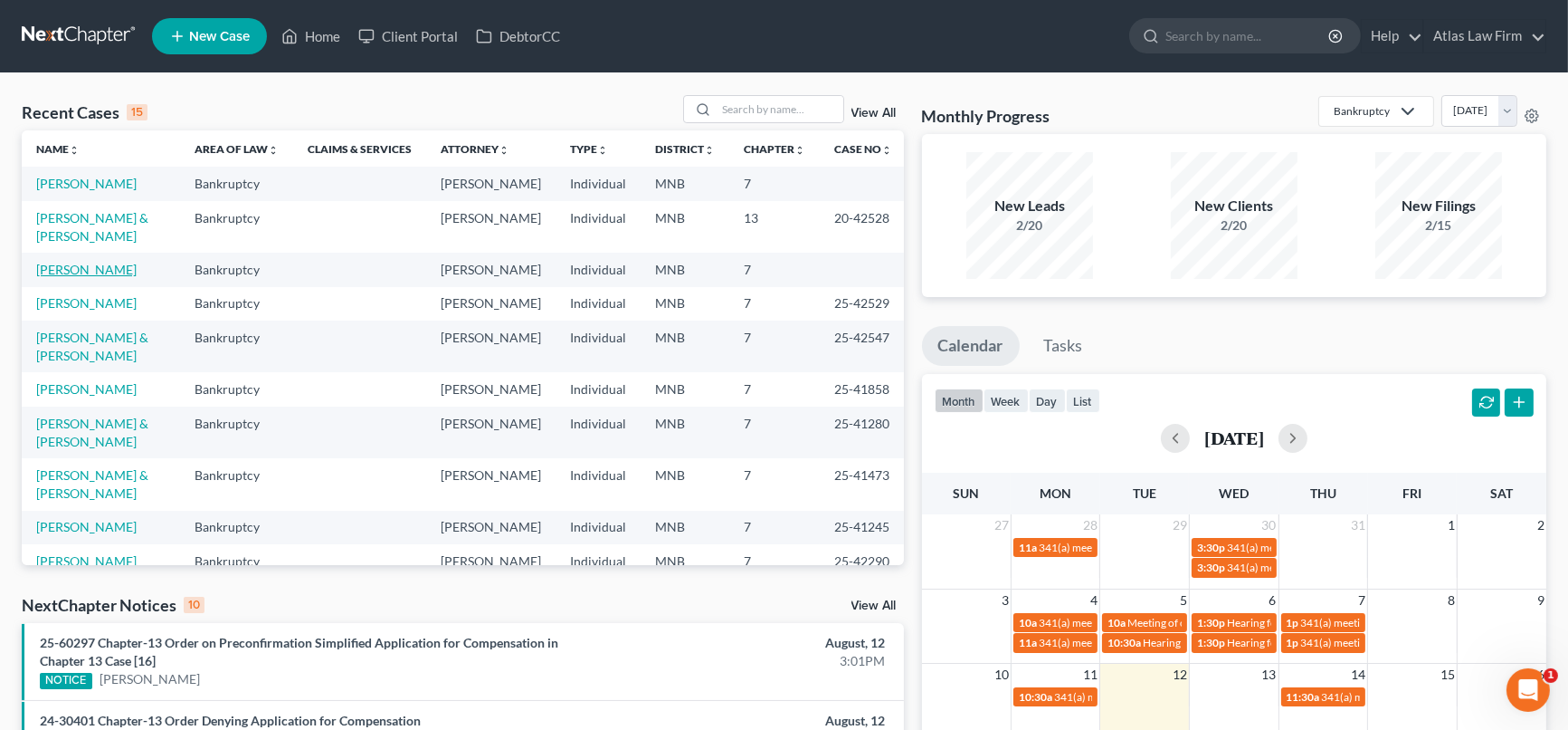
click at [92, 277] on link "[PERSON_NAME]" at bounding box center [86, 269] width 100 height 16
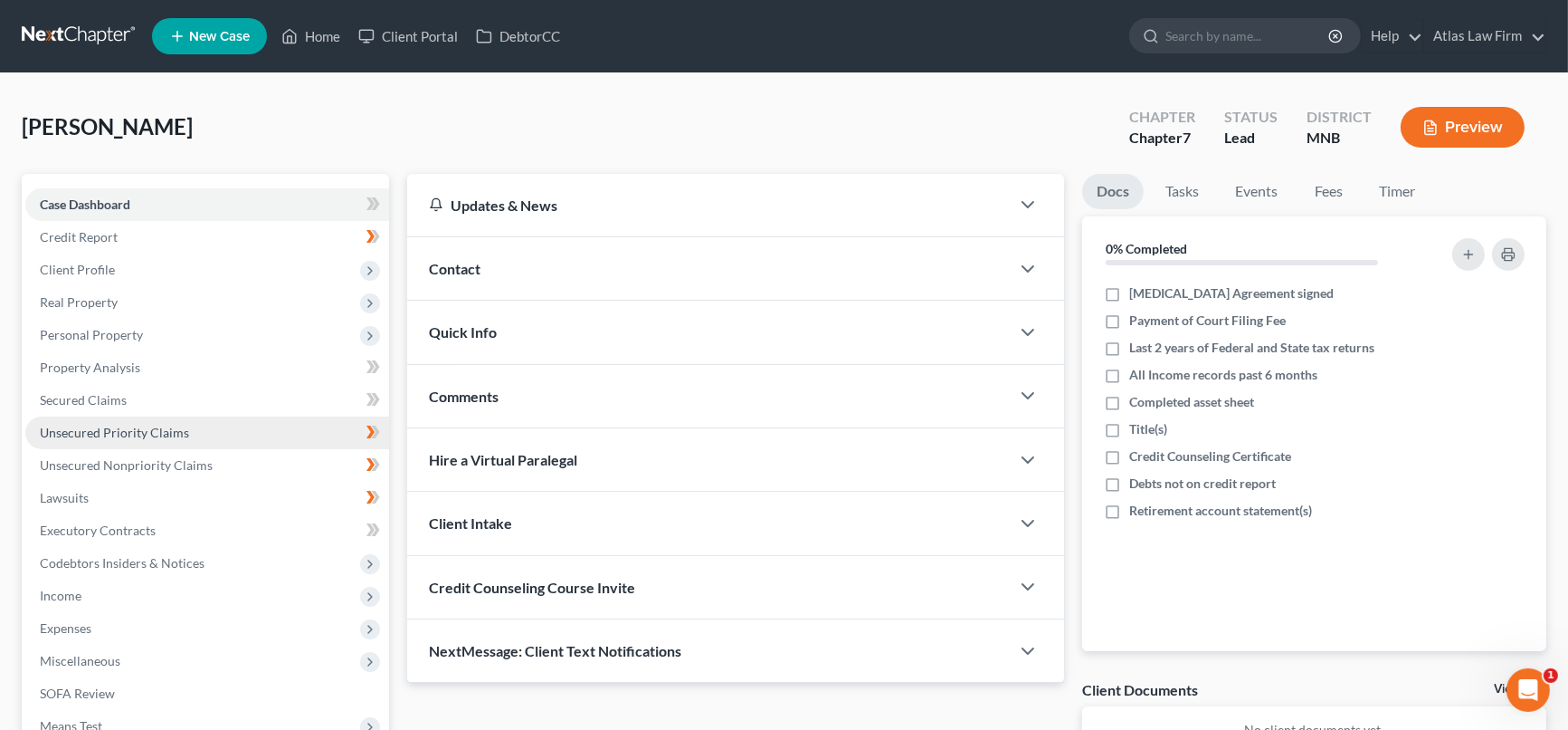
click at [128, 431] on span "Unsecured Priority Claims" at bounding box center [114, 432] width 150 height 16
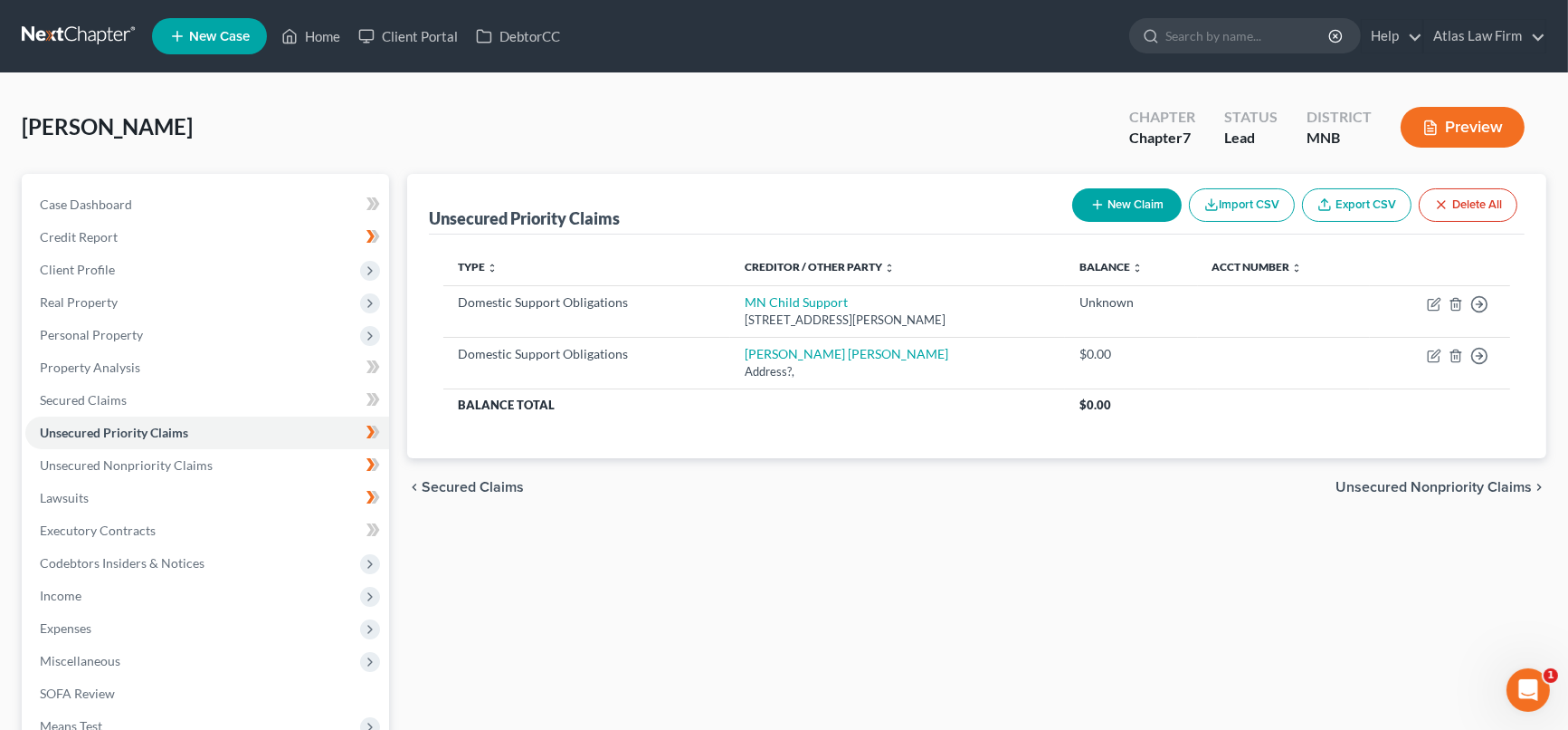
click at [1085, 206] on button "New Claim" at bounding box center [1127, 205] width 110 height 33
select select "0"
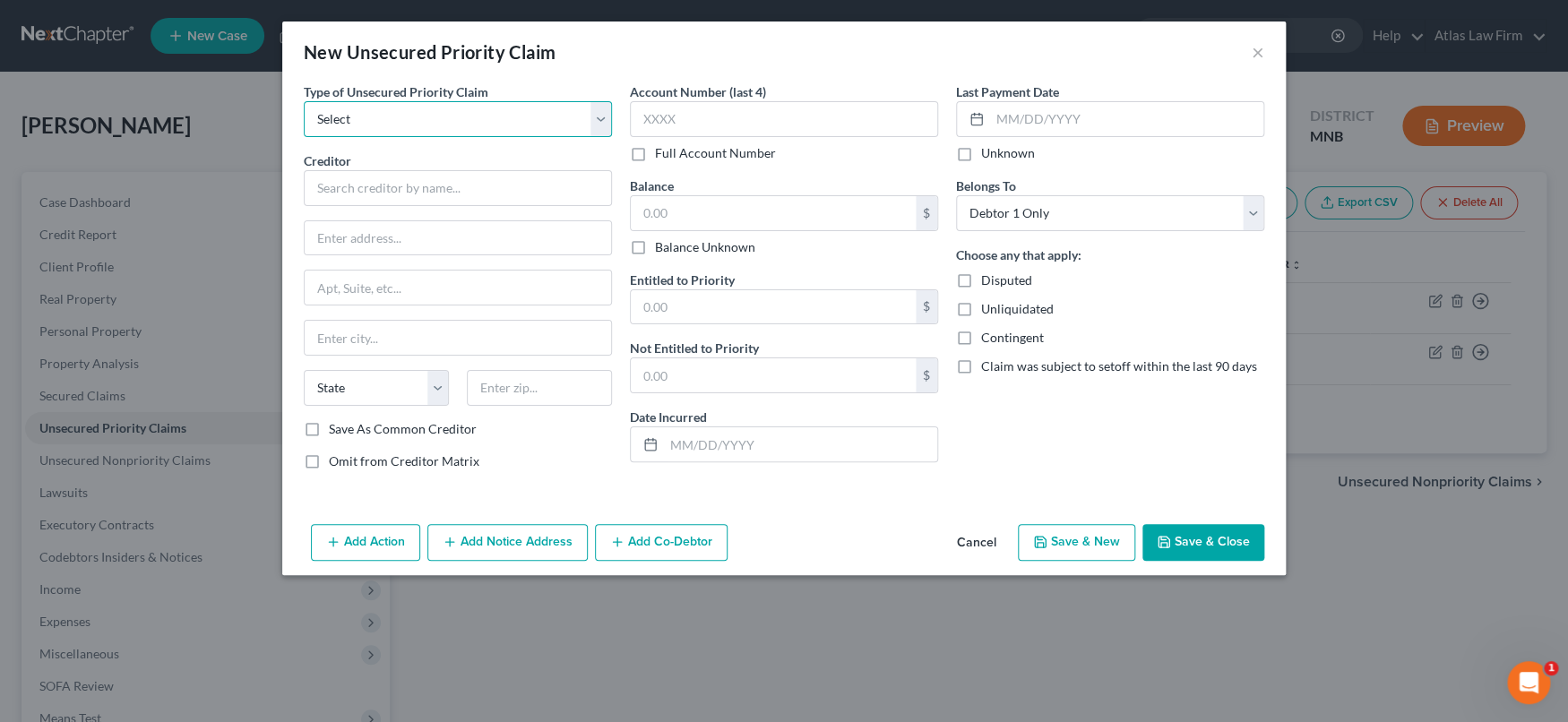
click at [595, 115] on select "Select Taxes & Other Government Units Domestic Support Obligations Extensions o…" at bounding box center [457, 119] width 308 height 36
select select "0"
click at [304, 101] on select "Select Taxes & Other Government Units Domestic Support Obligations Extensions o…" at bounding box center [457, 119] width 308 height 36
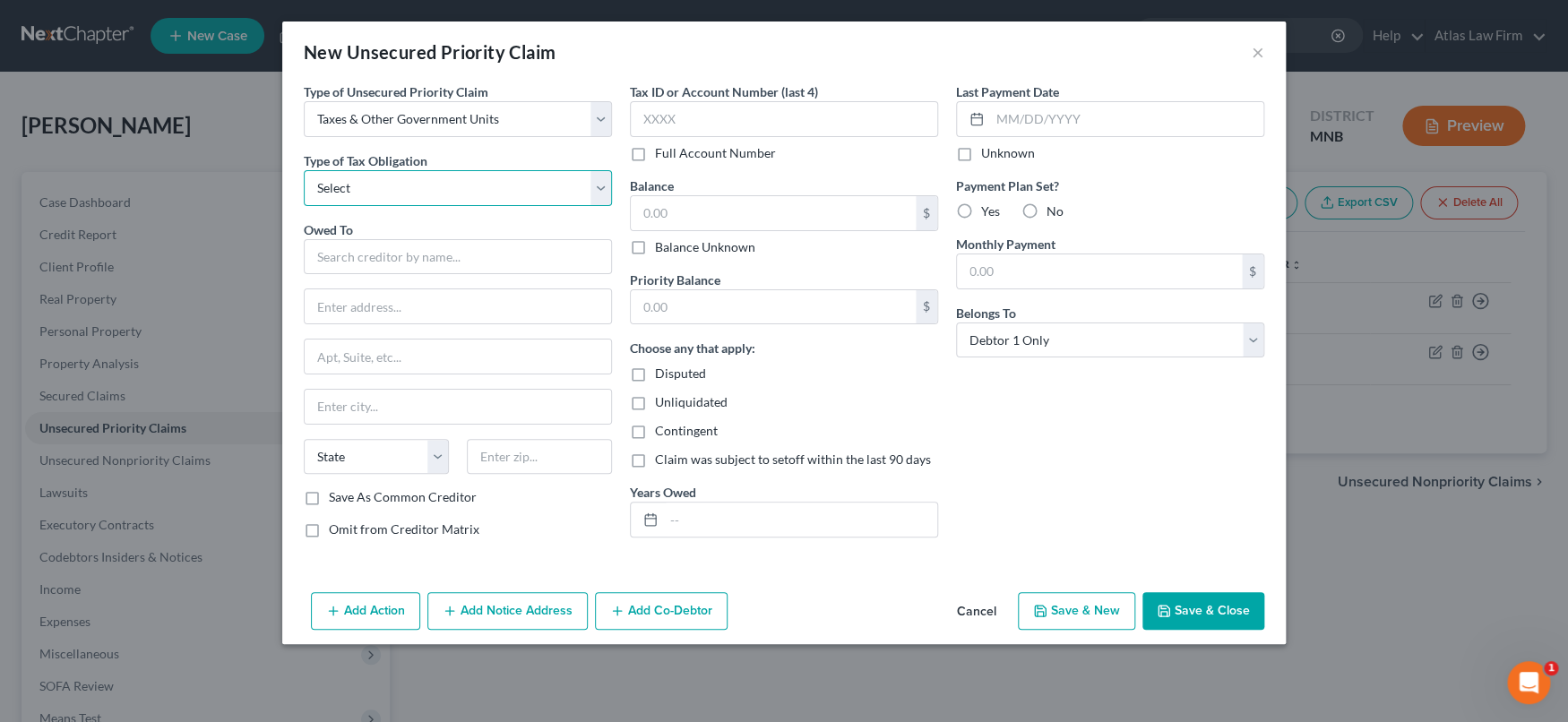
drag, startPoint x: 564, startPoint y: 179, endPoint x: 556, endPoint y: 200, distance: 22.5
click at [564, 179] on select "Select Federal City State Franchise Tax Board Other" at bounding box center [457, 188] width 308 height 36
select select "0"
click at [304, 170] on select "Select Federal City State Franchise Tax Board Other" at bounding box center [457, 188] width 308 height 36
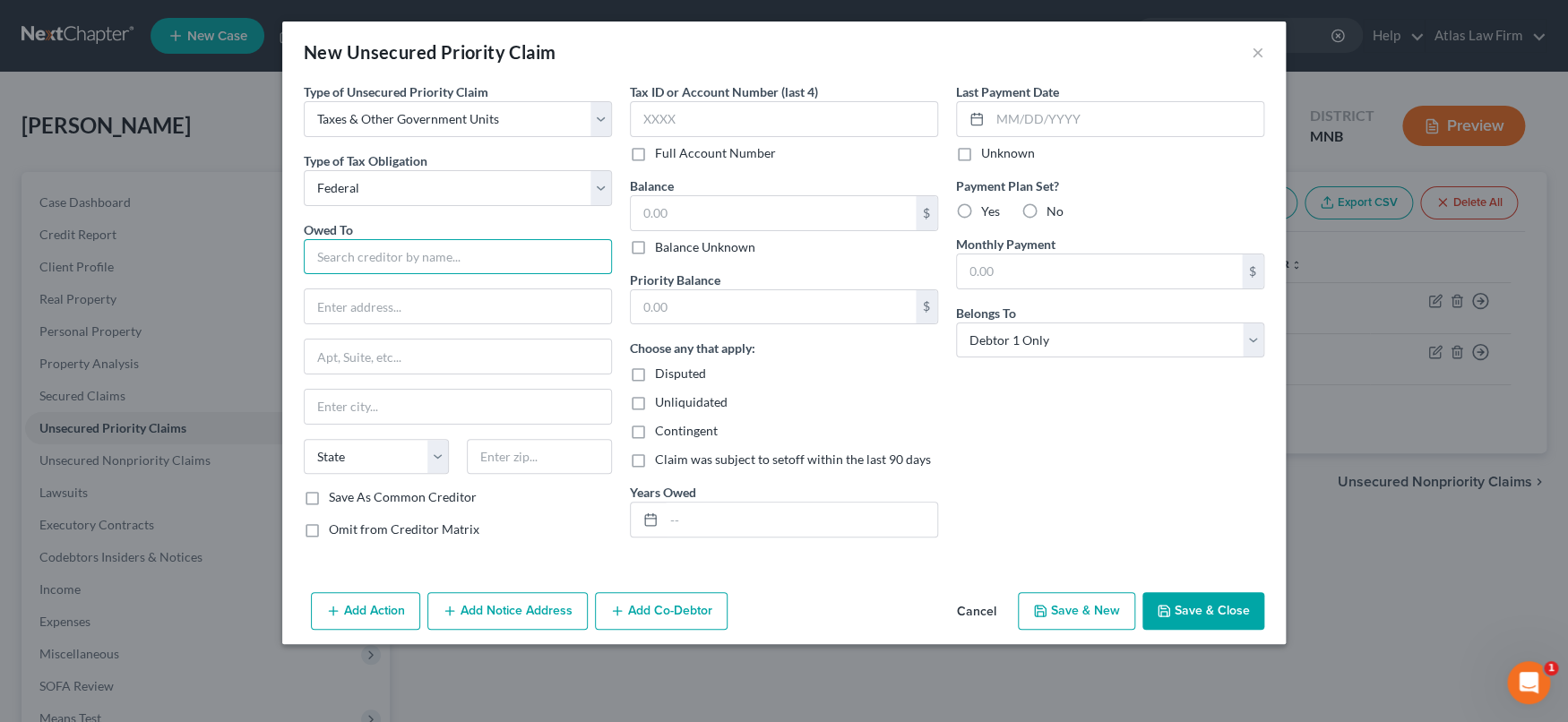
click at [481, 268] on input "text" at bounding box center [457, 257] width 308 height 36
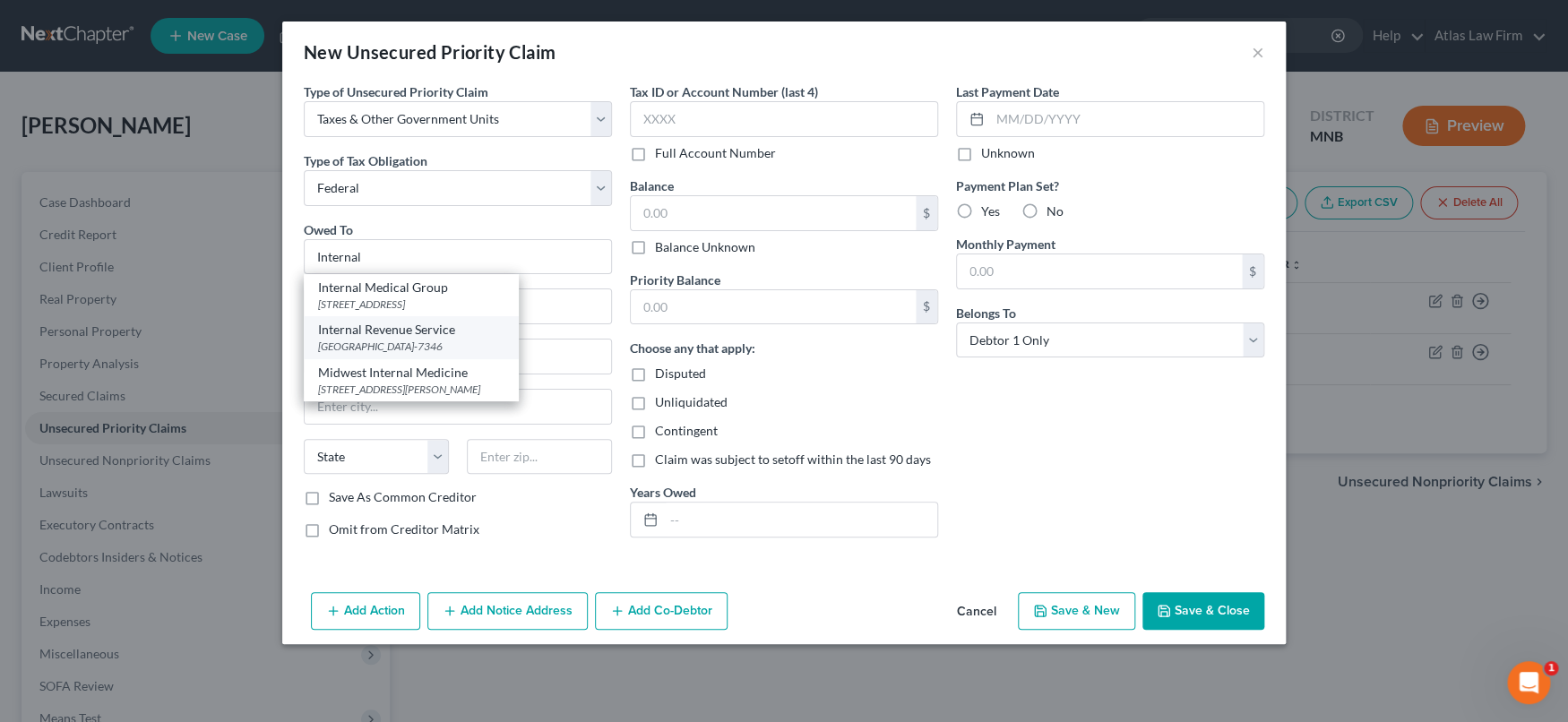
click at [490, 338] on div "PO Box 7346, Philadelphia, PA 19101-7346" at bounding box center [411, 346] width 186 height 16
type input "Internal Revenue Service"
type input "PO Box 7346"
type input "Philadelphia"
select select "39"
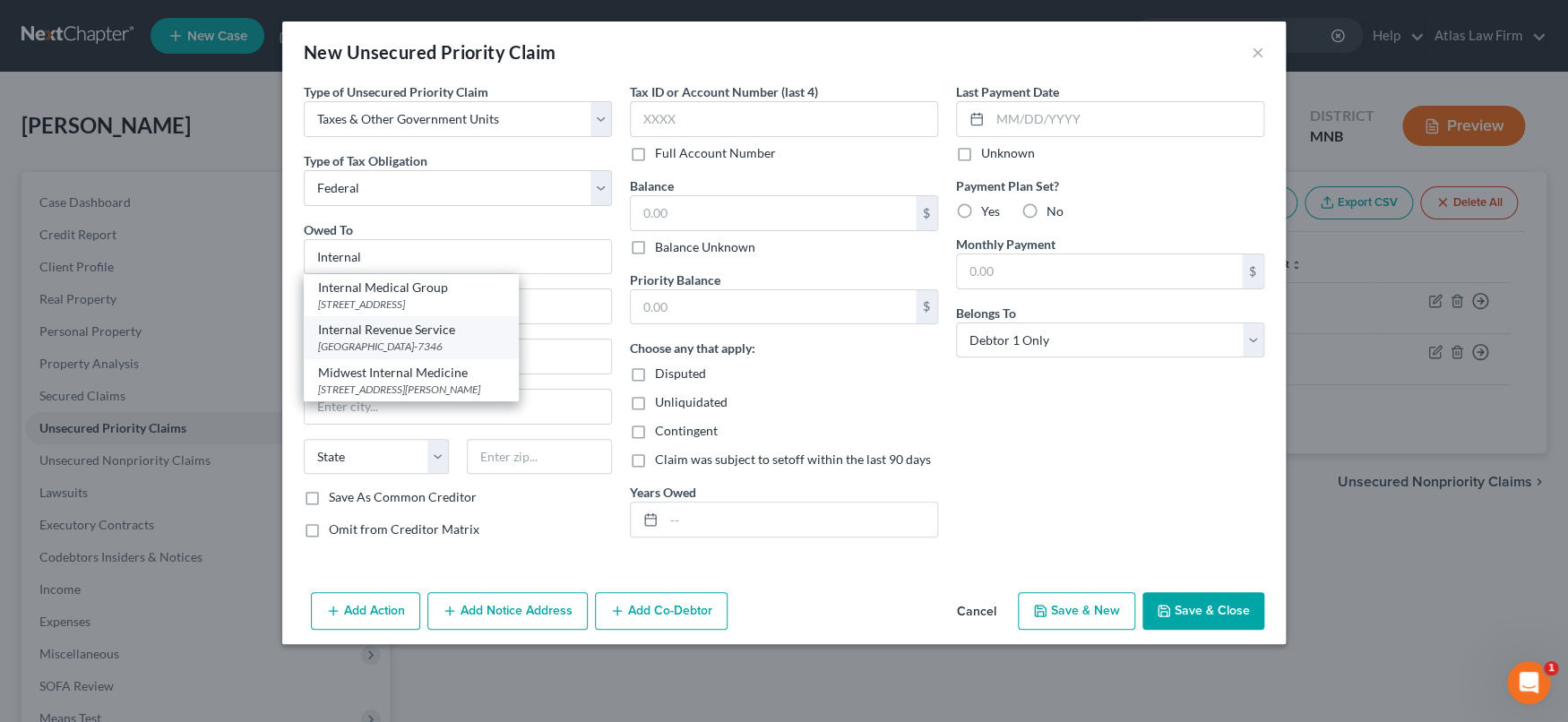
type input "19101-7346"
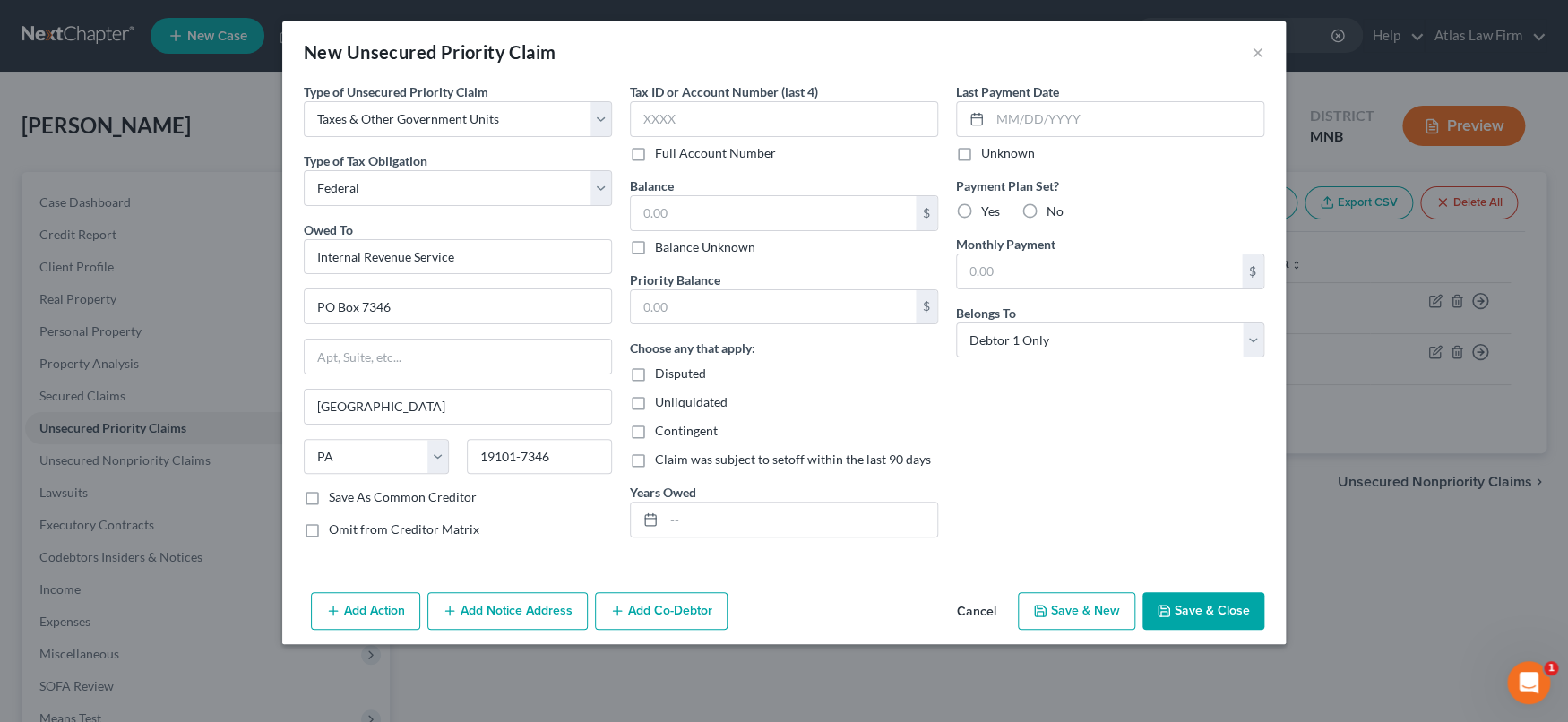
click at [655, 246] on label "Balance Unknown" at bounding box center [705, 246] width 100 height 17
click at [662, 246] on input "Balance Unknown" at bounding box center [667, 244] width 12 height 12
checkbox input "true"
type input "0.00"
click at [694, 511] on input "text" at bounding box center [800, 519] width 273 height 34
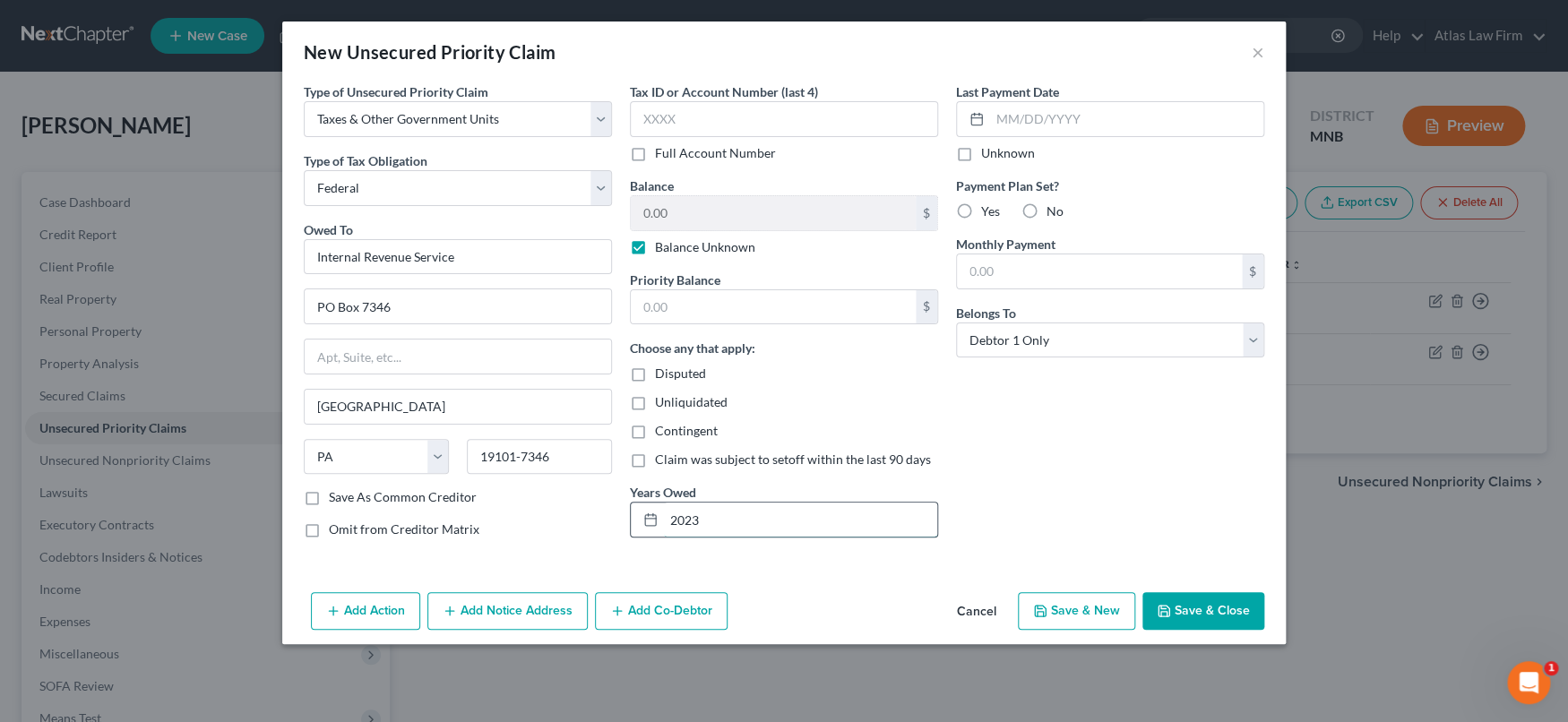
click at [733, 522] on input "2023" at bounding box center [800, 519] width 273 height 34
type input "2023-2024"
click at [1193, 604] on button "Save & Close" at bounding box center [1203, 610] width 121 height 38
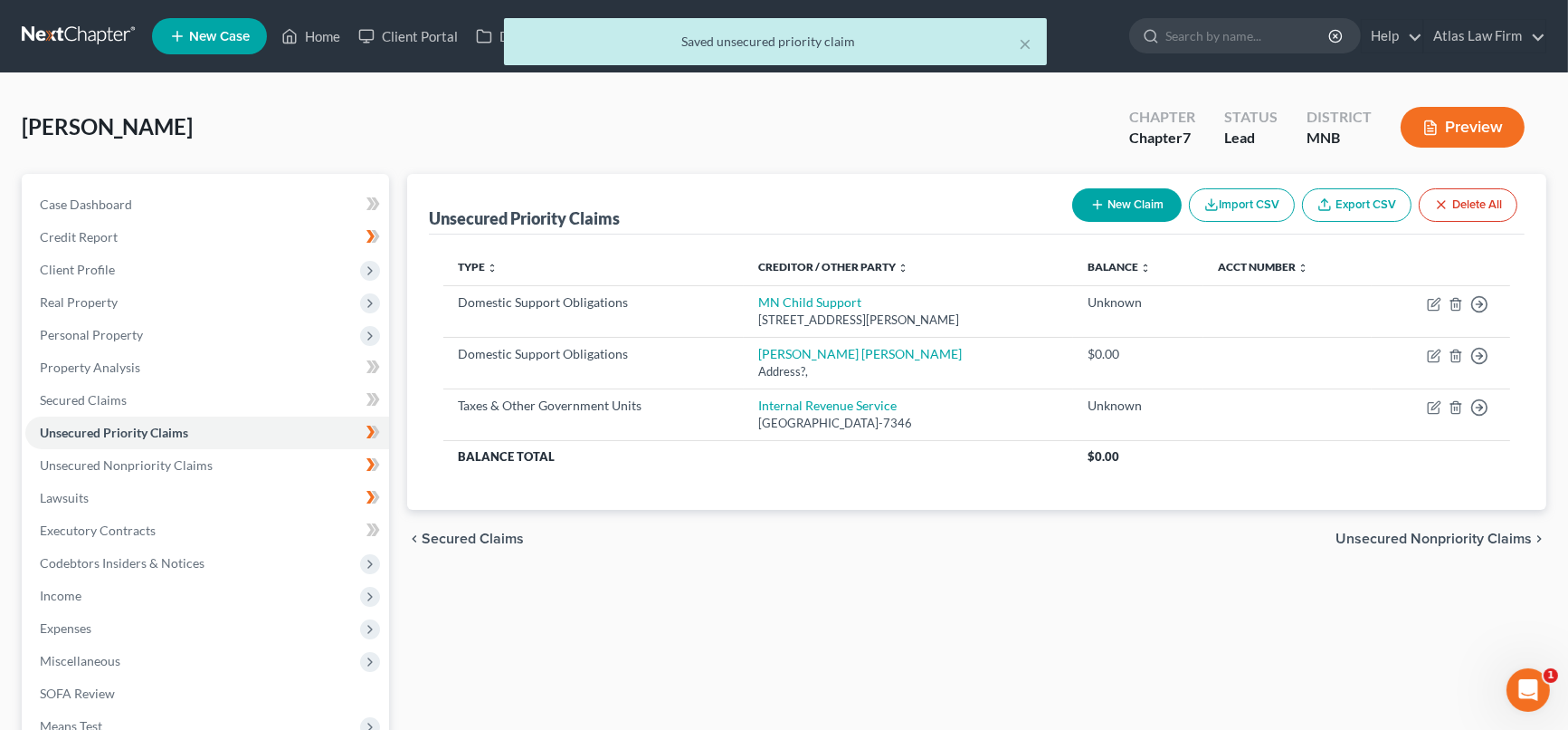
click at [1132, 206] on button "New Claim" at bounding box center [1127, 205] width 110 height 33
select select "0"
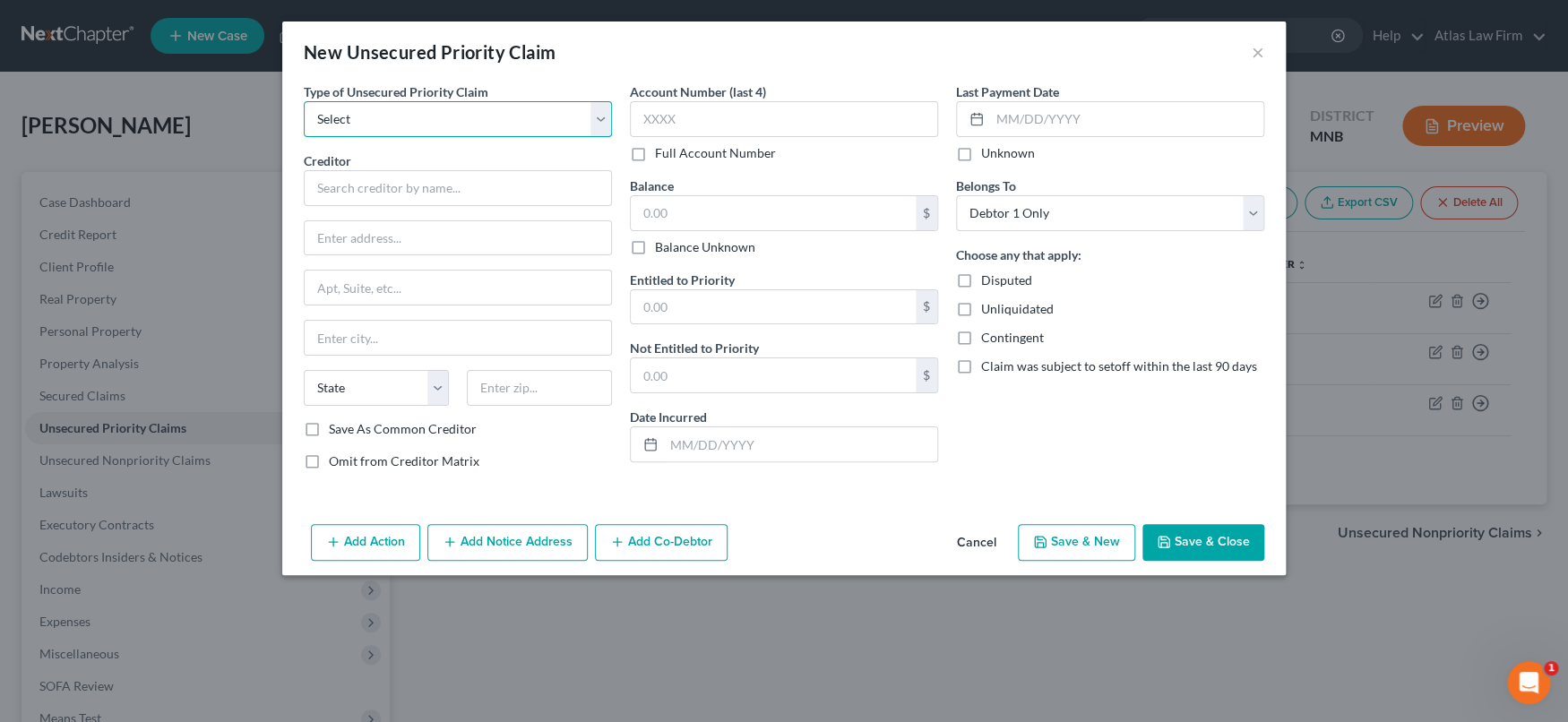
click at [603, 124] on select "Select Taxes & Other Government Units Domestic Support Obligations Extensions o…" at bounding box center [457, 119] width 308 height 36
select select "0"
click at [304, 101] on select "Select Taxes & Other Government Units Domestic Support Obligations Extensions o…" at bounding box center [457, 119] width 308 height 36
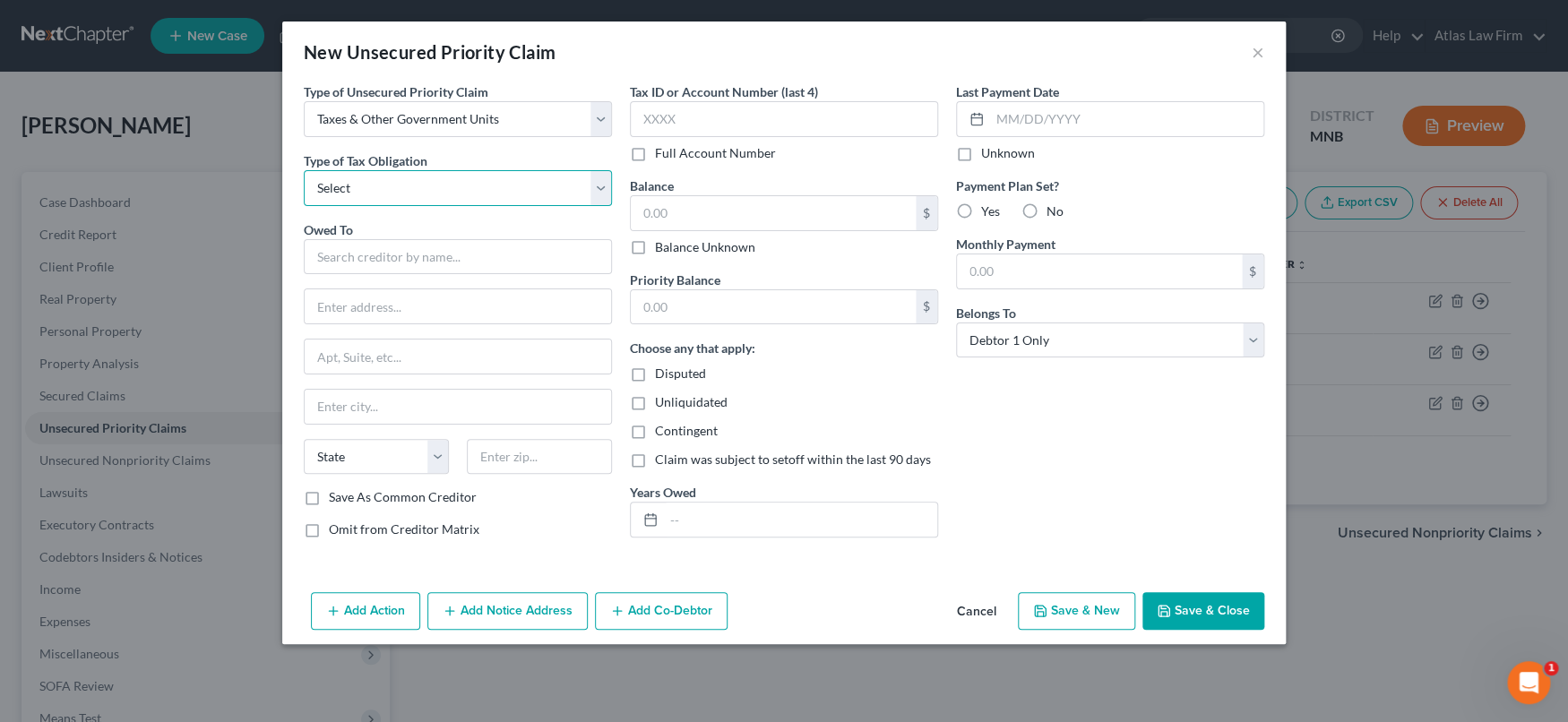
click at [512, 195] on select "Select Federal City State Franchise Tax Board Other" at bounding box center [457, 188] width 308 height 36
select select "2"
click at [304, 170] on select "Select Federal City State Franchise Tax Board Other" at bounding box center [457, 188] width 308 height 36
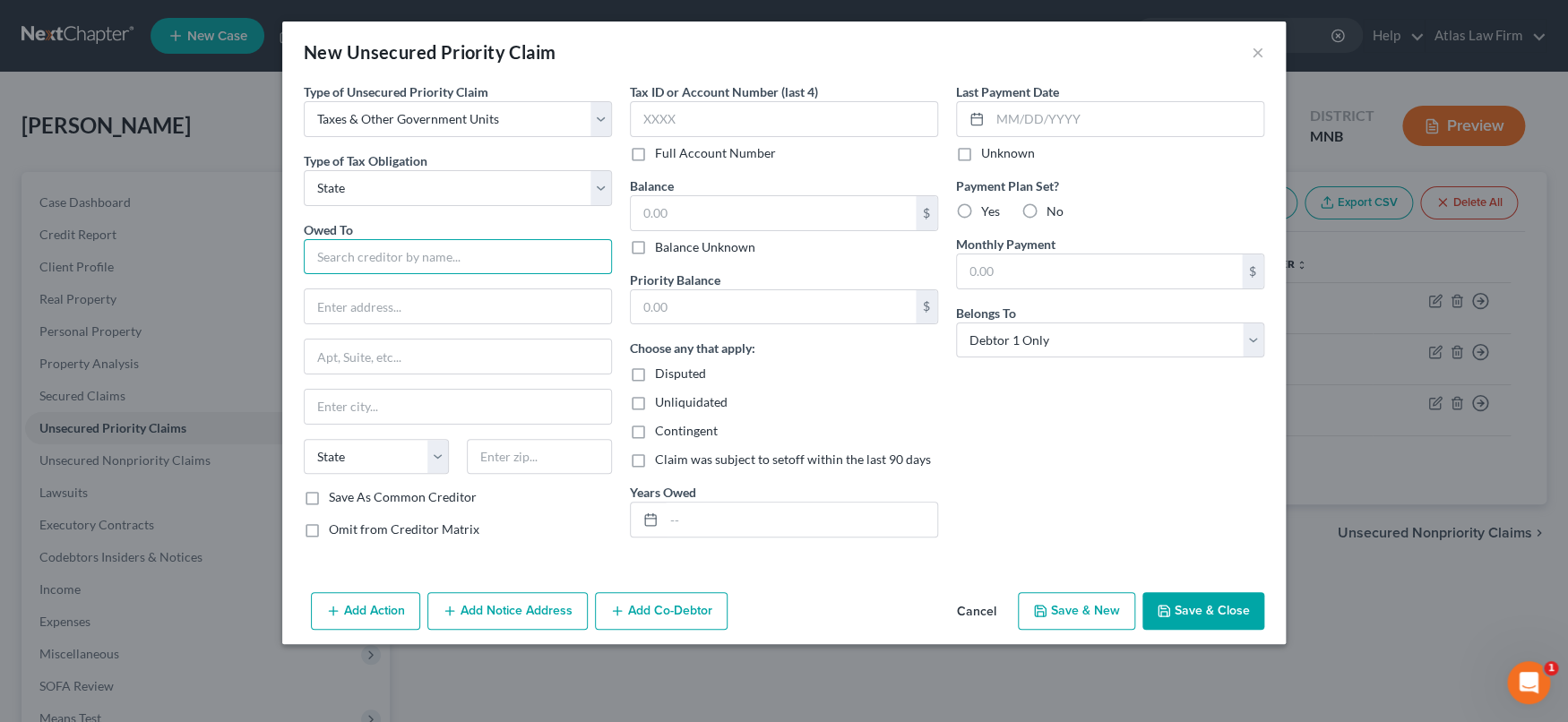
click at [460, 262] on input "text" at bounding box center [457, 257] width 308 height 36
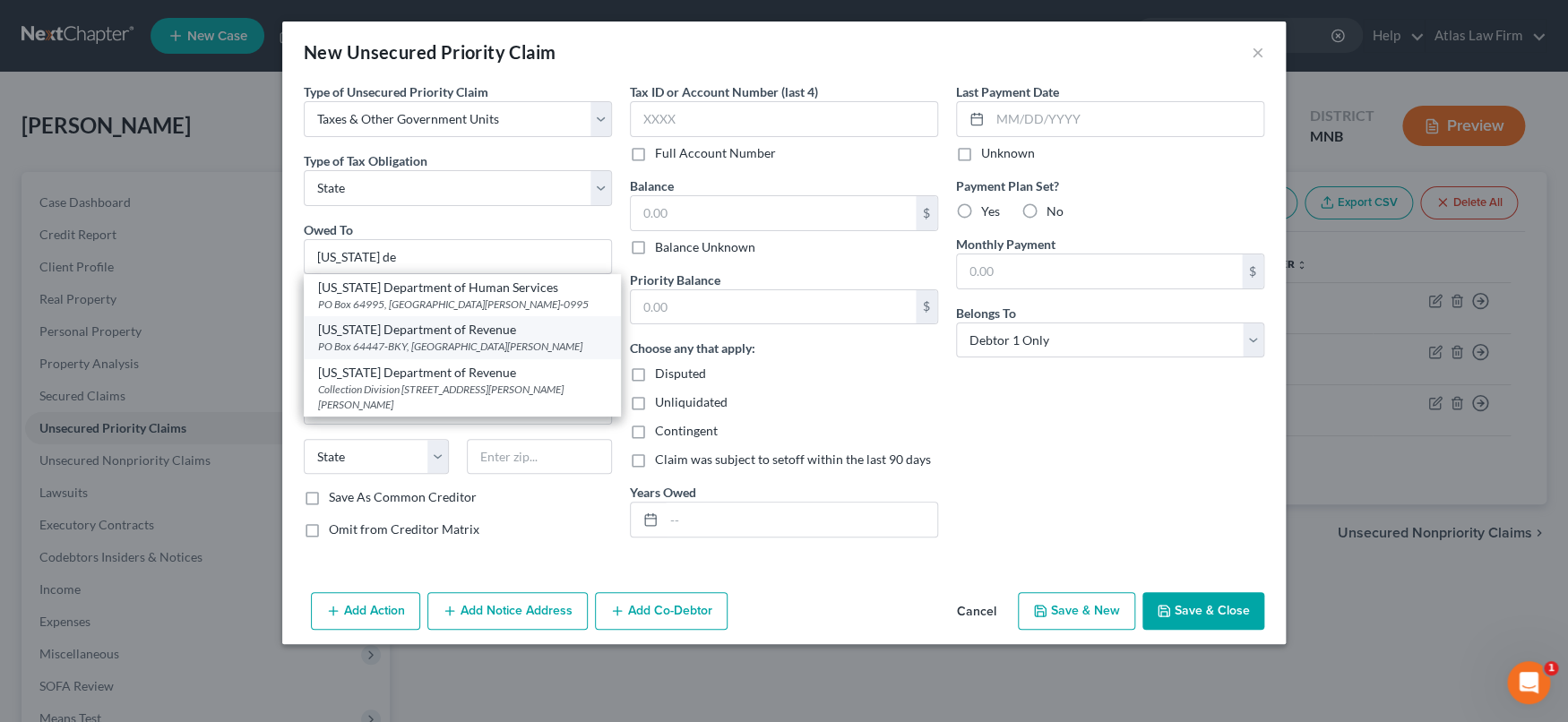
click at [484, 333] on div "[US_STATE] Department of Revenue" at bounding box center [462, 328] width 288 height 17
type input "[US_STATE] Department of Revenue"
type input "PO Box 64447-BKY"
type input "Saint Paul"
select select "24"
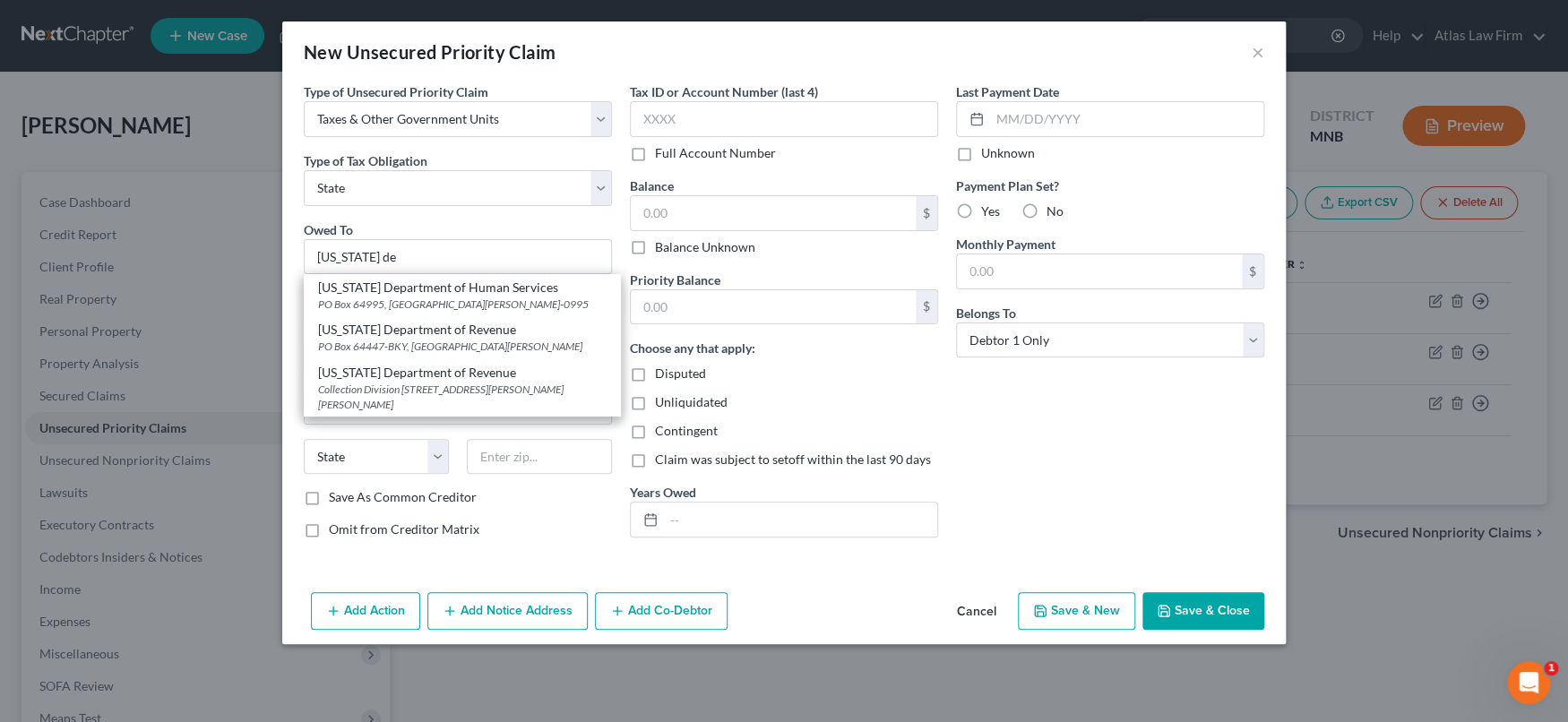
type input "55164"
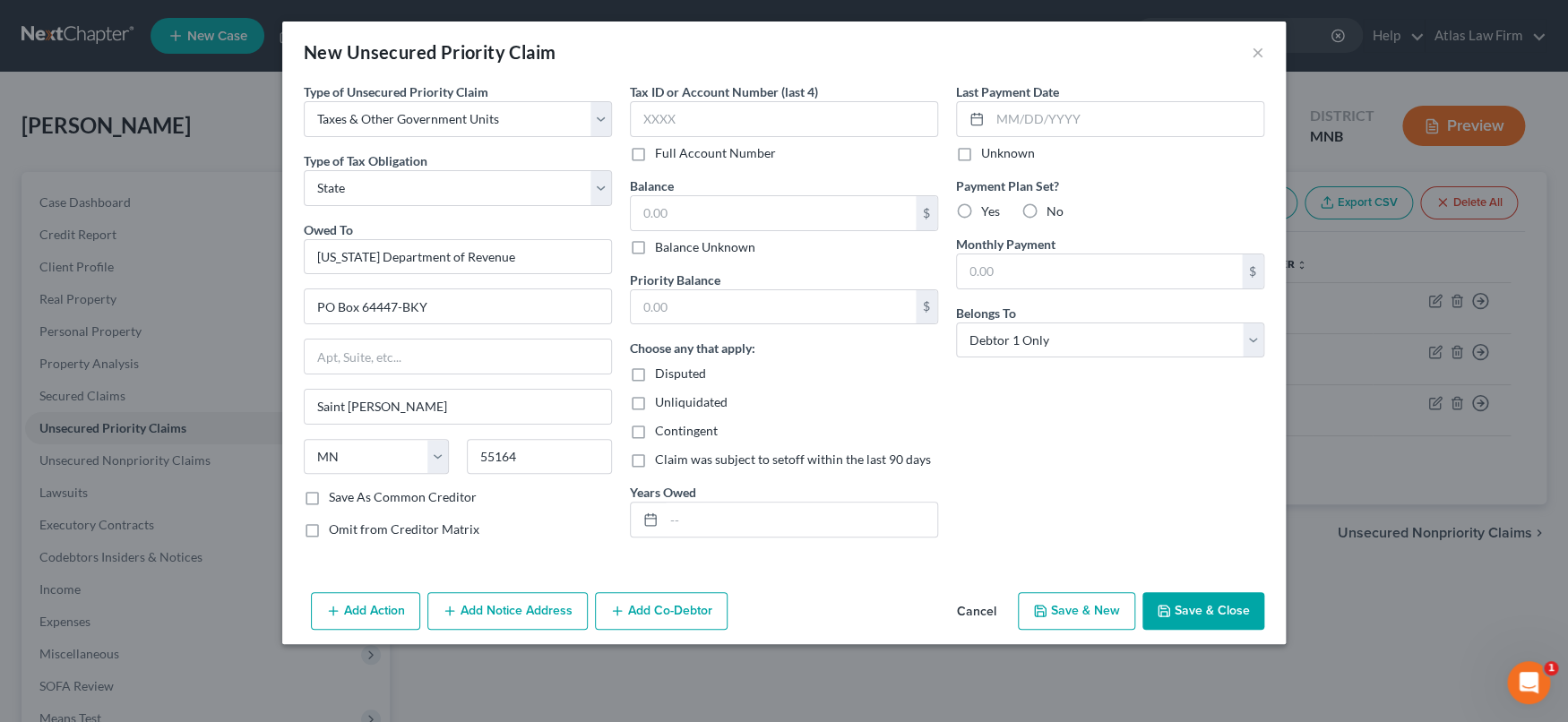
drag, startPoint x: 641, startPoint y: 245, endPoint x: 692, endPoint y: 491, distance: 251.2
click at [655, 244] on label "Balance Unknown" at bounding box center [705, 246] width 100 height 17
click at [662, 244] on input "Balance Unknown" at bounding box center [667, 244] width 12 height 12
checkbox input "true"
type input "0.00"
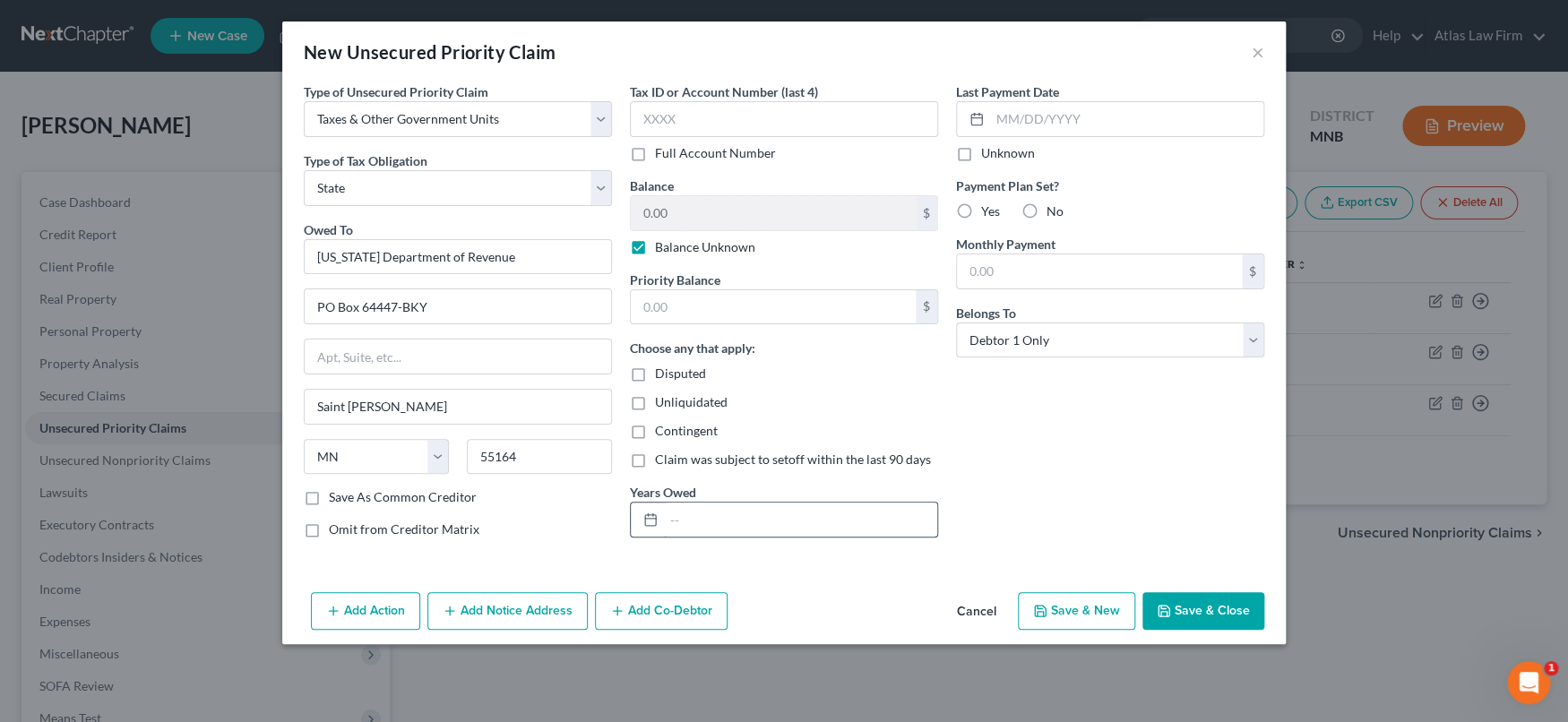
click at [681, 508] on input "text" at bounding box center [800, 519] width 273 height 34
type input "2023-2024"
click at [1205, 603] on button "Save & Close" at bounding box center [1203, 610] width 121 height 38
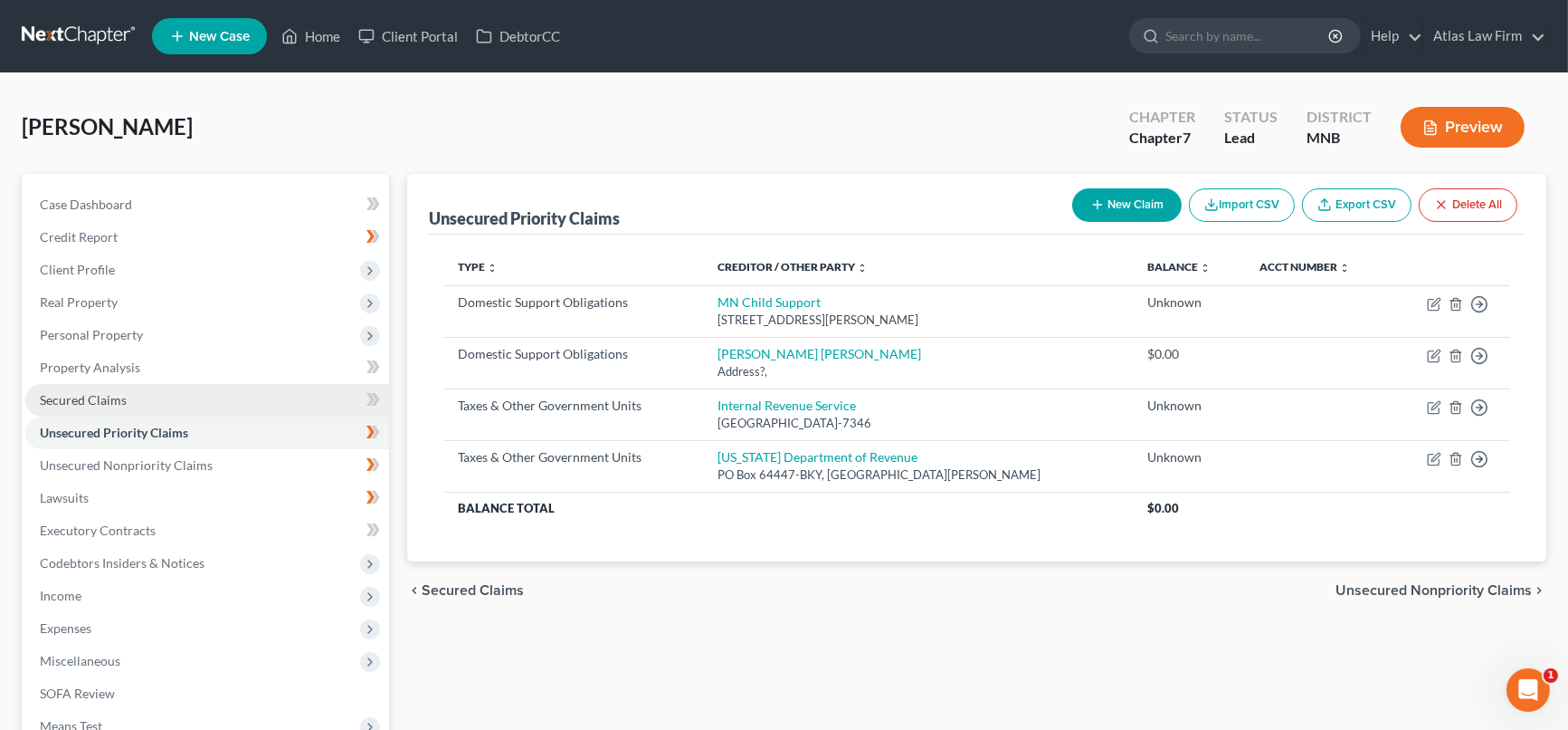
click at [144, 399] on link "Secured Claims" at bounding box center [206, 400] width 363 height 33
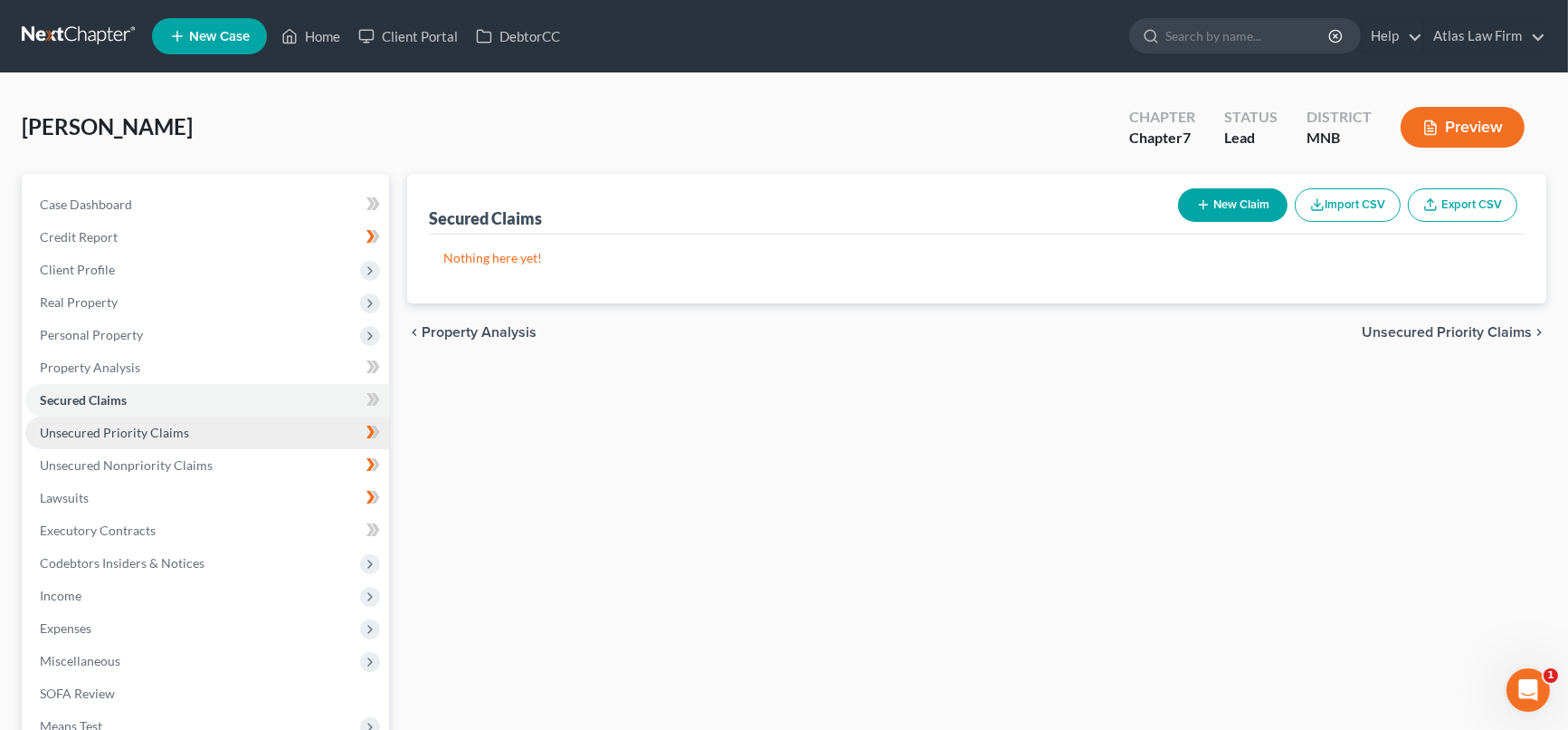
click at [138, 431] on span "Unsecured Priority Claims" at bounding box center [114, 432] width 150 height 16
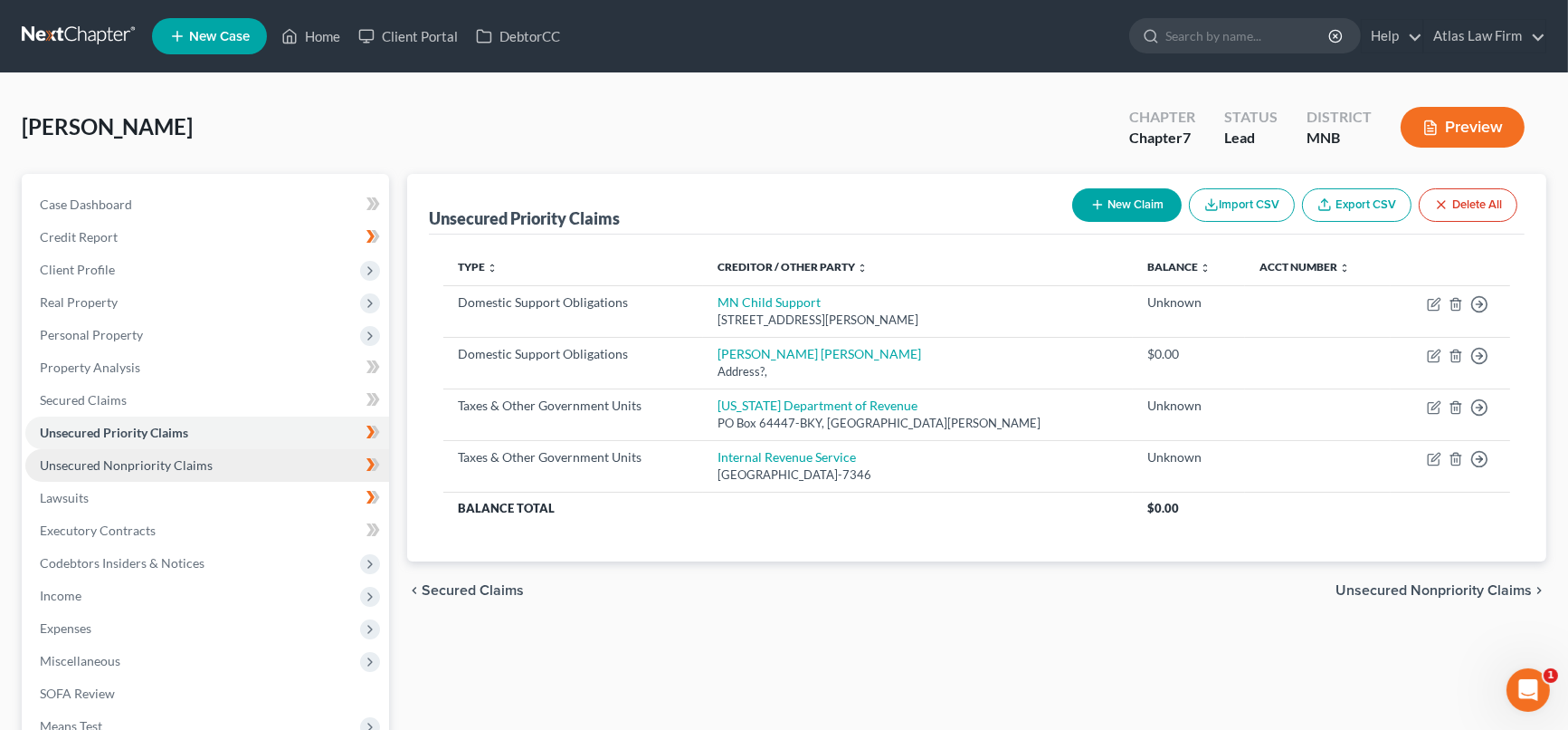
click at [157, 463] on span "Unsecured Nonpriority Claims" at bounding box center [126, 465] width 173 height 16
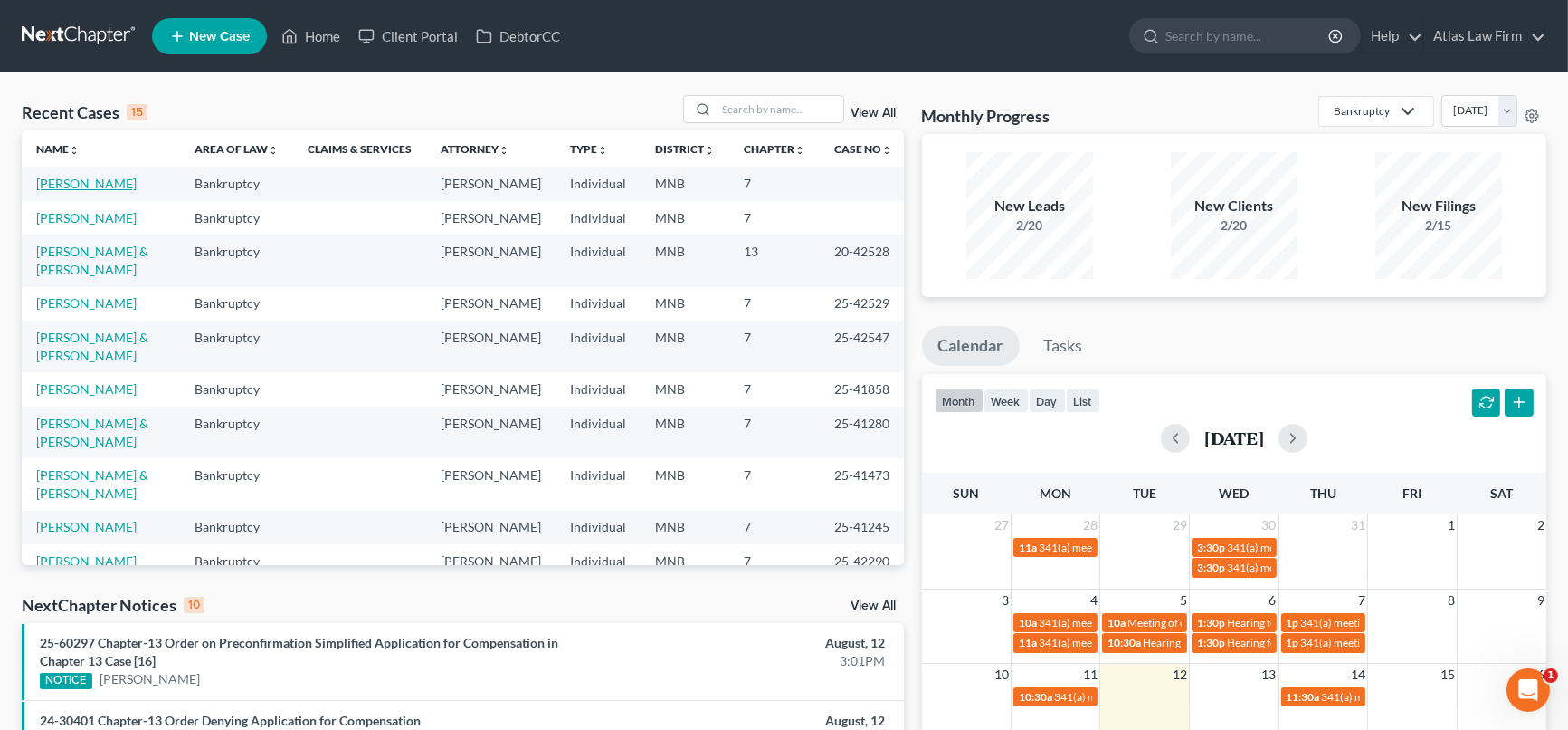
click at [59, 187] on link "[PERSON_NAME]" at bounding box center [86, 183] width 100 height 16
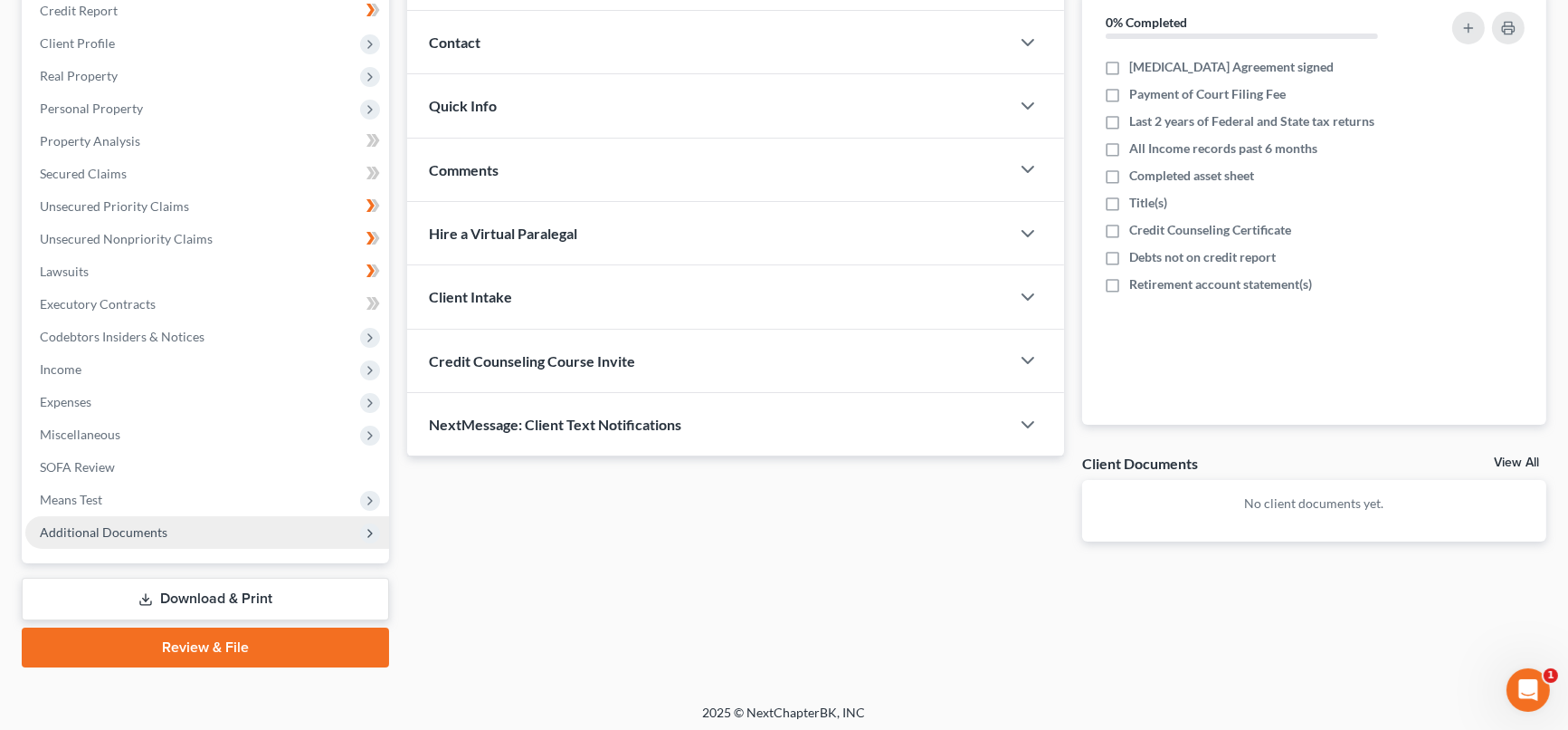
scroll to position [231, 0]
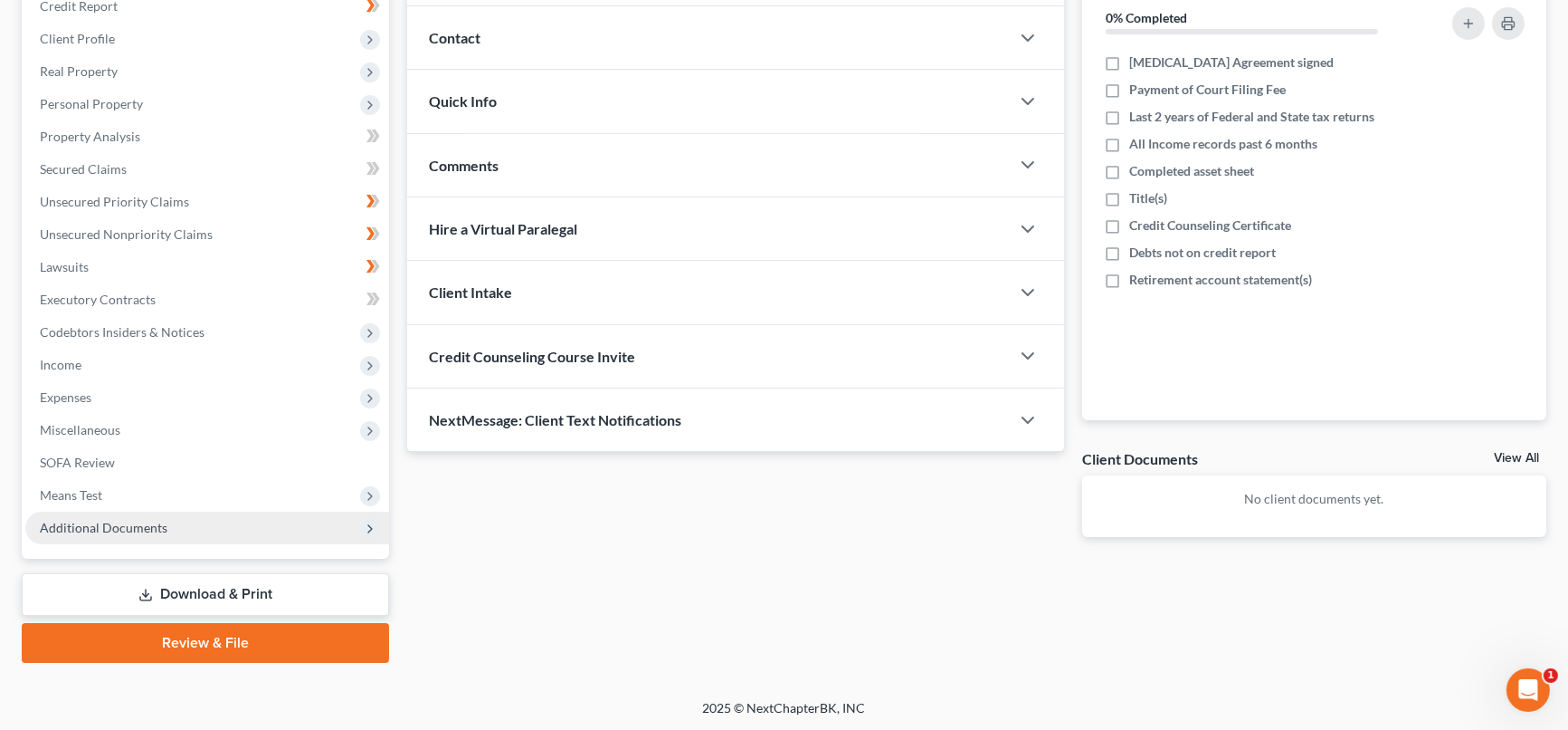
click at [132, 516] on span "Additional Documents" at bounding box center [206, 527] width 363 height 33
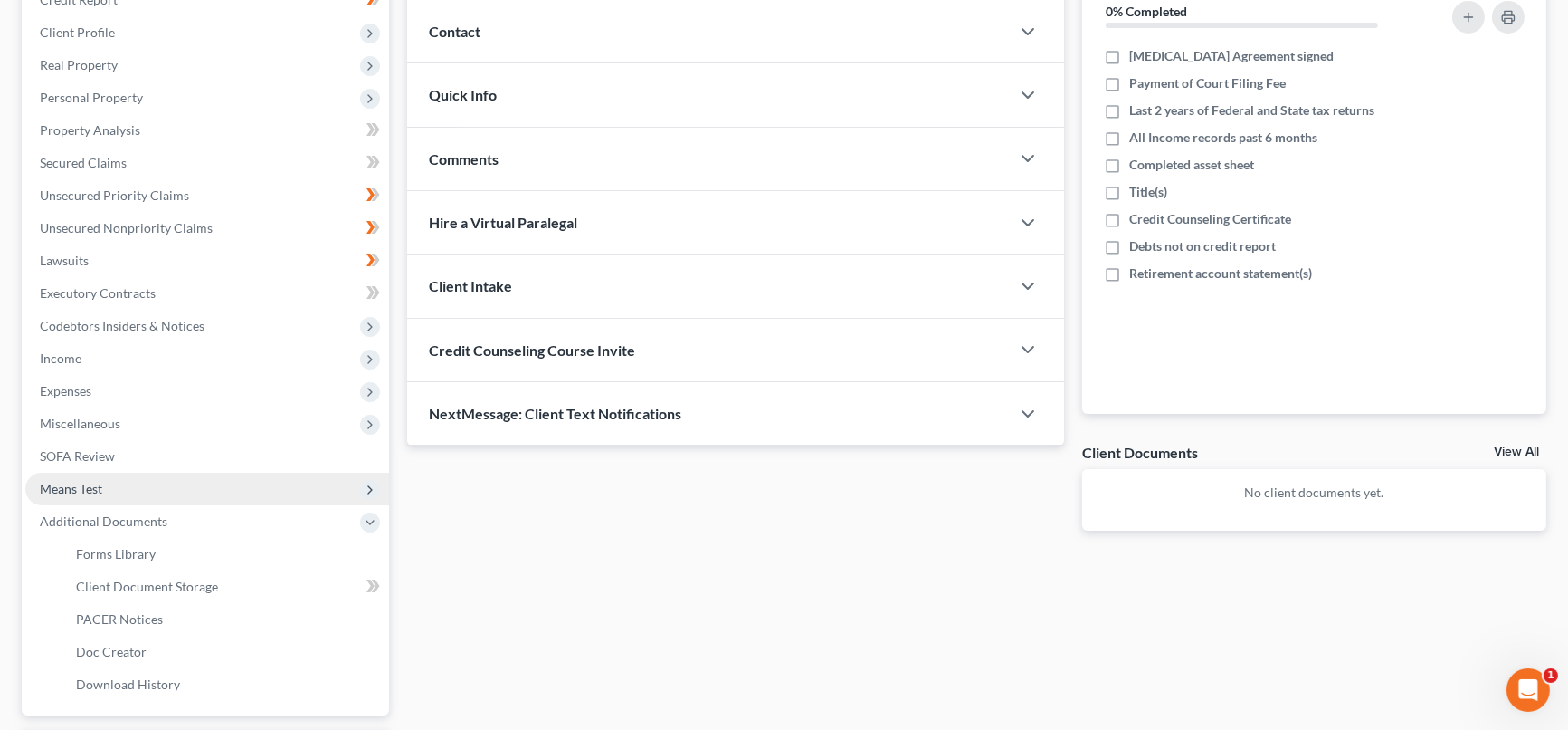
scroll to position [0, 0]
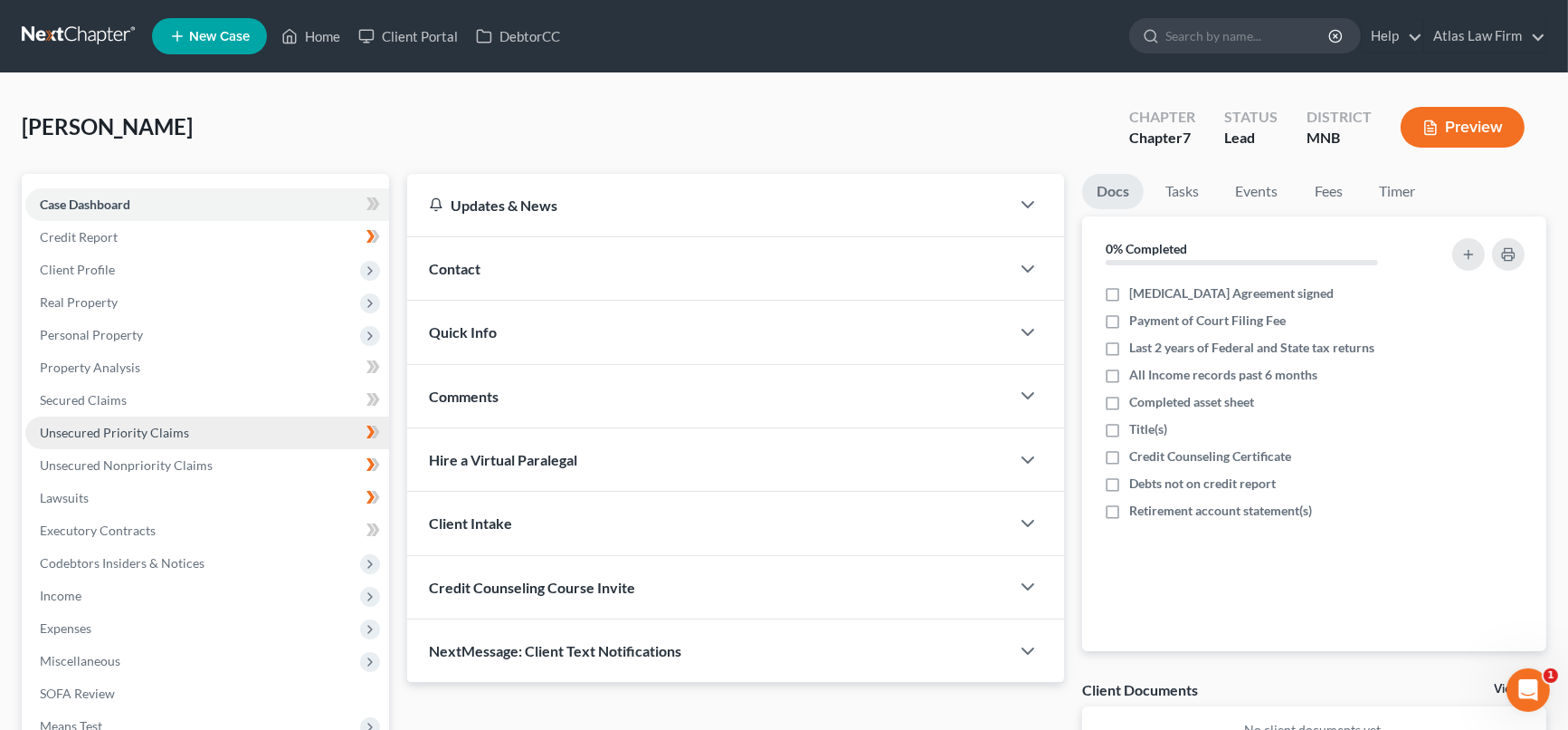
click at [146, 436] on span "Unsecured Priority Claims" at bounding box center [114, 432] width 150 height 16
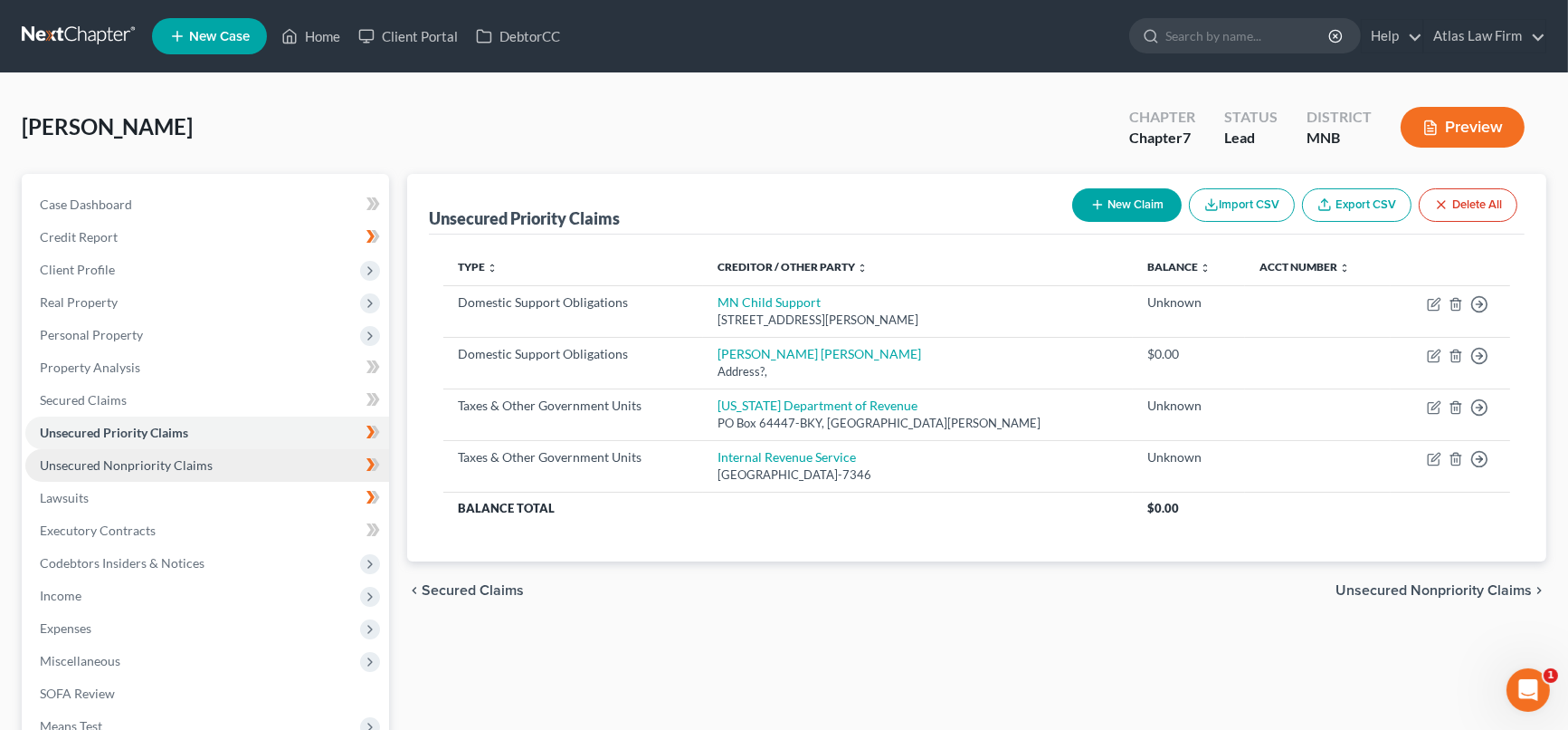
click at [154, 458] on span "Unsecured Nonpriority Claims" at bounding box center [126, 465] width 173 height 16
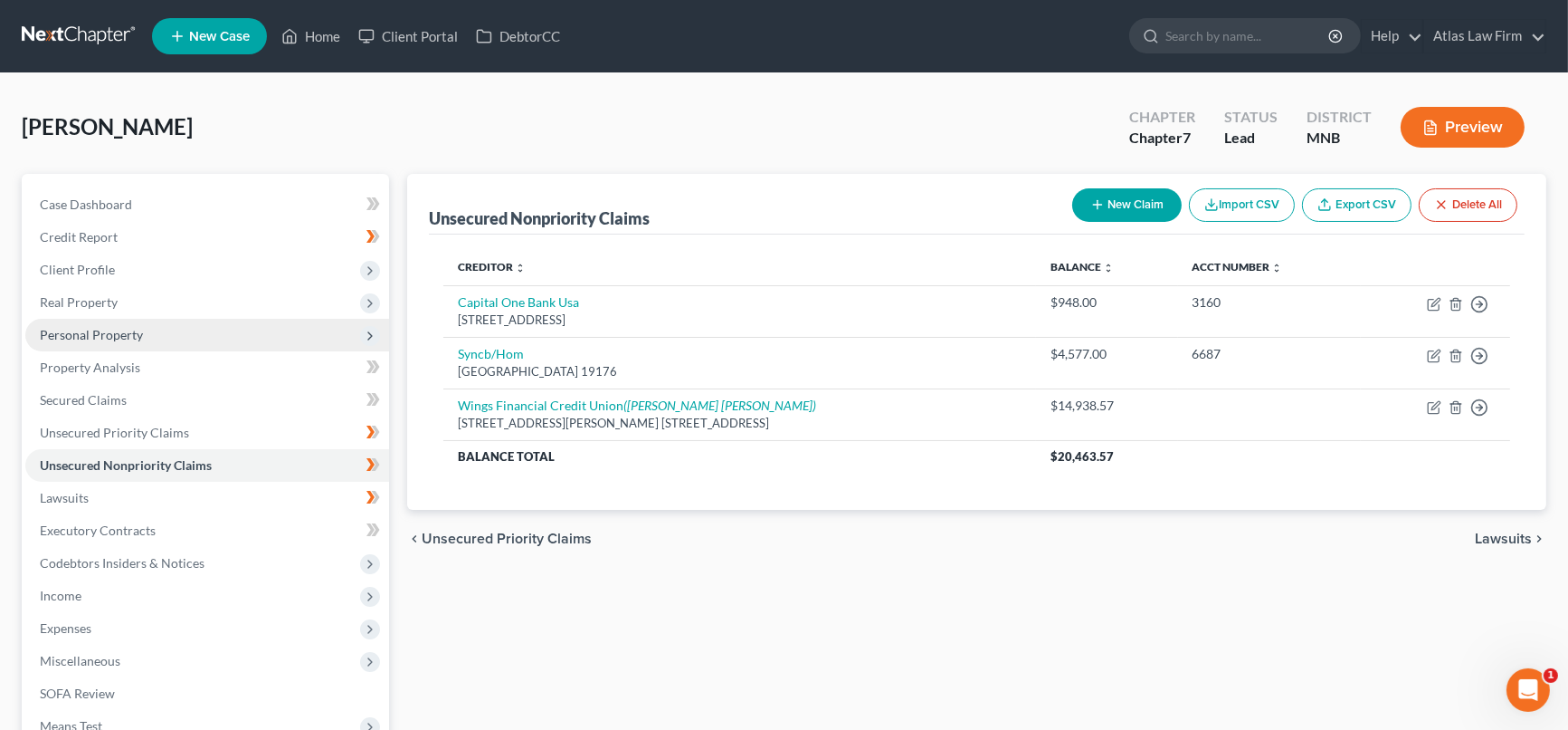
click at [110, 329] on span "Personal Property" at bounding box center [91, 334] width 103 height 16
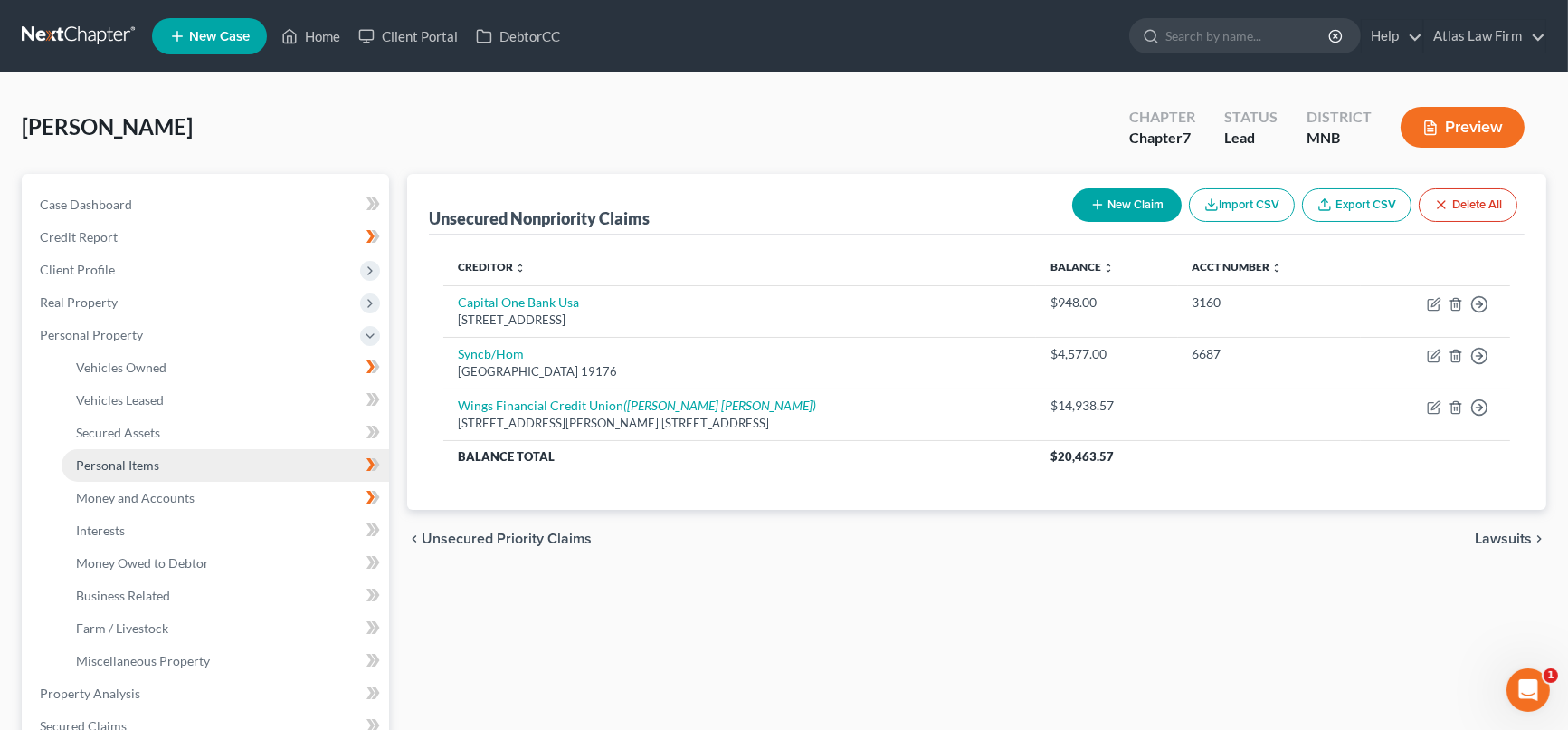
click at [169, 458] on link "Personal Items" at bounding box center [225, 465] width 327 height 33
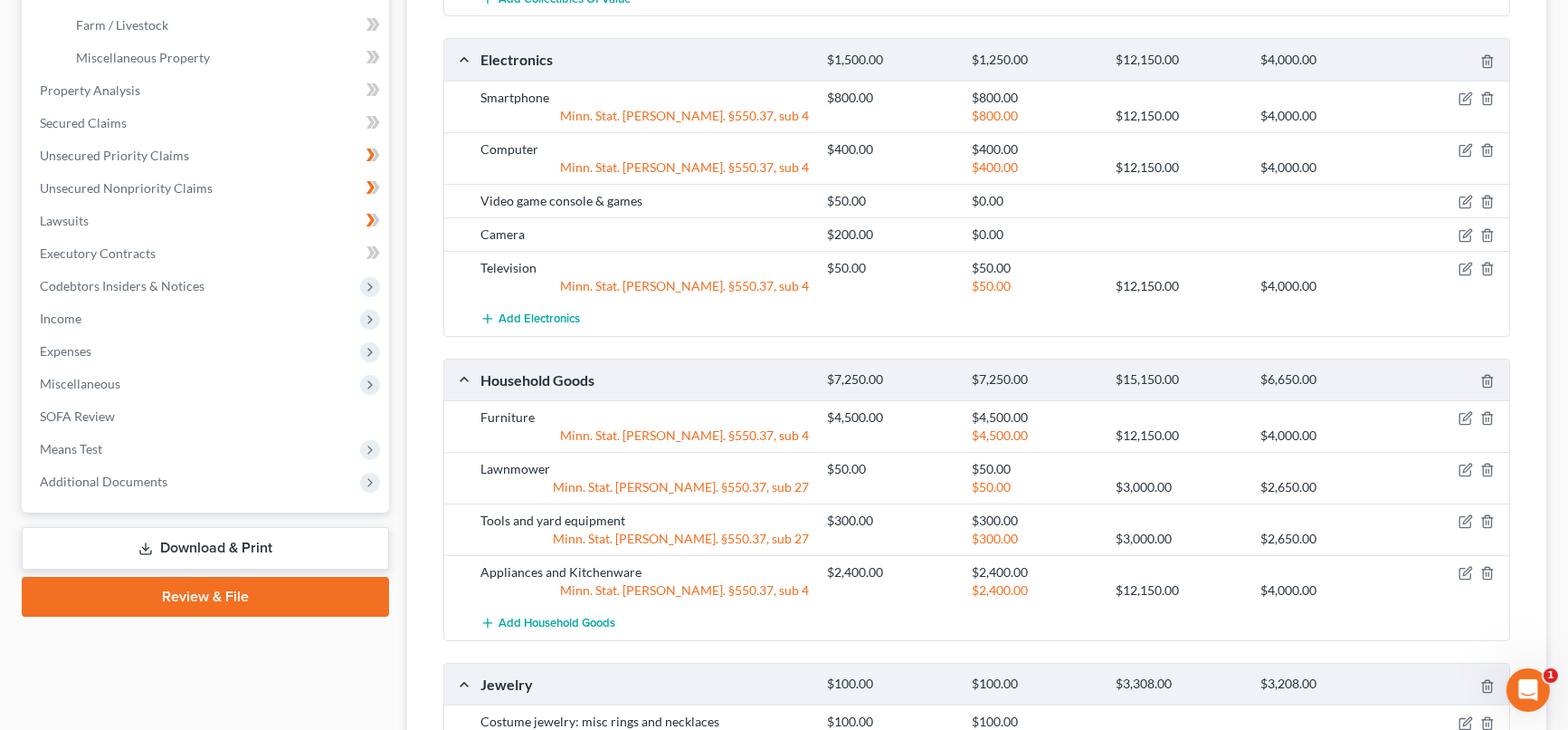
scroll to position [201, 0]
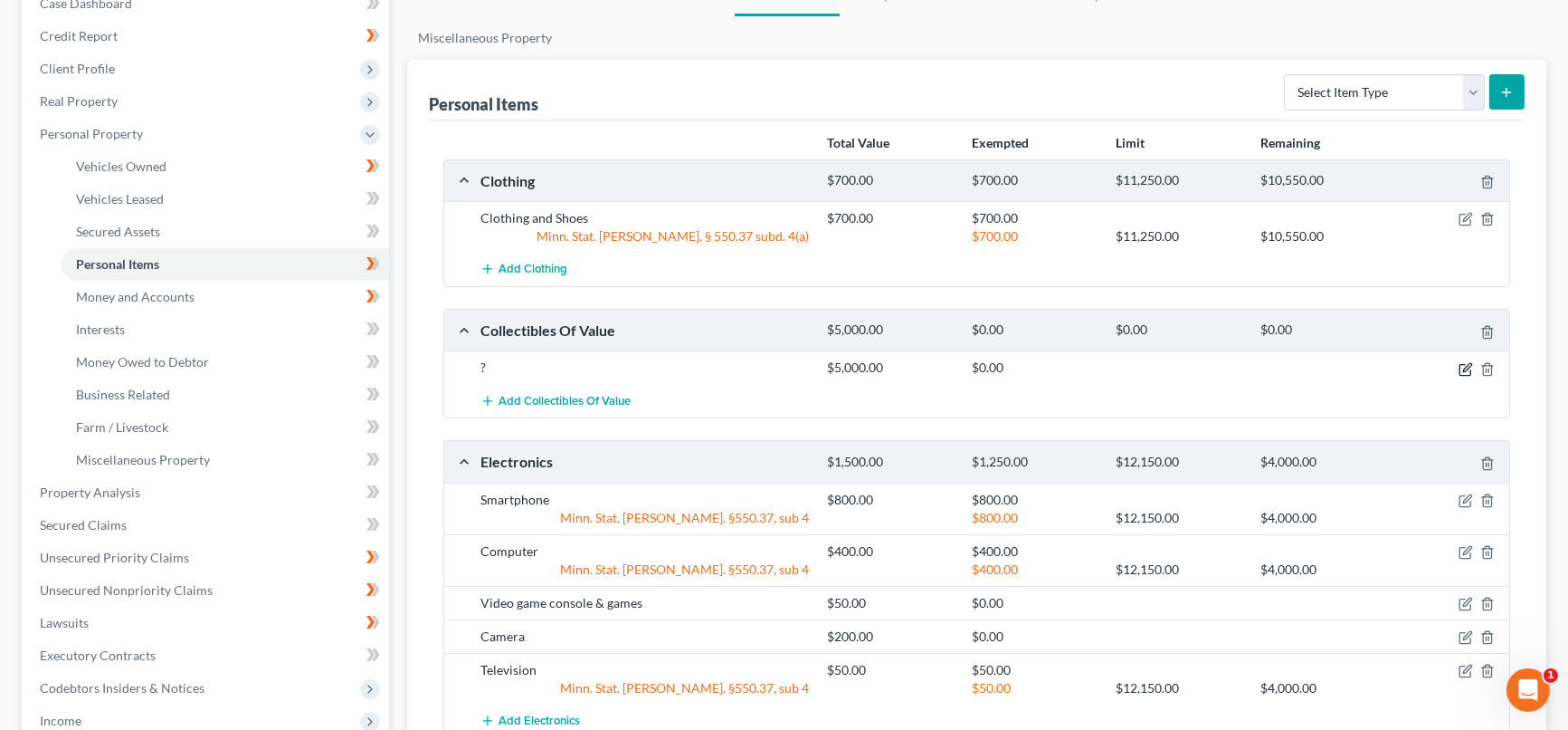
click at [1460, 371] on icon "button" at bounding box center [1466, 369] width 15 height 15
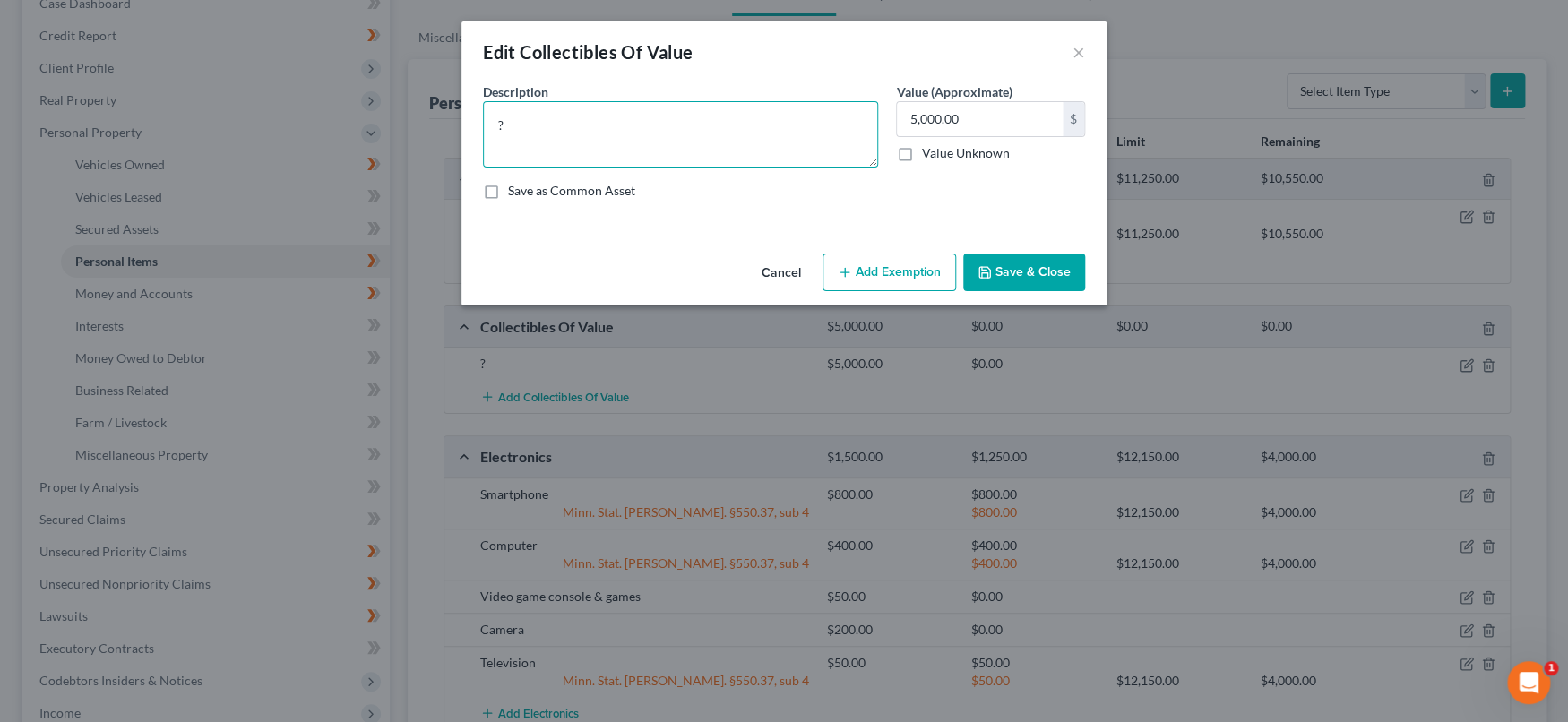
click at [672, 150] on textarea "?" at bounding box center [680, 134] width 395 height 66
drag, startPoint x: 554, startPoint y: 117, endPoint x: 525, endPoint y: 150, distance: 43.9
click at [525, 150] on textarea "Sports memorabilia" at bounding box center [680, 134] width 395 height 66
click at [658, 131] on textarea "Sports memorabilia" at bounding box center [680, 134] width 395 height 66
type textarea "Sports memorabilia"
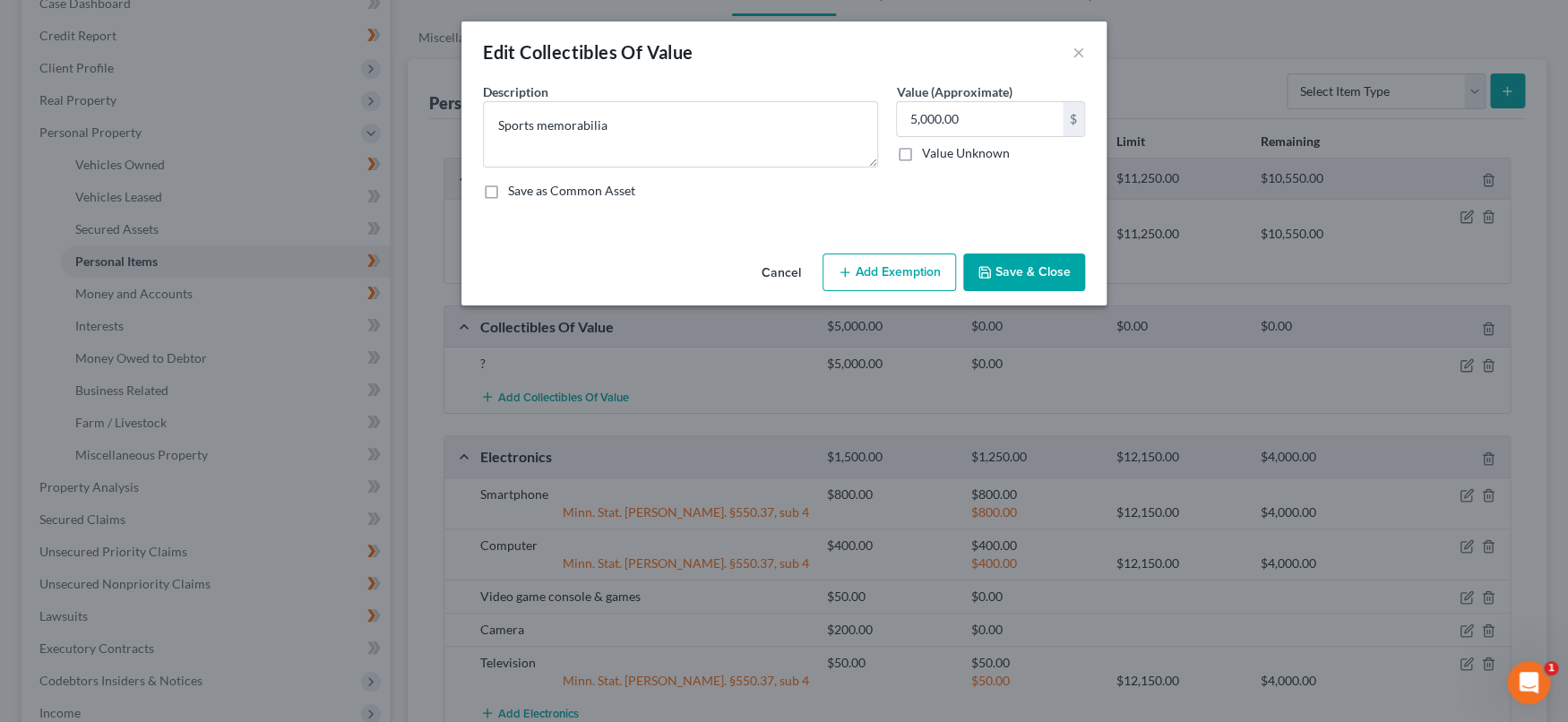
click at [1018, 257] on button "Save & Close" at bounding box center [1023, 271] width 121 height 38
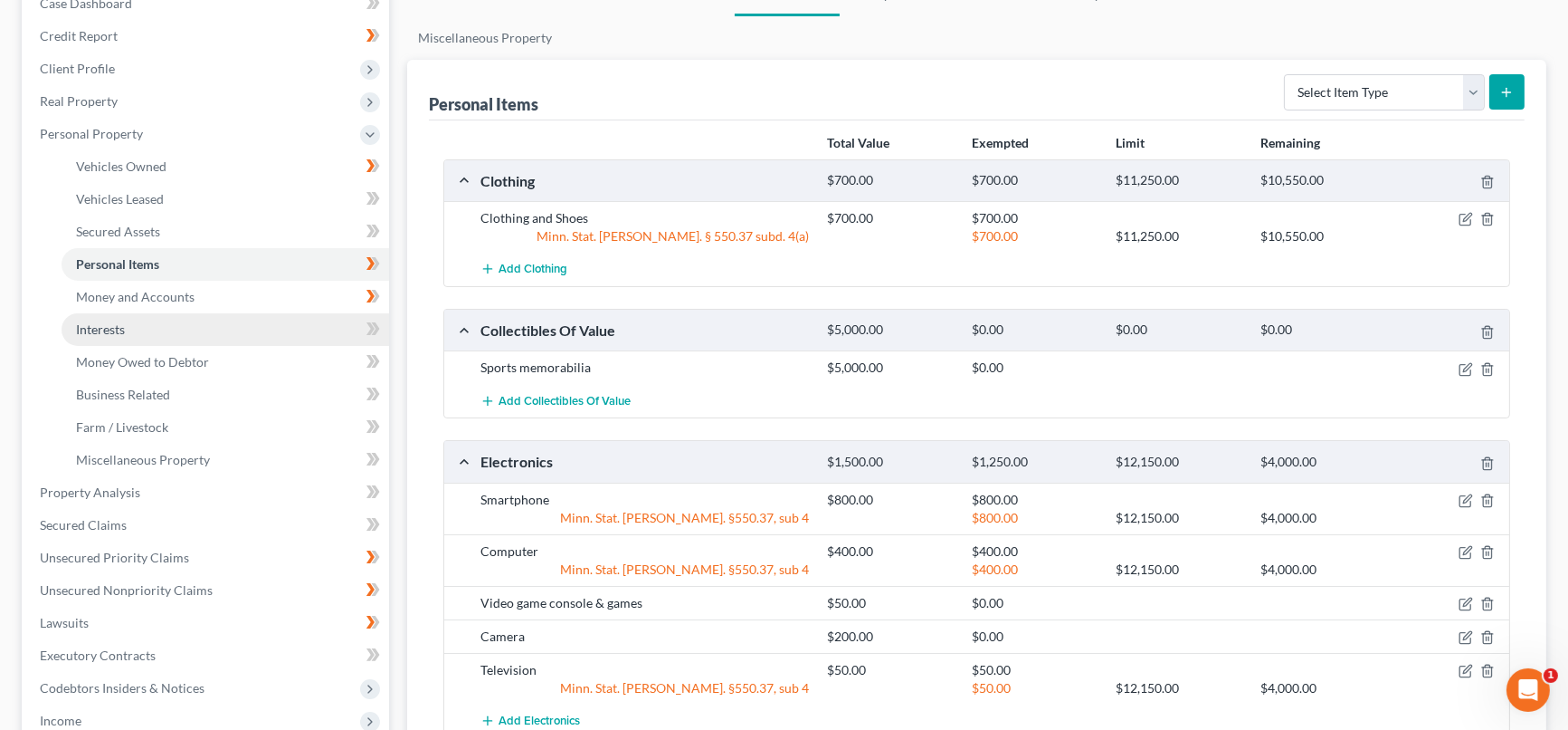
click at [323, 325] on link "Interests" at bounding box center [225, 329] width 327 height 33
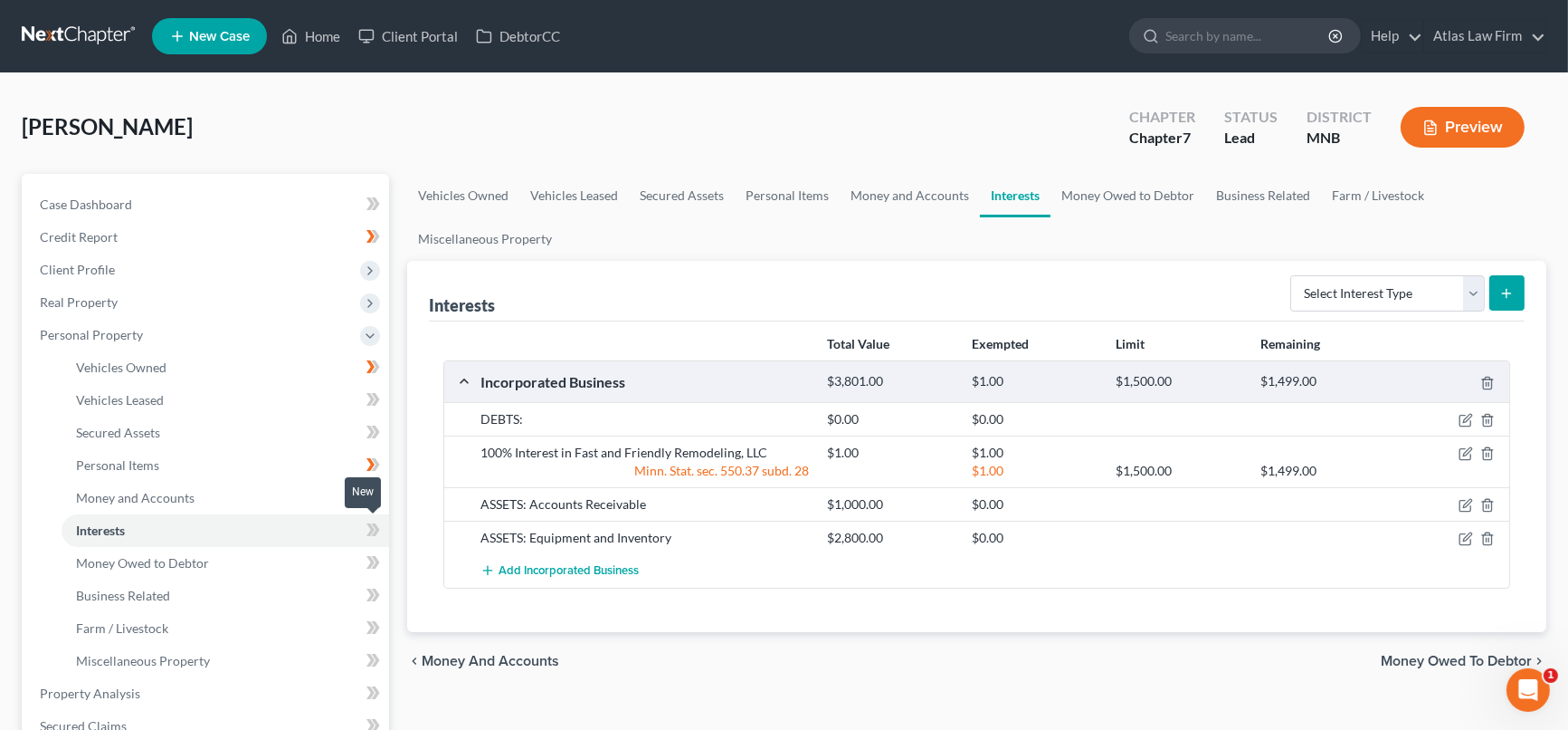
click at [374, 529] on icon at bounding box center [373, 530] width 14 height 22
click at [336, 566] on link "Money Owed to Debtor" at bounding box center [225, 563] width 327 height 33
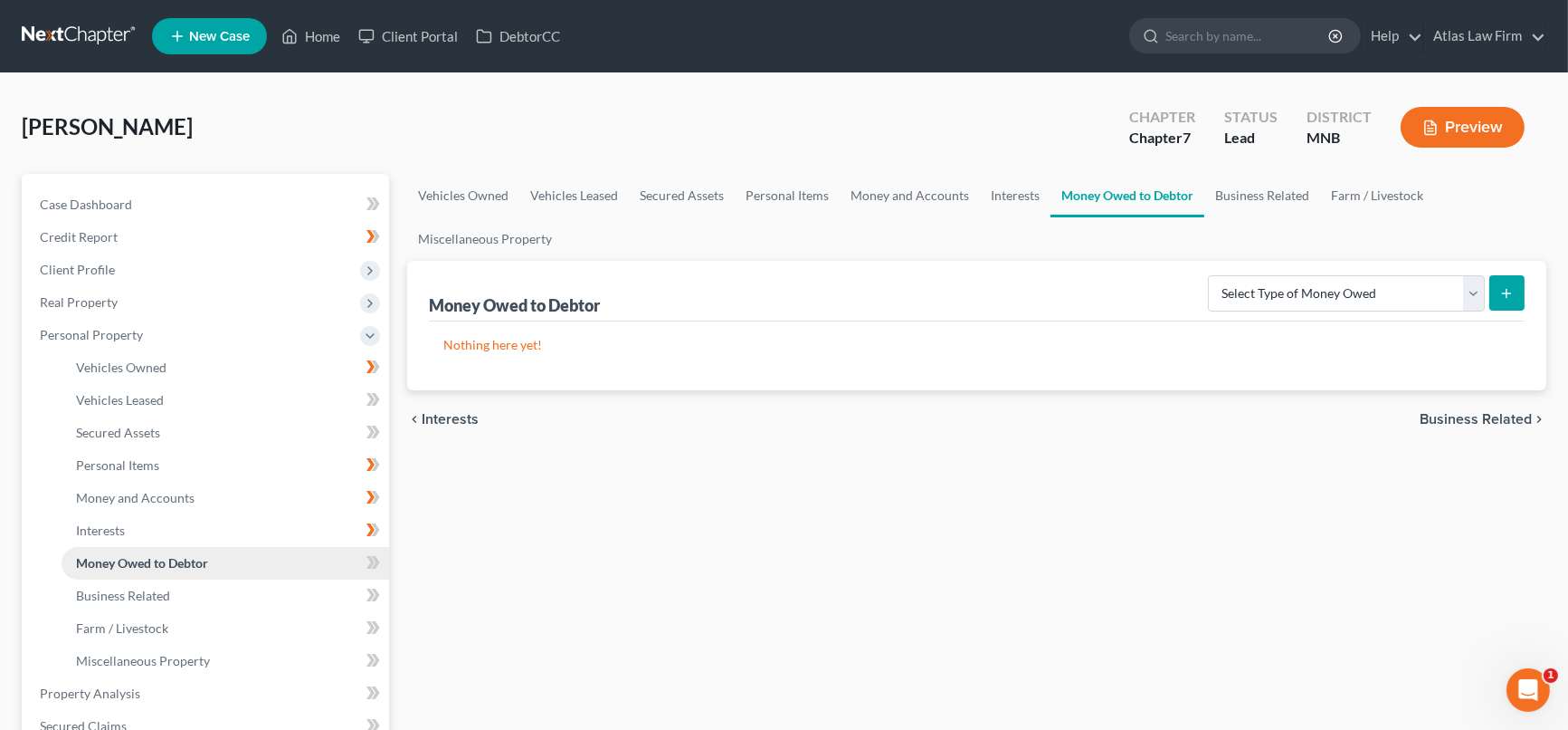
scroll to position [201, 0]
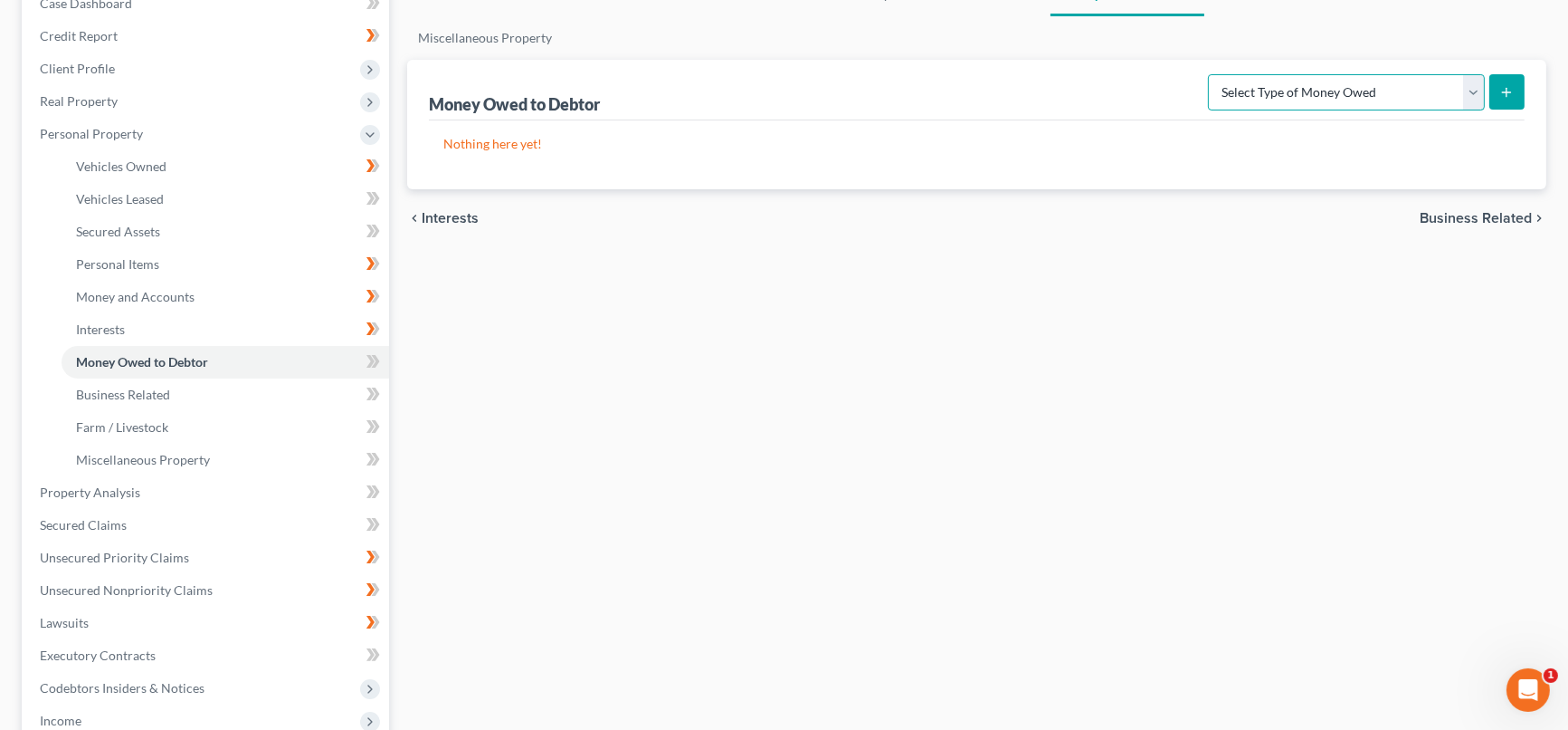
click at [1472, 99] on select "Select Type of Money Owed Accounts Receivable Alimony Child Support Claims Agai…" at bounding box center [1347, 92] width 277 height 36
select select "accounts_receivable"
click at [1211, 74] on select "Select Type of Money Owed Accounts Receivable Alimony Child Support Claims Agai…" at bounding box center [1347, 92] width 277 height 36
click at [1515, 89] on button "submit" at bounding box center [1507, 92] width 35 height 35
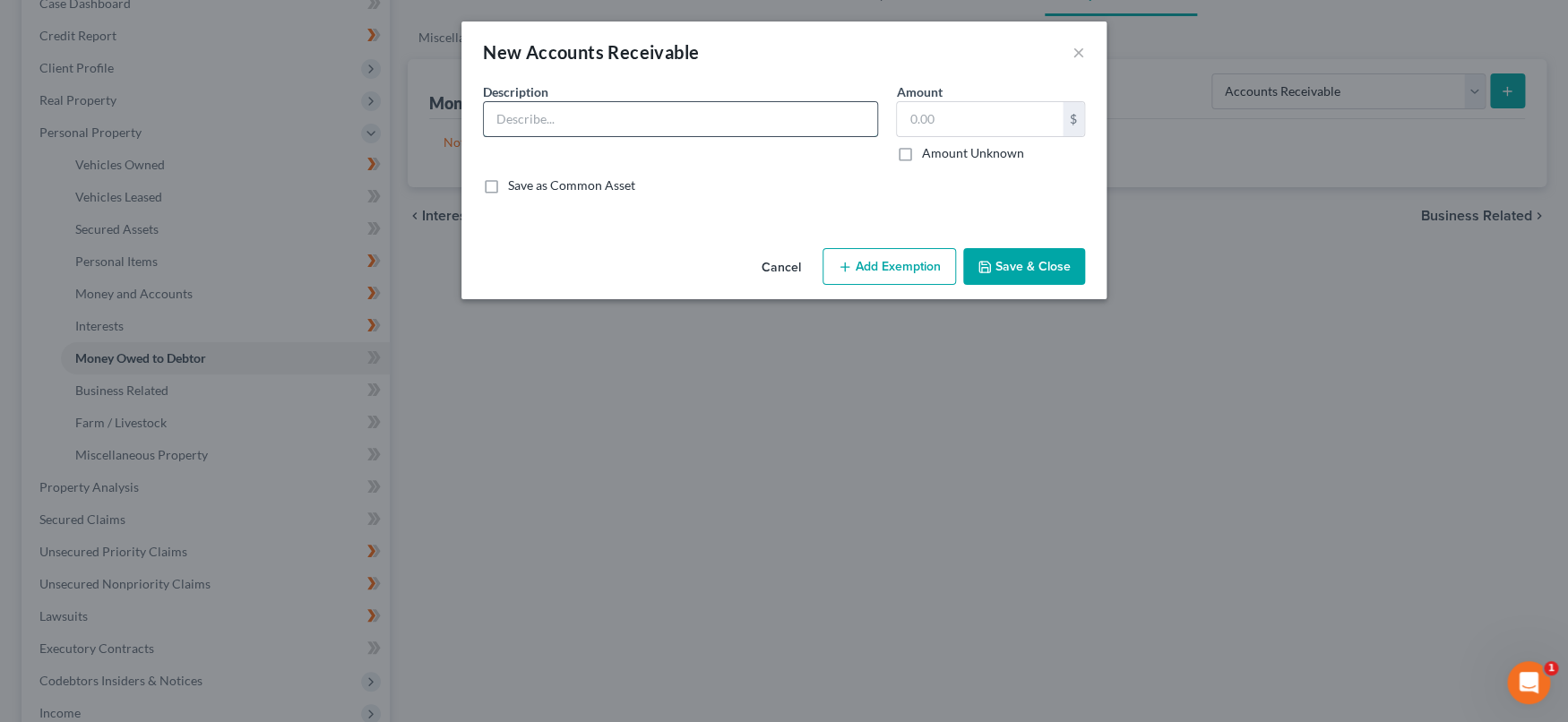
click at [603, 112] on input "text" at bounding box center [680, 119] width 393 height 34
type input "P"
type input "Business Partner to buy out share"
click at [905, 122] on input "text" at bounding box center [979, 119] width 166 height 34
type input "1.00"
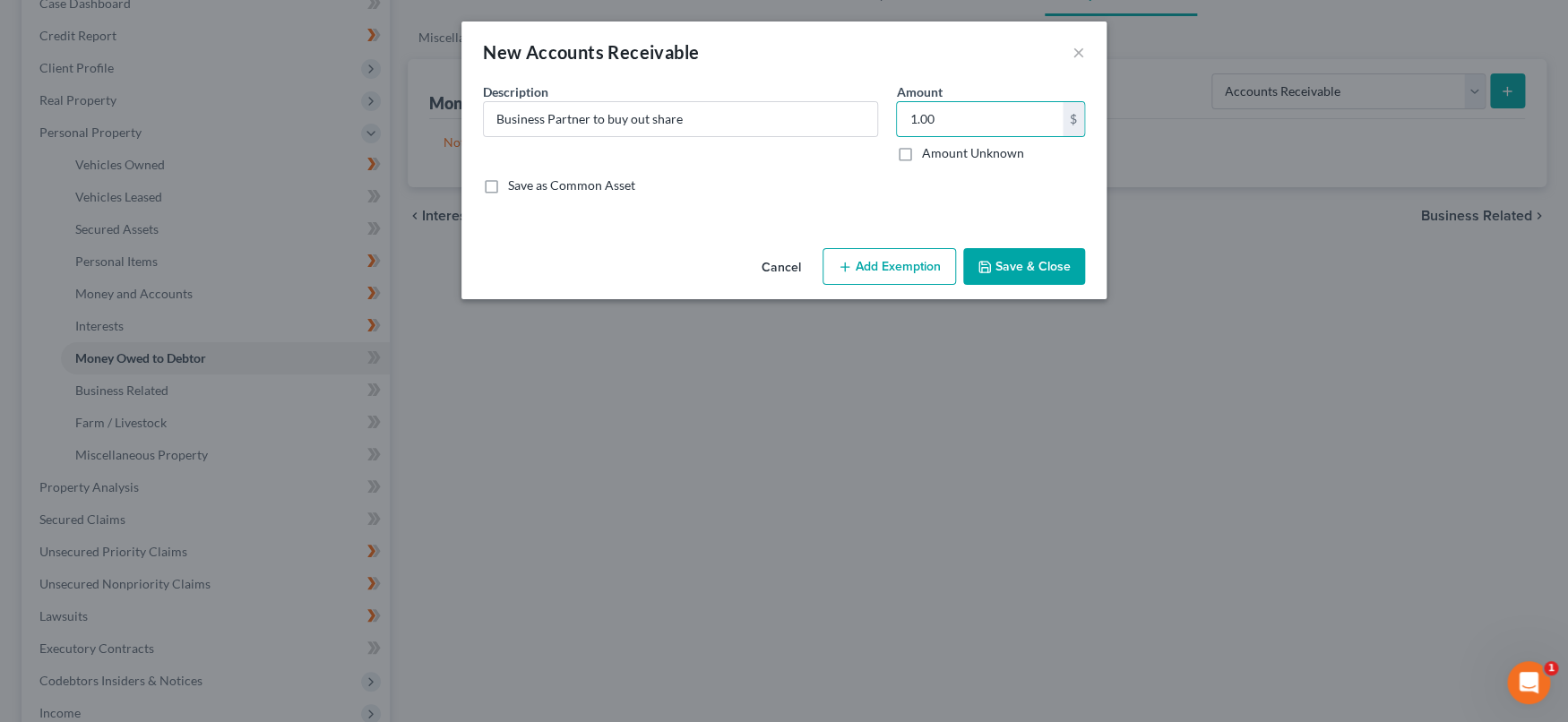
click at [979, 270] on icon "button" at bounding box center [985, 267] width 15 height 15
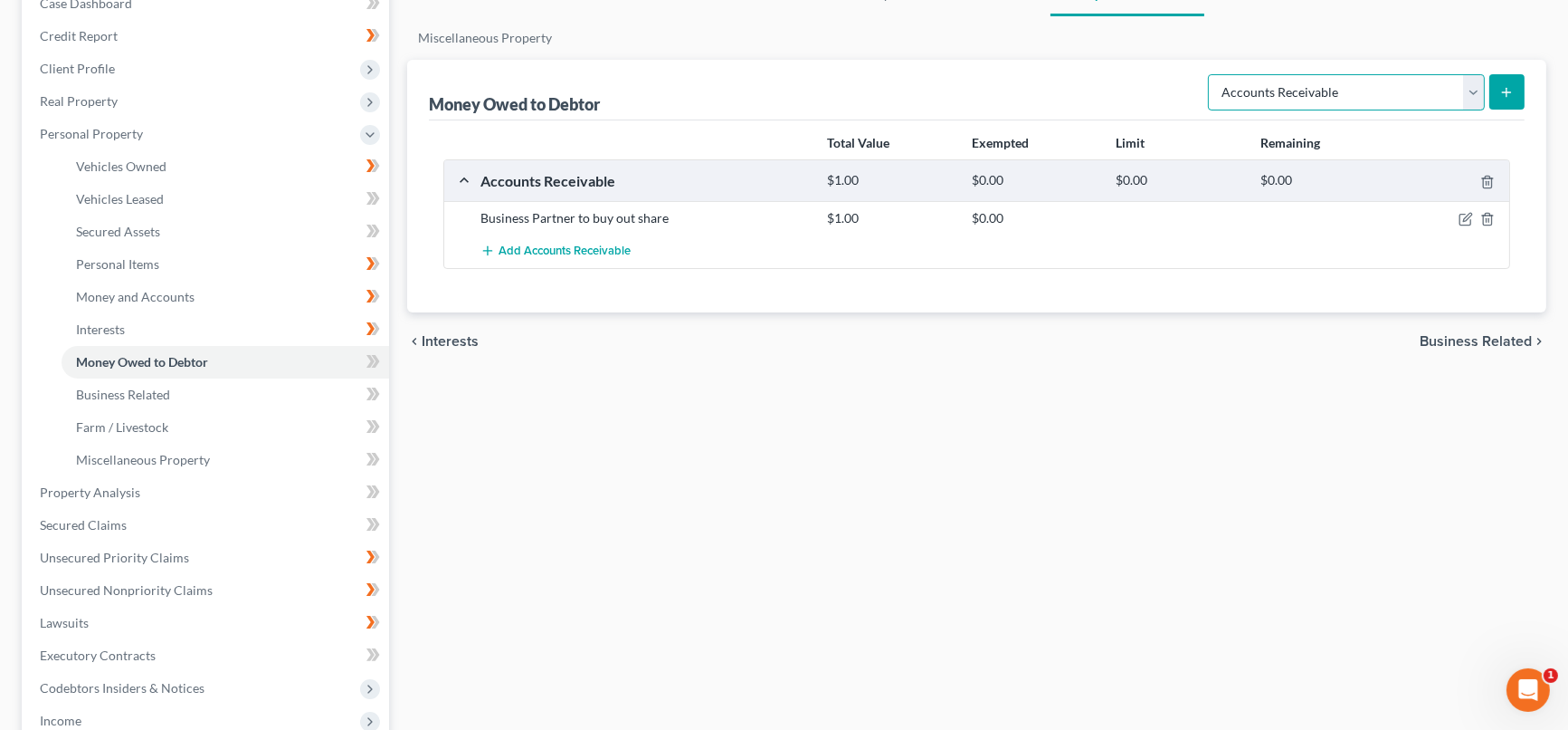
click at [1475, 96] on select "Select Type of Money Owed Accounts Receivable Alimony Child Support Claims Agai…" at bounding box center [1347, 92] width 277 height 36
select select "expected_tax_refund"
click at [1211, 74] on select "Select Type of Money Owed Accounts Receivable Alimony Child Support Claims Agai…" at bounding box center [1347, 92] width 277 height 36
click at [610, 255] on span "Add Accounts Receivable" at bounding box center [564, 252] width 132 height 15
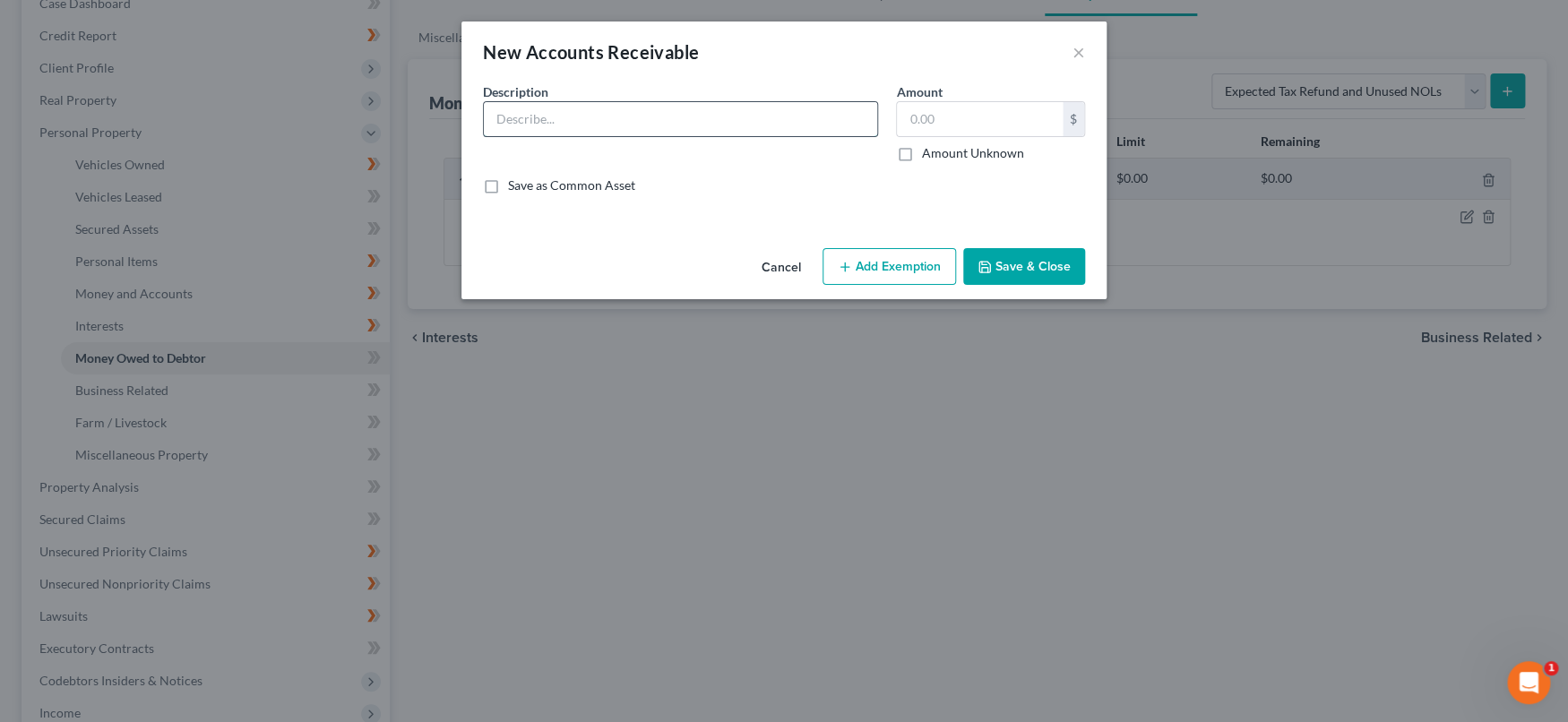
click at [625, 127] on input "text" at bounding box center [680, 119] width 393 height 34
click at [662, 125] on input "Accounts Receivable?" at bounding box center [680, 119] width 393 height 34
type input "Accounts Receivable? Or enter in Interest tab?"
click at [931, 114] on input "text" at bounding box center [979, 119] width 166 height 34
type input "1,000.00"
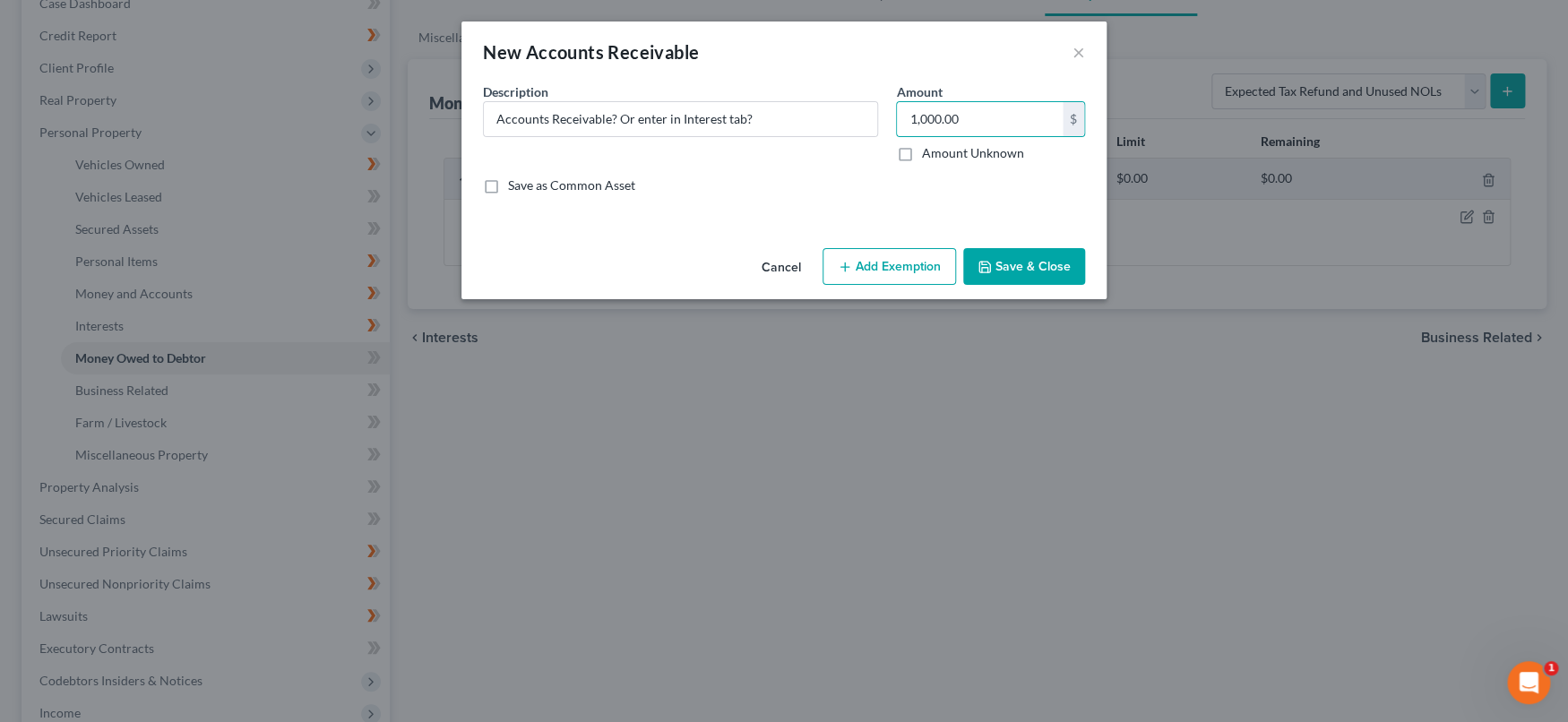
click at [1014, 254] on button "Save & Close" at bounding box center [1023, 267] width 121 height 38
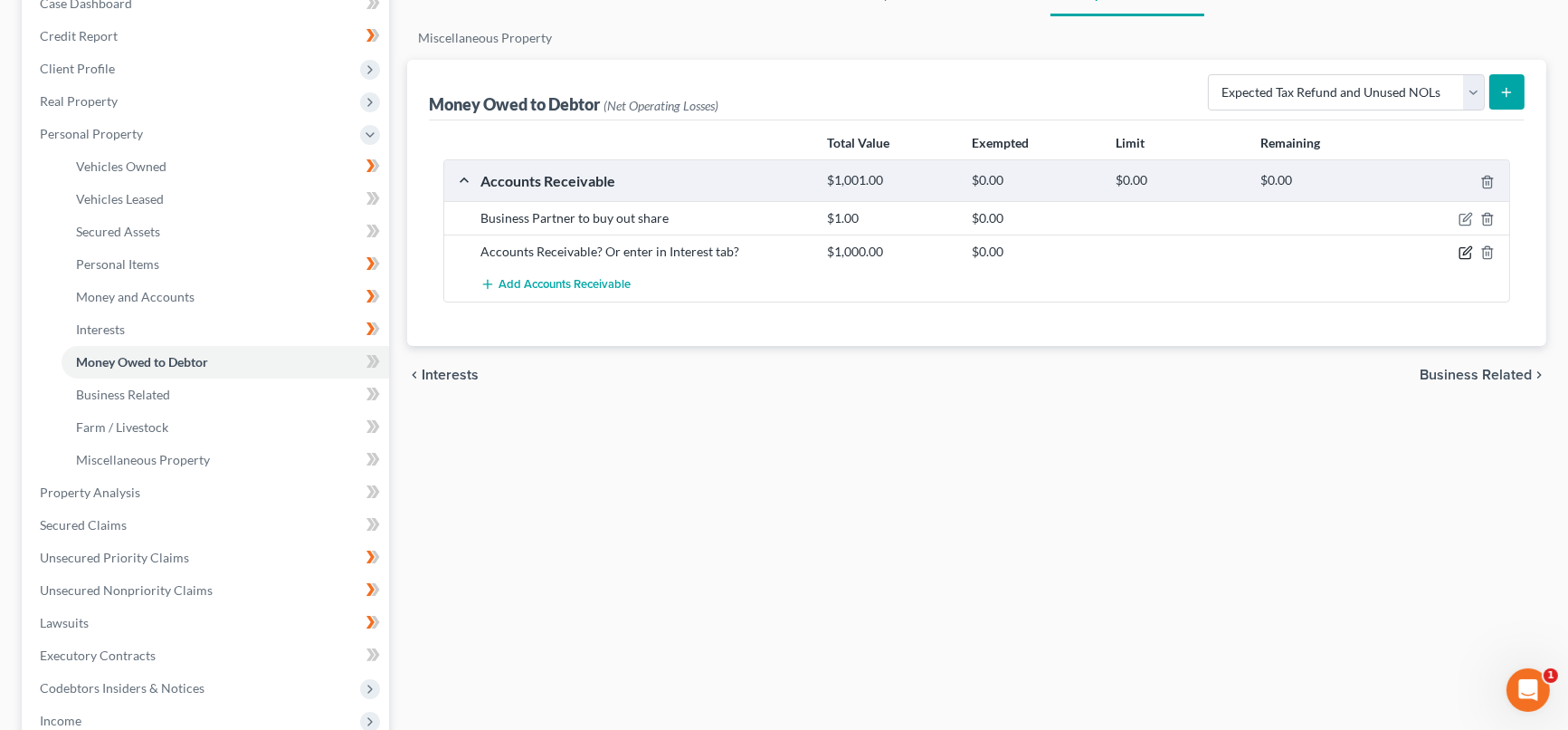
click at [1465, 249] on icon "button" at bounding box center [1467, 251] width 8 height 8
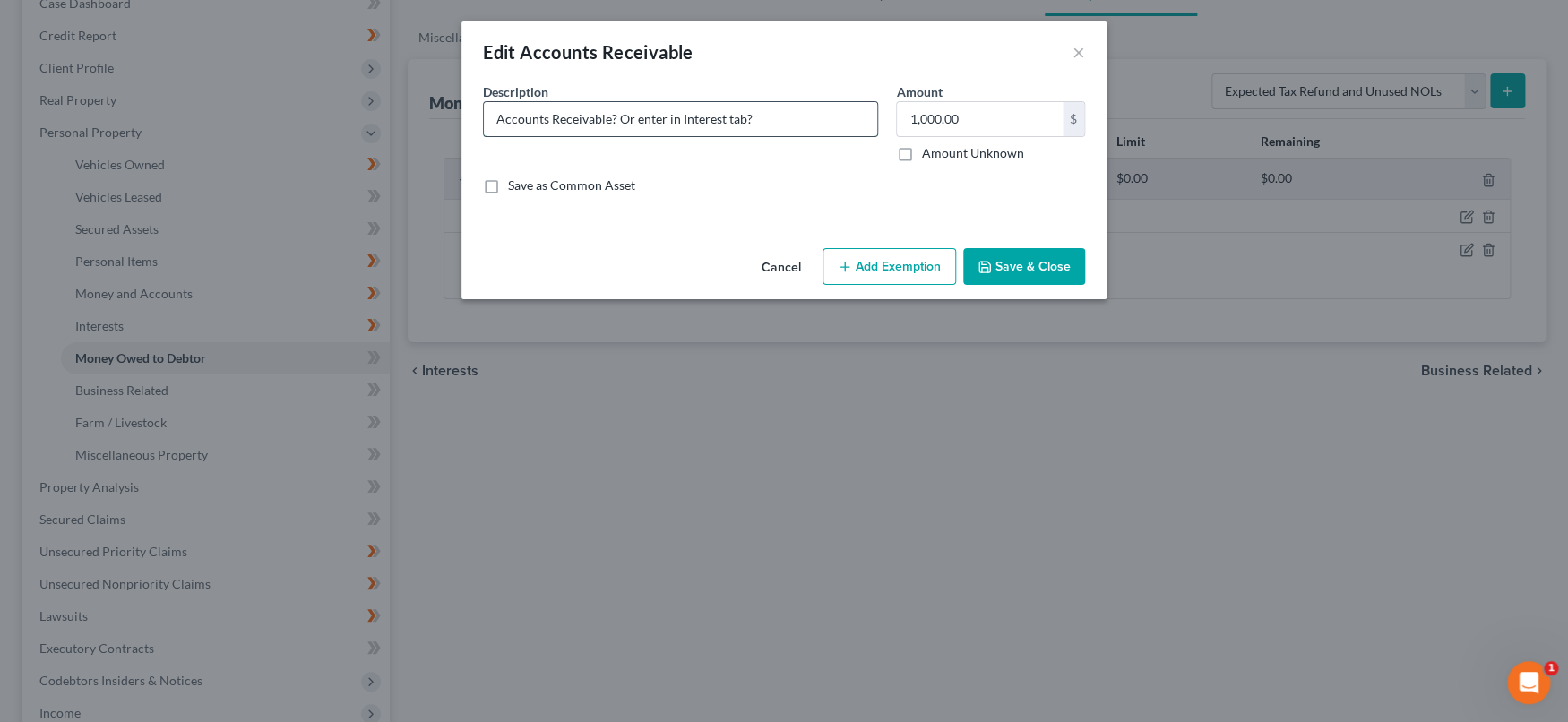
click at [490, 118] on input "Accounts Receivable? Or enter in Interest tab?" at bounding box center [680, 119] width 393 height 34
drag, startPoint x: 573, startPoint y: 121, endPoint x: 578, endPoint y: 94, distance: 27.5
click at [574, 113] on input "Biz accounts Receivable? Or enter in Interest tab?" at bounding box center [680, 119] width 393 height 34
type input "Biz accounts receivable? Or enter in Interest tab?"
click at [1023, 265] on button "Save & Close" at bounding box center [1023, 267] width 121 height 38
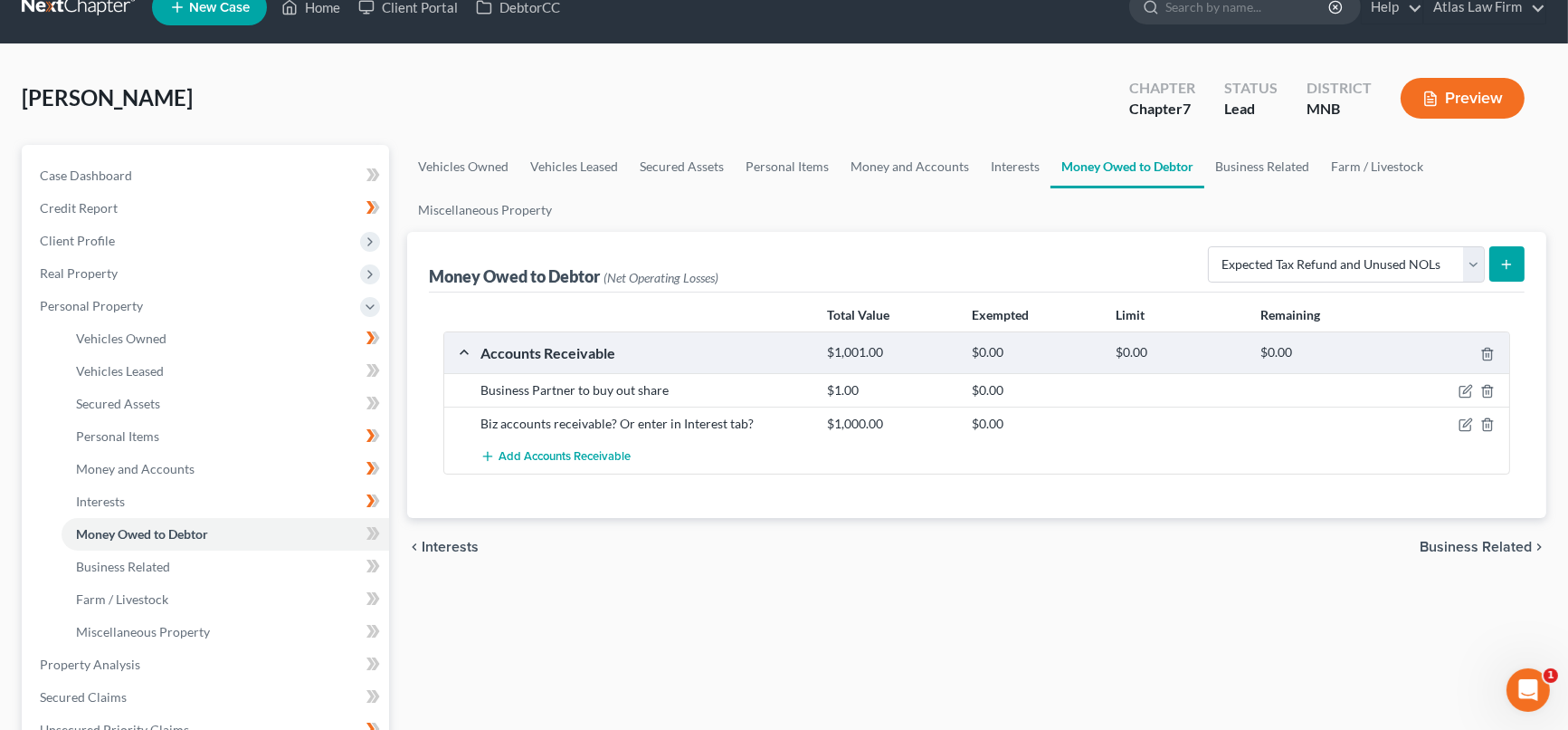
scroll to position [0, 0]
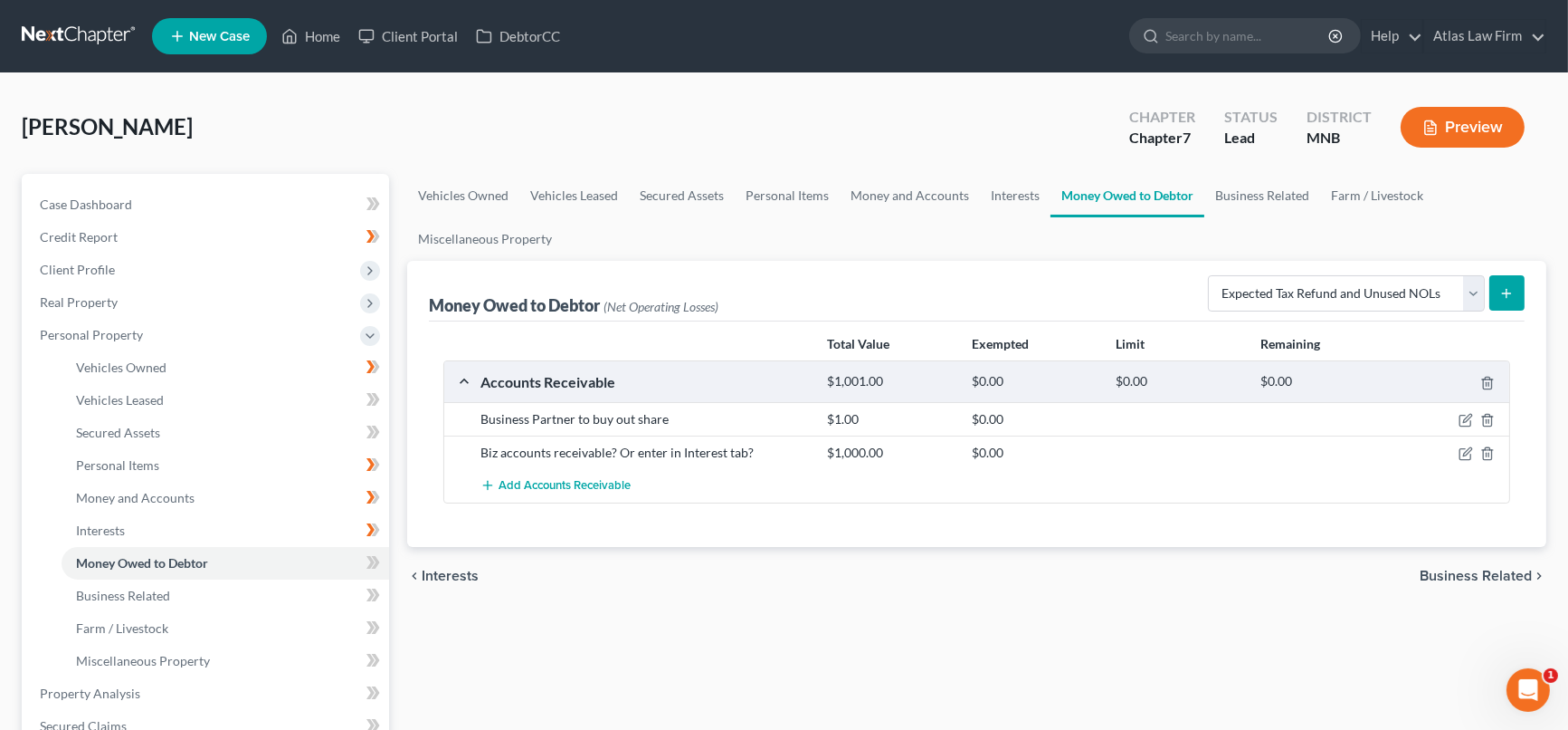
click at [1502, 287] on icon "submit" at bounding box center [1507, 294] width 15 height 15
click at [1237, 193] on link "Business Related" at bounding box center [1262, 195] width 116 height 44
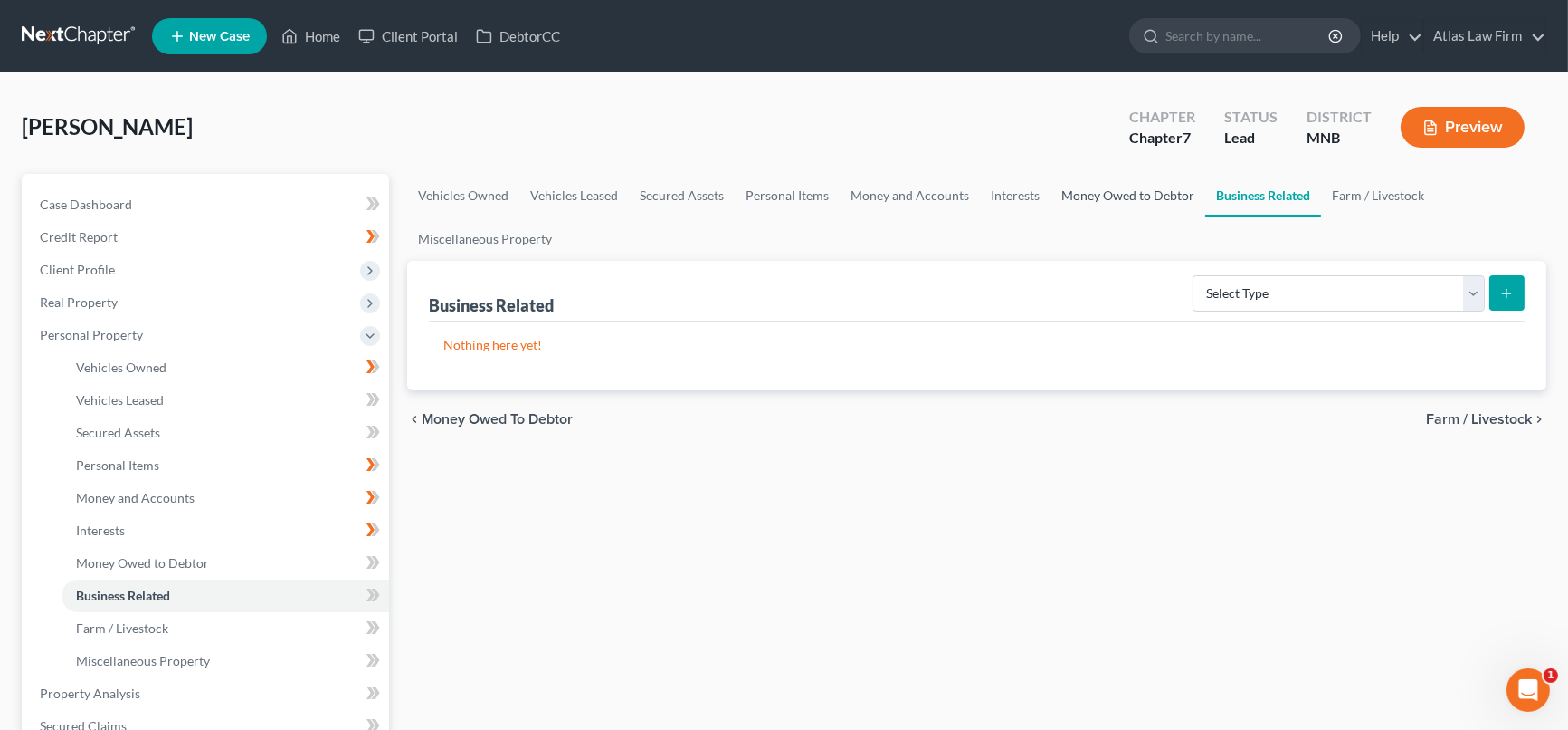
click at [1142, 199] on link "Money Owed to Debtor" at bounding box center [1127, 195] width 154 height 44
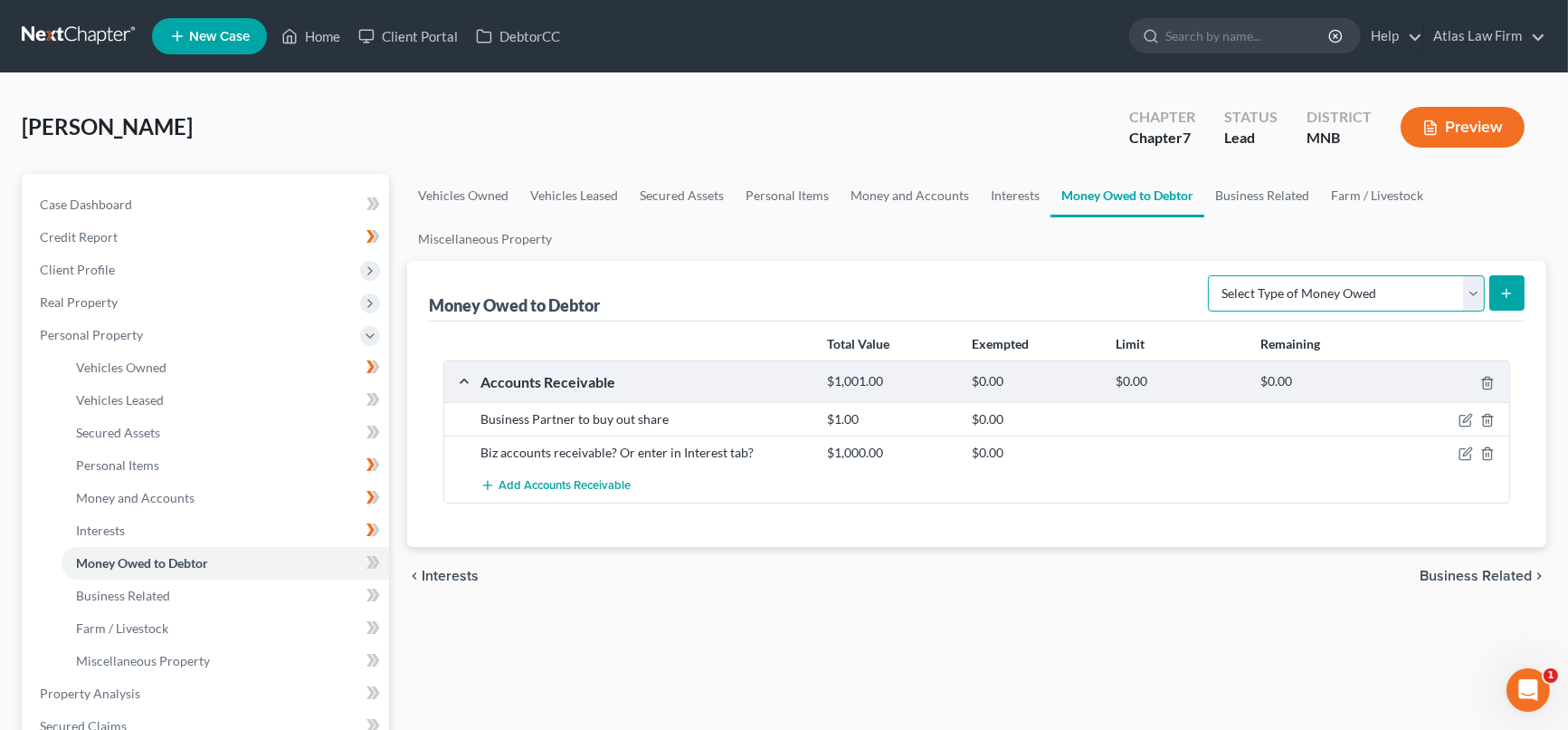
click at [1481, 295] on select "Select Type of Money Owed Accounts Receivable Alimony Child Support Claims Agai…" at bounding box center [1347, 293] width 277 height 36
select select "expected_tax_refund"
click at [1211, 275] on select "Select Type of Money Owed Accounts Receivable Alimony Child Support Claims Agai…" at bounding box center [1347, 293] width 277 height 36
click at [1507, 292] on line "submit" at bounding box center [1507, 293] width 0 height 8
select select "0"
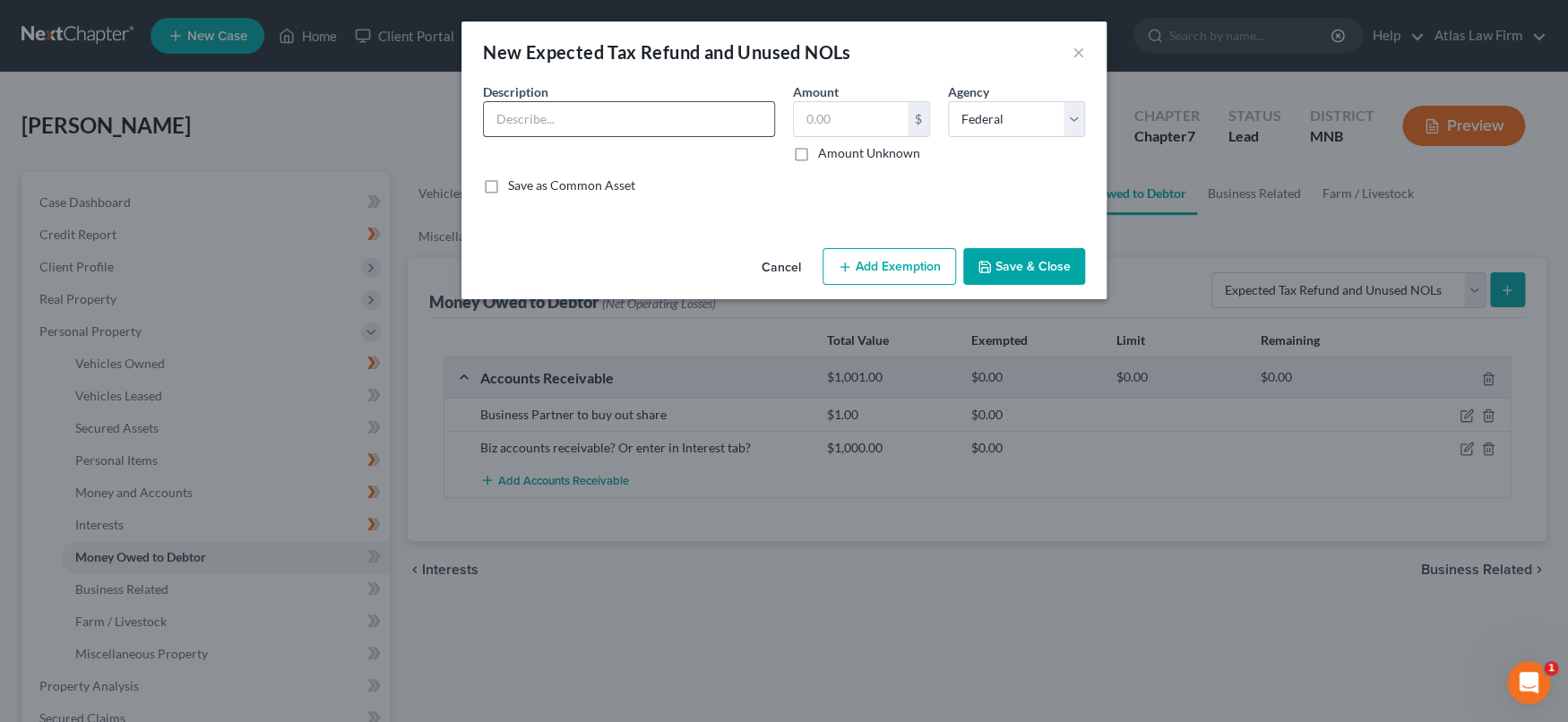
click at [656, 114] on input "text" at bounding box center [628, 119] width 290 height 34
drag, startPoint x: 582, startPoint y: 119, endPoint x: 621, endPoint y: 120, distance: 39.0
click at [621, 120] on input "Expected 2023 Renter's Property Tax Refund" at bounding box center [628, 119] width 290 height 34
type input "Expected 2023 Income Tax Refund"
click at [815, 121] on input "text" at bounding box center [850, 119] width 114 height 34
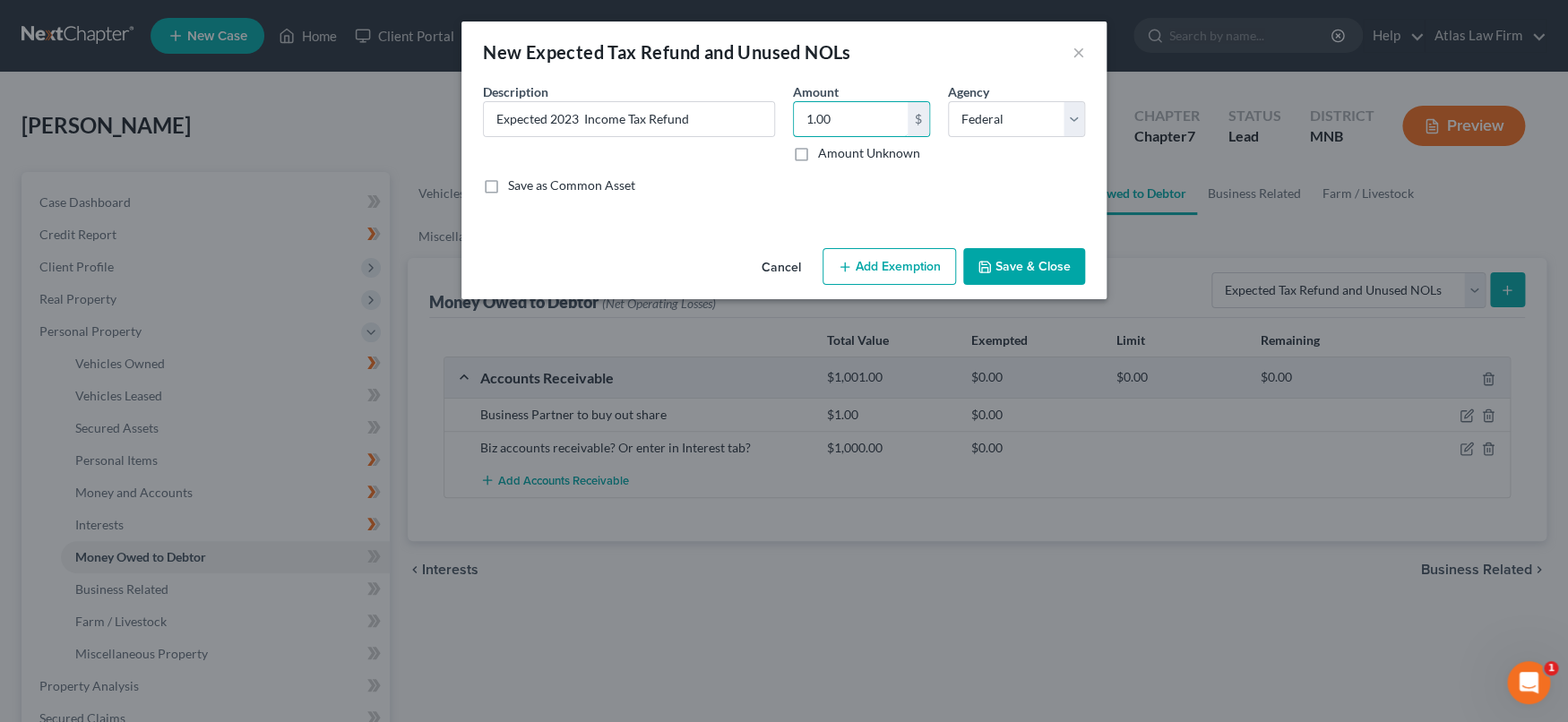
type input "1.00"
click at [987, 265] on icon "button" at bounding box center [985, 267] width 15 height 15
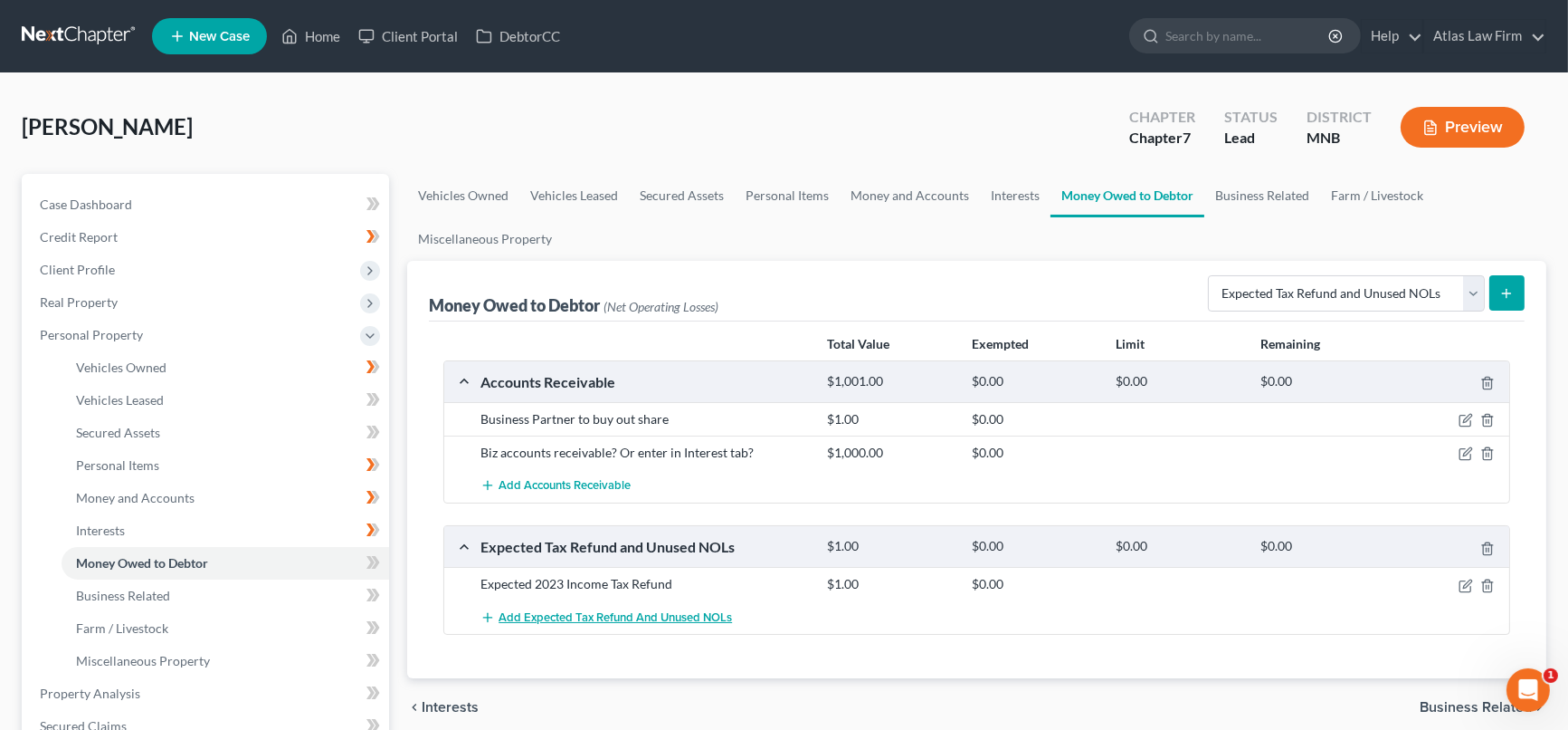
click at [648, 613] on span "Add Expected Tax Refund and Unused NOLs" at bounding box center [614, 617] width 233 height 15
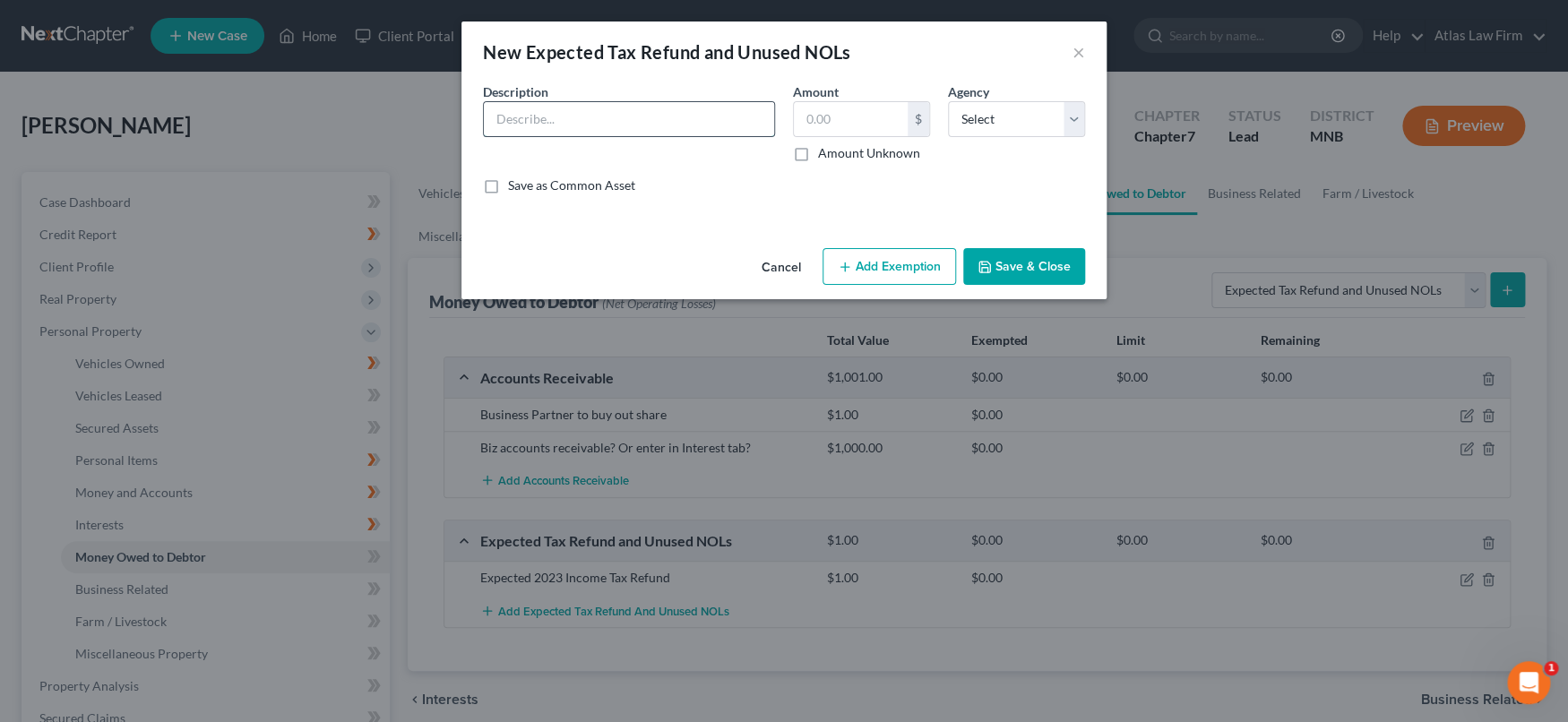
click at [617, 123] on input "text" at bounding box center [628, 119] width 290 height 34
type input "Expected 2024 Income Tax Refund"
click at [824, 123] on input "text" at bounding box center [850, 119] width 114 height 34
type input "1.00"
drag, startPoint x: 1071, startPoint y: 118, endPoint x: 1071, endPoint y: 129, distance: 11.0
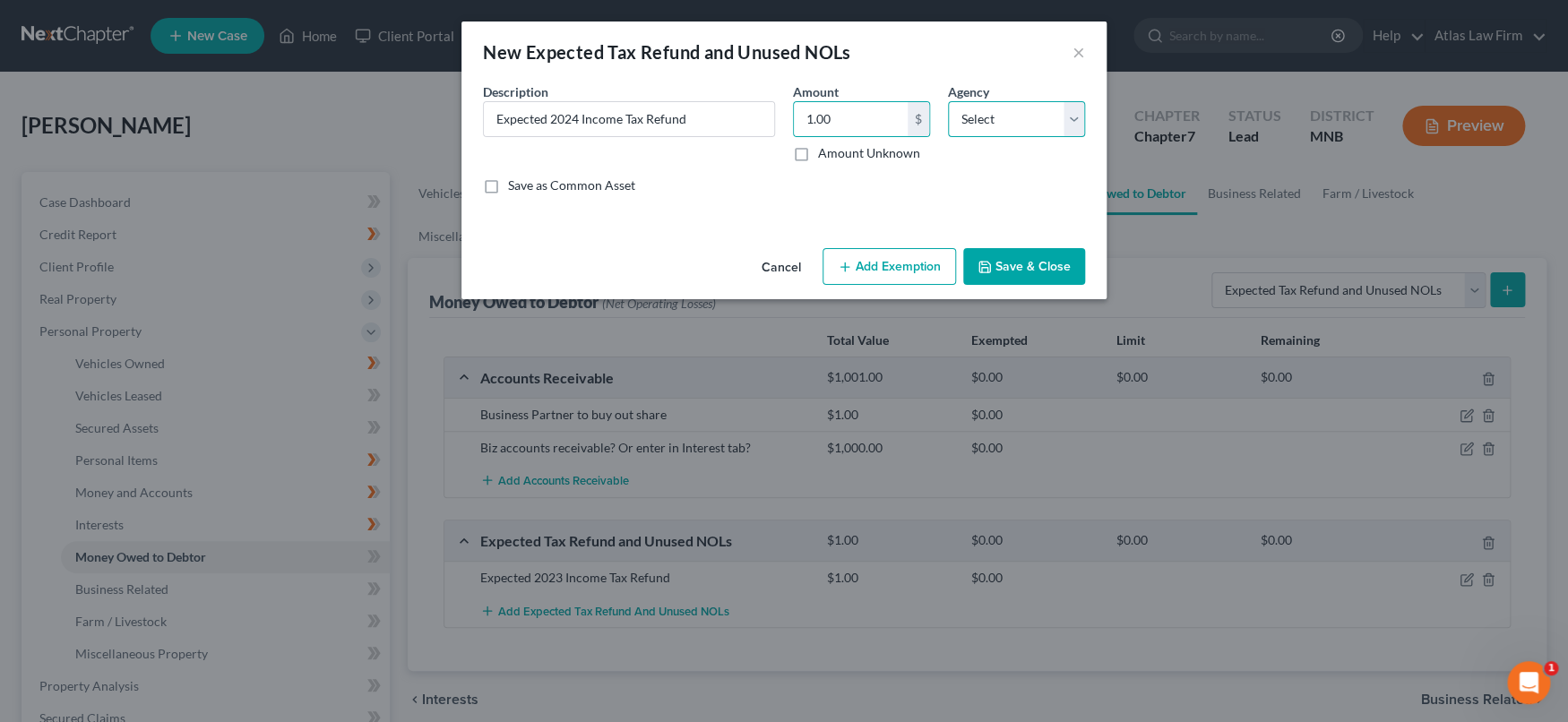
click at [1072, 118] on select "Select Federal State Local" at bounding box center [1016, 119] width 137 height 36
select select "0"
click at [948, 101] on select "Select Federal State Local" at bounding box center [1016, 119] width 137 height 36
click at [1067, 264] on button "Save & Close" at bounding box center [1023, 267] width 121 height 38
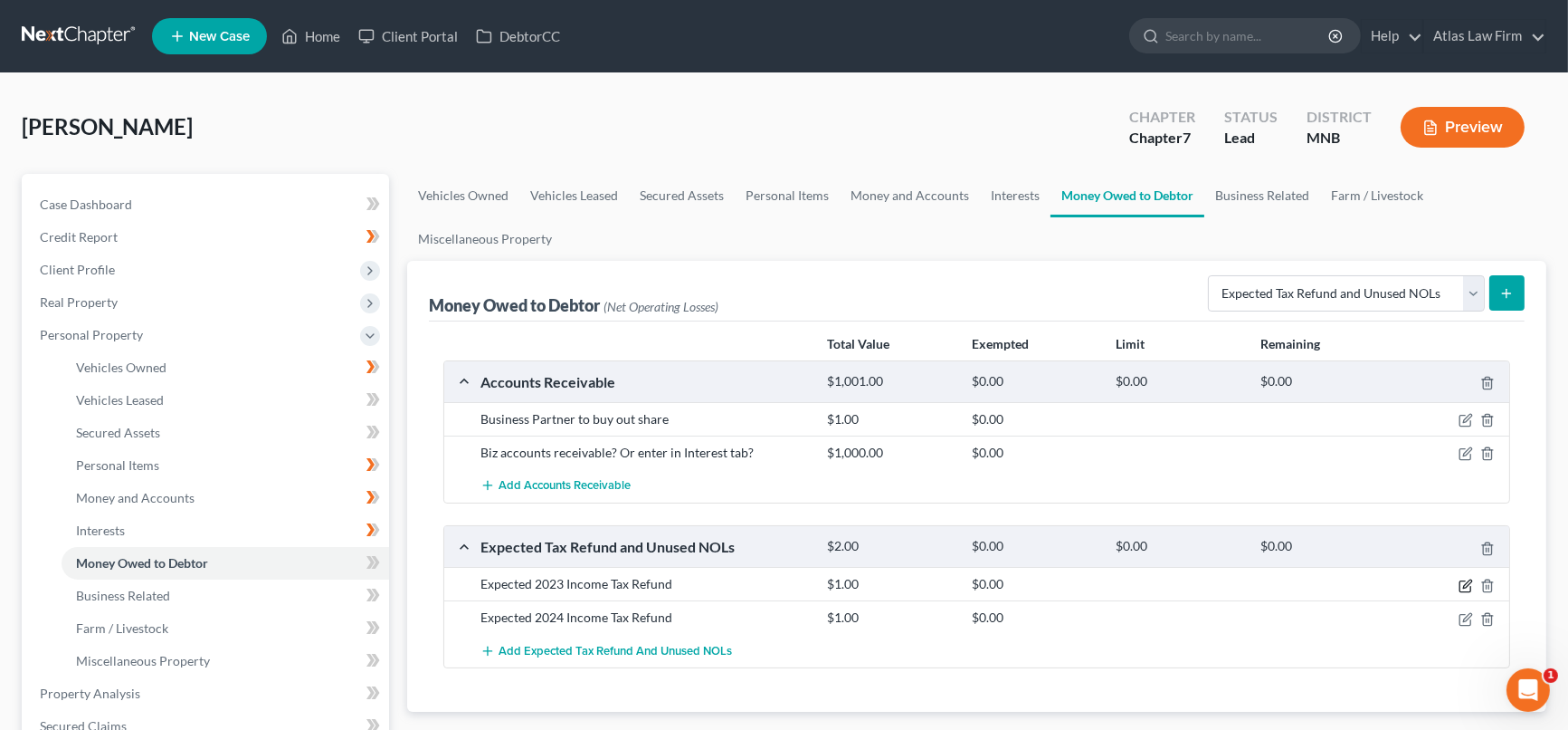
click at [1458, 581] on icon "button" at bounding box center [1466, 586] width 15 height 15
select select "0"
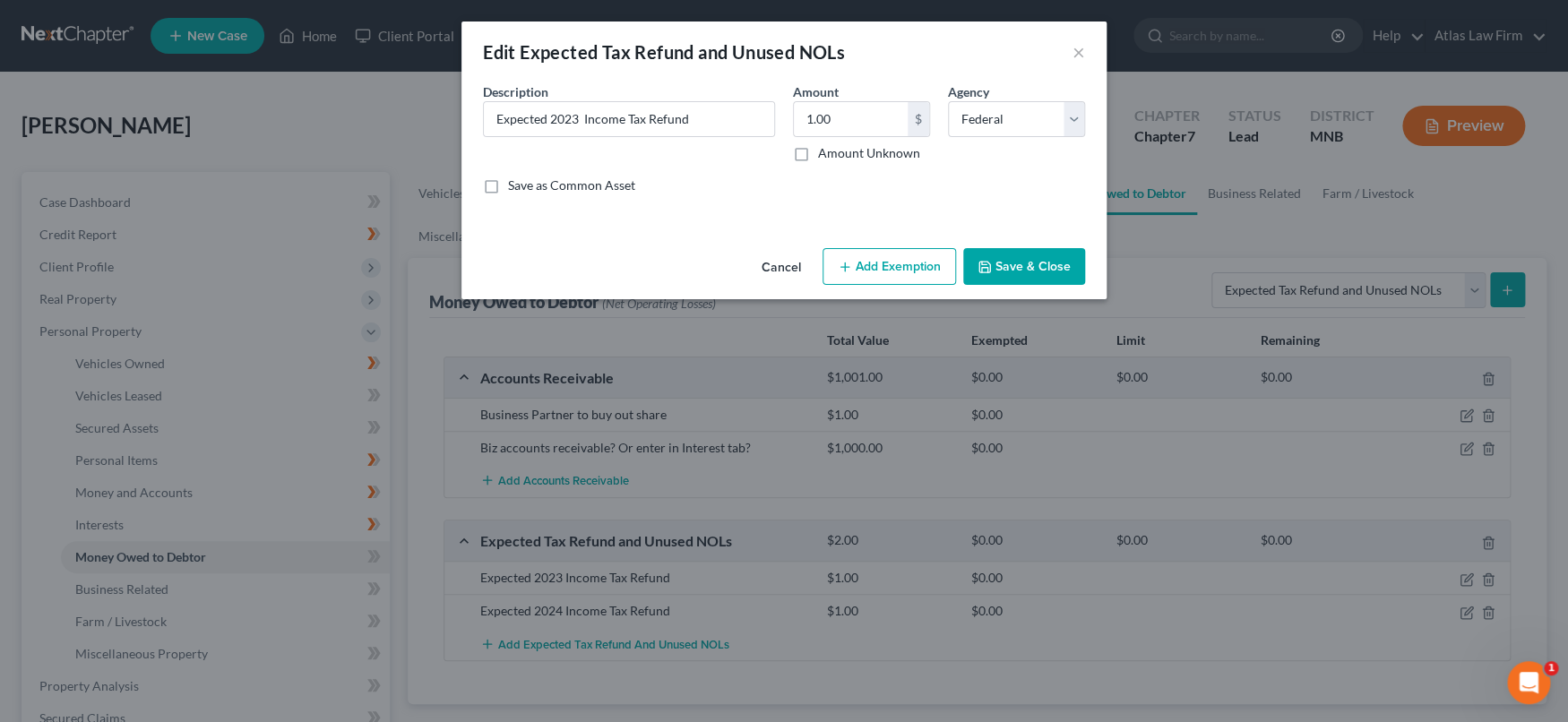
click at [1006, 273] on button "Save & Close" at bounding box center [1023, 267] width 121 height 38
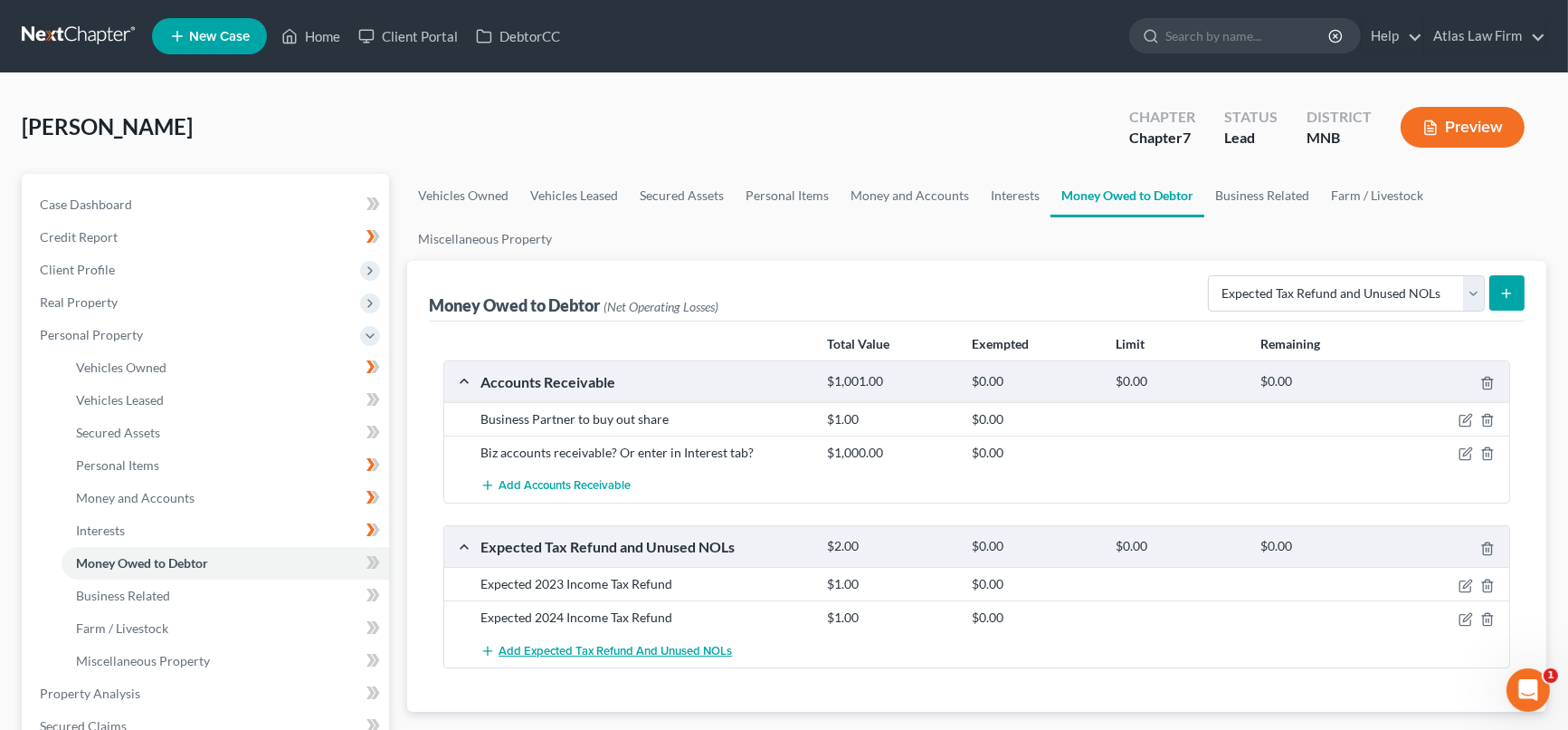
click at [703, 652] on span "Add Expected Tax Refund and Unused NOLs" at bounding box center [614, 651] width 233 height 15
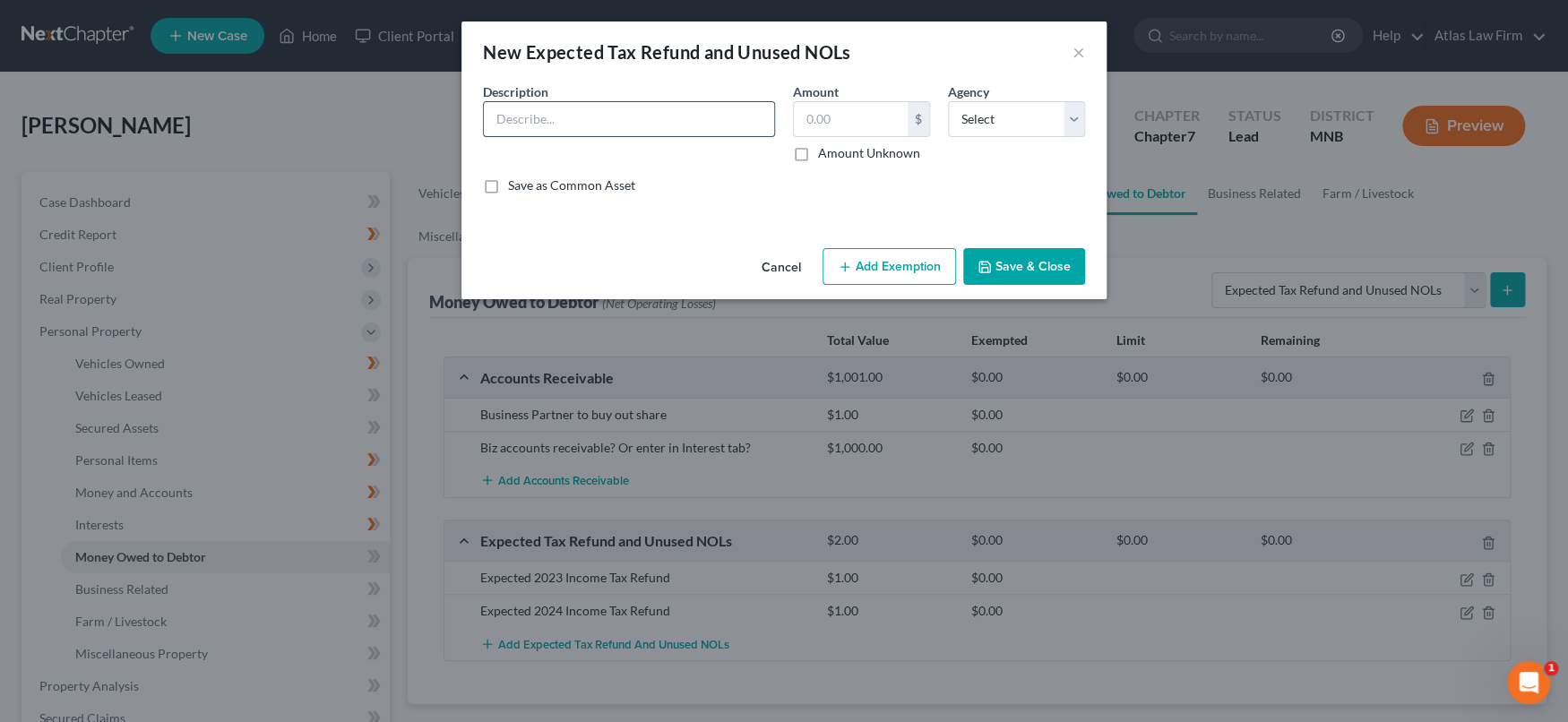
click at [643, 117] on input "text" at bounding box center [628, 119] width 290 height 34
type input "Expected 2024 Property Tax Refund"
click at [875, 115] on input "text" at bounding box center [850, 119] width 114 height 34
type input "1.00"
click at [1070, 110] on select "Select Federal State Local" at bounding box center [1016, 119] width 137 height 36
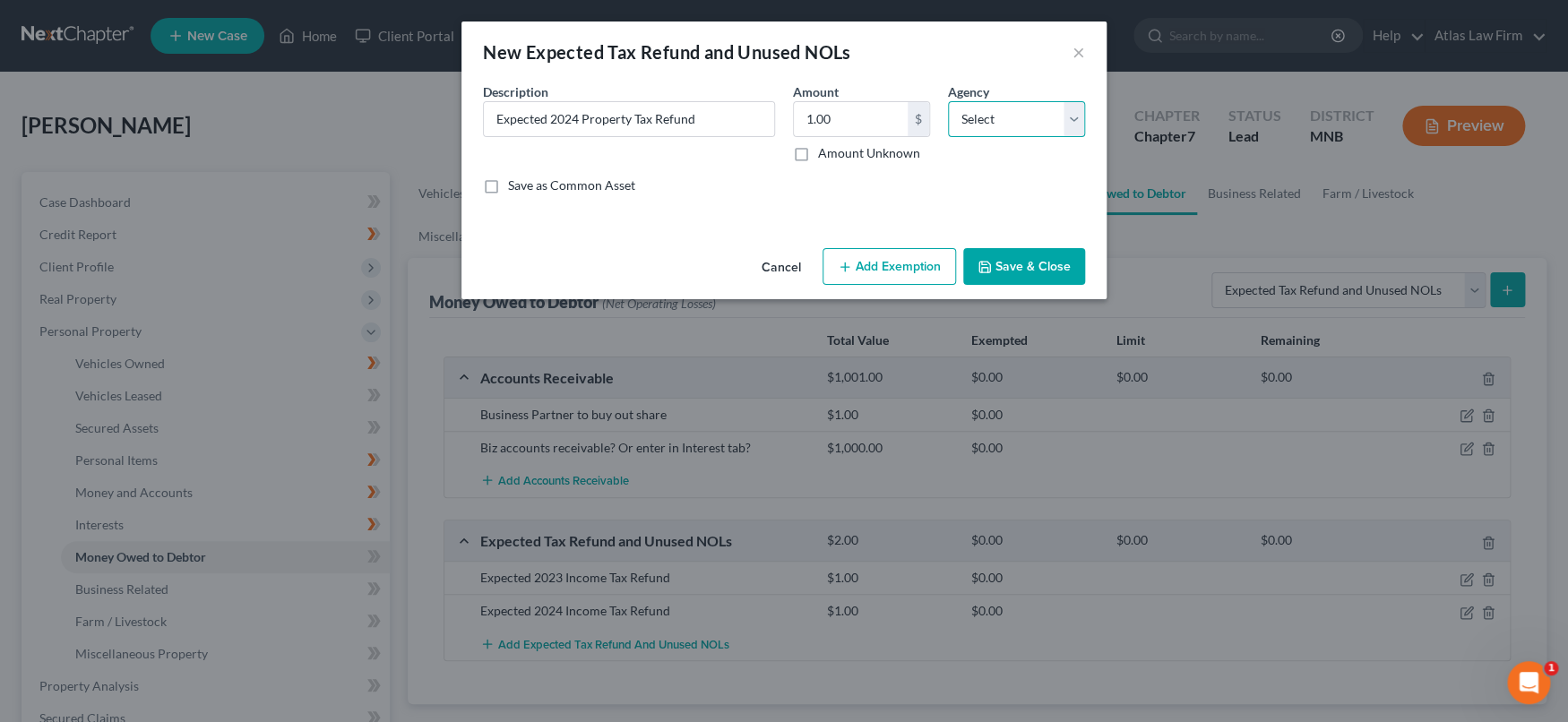
select select "1"
click at [948, 101] on select "Select Federal State Local" at bounding box center [1016, 119] width 137 height 36
click at [1043, 279] on button "Save & Close" at bounding box center [1023, 267] width 121 height 38
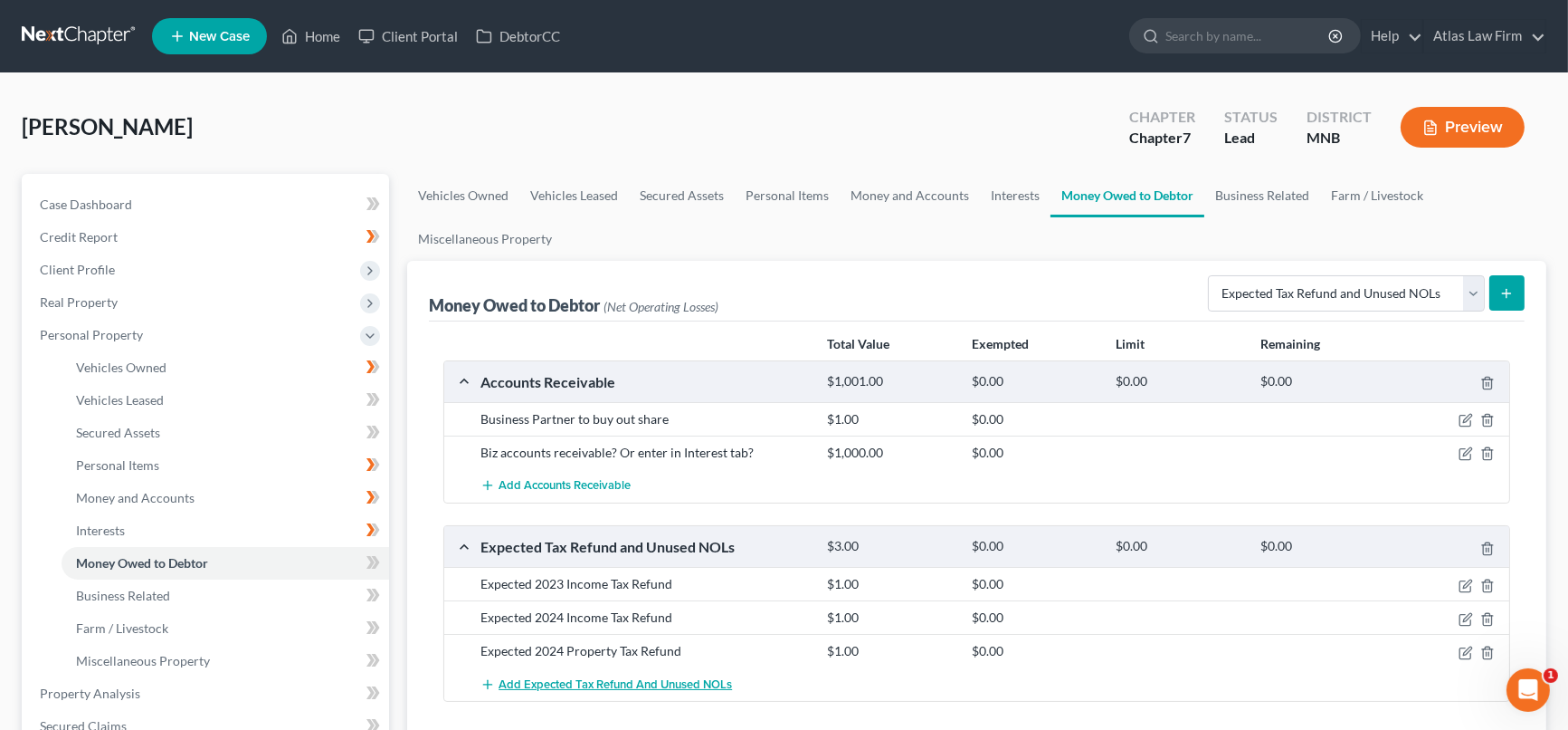
click at [622, 684] on span "Add Expected Tax Refund and Unused NOLs" at bounding box center [614, 684] width 233 height 15
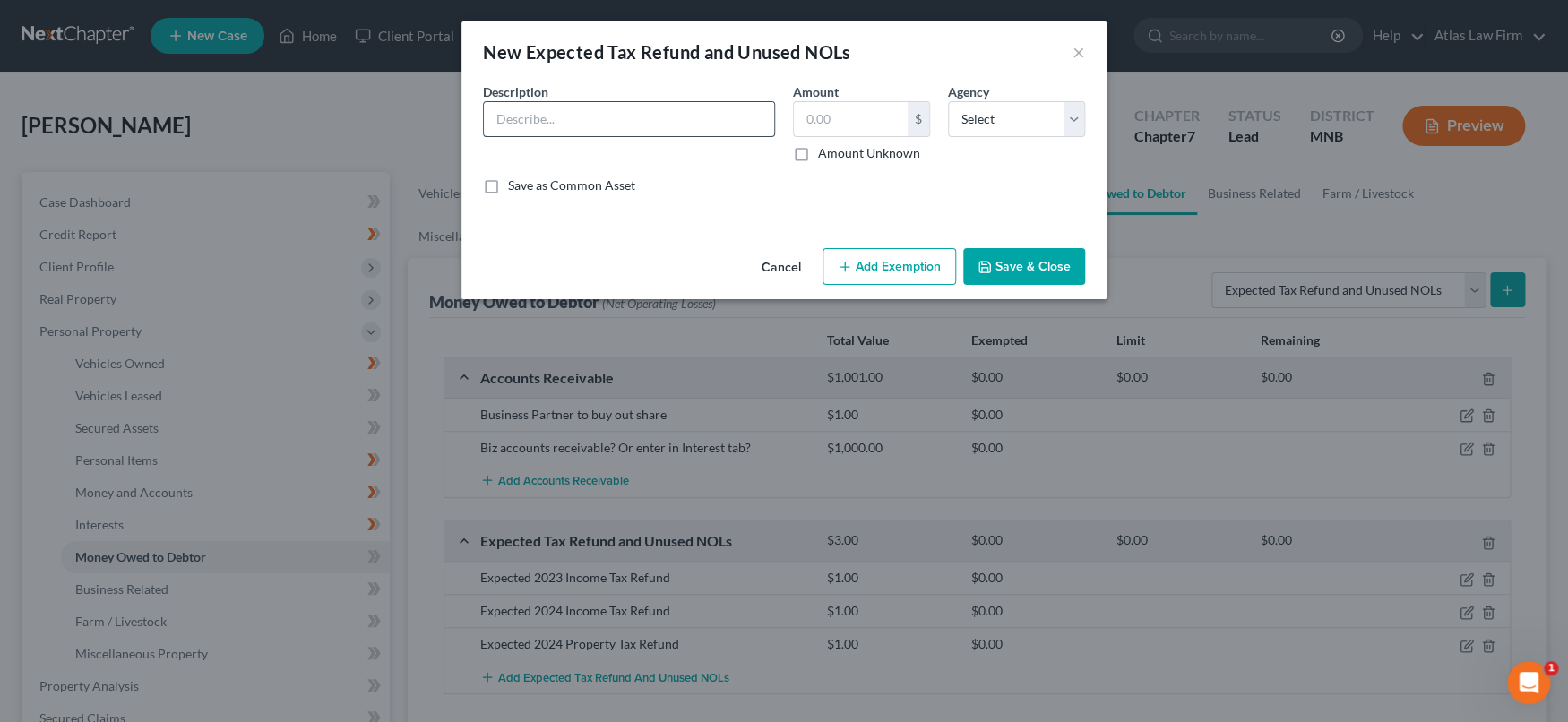
click at [591, 120] on input "text" at bounding box center [628, 119] width 290 height 34
type input "67% of estimated 2025 Income Tax Refund"
click at [803, 129] on input "text" at bounding box center [850, 119] width 114 height 34
type input "1.00"
click at [1005, 133] on select "Select Federal State Local" at bounding box center [1016, 119] width 137 height 36
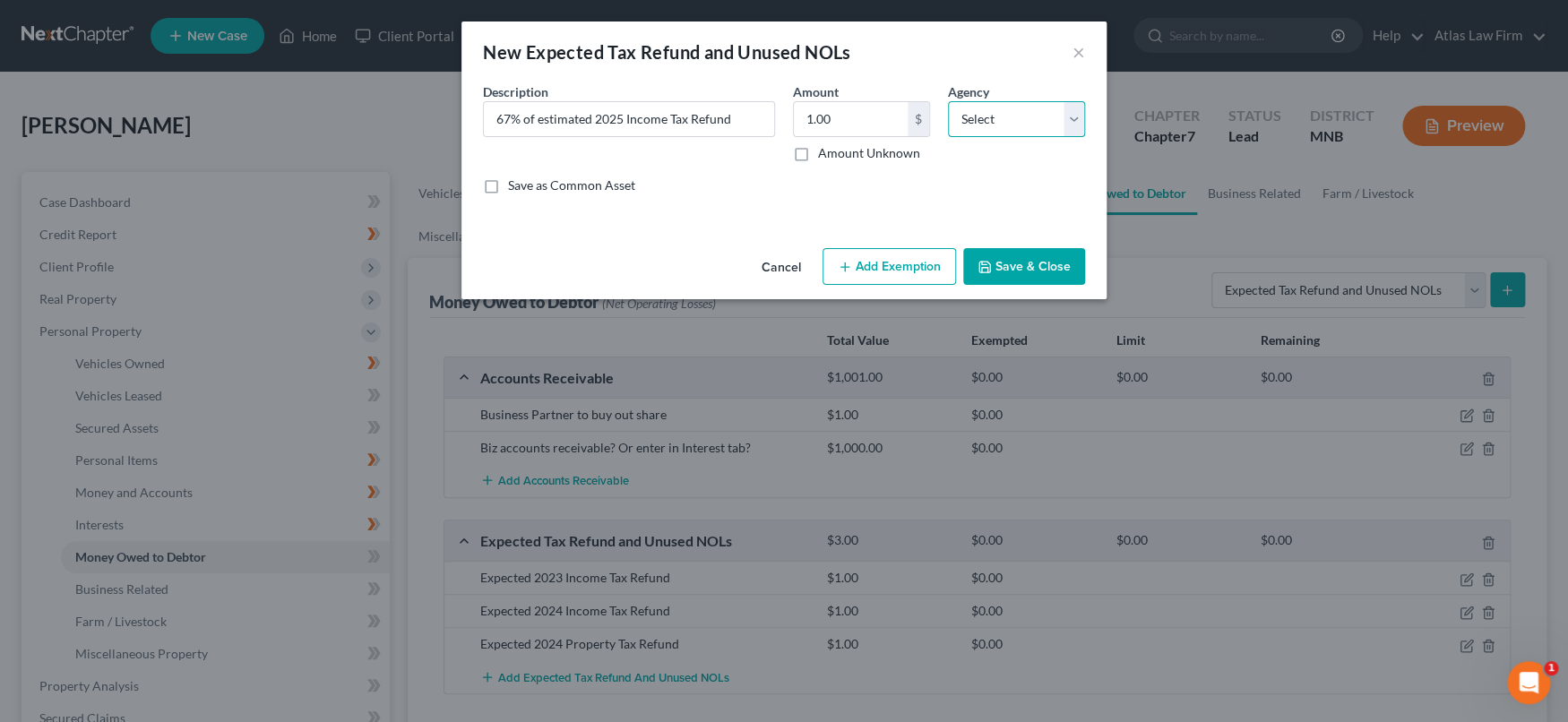
select select "0"
click at [948, 101] on select "Select Federal State Local" at bounding box center [1016, 119] width 137 height 36
click at [988, 266] on icon "button" at bounding box center [985, 267] width 15 height 15
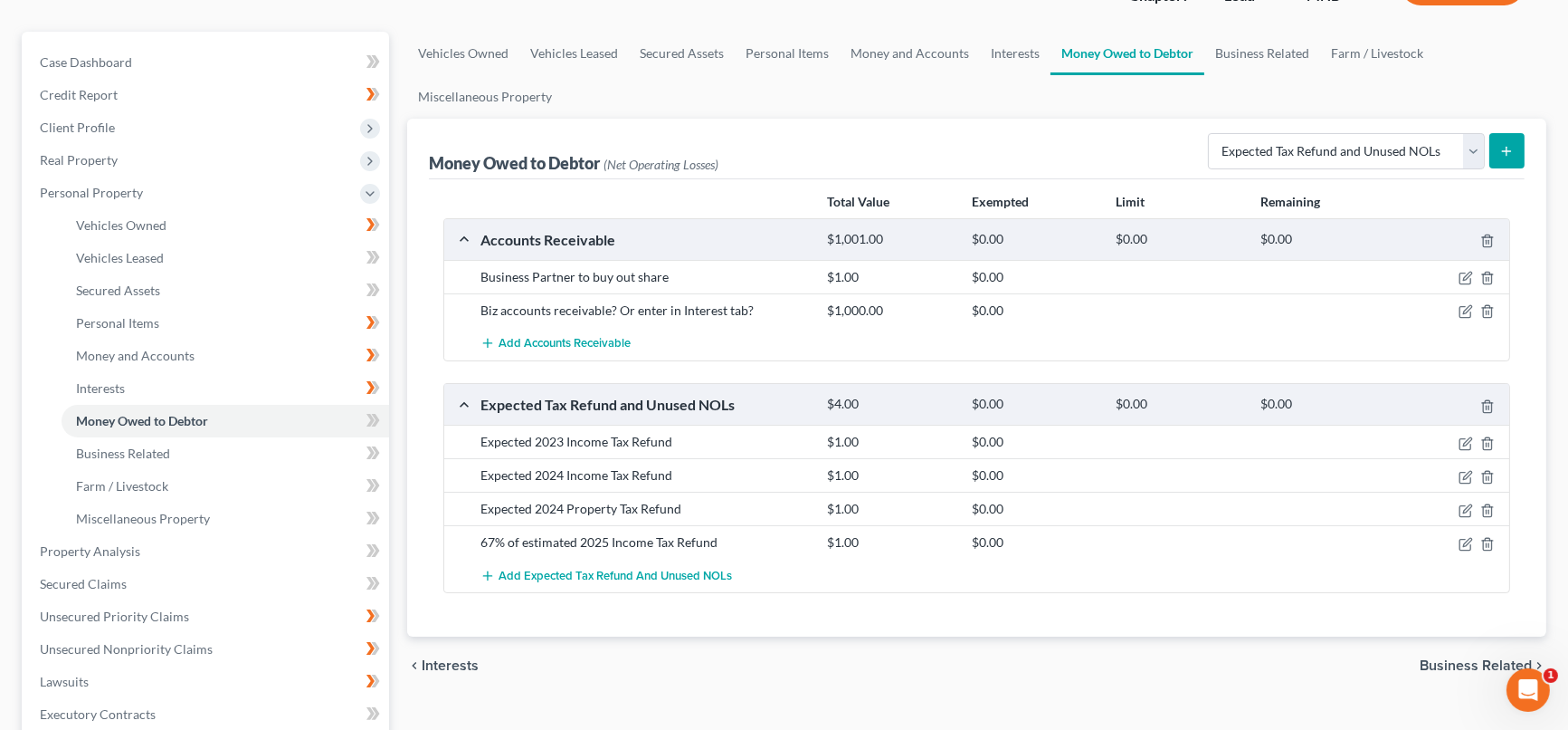
scroll to position [201, 0]
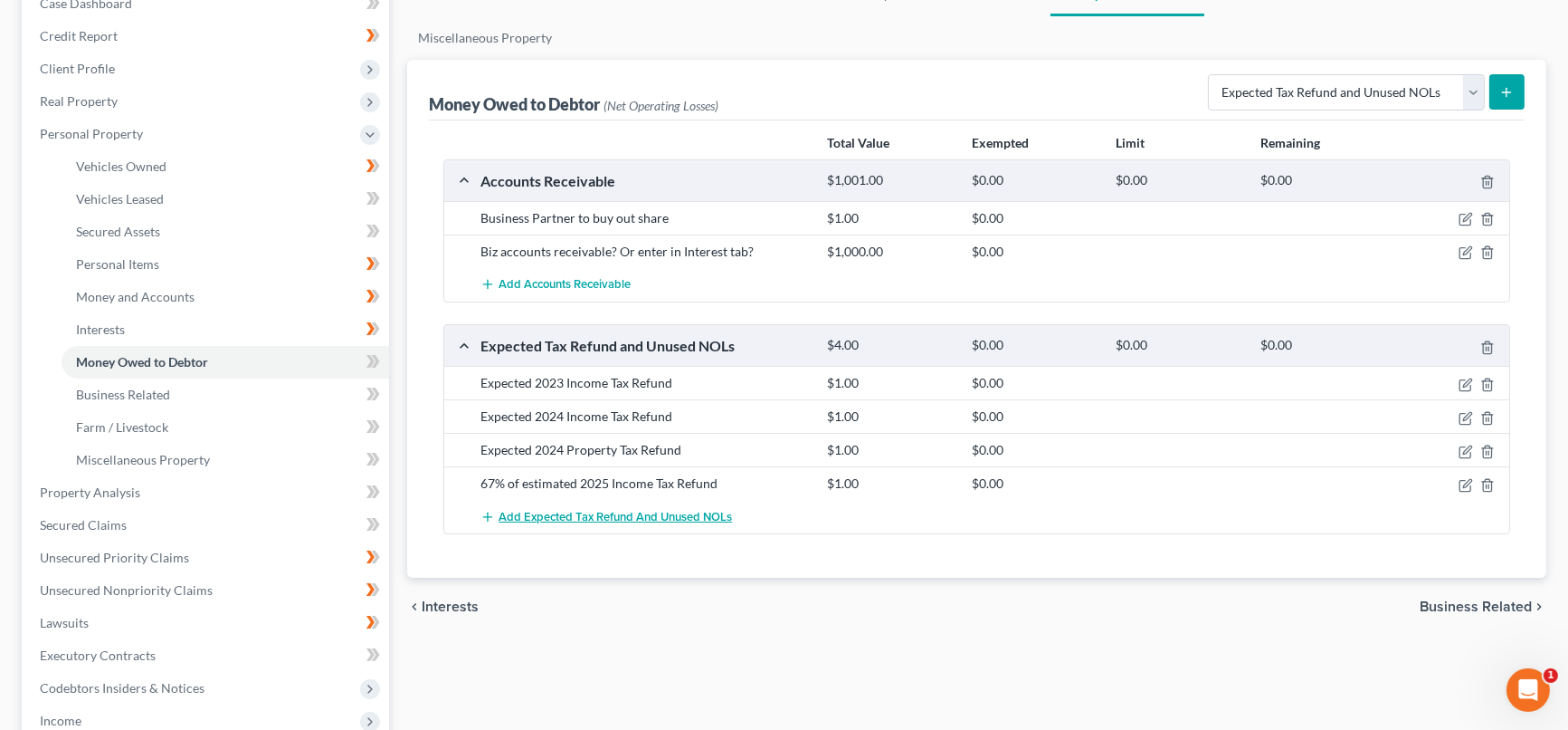
click at [609, 515] on span "Add Expected Tax Refund and Unused NOLs" at bounding box center [614, 517] width 233 height 15
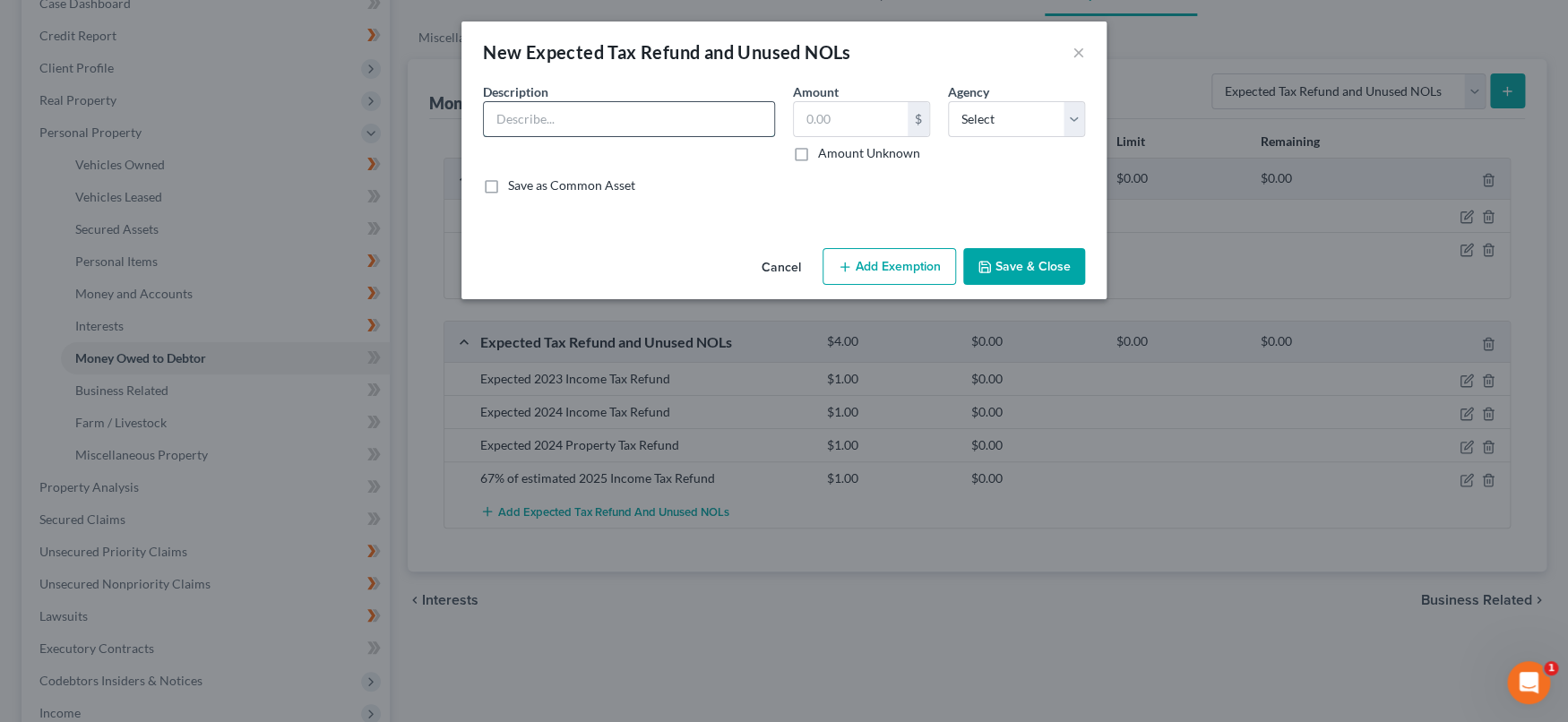
click at [676, 118] on input "text" at bounding box center [628, 119] width 290 height 34
type input "67% of estimated 2025 Property Tax Refund"
click at [806, 129] on input "text" at bounding box center [850, 119] width 114 height 34
type input "1.00"
click at [1066, 120] on select "Select Federal State Local" at bounding box center [1016, 119] width 137 height 36
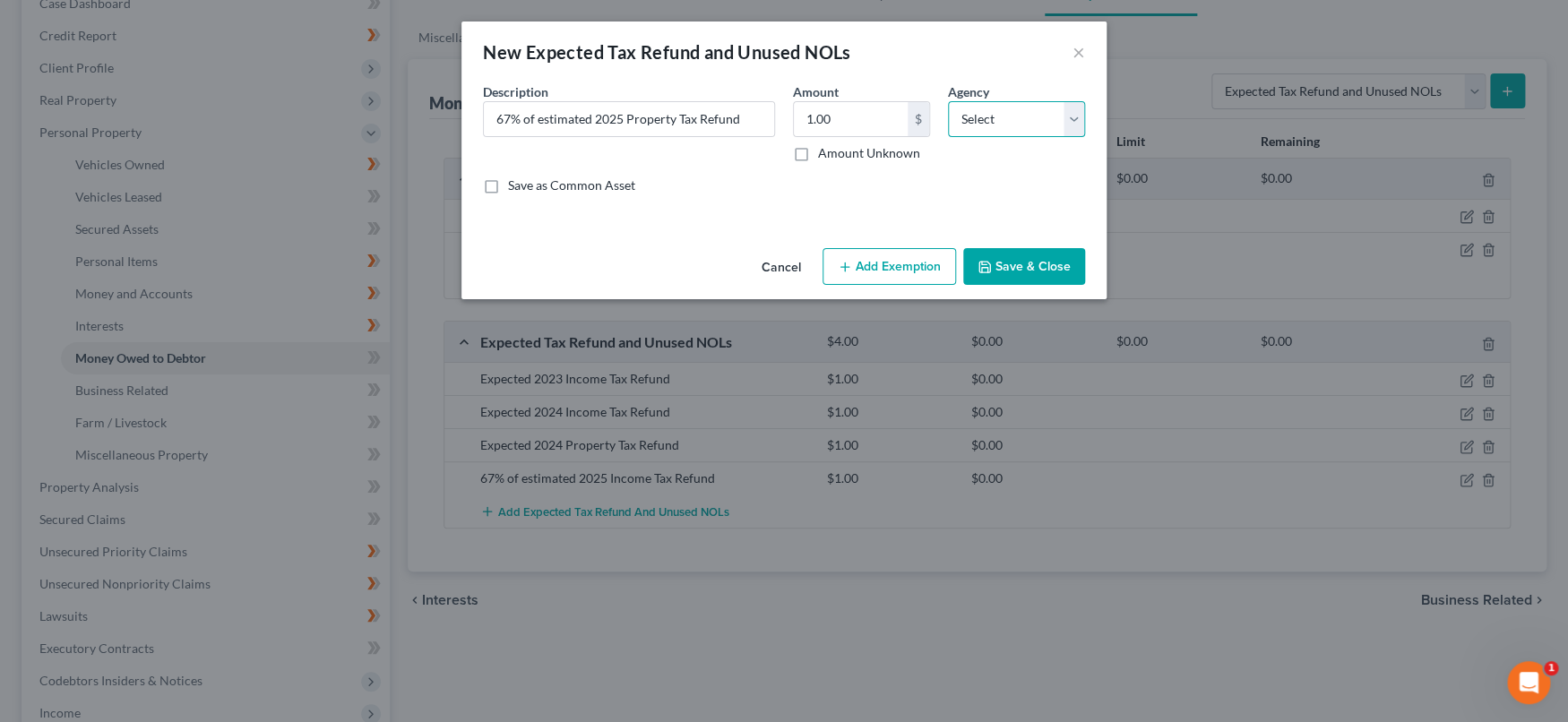
select select "1"
click at [948, 101] on select "Select Federal State Local" at bounding box center [1016, 119] width 137 height 36
click at [1034, 261] on button "Save & Close" at bounding box center [1023, 267] width 121 height 38
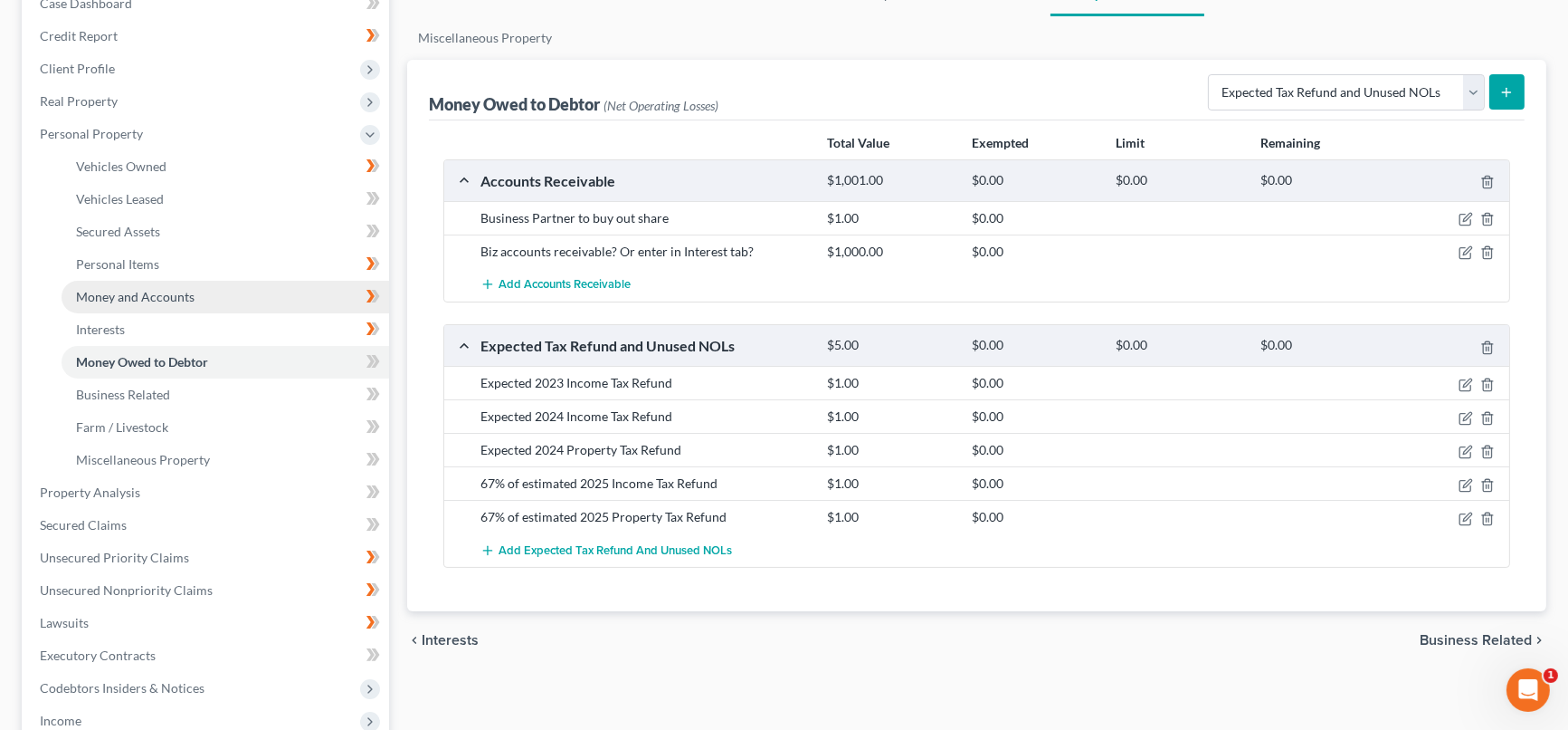
click at [138, 292] on span "Money and Accounts" at bounding box center [136, 297] width 119 height 16
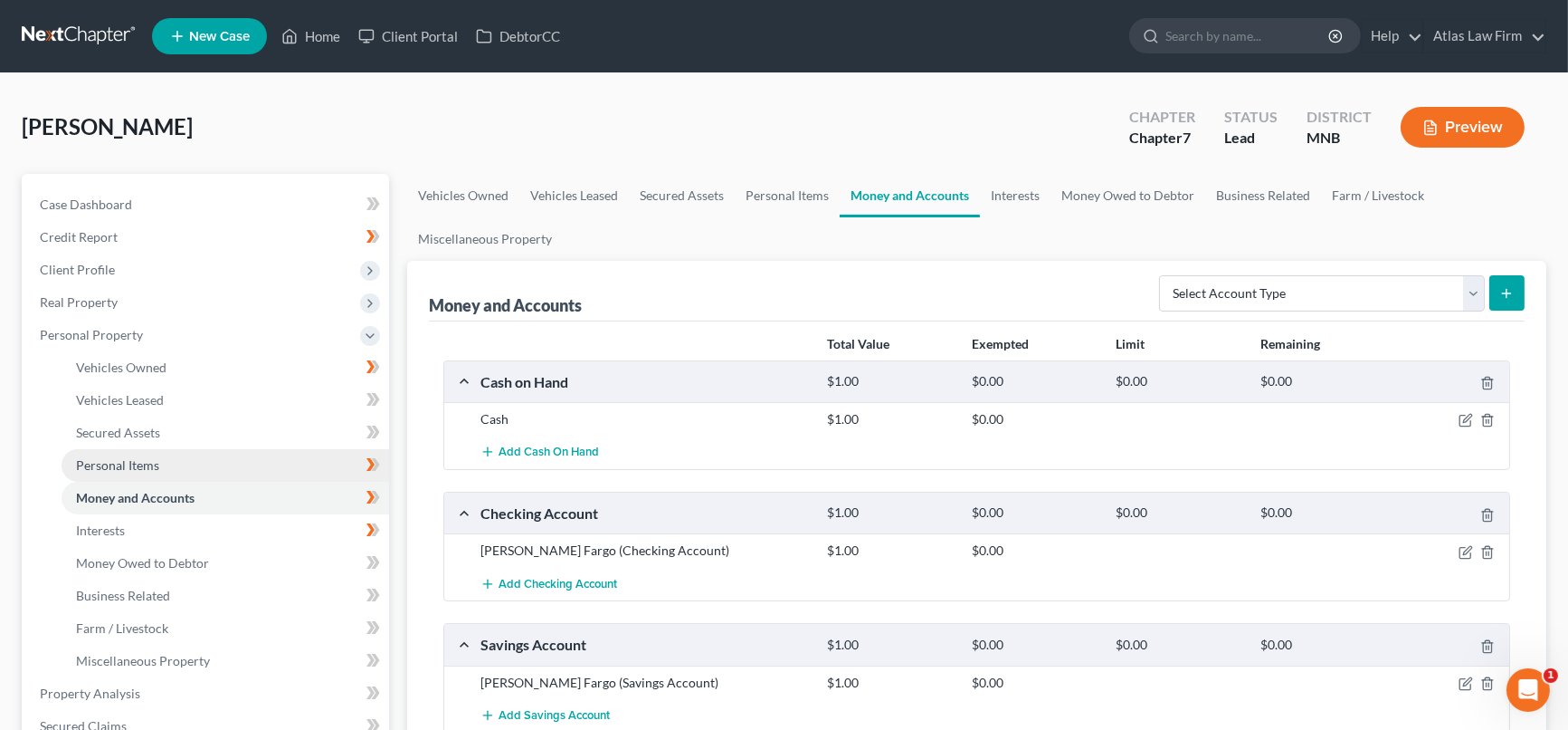
click at [152, 458] on span "Personal Items" at bounding box center [118, 465] width 84 height 16
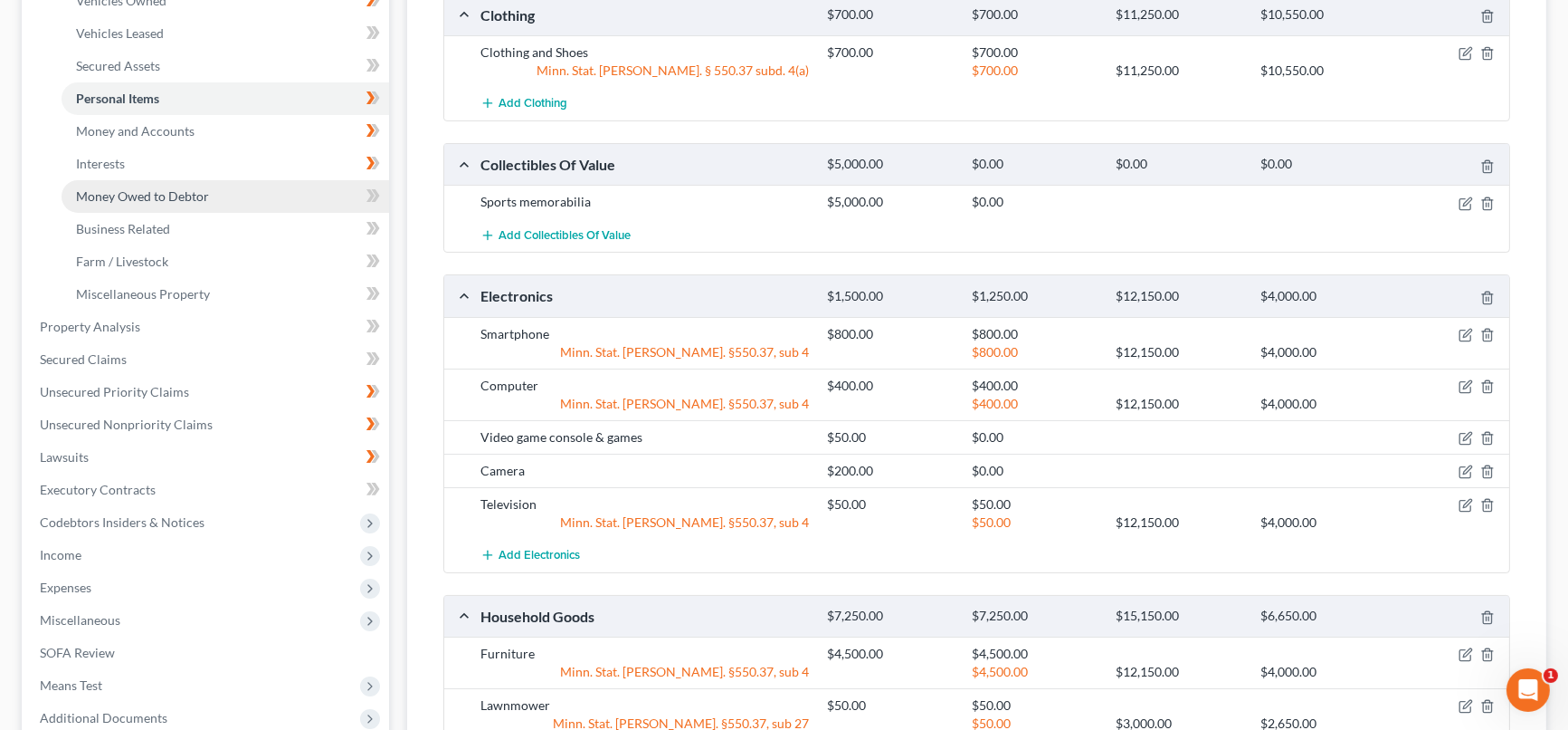
scroll to position [402, 0]
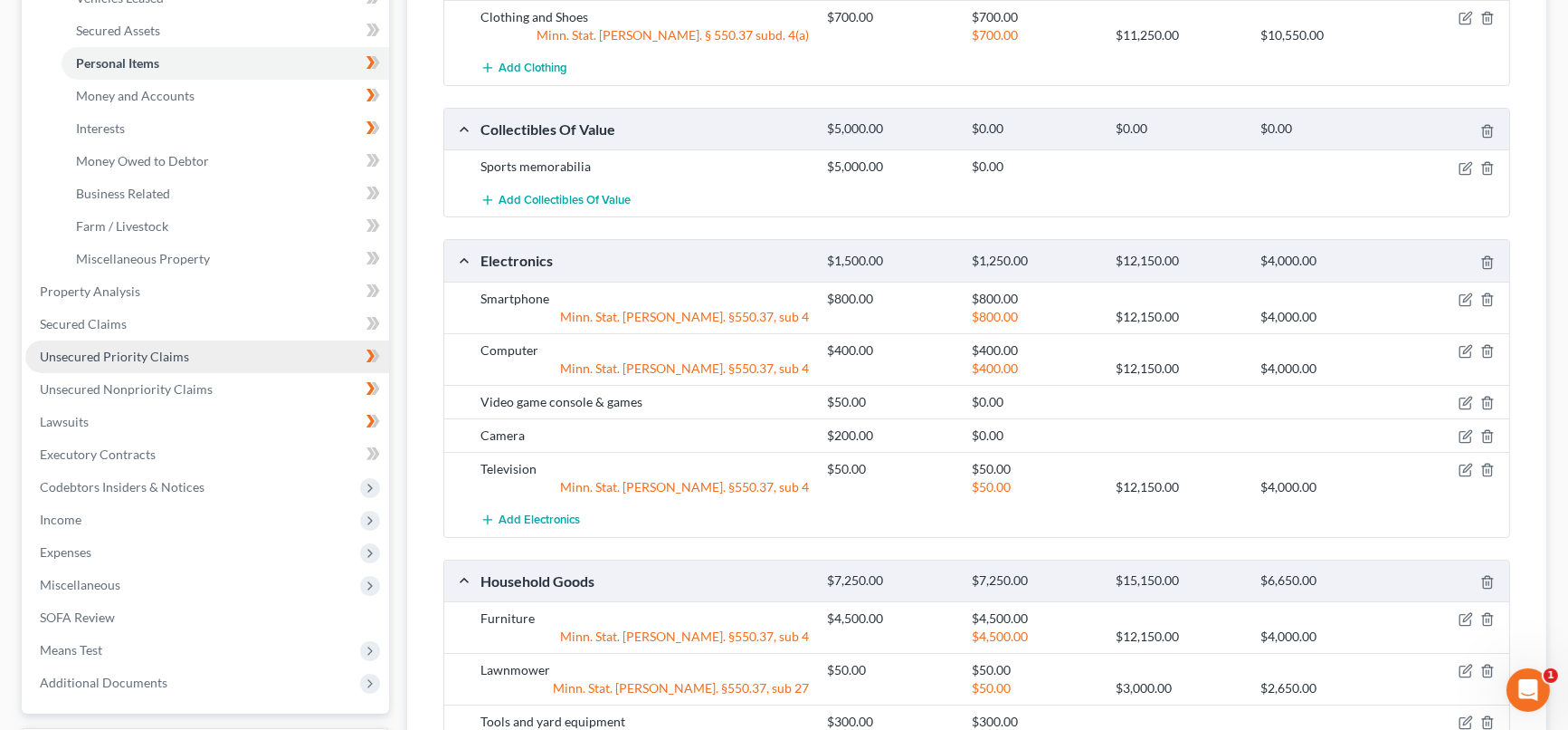
click at [188, 354] on link "Unsecured Priority Claims" at bounding box center [206, 356] width 363 height 33
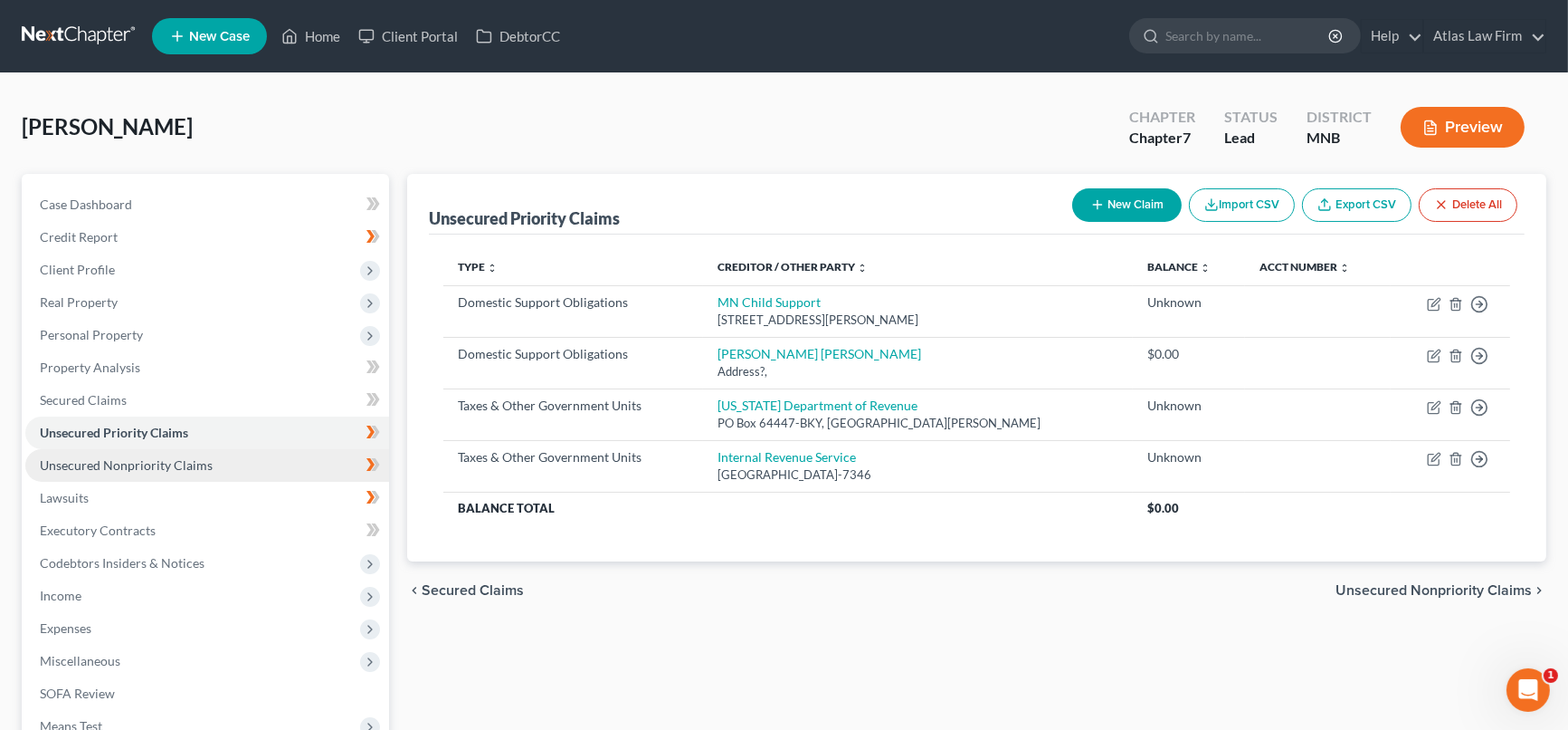
click at [138, 453] on link "Unsecured Nonpriority Claims" at bounding box center [206, 465] width 363 height 33
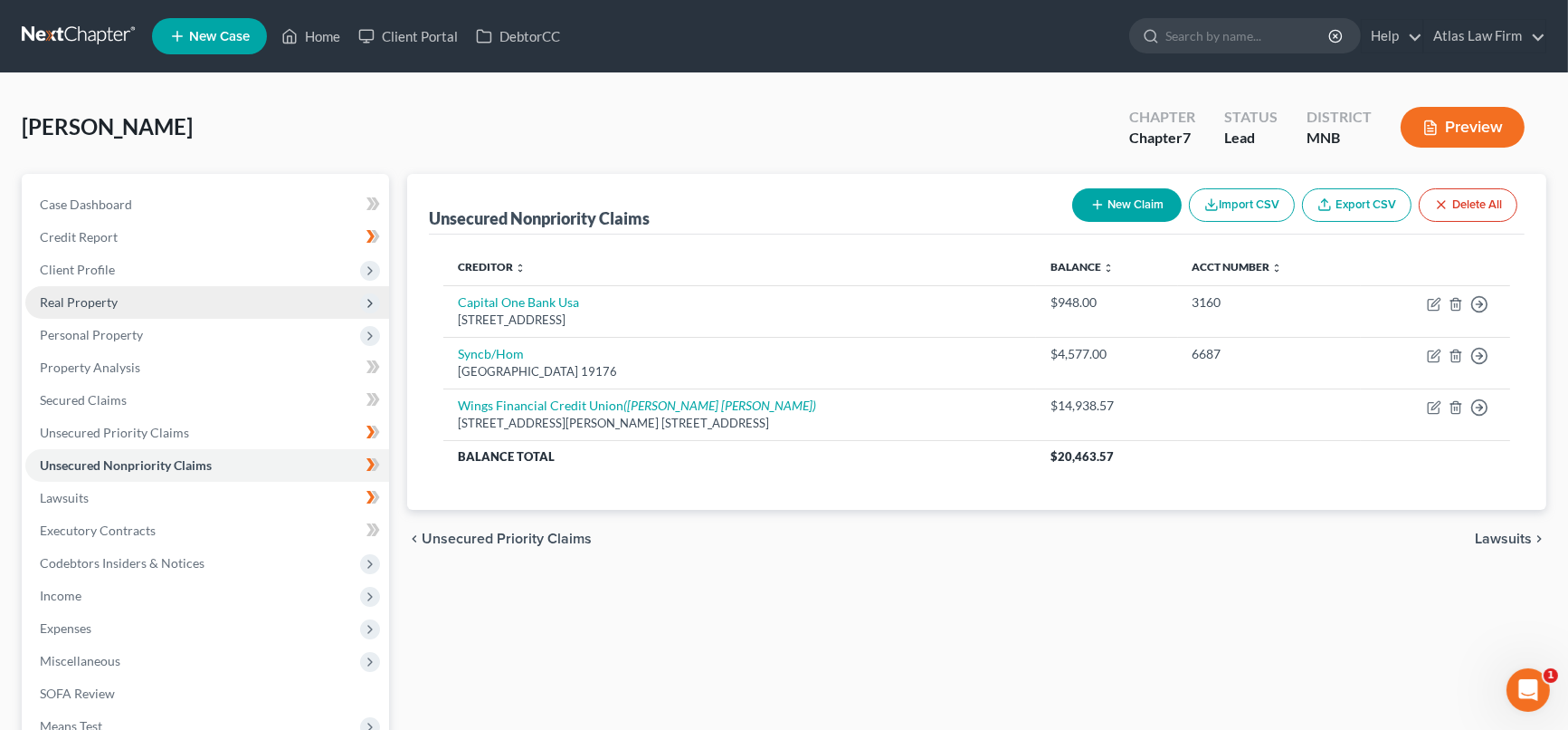
click at [171, 304] on span "Real Property" at bounding box center [206, 302] width 363 height 33
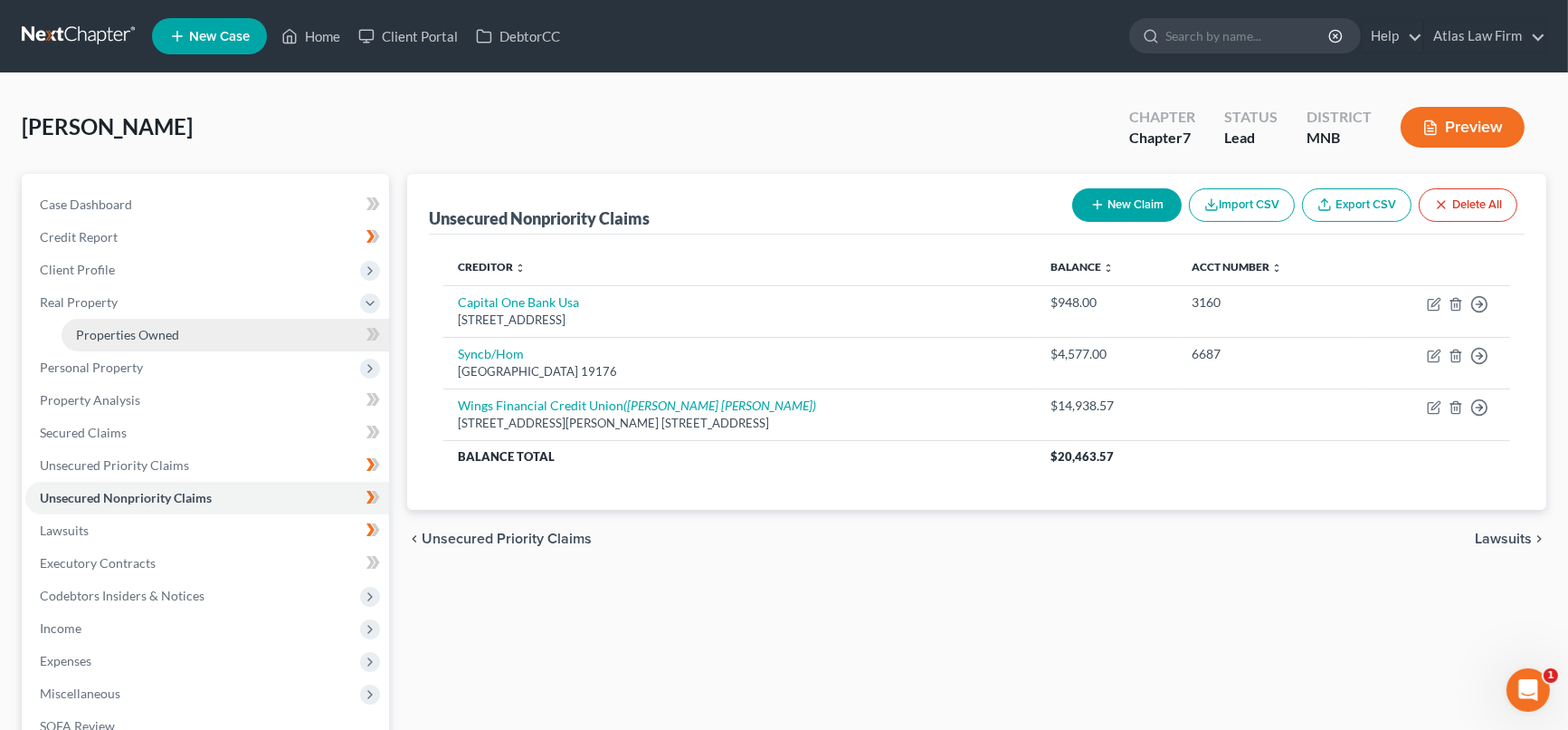
click at [168, 326] on span "Properties Owned" at bounding box center [127, 334] width 103 height 16
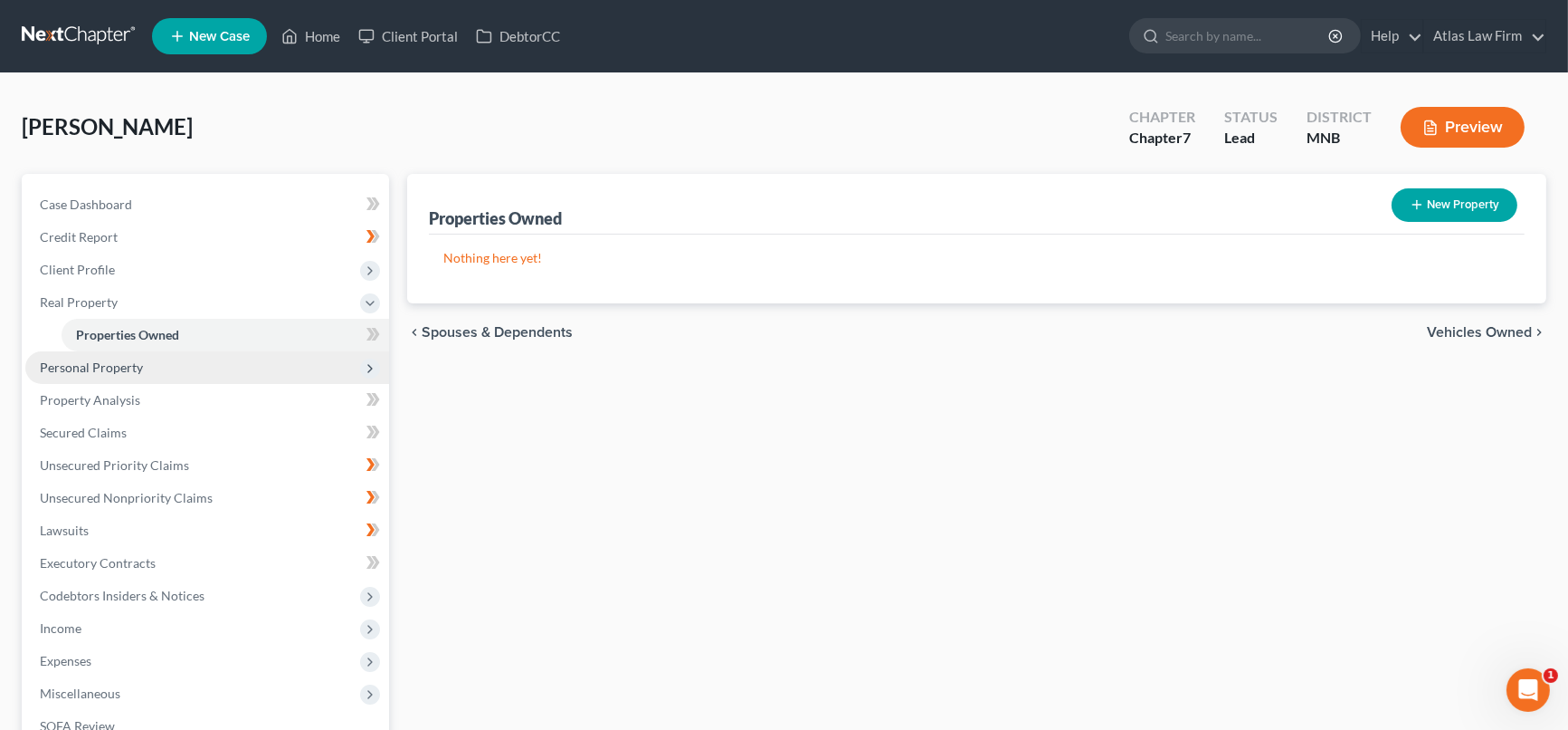
click at [138, 361] on span "Personal Property" at bounding box center [91, 366] width 103 height 16
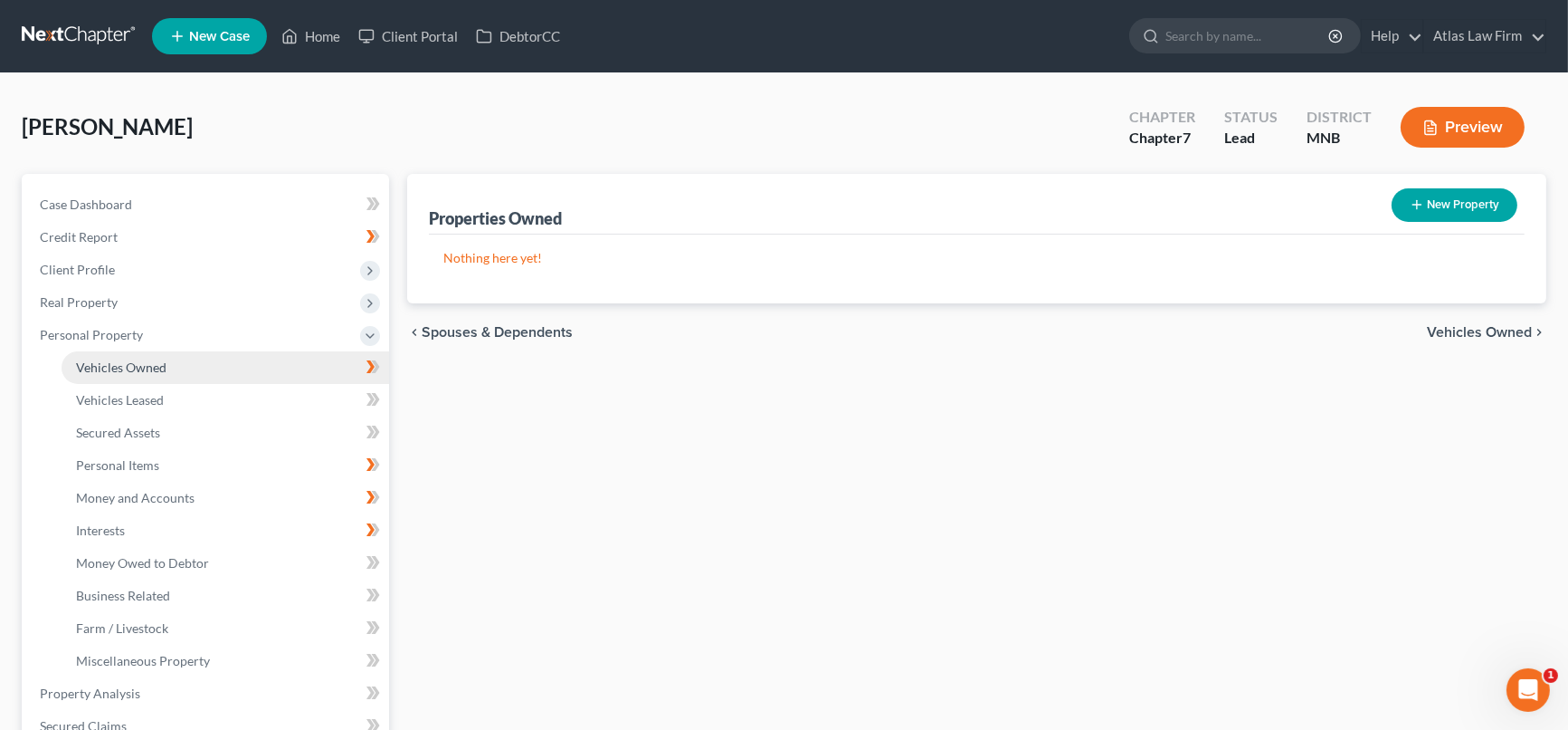
click at [190, 359] on link "Vehicles Owned" at bounding box center [225, 367] width 327 height 33
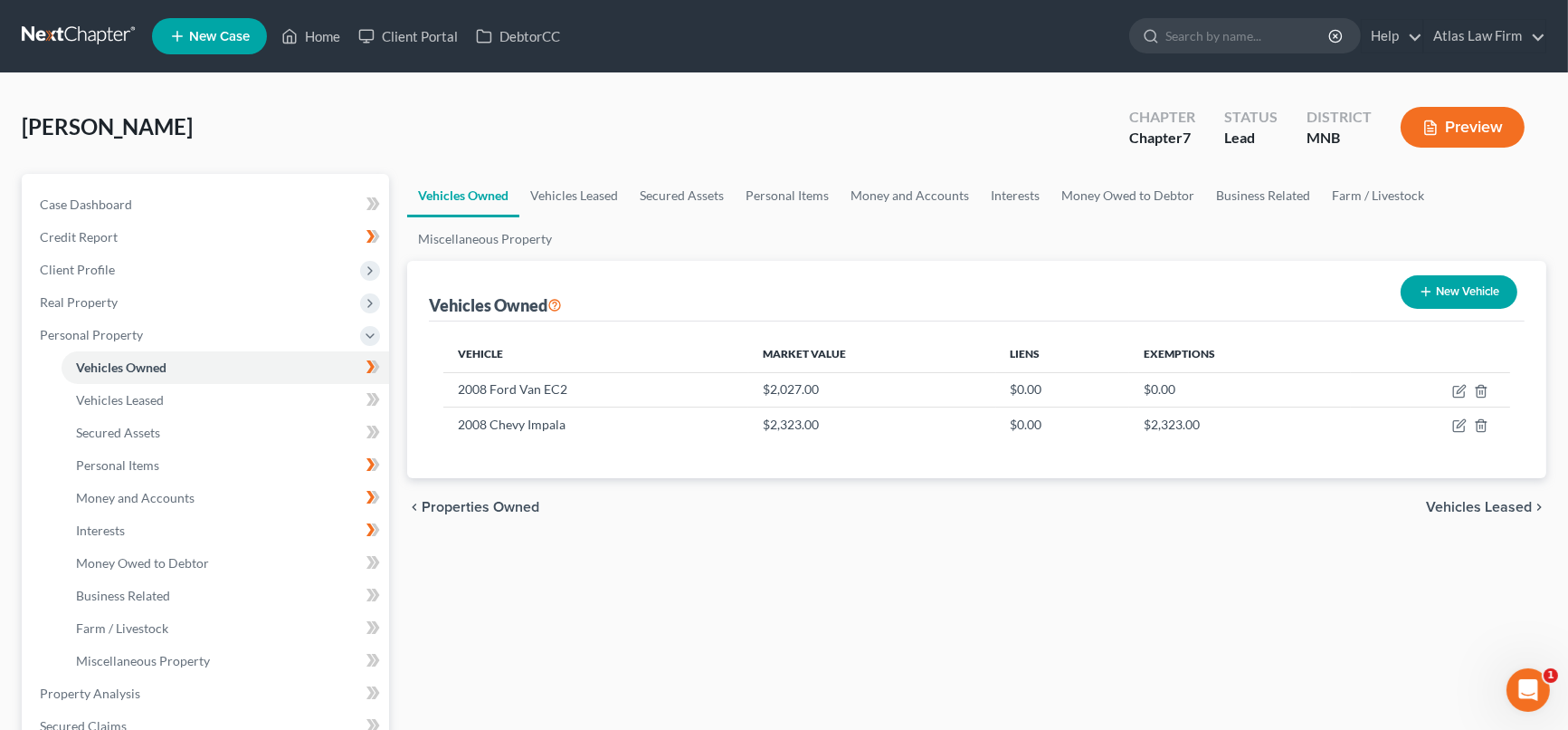
click at [1457, 288] on button "New Vehicle" at bounding box center [1459, 292] width 117 height 33
select select "0"
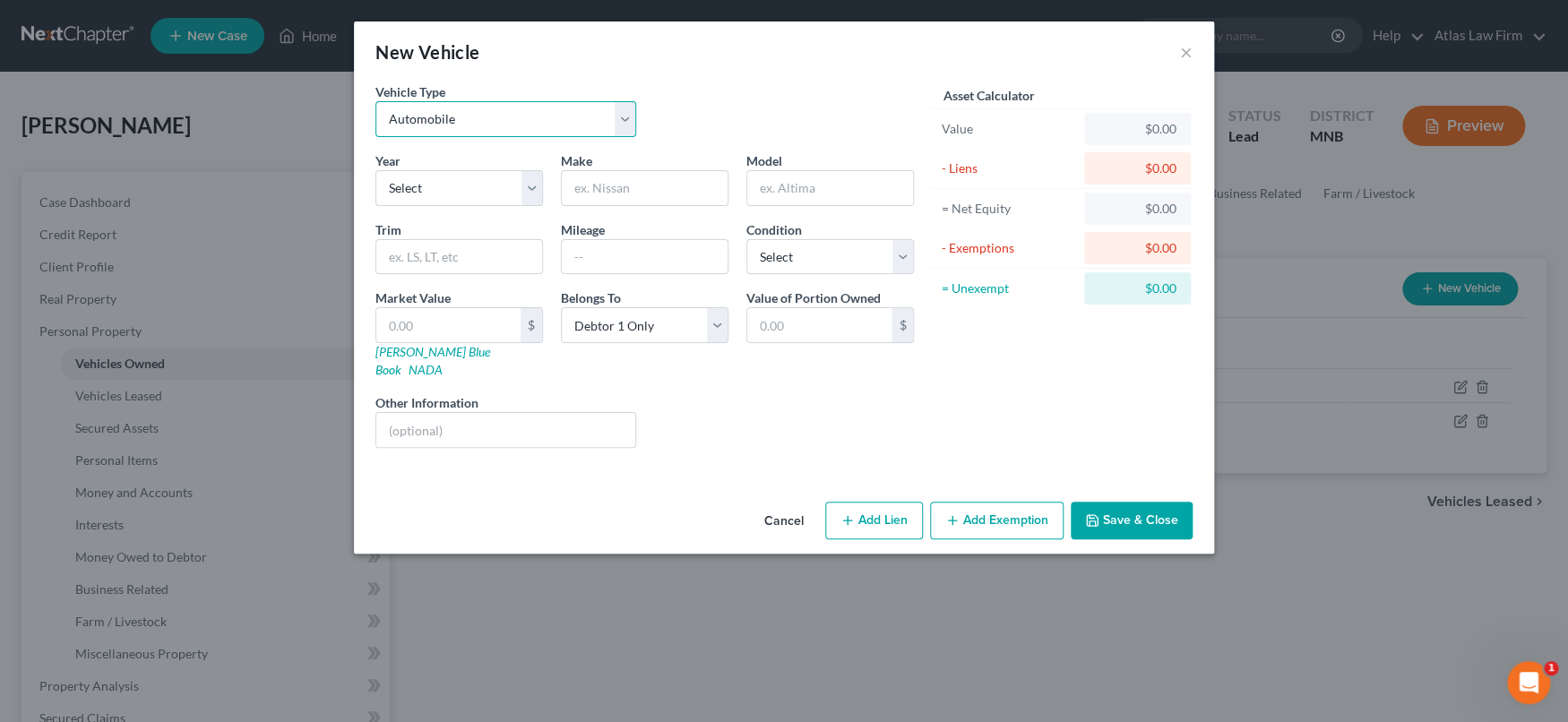
click at [629, 120] on select "Select Automobile Truck Trailer Watercraft Aircraft Motor Home Atv Other Vehicle" at bounding box center [505, 119] width 260 height 36
select select "7"
click at [375, 101] on select "Select Automobile Truck Trailer Watercraft Aircraft Motor Home Atv Other Vehicle" at bounding box center [505, 119] width 260 height 36
click at [623, 196] on input "text" at bounding box center [644, 188] width 166 height 34
type input "Manufactured Home"
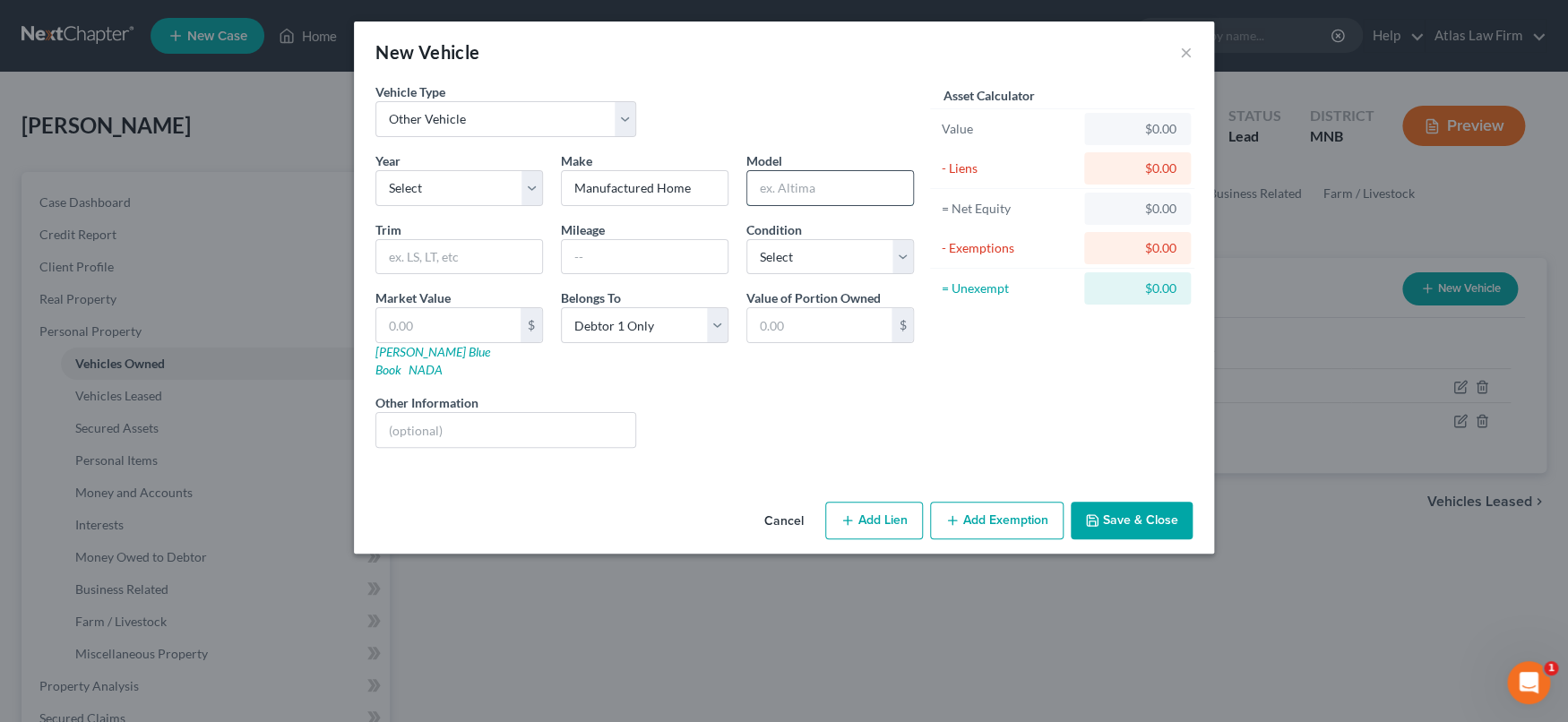
click at [844, 184] on input "text" at bounding box center [830, 188] width 166 height 34
click at [507, 317] on input "text" at bounding box center [448, 325] width 144 height 34
type input "1"
type input "1.00"
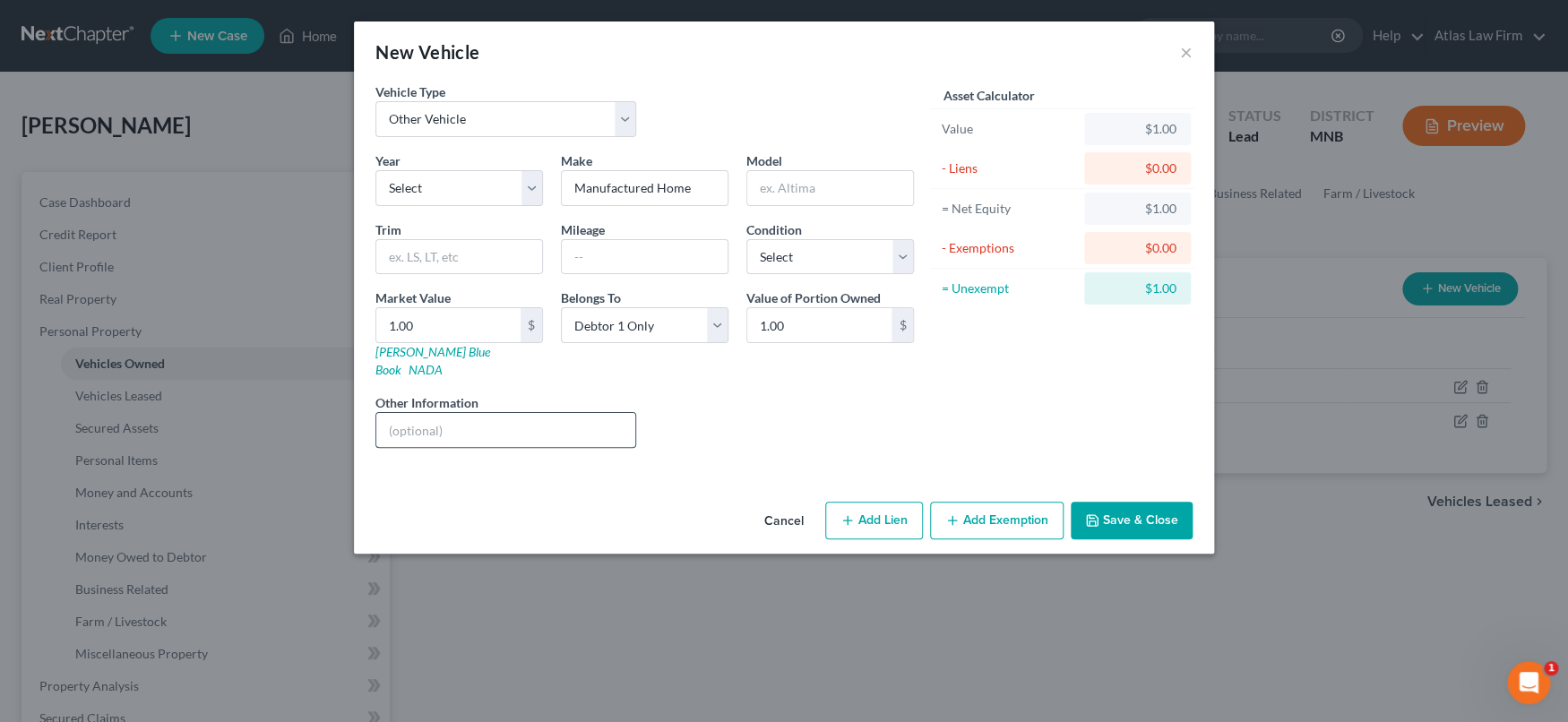
click at [532, 418] on input "text" at bounding box center [505, 430] width 259 height 34
type input "Value per Debtor's opinion."
click at [1022, 503] on button "Add Exemption" at bounding box center [996, 520] width 133 height 38
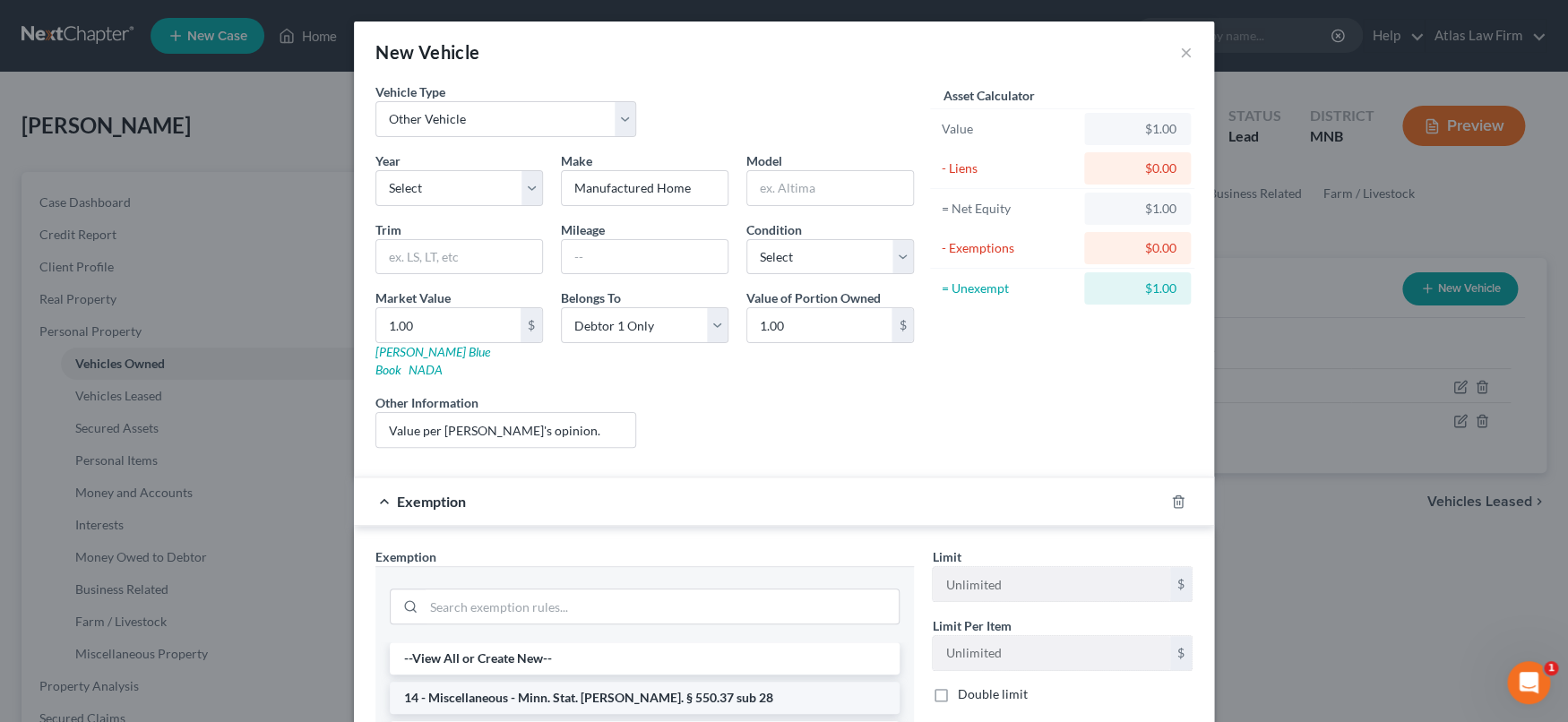
click at [794, 682] on li "14 - Miscellaneous - Minn. Stat. Ann. § 550.37 sub 28" at bounding box center [644, 697] width 510 height 32
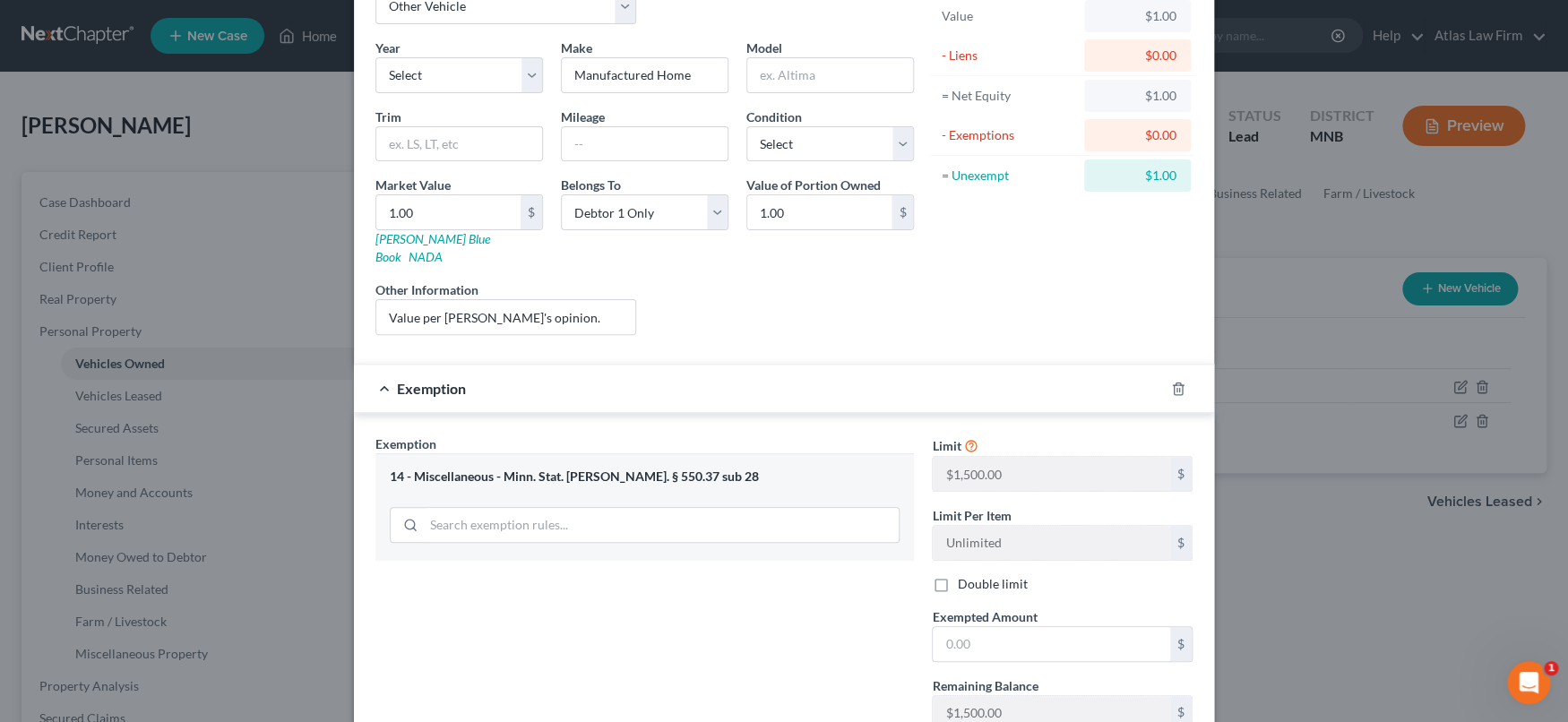
scroll to position [199, 0]
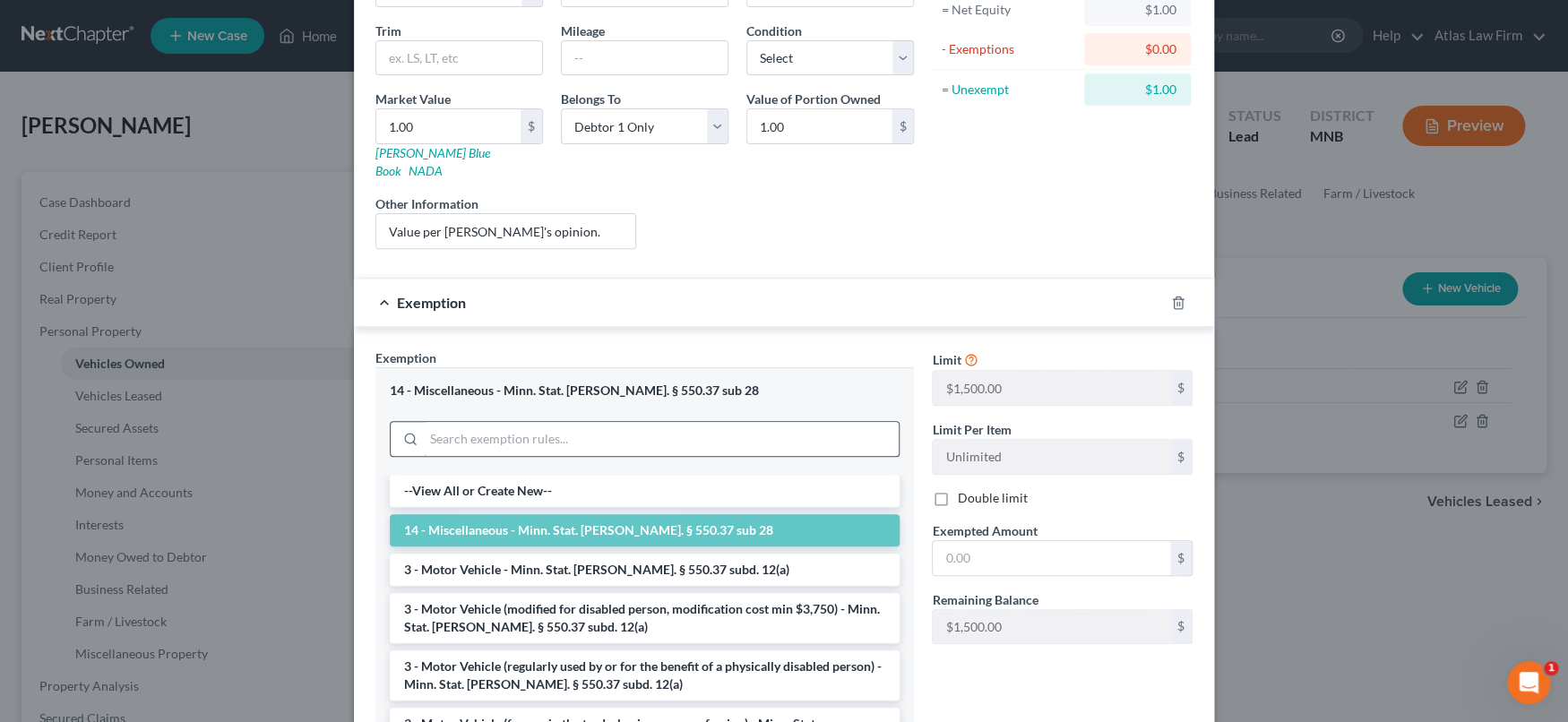
click at [783, 421] on input "search" at bounding box center [661, 438] width 475 height 34
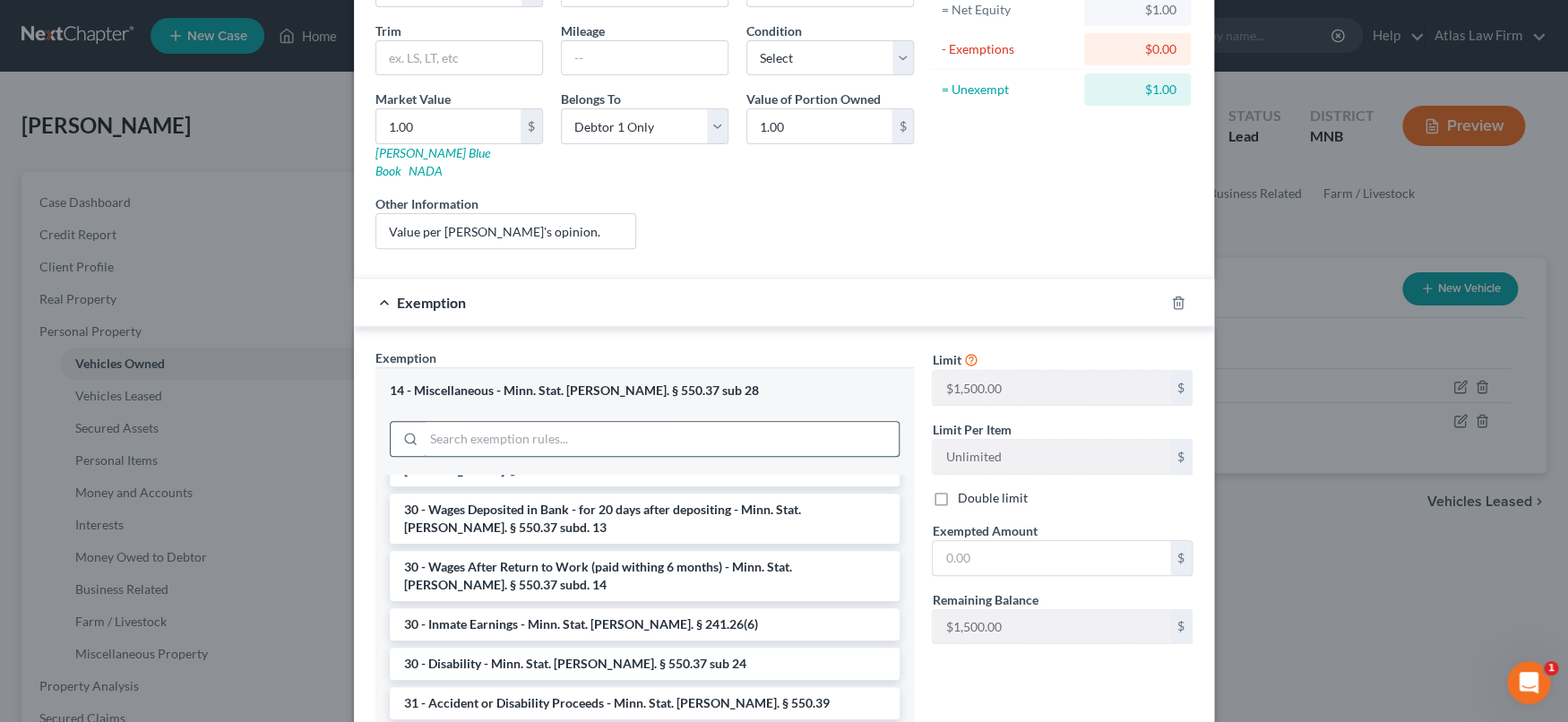
scroll to position [1392, 0]
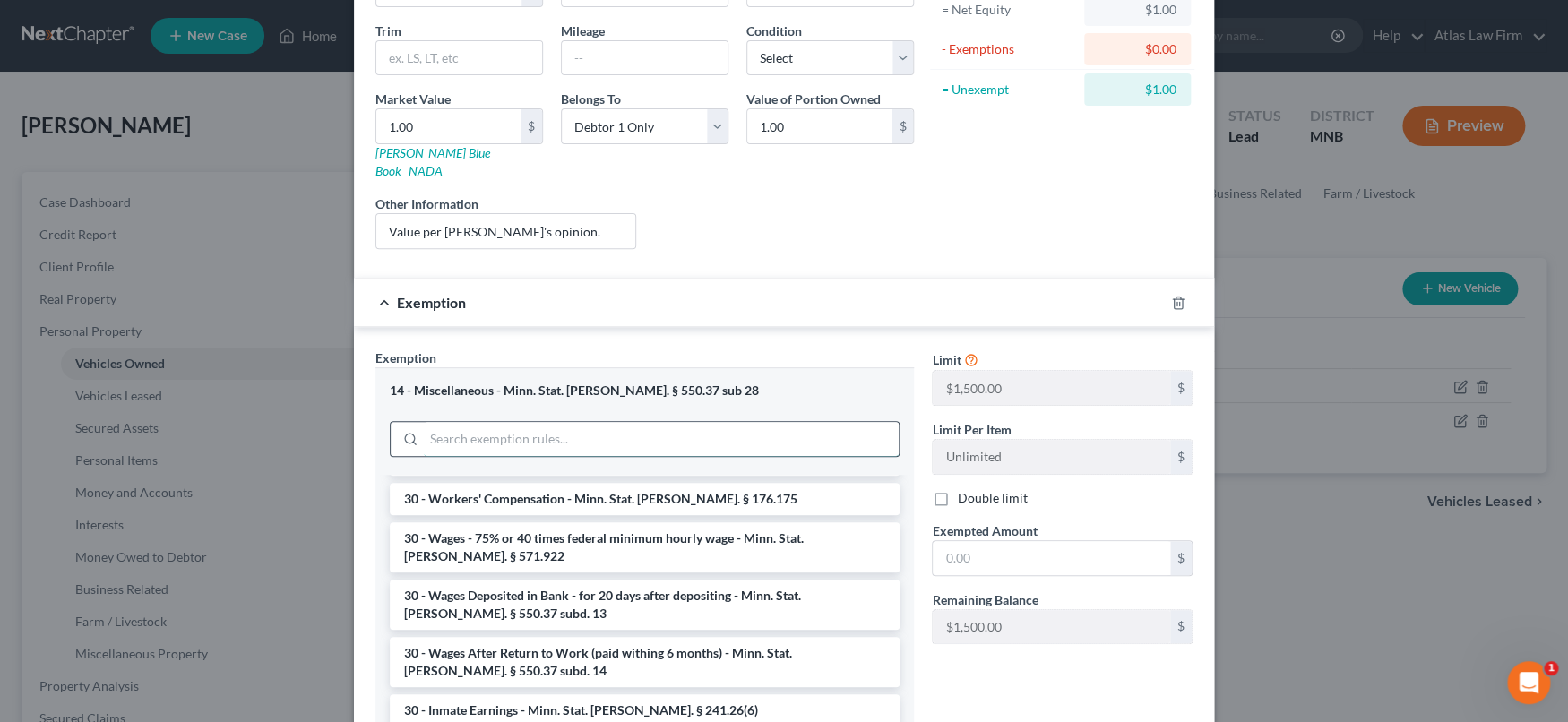
click at [638, 421] on input "search" at bounding box center [661, 438] width 475 height 34
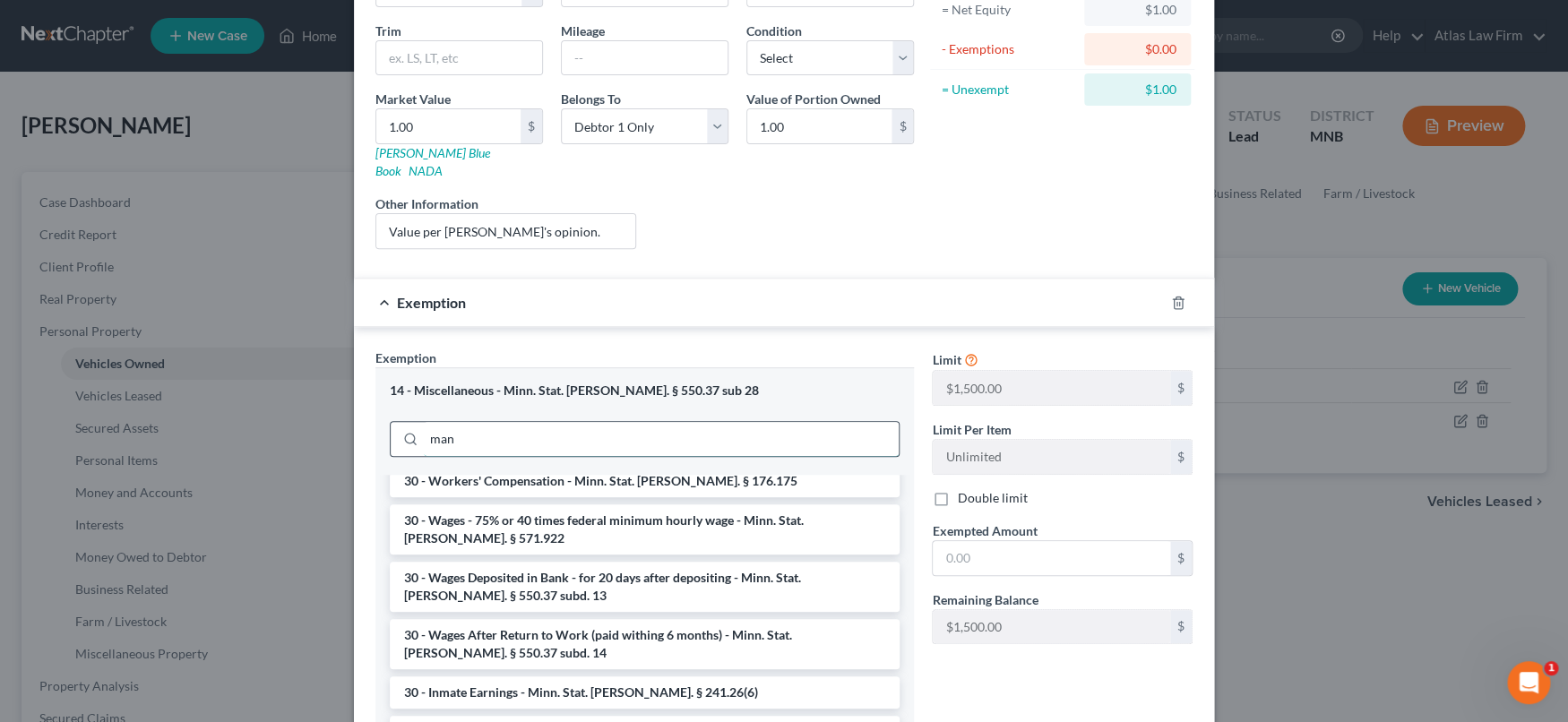
scroll to position [0, 0]
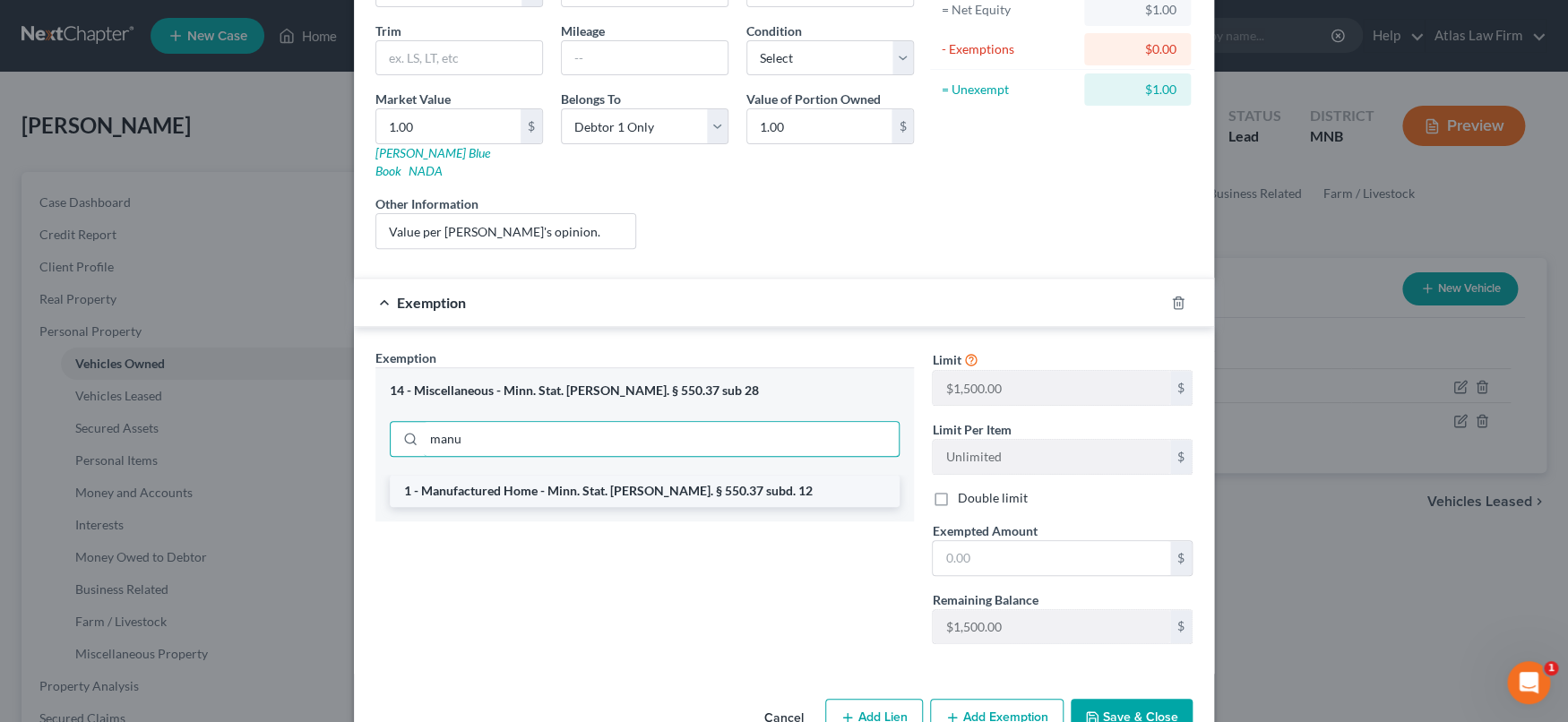
type input "manu"
click at [628, 480] on li "1 - Manufactured Home - Minn. Stat. Ann. § 550.37 subd. 12" at bounding box center [644, 490] width 510 height 32
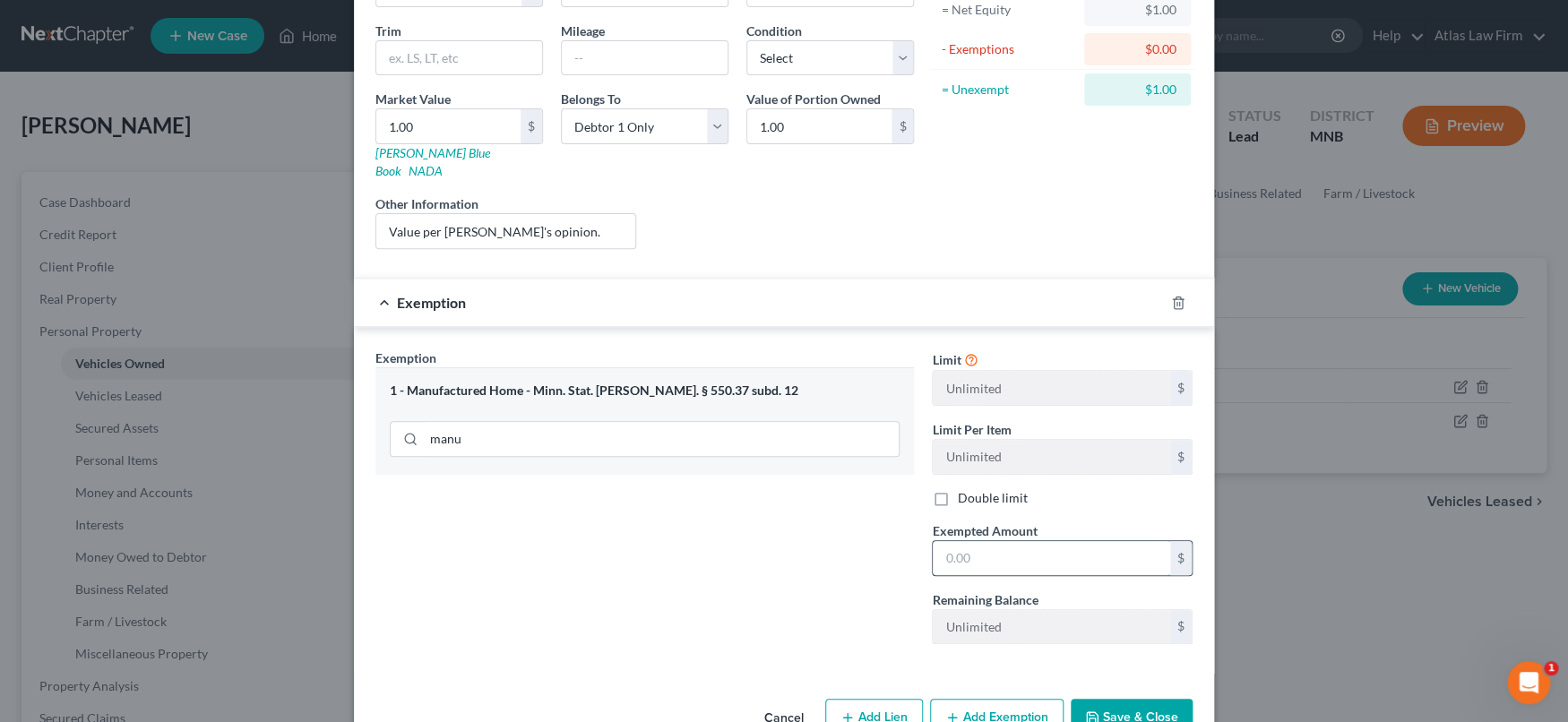
click at [1036, 541] on input "text" at bounding box center [1051, 557] width 237 height 34
type input "9"
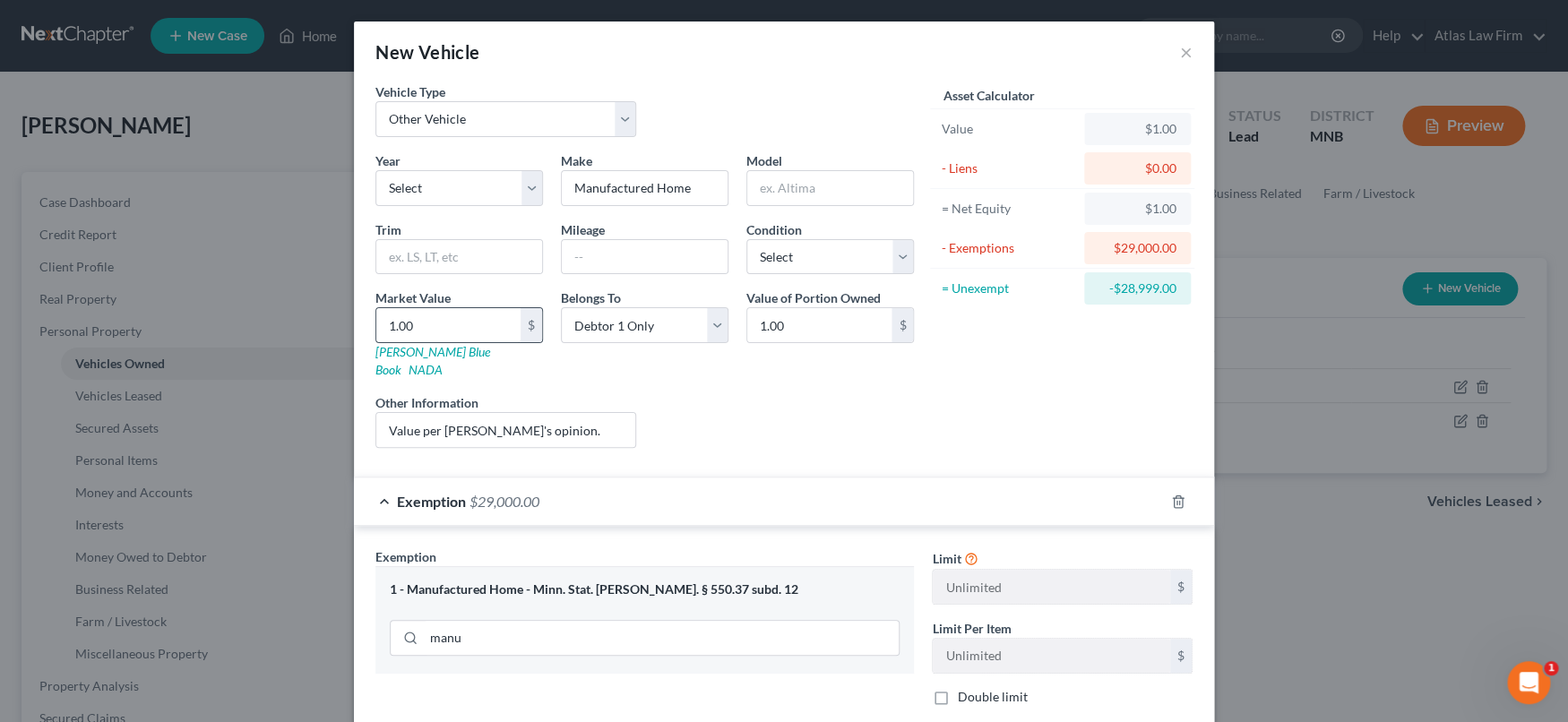
type input "29,000"
click at [484, 320] on input "1.00" at bounding box center [448, 325] width 144 height 34
type input "2"
type input "2.00"
type input "29"
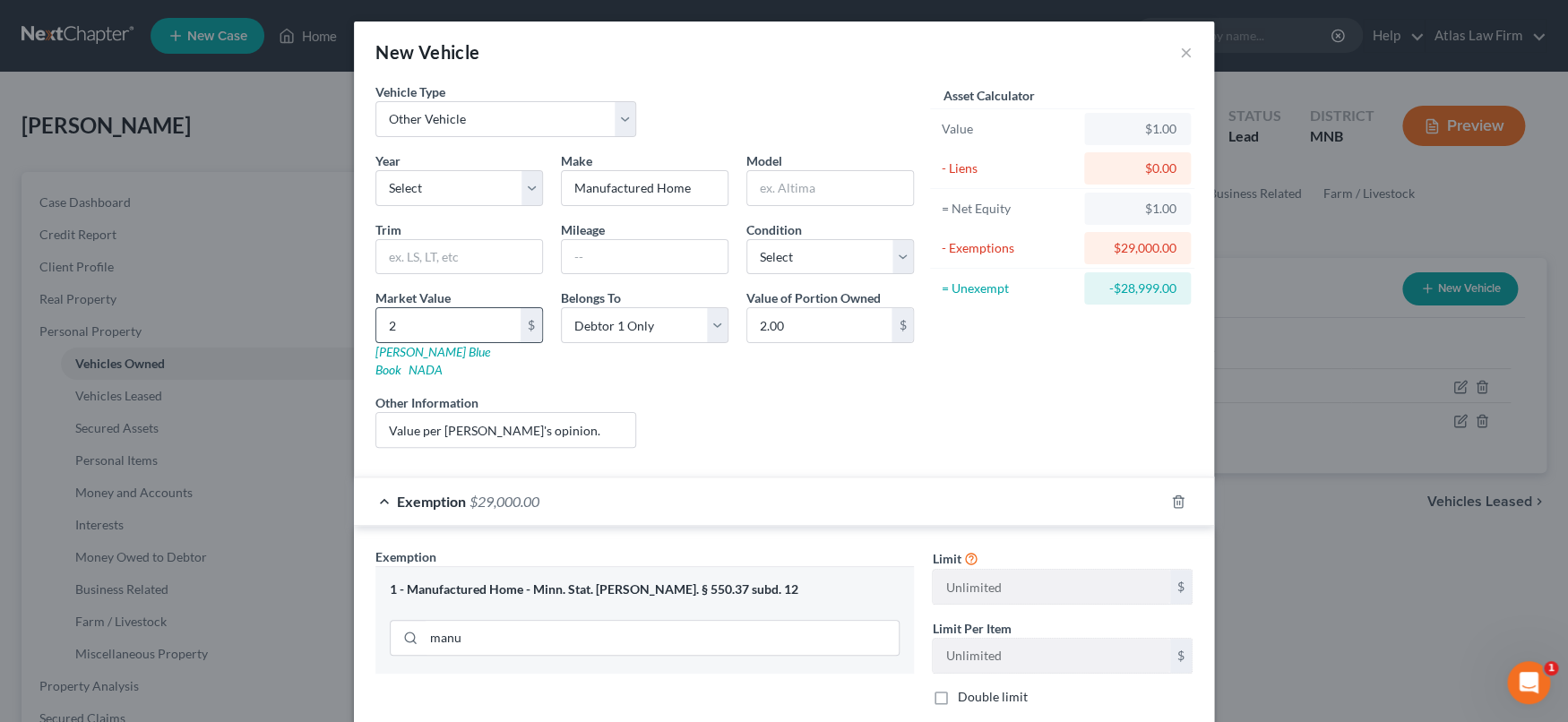
type input "29.00"
type input "290"
type input "290.00"
type input "2900"
type input "2,900.00"
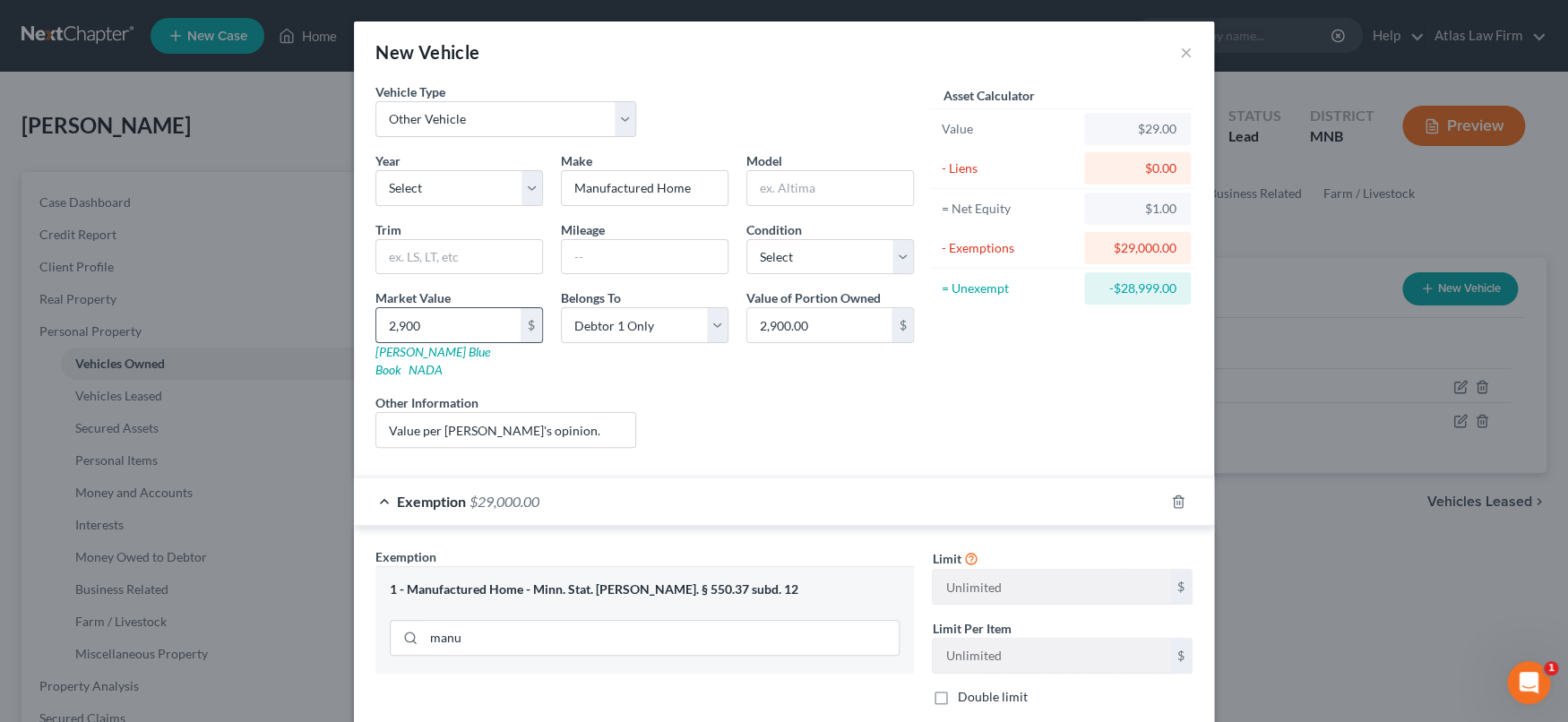
type input "2,9000"
type input "29,000.00"
type input "29,000"
click at [904, 254] on select "Select Excellent Very Good Good Fair Poor" at bounding box center [830, 257] width 167 height 36
select select "2"
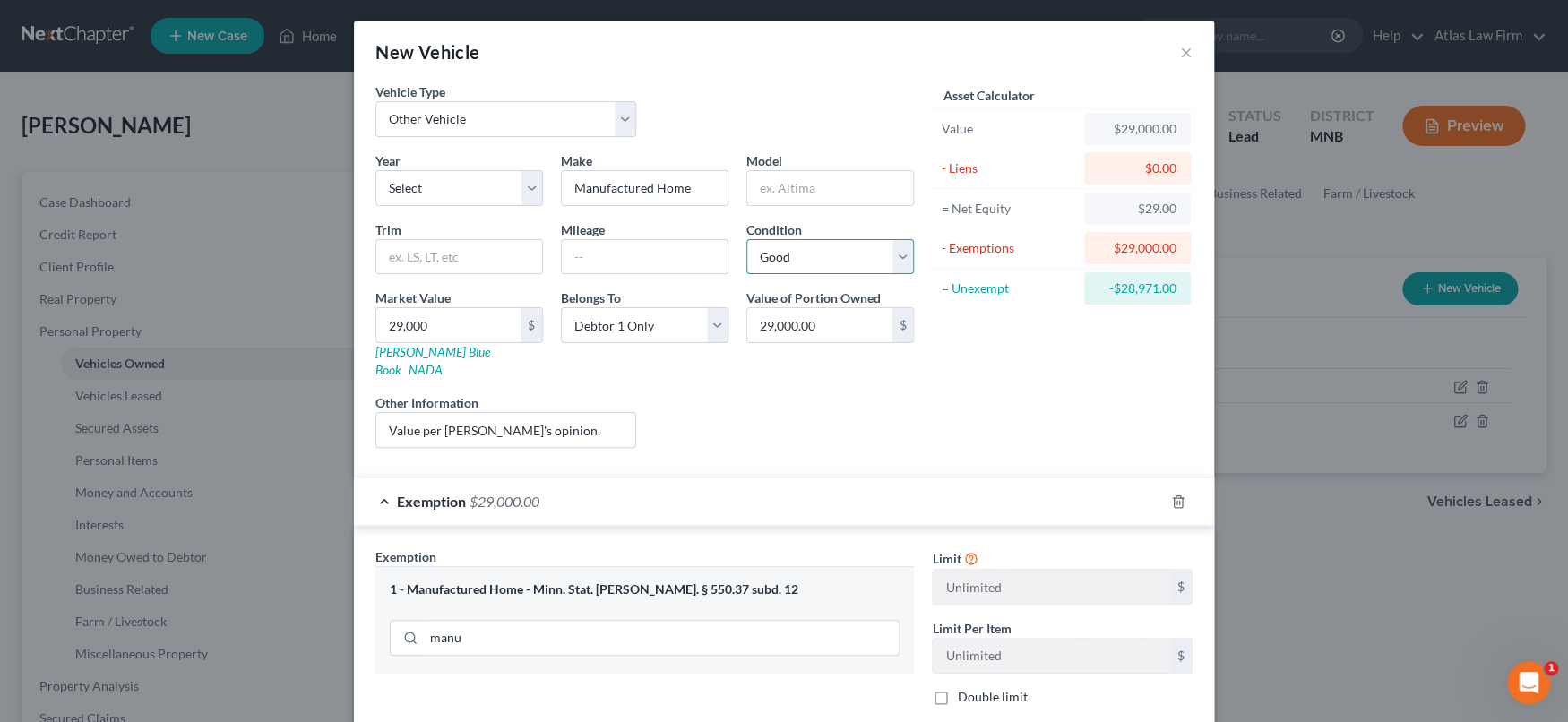
click at [746, 239] on select "Select Excellent Very Good Good Fair Poor" at bounding box center [830, 257] width 167 height 36
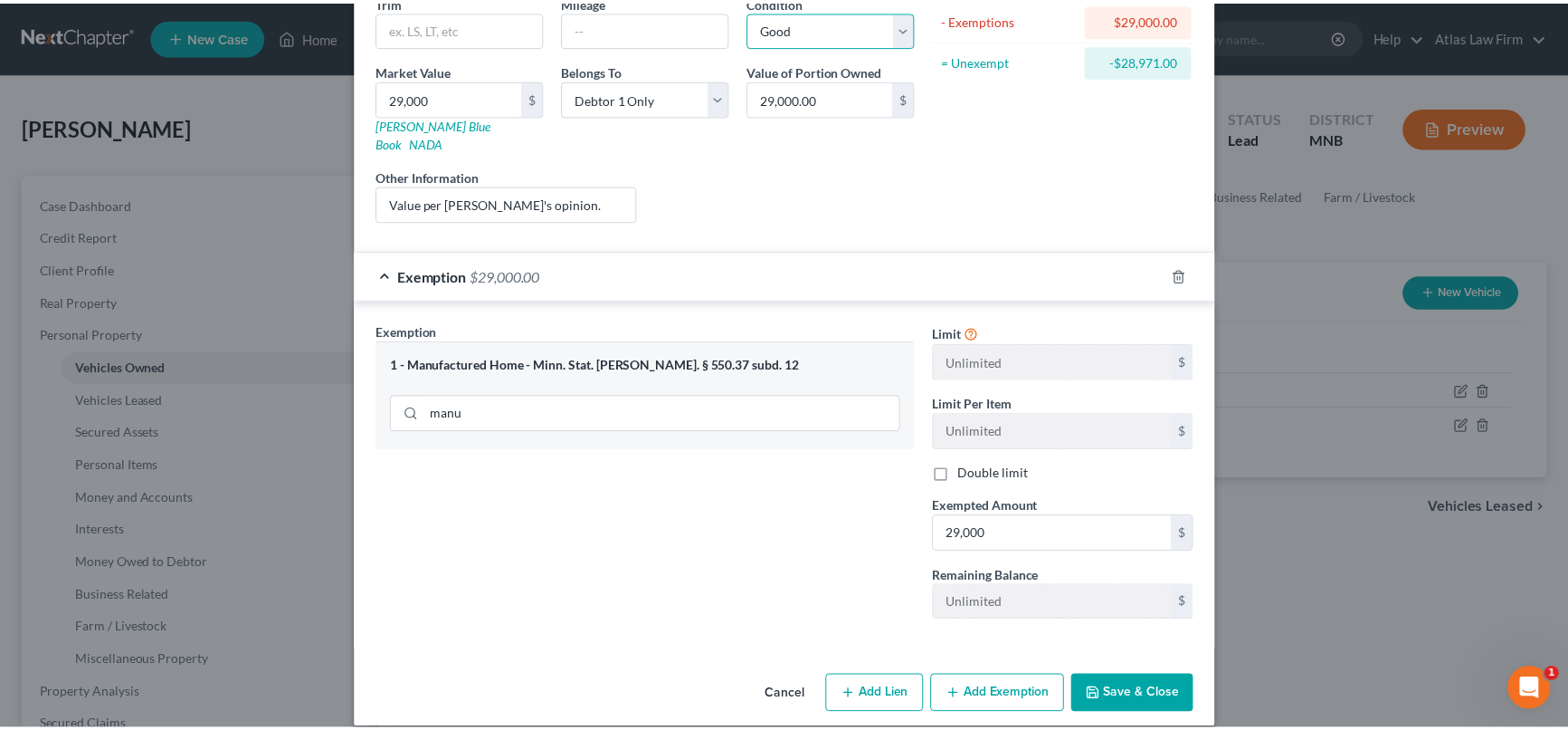
scroll to position [231, 0]
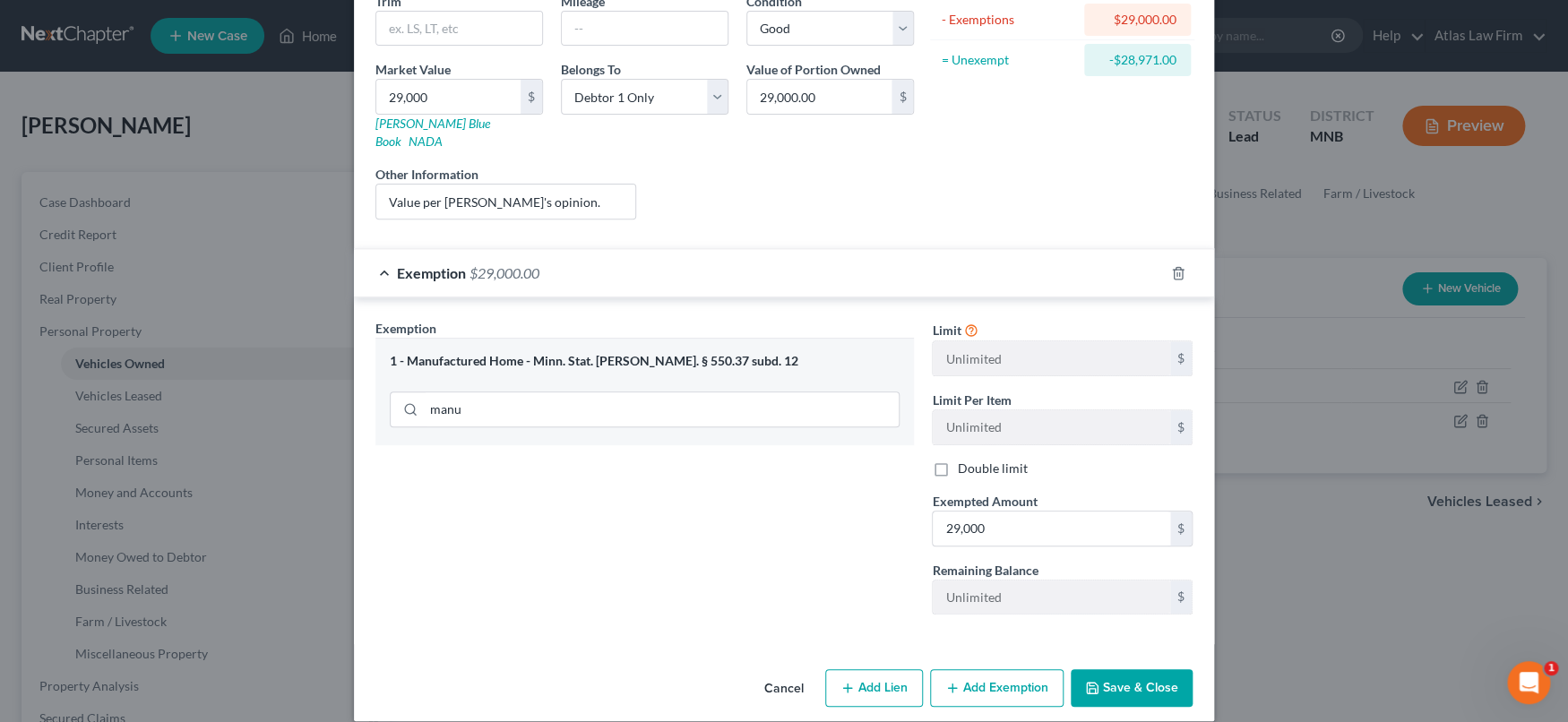
click at [1139, 679] on button "Save & Close" at bounding box center [1131, 687] width 121 height 38
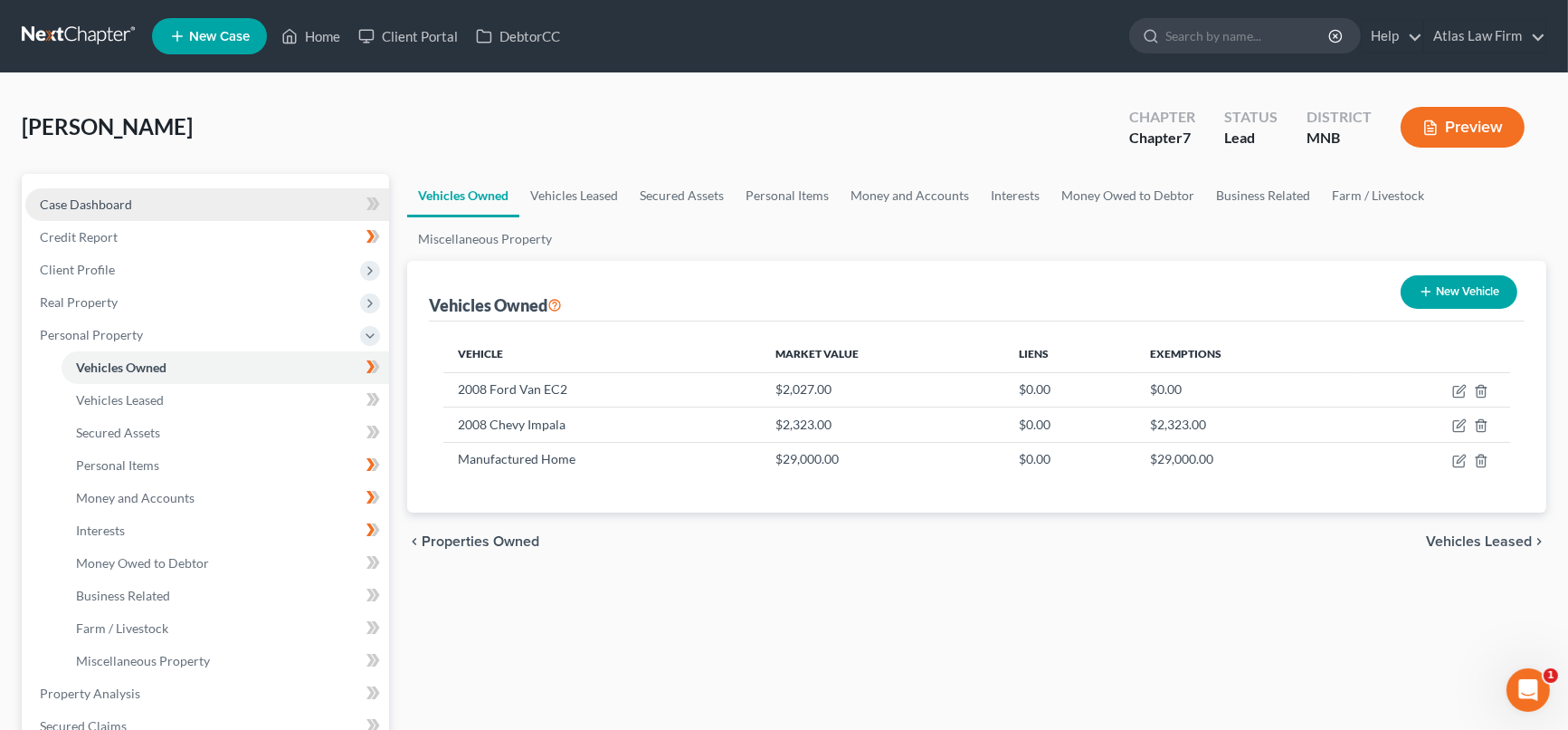
drag, startPoint x: 140, startPoint y: 197, endPoint x: 138, endPoint y: 208, distance: 11.2
click at [139, 197] on link "Case Dashboard" at bounding box center [206, 204] width 363 height 33
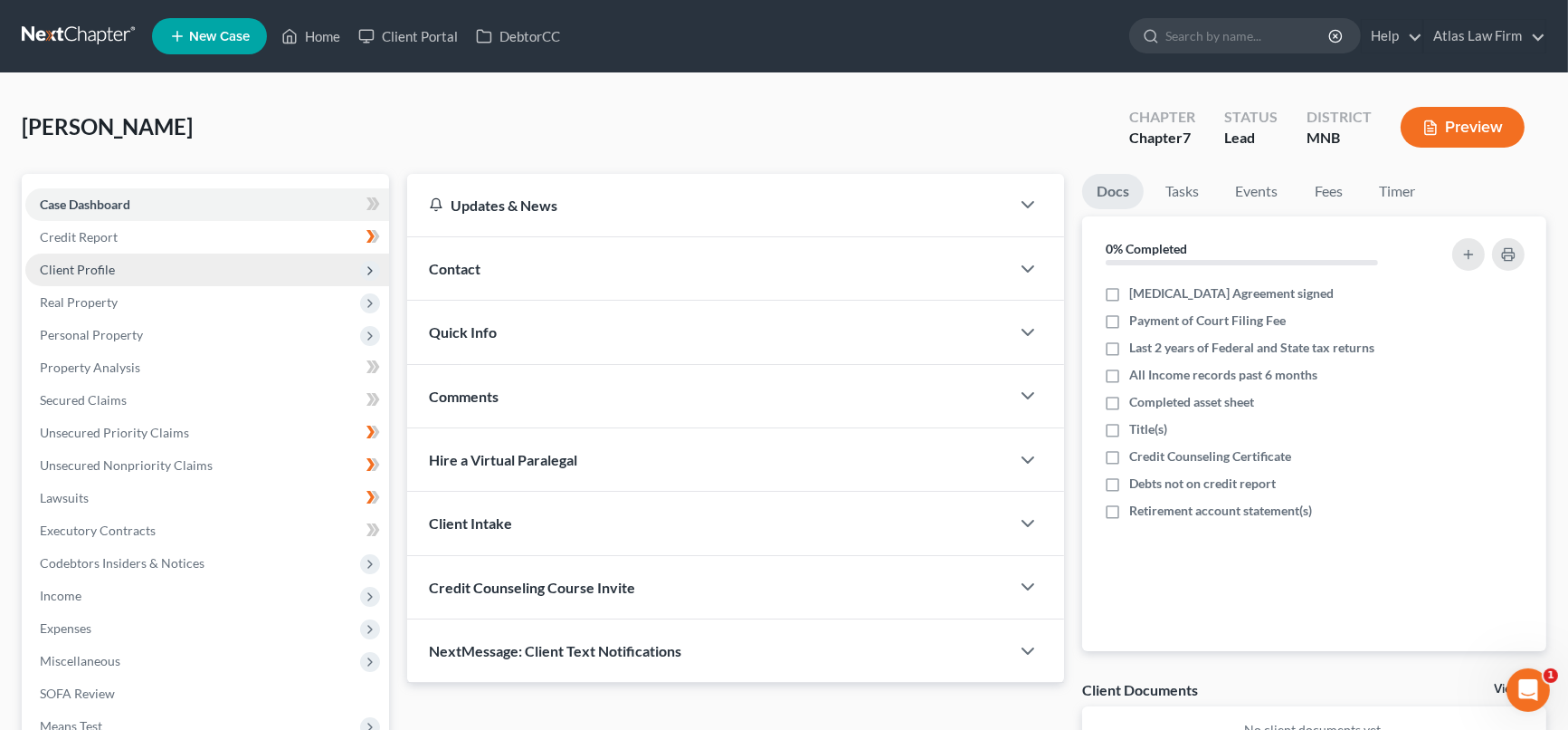
click at [120, 262] on span "Client Profile" at bounding box center [206, 270] width 363 height 33
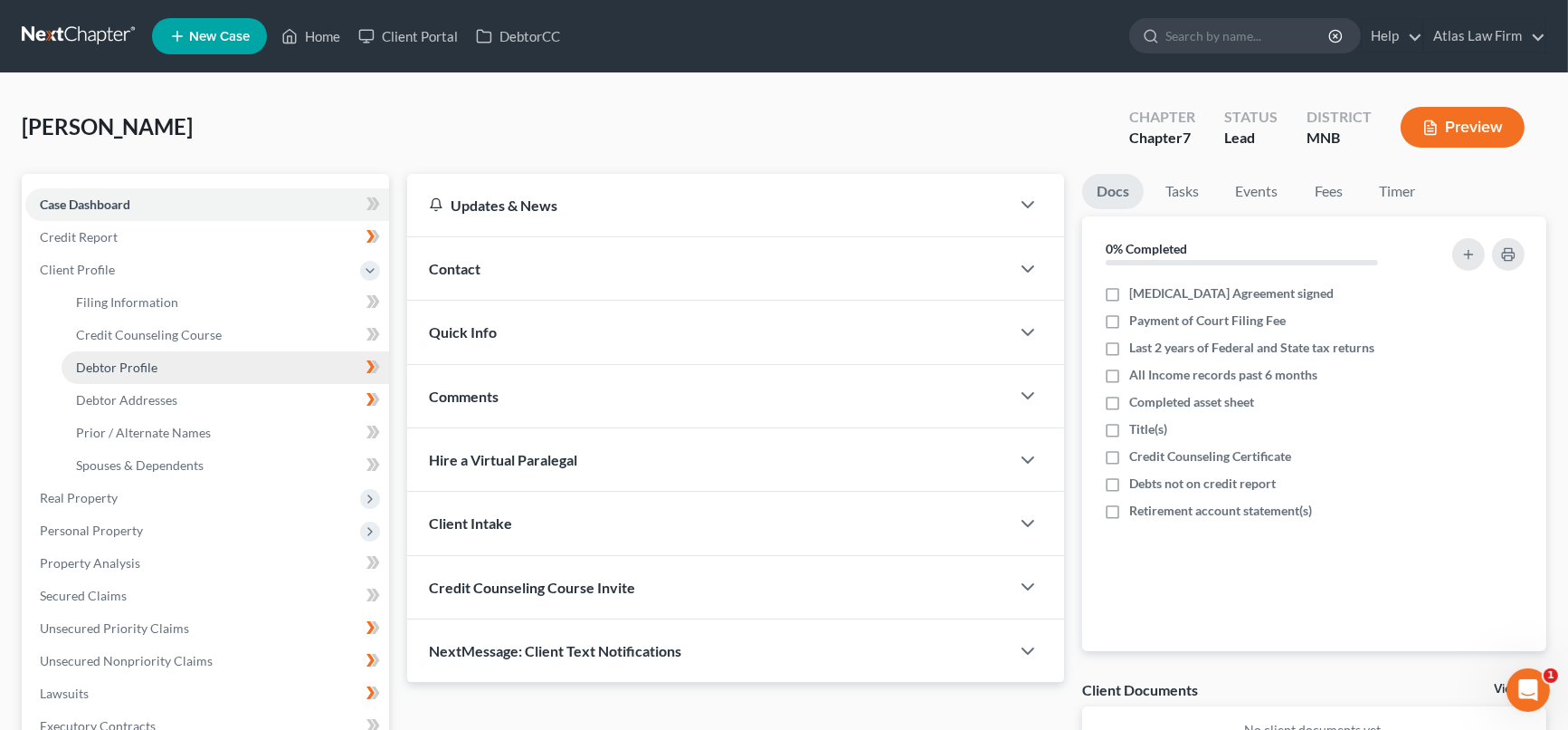
drag, startPoint x: 135, startPoint y: 359, endPoint x: 208, endPoint y: 365, distance: 73.2
click at [135, 361] on span "Debtor Profile" at bounding box center [117, 366] width 82 height 16
select select "0"
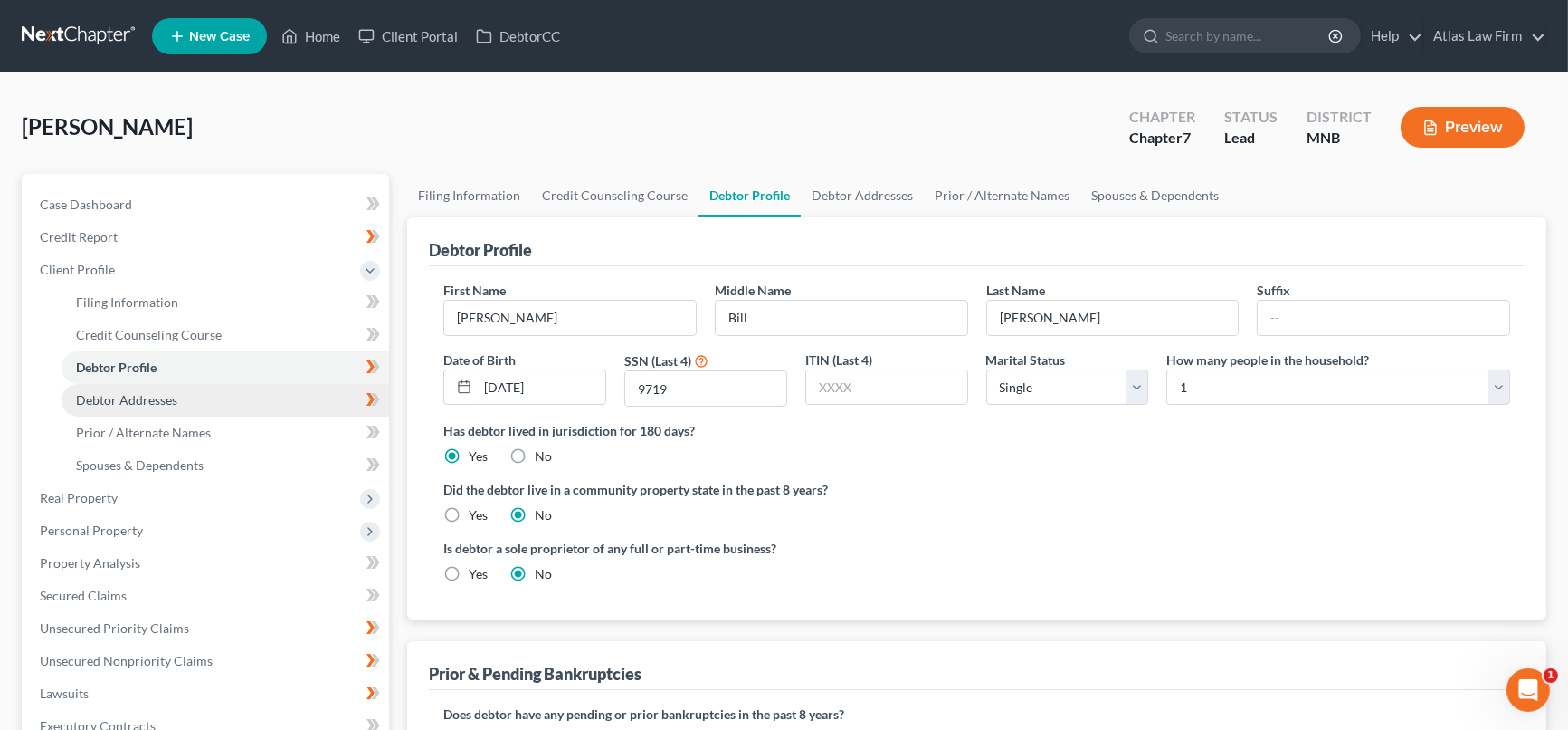
click at [220, 400] on link "Debtor Addresses" at bounding box center [225, 400] width 327 height 33
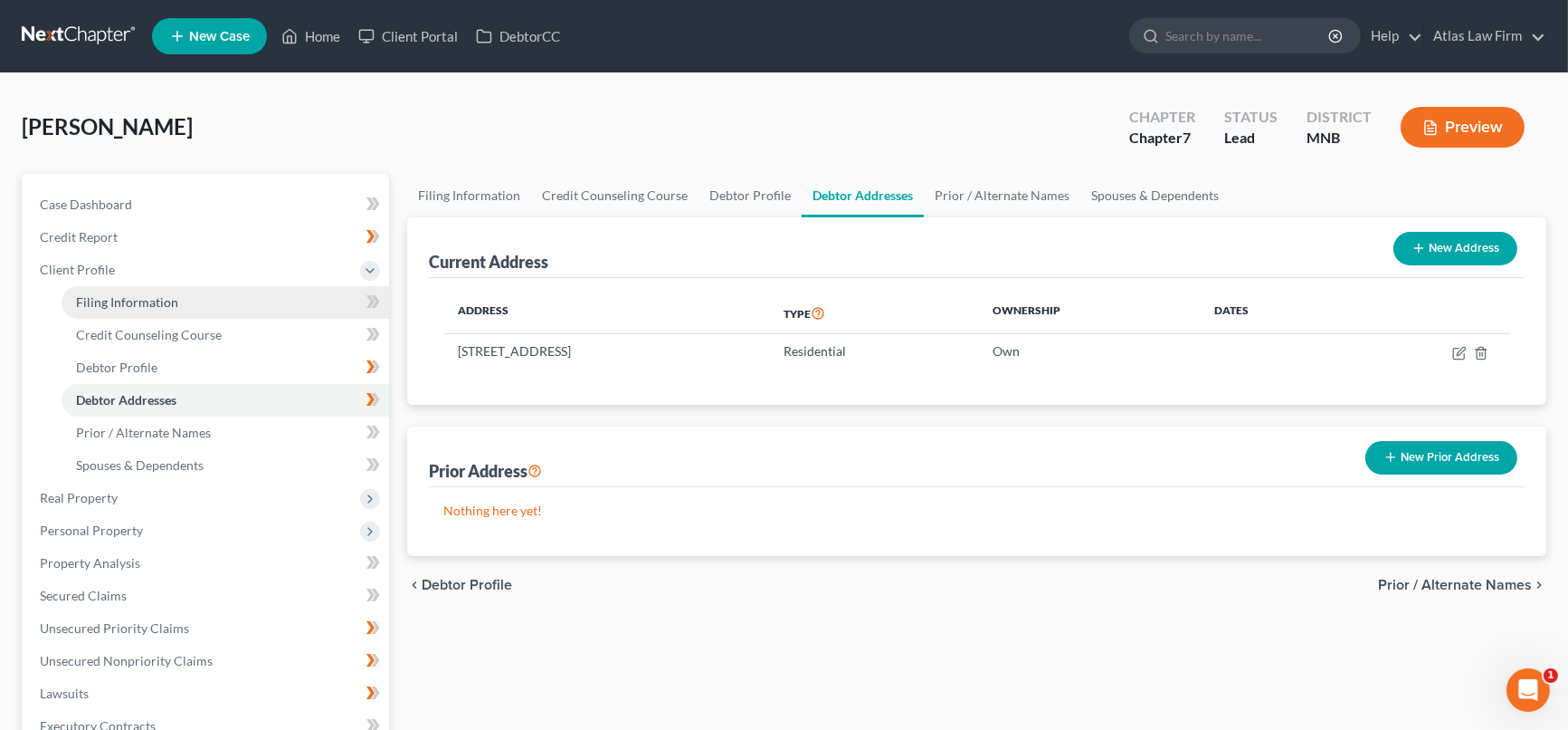
click at [188, 308] on link "Filing Information" at bounding box center [225, 302] width 327 height 33
select select "1"
select select "0"
select select "24"
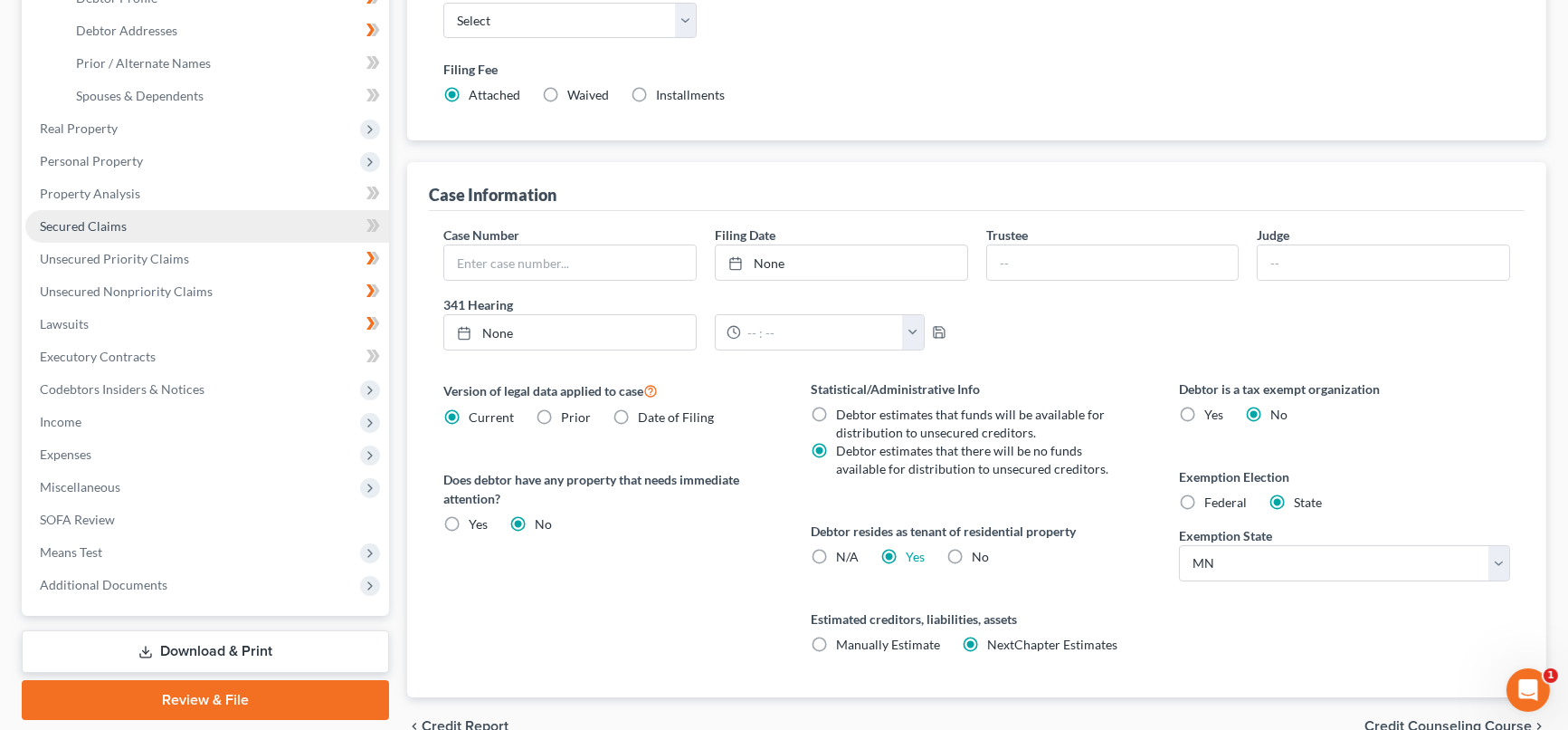
scroll to position [402, 0]
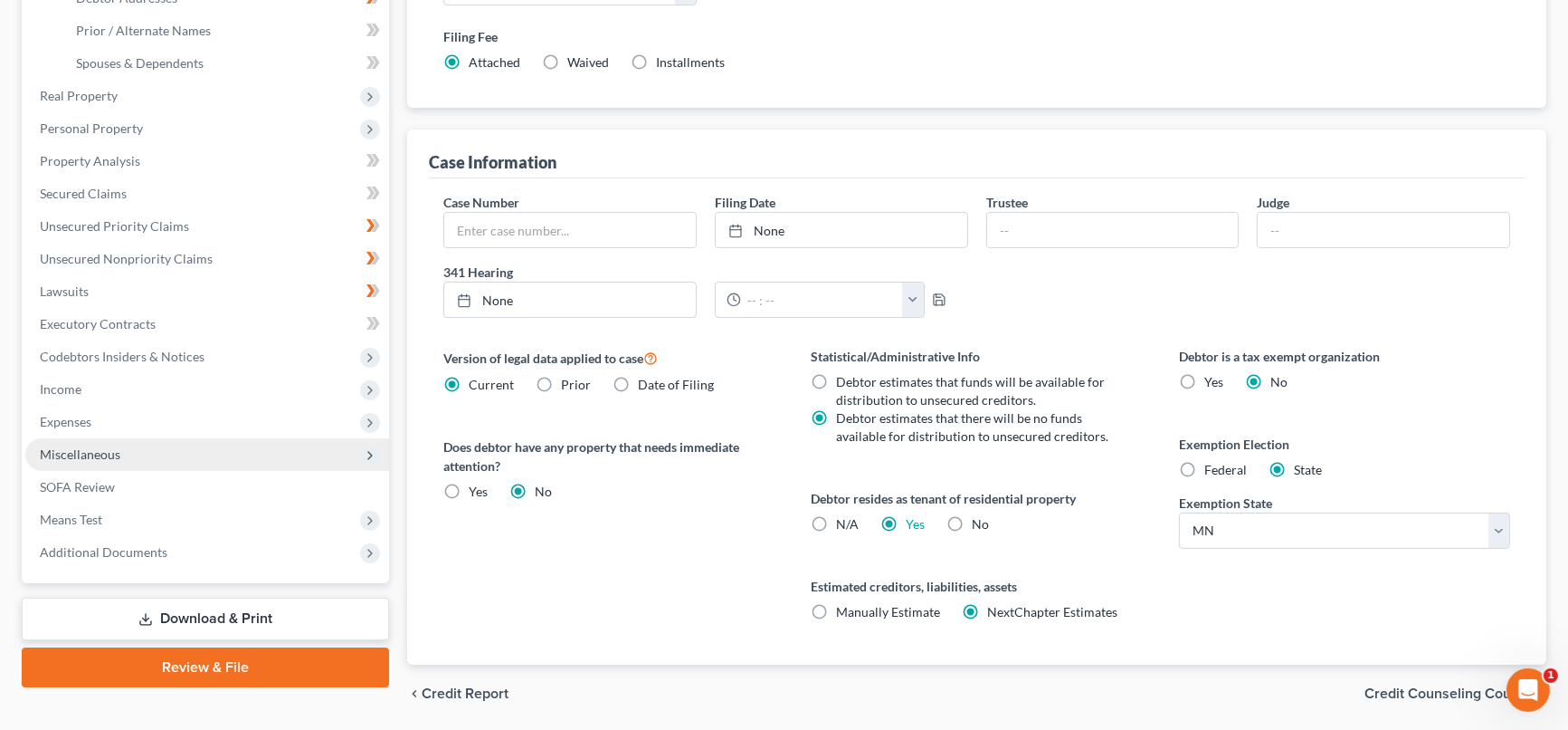
click at [128, 446] on span "Miscellaneous" at bounding box center [206, 454] width 363 height 33
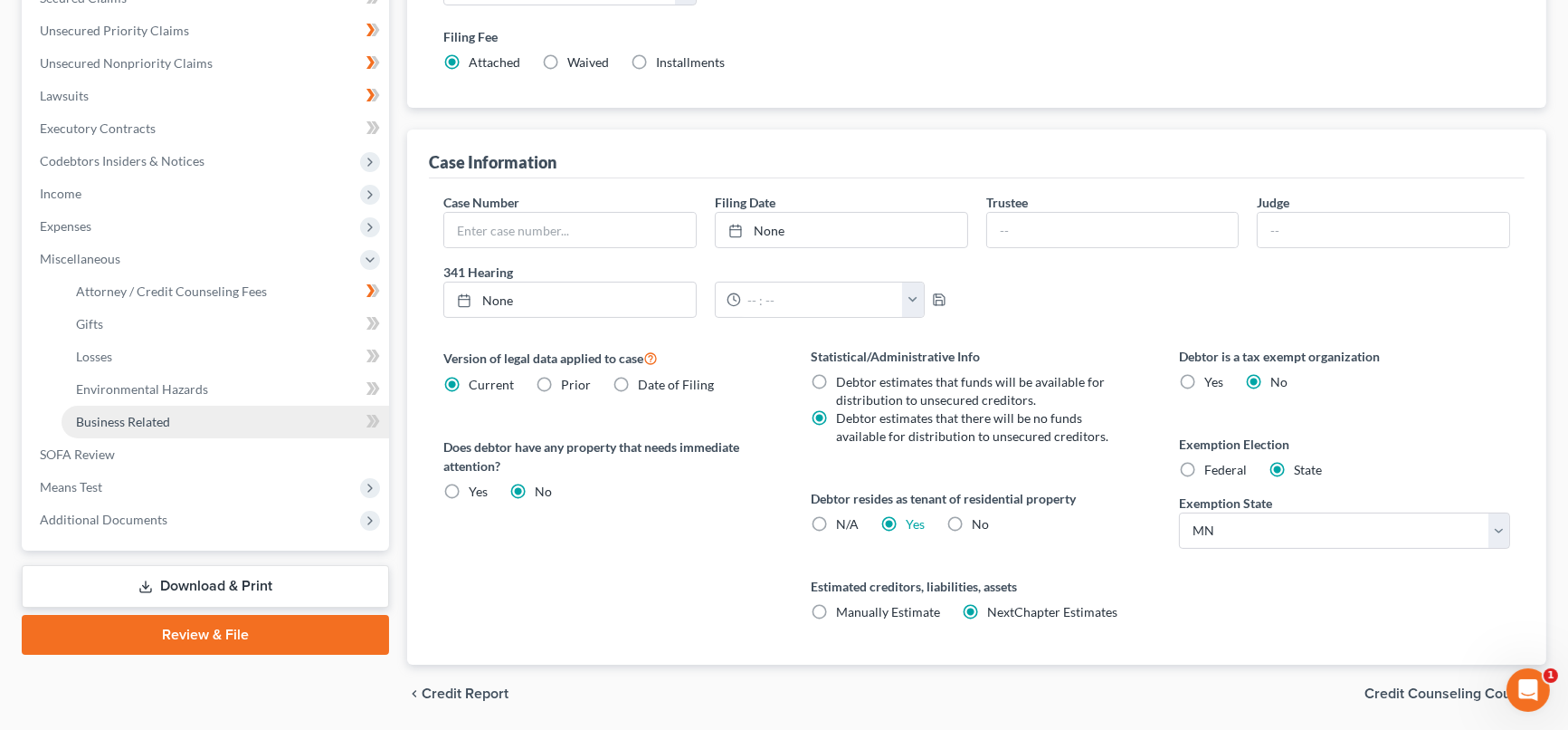
click at [139, 420] on span "Business Related" at bounding box center [123, 421] width 94 height 16
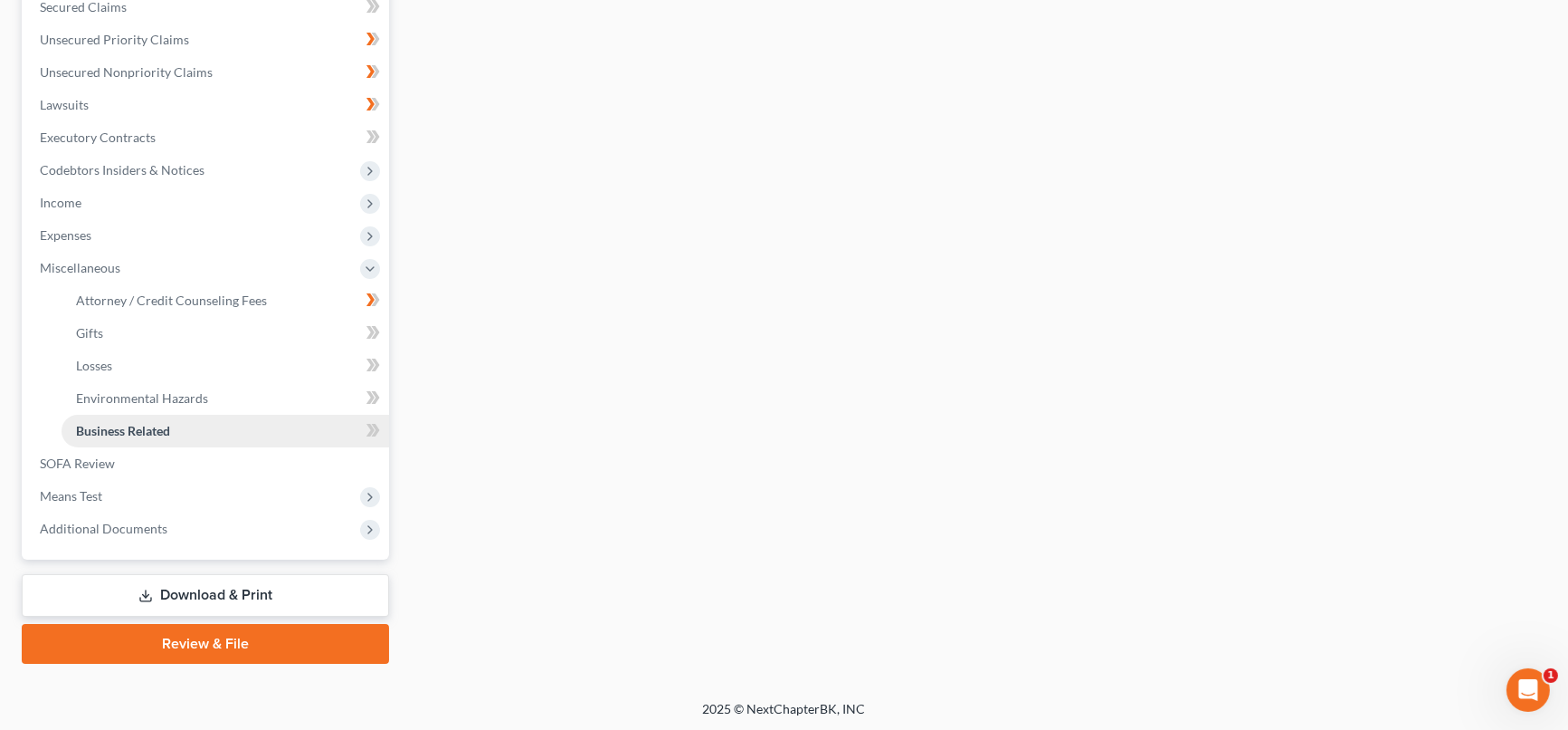
scroll to position [192, 0]
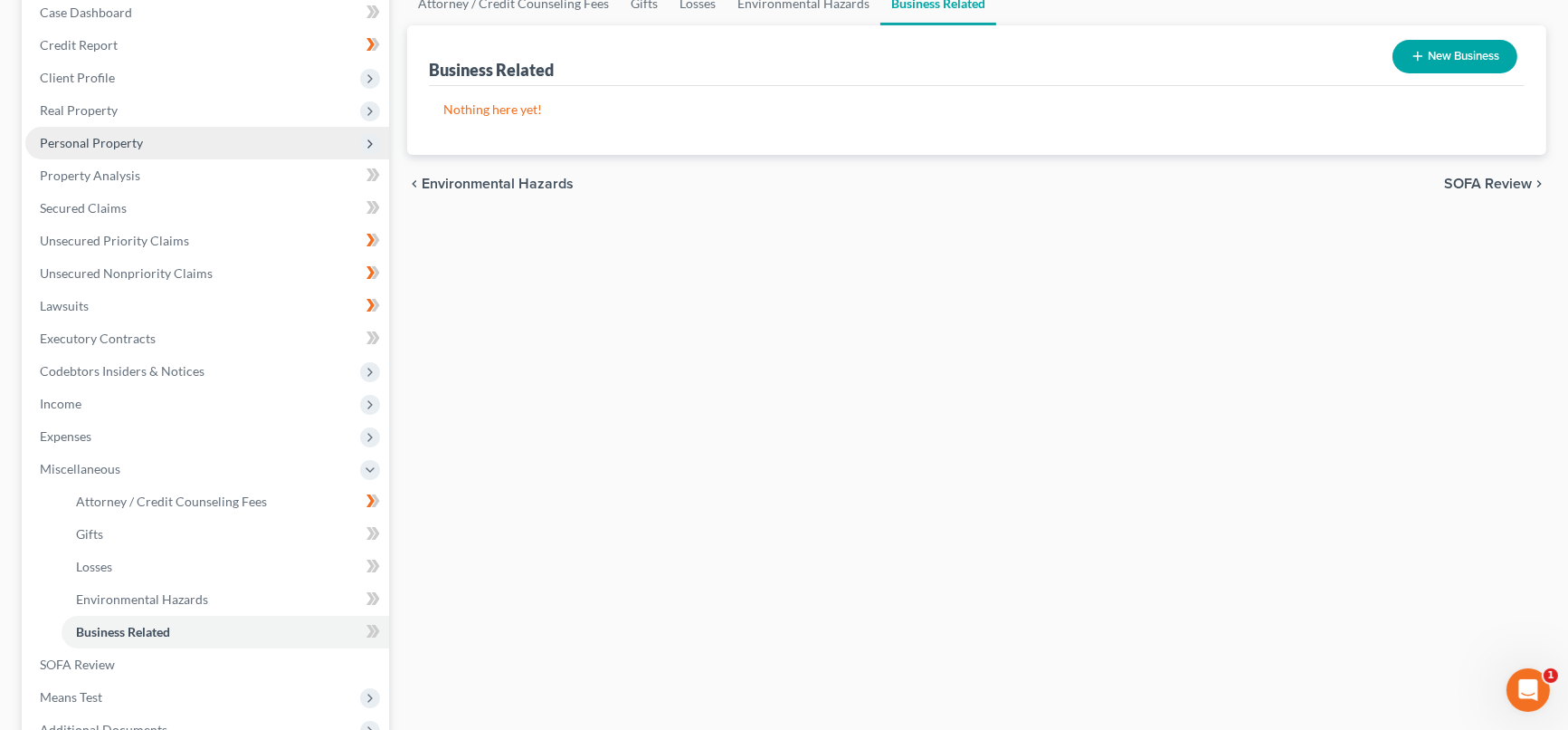
click at [178, 143] on span "Personal Property" at bounding box center [206, 142] width 363 height 33
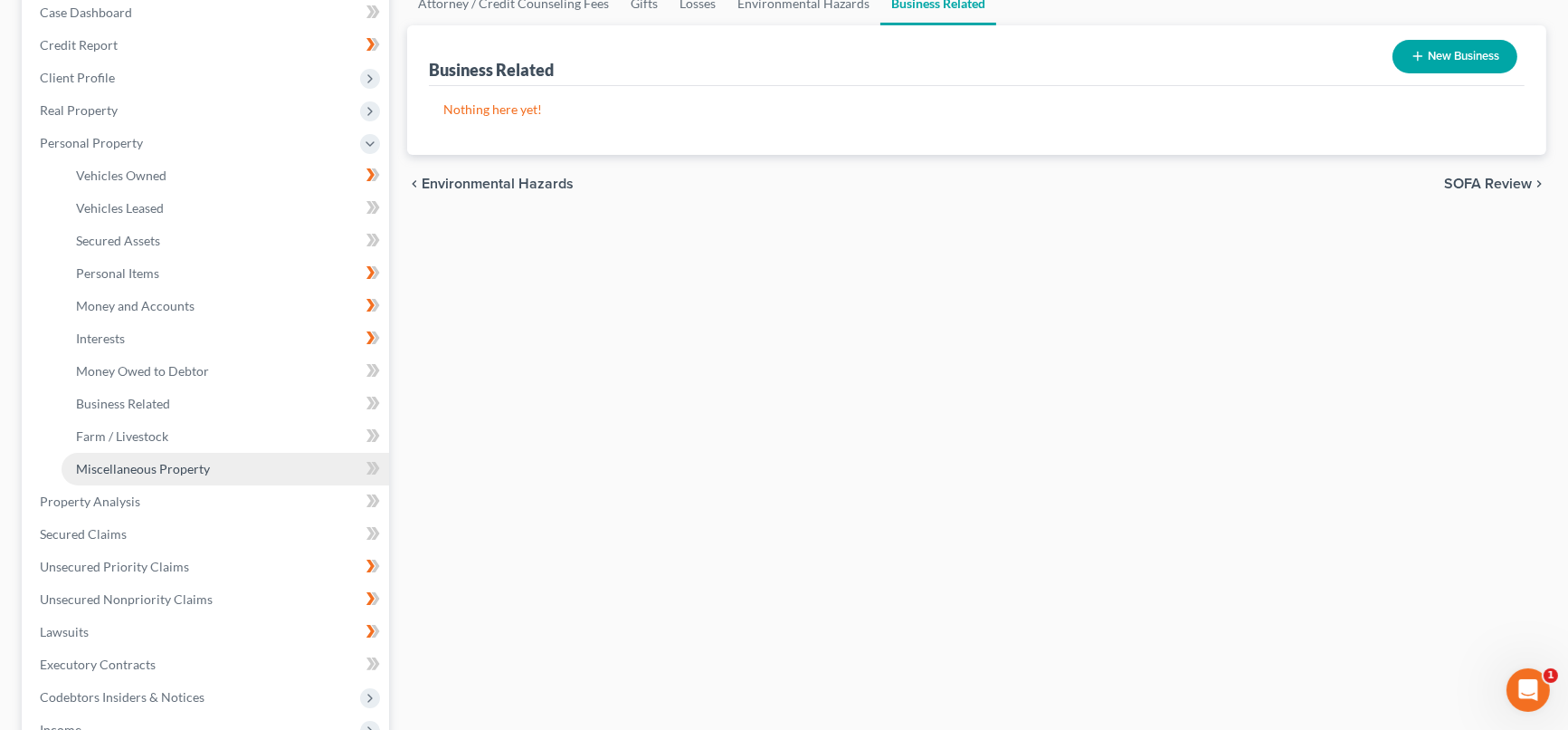
click at [180, 460] on span "Miscellaneous Property" at bounding box center [143, 468] width 134 height 16
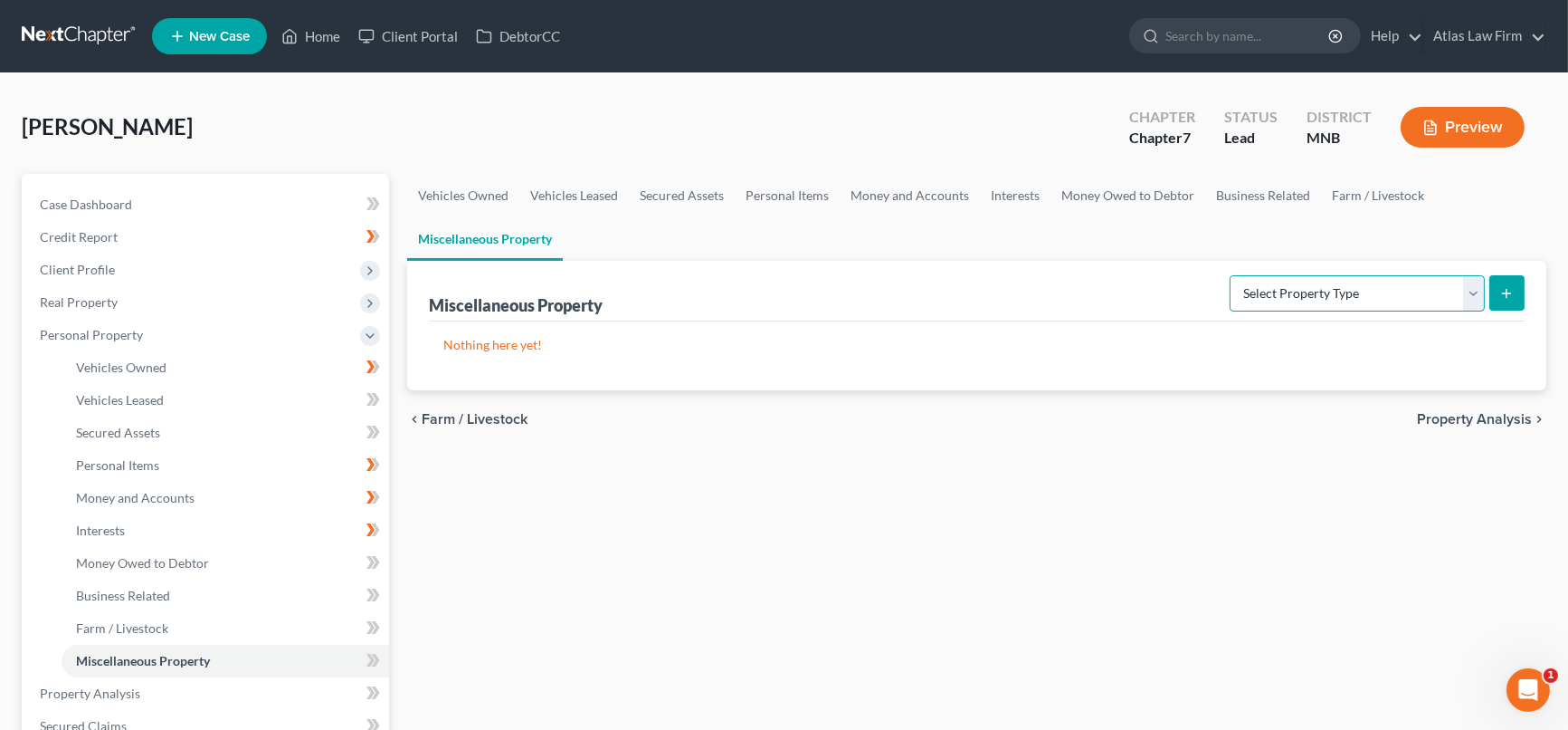
click at [1478, 296] on select "Select Property Type Assigned for Creditor Benefit Within 1 Year Holding for An…" at bounding box center [1357, 293] width 256 height 36
select select "transferred"
click at [1230, 275] on select "Select Property Type Assigned for Creditor Benefit Within 1 Year Holding for An…" at bounding box center [1357, 293] width 256 height 36
click at [1515, 292] on button "submit" at bounding box center [1507, 293] width 35 height 35
select select "Ordinary (within 2 years)"
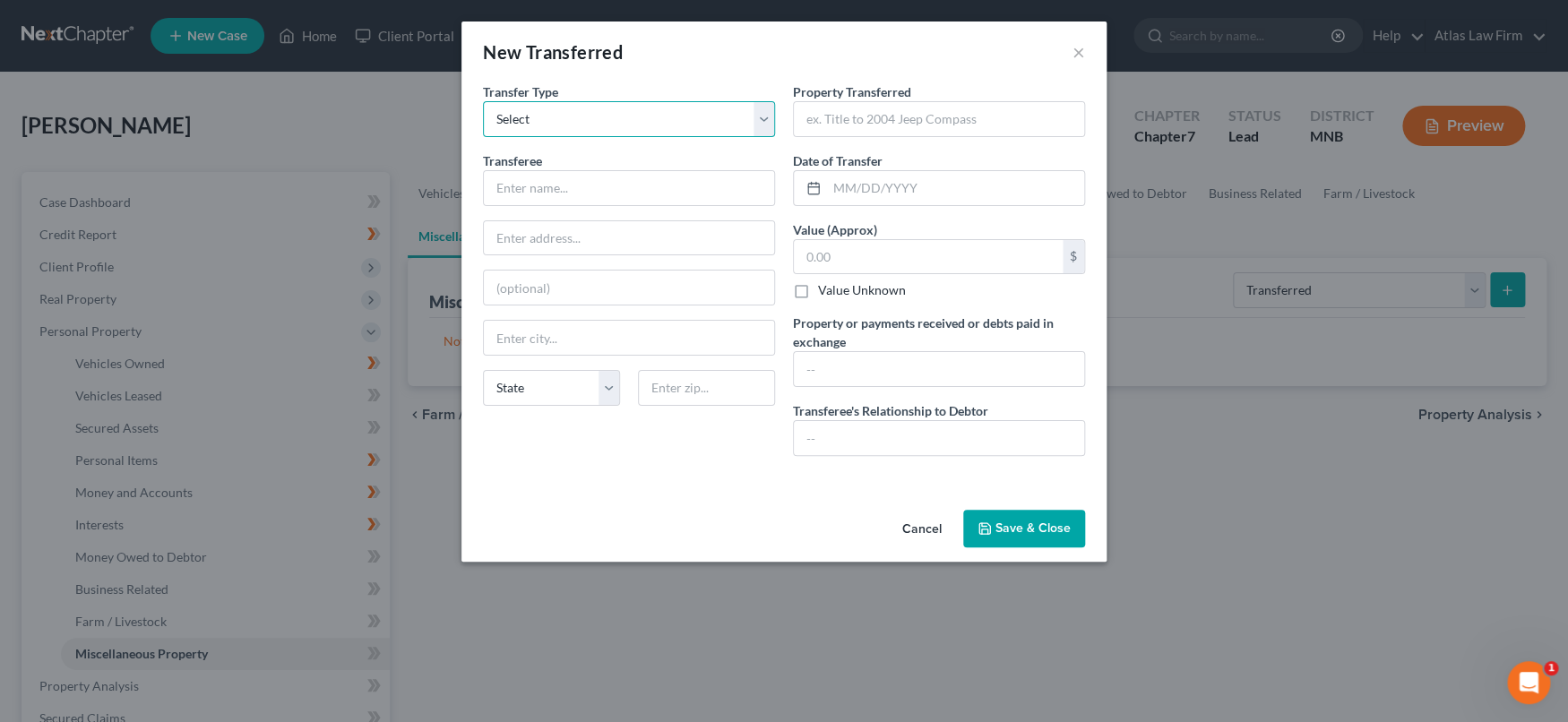
click at [765, 118] on select "Select Ordinary (within 2 years) Within 10 Years" at bounding box center [628, 119] width 292 height 36
click at [730, 187] on input "text" at bounding box center [628, 188] width 290 height 34
type input "3rd Party Sale"
click at [860, 115] on input "text" at bounding box center [938, 119] width 290 height 34
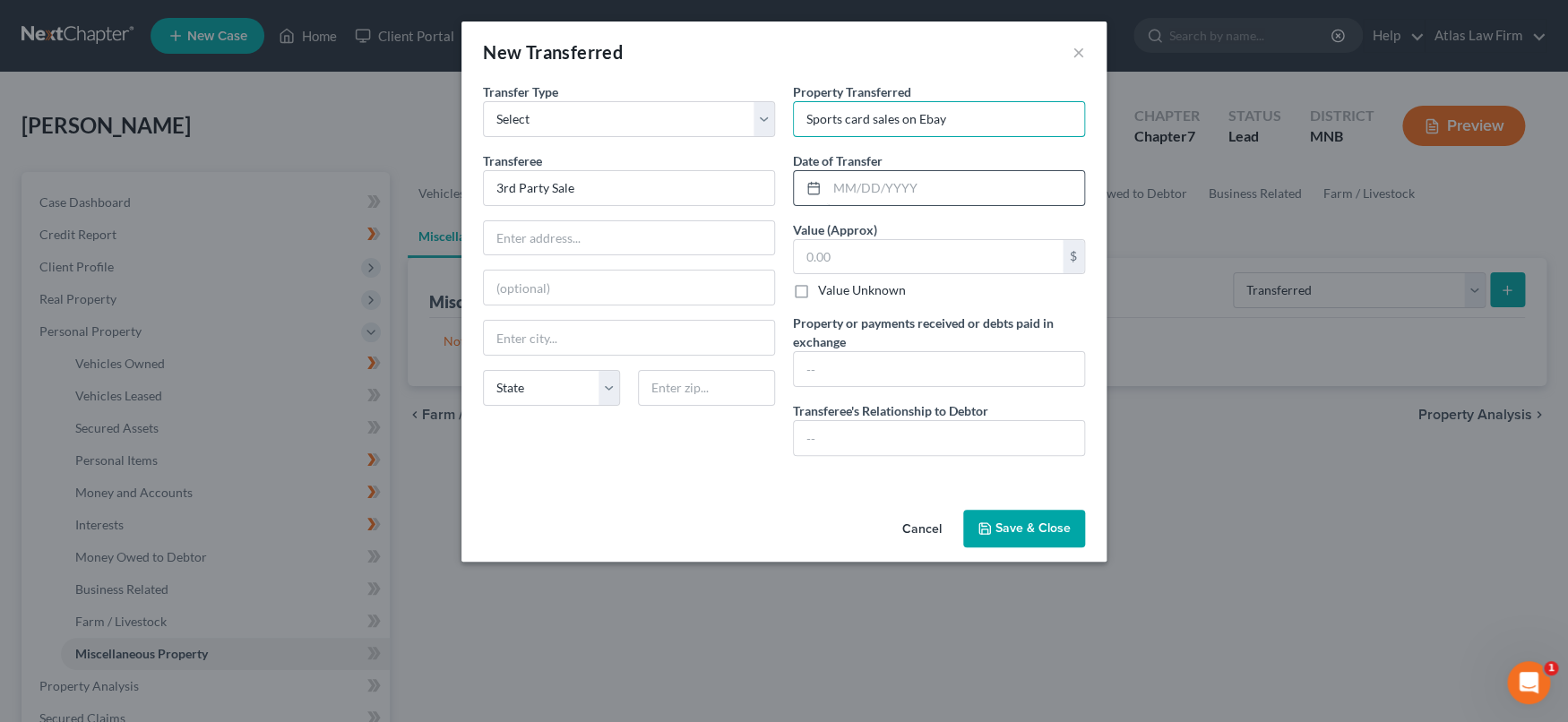
type input "Sports card sales on Ebay"
click at [941, 189] on input "text" at bounding box center [954, 188] width 257 height 34
type input "[DATE]"
click at [933, 253] on input "text" at bounding box center [928, 257] width 269 height 34
type input "1.00"
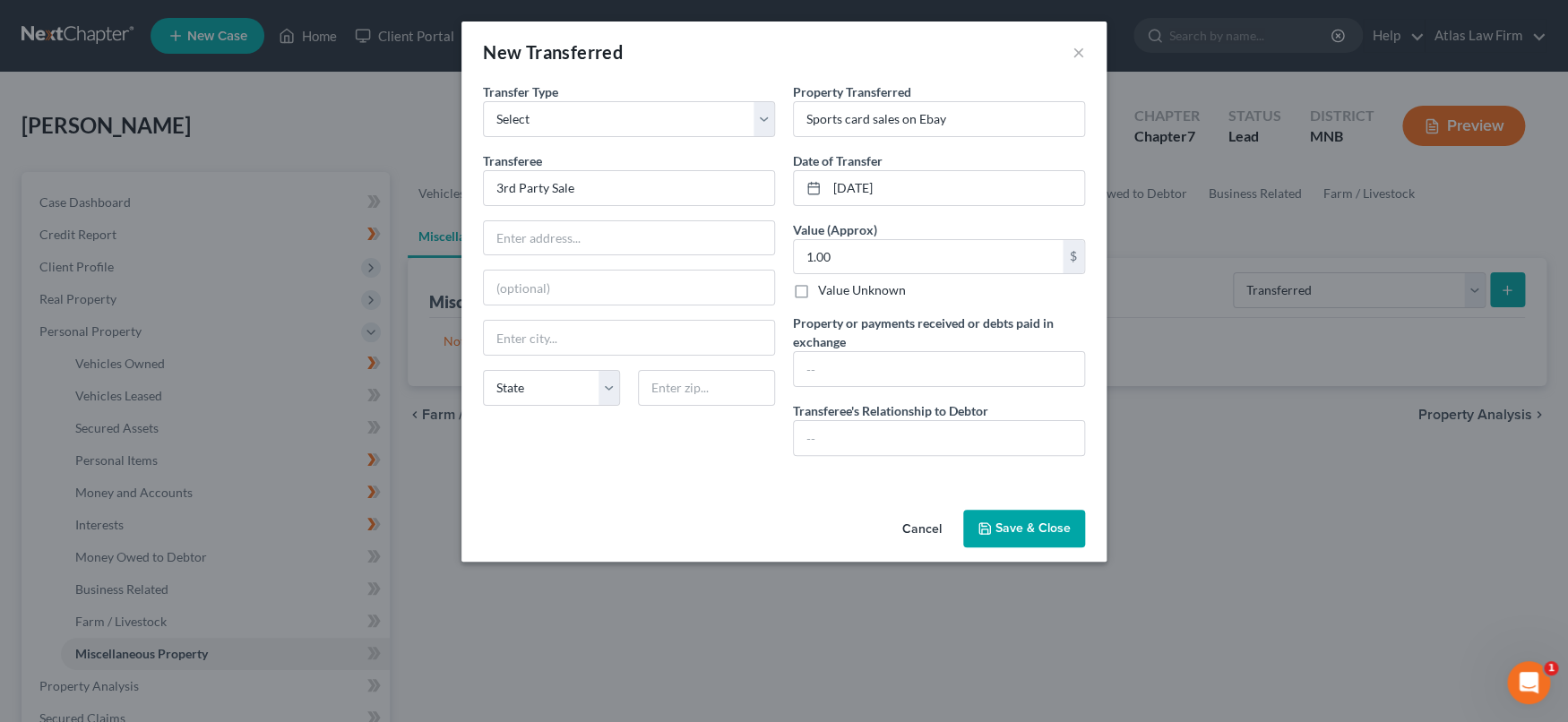
click at [1002, 529] on button "Save & Close" at bounding box center [1023, 528] width 121 height 38
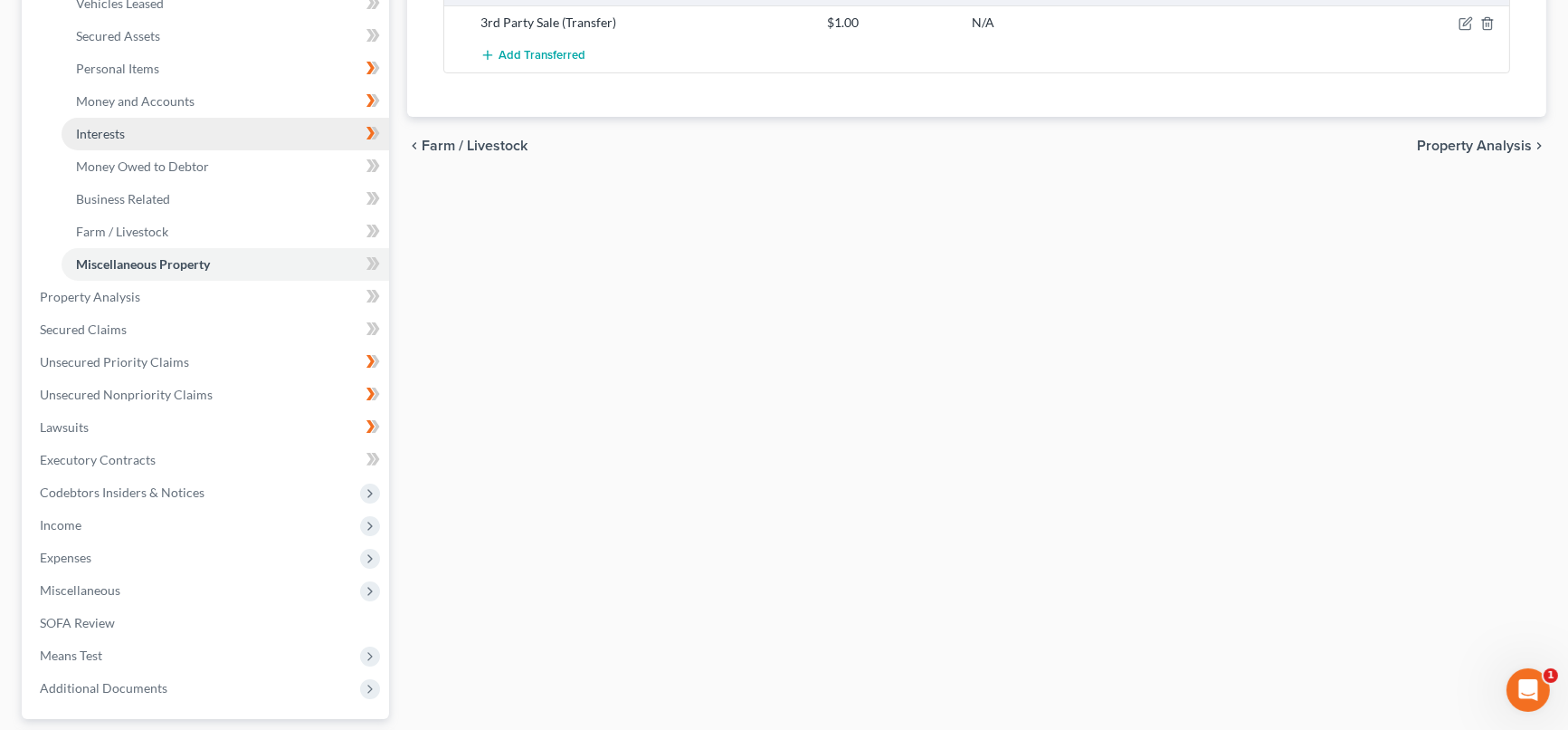
scroll to position [402, 0]
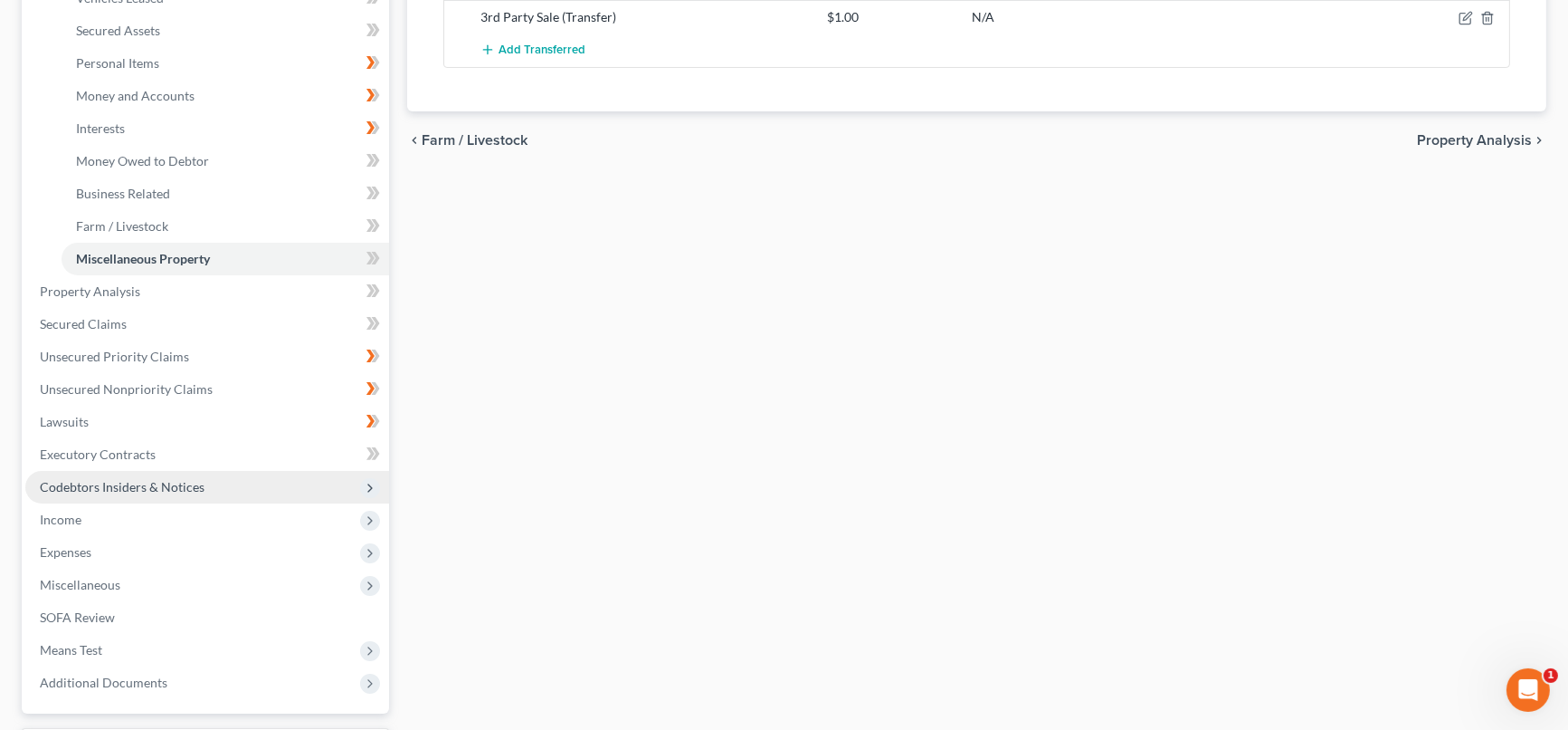
click at [151, 490] on span "Codebtors Insiders & Notices" at bounding box center [122, 486] width 165 height 16
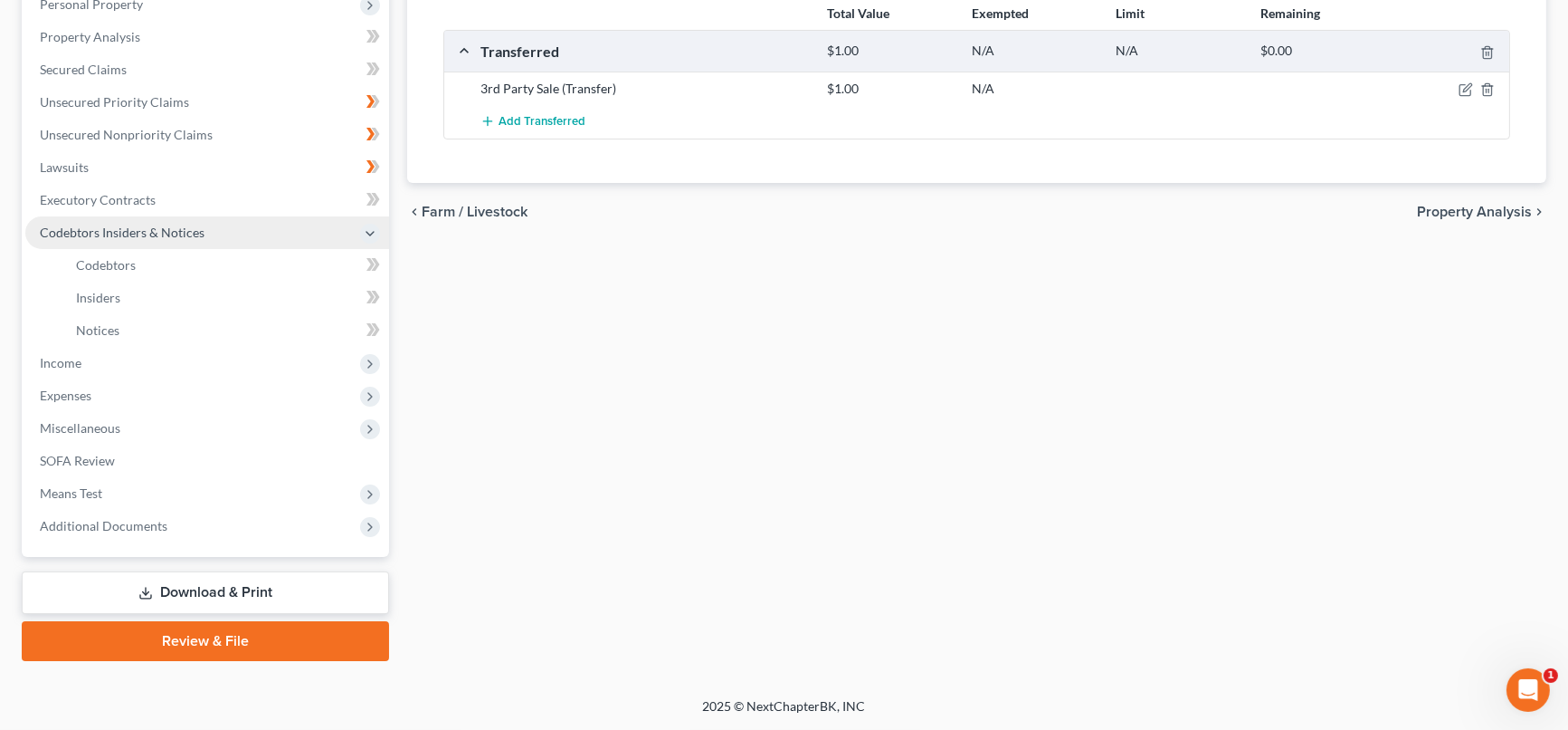
scroll to position [327, 0]
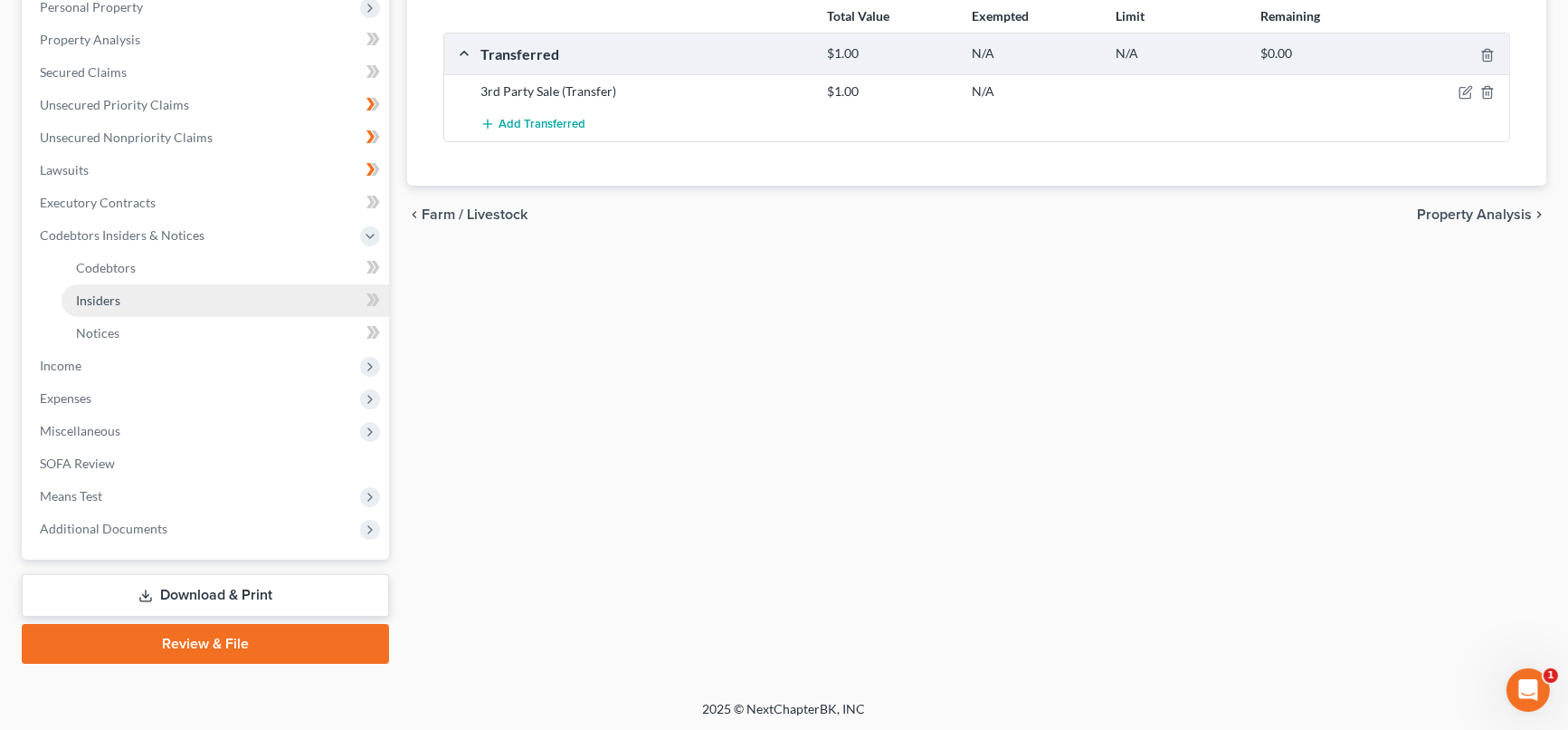
click at [153, 299] on link "Insiders" at bounding box center [225, 300] width 327 height 33
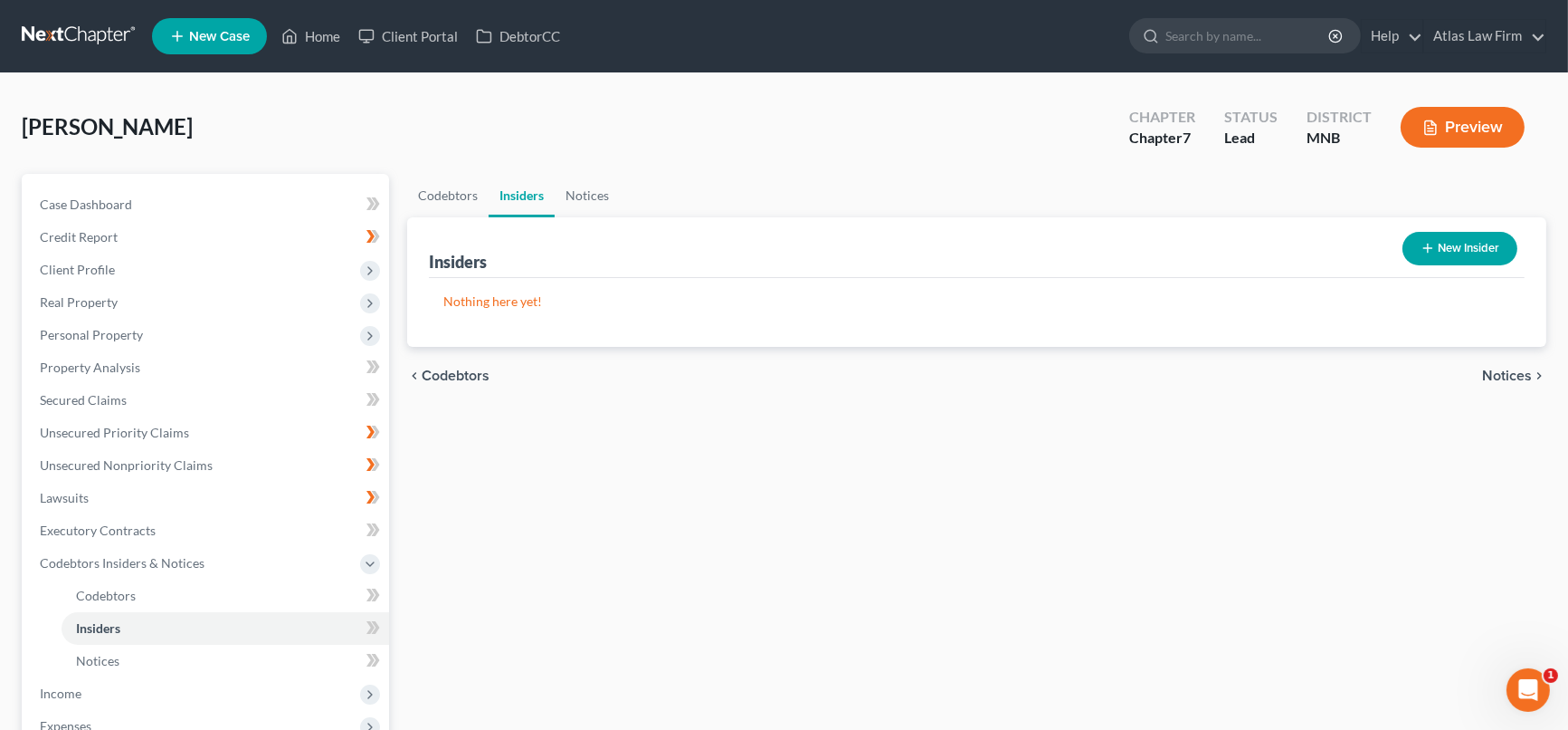
click at [1440, 251] on button "New Insider" at bounding box center [1460, 248] width 115 height 33
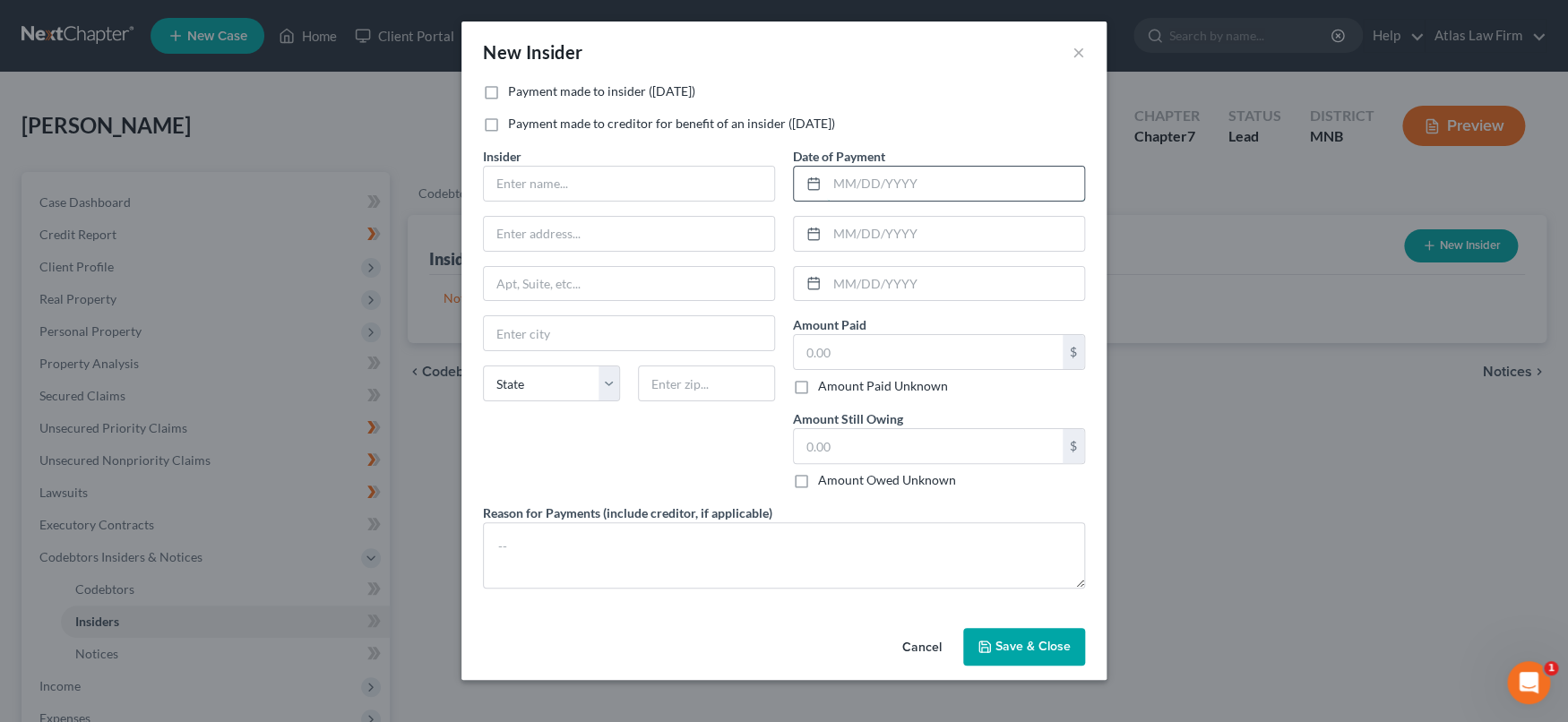
click at [877, 195] on input "text" at bounding box center [954, 183] width 257 height 34
type input "12/2024"
click at [705, 185] on input "text" at bounding box center [628, 183] width 290 height 34
type input "Friend"
click at [947, 339] on input "text" at bounding box center [928, 351] width 269 height 34
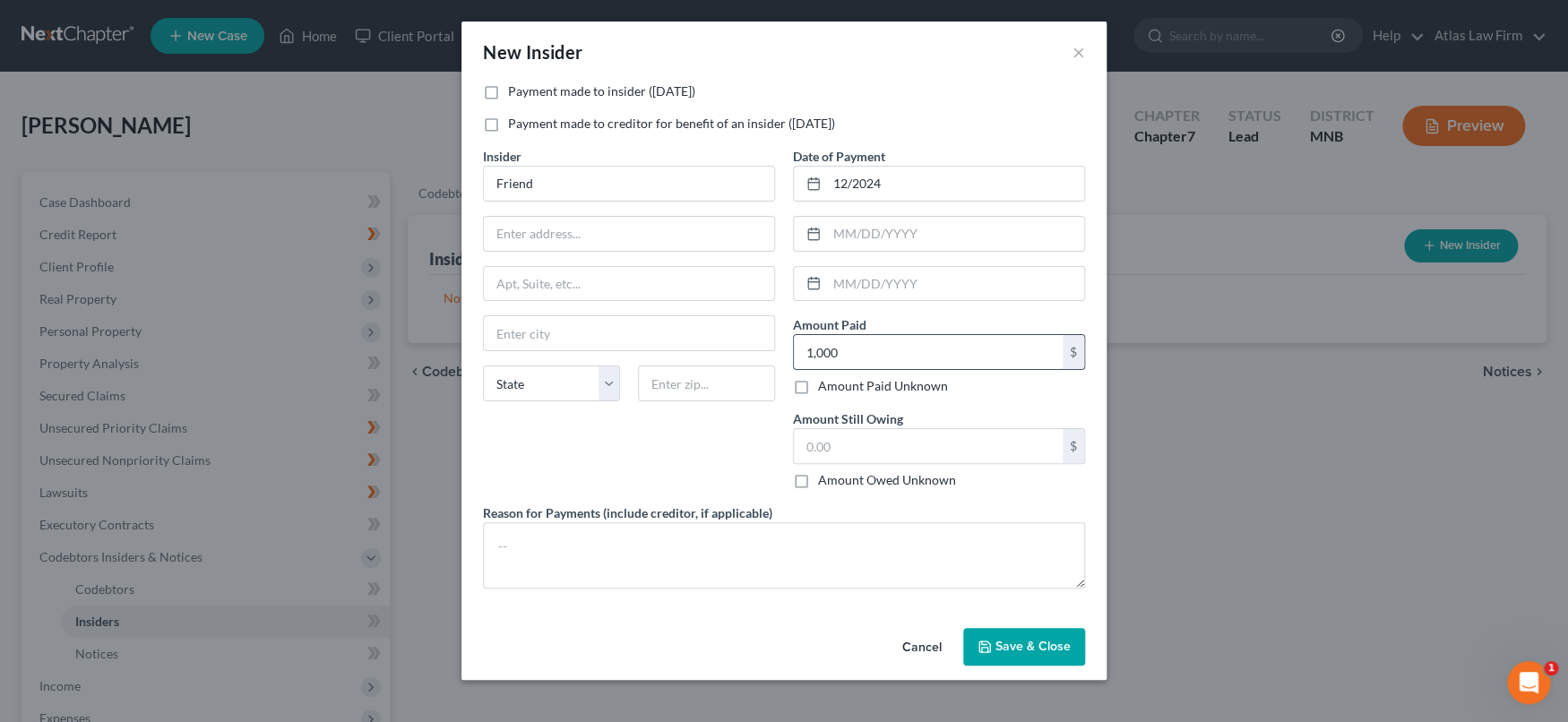
type input "1,000"
click at [508, 93] on label "Payment made to insider (within 1 year)" at bounding box center [601, 91] width 187 height 17
click at [515, 93] on input "Payment made to insider (within 1 year)" at bounding box center [521, 88] width 12 height 12
checkbox input "true"
click at [1025, 638] on span "Save & Close" at bounding box center [1032, 646] width 75 height 16
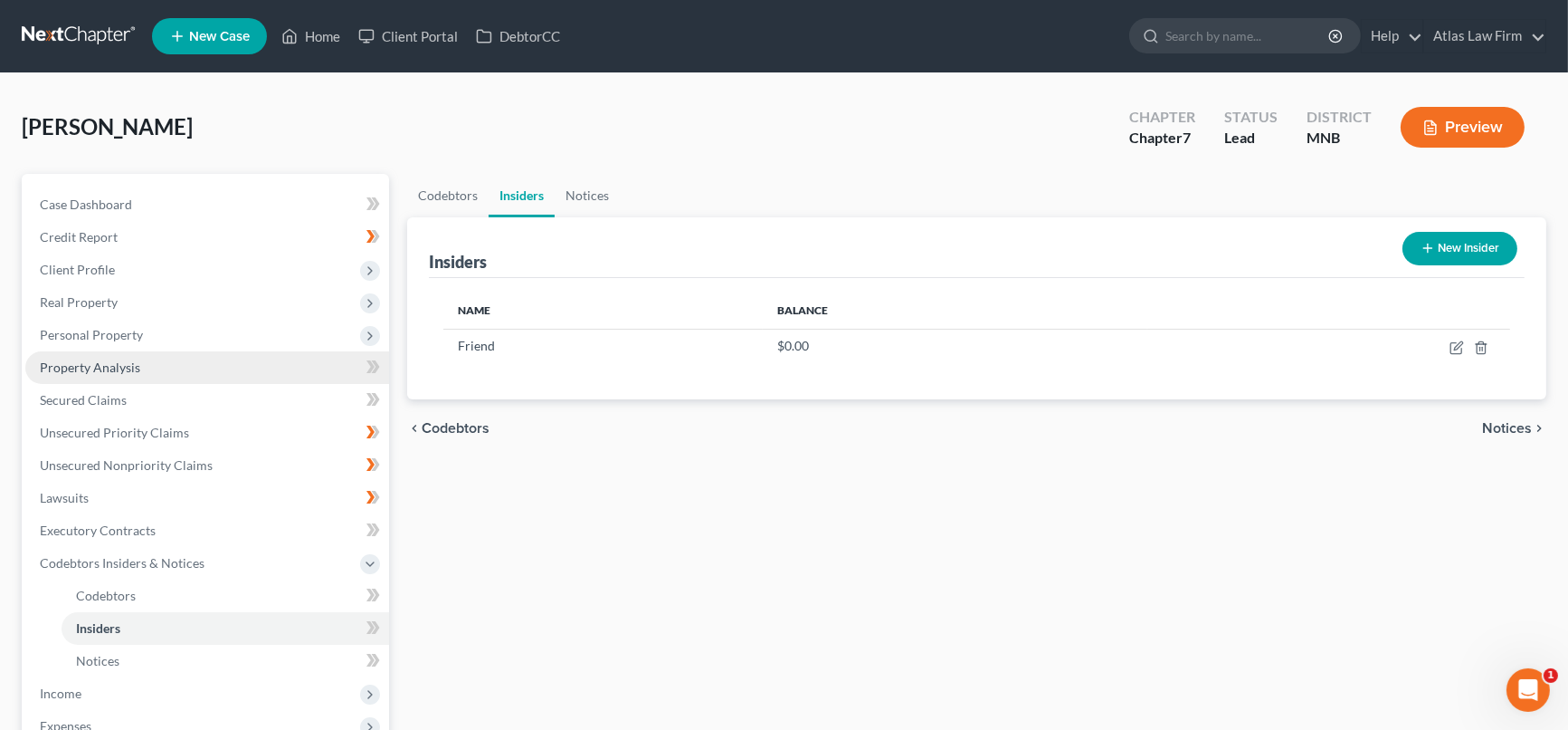
scroll to position [201, 0]
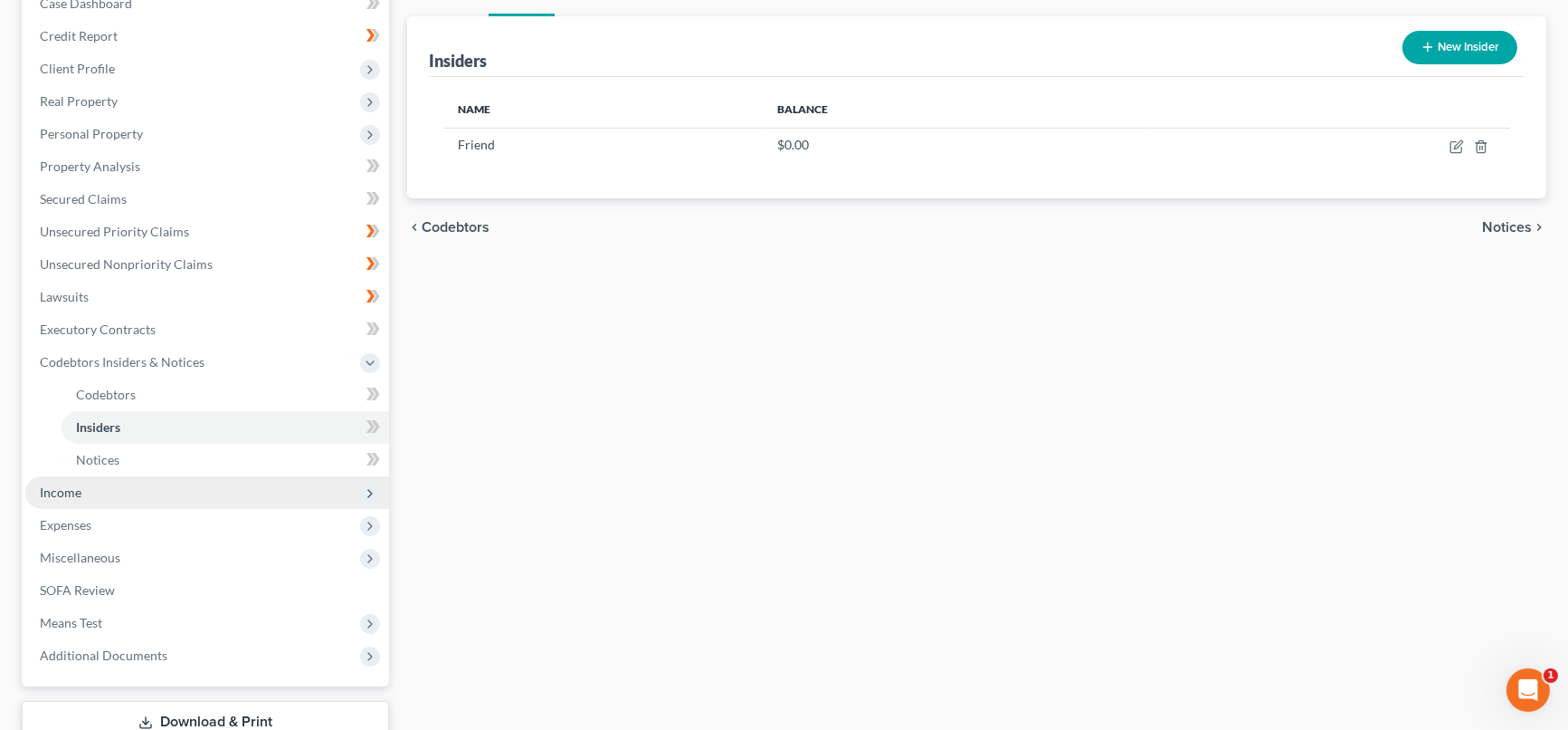
click at [178, 487] on span "Income" at bounding box center [206, 492] width 363 height 33
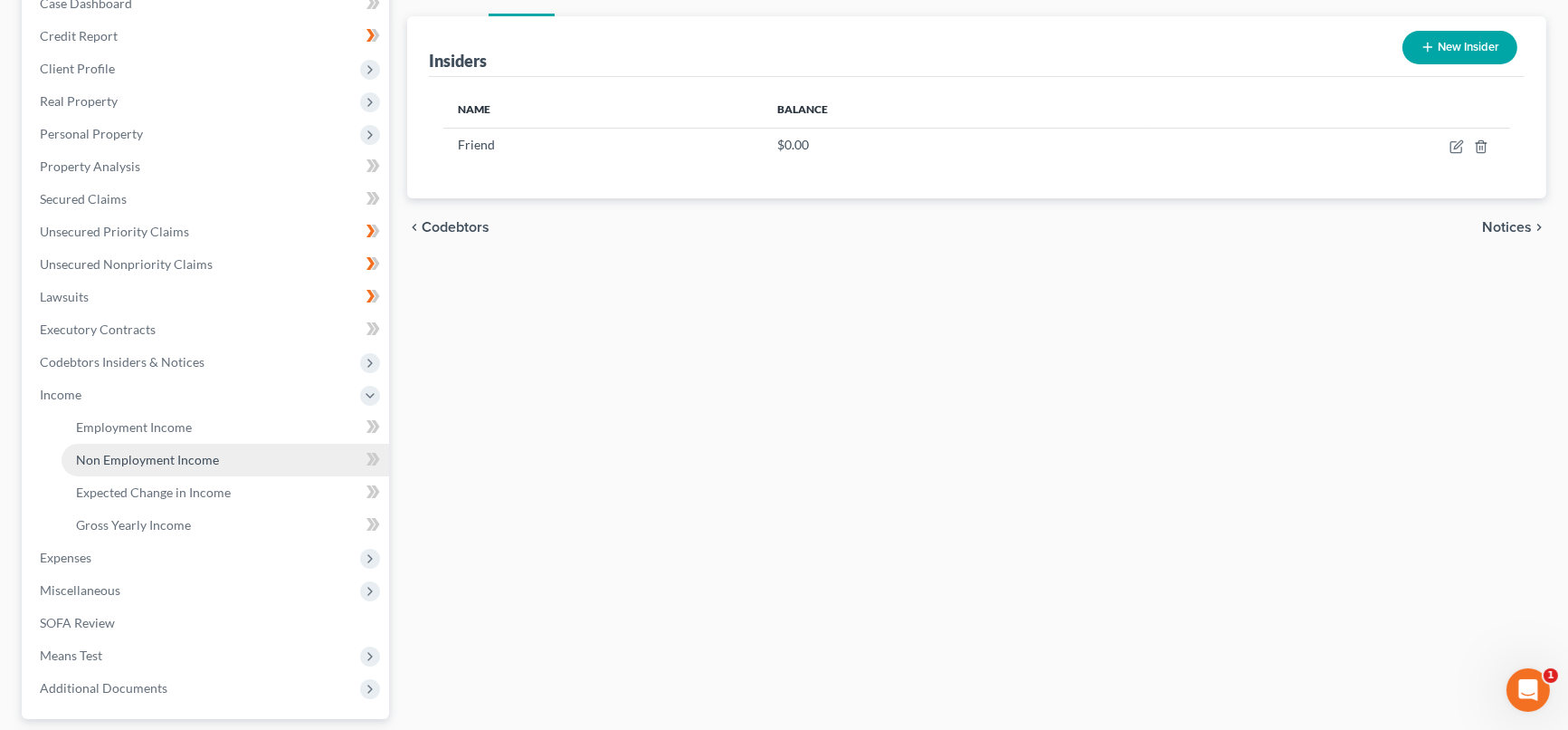
click at [188, 456] on span "Non Employment Income" at bounding box center [148, 459] width 143 height 16
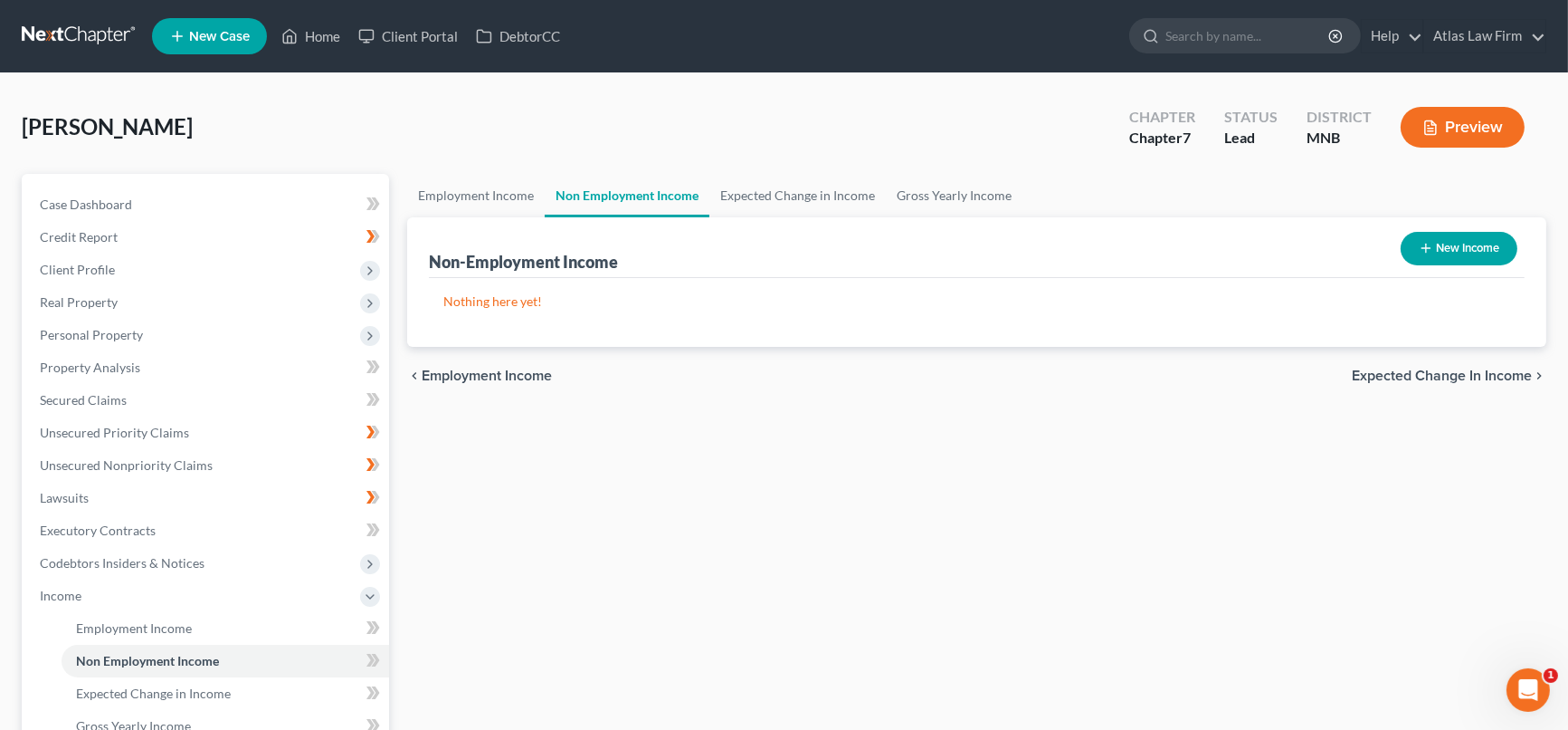
click at [1482, 246] on button "New Income" at bounding box center [1459, 248] width 117 height 33
select select "0"
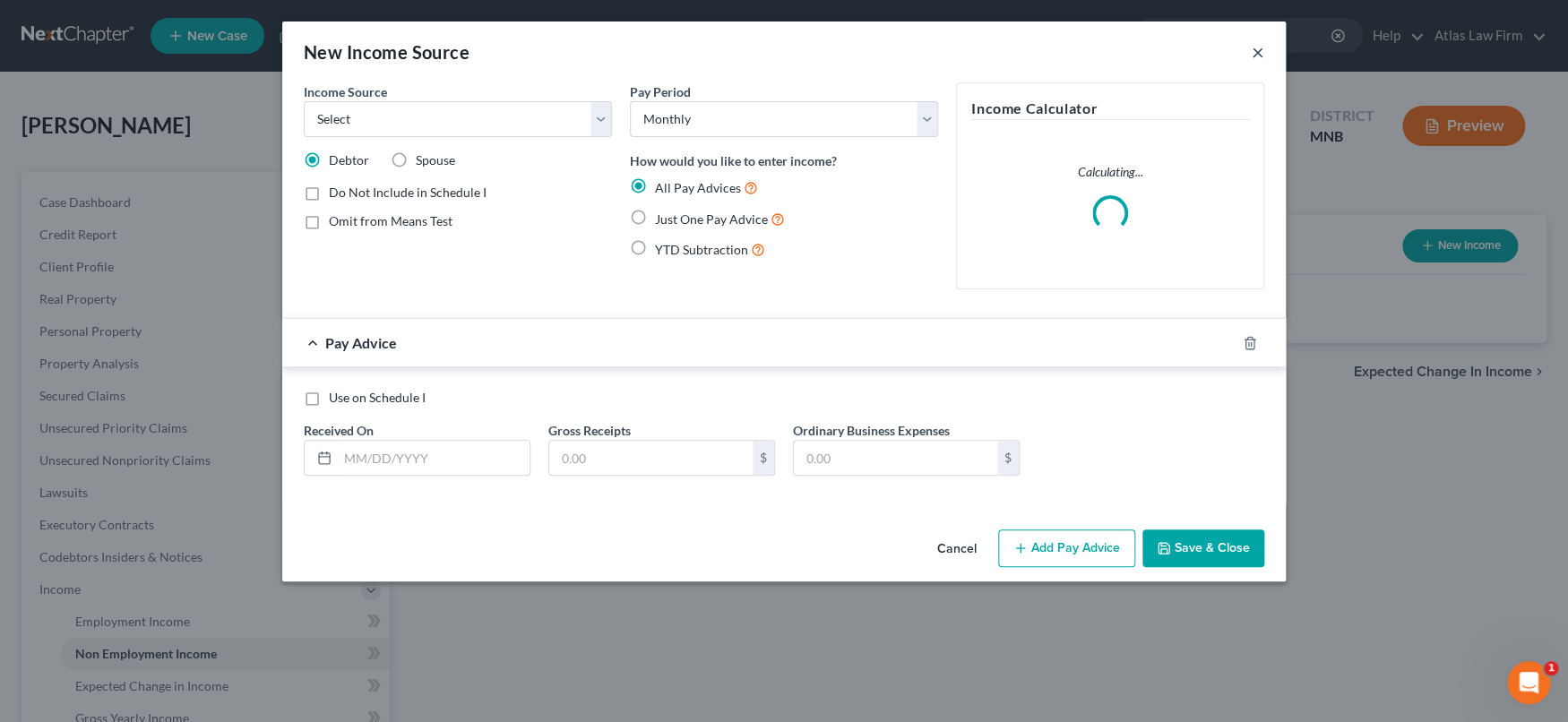
click at [1262, 52] on button "×" at bounding box center [1258, 52] width 13 height 21
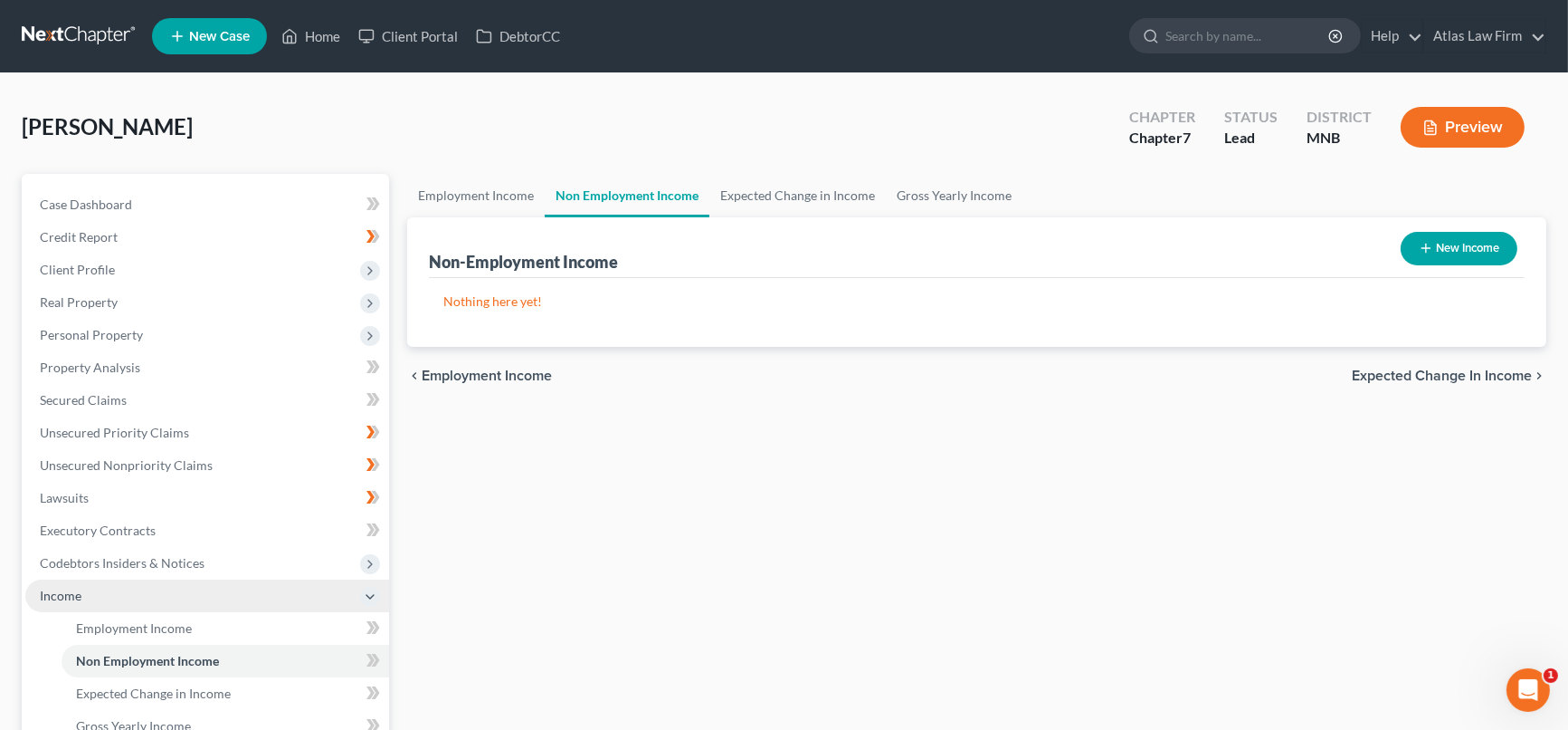
scroll to position [201, 0]
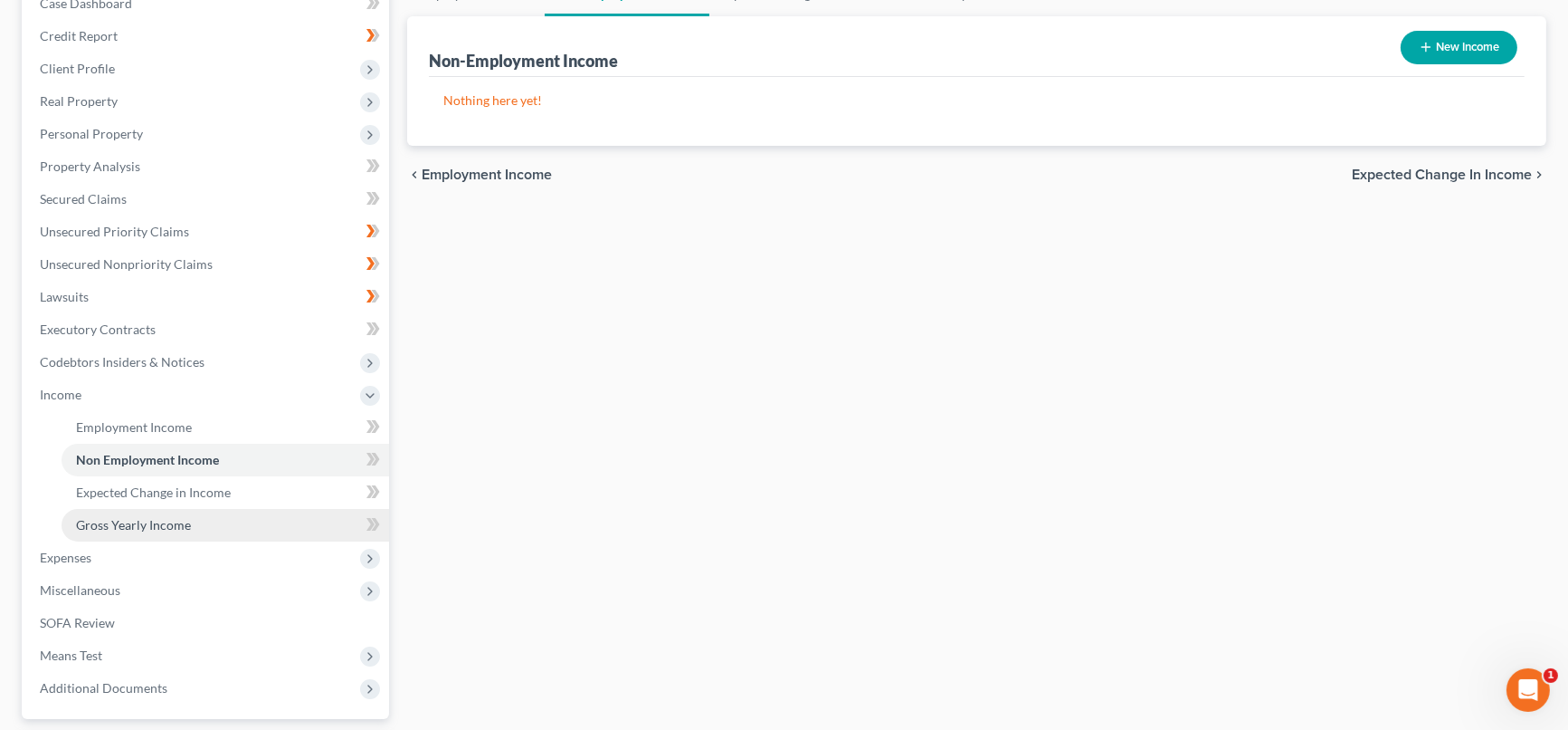
click at [164, 517] on span "Gross Yearly Income" at bounding box center [134, 524] width 115 height 16
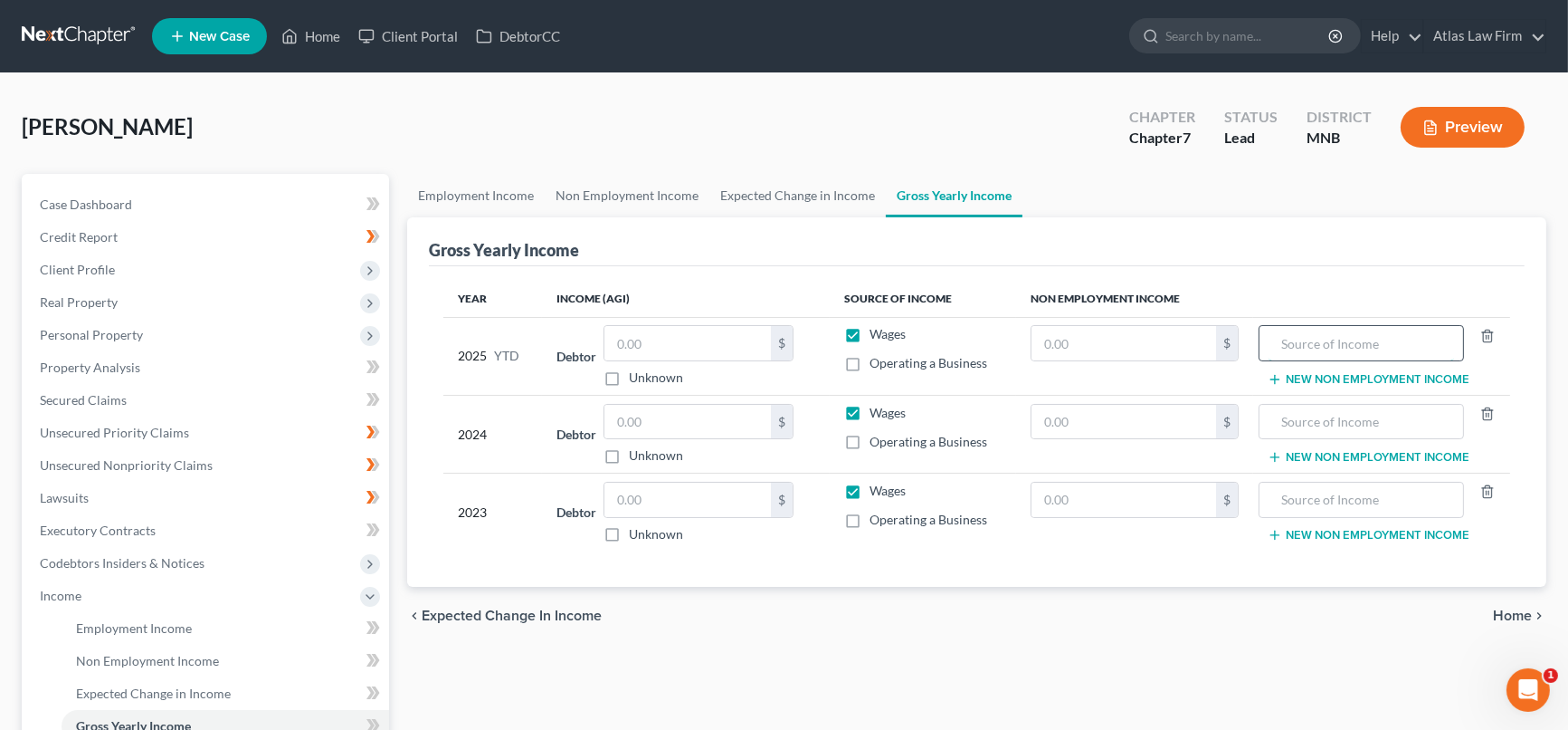
click at [1309, 351] on input "text" at bounding box center [1362, 342] width 186 height 34
type input "L"
click at [129, 328] on span "Personal Property" at bounding box center [91, 334] width 103 height 16
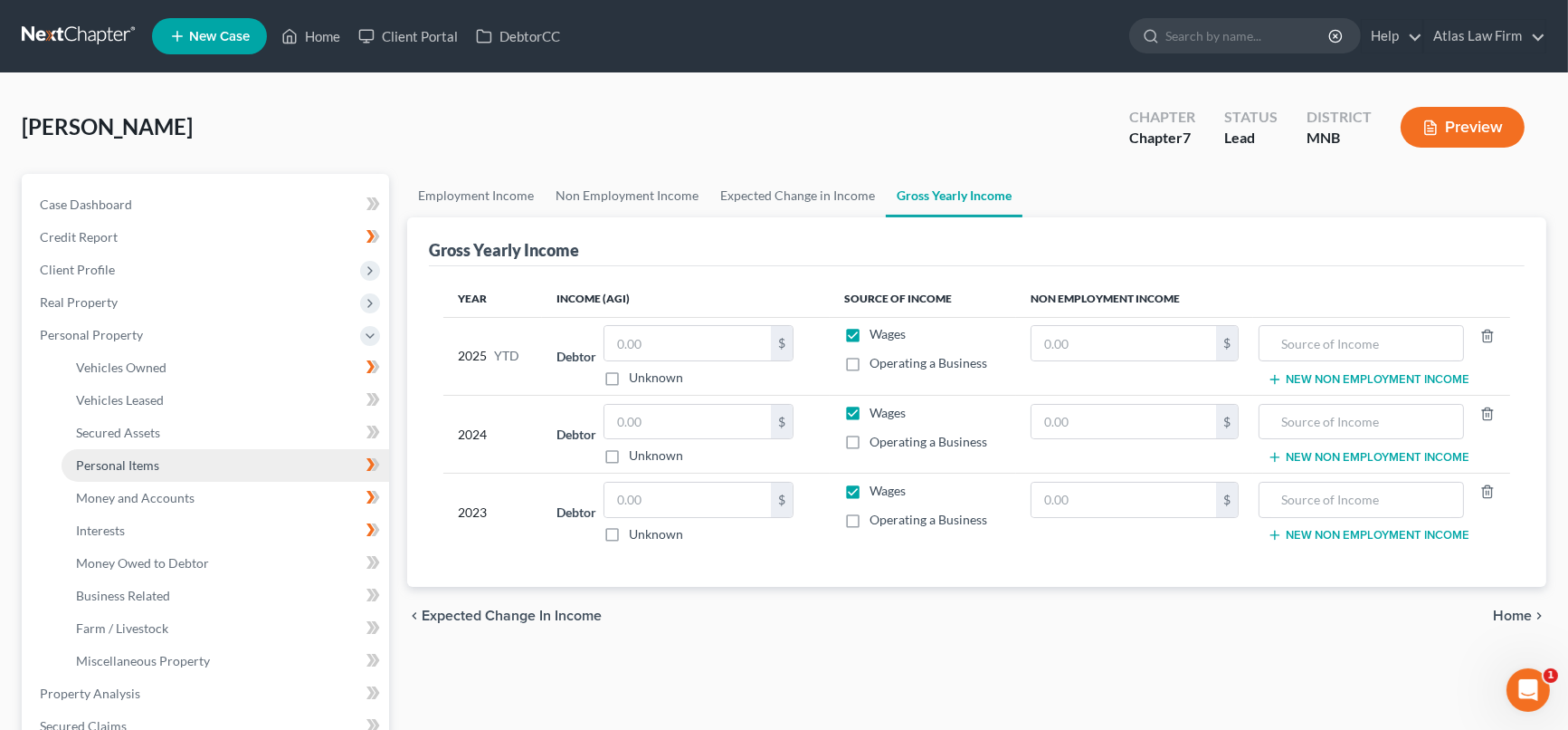
click at [136, 462] on span "Personal Items" at bounding box center [118, 465] width 84 height 16
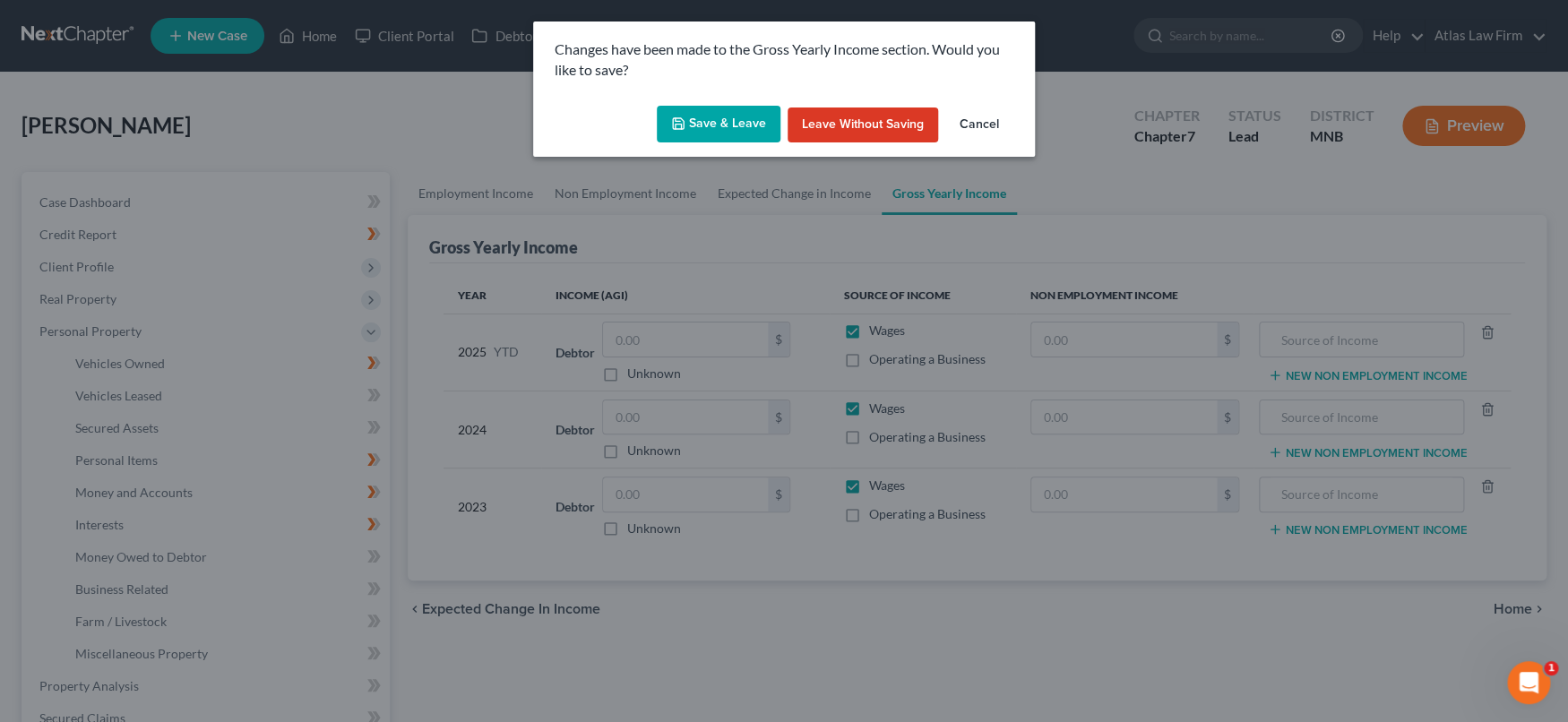
click at [711, 120] on button "Save & Leave" at bounding box center [719, 124] width 123 height 38
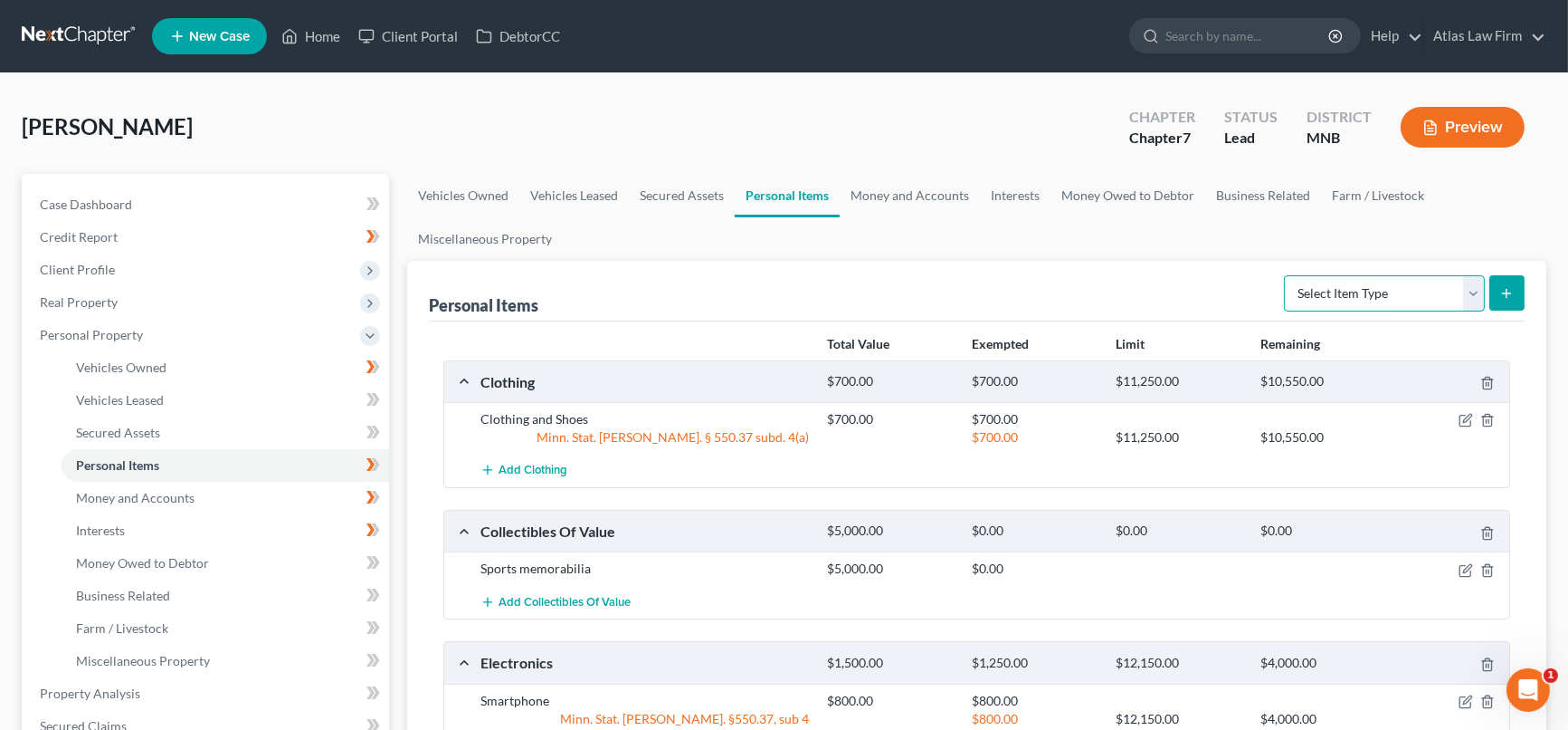
click at [1470, 287] on select "Select Item Type Clothing Collectibles Of Value Electronics Firearms Household …" at bounding box center [1384, 293] width 201 height 36
select select "household_goods"
click at [1286, 275] on select "Select Item Type Clothing Collectibles Of Value Electronics Firearms Household …" at bounding box center [1384, 293] width 201 height 36
click at [1499, 292] on icon "submit" at bounding box center [1507, 294] width 15 height 15
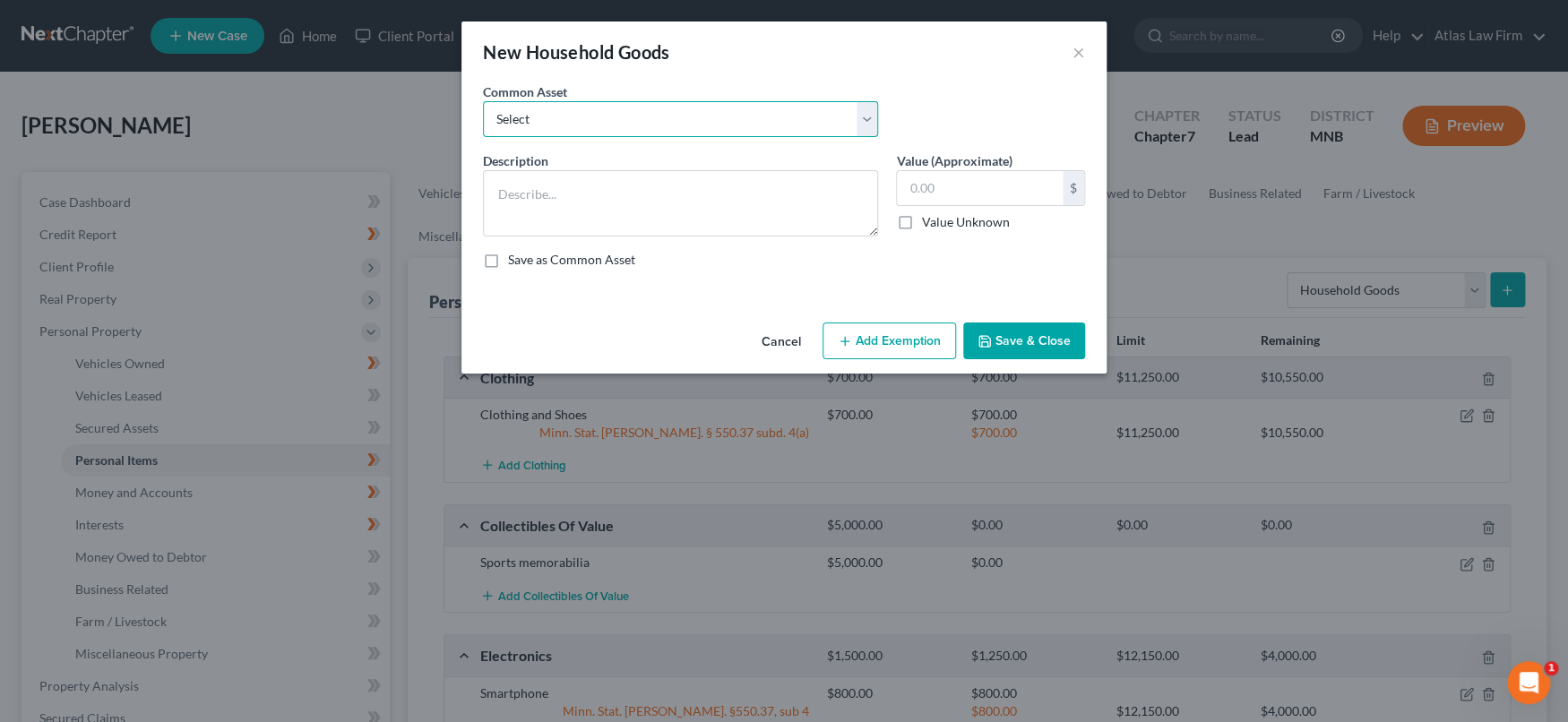
click at [871, 113] on select "Select Furniture Tools Lawnmower Snowblower Appliances" at bounding box center [680, 119] width 395 height 36
select select "1"
click at [483, 101] on select "Select Furniture Tools Lawnmower Snowblower Appliances" at bounding box center [680, 119] width 395 height 36
type textarea "Tools"
click at [986, 183] on input "text" at bounding box center [979, 188] width 166 height 34
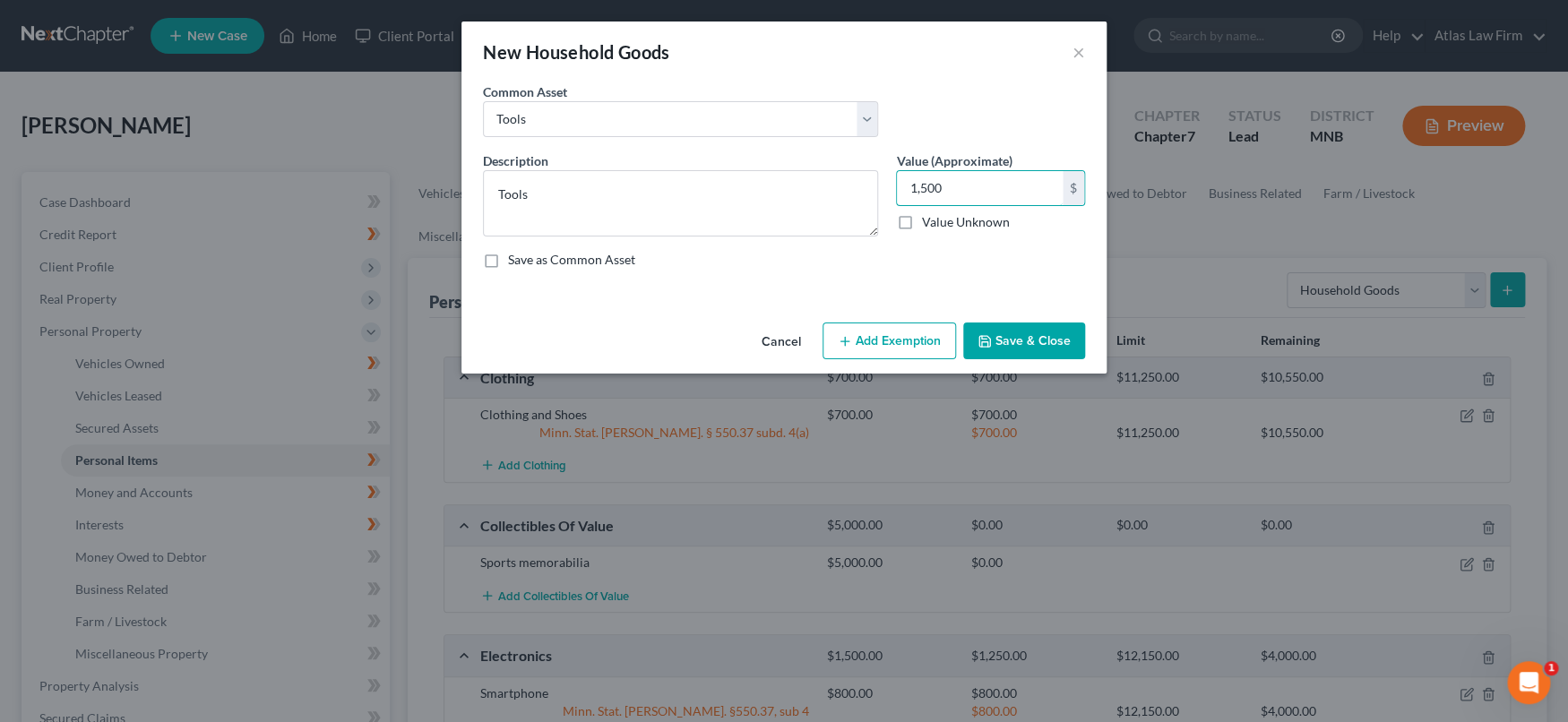
type input "1,500"
click at [928, 332] on button "Add Exemption" at bounding box center [889, 340] width 133 height 38
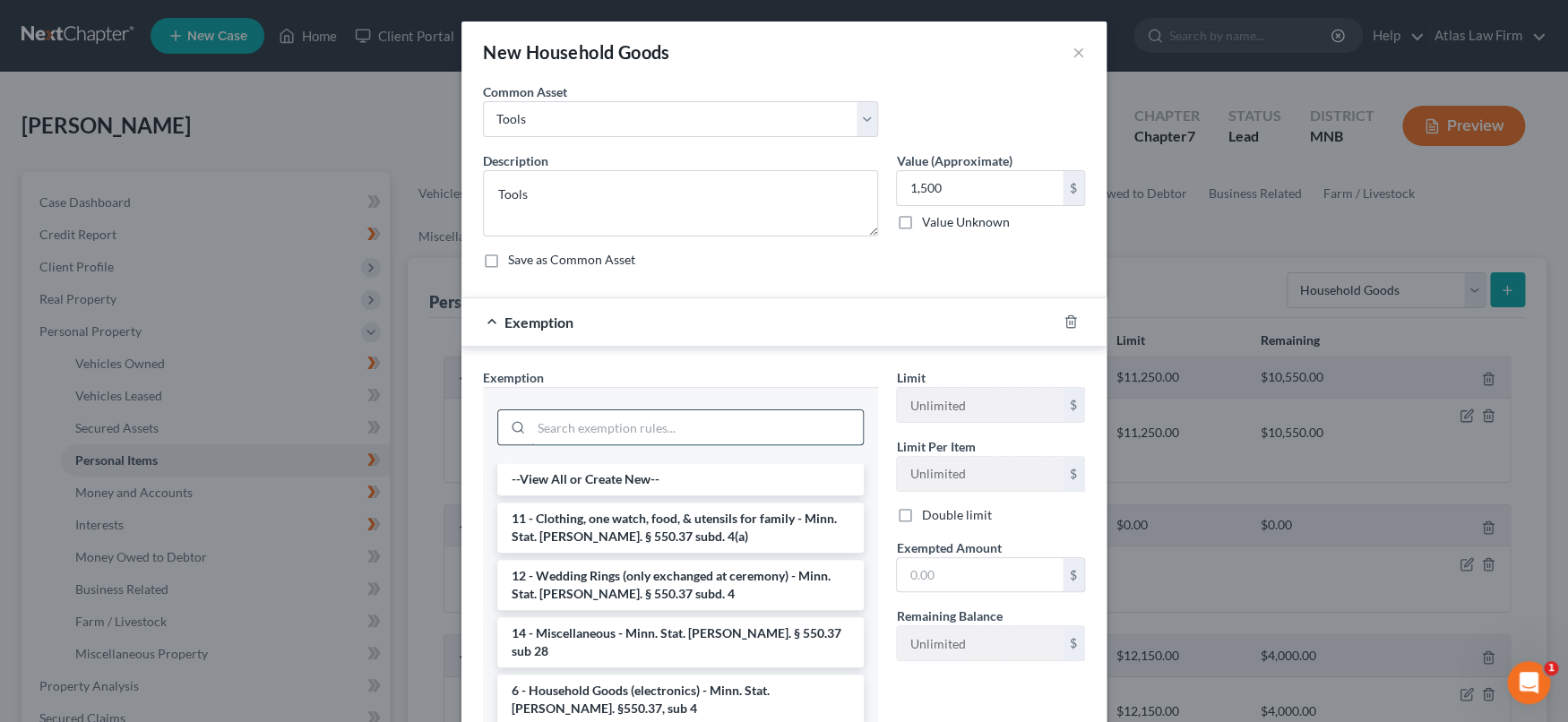
click at [777, 428] on input "search" at bounding box center [697, 427] width 331 height 34
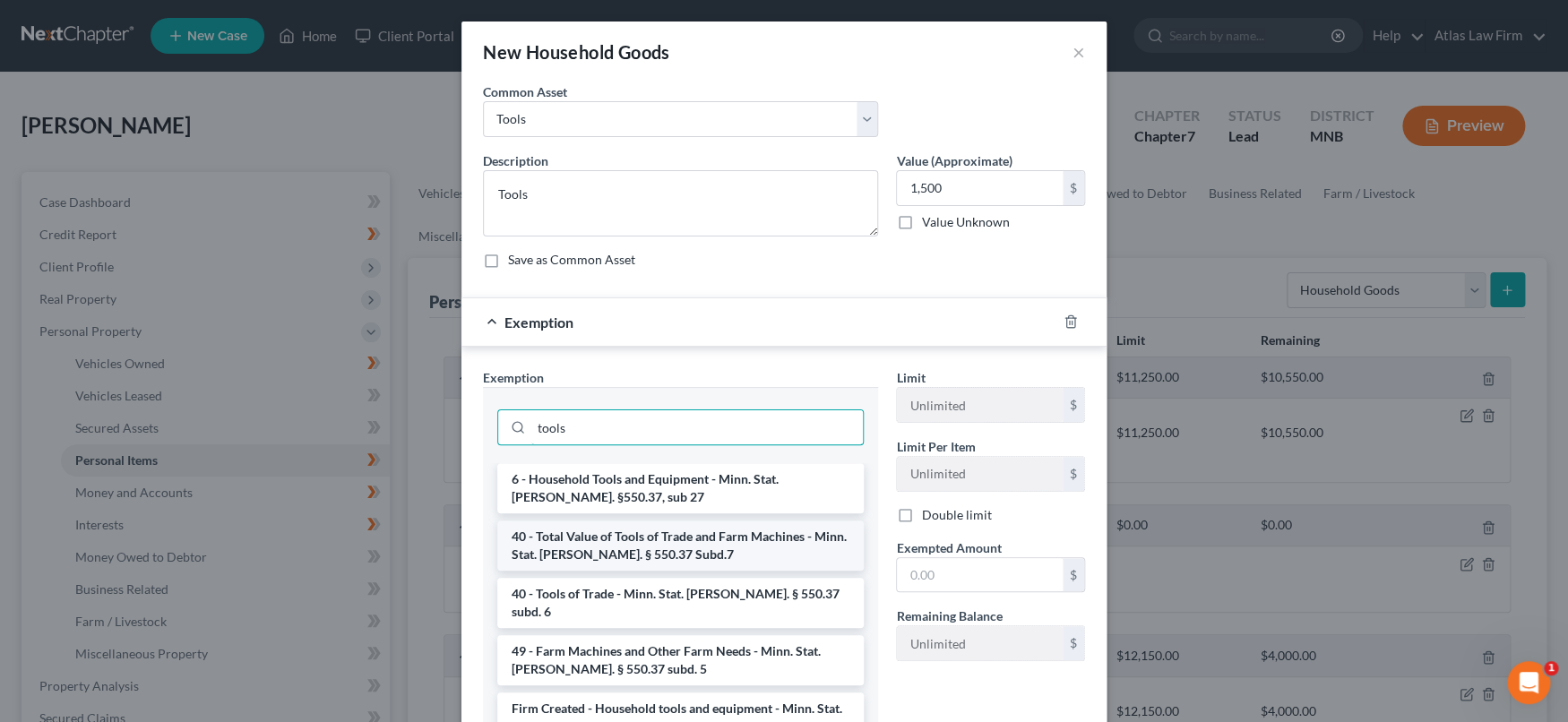
type input "tools"
click at [732, 539] on li "40 - Total Value of Tools of Trade and Farm Machines - Minn. Stat. Ann. § 550.3…" at bounding box center [680, 545] width 366 height 51
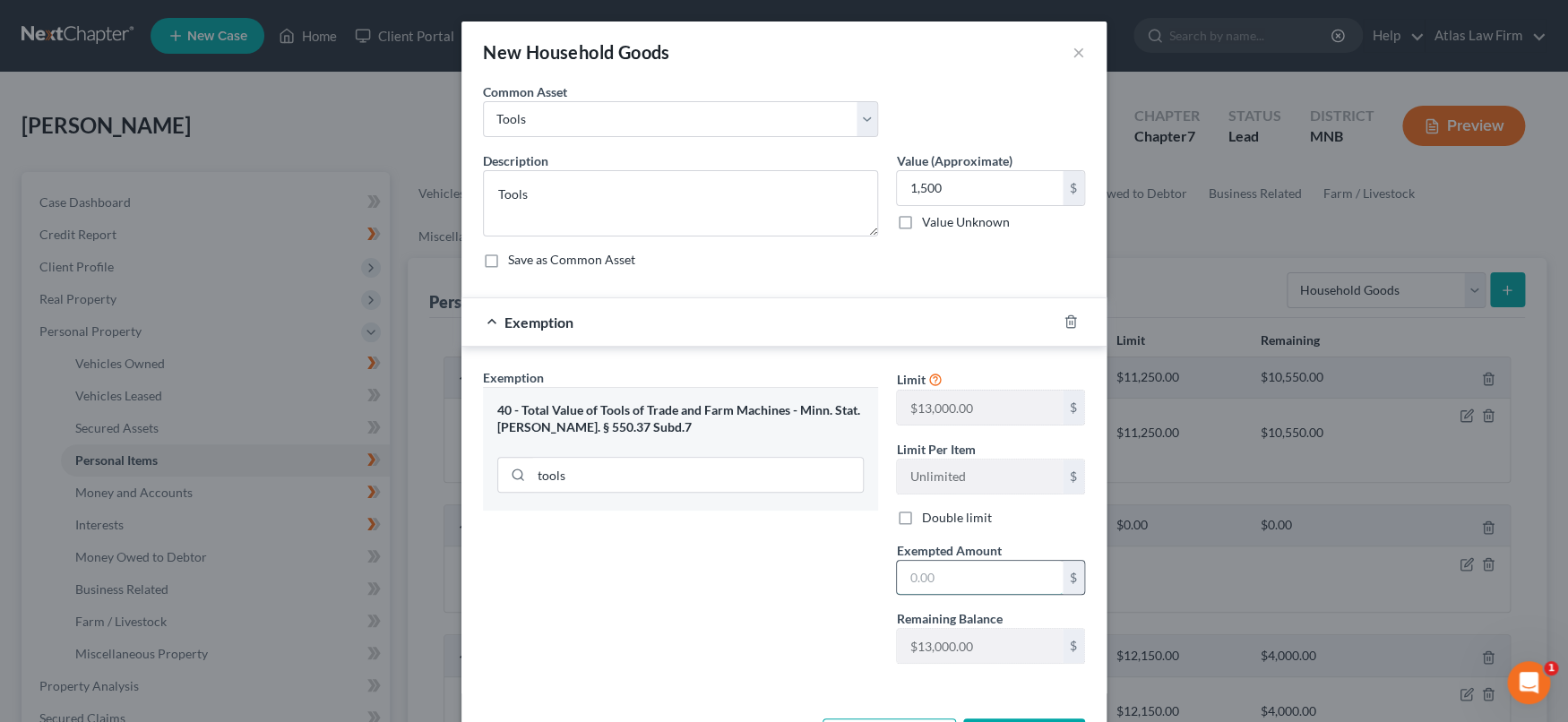
click at [954, 579] on input "text" at bounding box center [979, 577] width 166 height 34
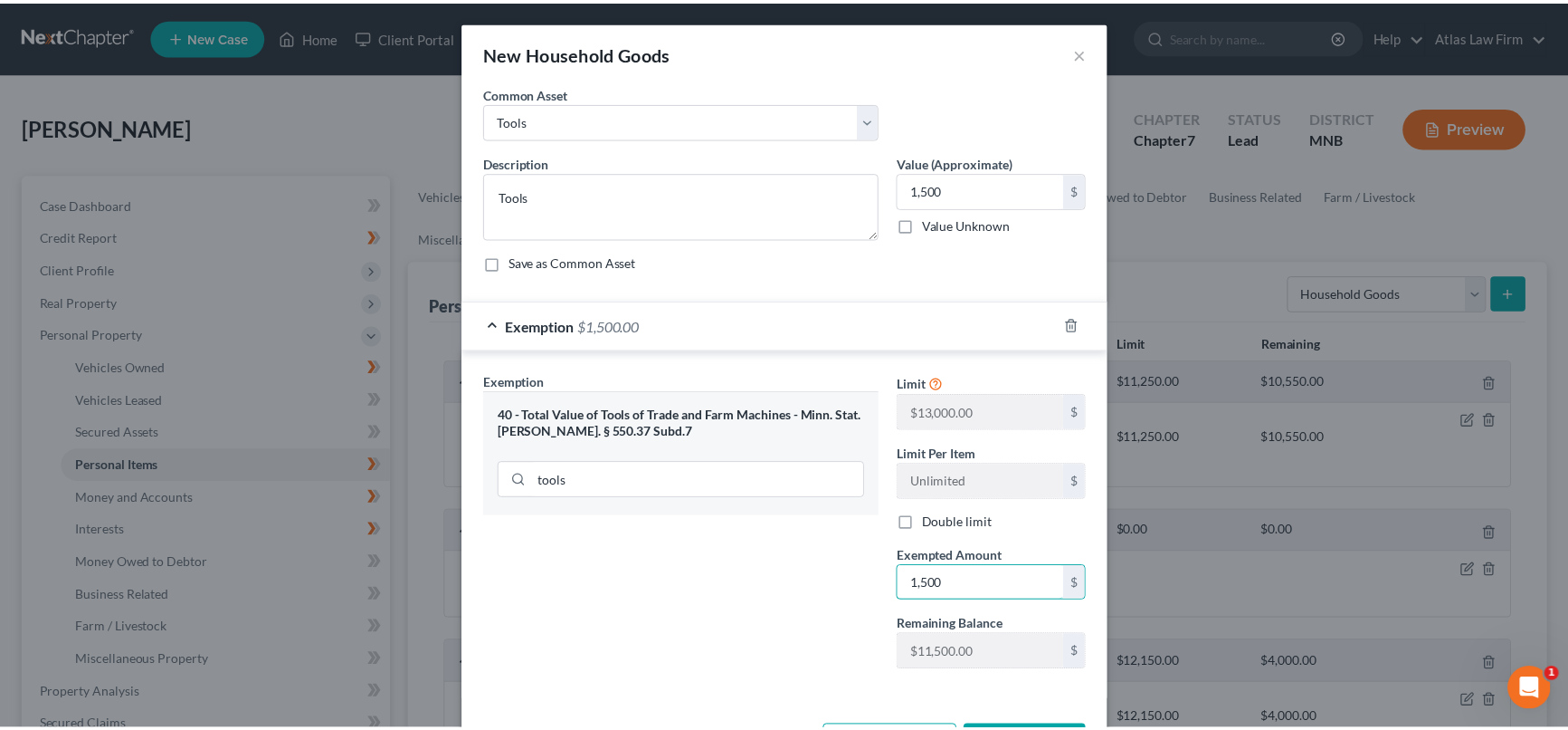
scroll to position [69, 0]
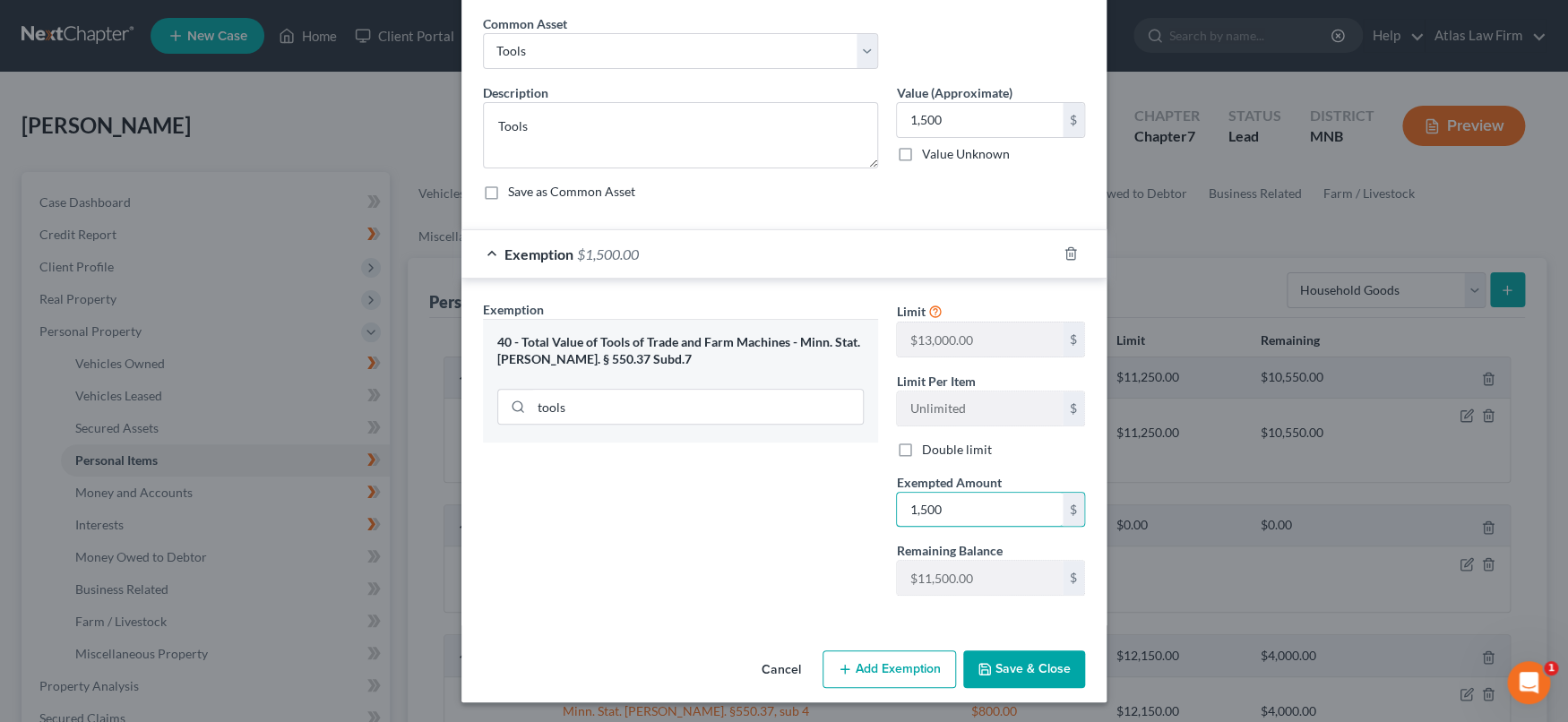
type input "1,500"
click at [1018, 671] on button "Save & Close" at bounding box center [1023, 669] width 121 height 38
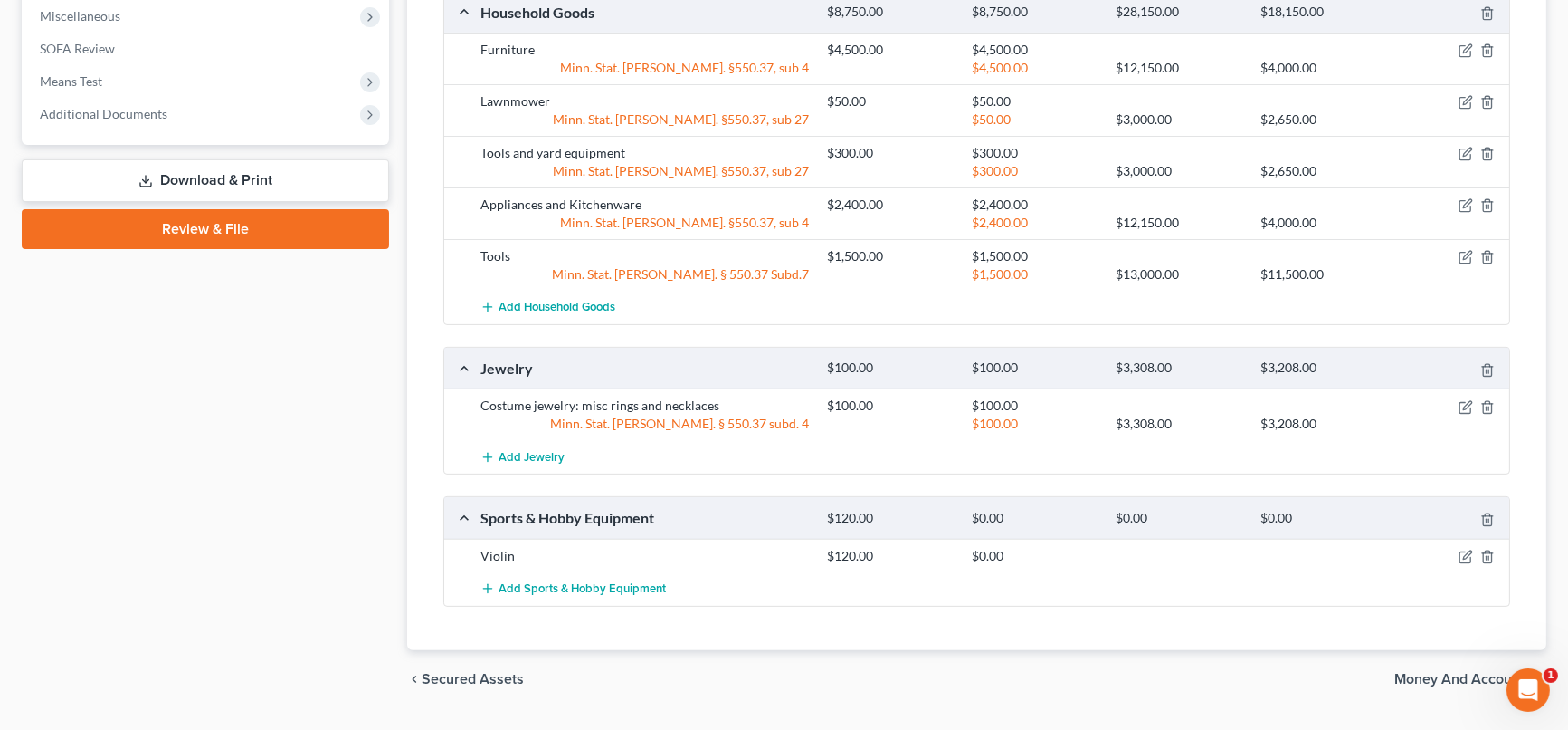
scroll to position [1005, 0]
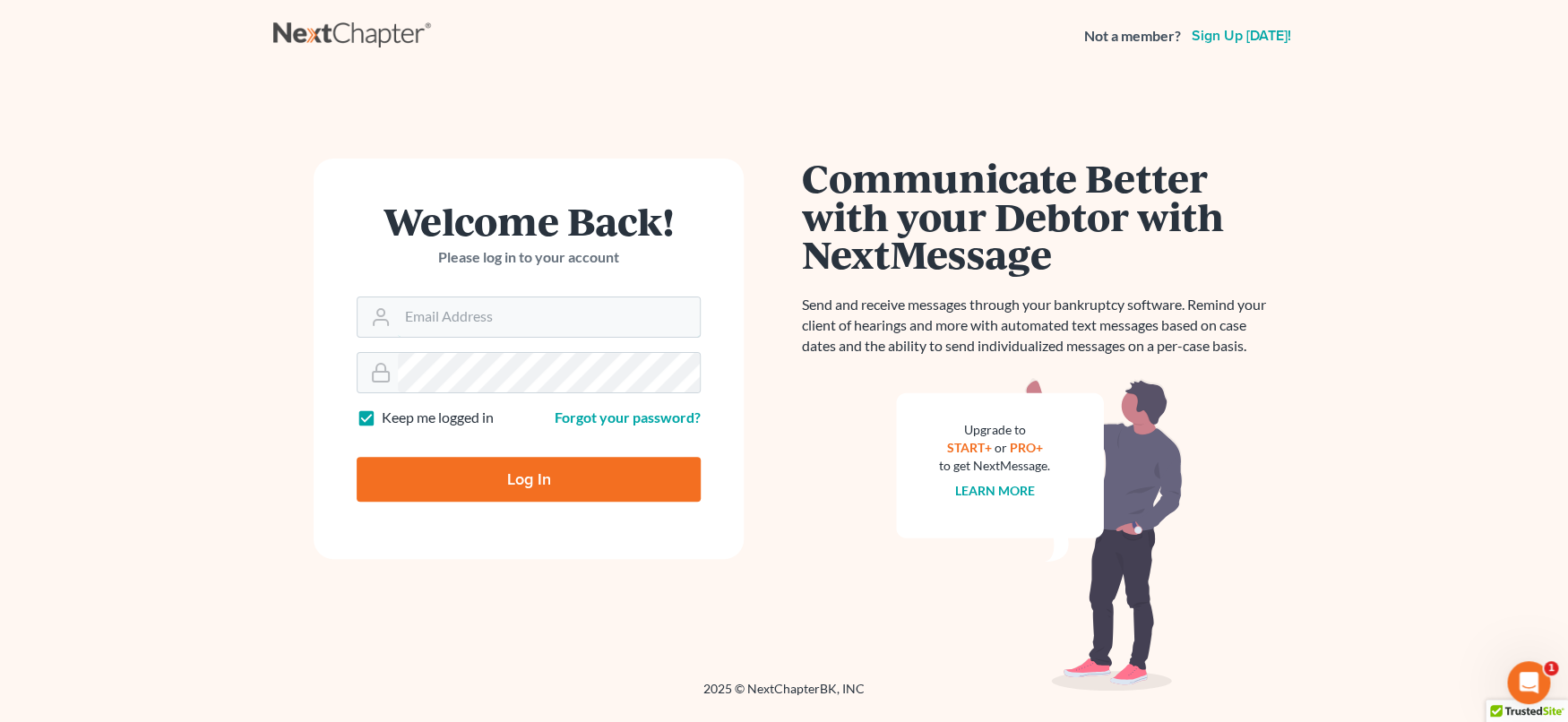
type input "[EMAIL_ADDRESS][DOMAIN_NAME]"
click at [478, 487] on input "Log In" at bounding box center [528, 478] width 344 height 45
type input "Thinking..."
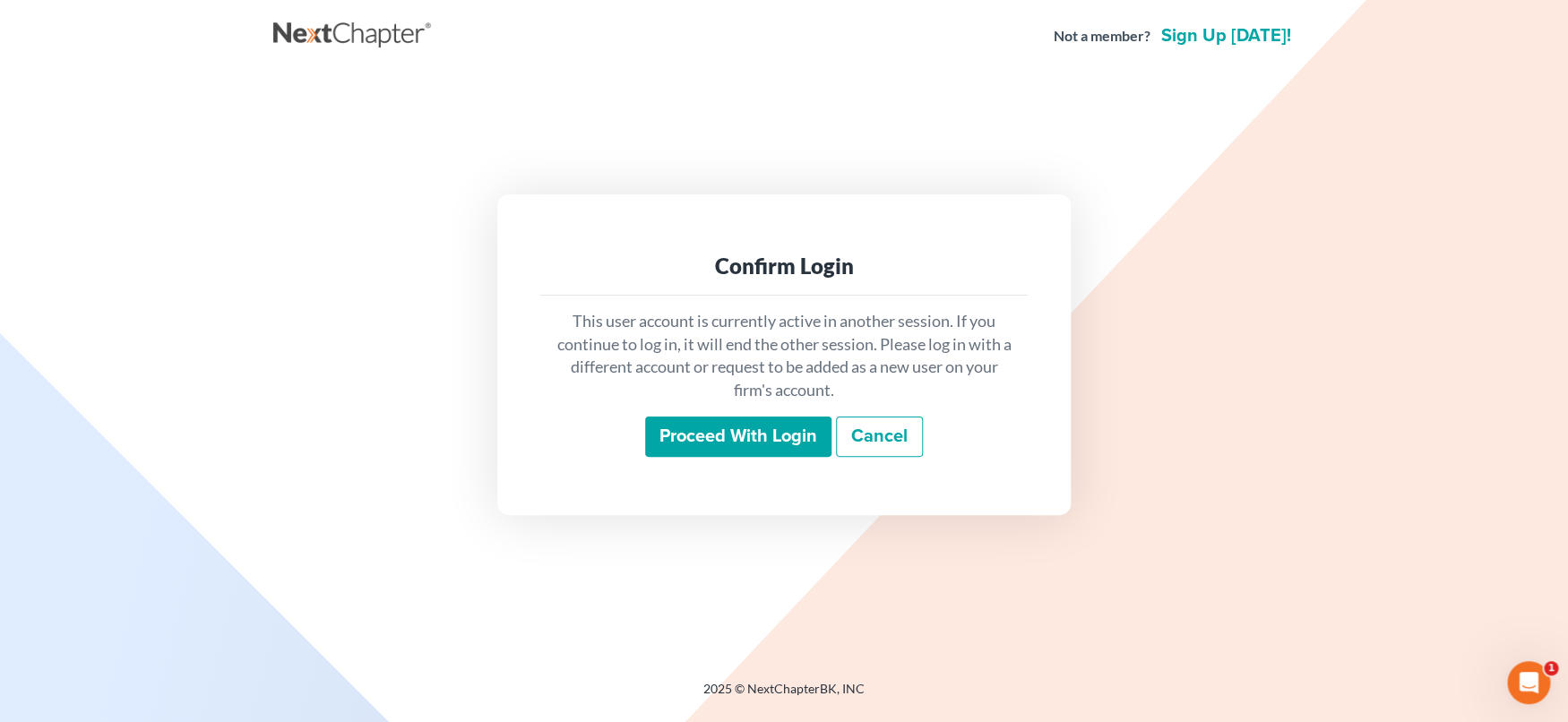
click at [691, 449] on input "Proceed with login" at bounding box center [738, 437] width 186 height 41
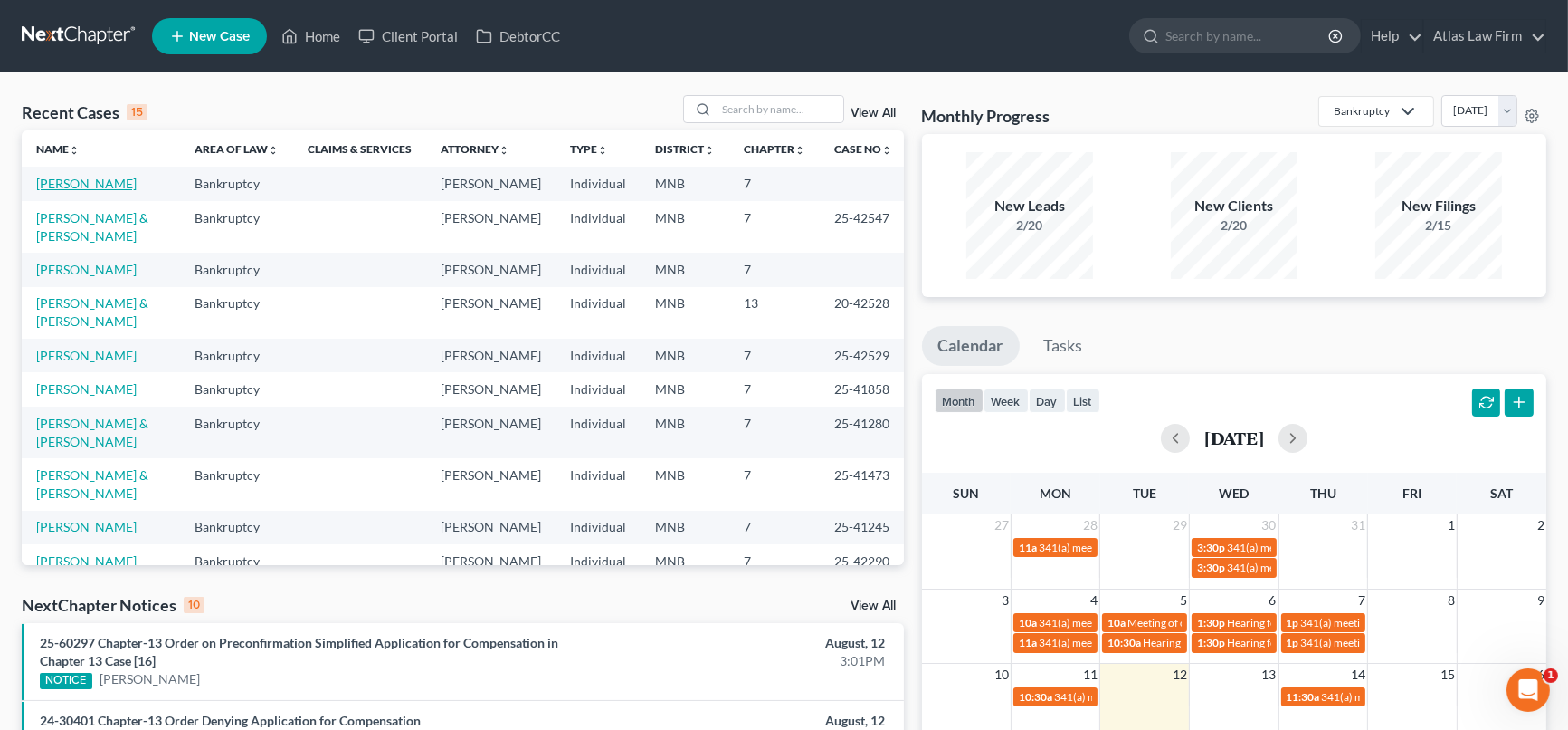
click at [112, 182] on link "[PERSON_NAME]" at bounding box center [86, 183] width 100 height 16
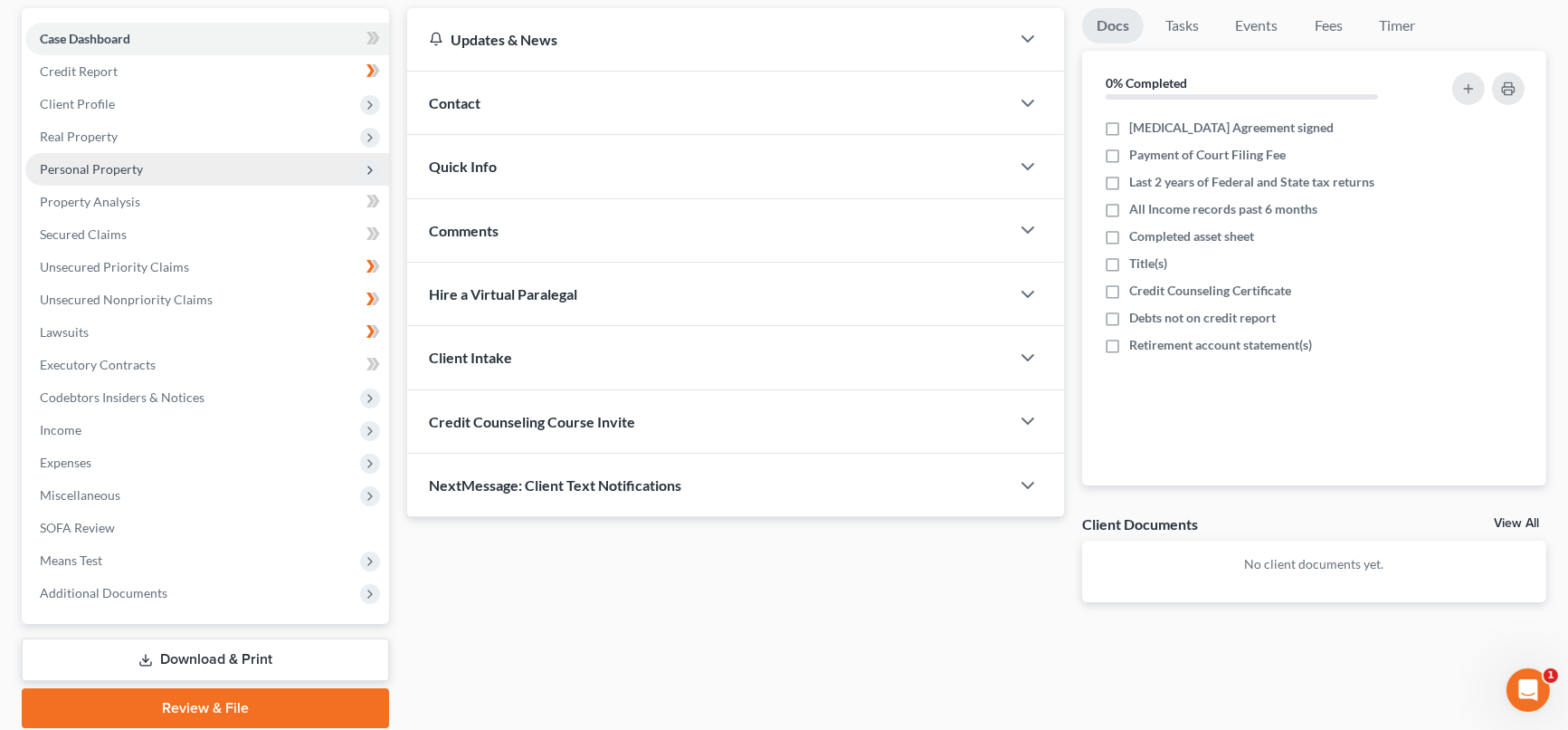
scroll to position [201, 0]
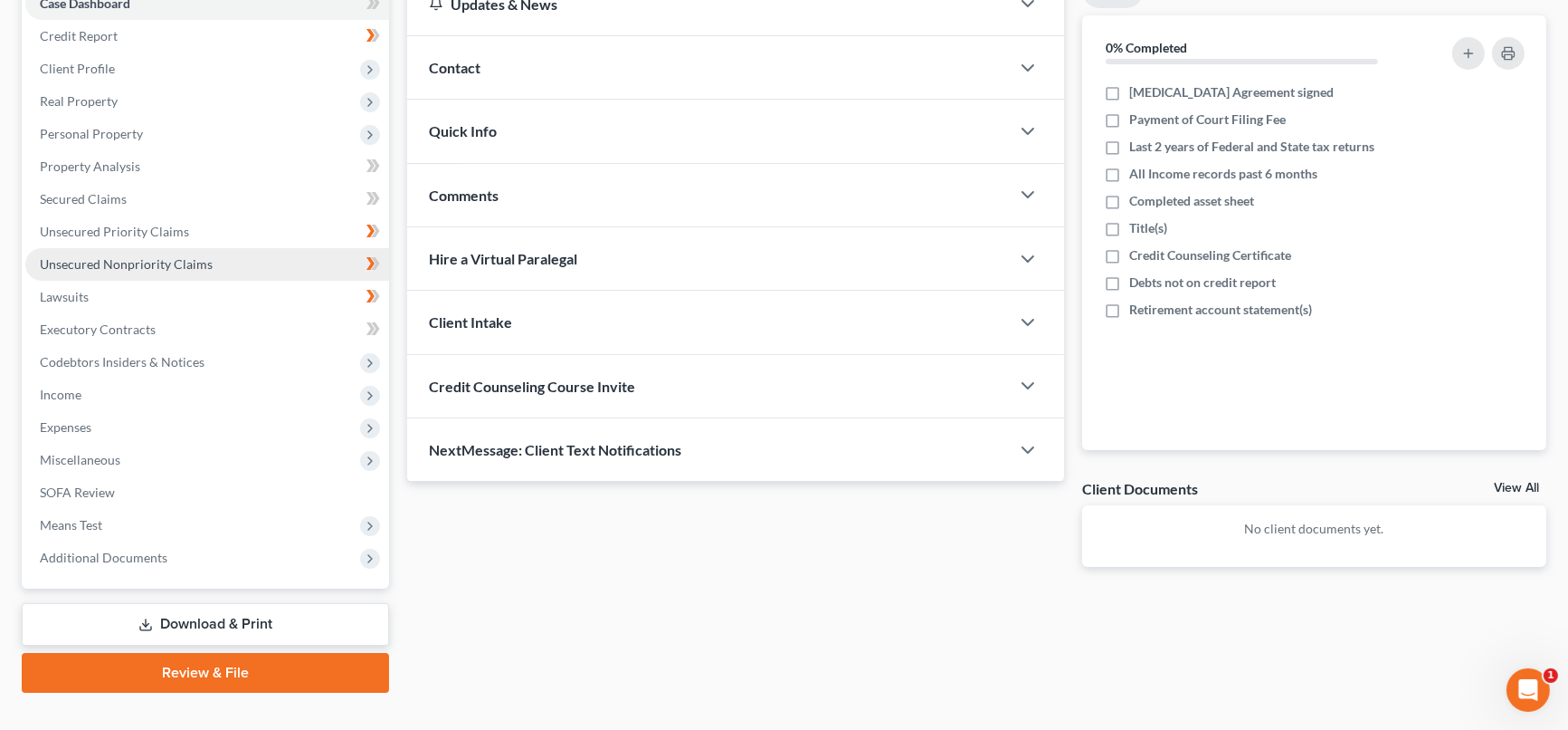
click at [180, 256] on span "Unsecured Nonpriority Claims" at bounding box center [126, 263] width 173 height 16
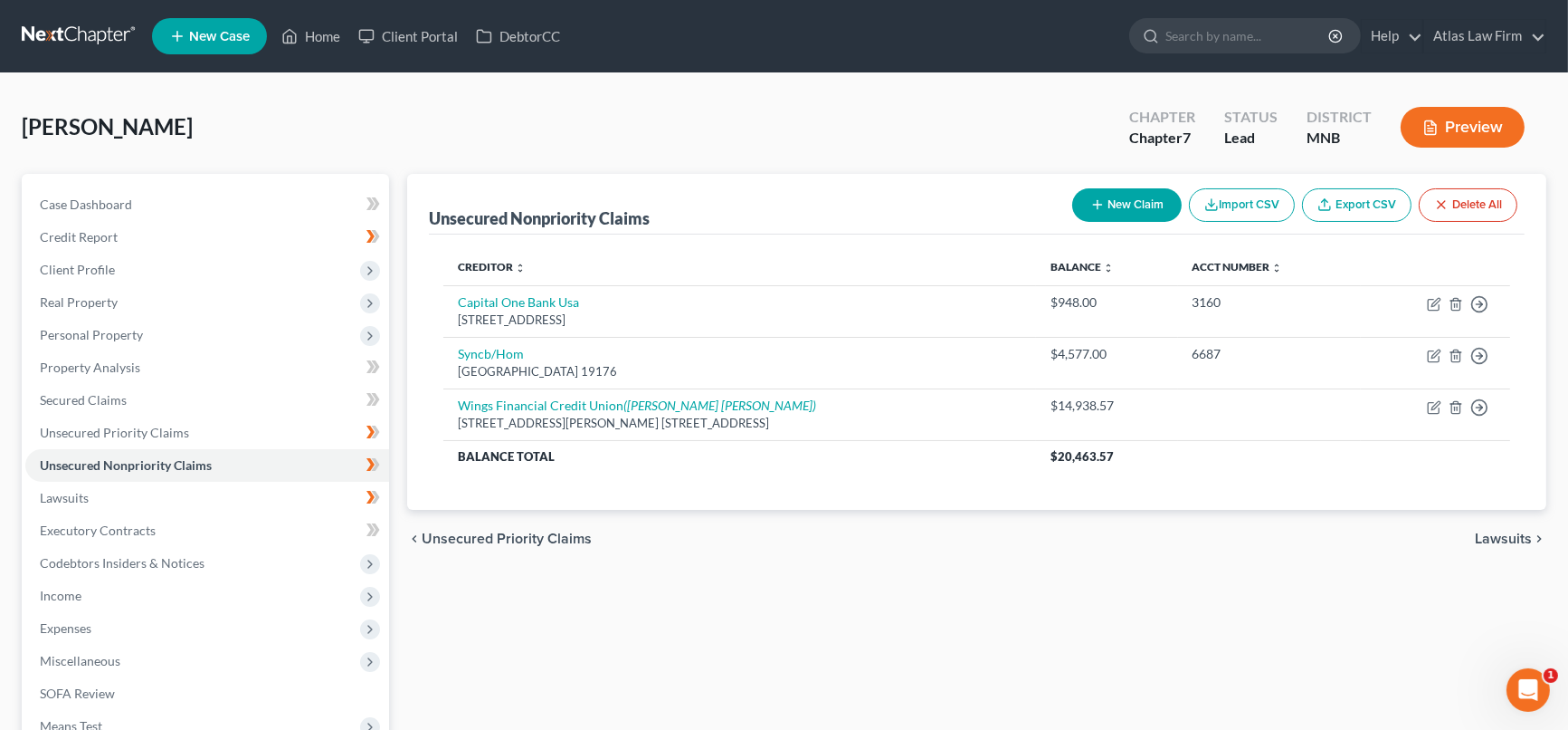
click at [1092, 209] on icon "button" at bounding box center [1098, 205] width 15 height 15
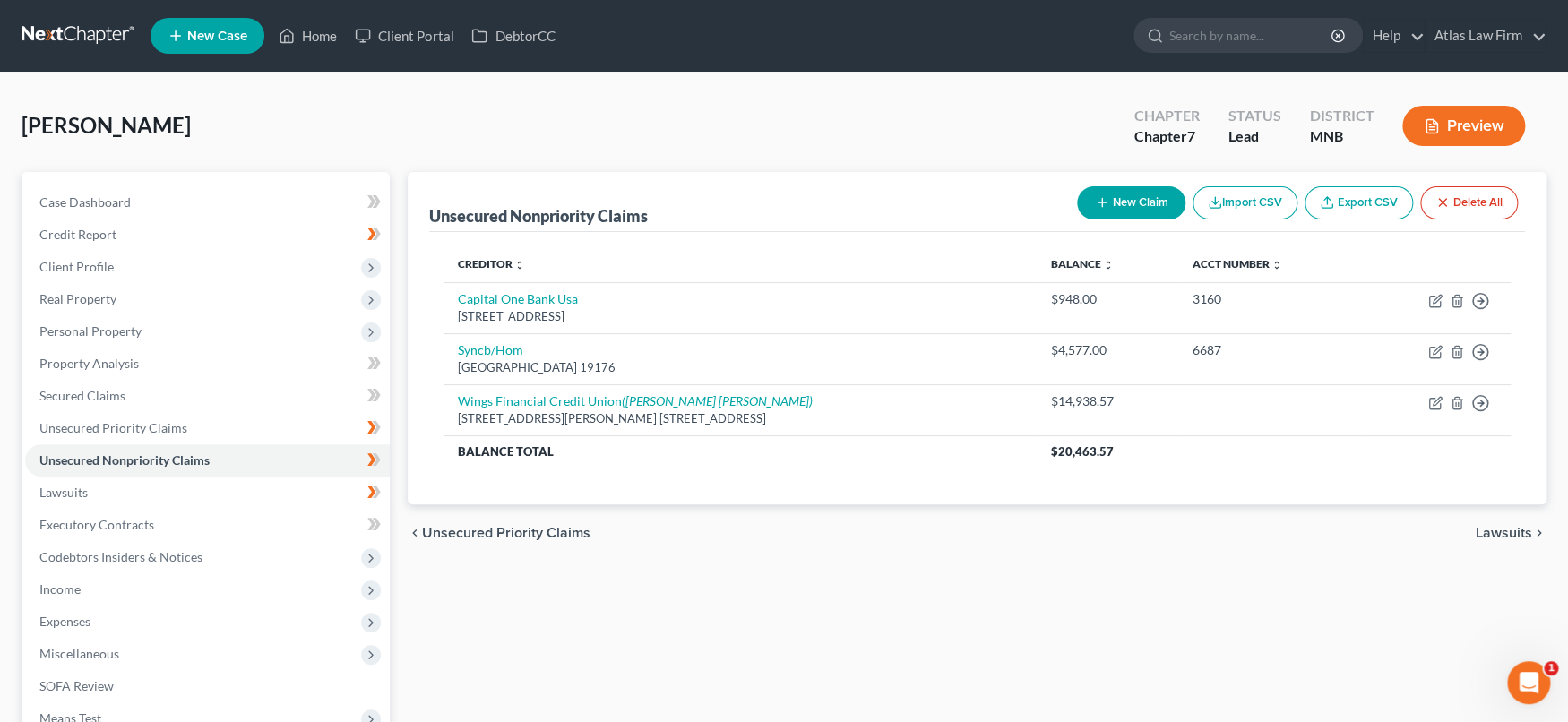
select select "0"
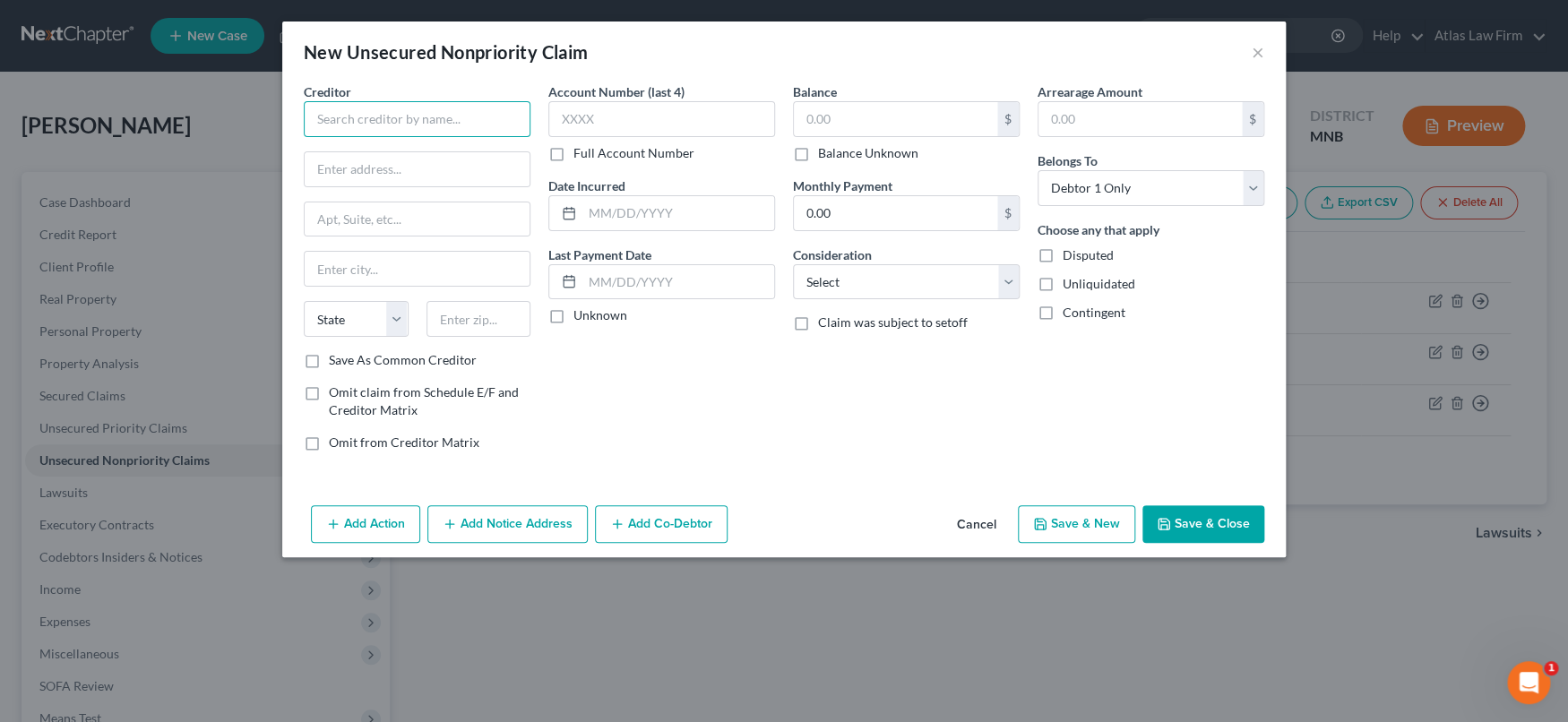
click at [398, 125] on input "text" at bounding box center [417, 119] width 226 height 36
click at [832, 123] on input "text" at bounding box center [894, 119] width 203 height 34
type input "Biz debts?"
type input "1.00"
click at [1167, 524] on polyline "button" at bounding box center [1164, 525] width 6 height 5
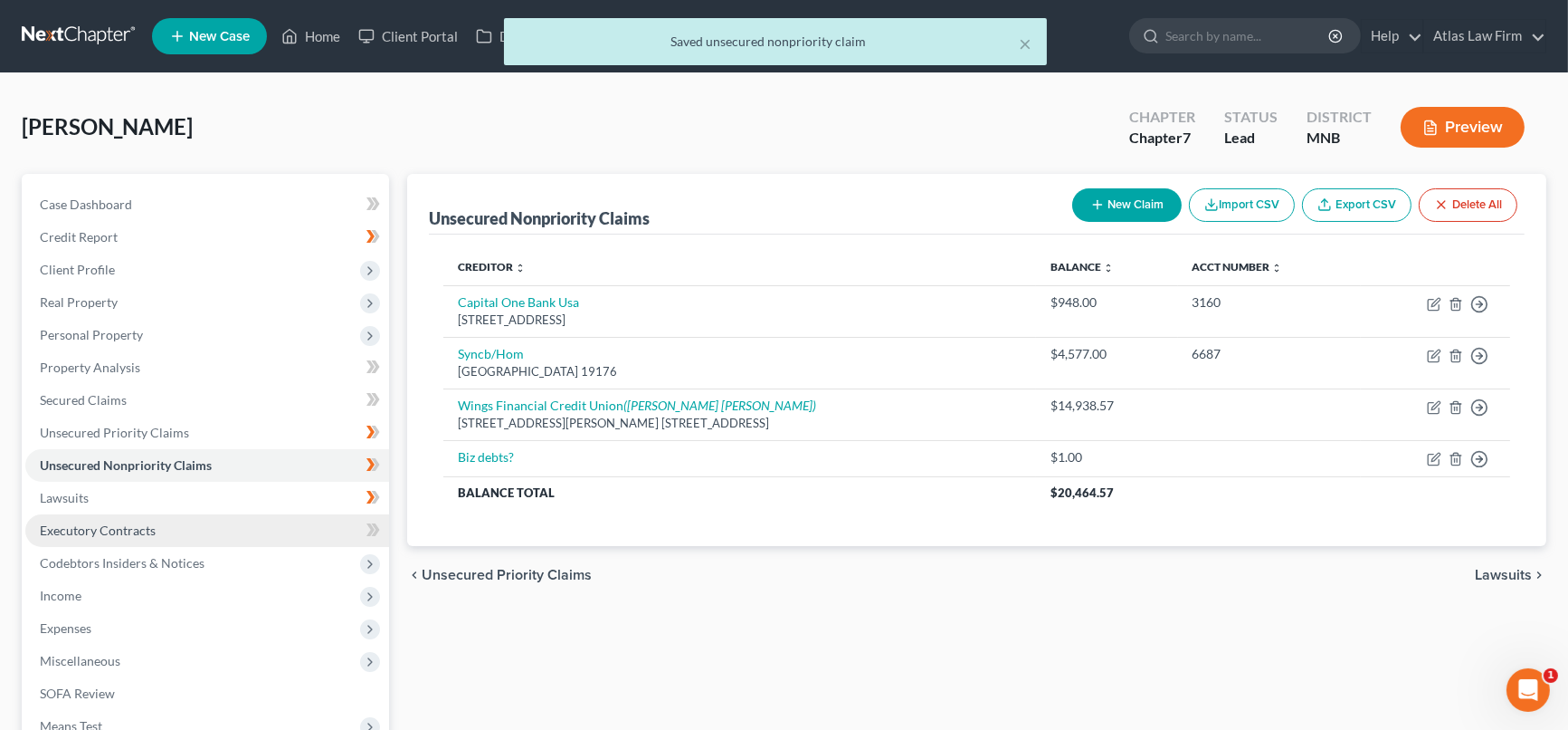
click at [148, 514] on link "Executory Contracts" at bounding box center [206, 530] width 363 height 33
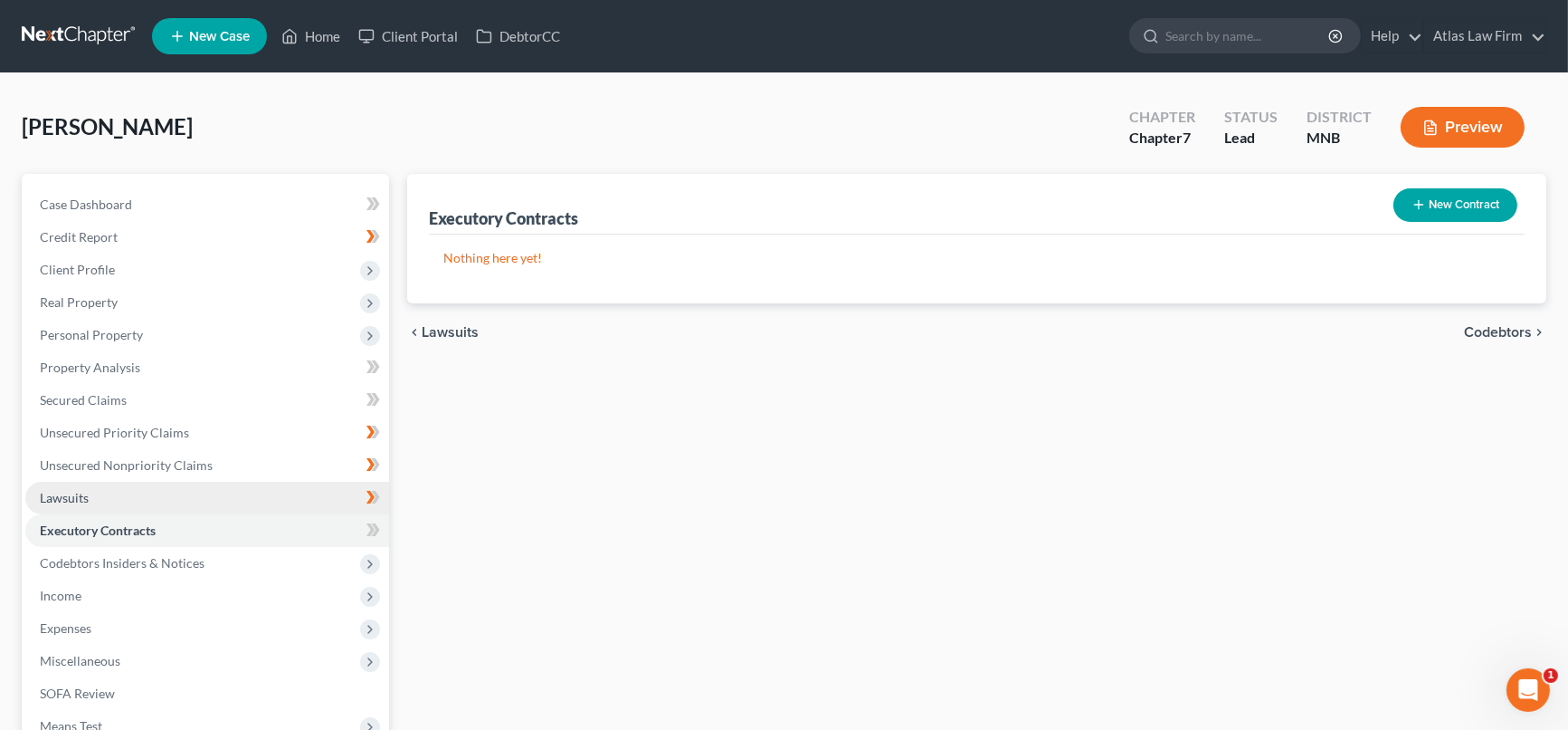
click at [148, 501] on link "Lawsuits" at bounding box center [206, 498] width 363 height 33
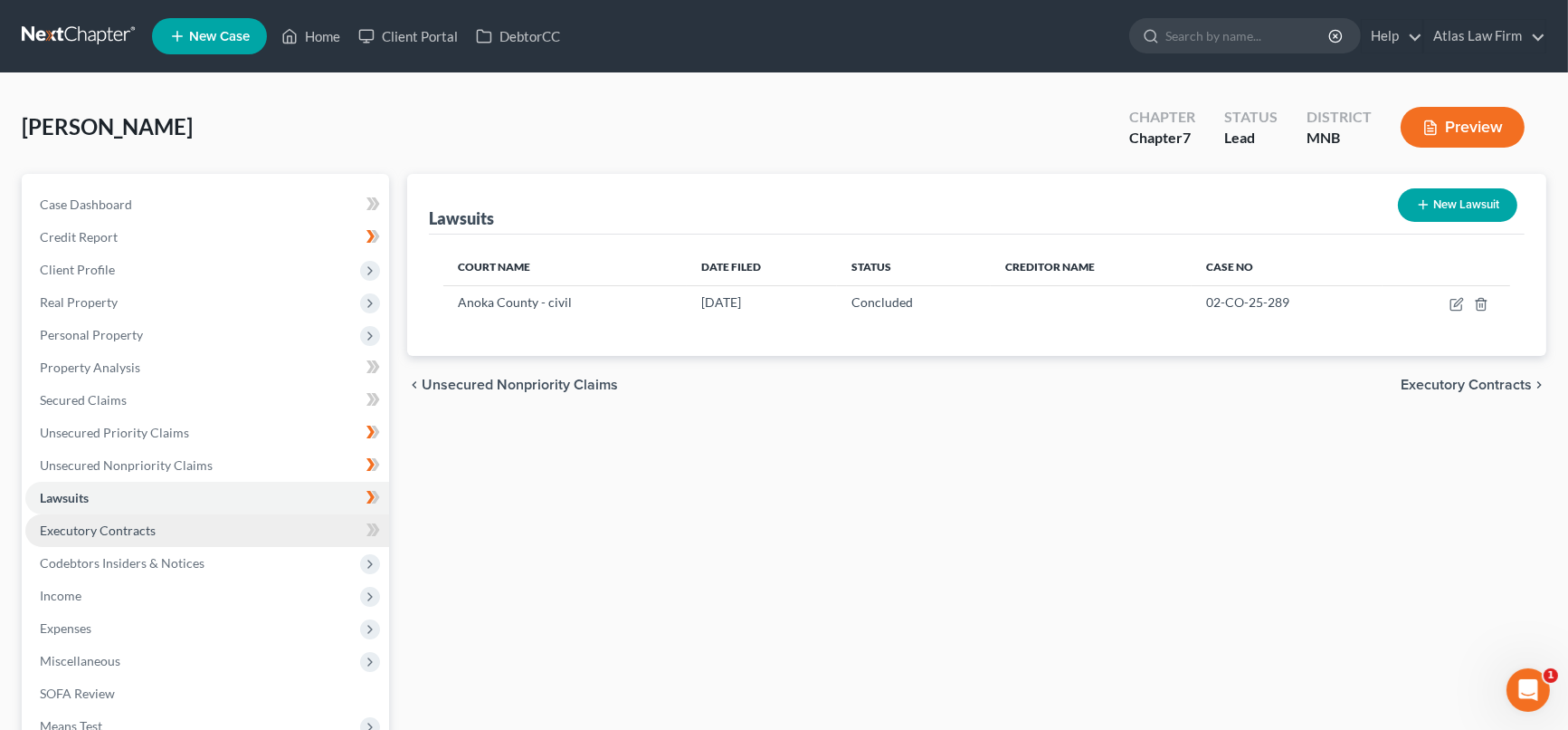
click at [157, 527] on link "Executory Contracts" at bounding box center [206, 530] width 363 height 33
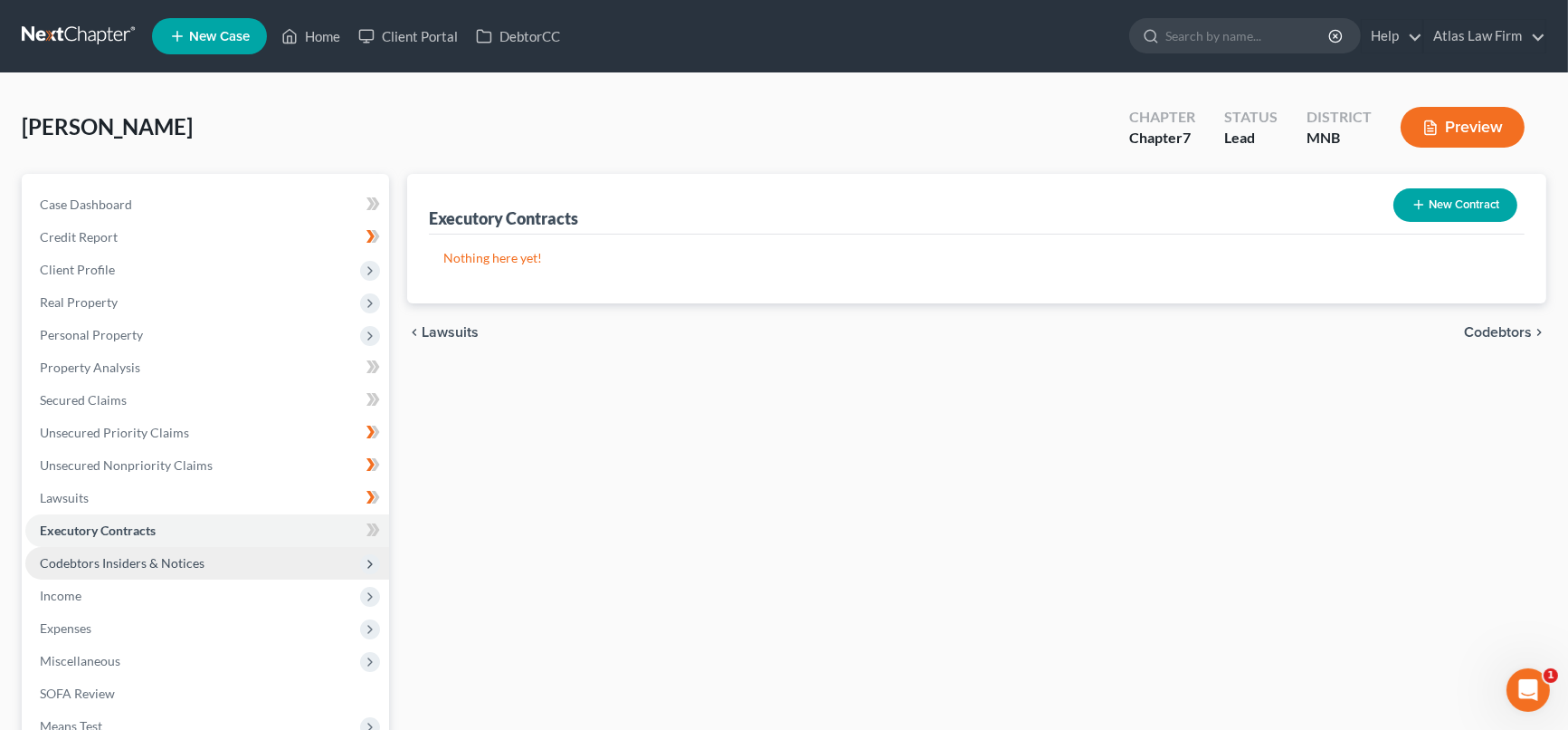
click at [162, 555] on span "Codebtors Insiders & Notices" at bounding box center [122, 563] width 165 height 16
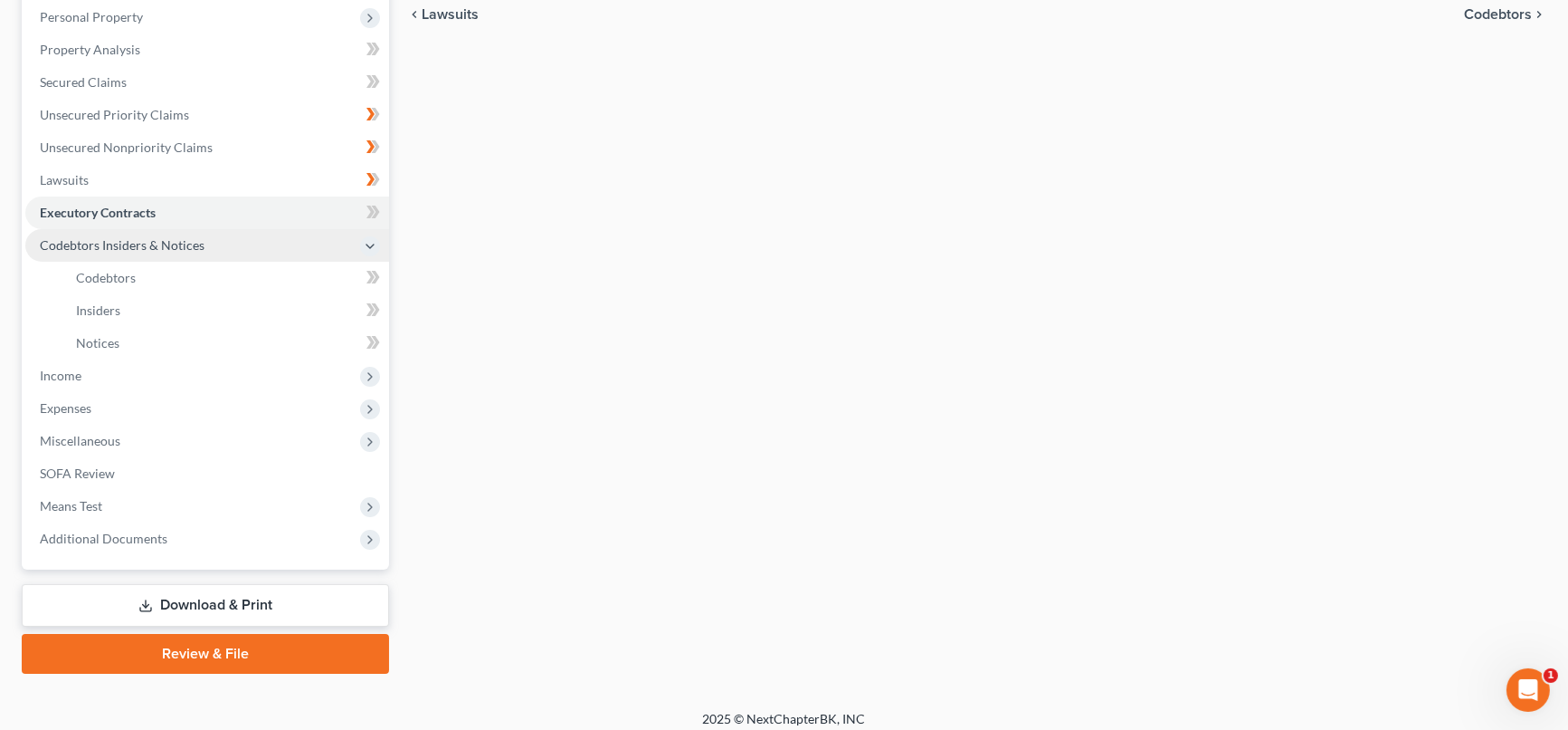
scroll to position [327, 0]
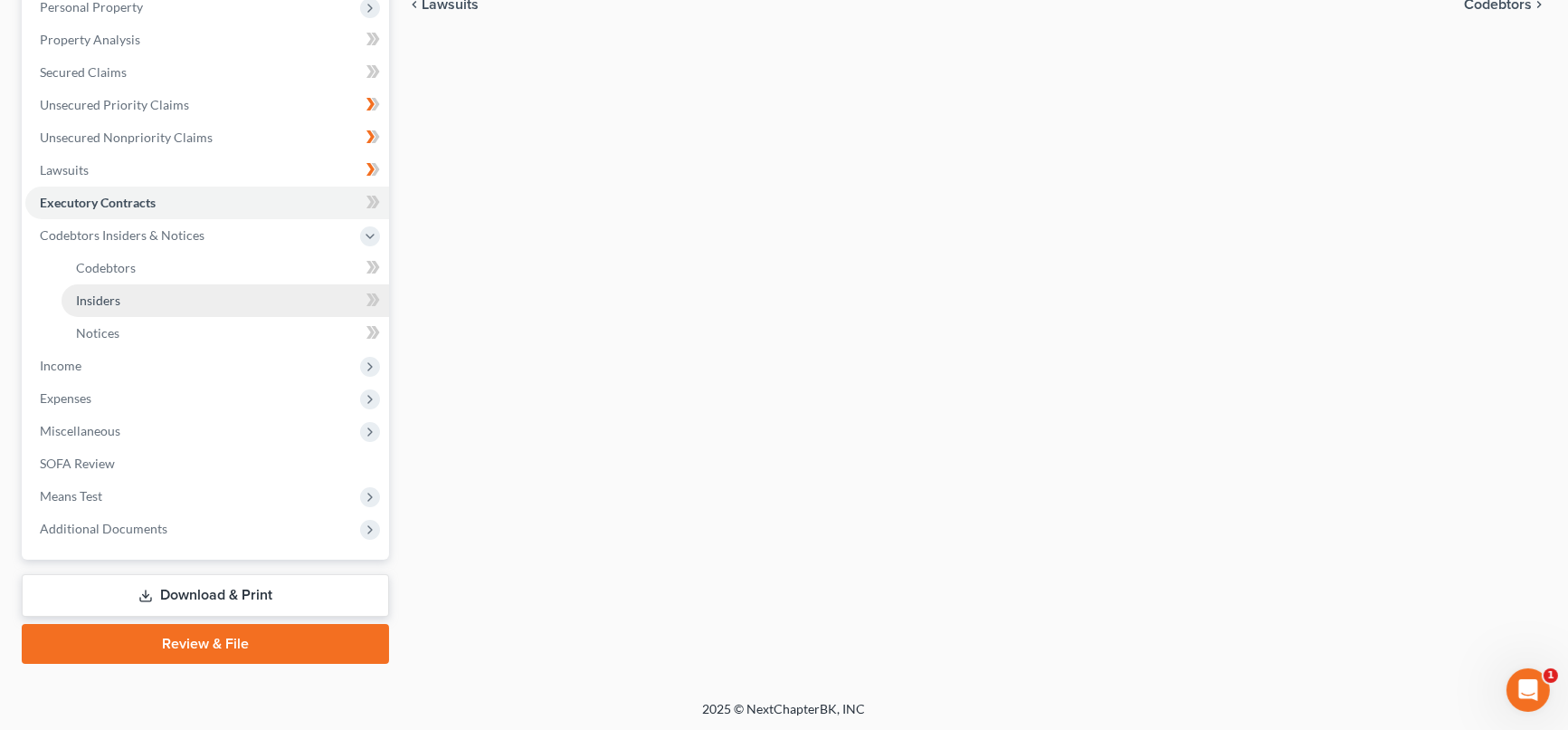
click at [329, 303] on link "Insiders" at bounding box center [225, 300] width 327 height 33
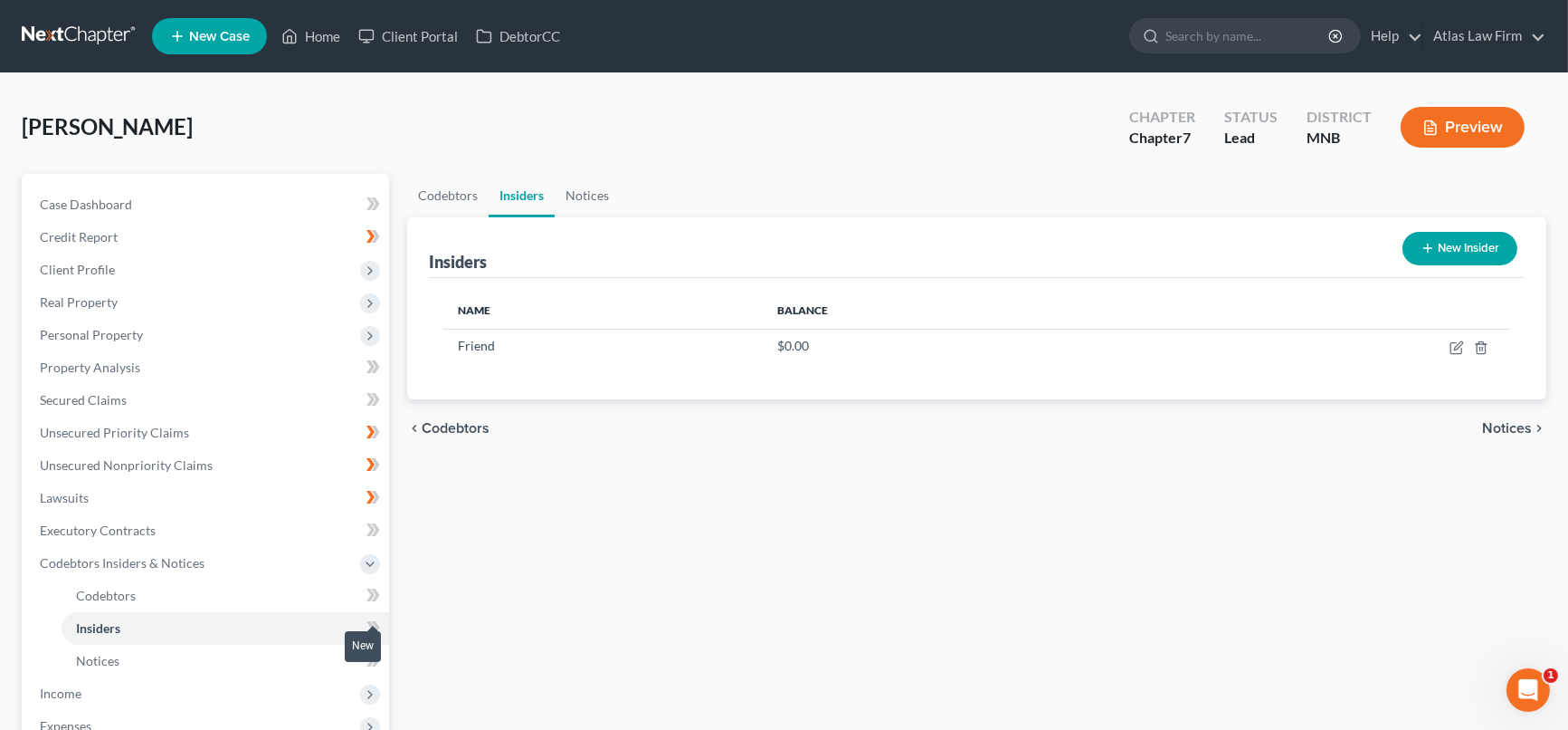
click at [369, 623] on icon at bounding box center [370, 628] width 8 height 13
click at [238, 591] on link "Codebtors" at bounding box center [225, 595] width 327 height 33
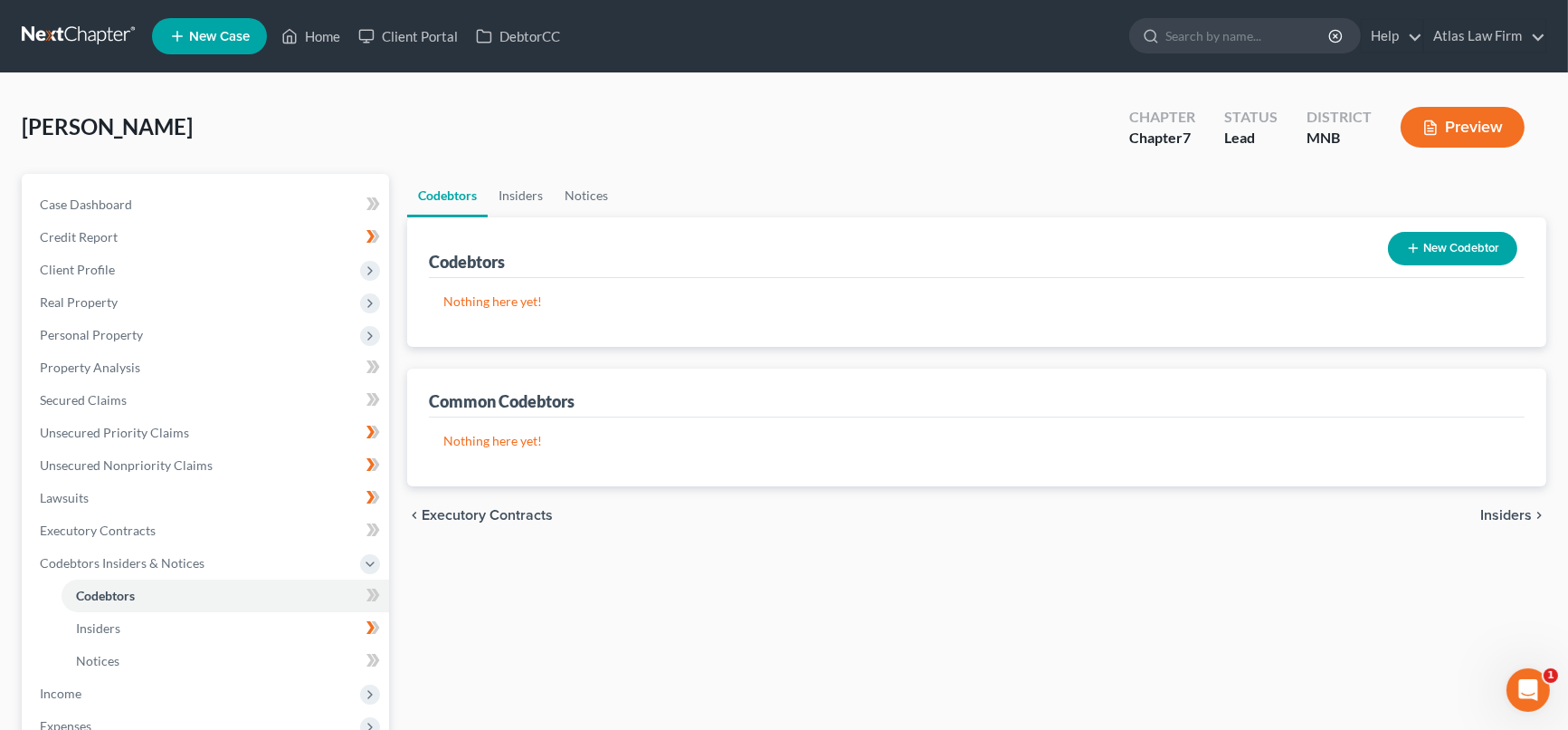
click at [1424, 260] on button "New Codebtor" at bounding box center [1452, 248] width 129 height 33
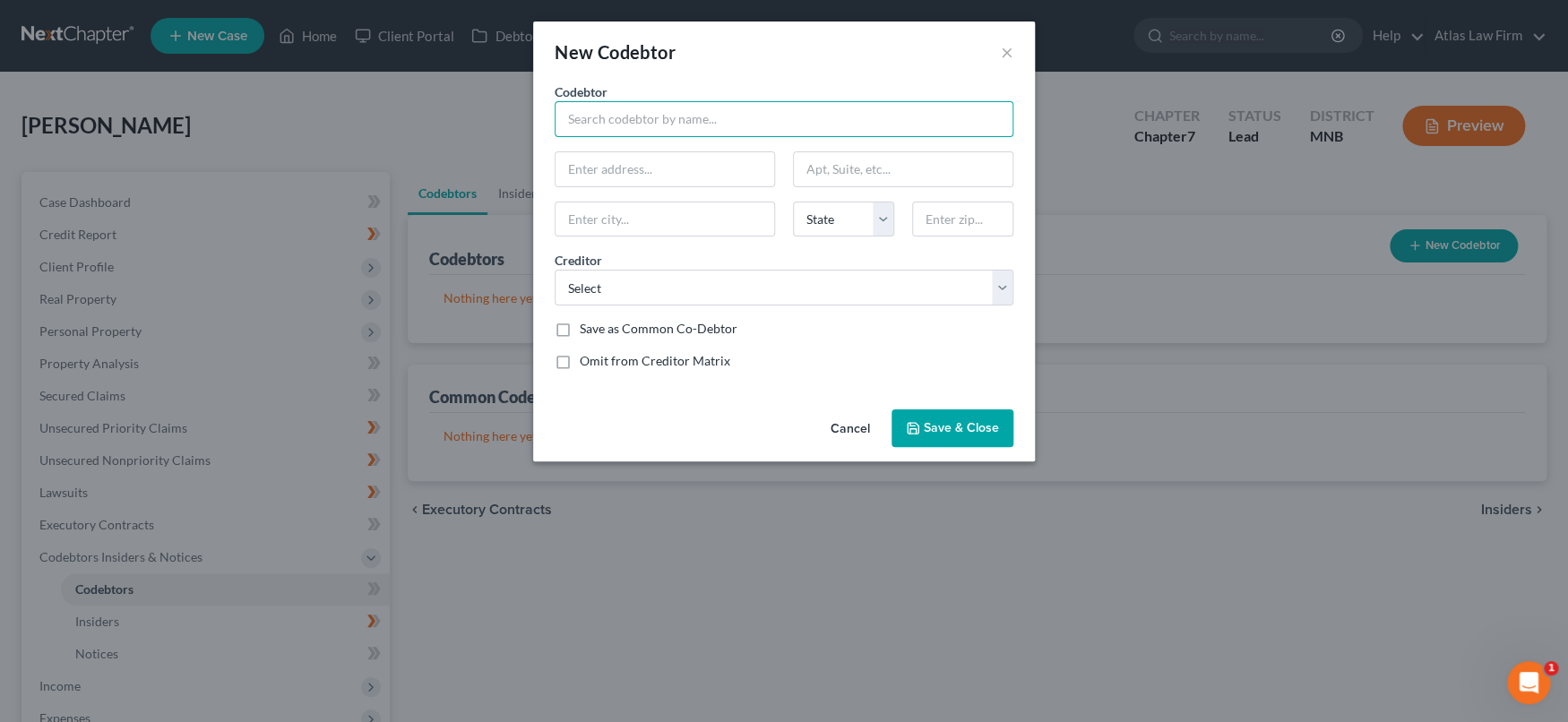
click at [634, 121] on input "text" at bounding box center [784, 119] width 458 height 36
type input "Biz partner?"
click at [935, 417] on button "Save & Close" at bounding box center [952, 428] width 121 height 38
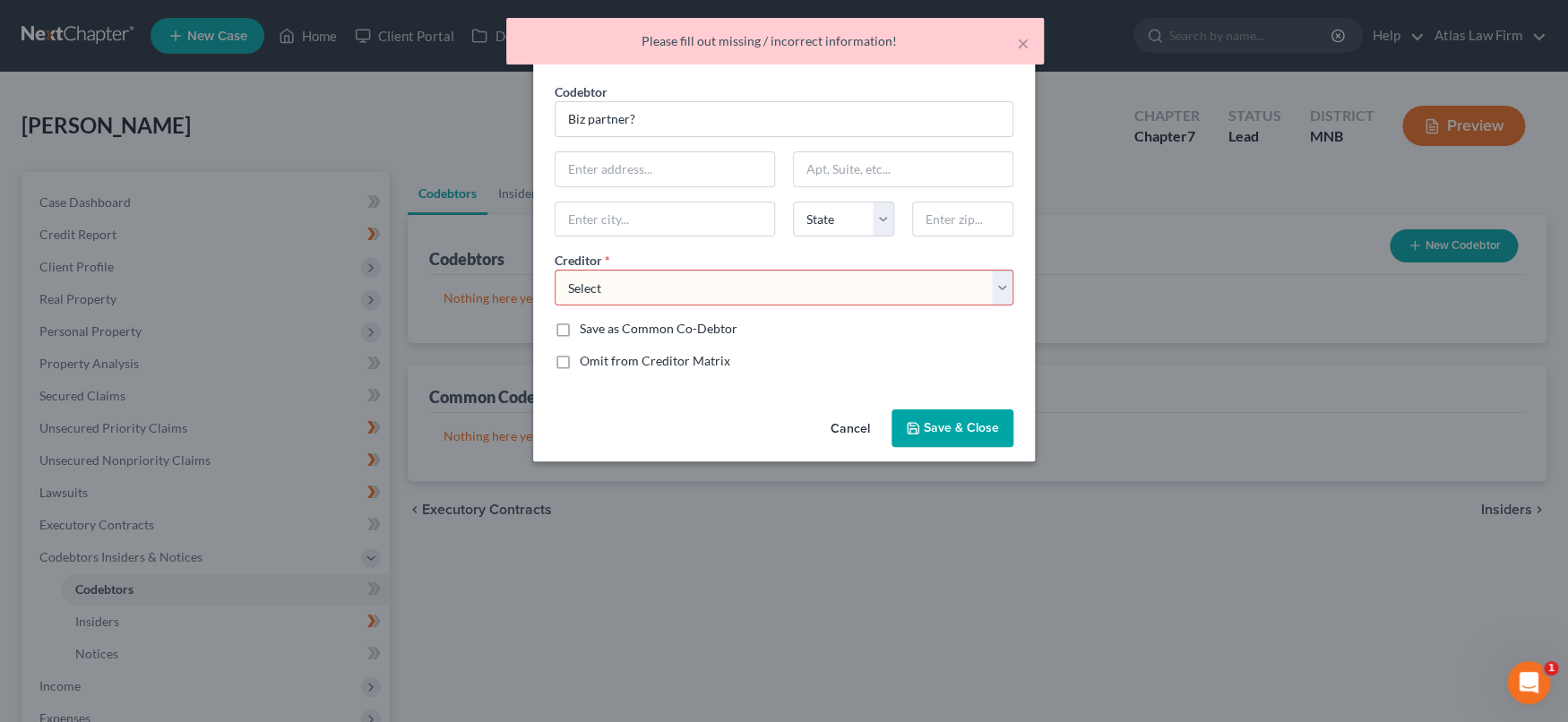
click at [990, 286] on select "Select Biz debts? Summit Financial Education Atlas Law Firm Syncb/Hom Capital O…" at bounding box center [784, 287] width 458 height 36
select select "0"
click at [555, 269] on select "Select Biz debts? Summit Financial Education Atlas Law Firm Syncb/Hom Capital O…" at bounding box center [784, 287] width 458 height 36
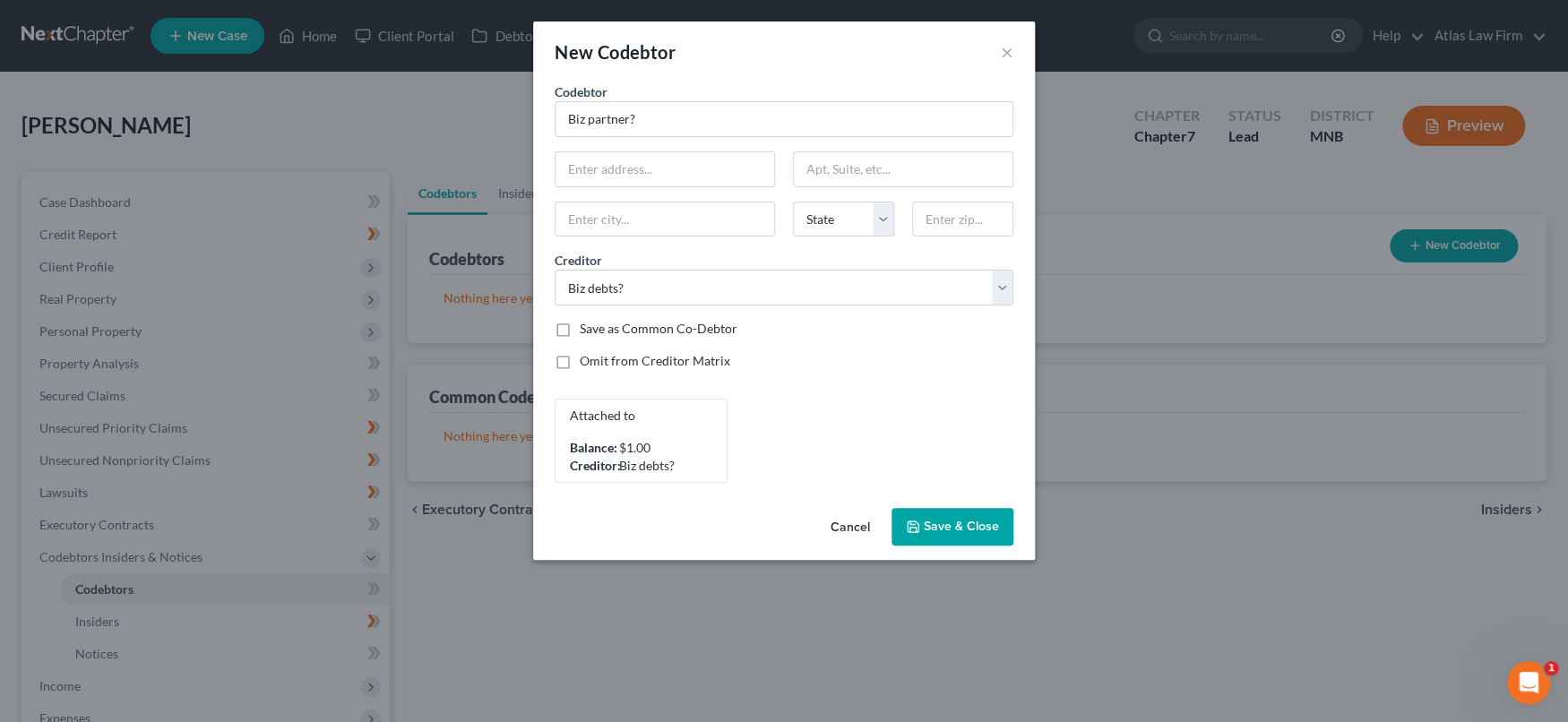
click at [960, 523] on span "Save & Close" at bounding box center [962, 526] width 75 height 16
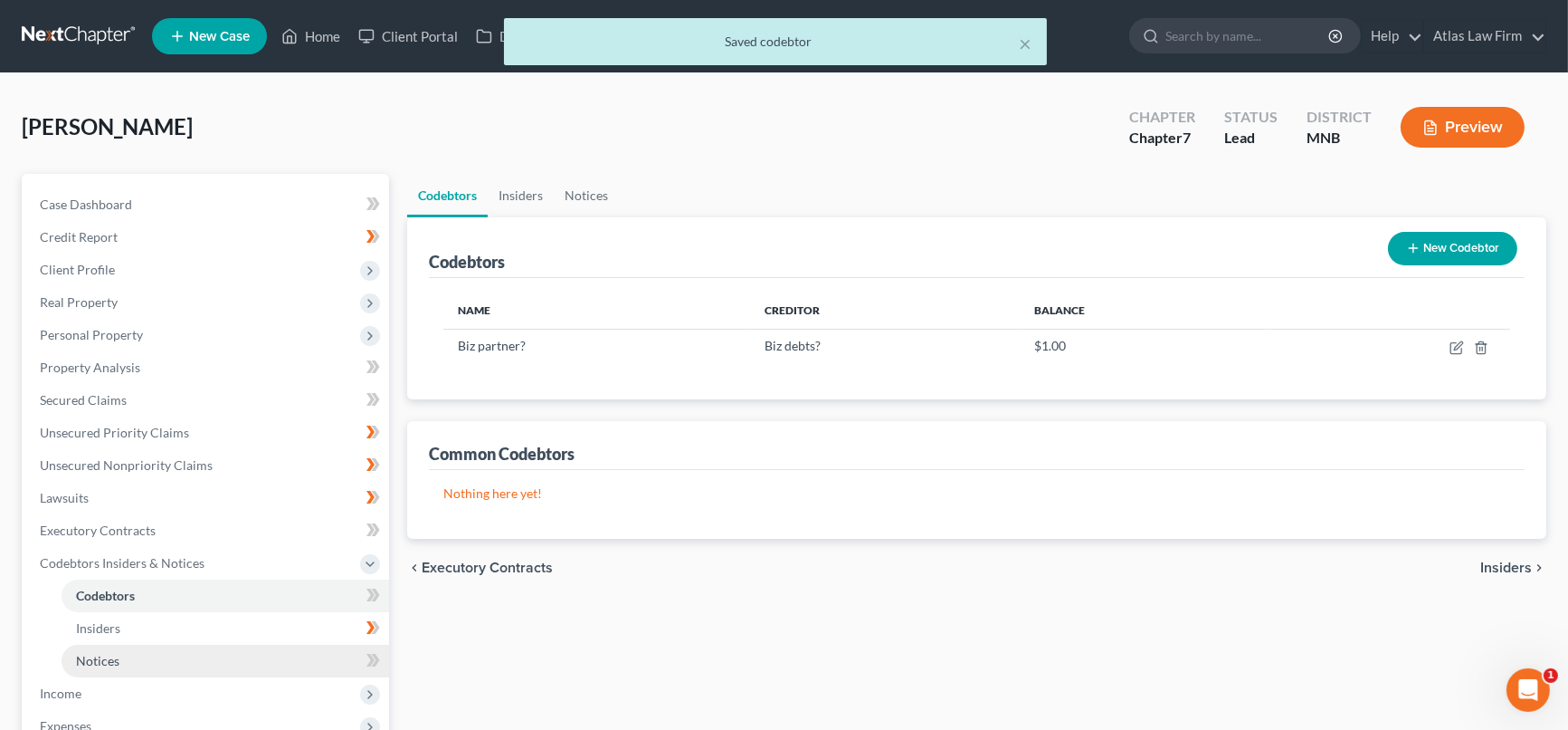
click at [235, 657] on link "Notices" at bounding box center [225, 660] width 327 height 33
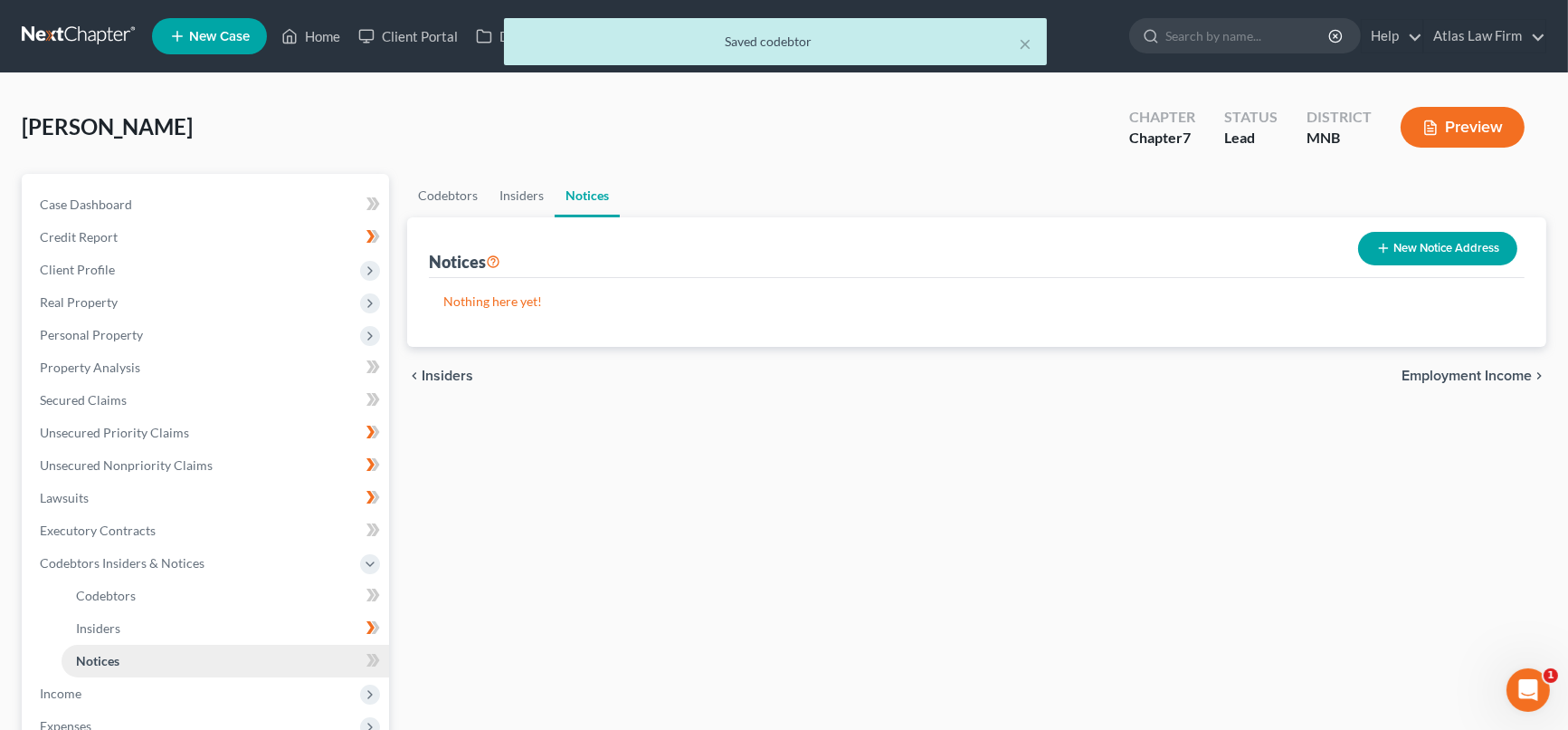
scroll to position [201, 0]
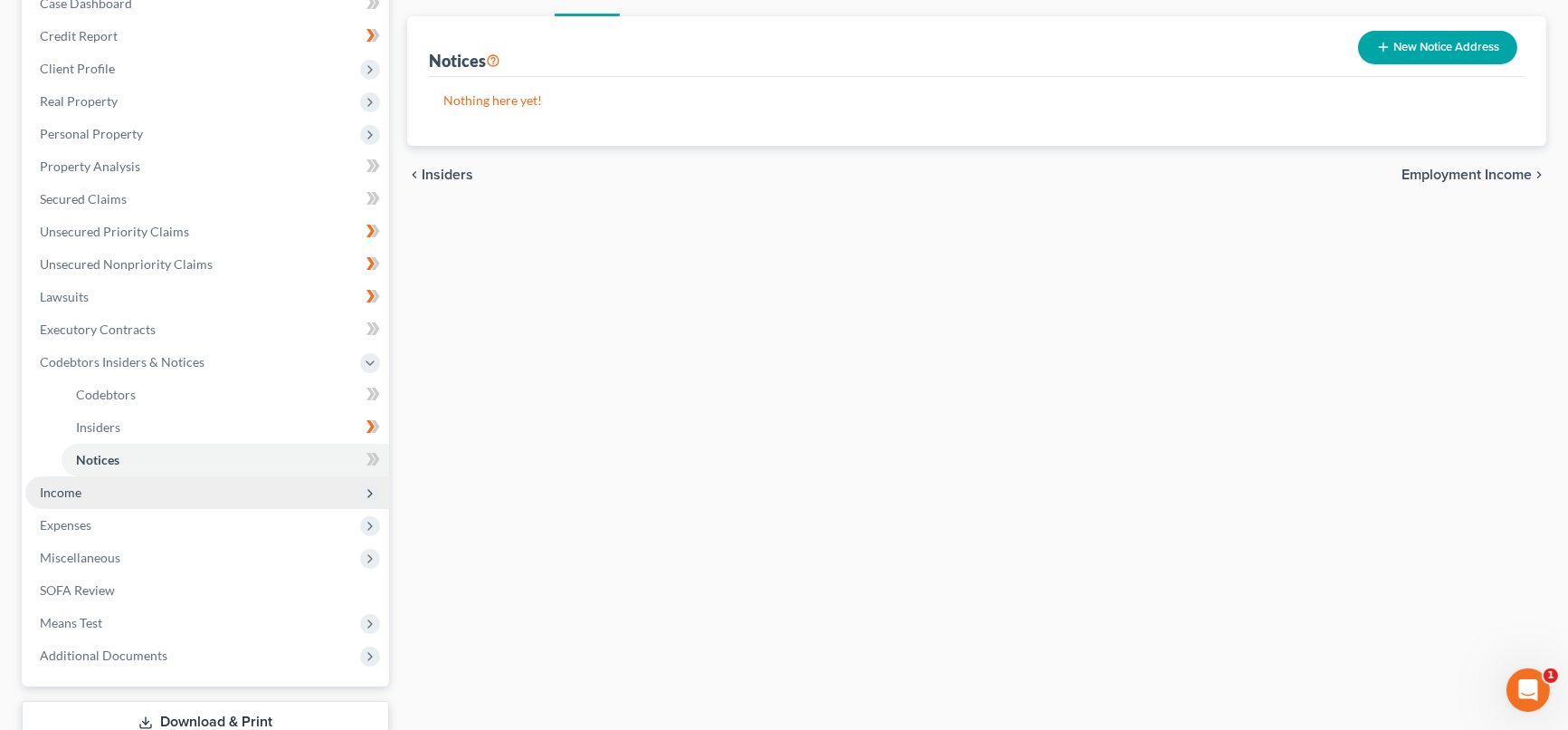
click at [217, 491] on span "Income" at bounding box center [206, 492] width 363 height 33
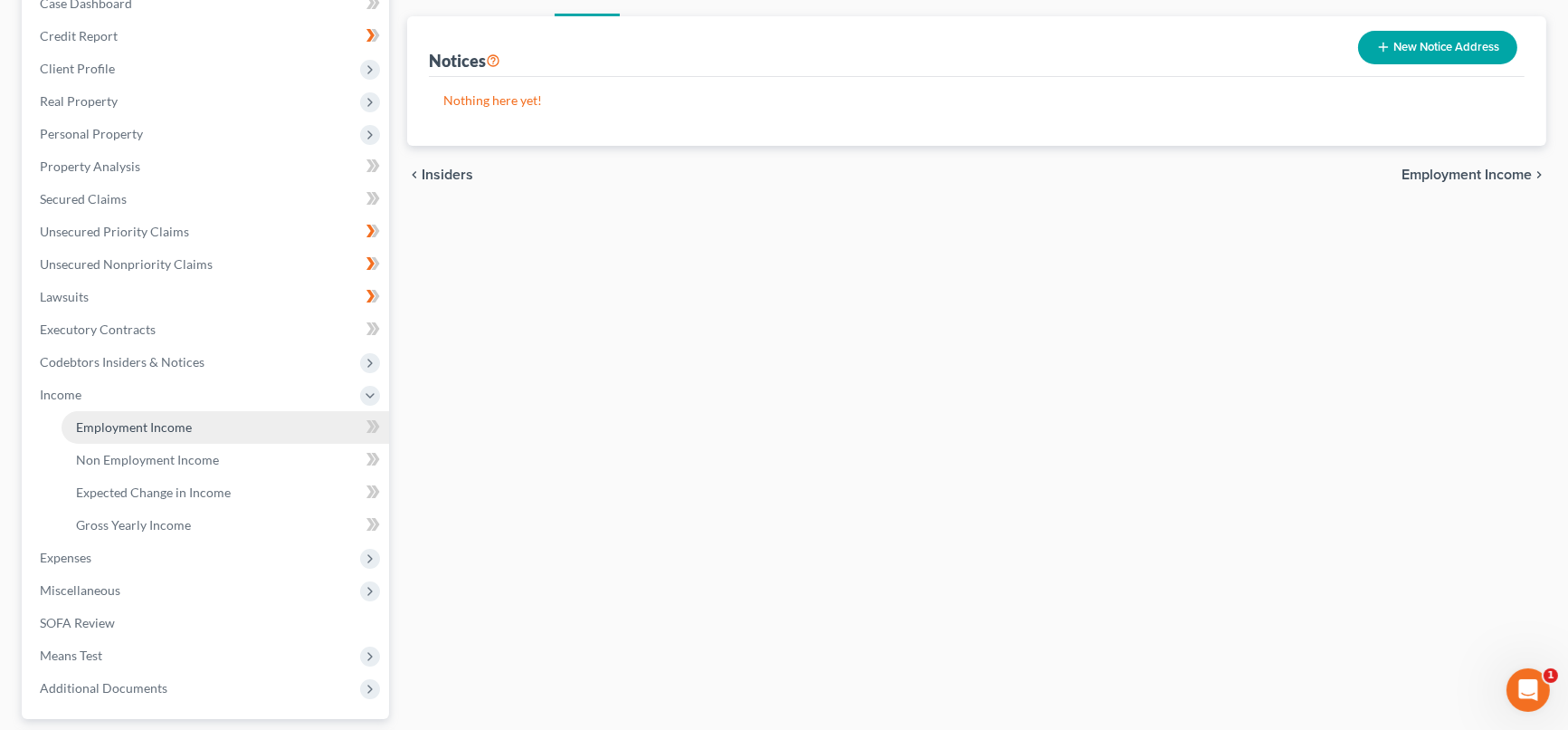
click at [258, 417] on link "Employment Income" at bounding box center [225, 427] width 327 height 33
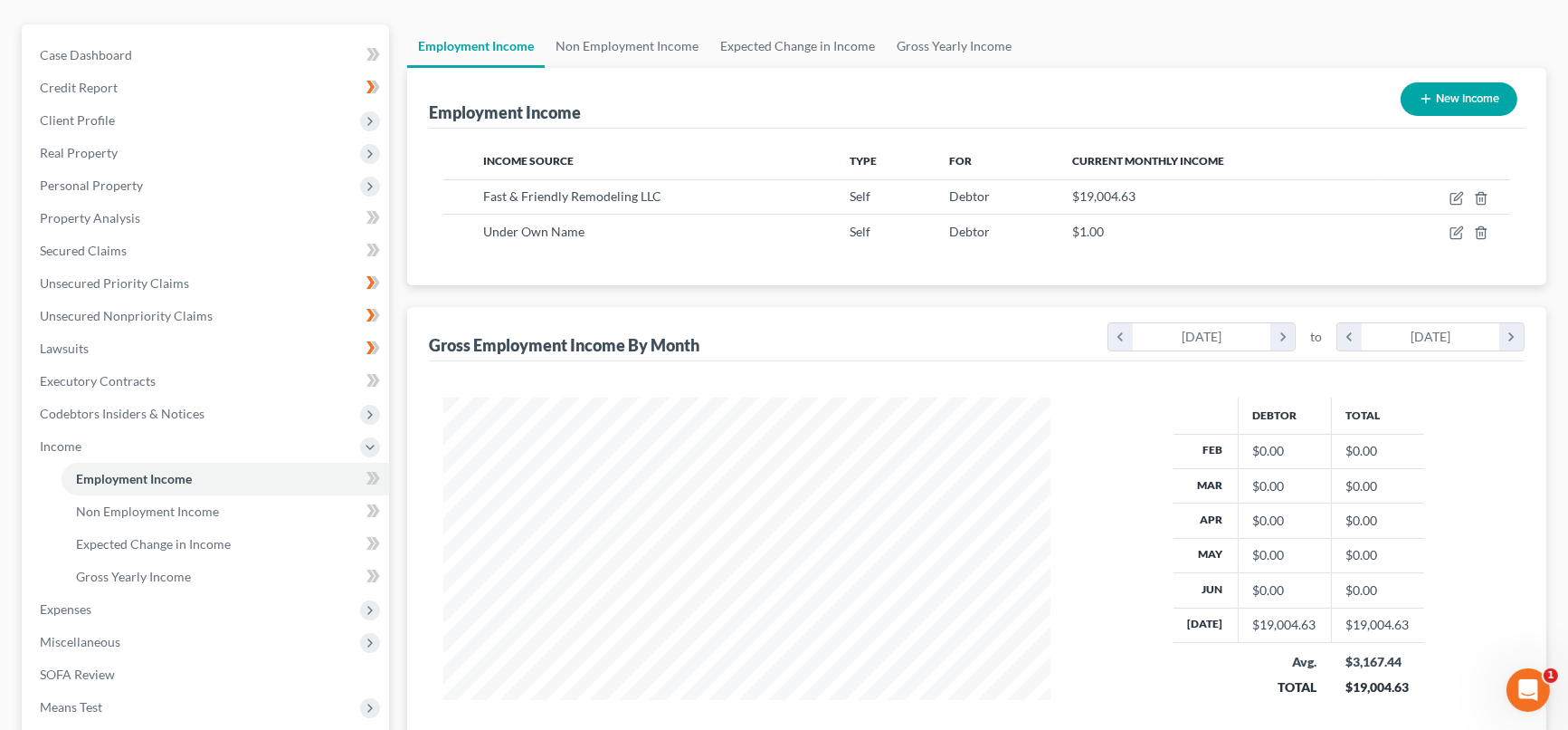
scroll to position [201, 0]
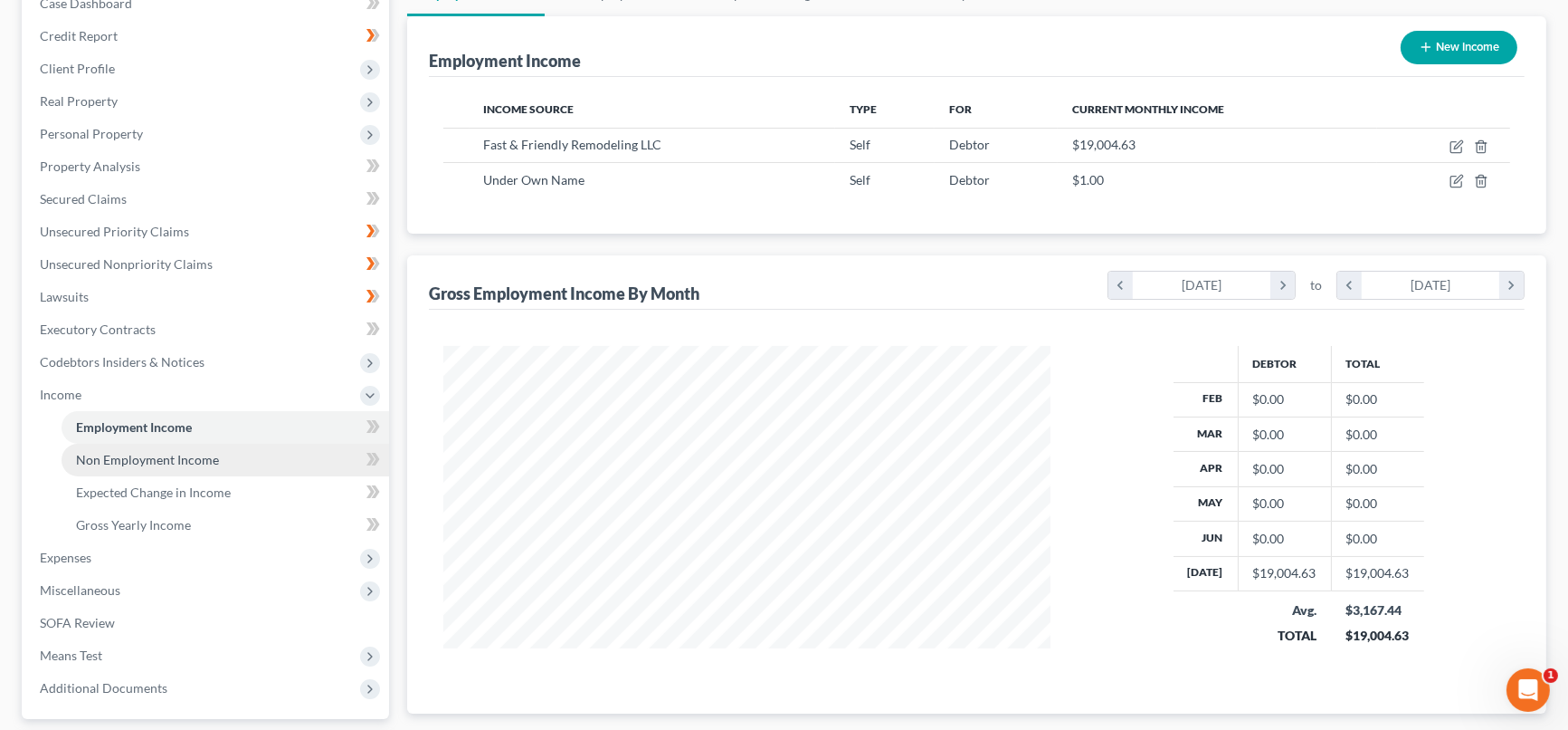
click at [209, 452] on span "Non Employment Income" at bounding box center [148, 459] width 143 height 16
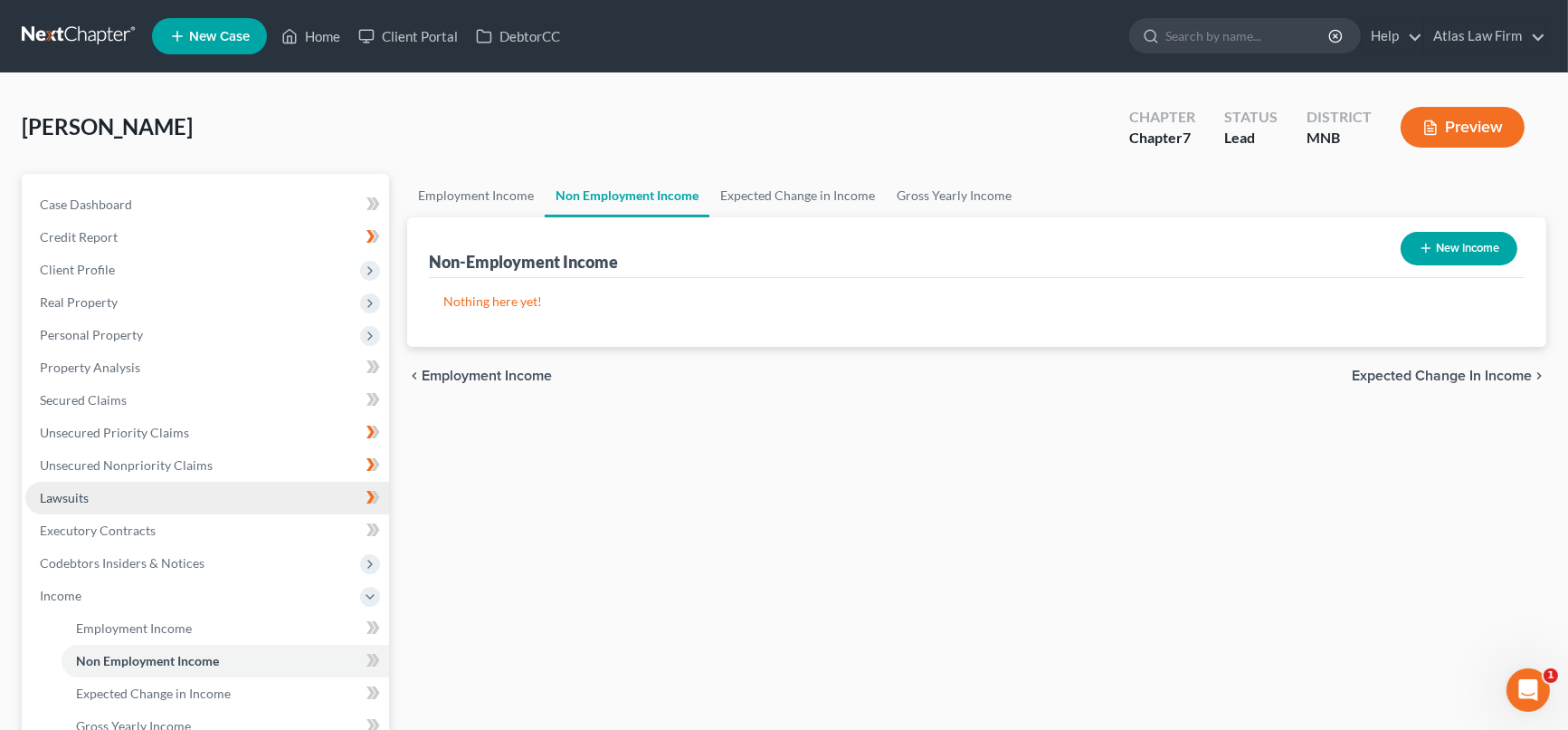
scroll to position [201, 0]
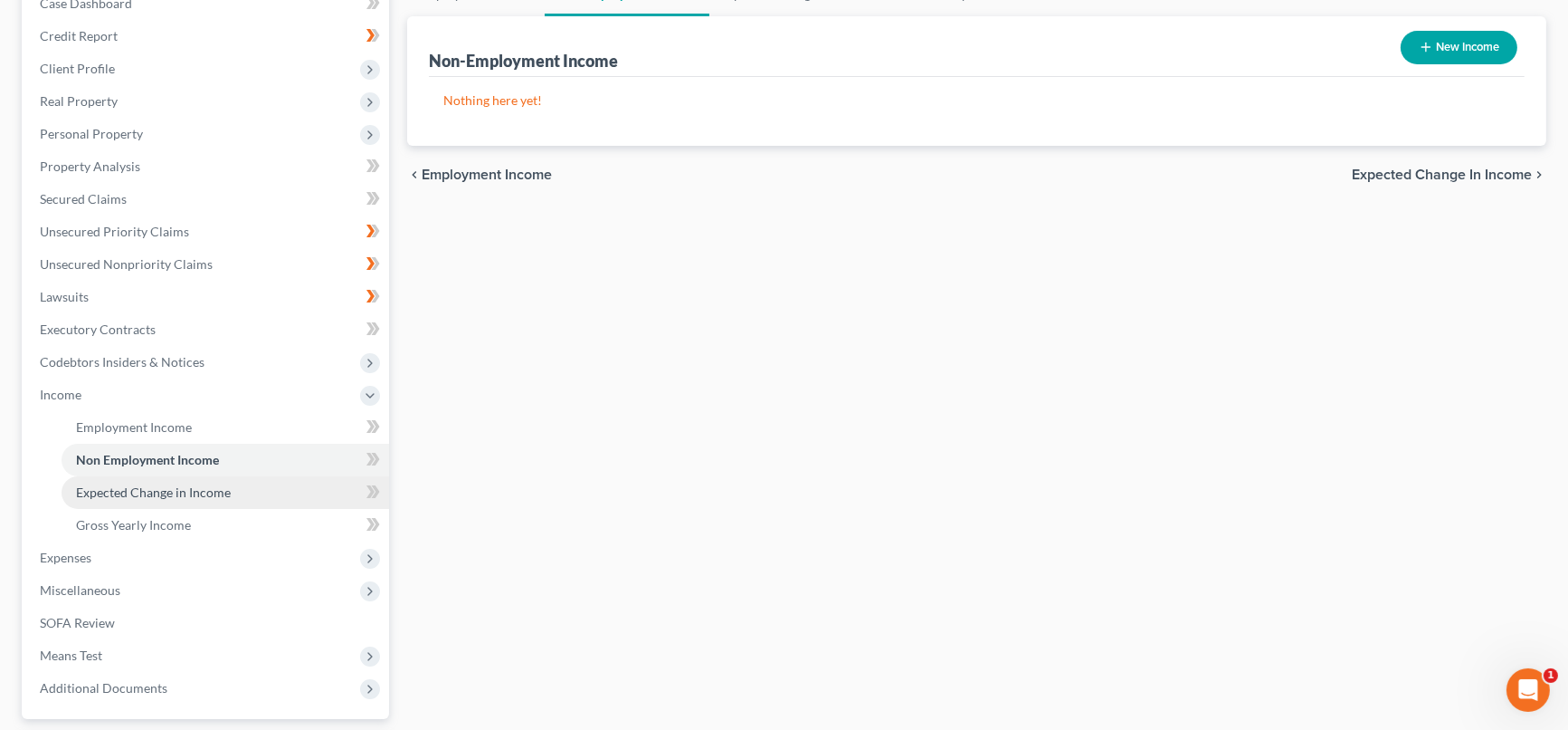
click at [215, 495] on span "Expected Change in Income" at bounding box center [153, 492] width 154 height 16
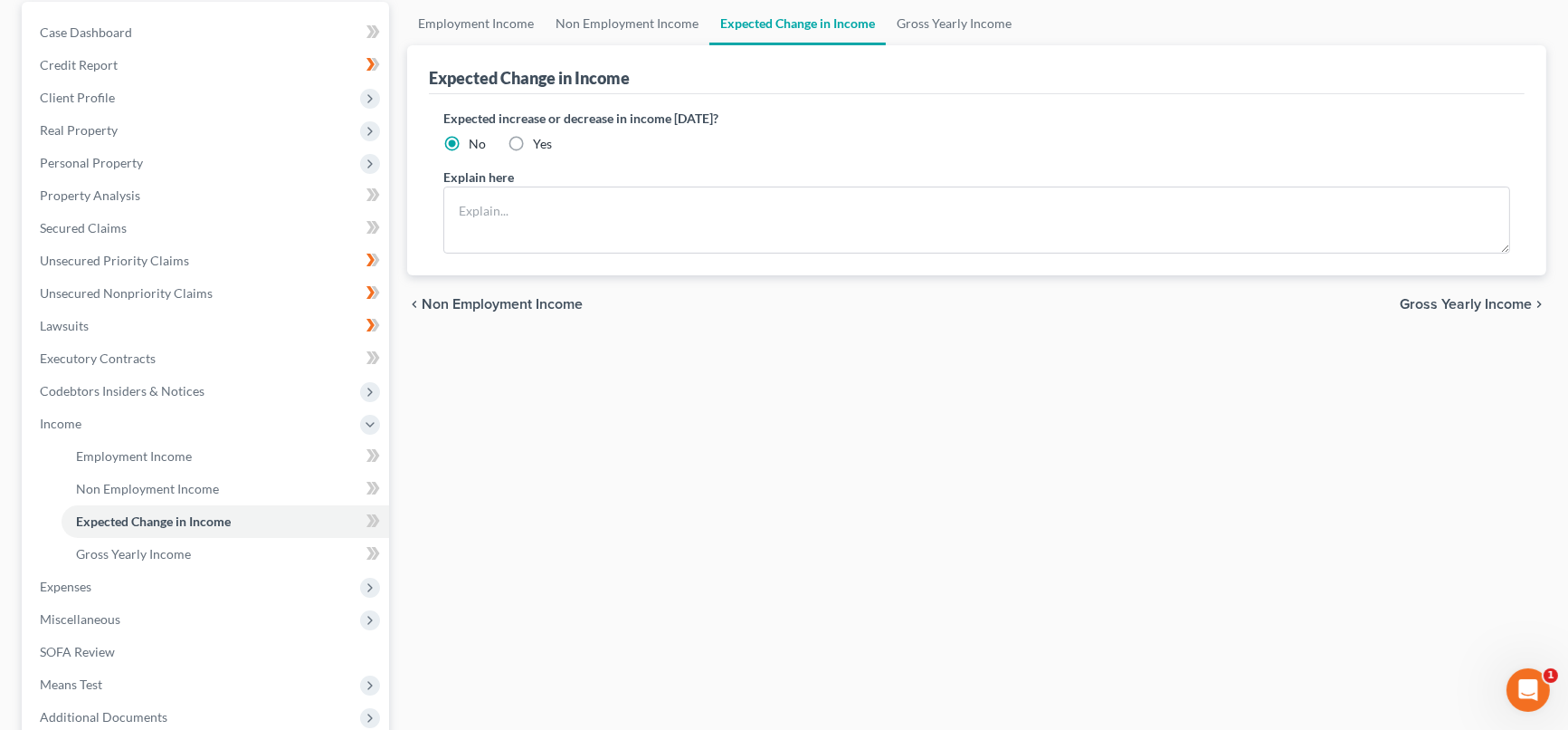
scroll to position [201, 0]
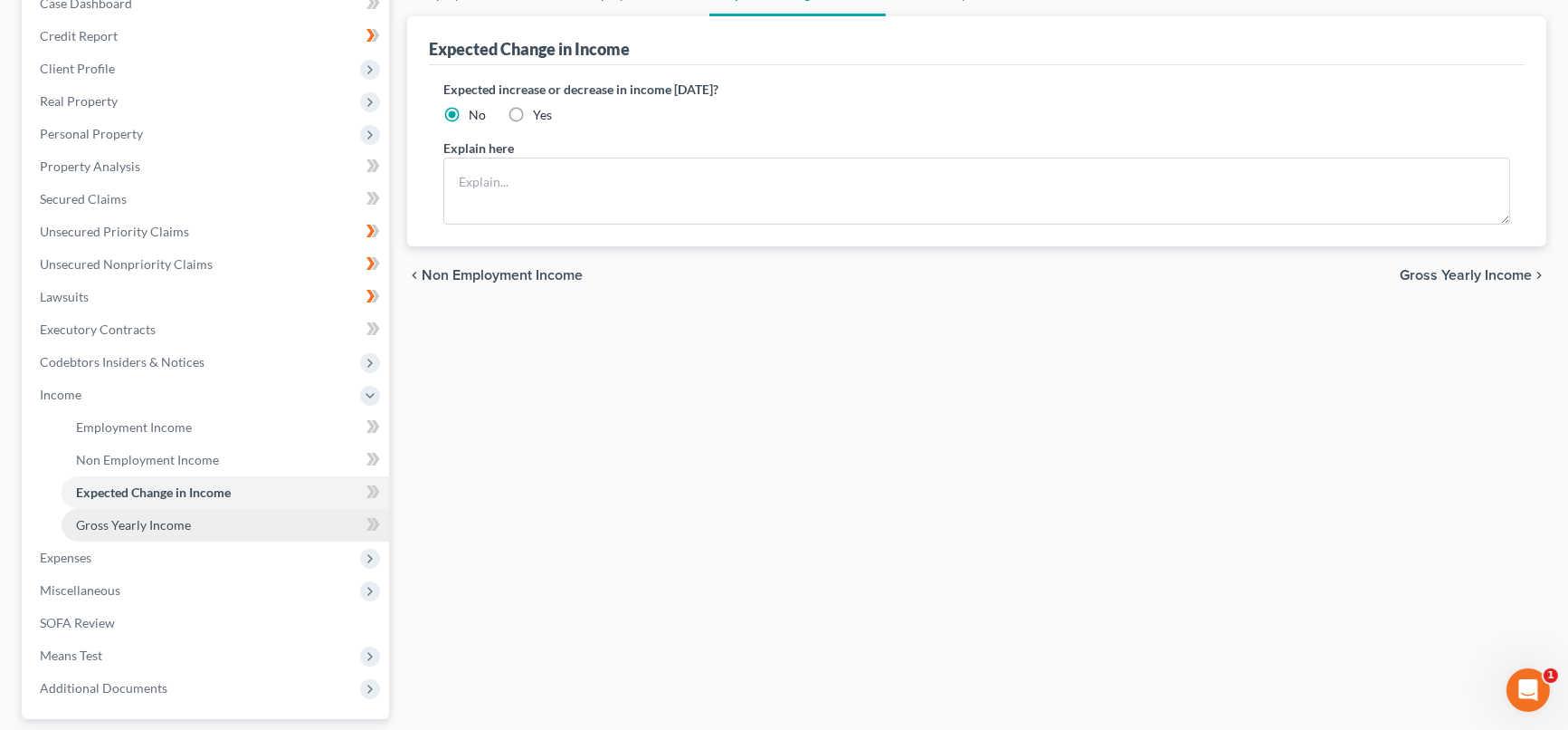
click at [185, 513] on link "Gross Yearly Income" at bounding box center [225, 524] width 327 height 33
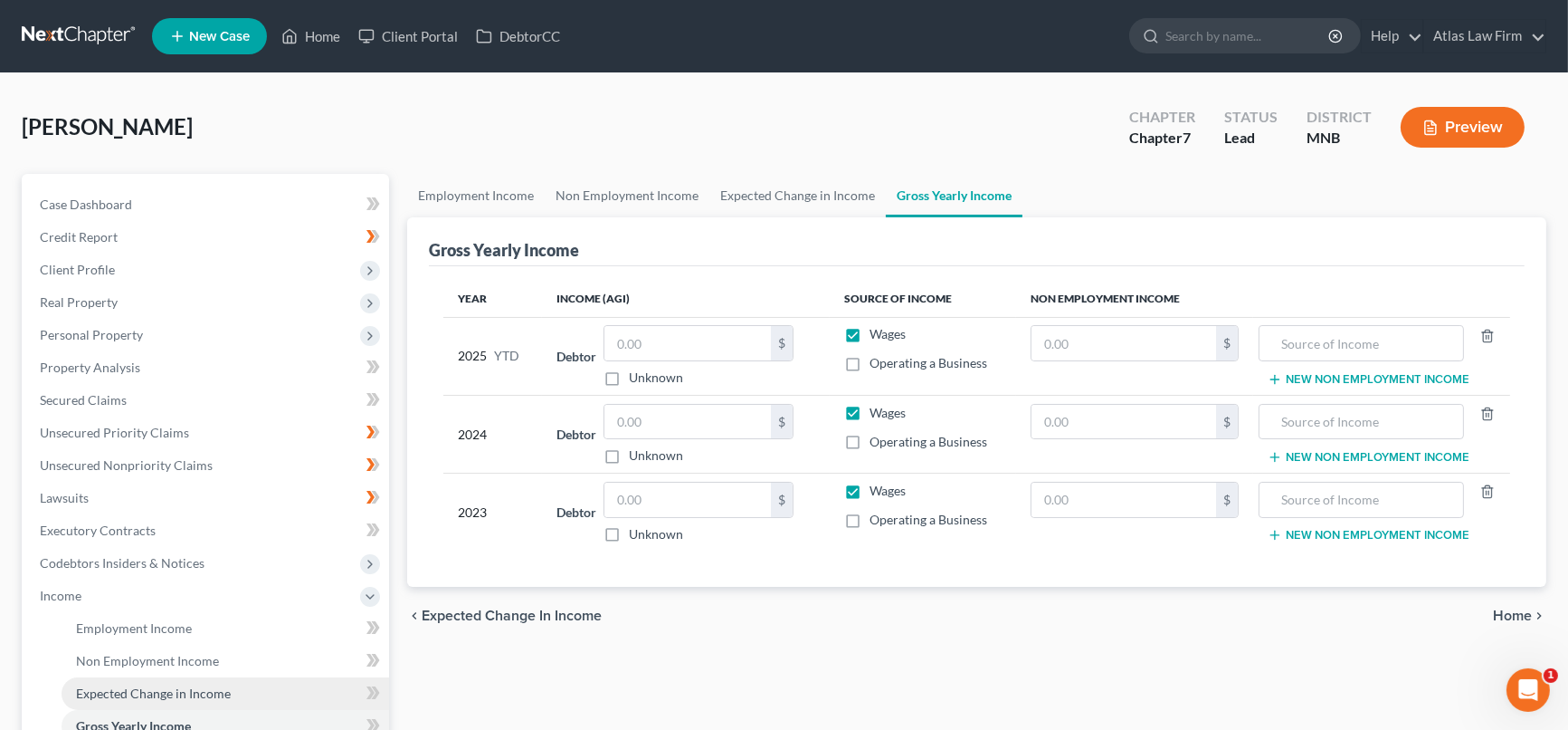
click at [148, 691] on span "Expected Change in Income" at bounding box center [153, 693] width 154 height 16
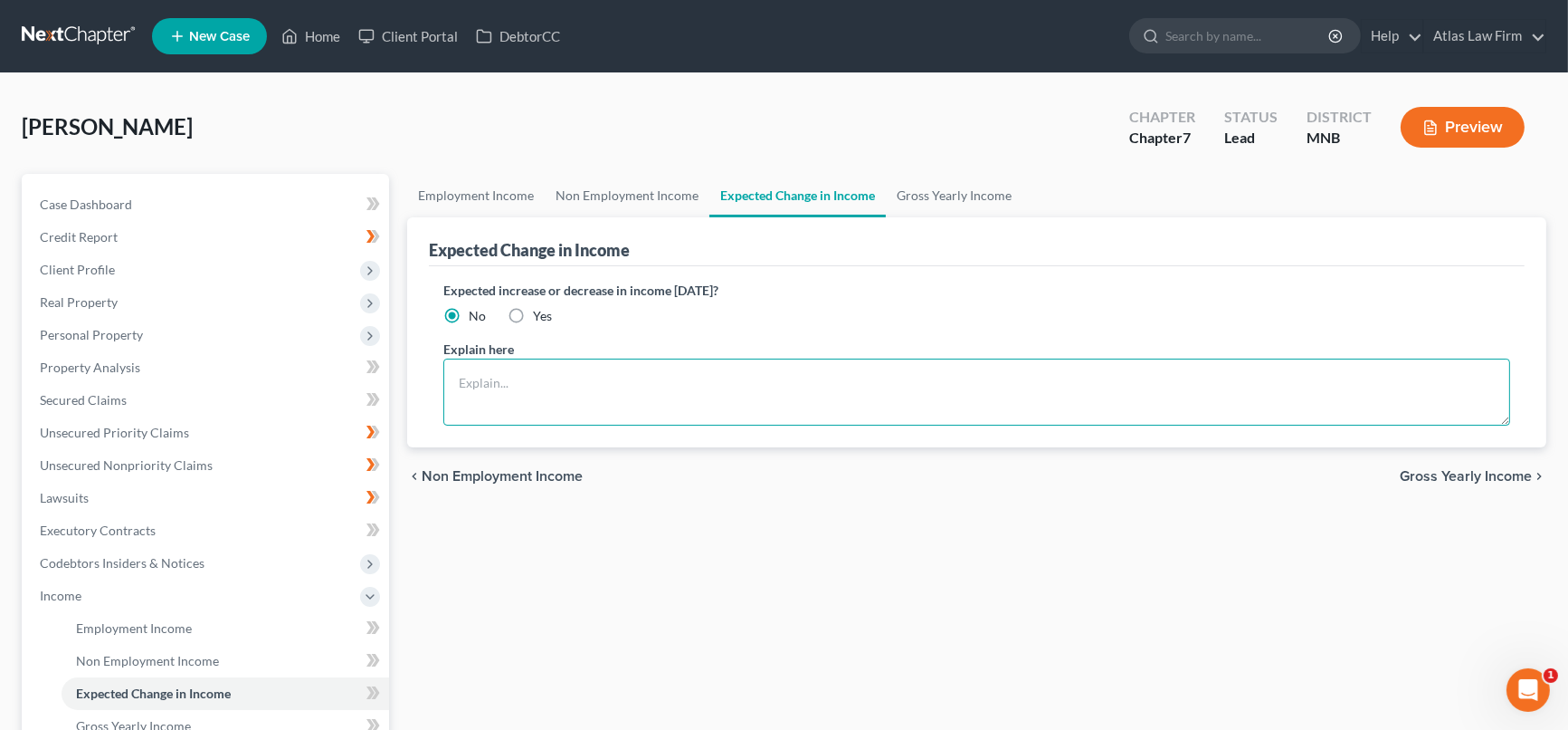
click at [867, 384] on textarea at bounding box center [977, 392] width 1067 height 67
click at [533, 312] on label "Yes" at bounding box center [542, 315] width 19 height 18
click at [540, 312] on input "Yes" at bounding box center [546, 312] width 12 height 12
radio input "true"
click at [575, 383] on textarea at bounding box center [977, 392] width 1067 height 67
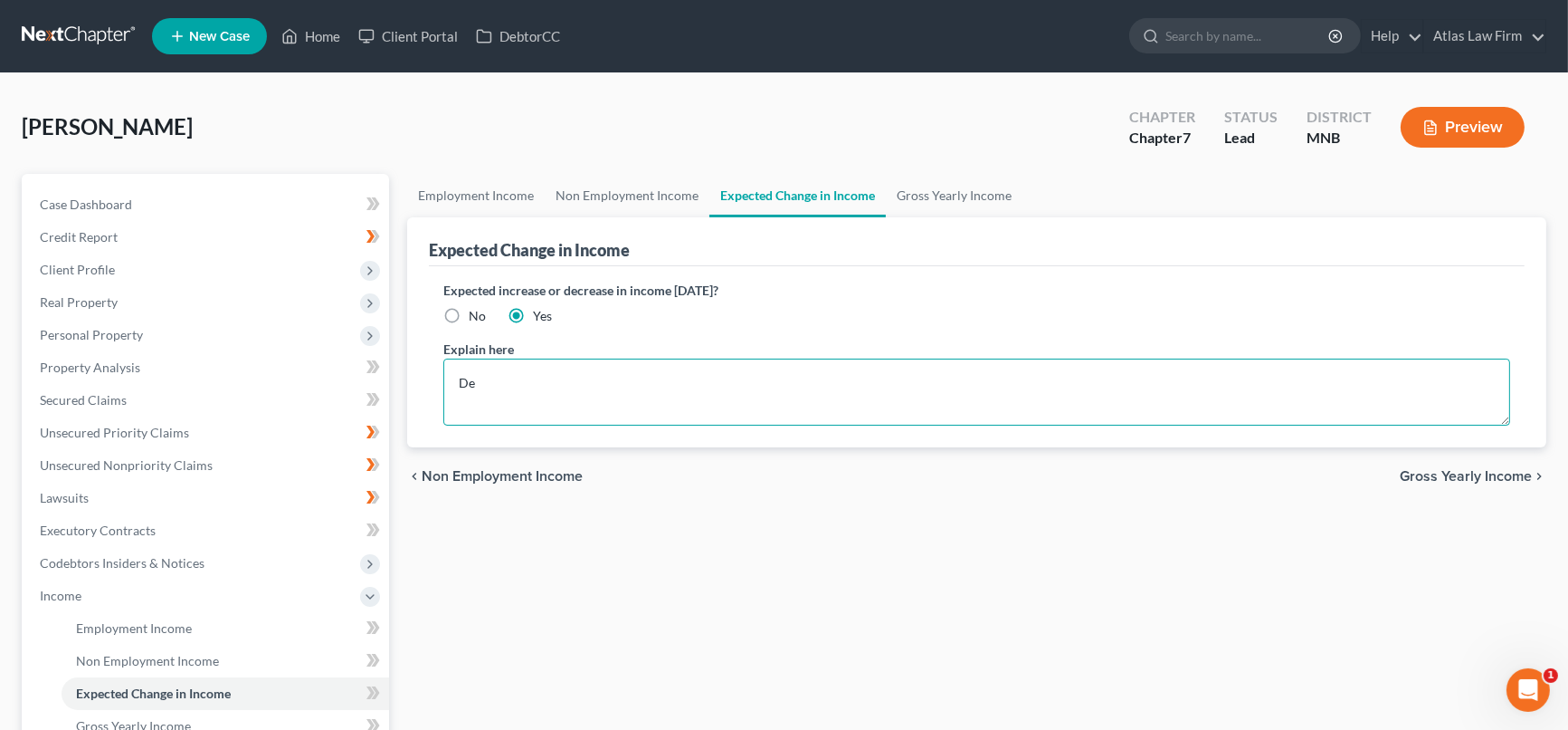
type textarea "D"
click at [468, 313] on label "No" at bounding box center [477, 315] width 17 height 18
click at [476, 313] on input "No" at bounding box center [481, 312] width 12 height 12
radio input "true"
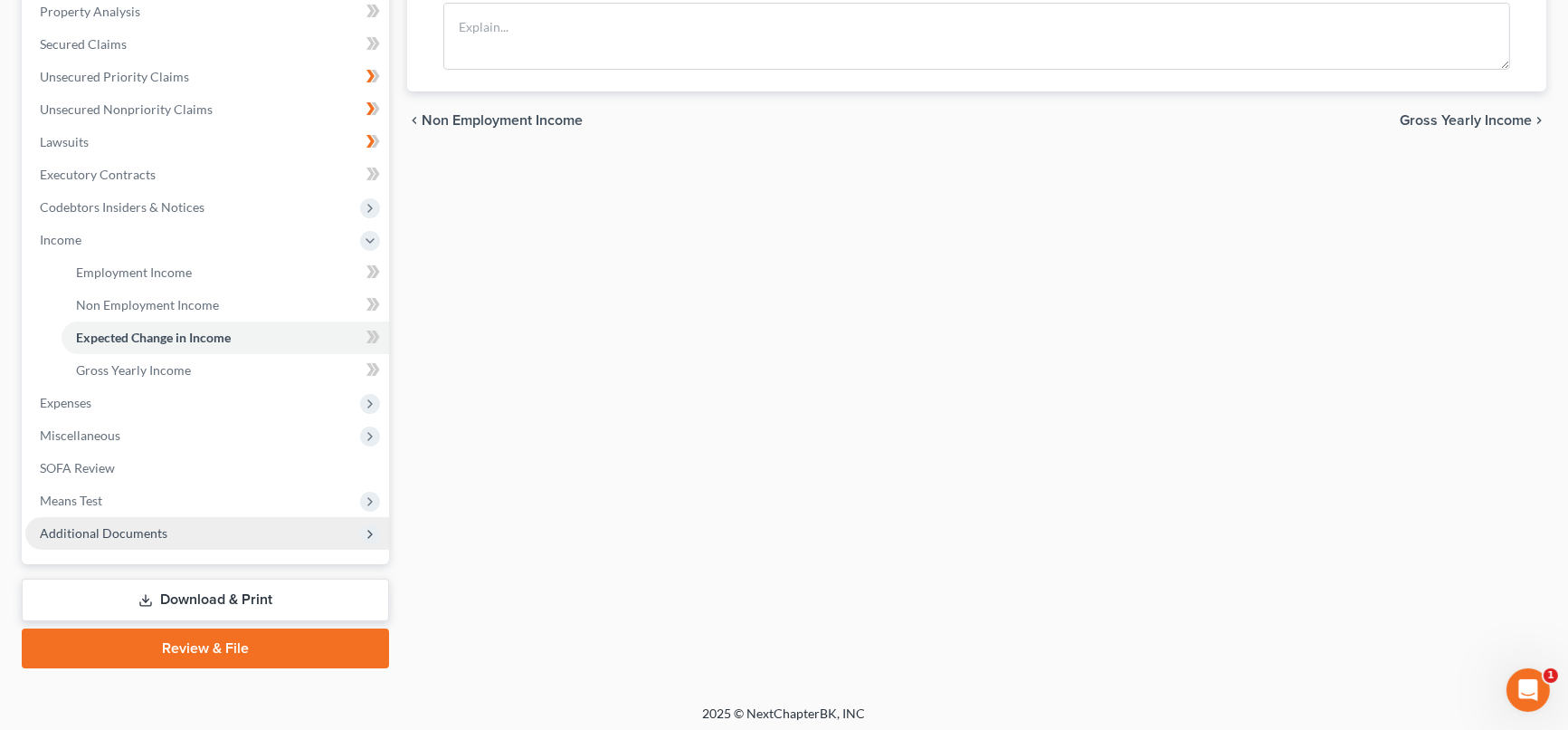
scroll to position [360, 0]
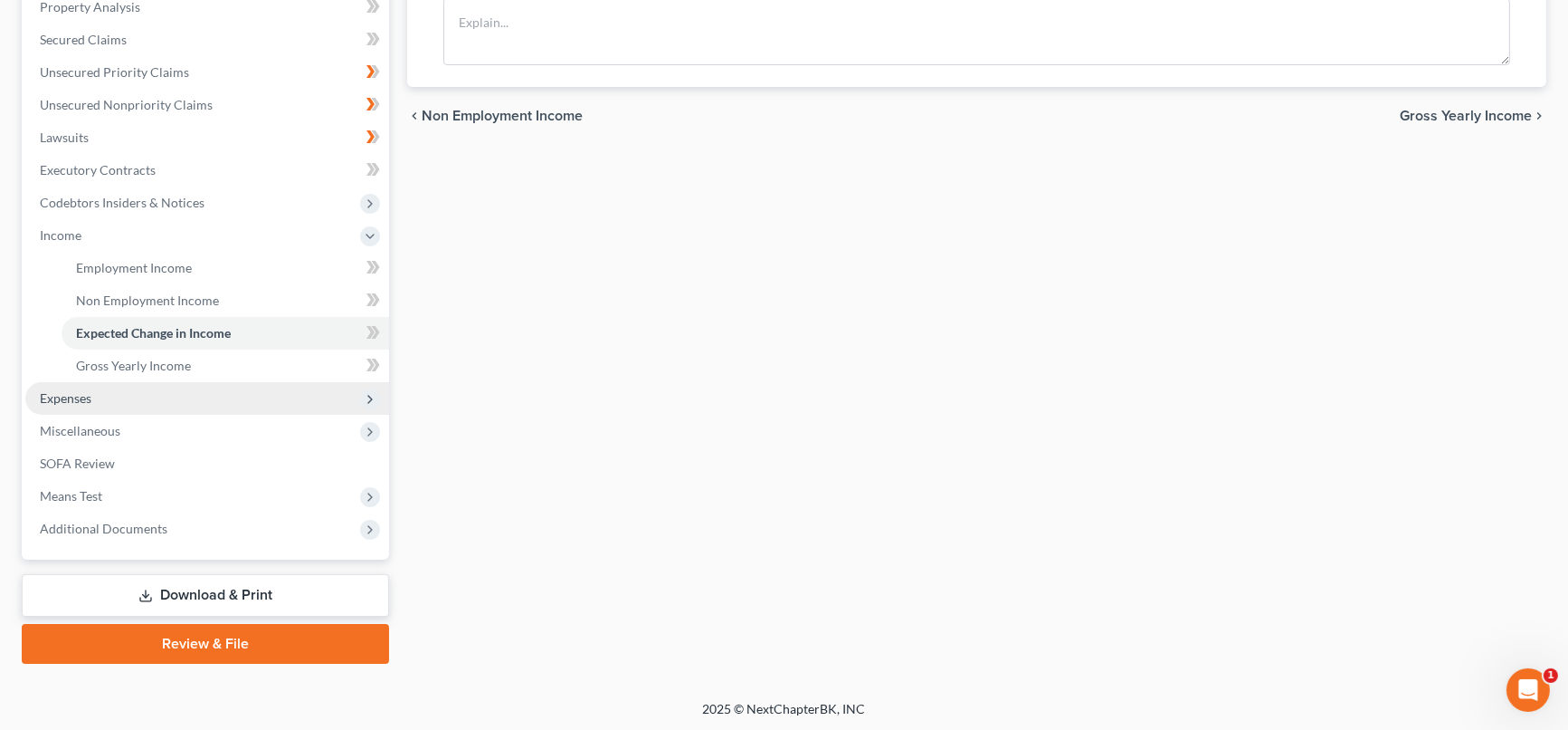
click at [107, 393] on span "Expenses" at bounding box center [206, 398] width 363 height 33
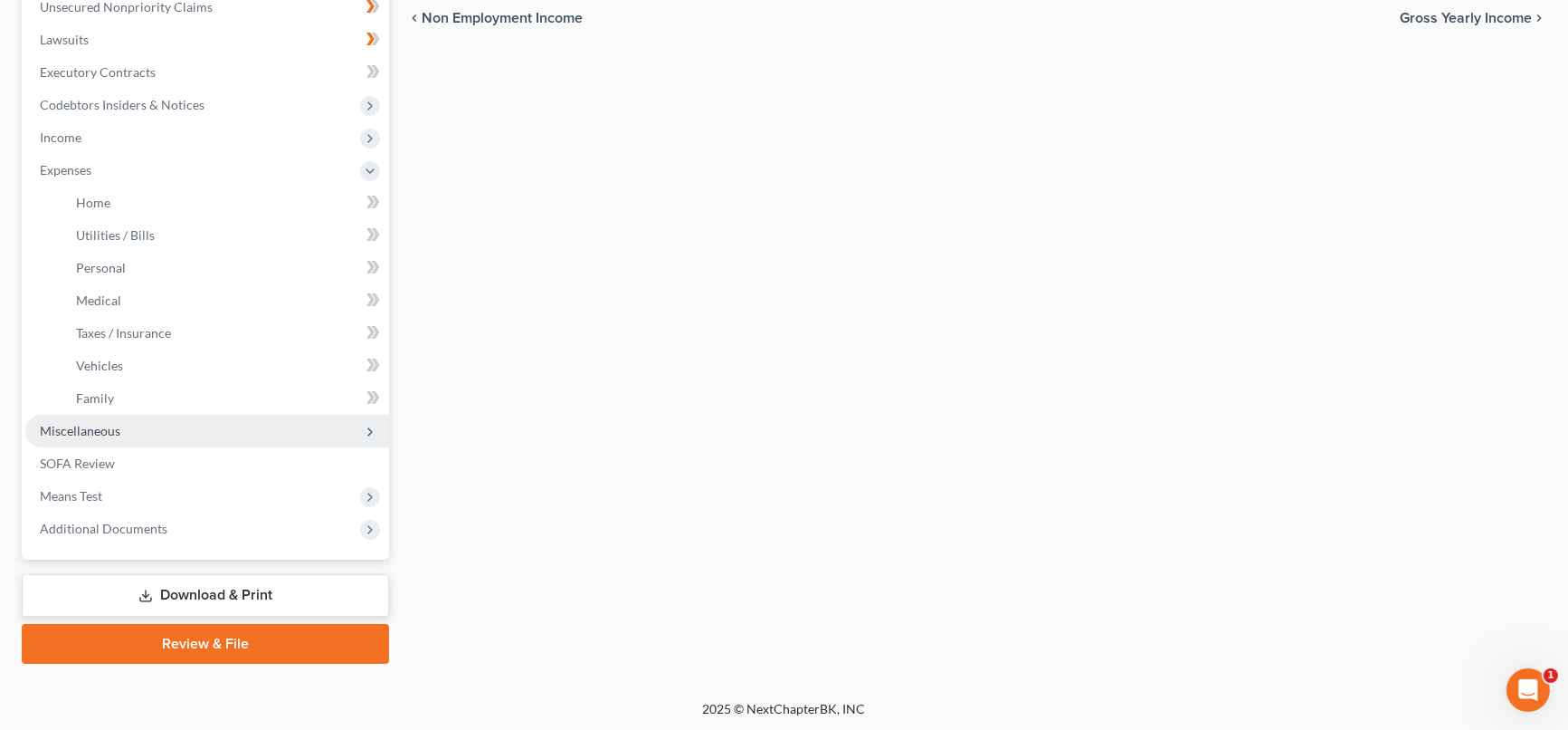
click at [104, 430] on span "Miscellaneous" at bounding box center [80, 431] width 81 height 16
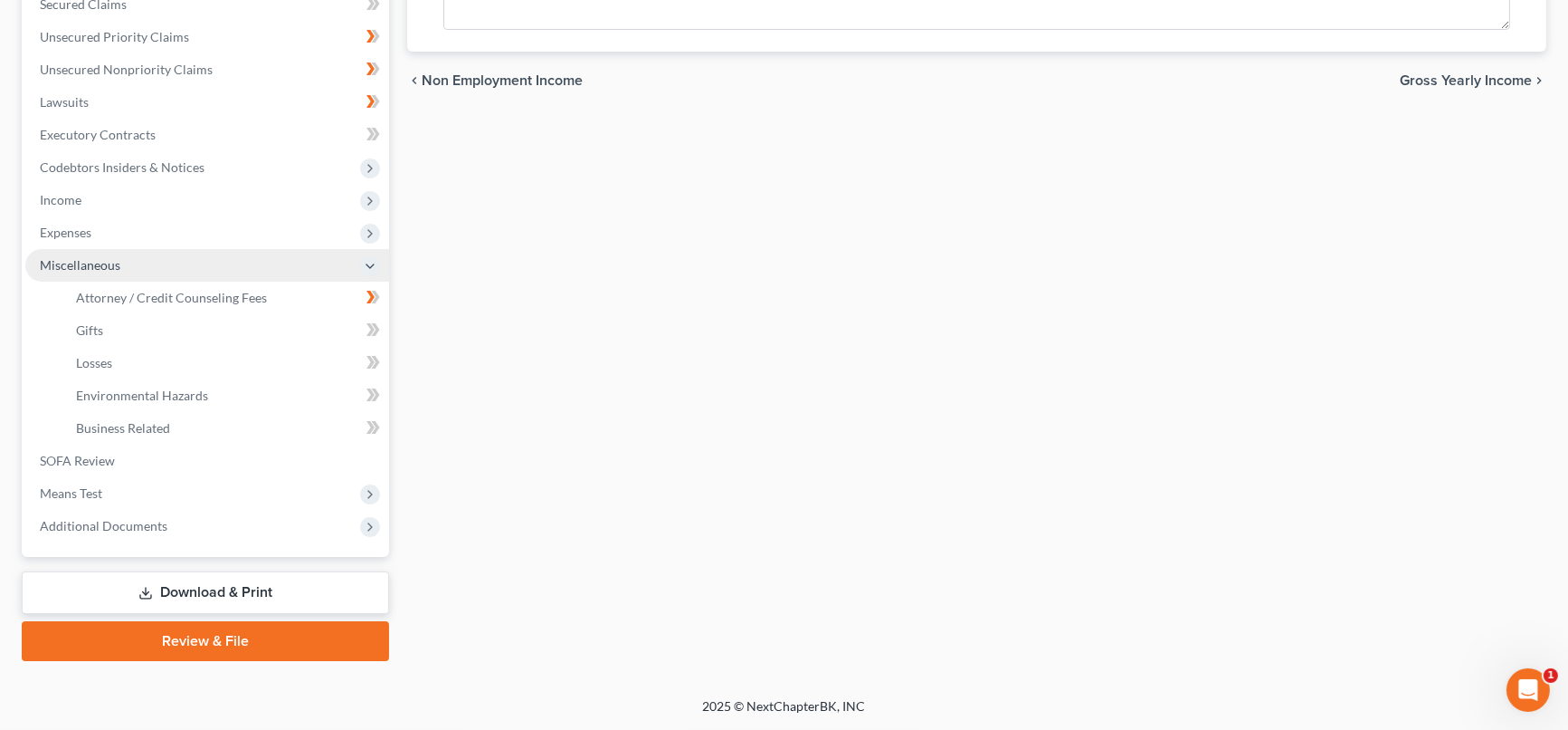
scroll to position [392, 0]
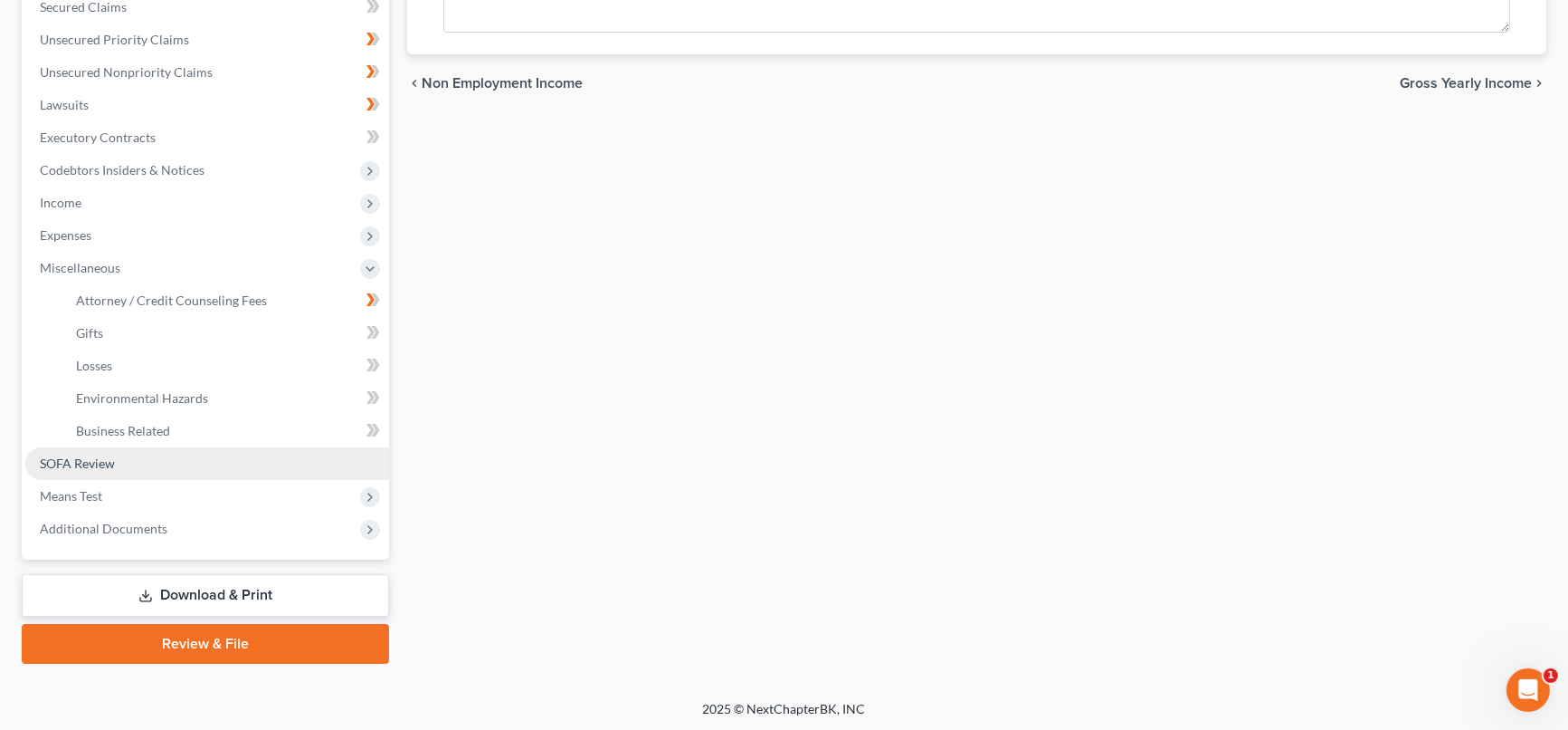
click at [101, 460] on span "SOFA Review" at bounding box center [77, 463] width 75 height 16
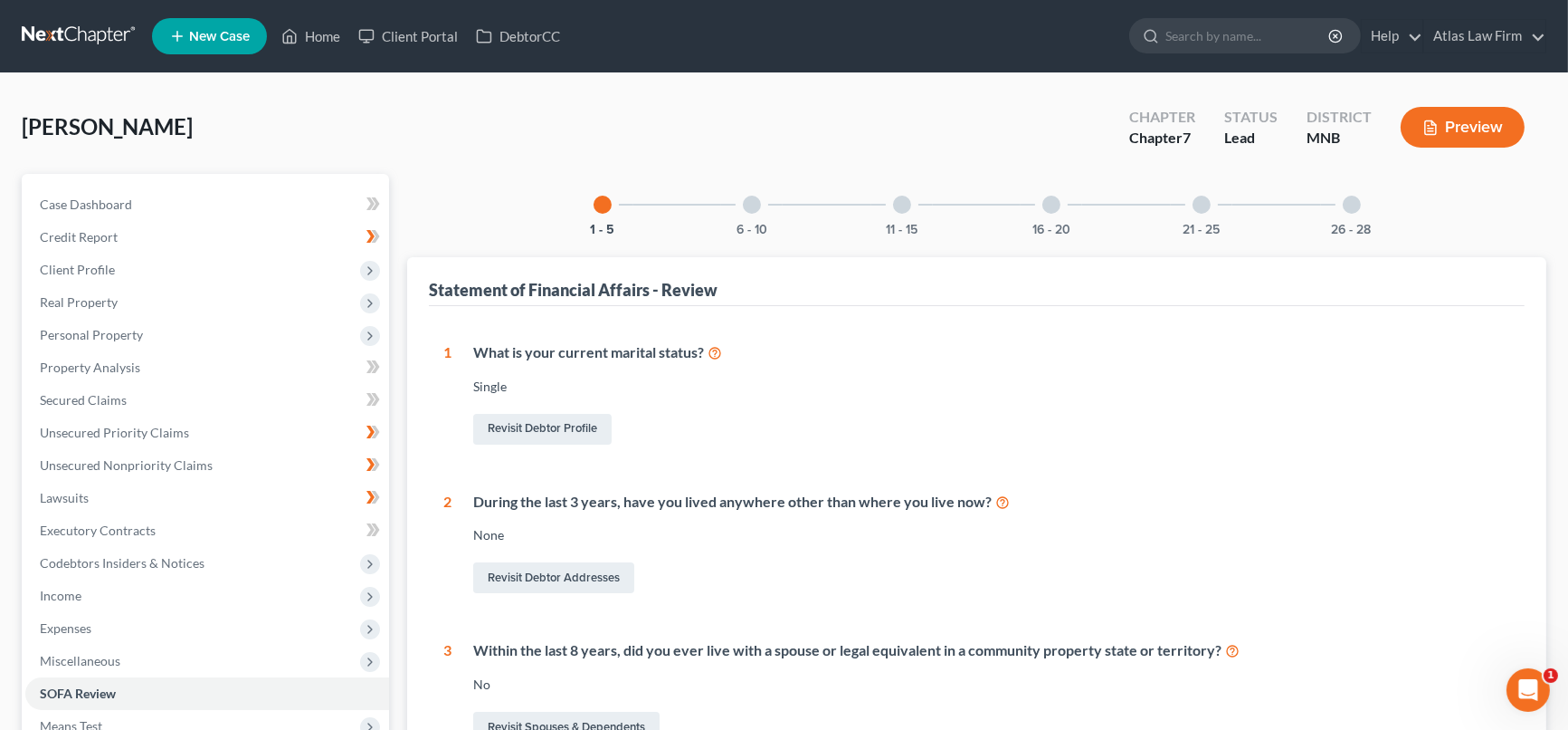
click at [755, 206] on div at bounding box center [751, 204] width 18 height 18
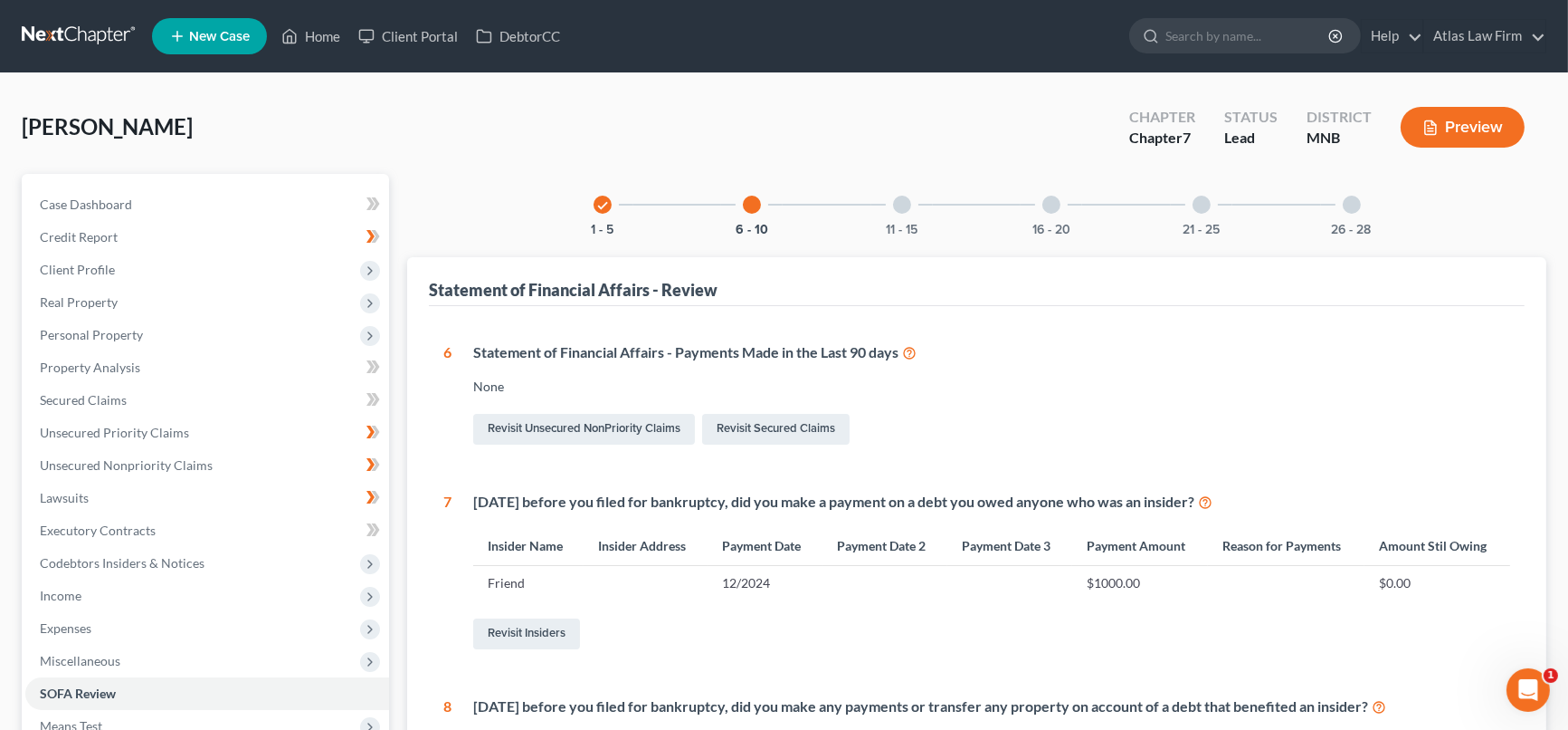
click at [904, 206] on div at bounding box center [902, 204] width 18 height 18
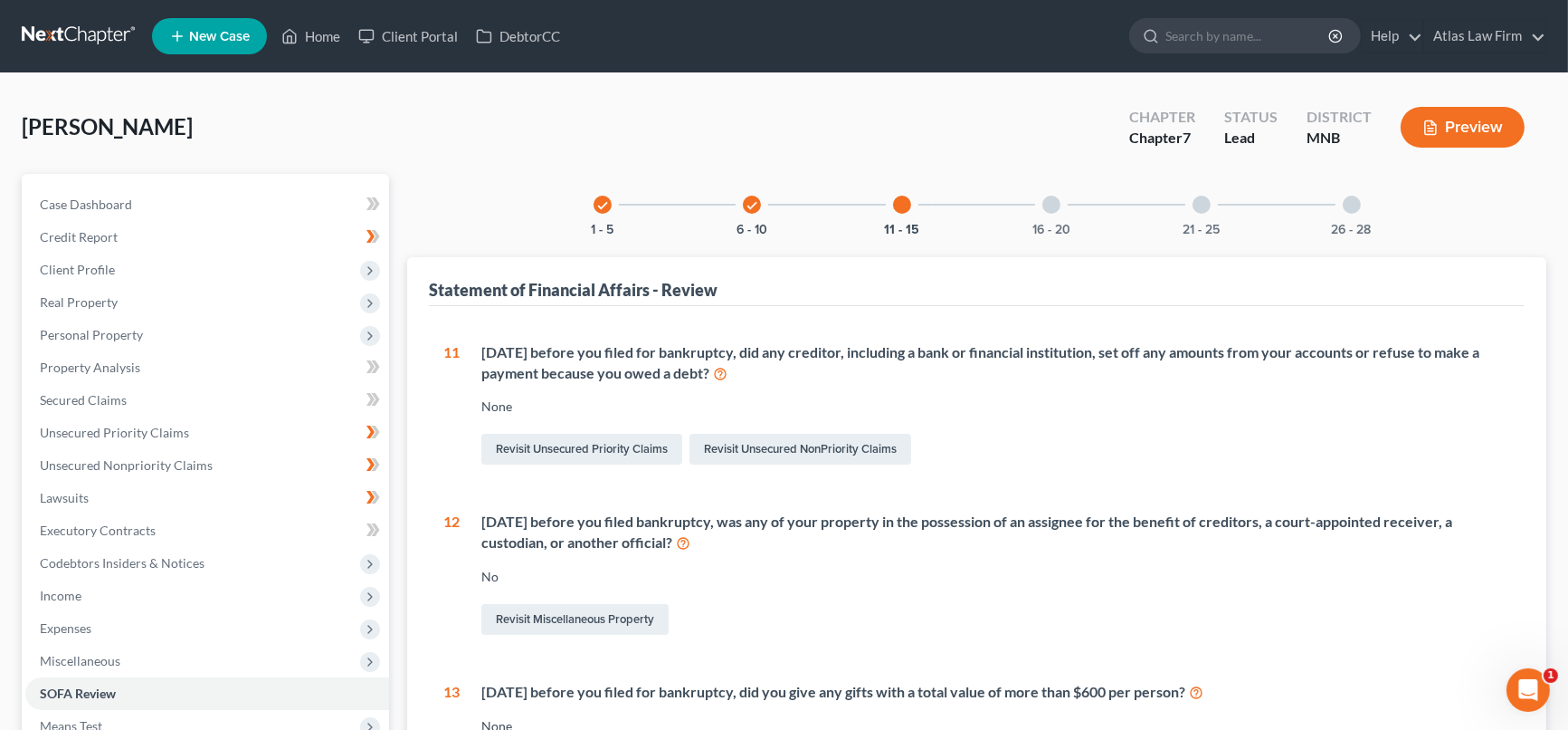
click at [1048, 202] on div at bounding box center [1050, 204] width 18 height 18
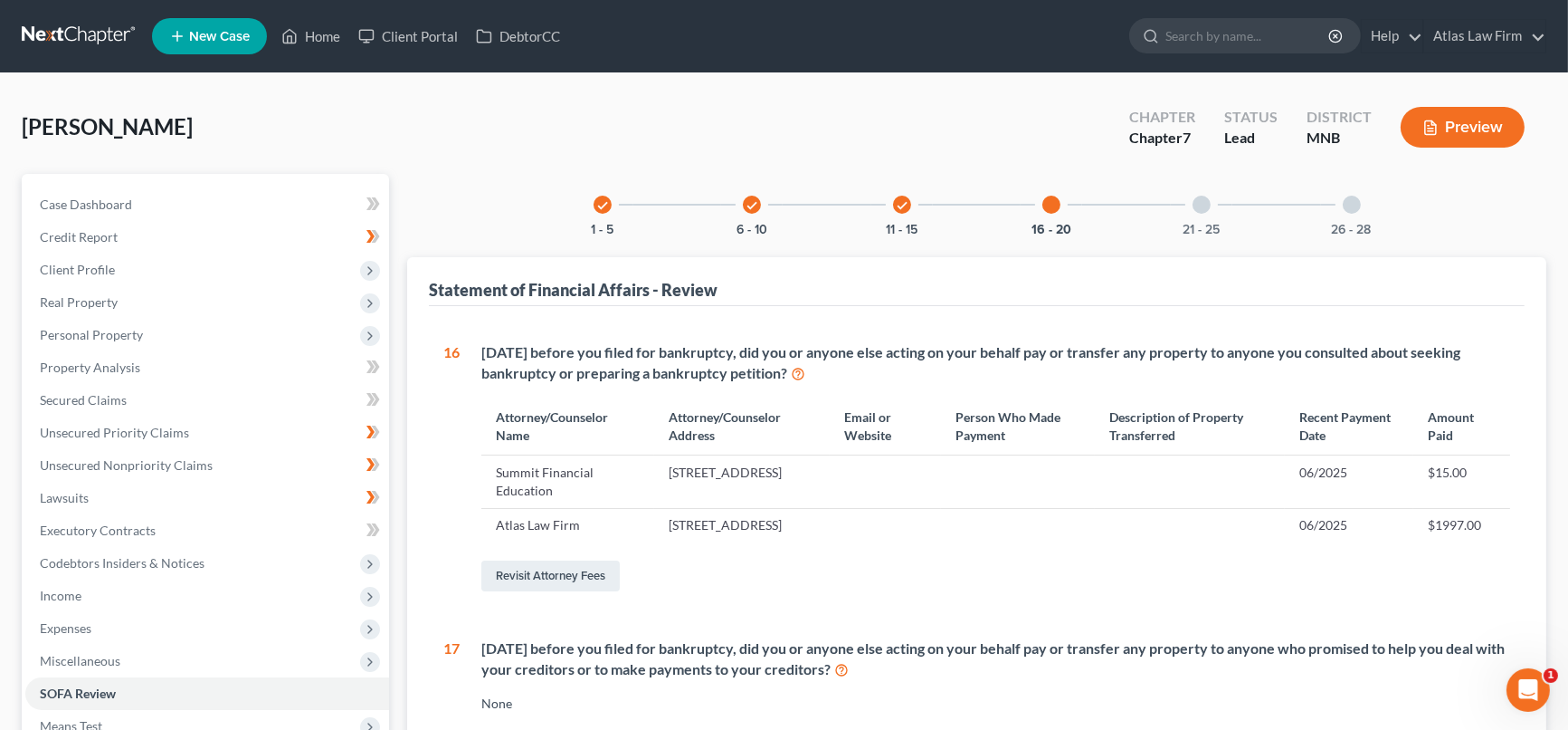
click at [1206, 206] on div at bounding box center [1201, 204] width 18 height 18
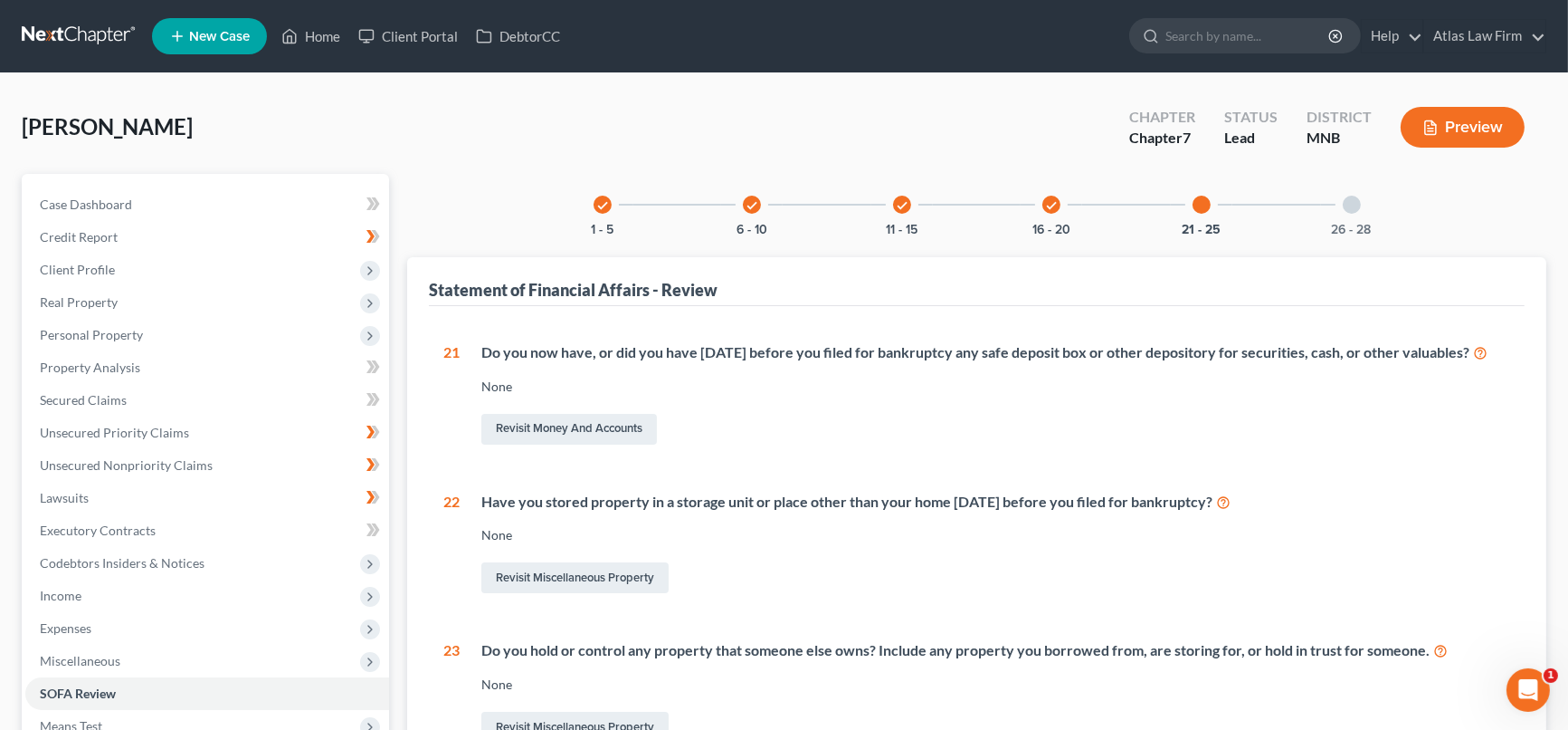
click at [1348, 204] on div at bounding box center [1351, 204] width 18 height 18
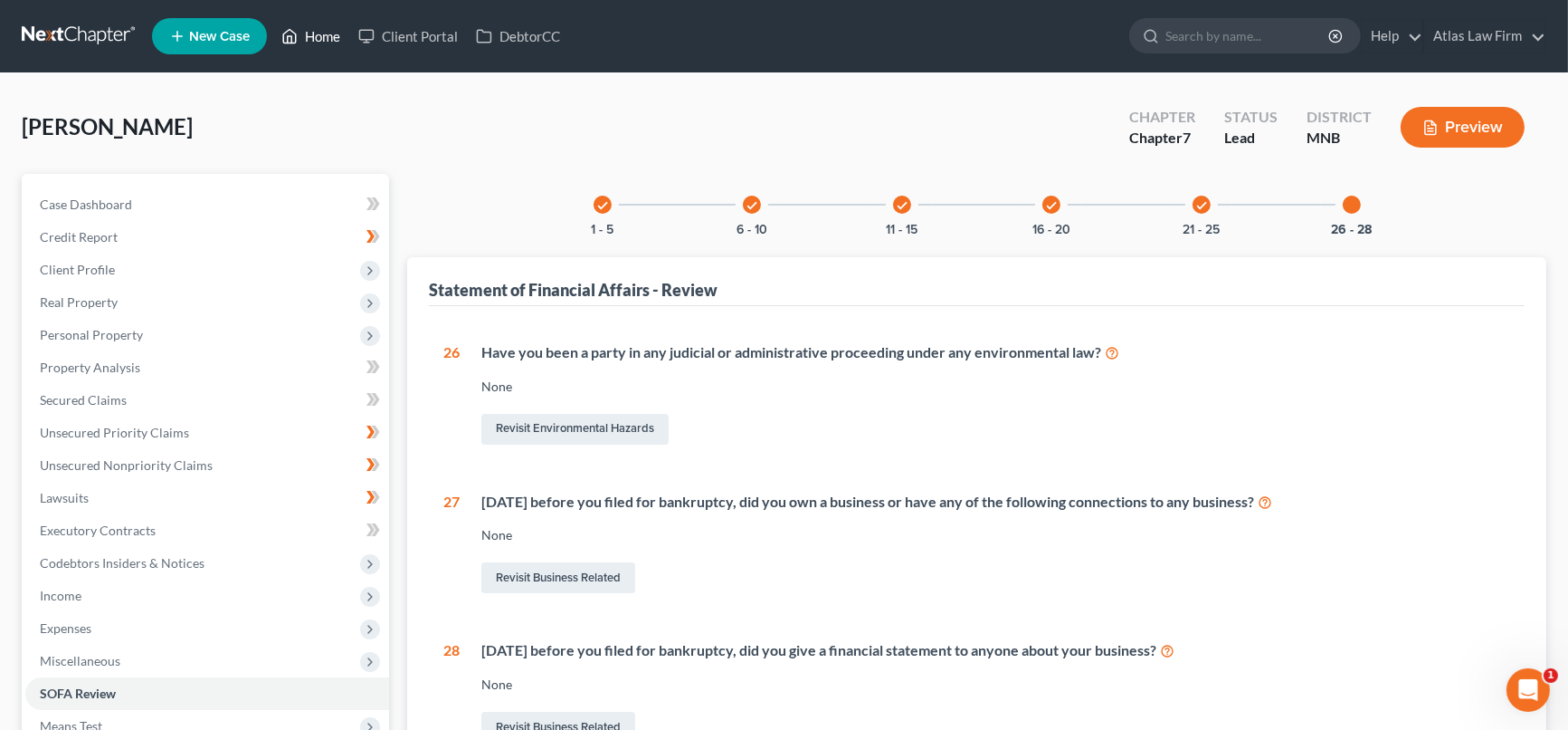
click at [331, 43] on link "Home" at bounding box center [310, 35] width 77 height 33
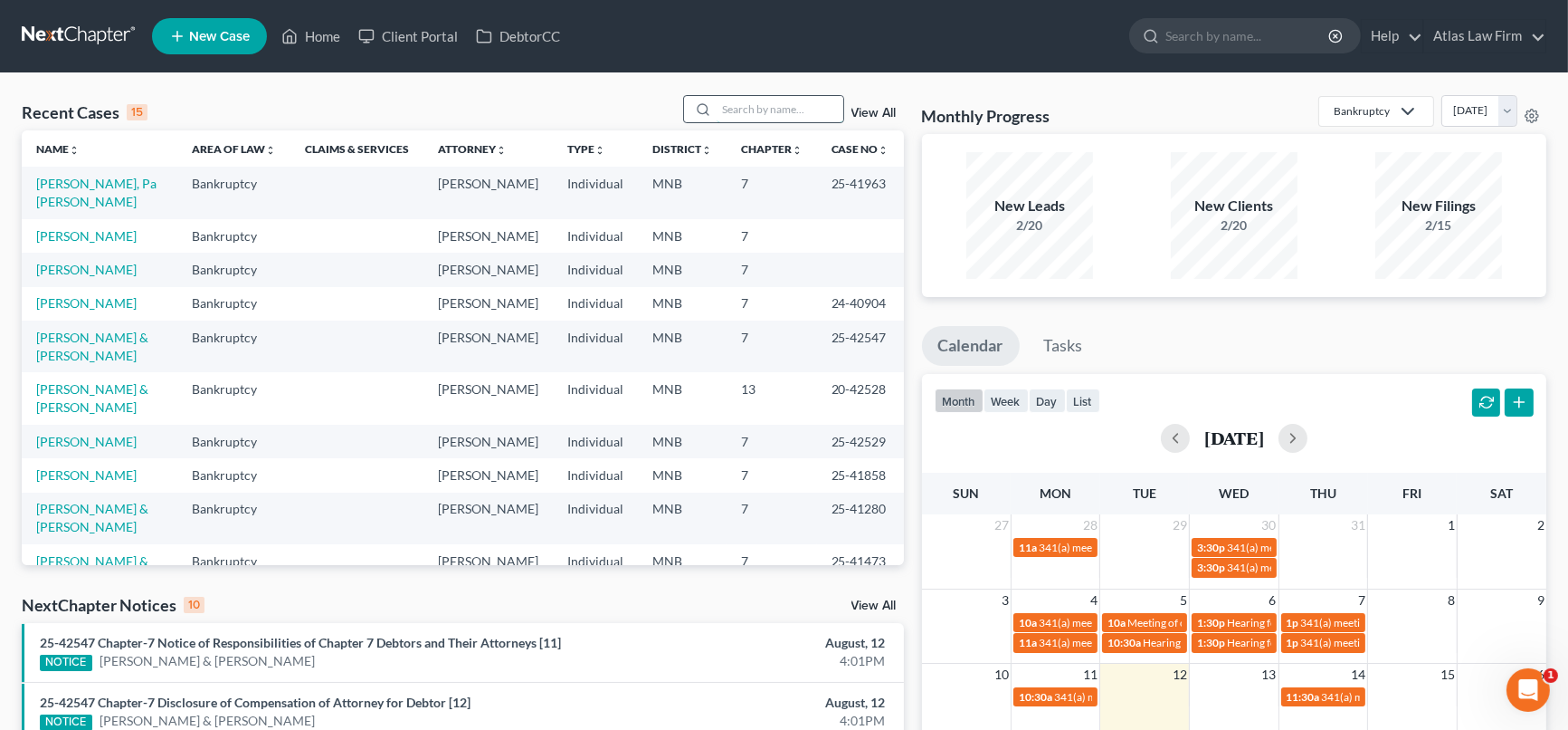
click at [740, 114] on input "search" at bounding box center [780, 109] width 126 height 26
type input "[PERSON_NAME]"
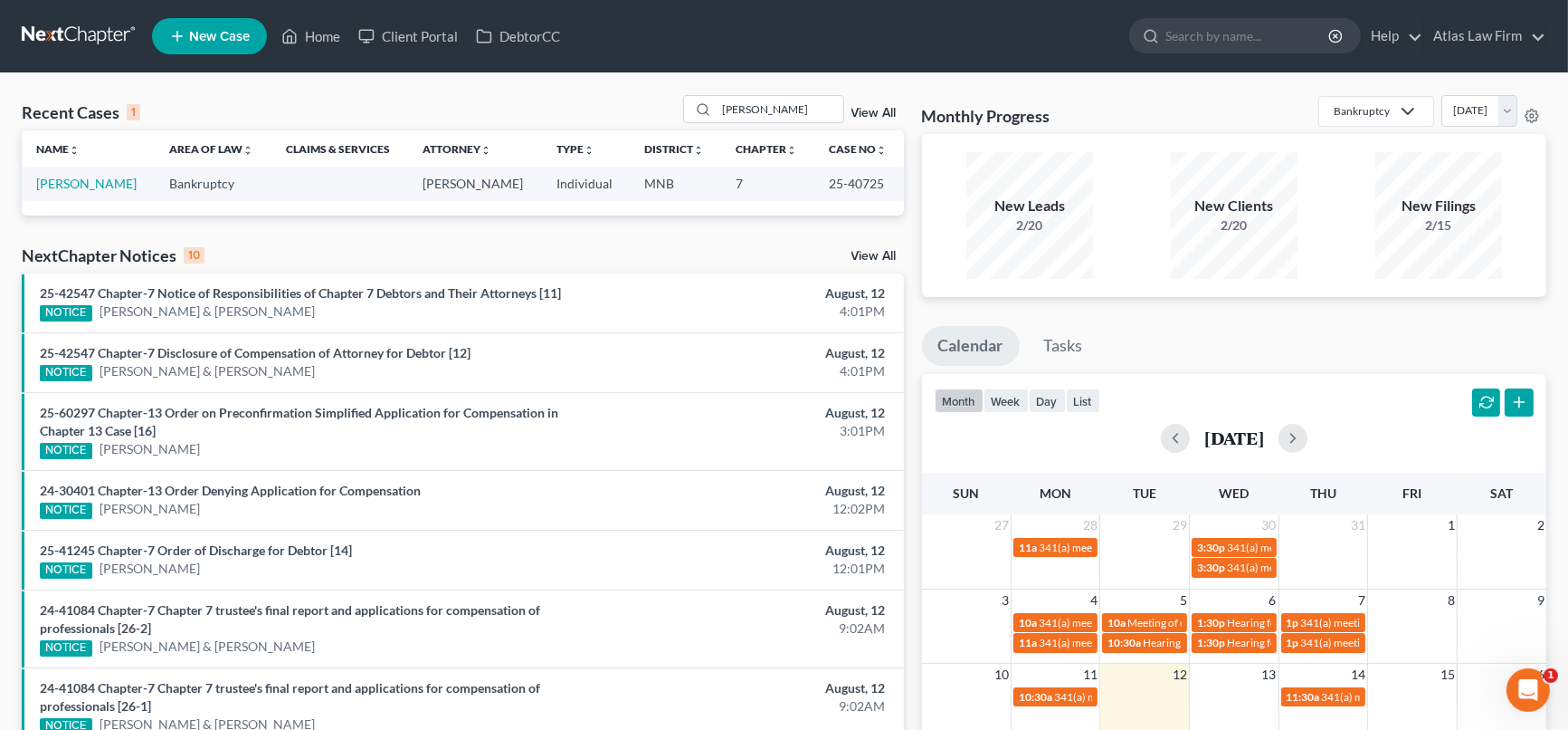
click at [46, 190] on td "[PERSON_NAME]" at bounding box center [87, 183] width 133 height 33
click at [47, 182] on link "[PERSON_NAME]" at bounding box center [86, 183] width 100 height 16
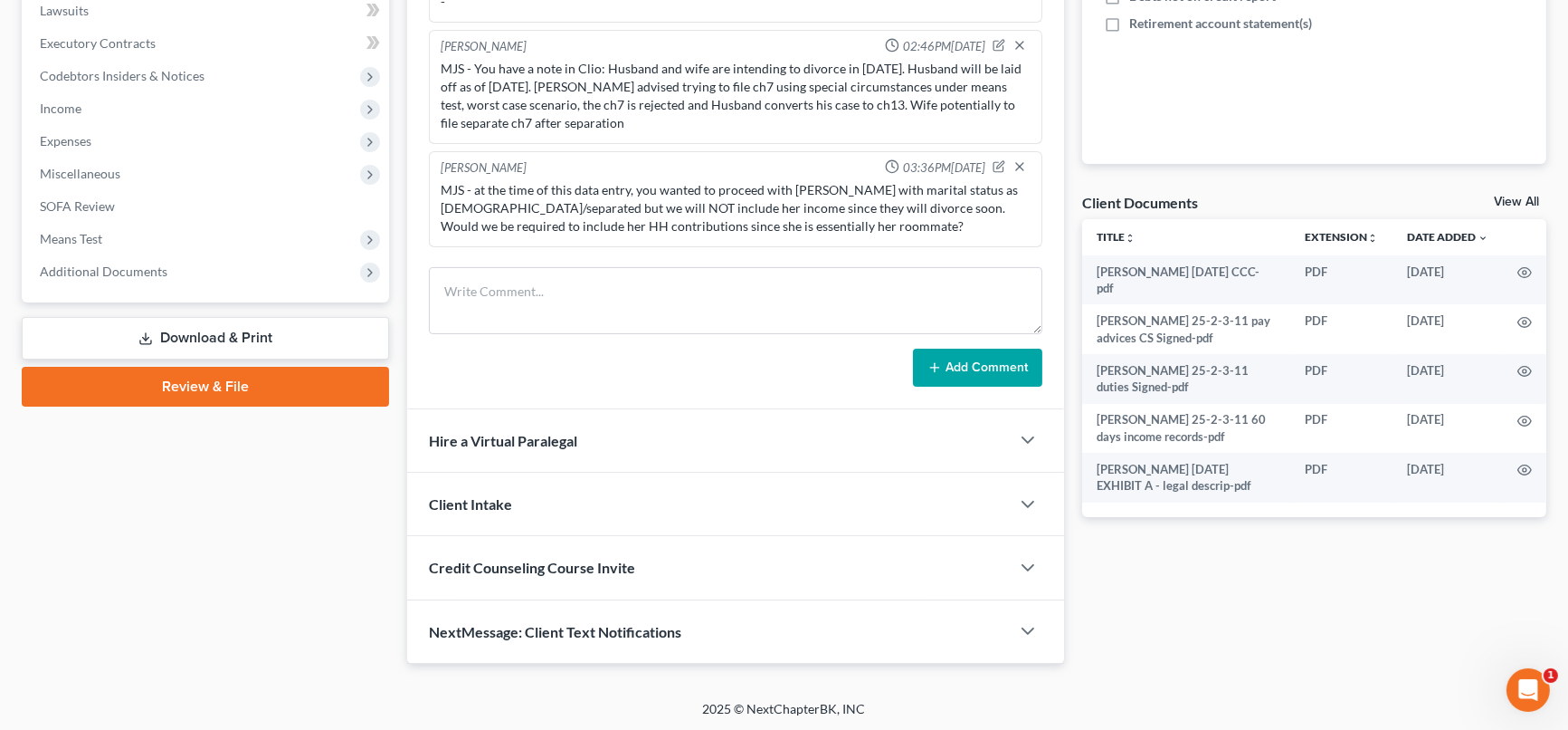
scroll to position [1884, 0]
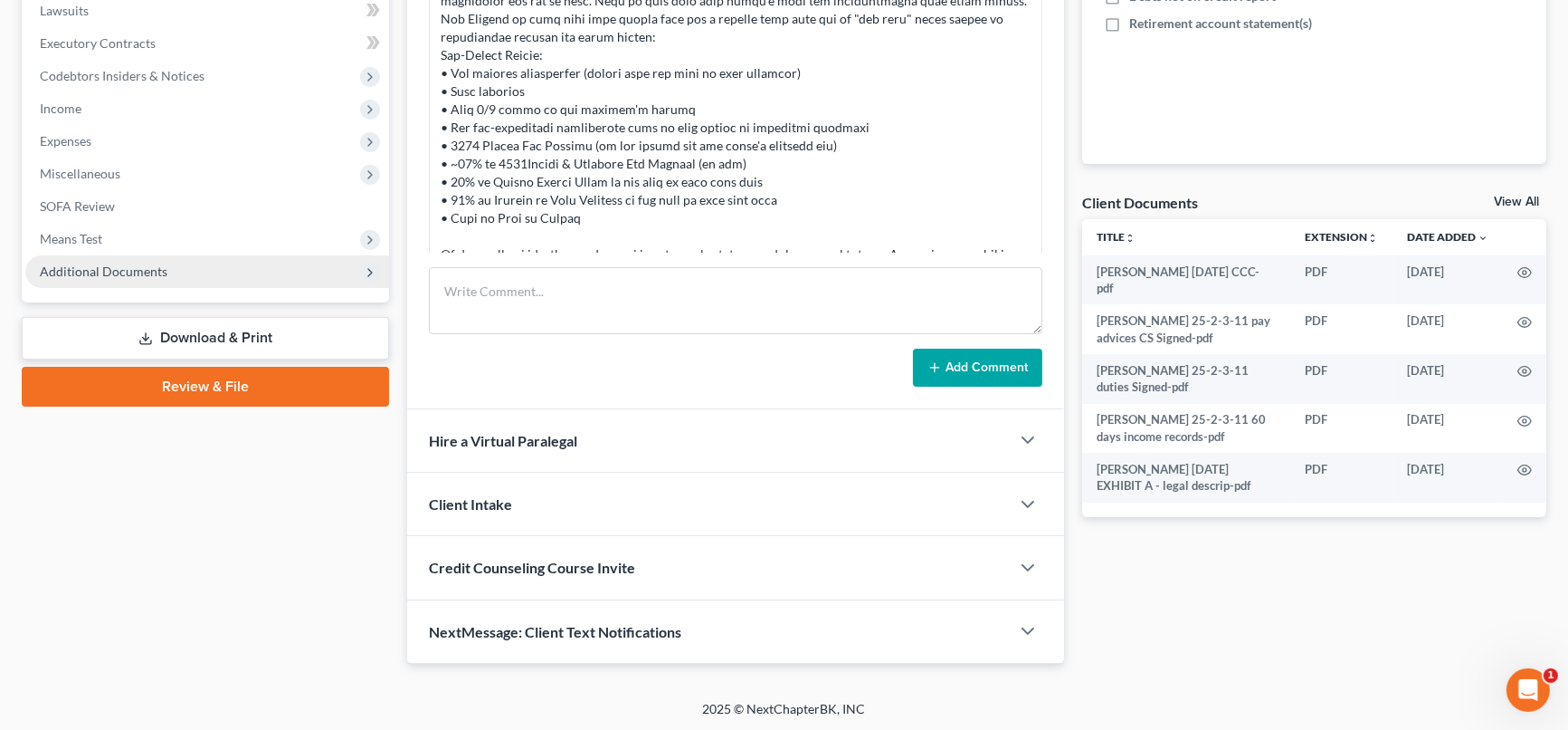
click at [93, 269] on span "Additional Documents" at bounding box center [103, 271] width 127 height 16
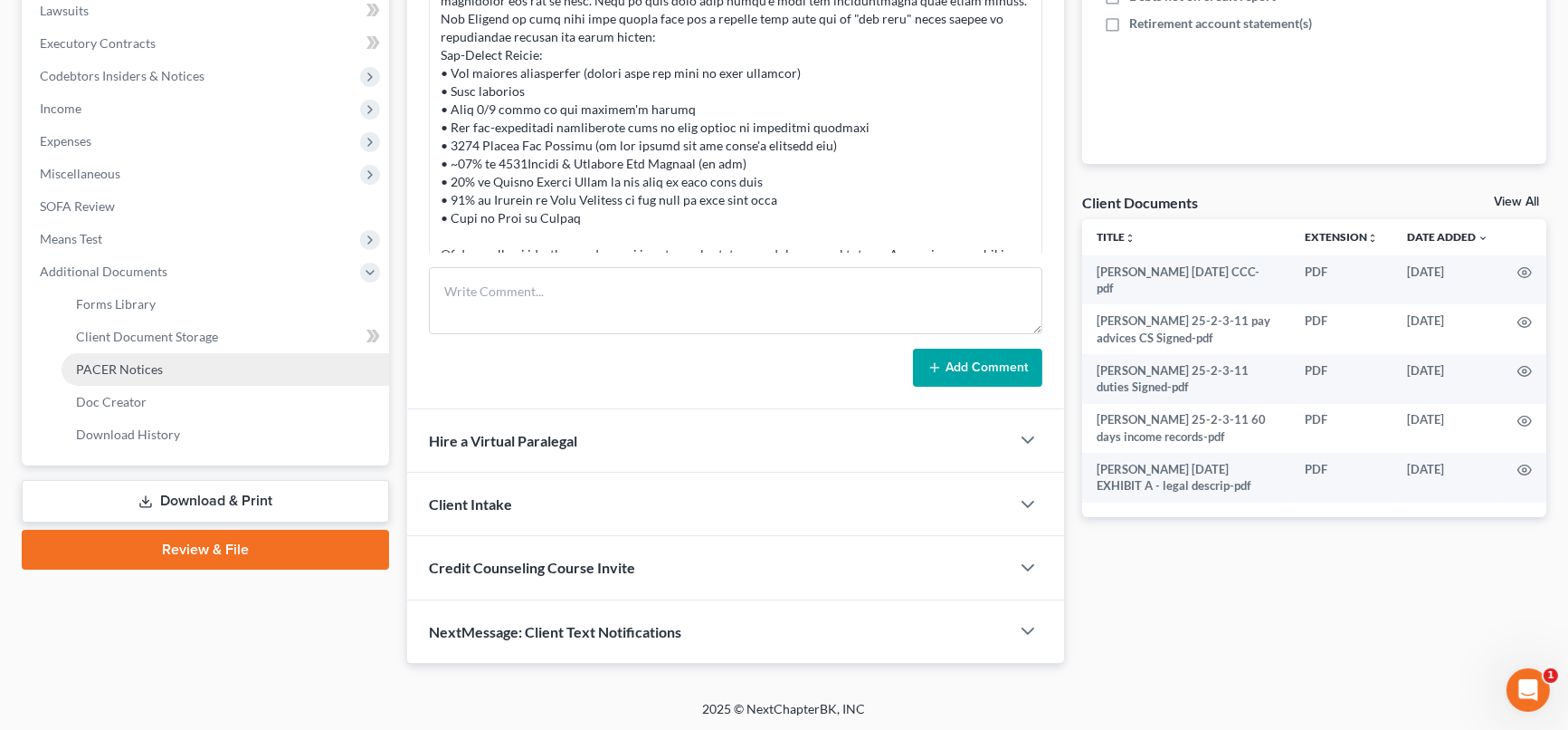
click at [139, 365] on span "PACER Notices" at bounding box center [119, 368] width 86 height 16
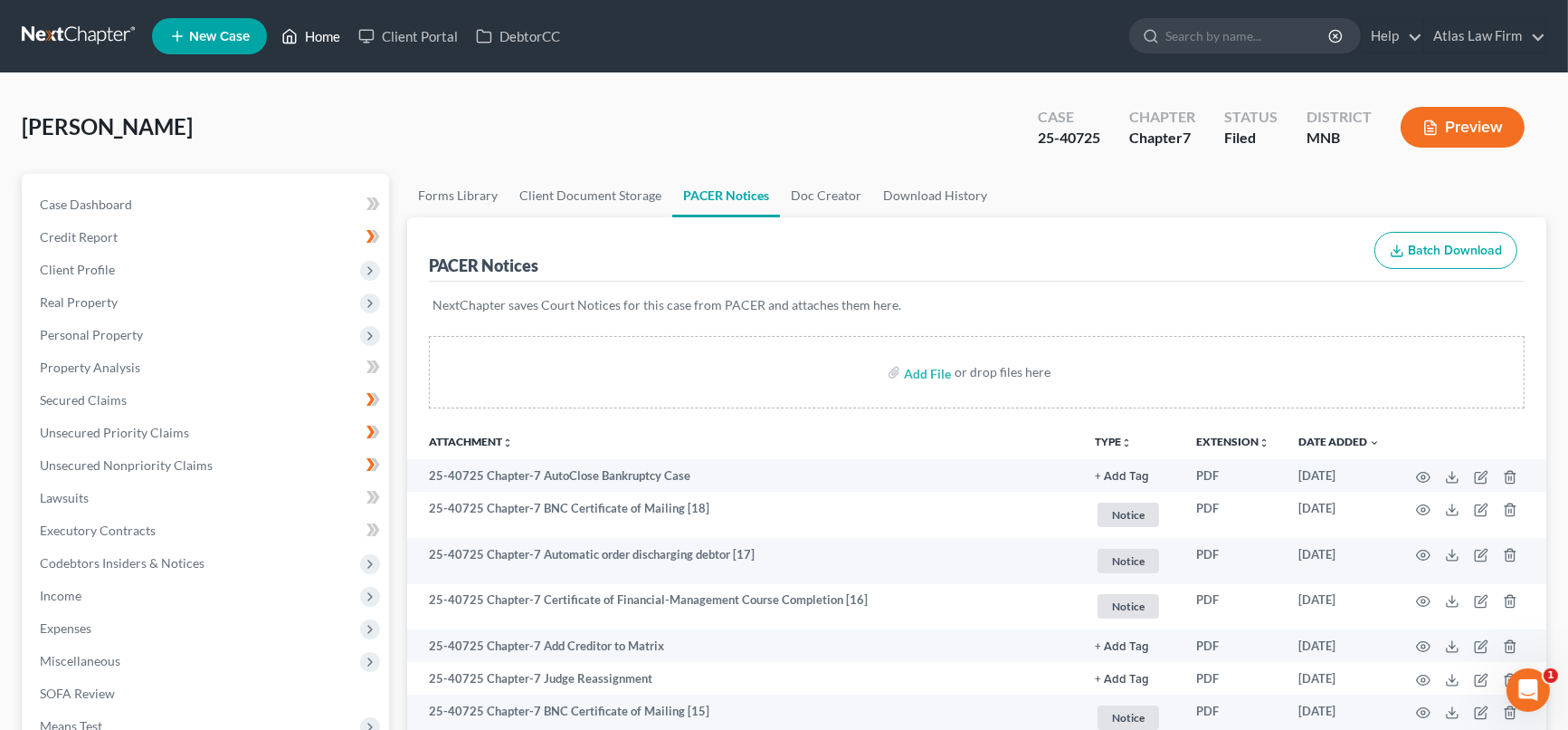
click at [297, 40] on icon at bounding box center [290, 35] width 17 height 21
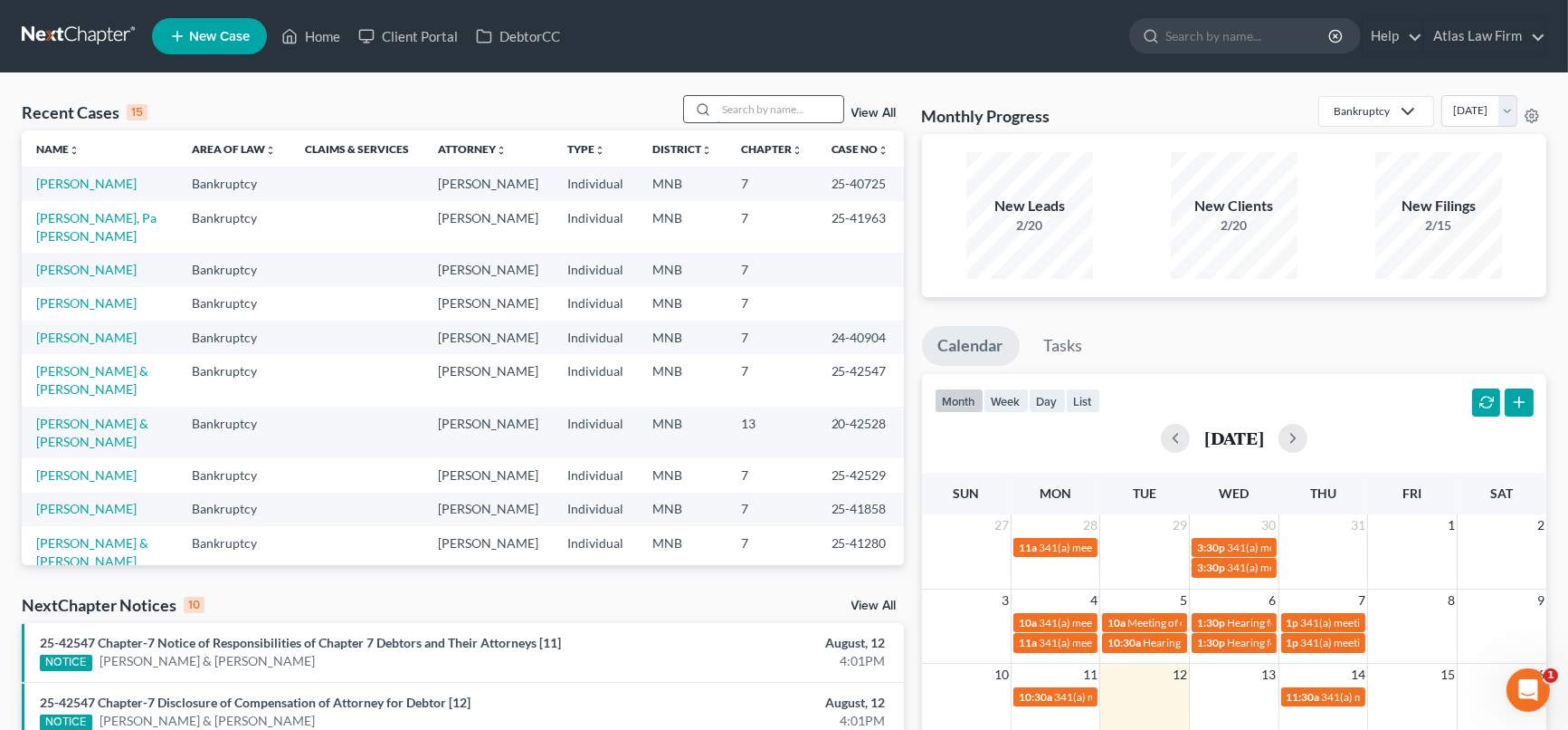
click at [779, 117] on input "search" at bounding box center [780, 109] width 126 height 26
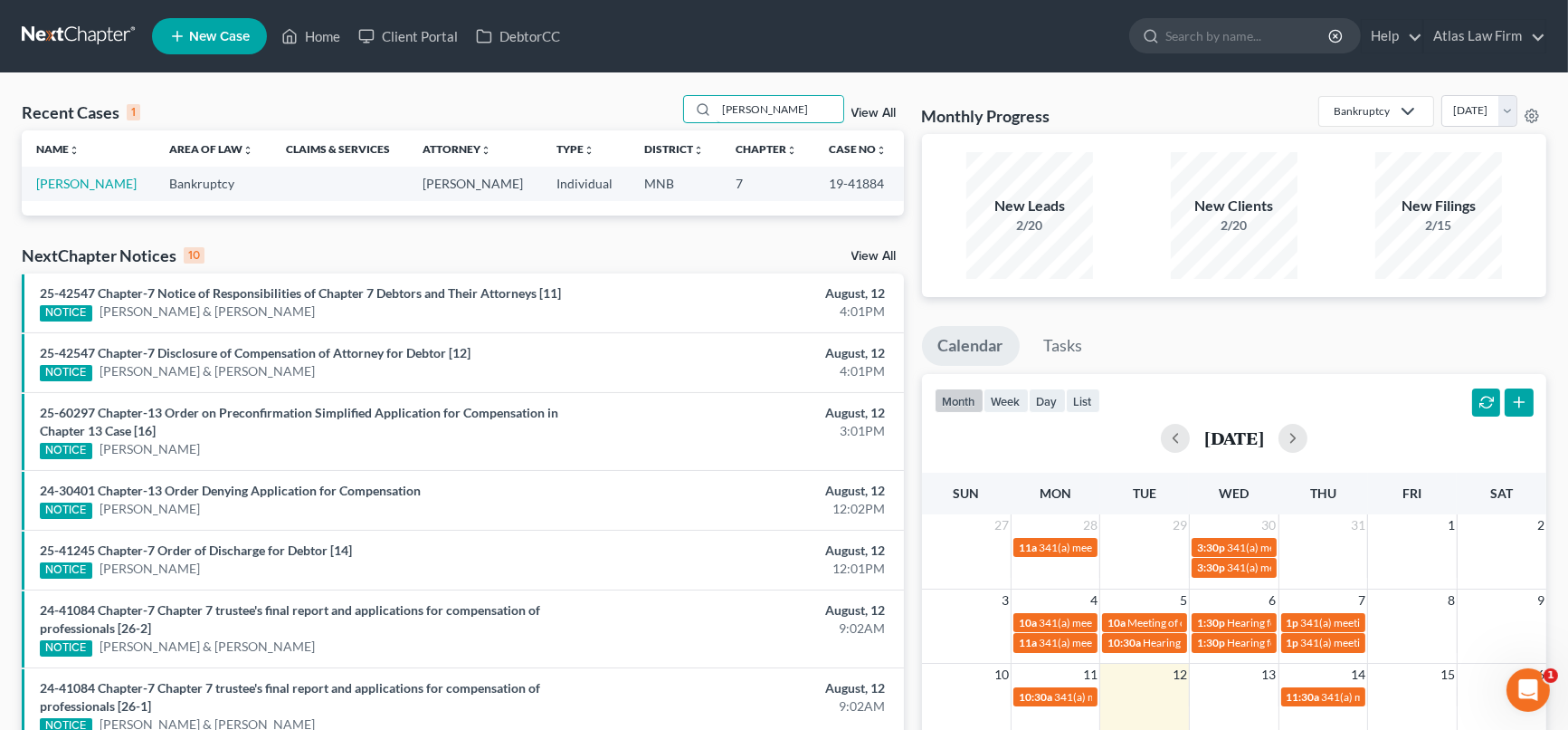
type input "[PERSON_NAME]"
